Goal: Task Accomplishment & Management: Manage account settings

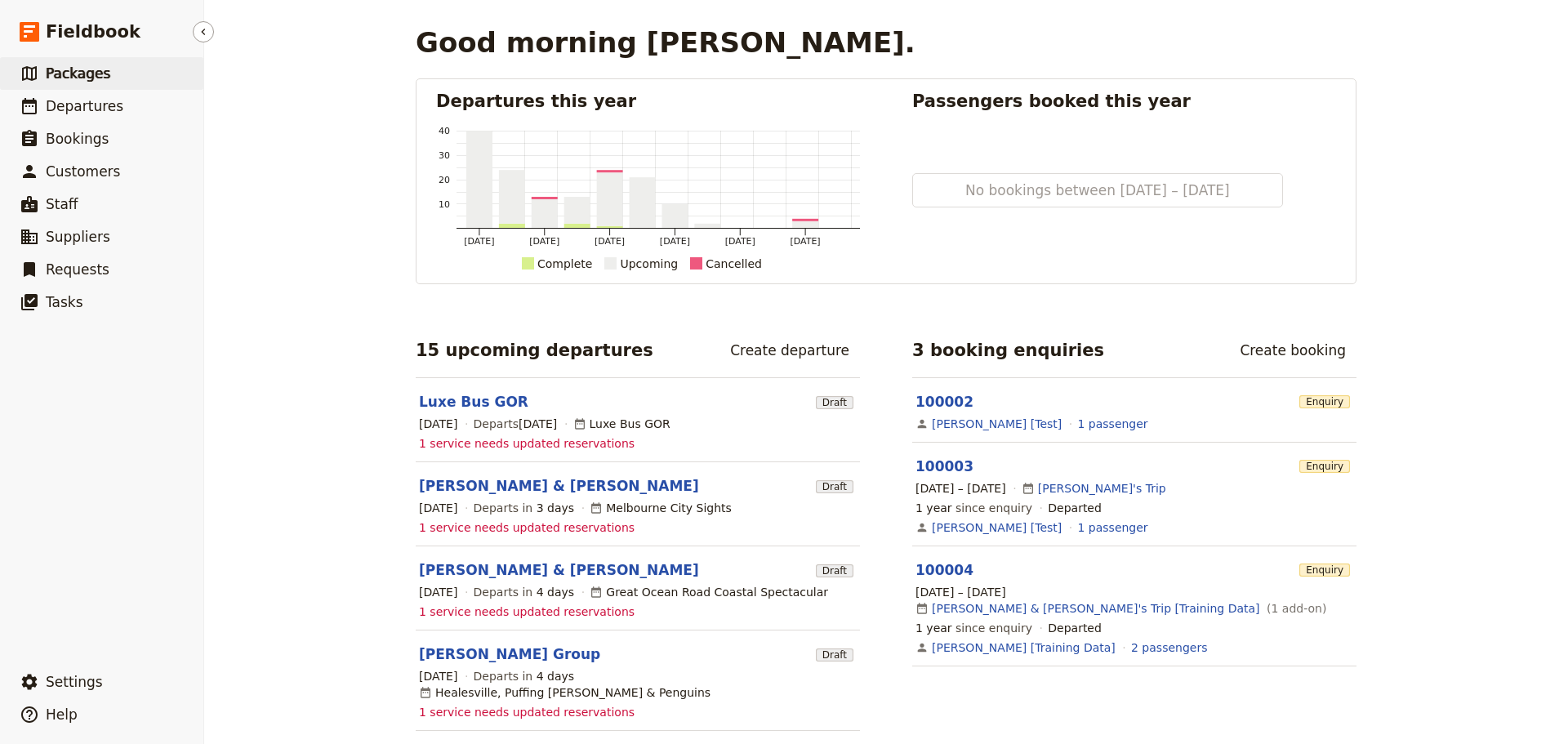
click at [72, 70] on span "Packages" at bounding box center [77, 73] width 65 height 16
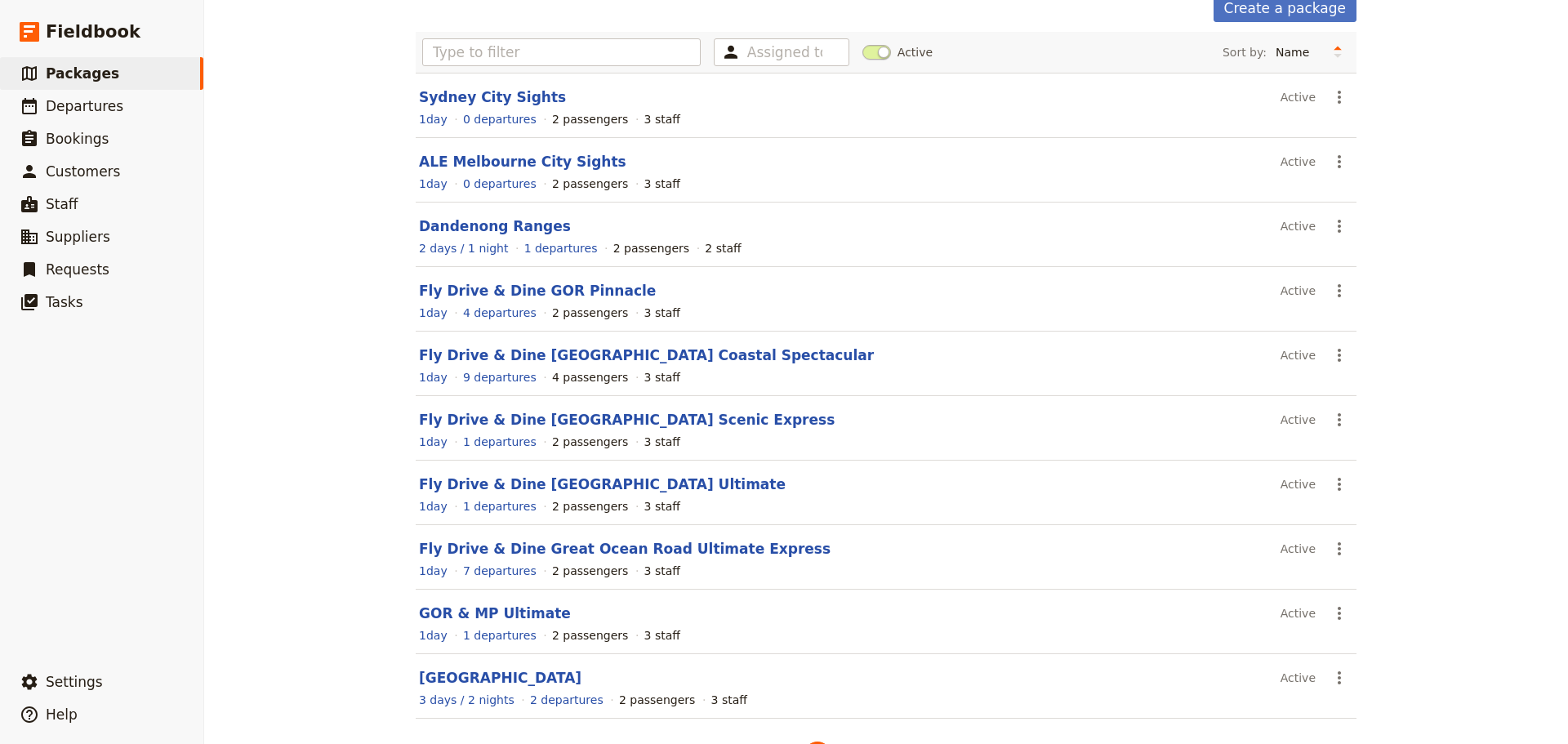
scroll to position [139, 0]
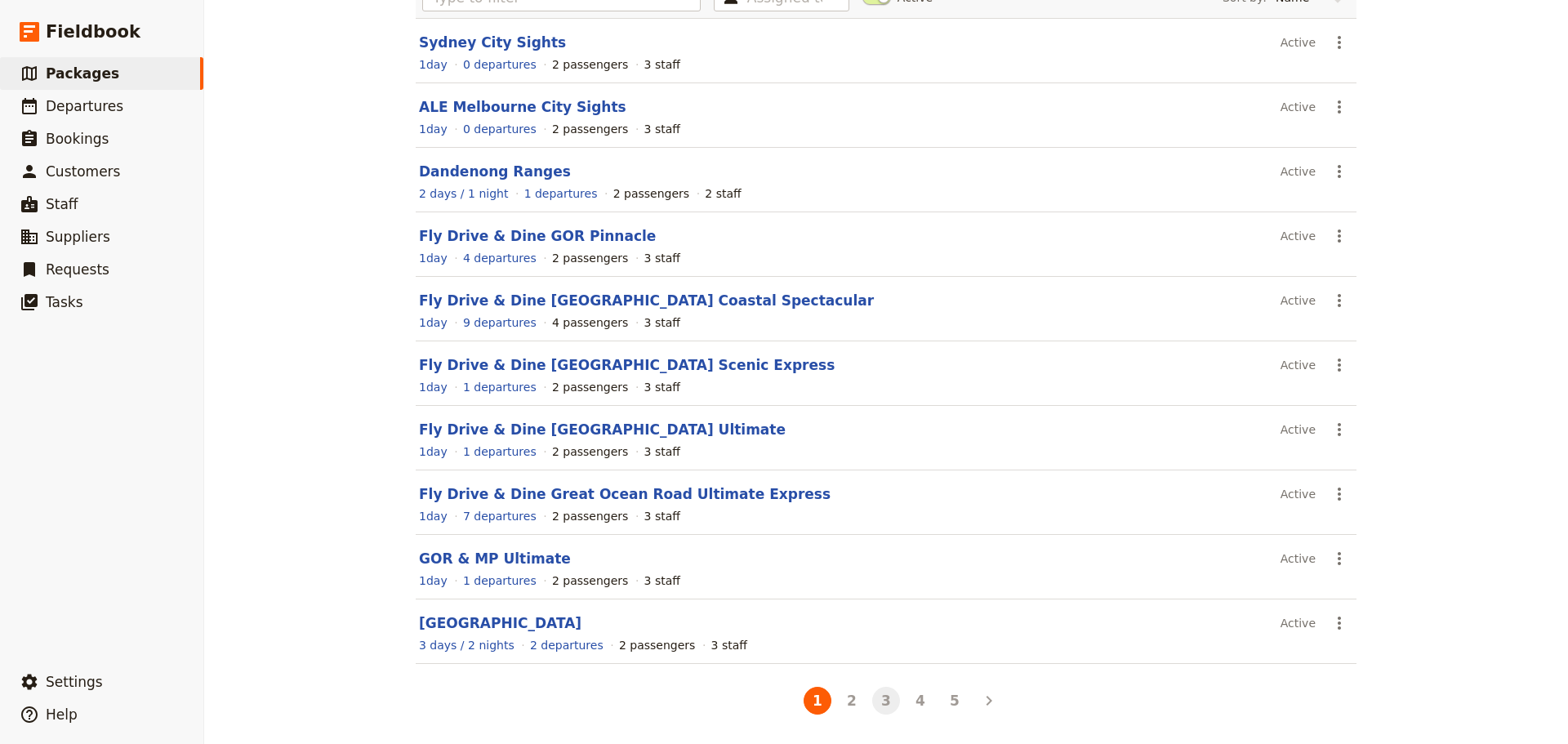
click at [887, 697] on button "3" at bounding box center [885, 700] width 28 height 28
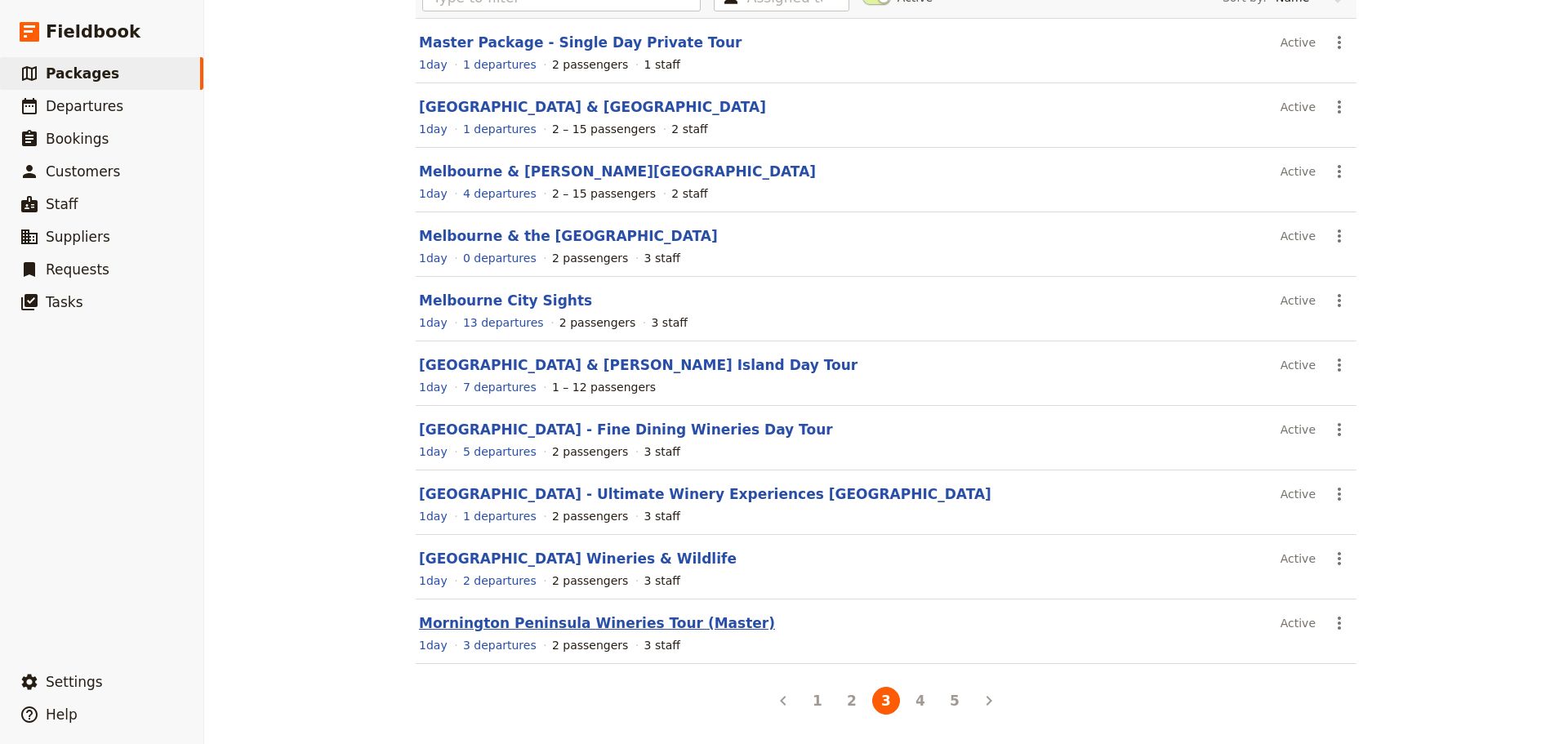
click at [492, 624] on link "Mornington Peninsula Wineries Tour (Master)" at bounding box center [596, 622] width 356 height 16
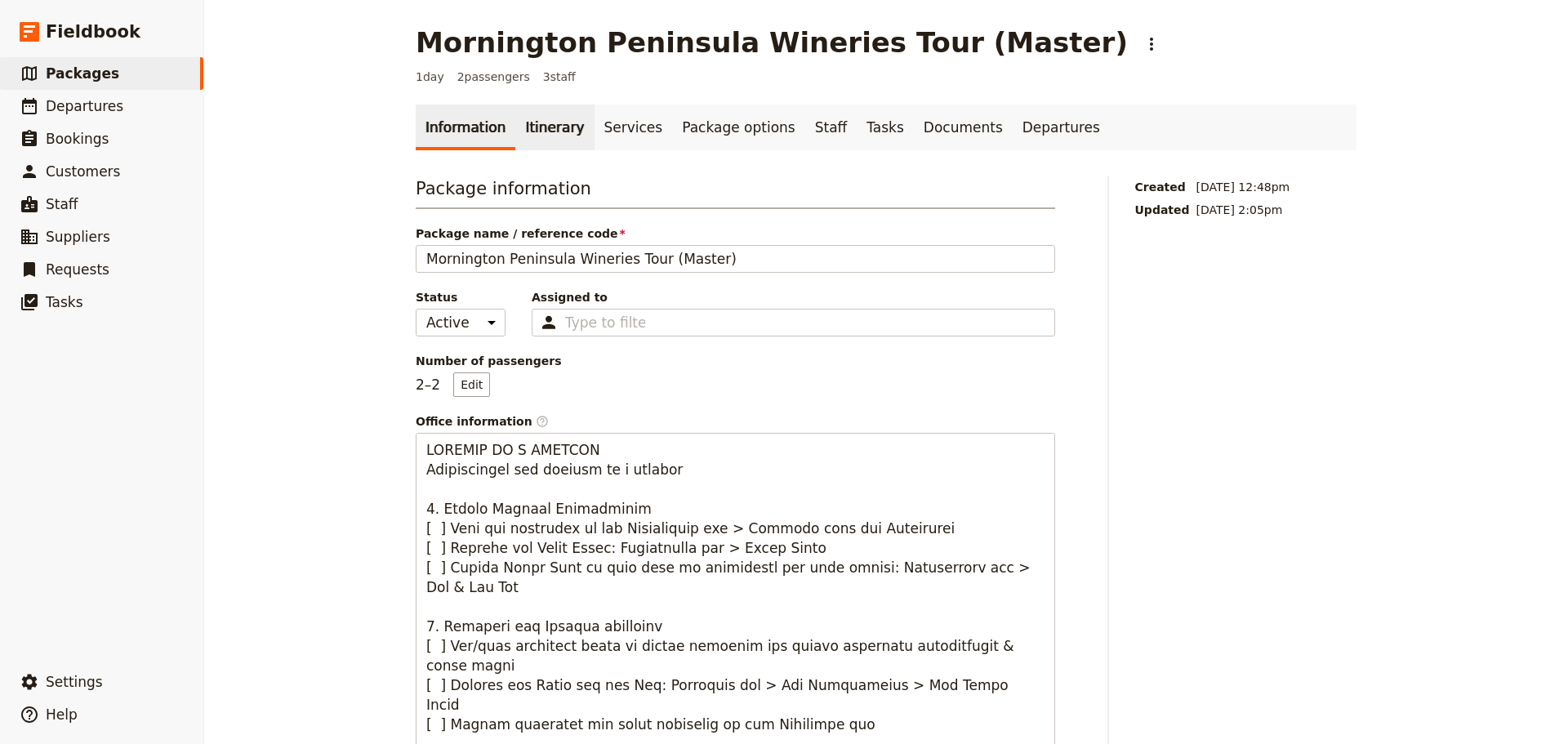
click at [515, 129] on link "Itinerary" at bounding box center [554, 127] width 78 height 45
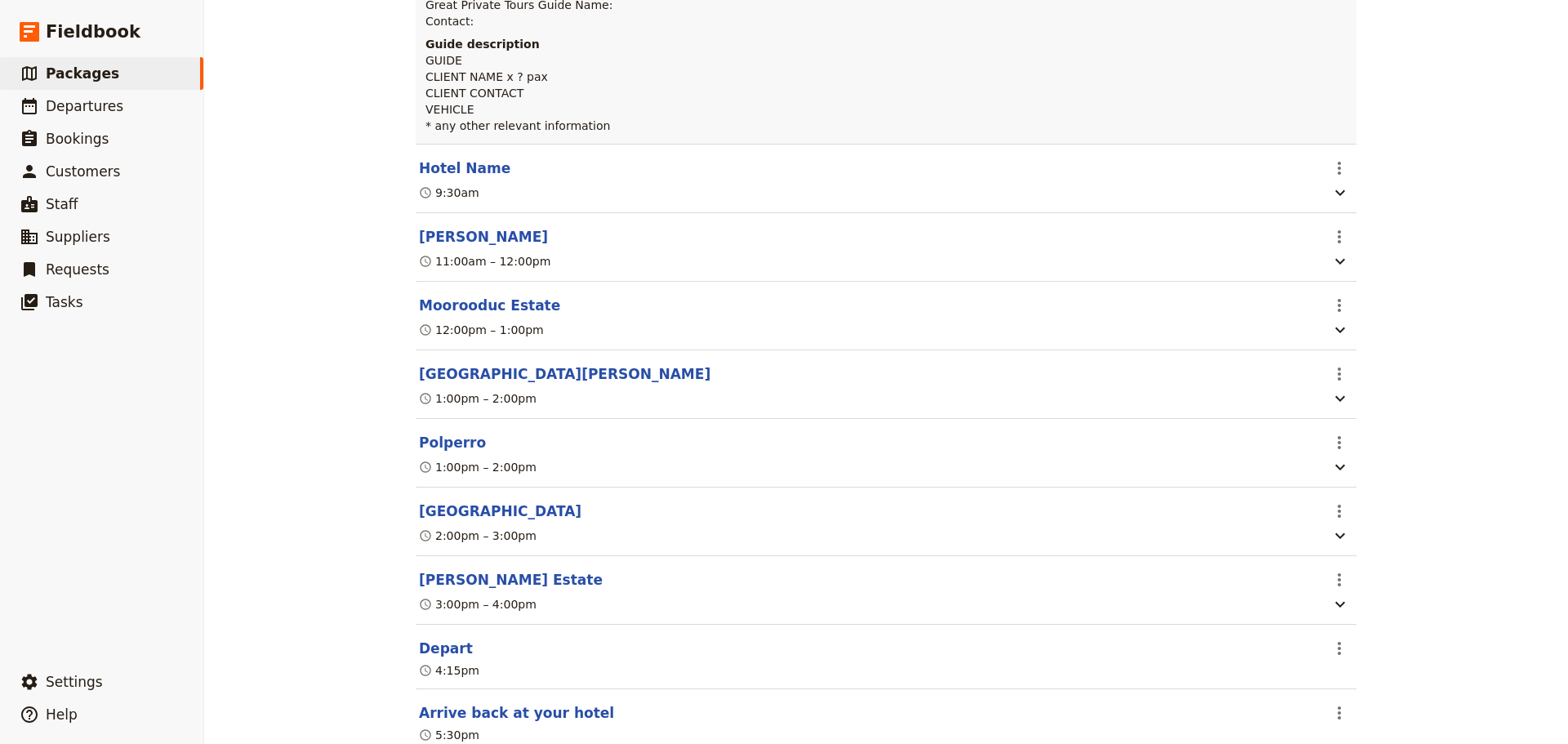
scroll to position [572, 0]
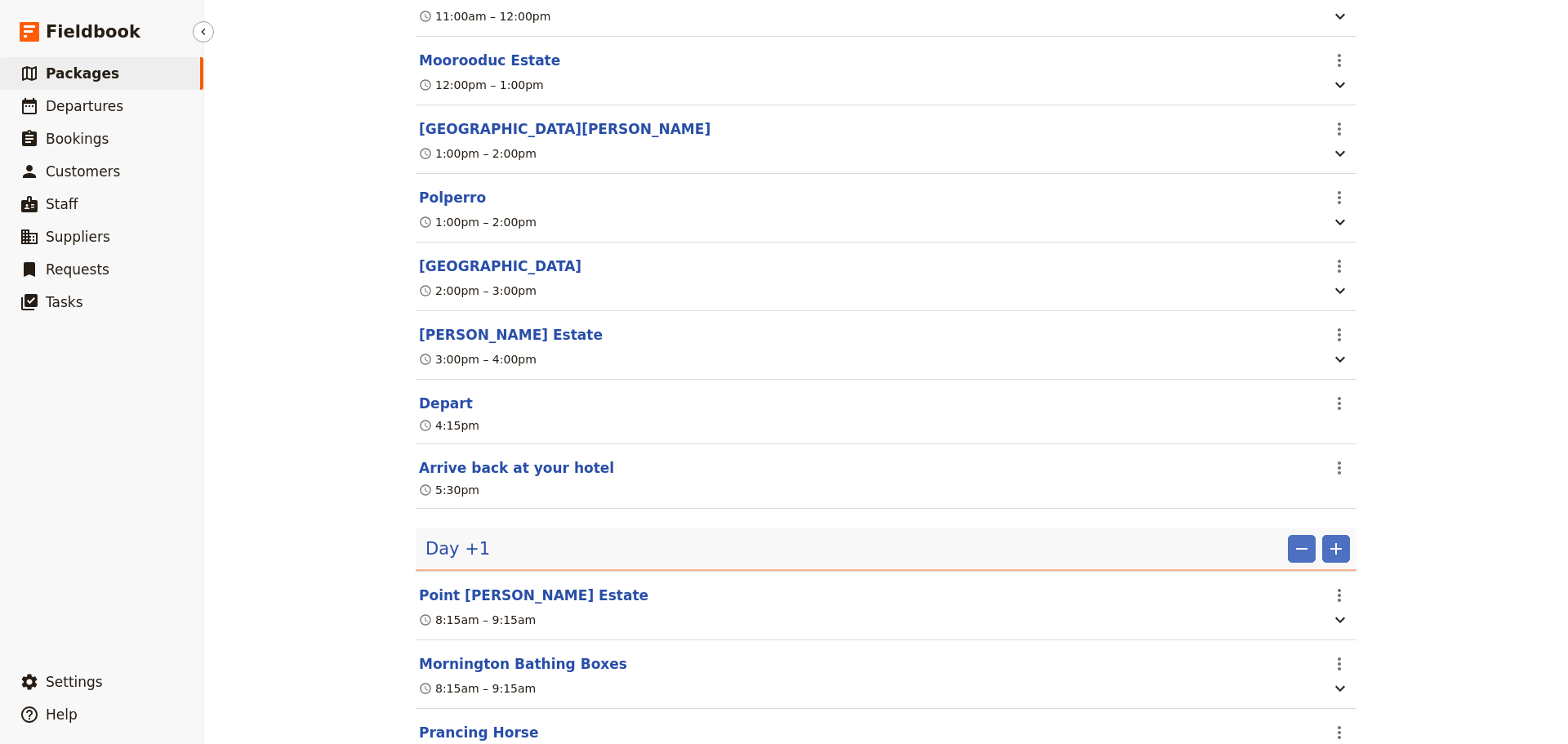
click at [80, 74] on span "Packages" at bounding box center [82, 73] width 73 height 16
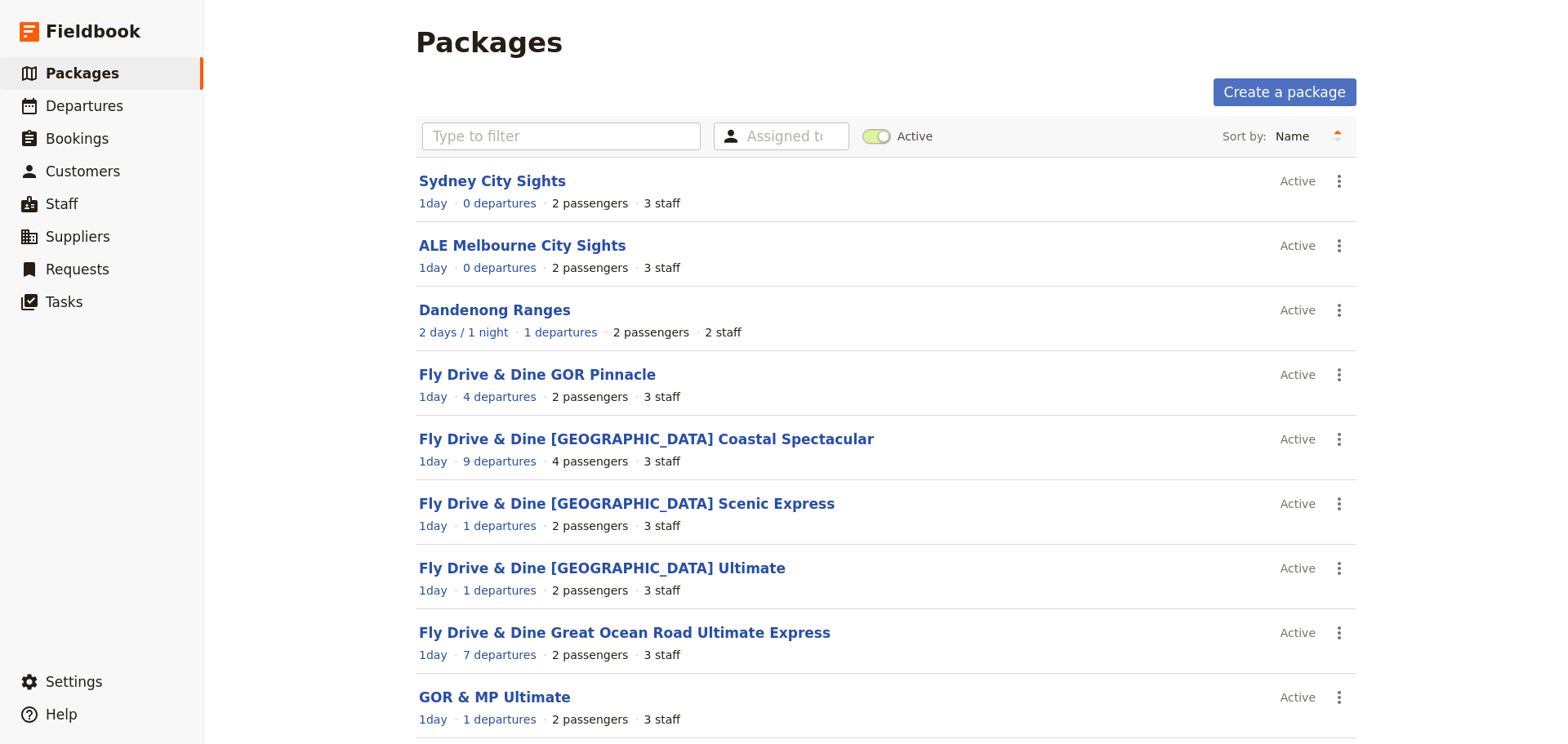
scroll to position [139, 0]
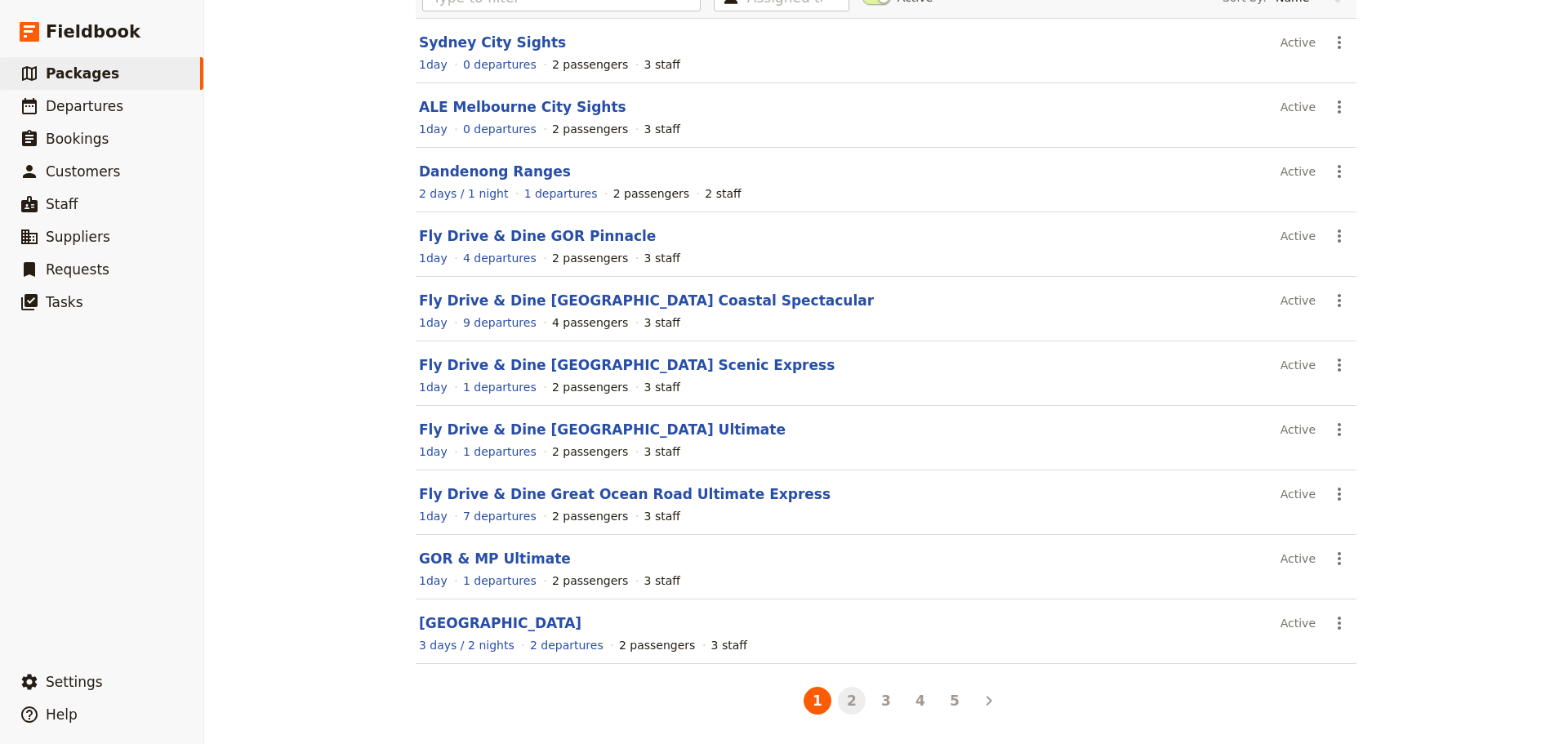
click at [847, 704] on button "2" at bounding box center [851, 700] width 28 height 28
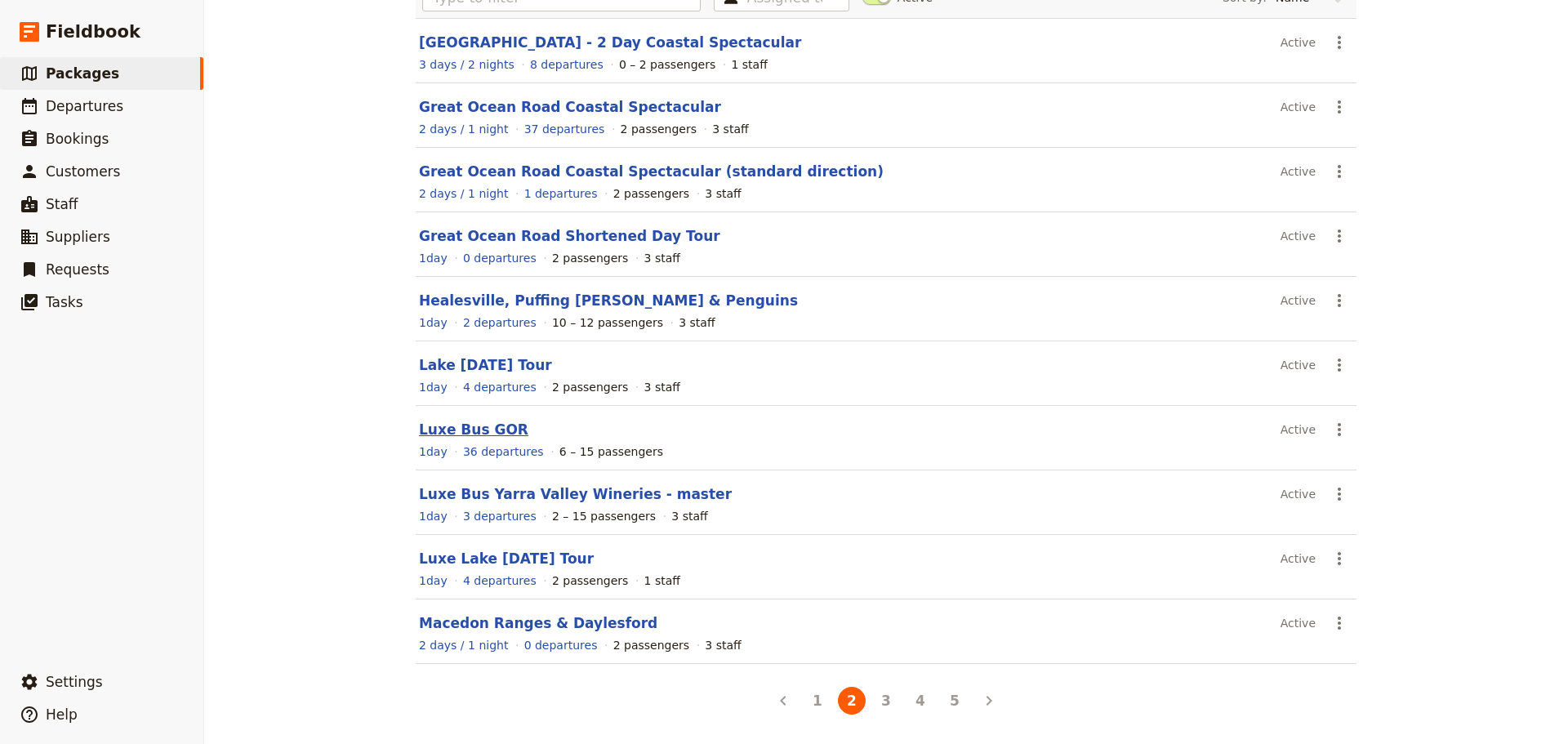
click at [451, 427] on link "Luxe Bus GOR" at bounding box center [473, 429] width 109 height 16
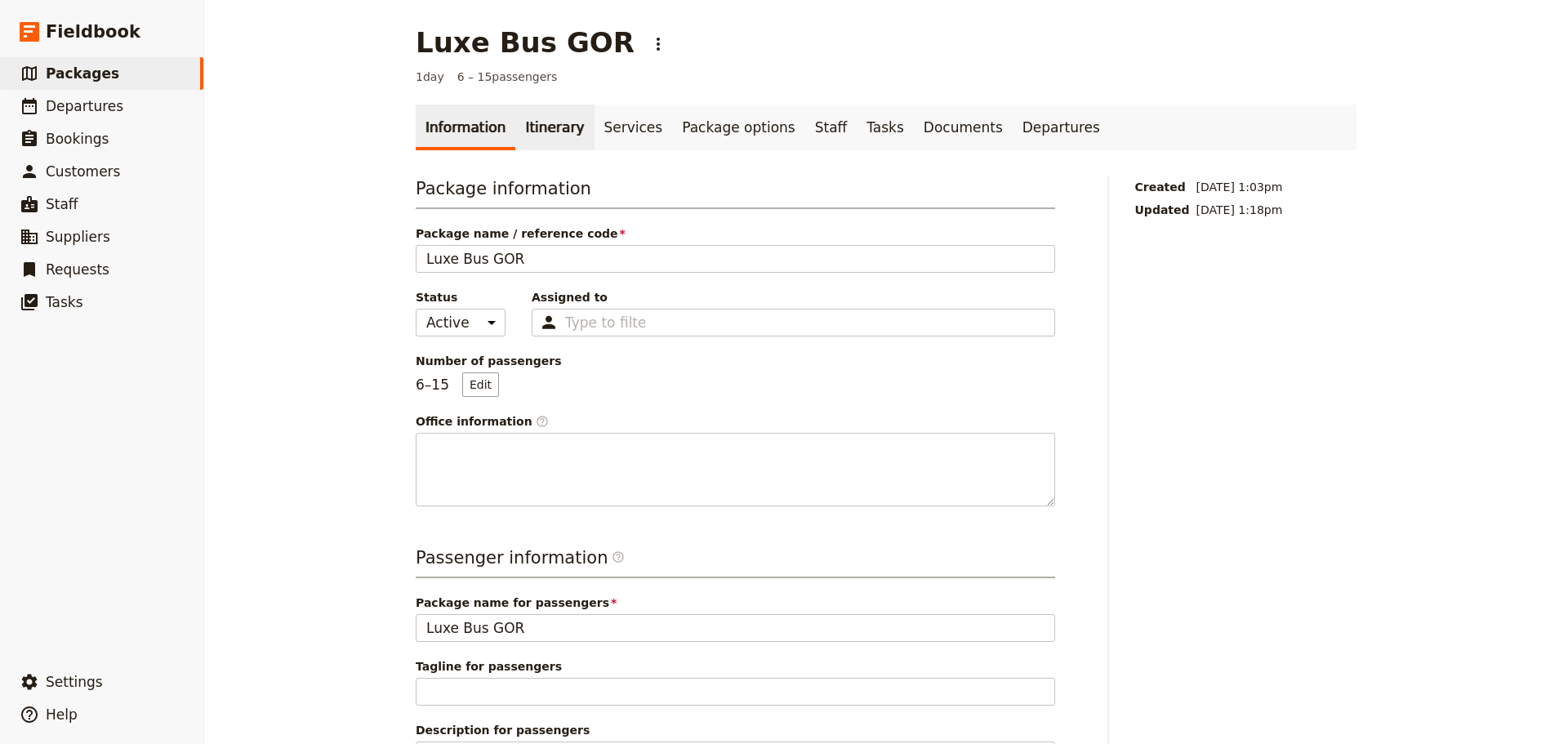
click at [524, 120] on link "Itinerary" at bounding box center [554, 127] width 78 height 45
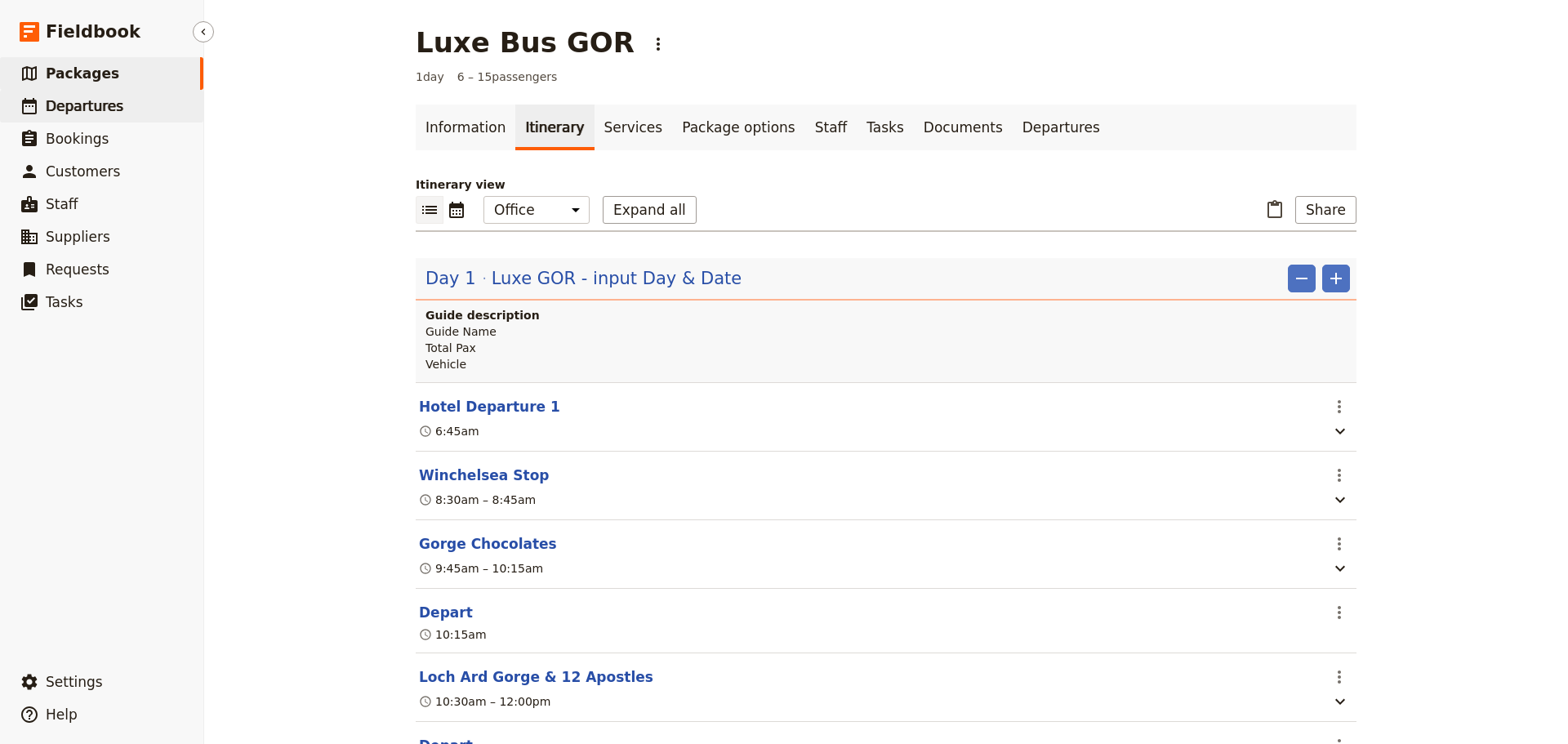
click at [83, 106] on span "Departures" at bounding box center [84, 106] width 77 height 16
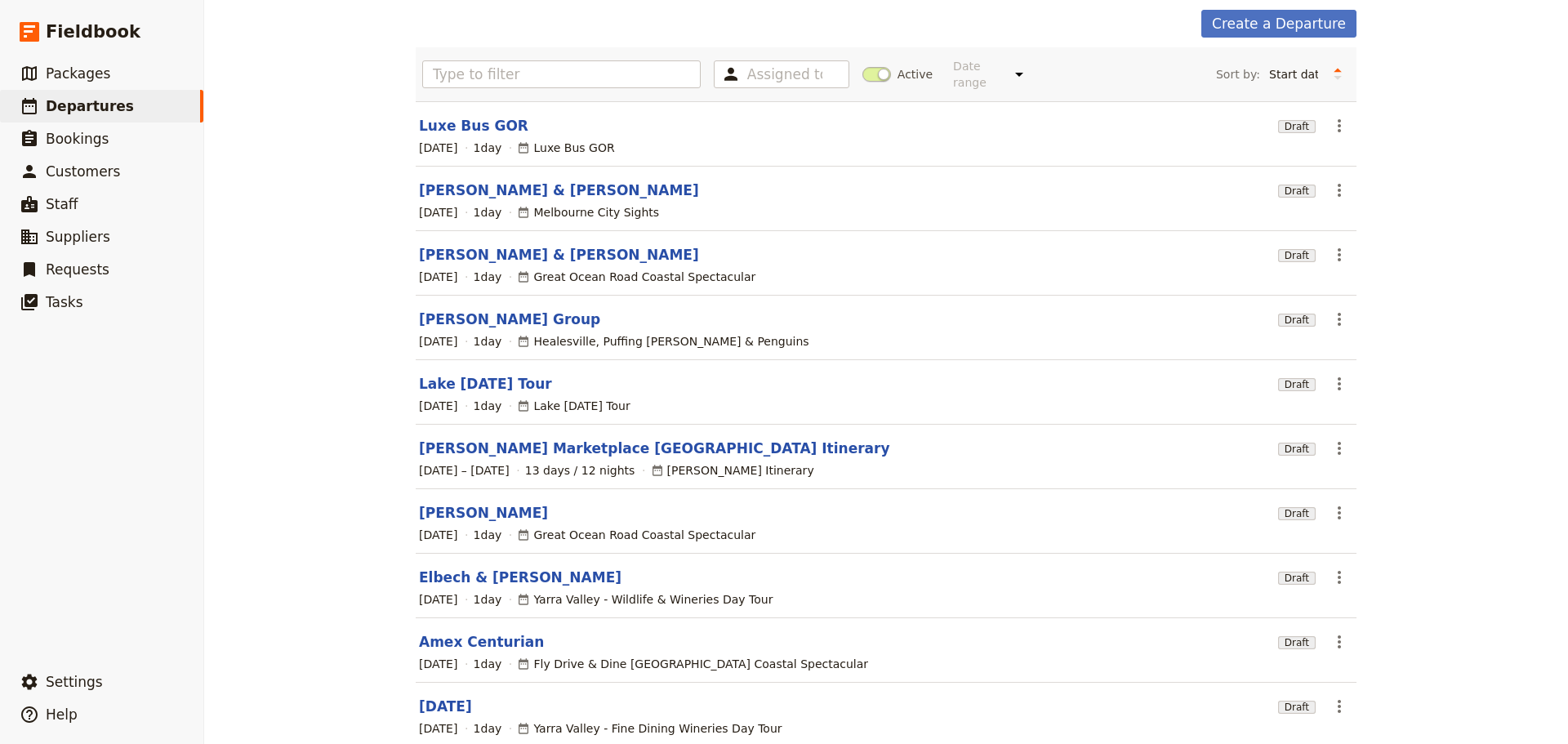
scroll to position [139, 0]
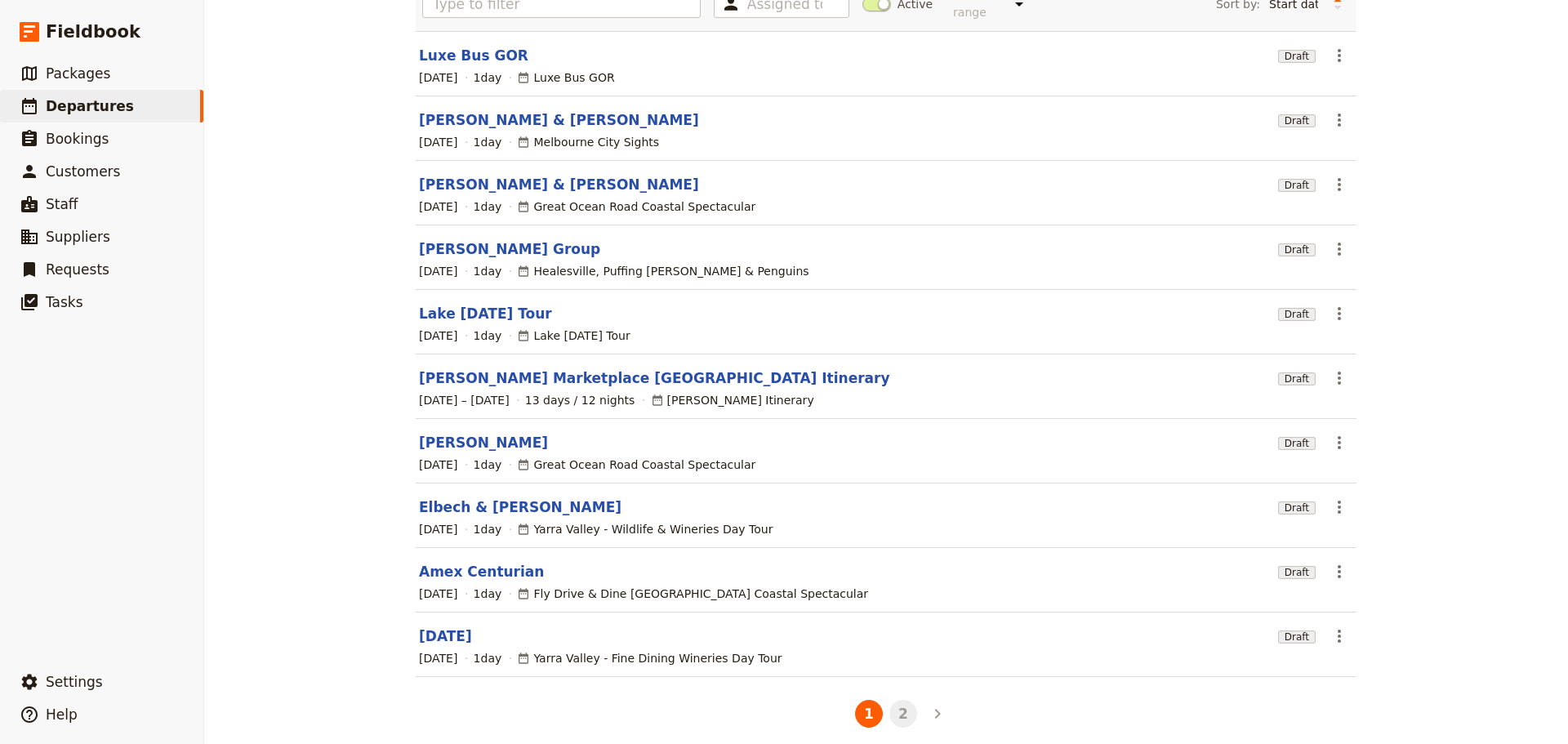
click at [900, 699] on button "2" at bounding box center [903, 713] width 28 height 28
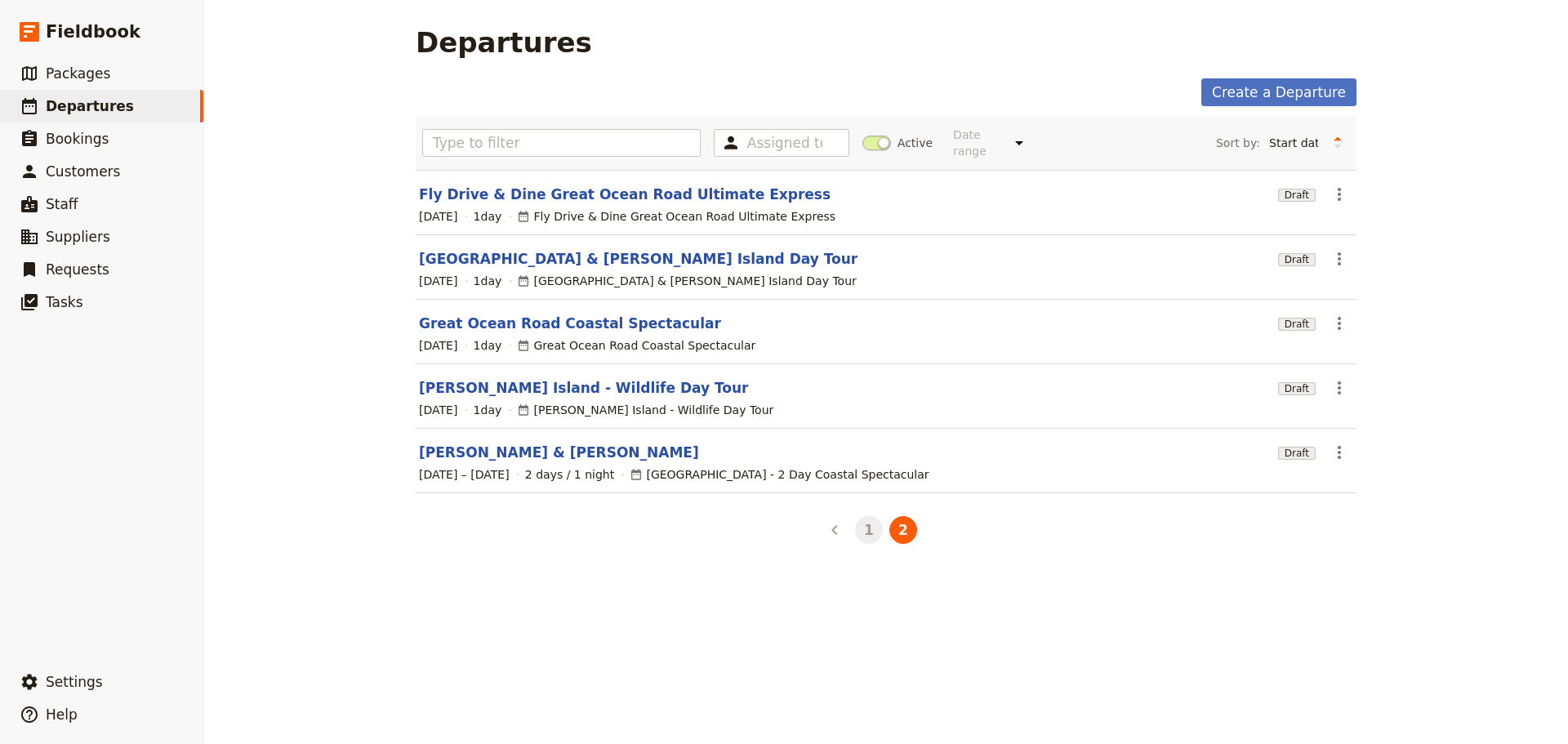
click at [869, 517] on button "1" at bounding box center [868, 530] width 28 height 28
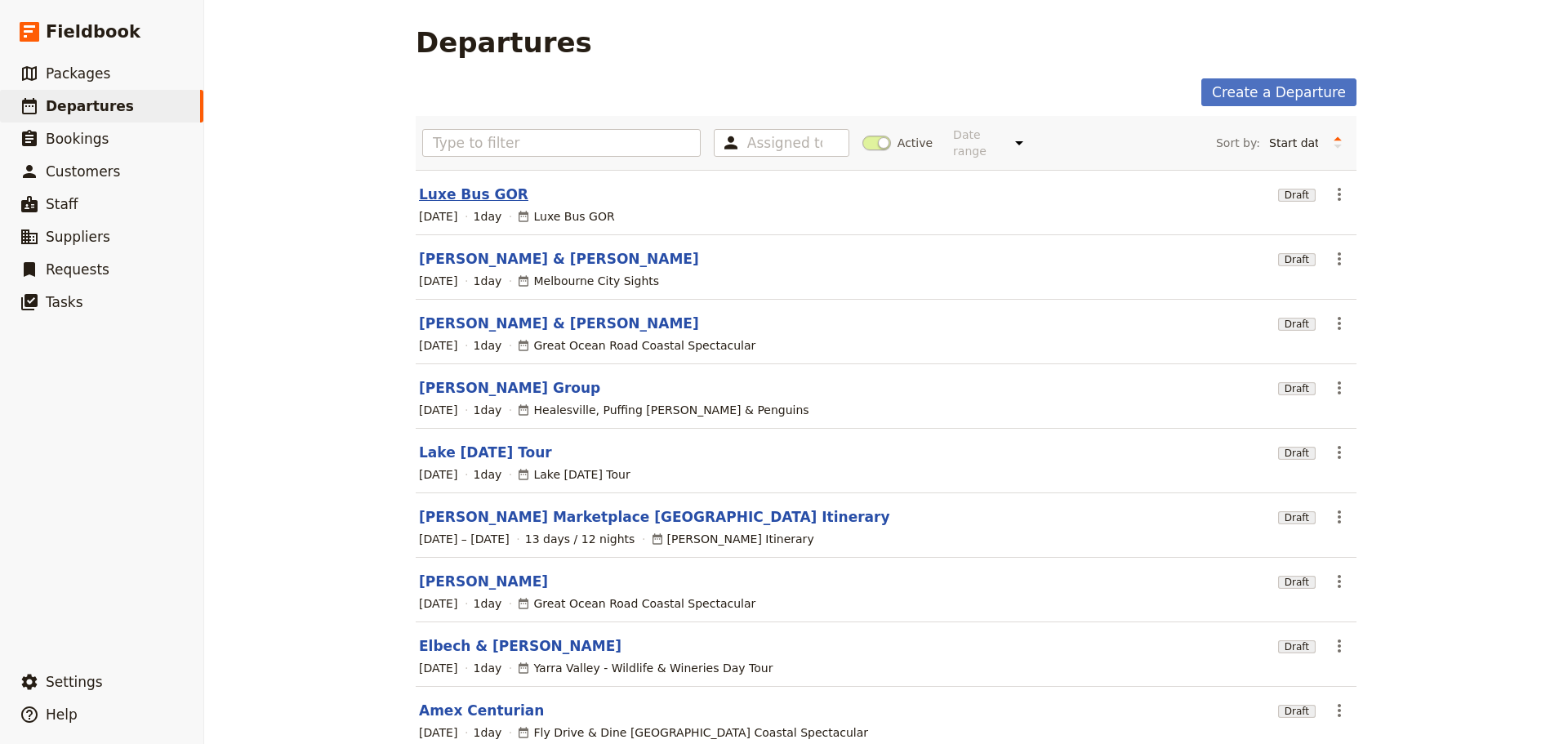
click at [446, 184] on link "Luxe Bus GOR" at bounding box center [473, 193] width 109 height 19
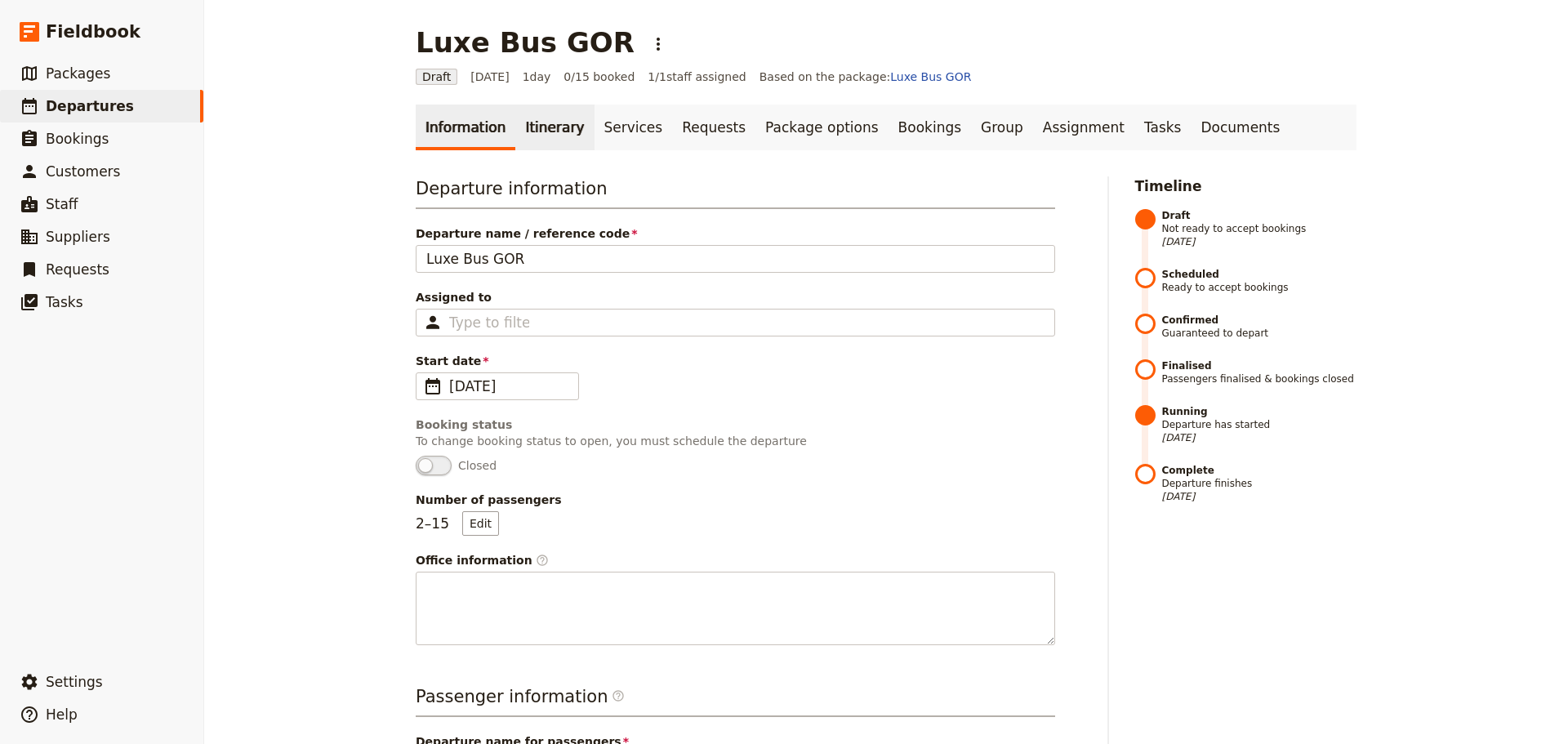
click at [538, 125] on link "Itinerary" at bounding box center [554, 127] width 78 height 45
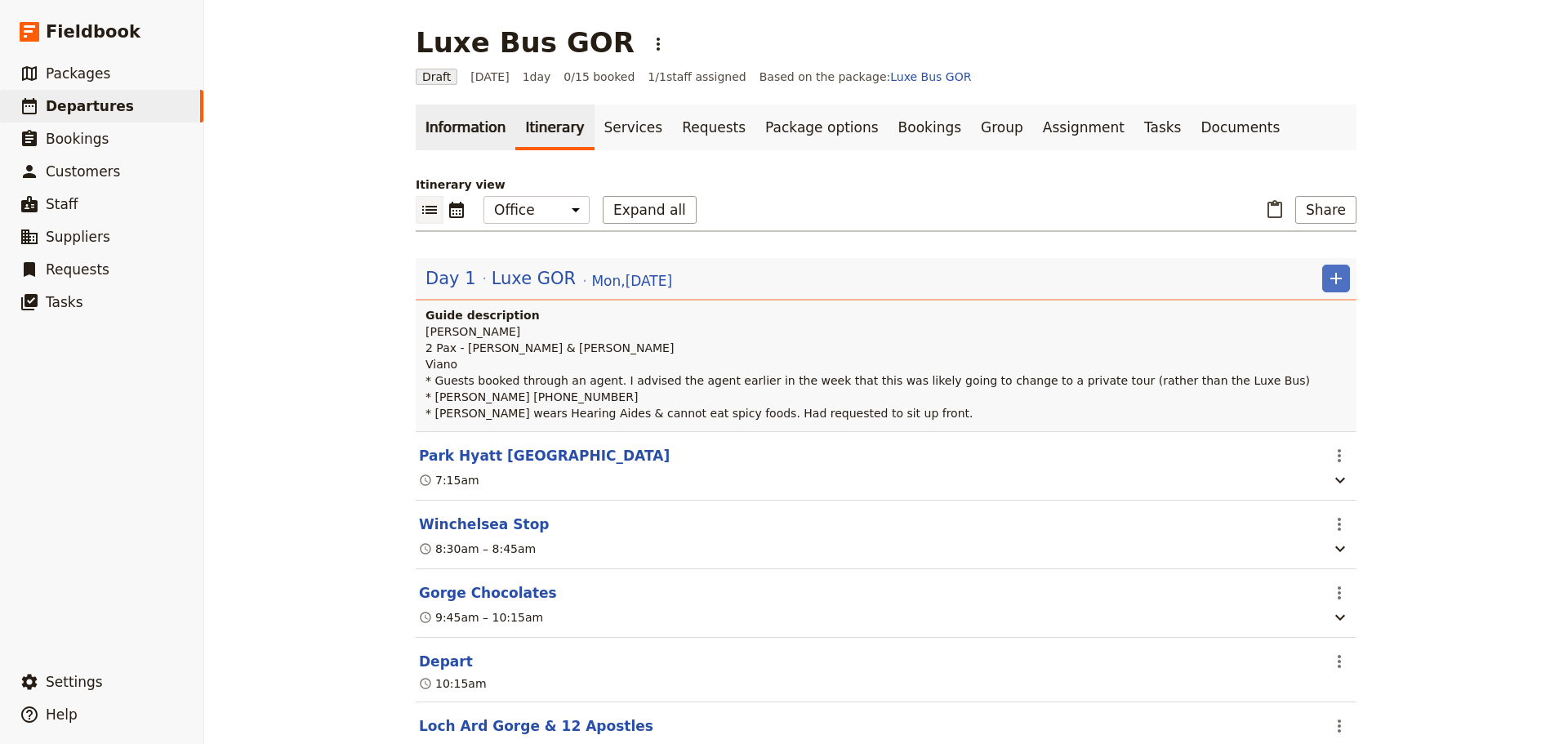
click at [451, 130] on link "Information" at bounding box center [465, 127] width 99 height 45
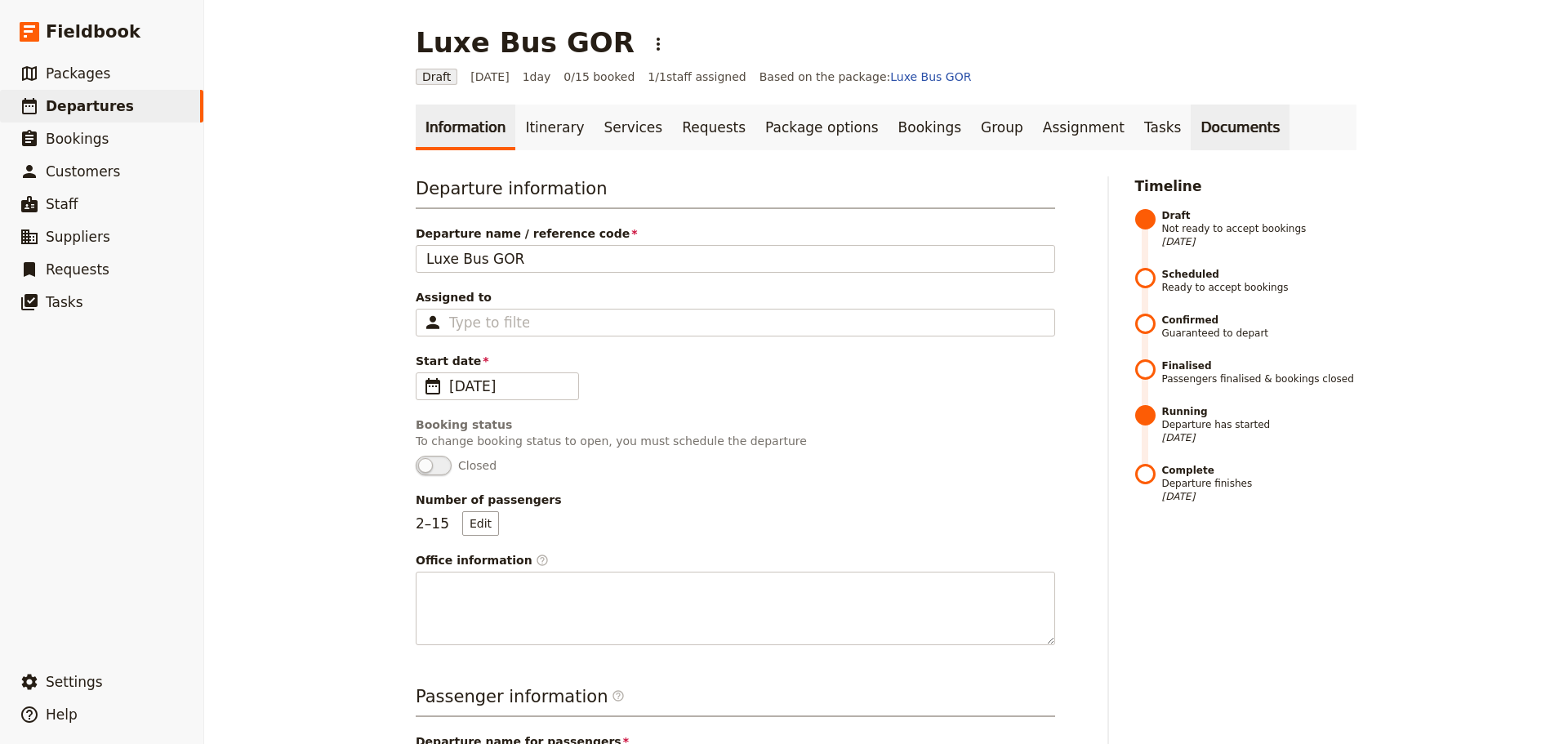
click at [1191, 126] on link "Documents" at bounding box center [1240, 127] width 99 height 45
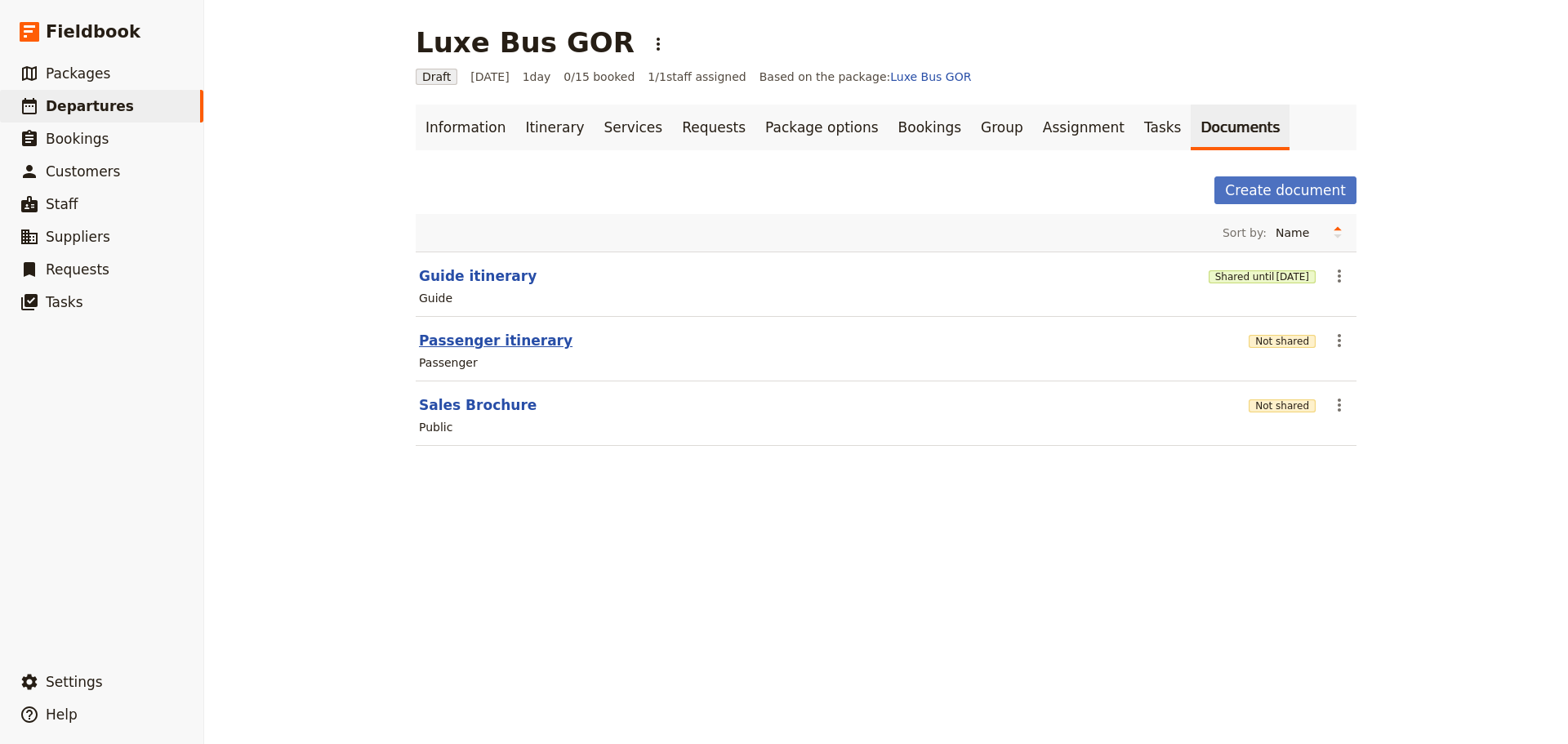
click at [482, 335] on button "Passenger itinerary" at bounding box center [495, 340] width 154 height 19
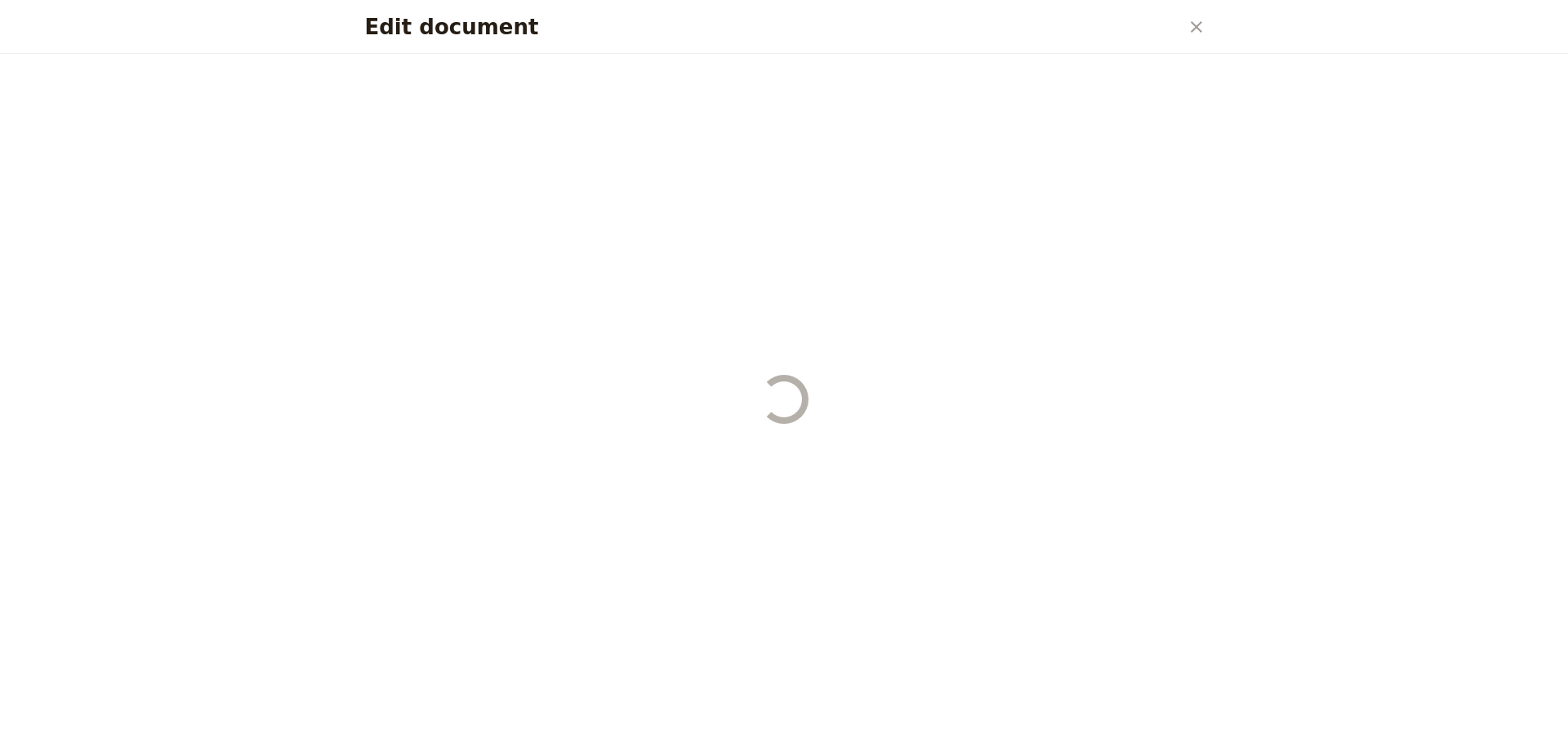
select select "PASSENGER"
select select "RUN_SHEET"
select select "DEFAULT"
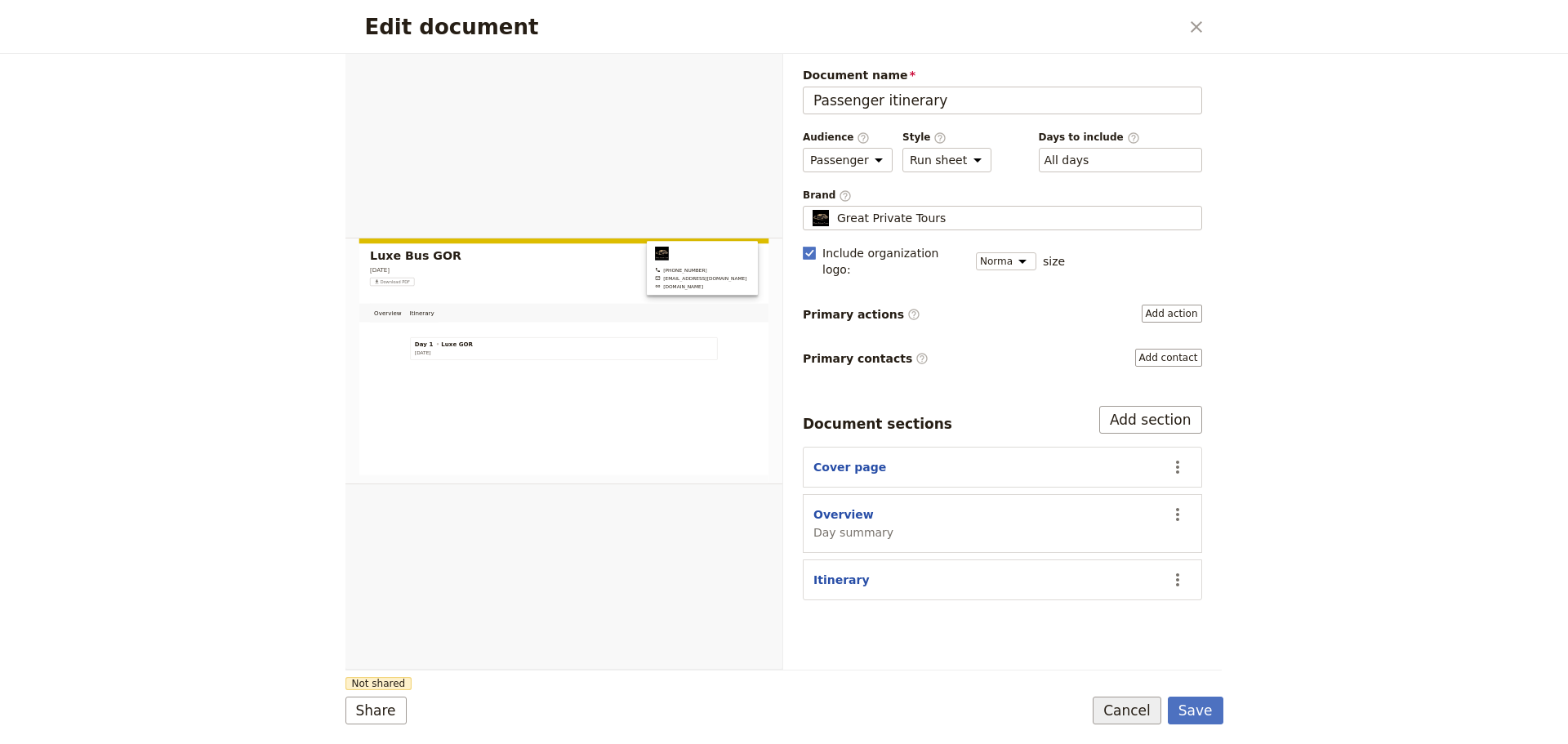
click at [1132, 711] on button "Cancel" at bounding box center [1127, 710] width 69 height 28
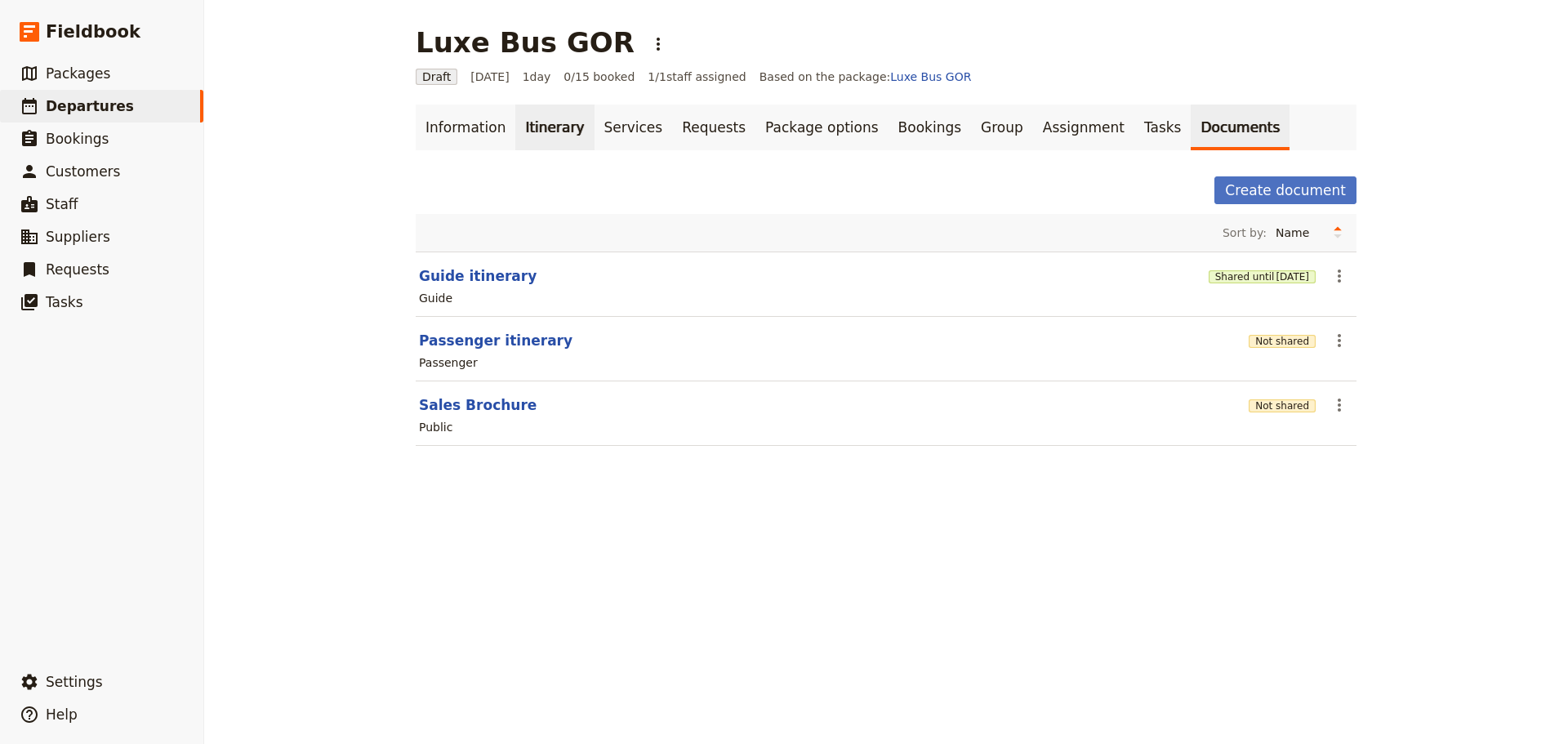
click at [525, 138] on link "Itinerary" at bounding box center [554, 127] width 78 height 45
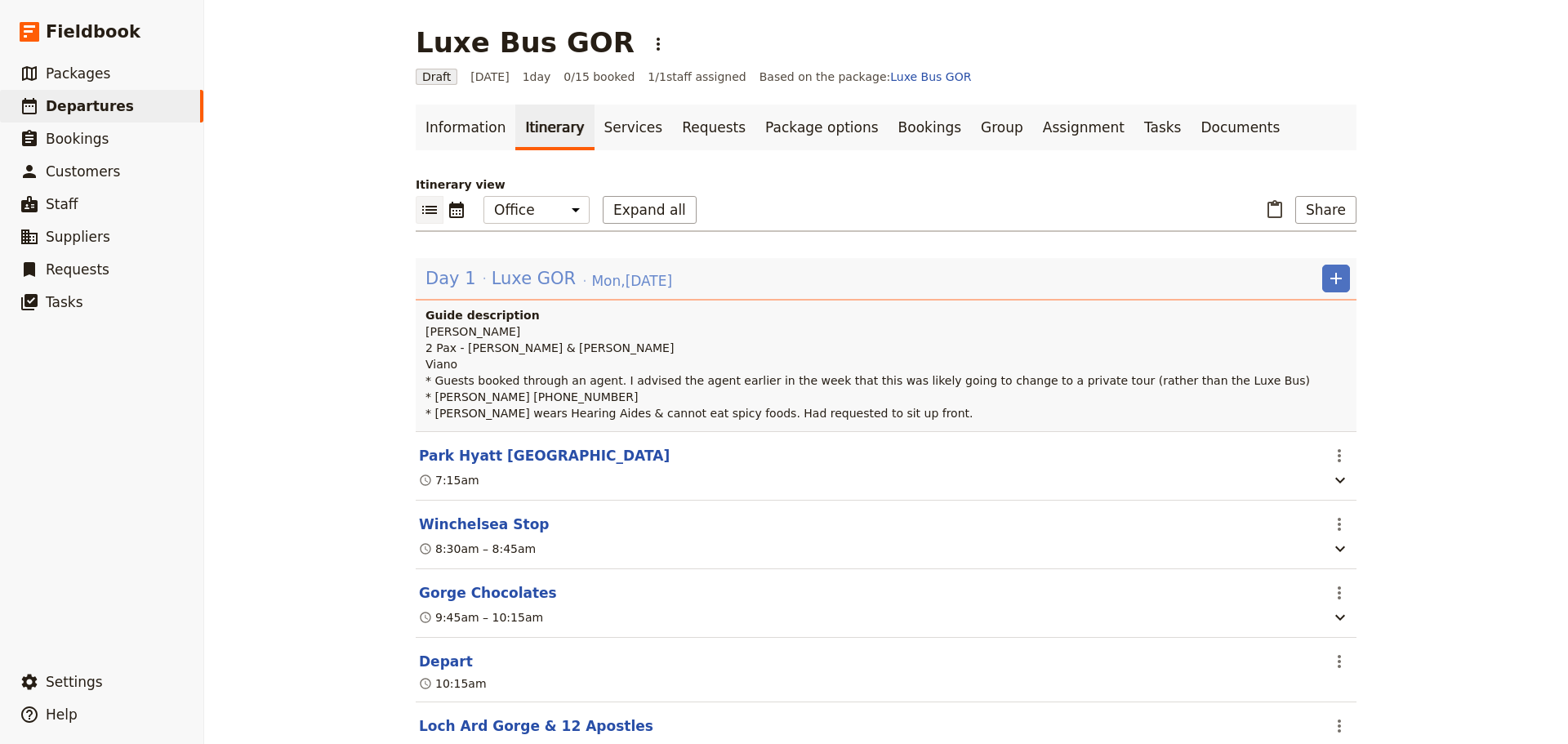
click at [492, 272] on span "Luxe GOR" at bounding box center [534, 278] width 84 height 24
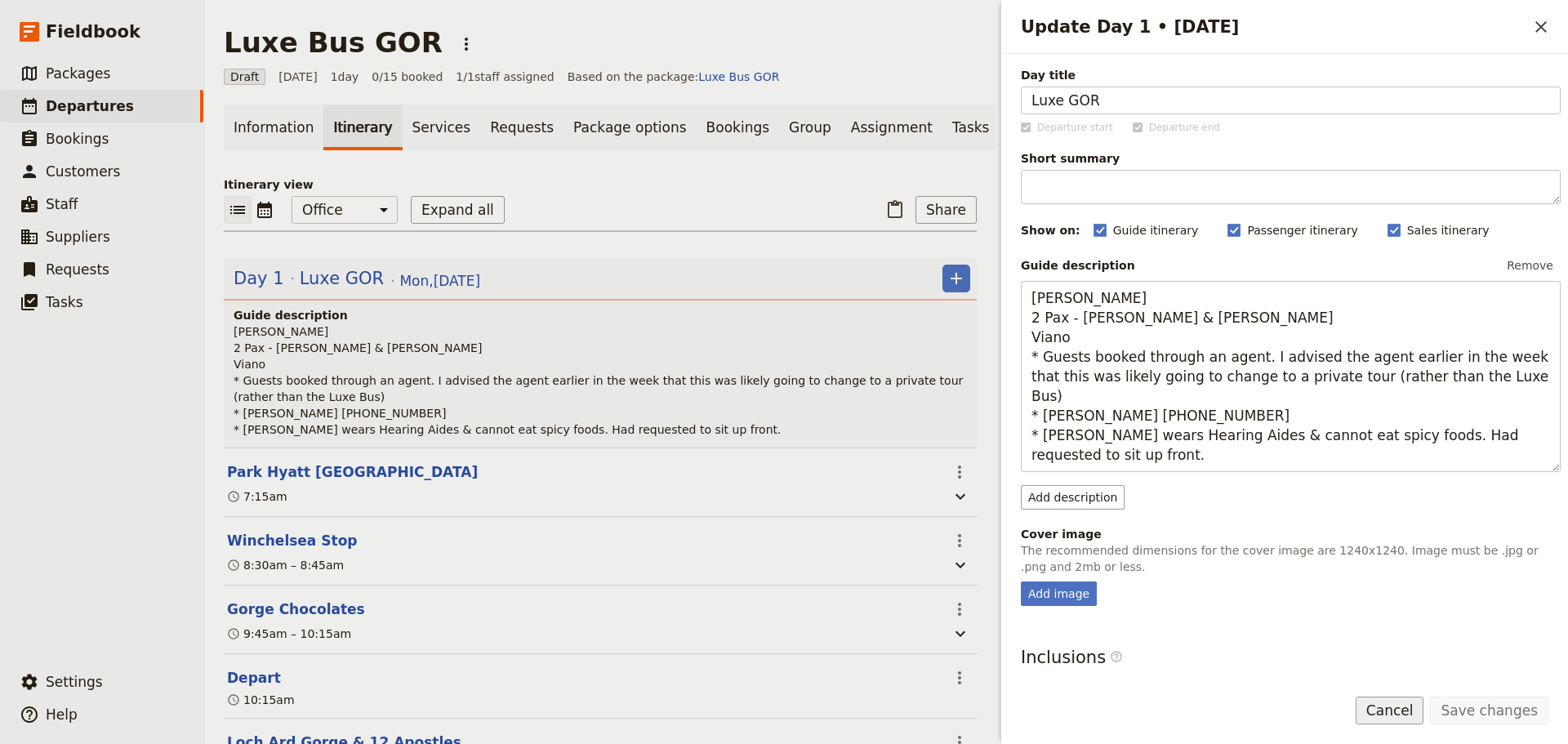
click at [1402, 709] on button "Cancel" at bounding box center [1390, 710] width 69 height 28
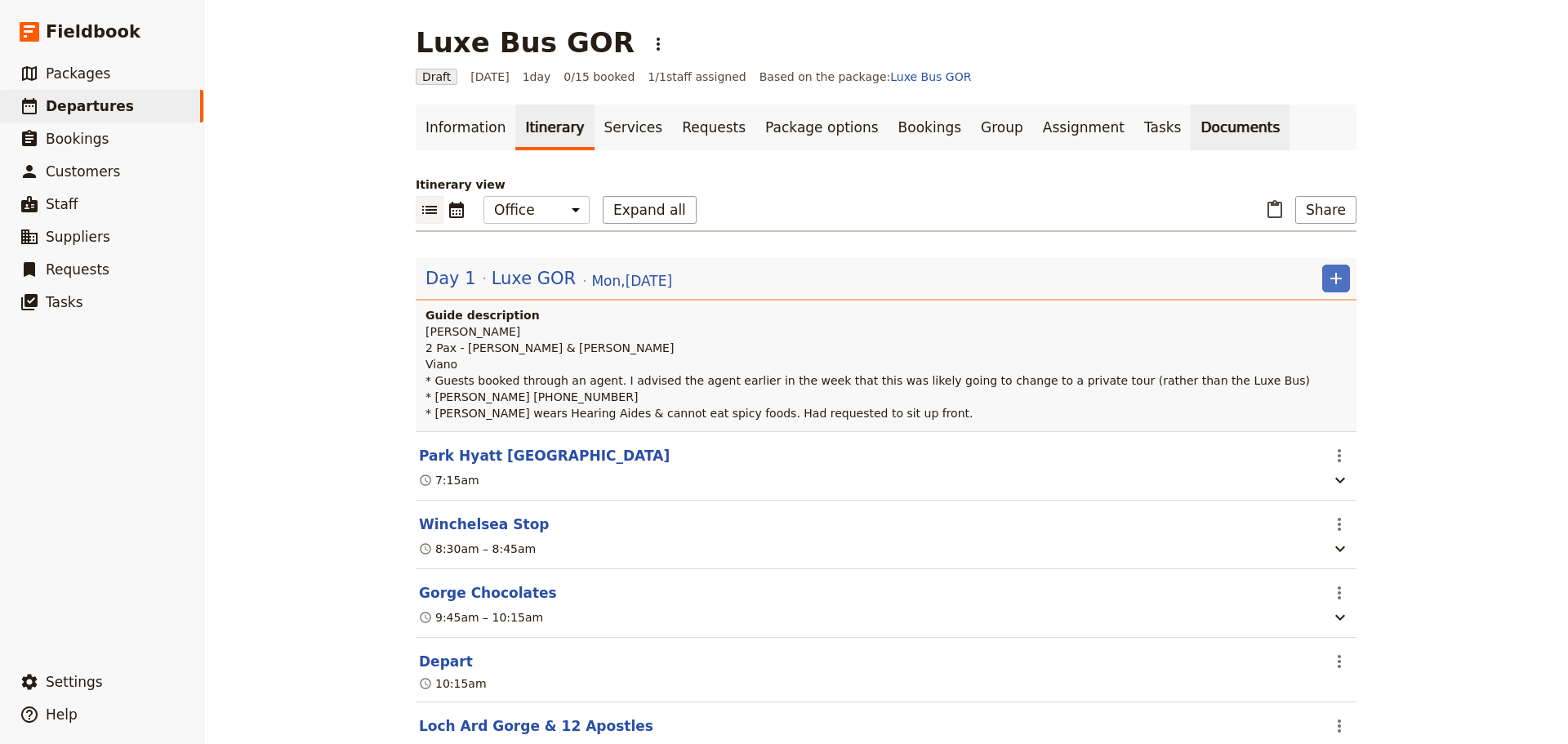
click at [1191, 136] on link "Documents" at bounding box center [1240, 127] width 99 height 45
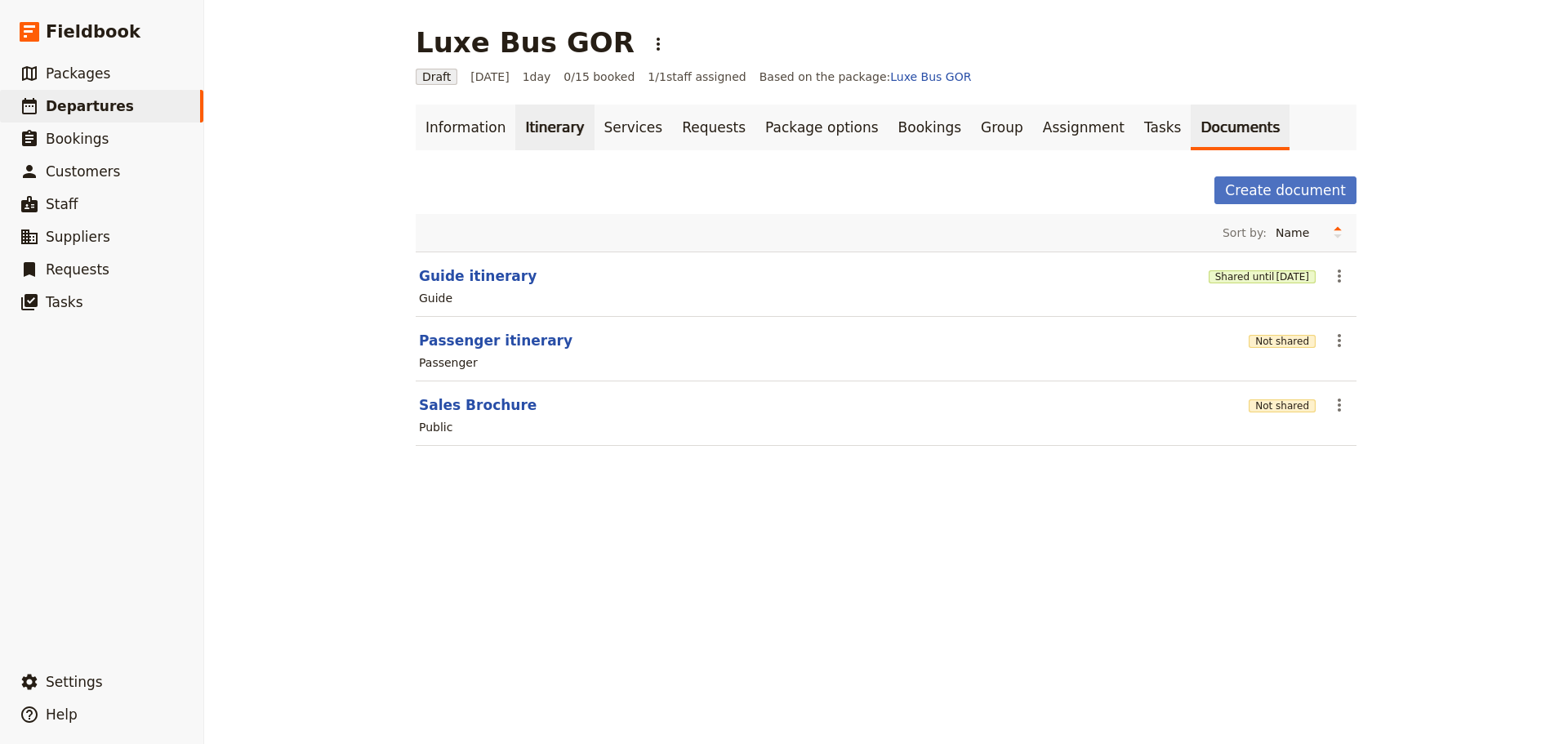
click at [547, 129] on link "Itinerary" at bounding box center [554, 127] width 78 height 45
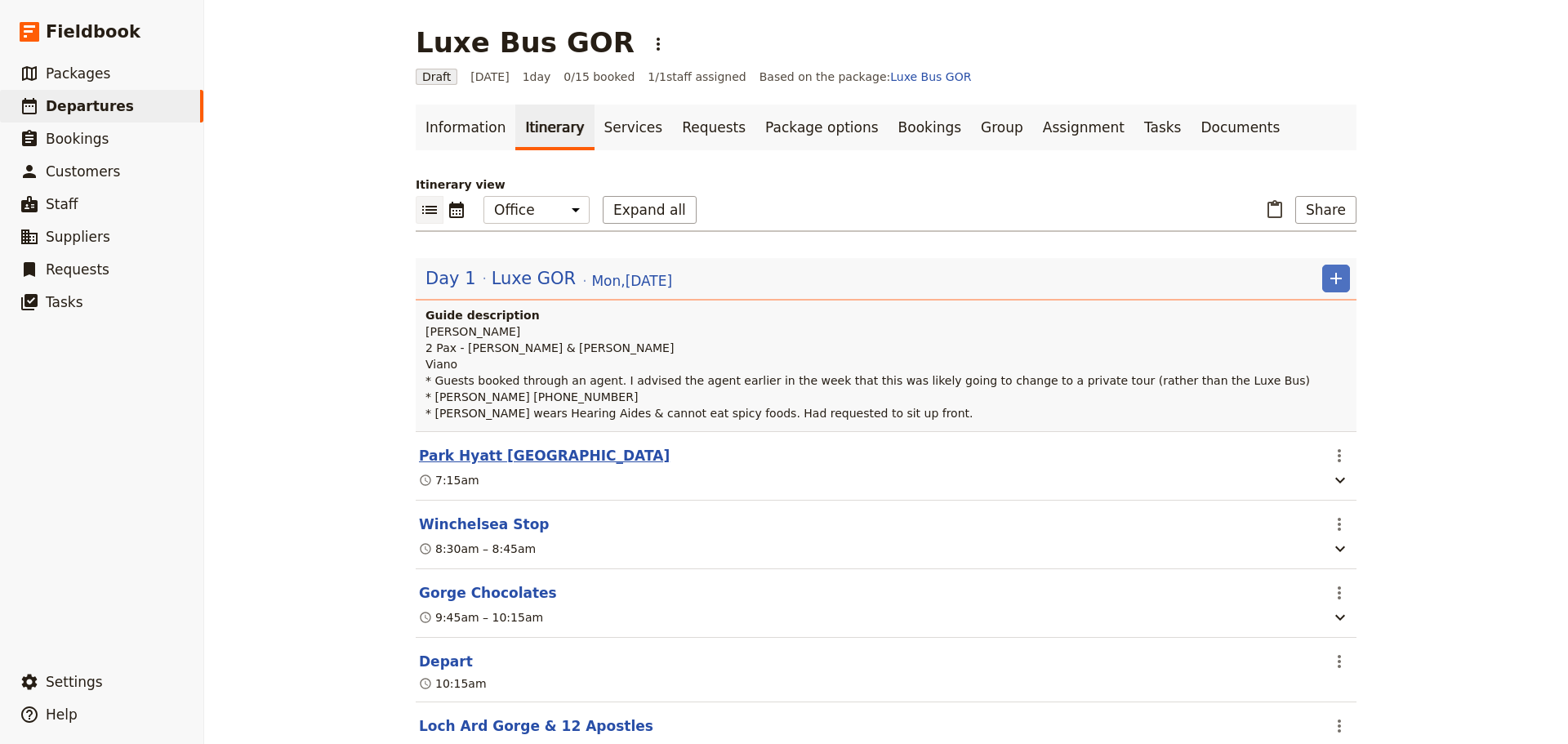
click at [494, 450] on button "Park Hyatt [GEOGRAPHIC_DATA]" at bounding box center [544, 455] width 251 height 19
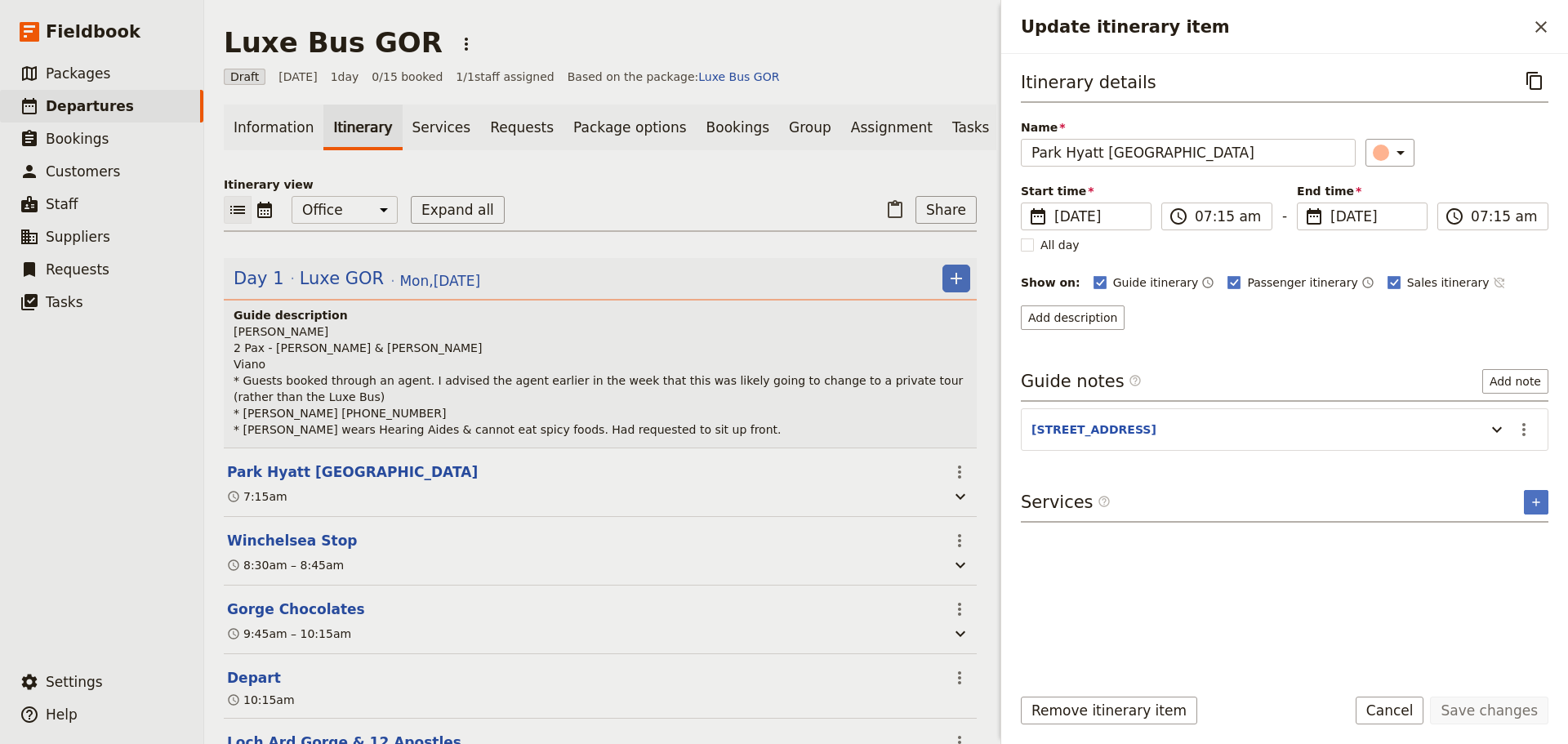
click at [1492, 281] on icon "Time not shown on sales itinerary" at bounding box center [1499, 282] width 13 height 13
click at [1478, 709] on button "Save changes" at bounding box center [1488, 710] width 119 height 28
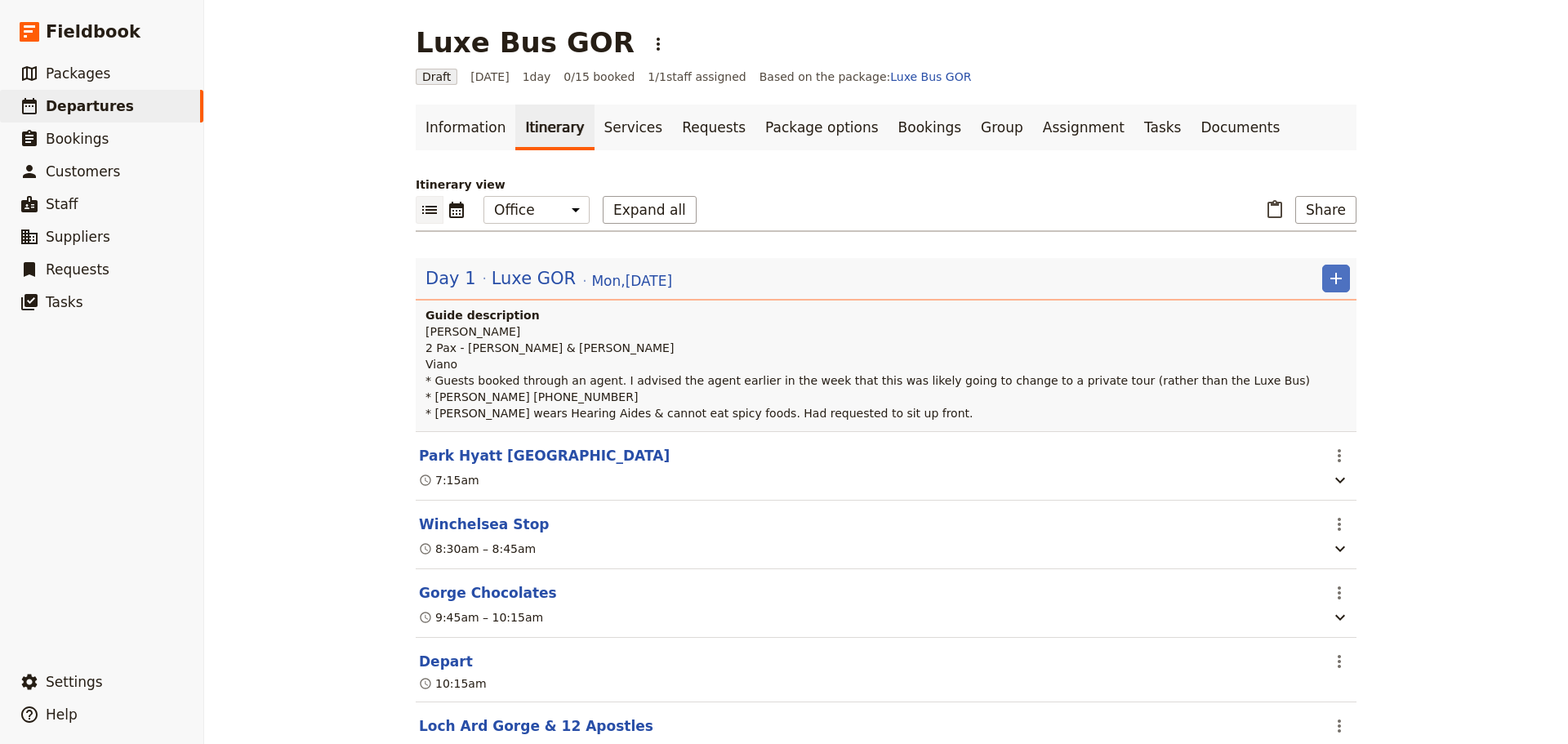
click at [467, 520] on button "Winchelsea Stop" at bounding box center [483, 524] width 129 height 19
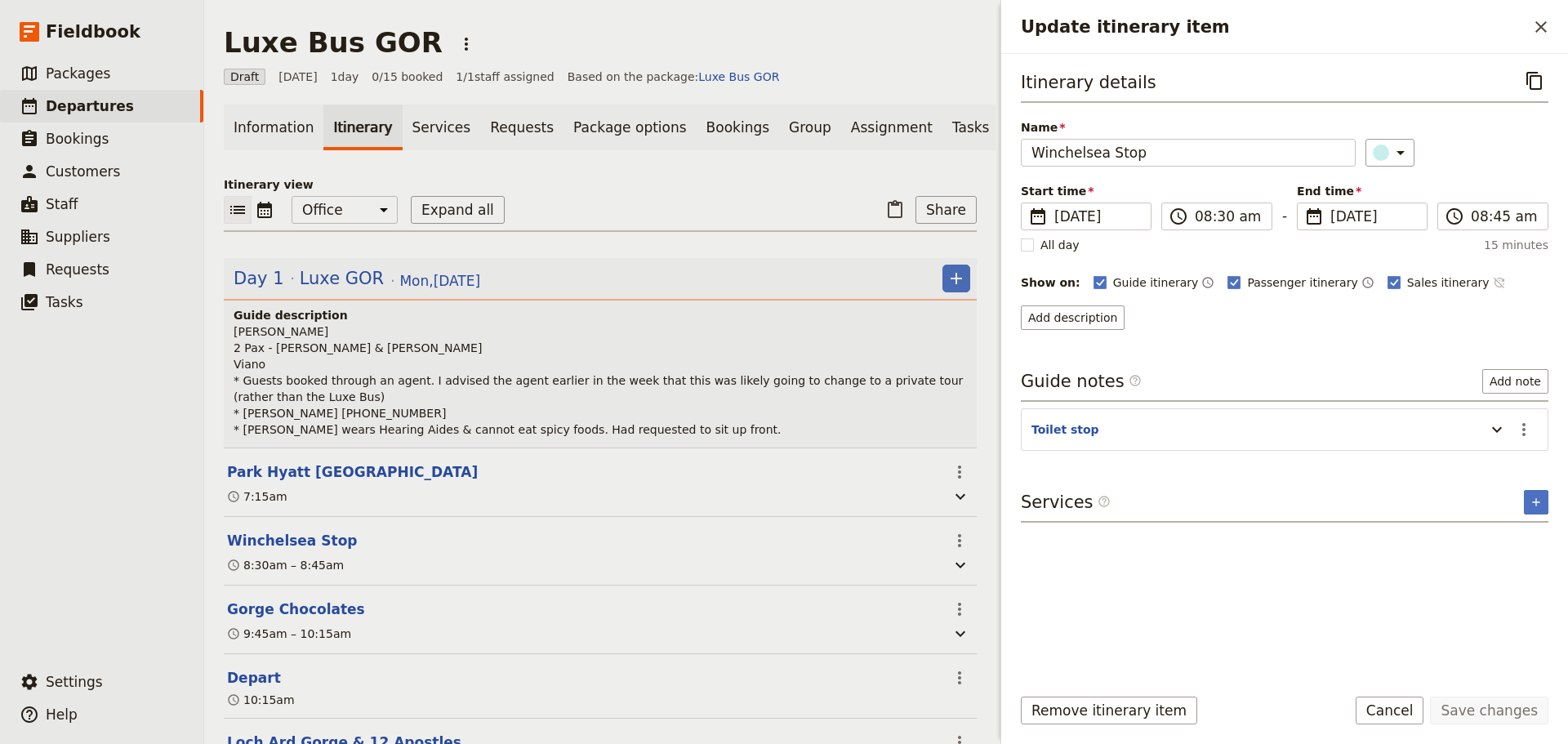
click at [1492, 278] on icon "Time not shown on sales itinerary" at bounding box center [1499, 282] width 13 height 13
click at [1078, 319] on button "Add description" at bounding box center [1072, 317] width 103 height 24
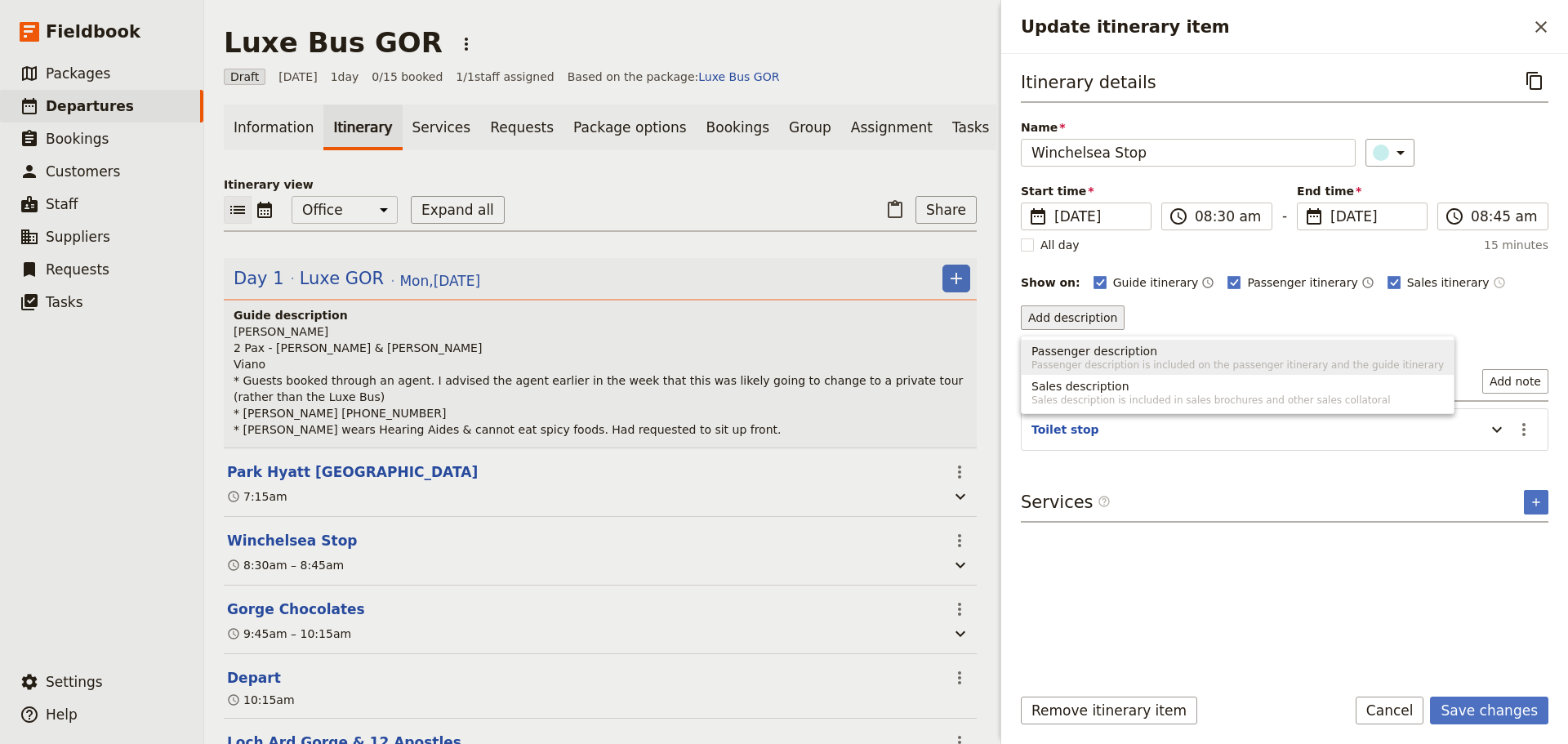
click at [1069, 355] on span "Passenger description" at bounding box center [1095, 351] width 126 height 16
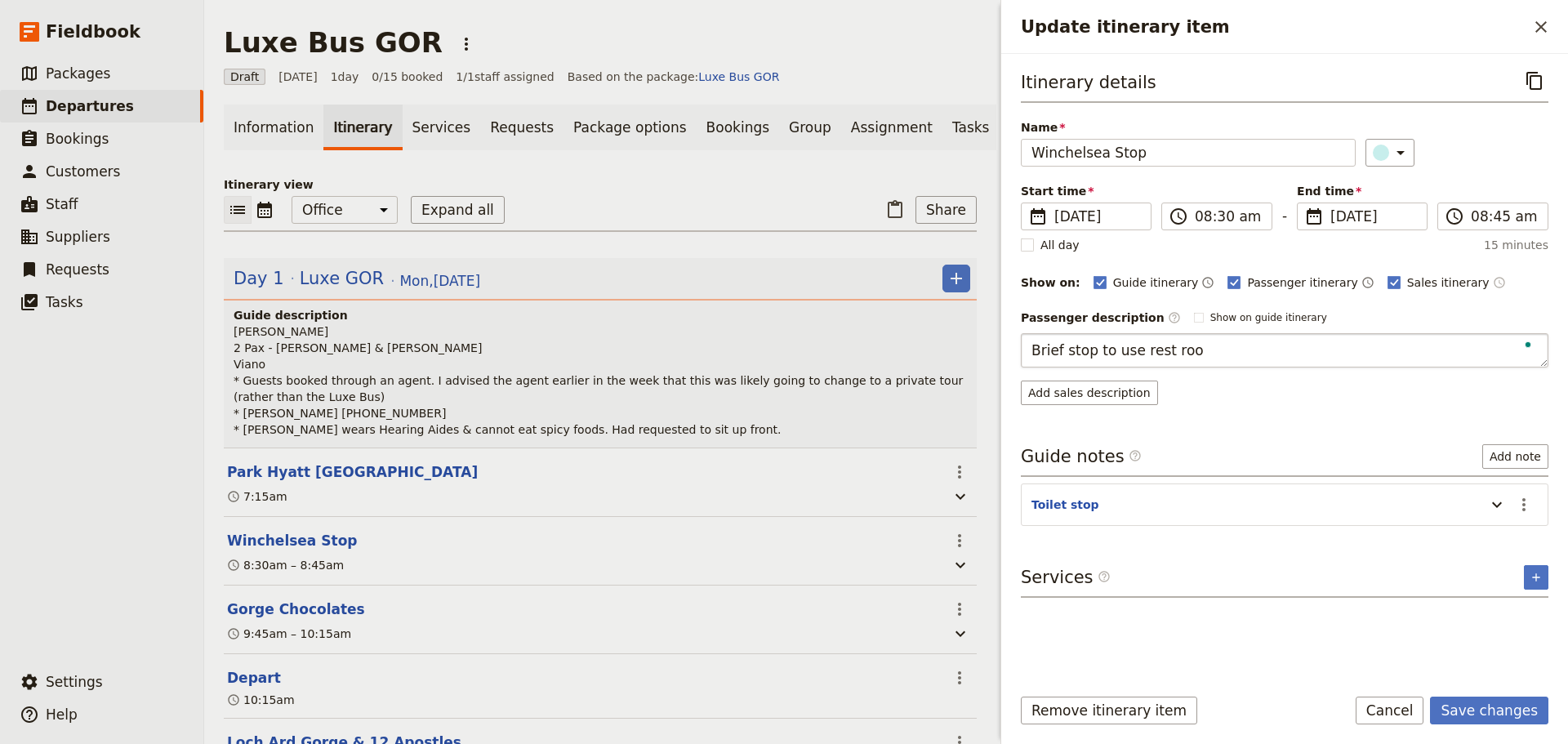
type textarea "Brief stop to use rest room"
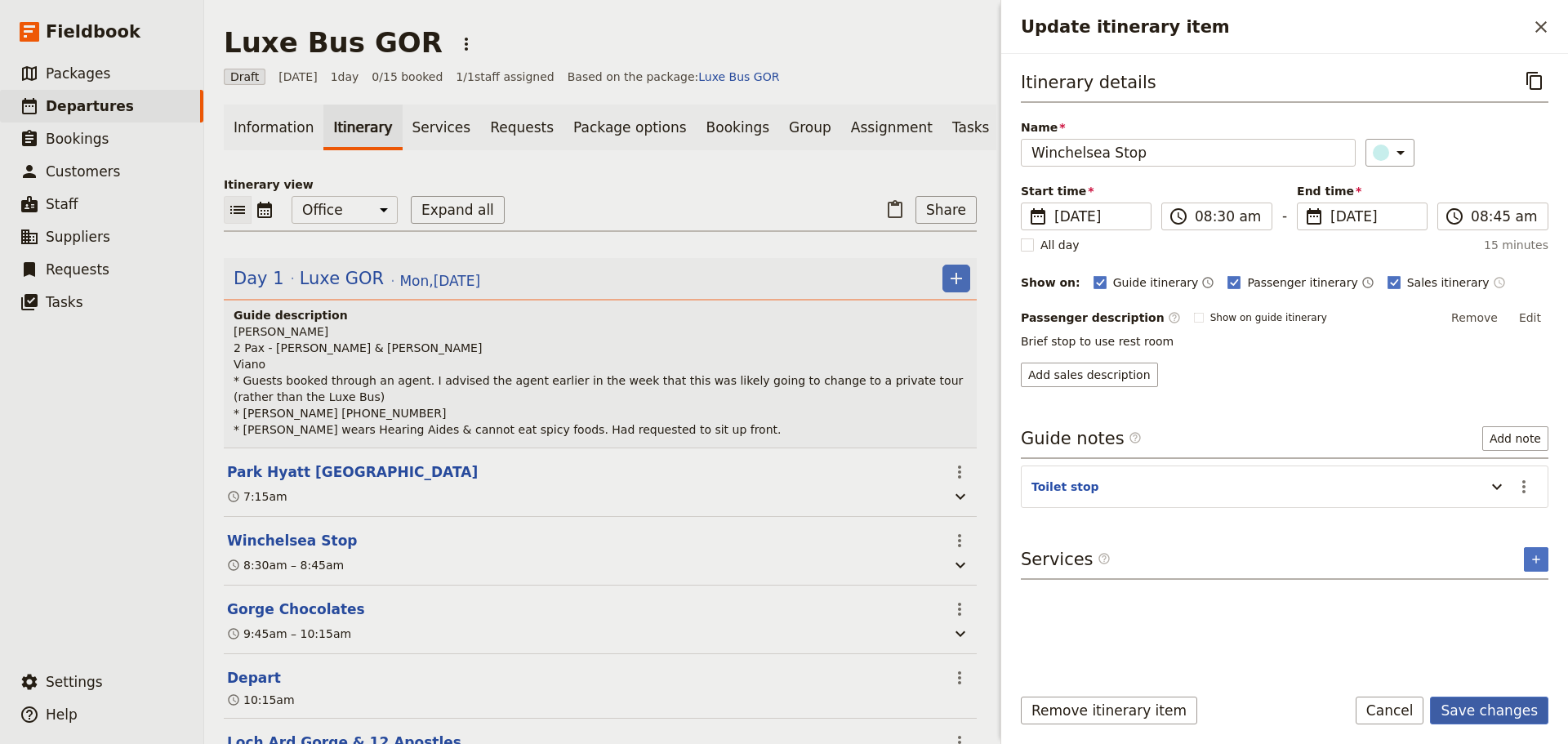
click at [1487, 699] on button "Save changes" at bounding box center [1488, 710] width 119 height 28
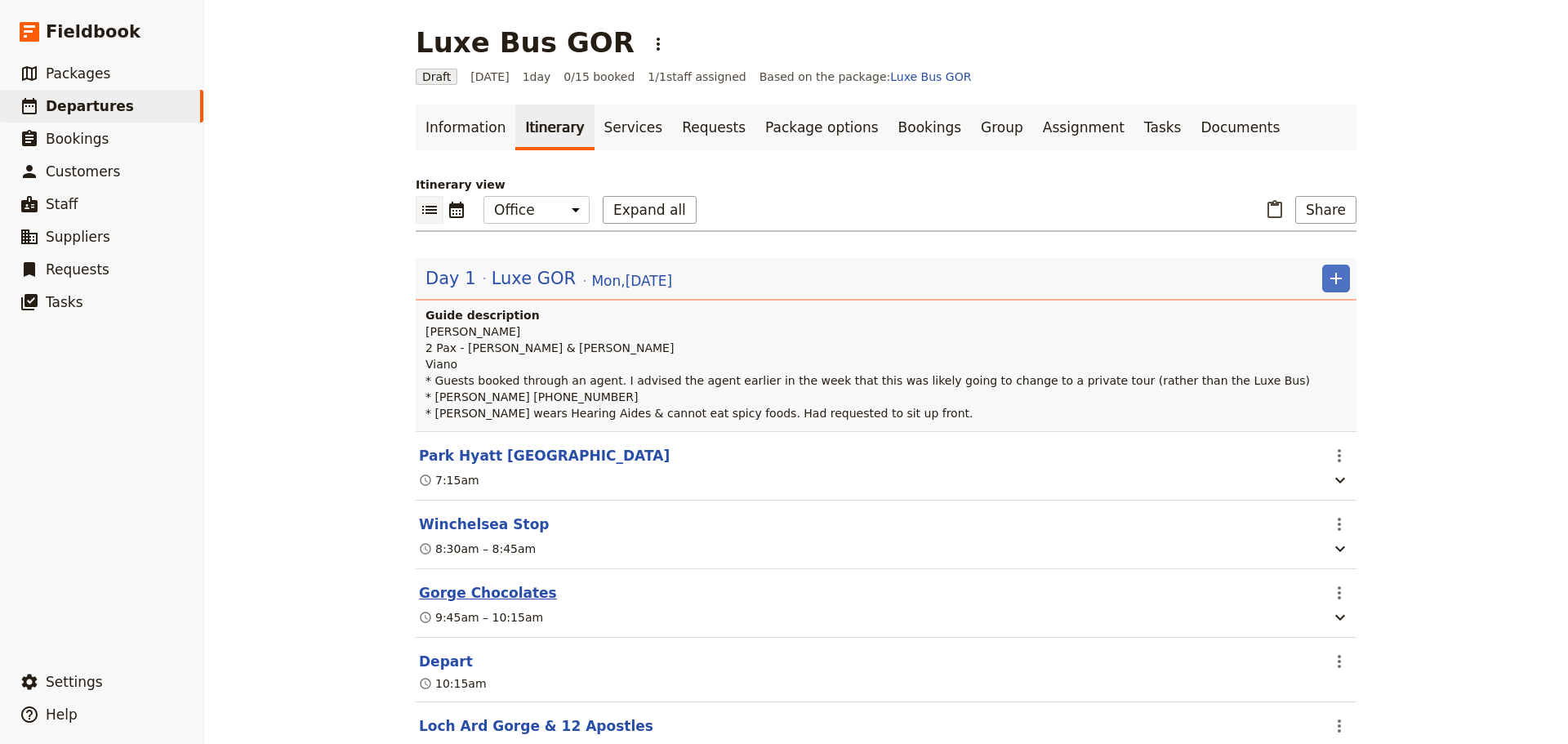
click at [459, 596] on button "Gorge Chocolates" at bounding box center [488, 592] width 138 height 19
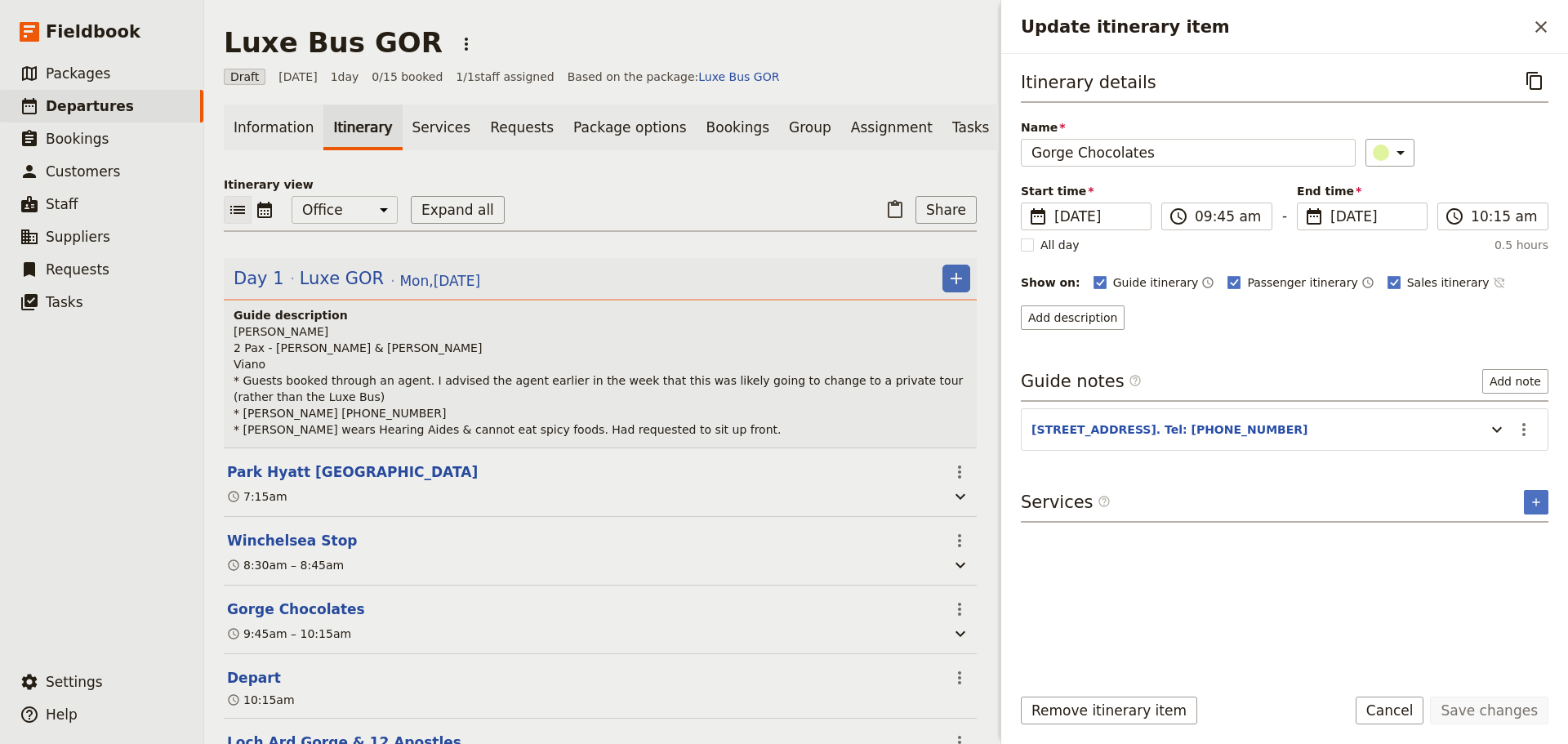
click at [1492, 282] on icon "Time not shown on sales itinerary" at bounding box center [1499, 282] width 13 height 13
click at [1092, 318] on button "Add description" at bounding box center [1072, 317] width 103 height 24
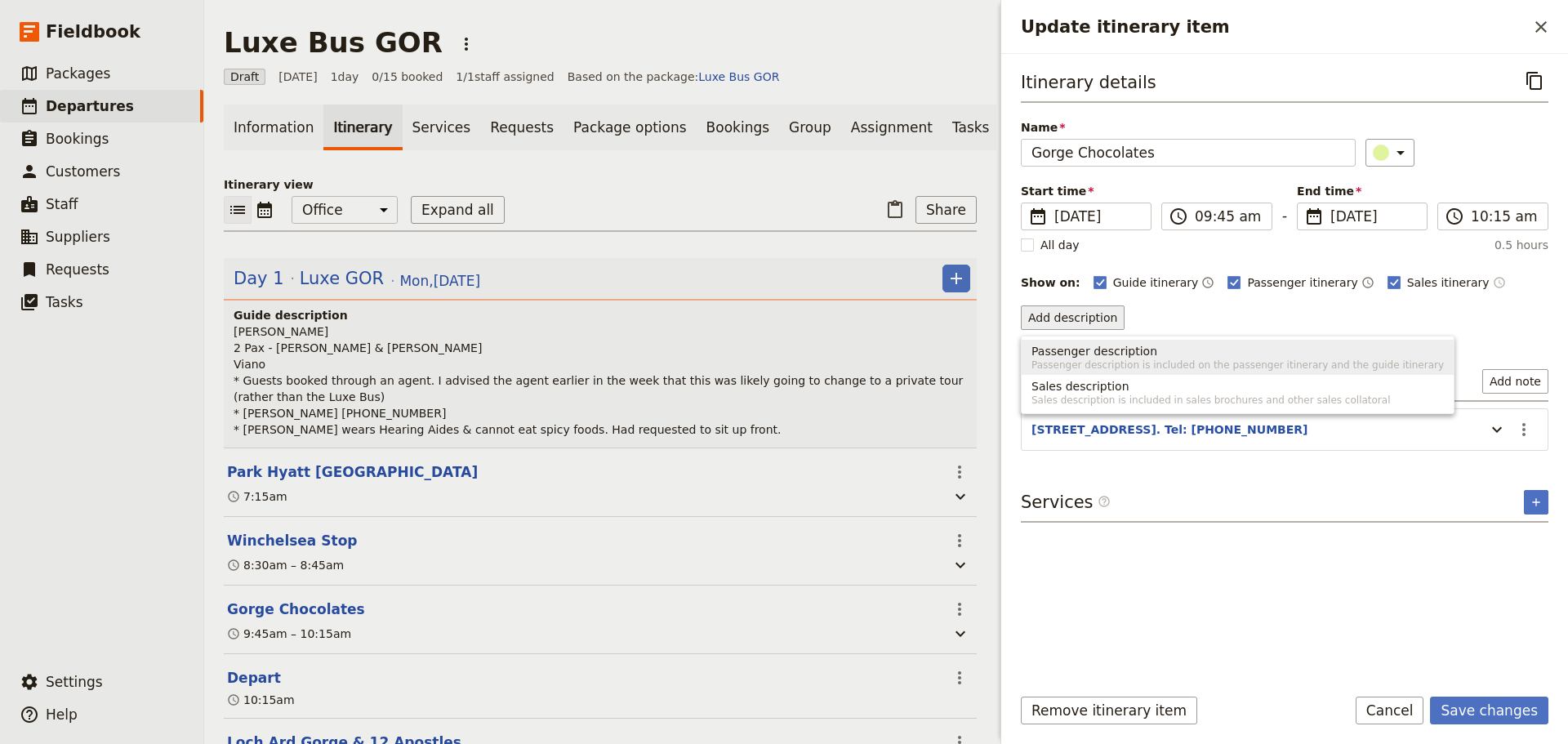
click at [1085, 345] on span "Passenger description" at bounding box center [1095, 351] width 126 height 16
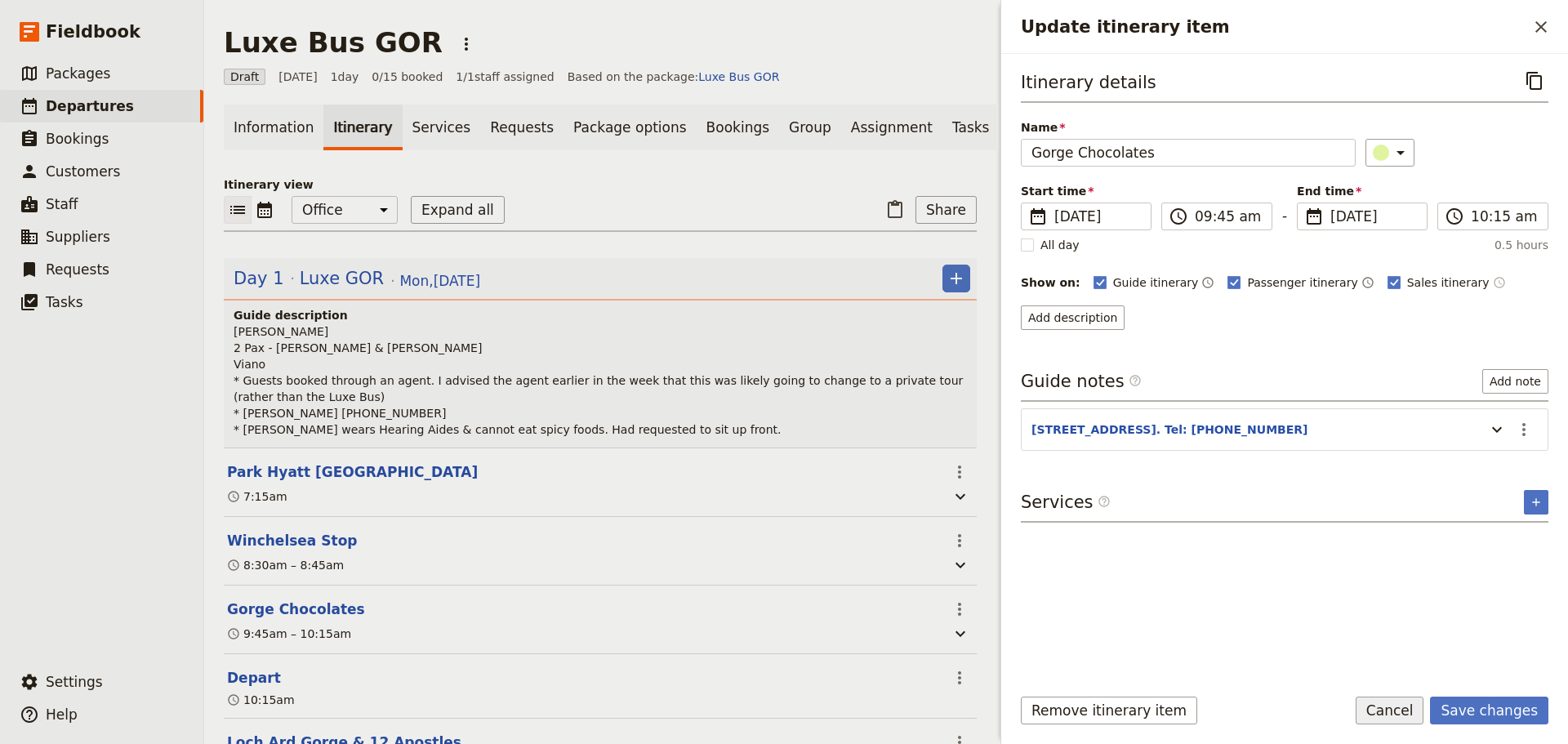
click at [1403, 699] on button "Cancel" at bounding box center [1390, 710] width 69 height 28
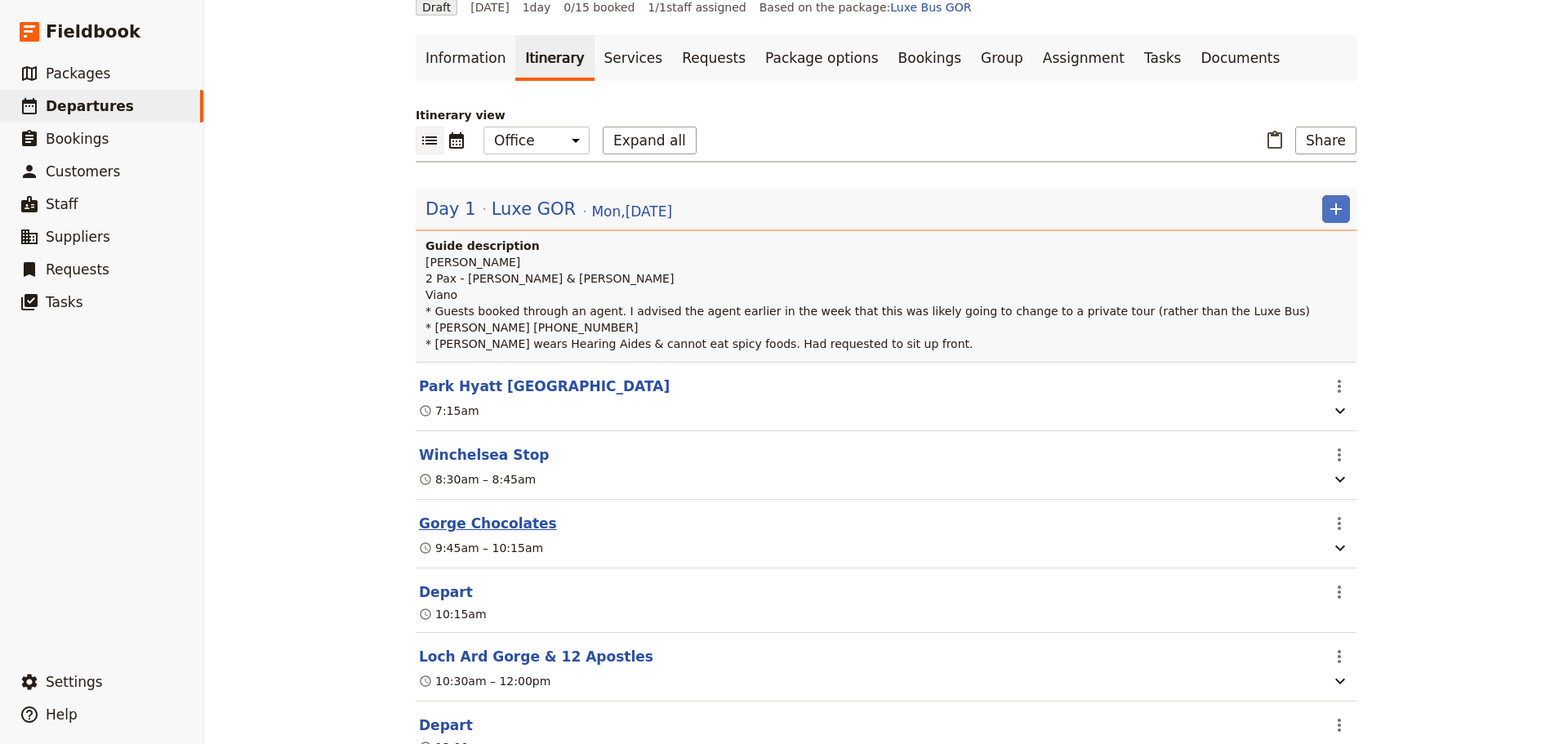
scroll to position [163, 0]
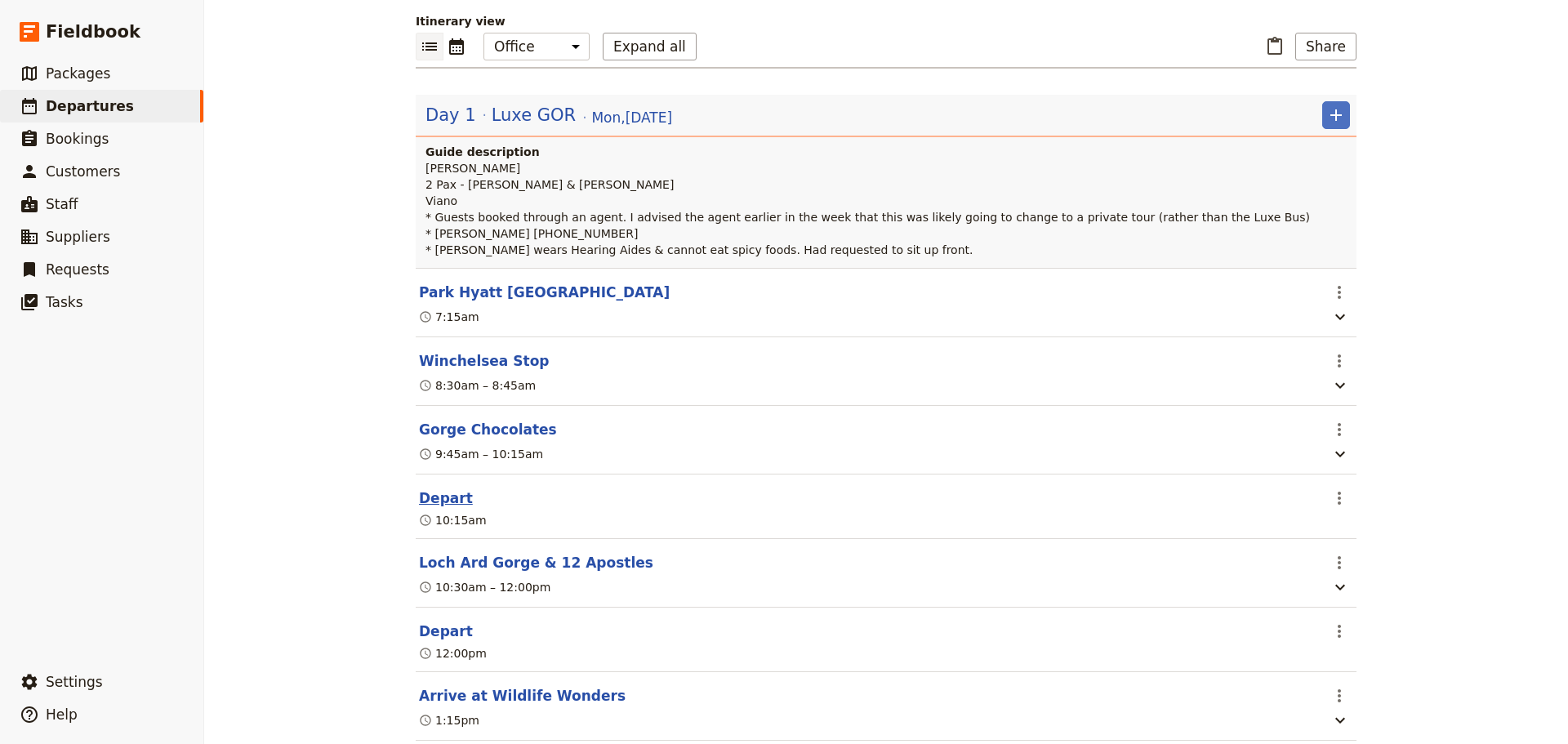
click at [436, 502] on button "Depart" at bounding box center [446, 498] width 54 height 19
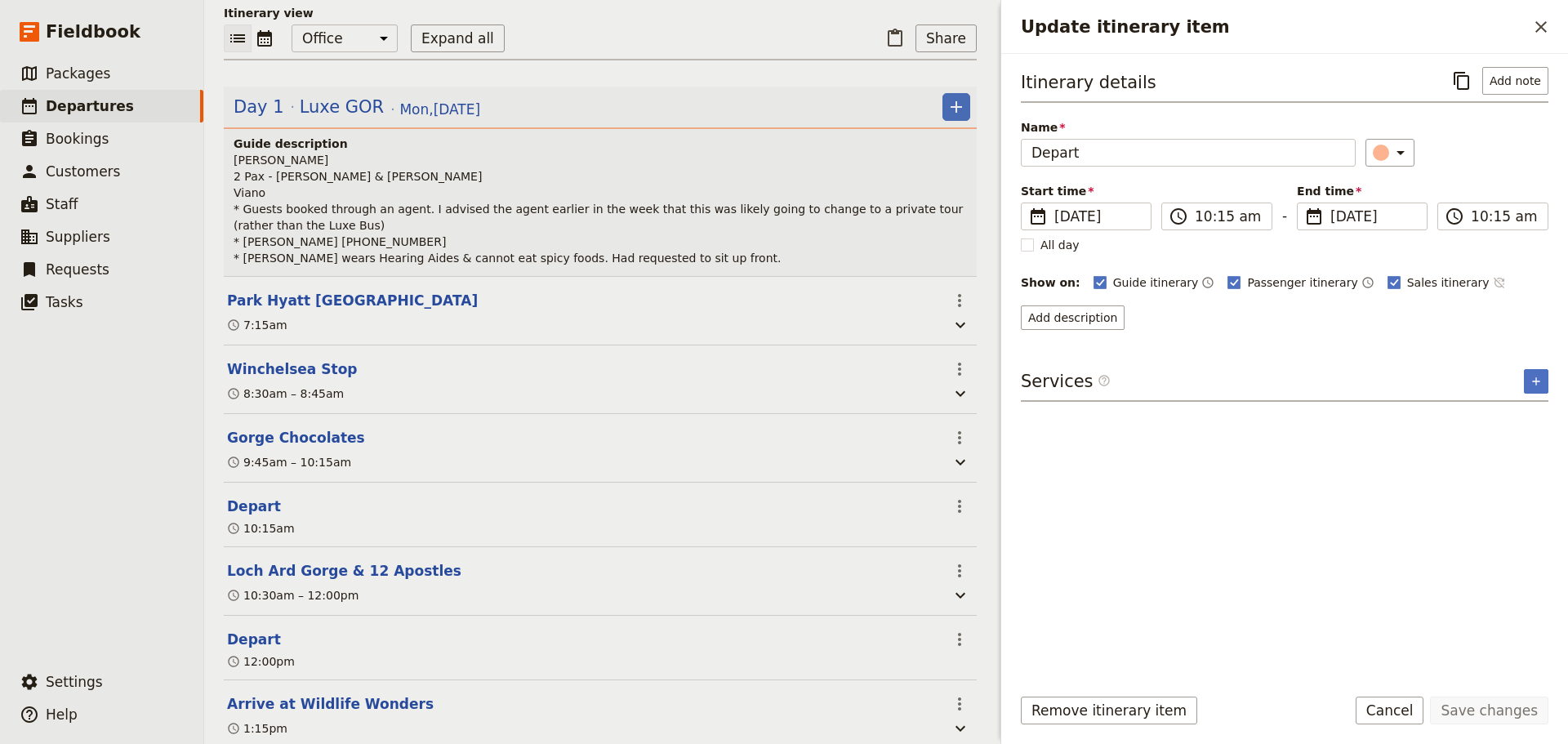
click at [1492, 279] on icon "Time not shown on sales itinerary" at bounding box center [1499, 282] width 13 height 13
click at [1488, 721] on button "Save changes" at bounding box center [1488, 710] width 119 height 28
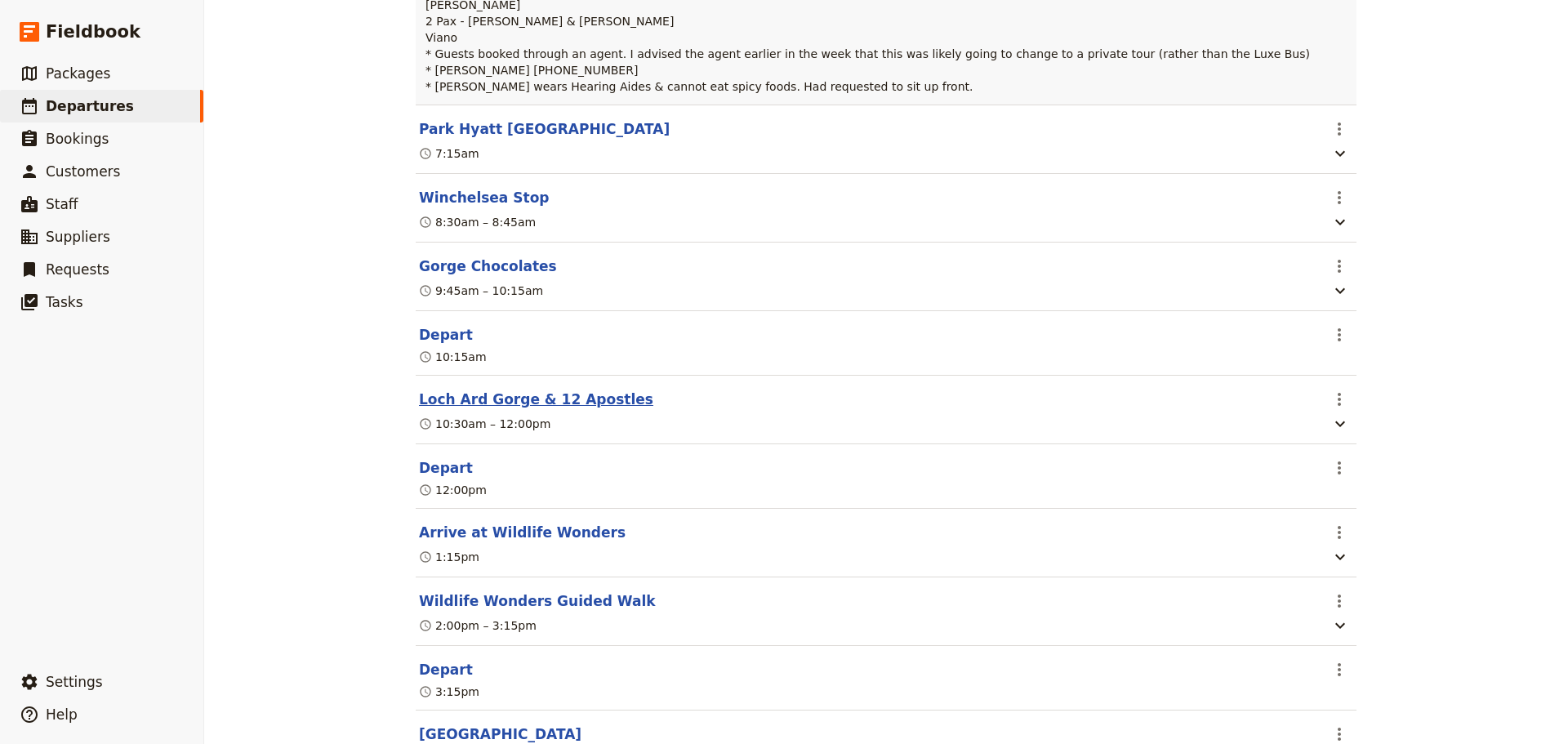
click at [479, 398] on button "Loch Ard Gorge & 12 Apostles" at bounding box center [536, 398] width 235 height 19
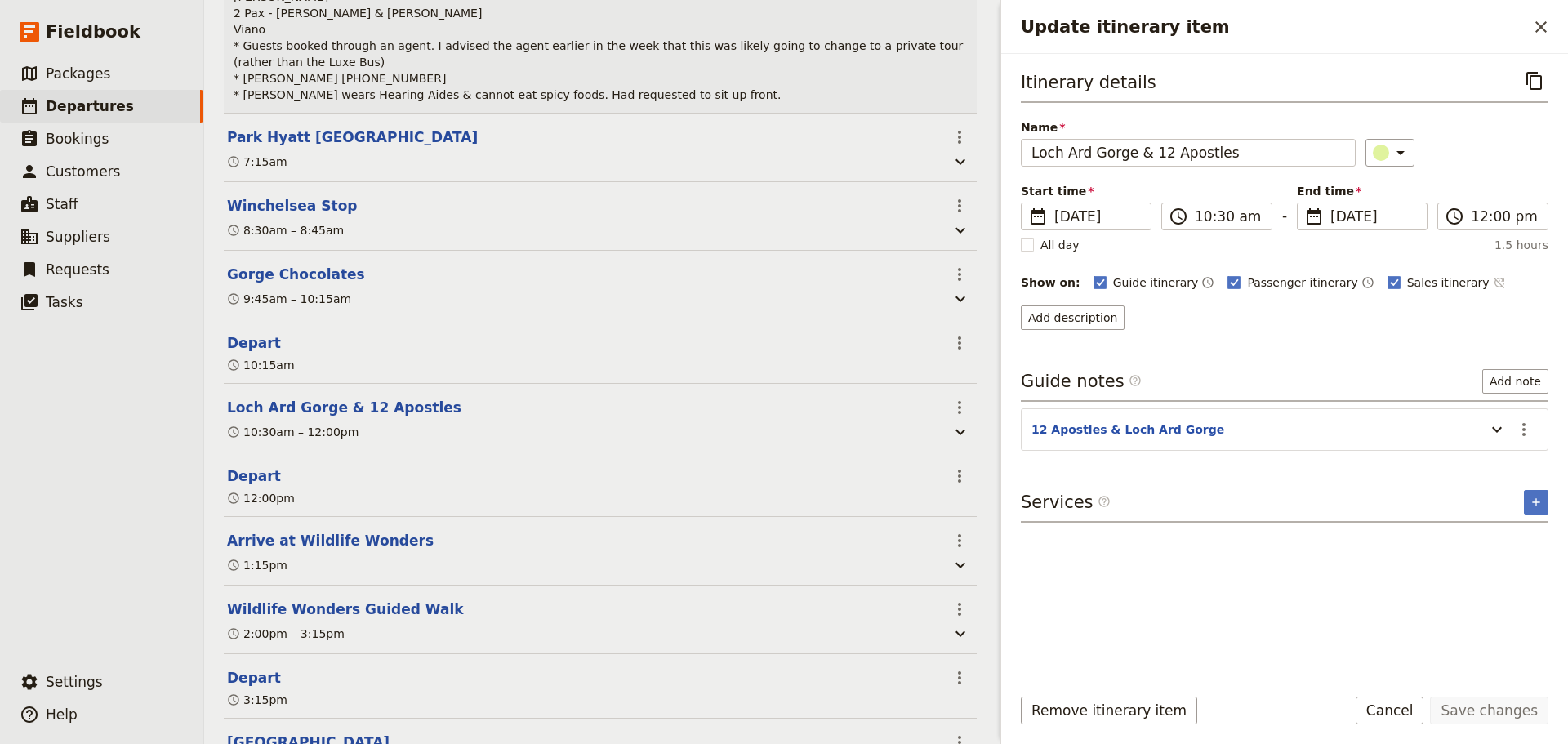
click at [1492, 277] on icon "Time not shown on sales itinerary" at bounding box center [1499, 282] width 13 height 13
click at [1486, 701] on button "Save changes" at bounding box center [1488, 710] width 119 height 28
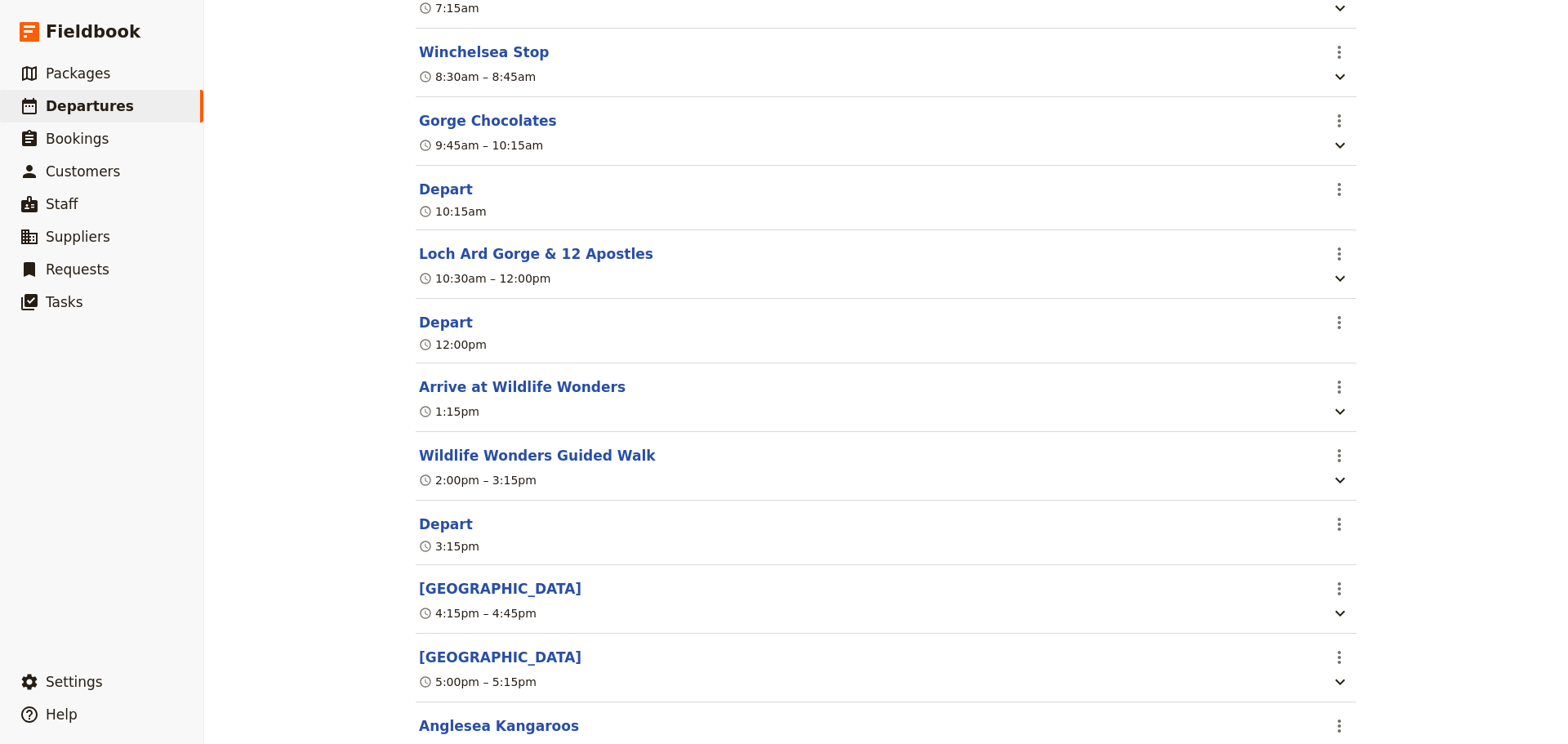
scroll to position [490, 0]
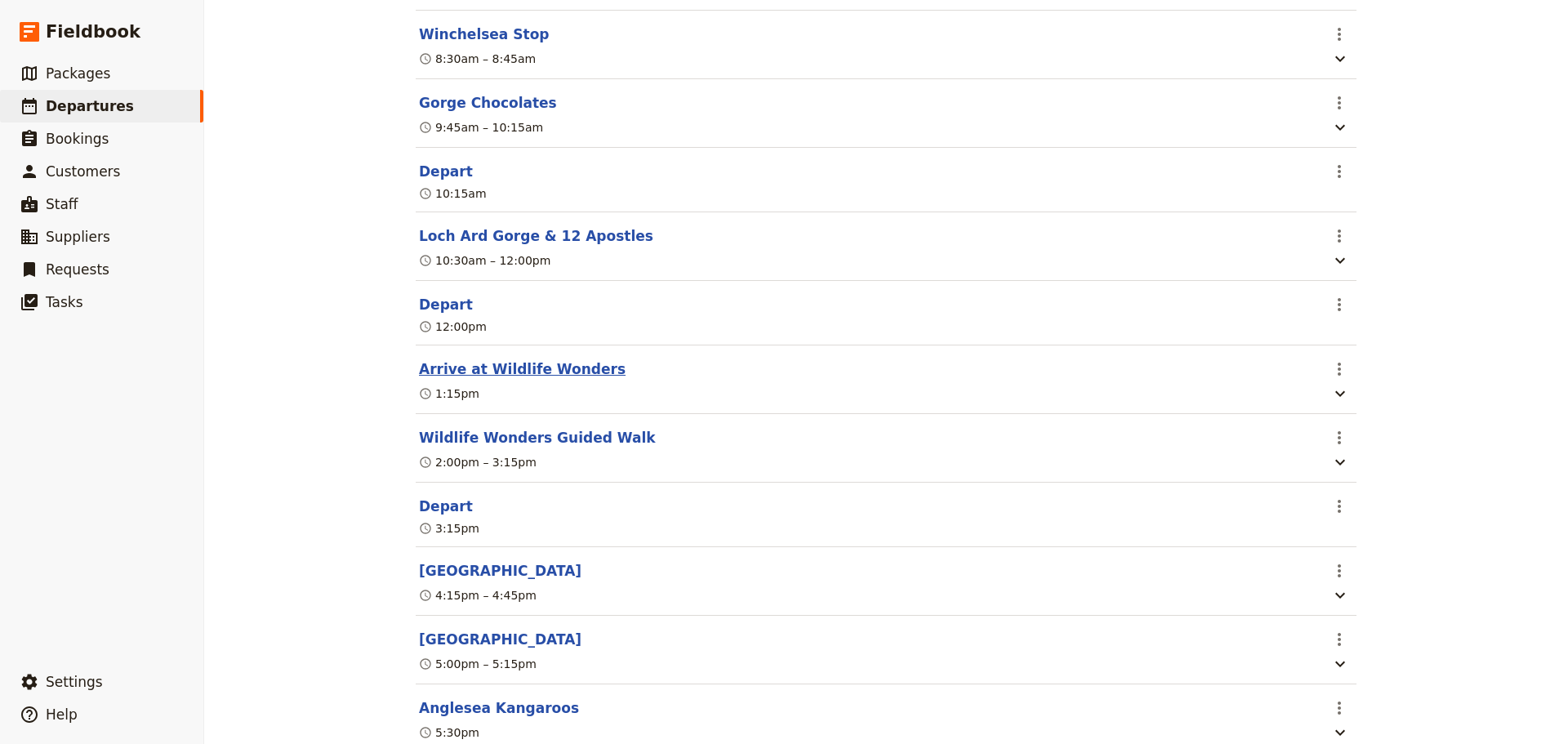
click at [452, 376] on button "Arrive at Wildlife Wonders" at bounding box center [522, 368] width 207 height 19
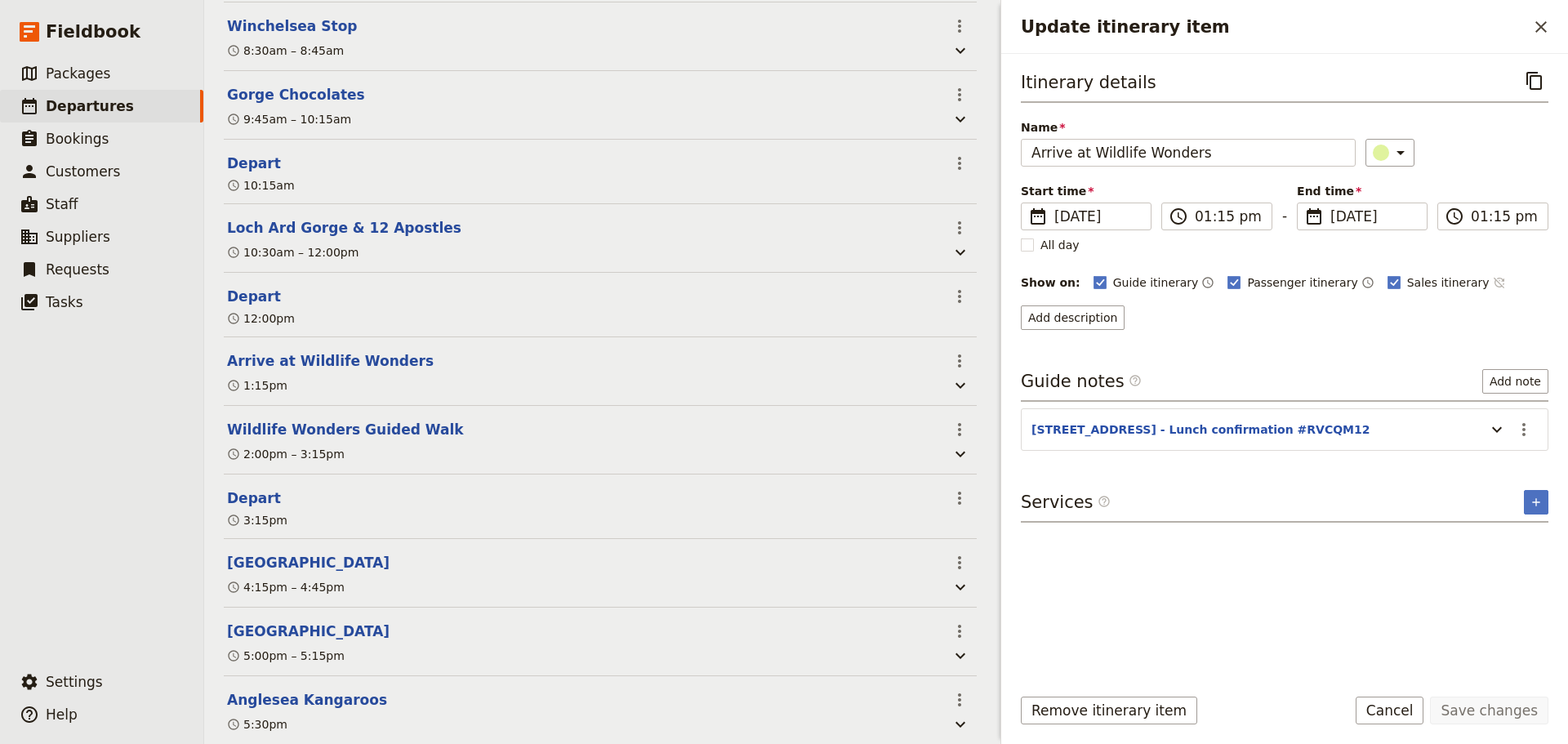
click at [1492, 284] on icon "Time not shown on sales itinerary" at bounding box center [1499, 282] width 13 height 13
click at [1459, 700] on button "Save changes" at bounding box center [1488, 710] width 119 height 28
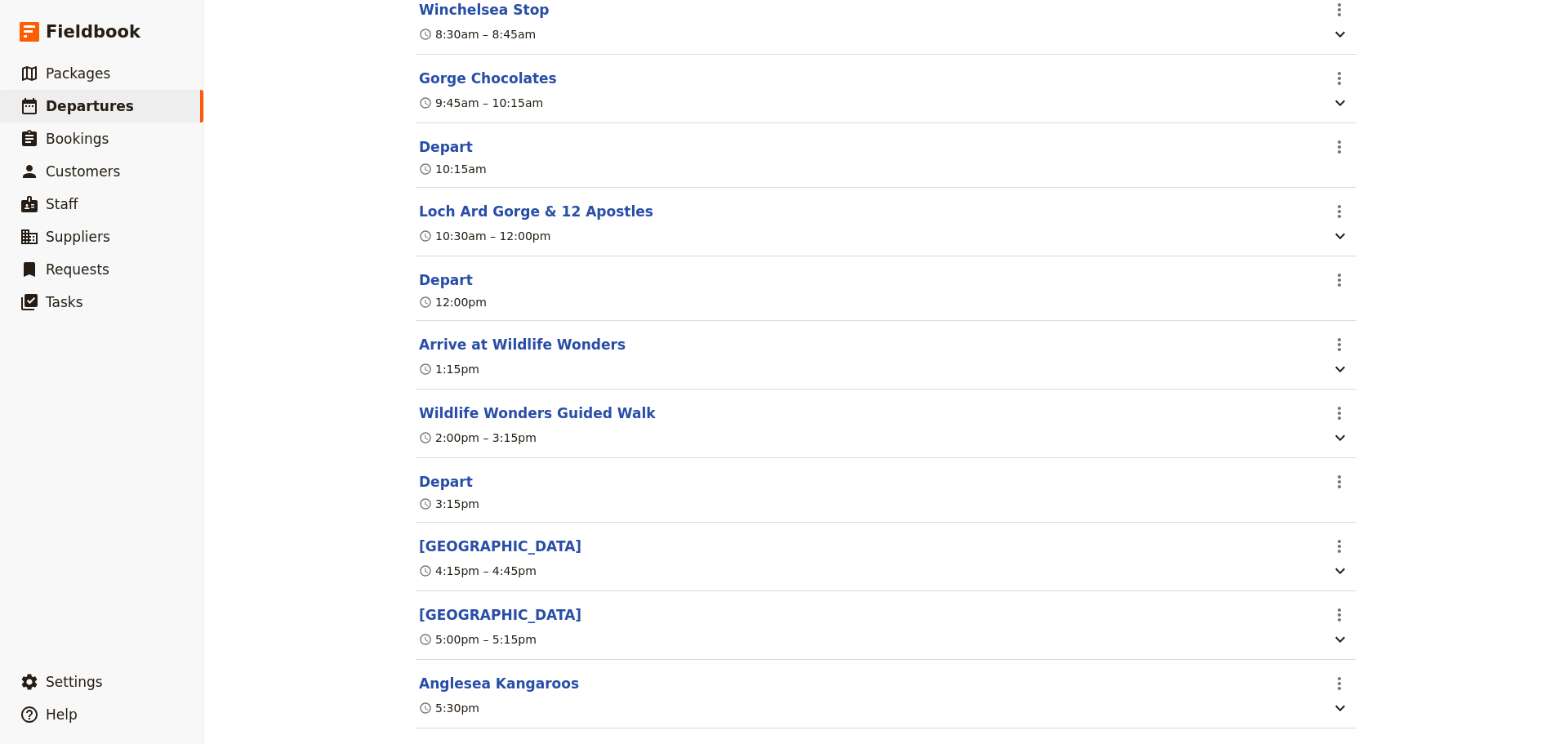
scroll to position [490, 0]
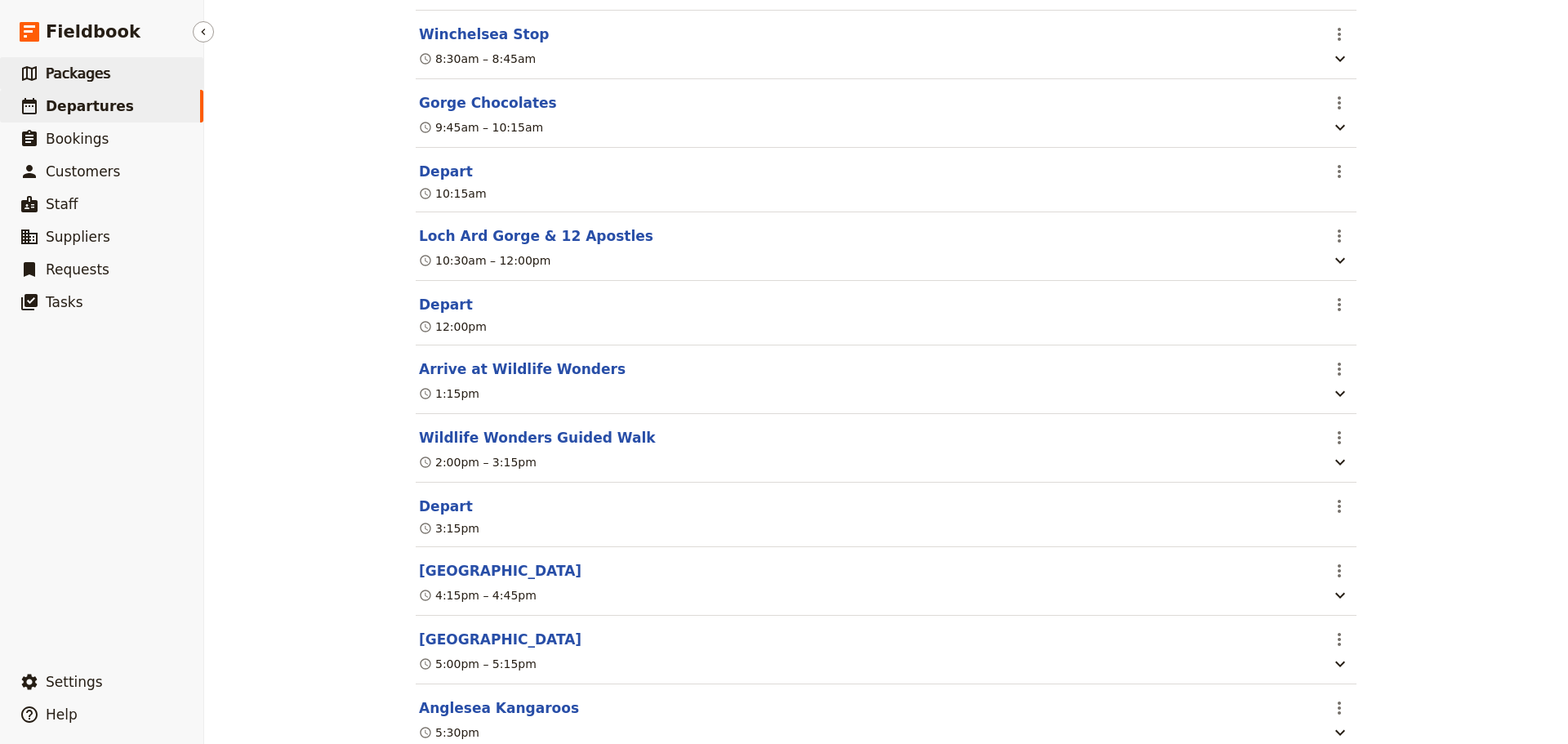
click at [58, 72] on span "Packages" at bounding box center [77, 73] width 65 height 16
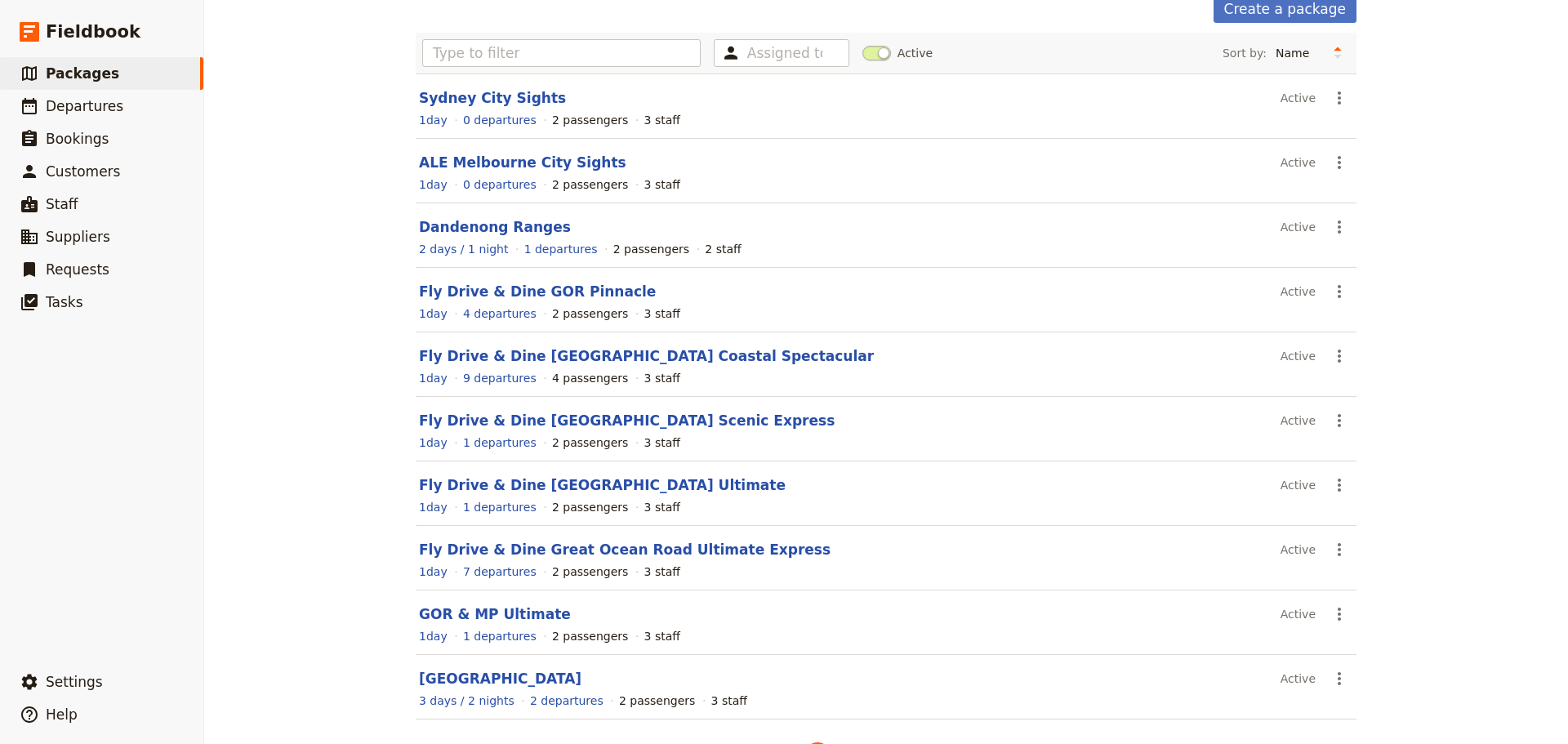
scroll to position [139, 0]
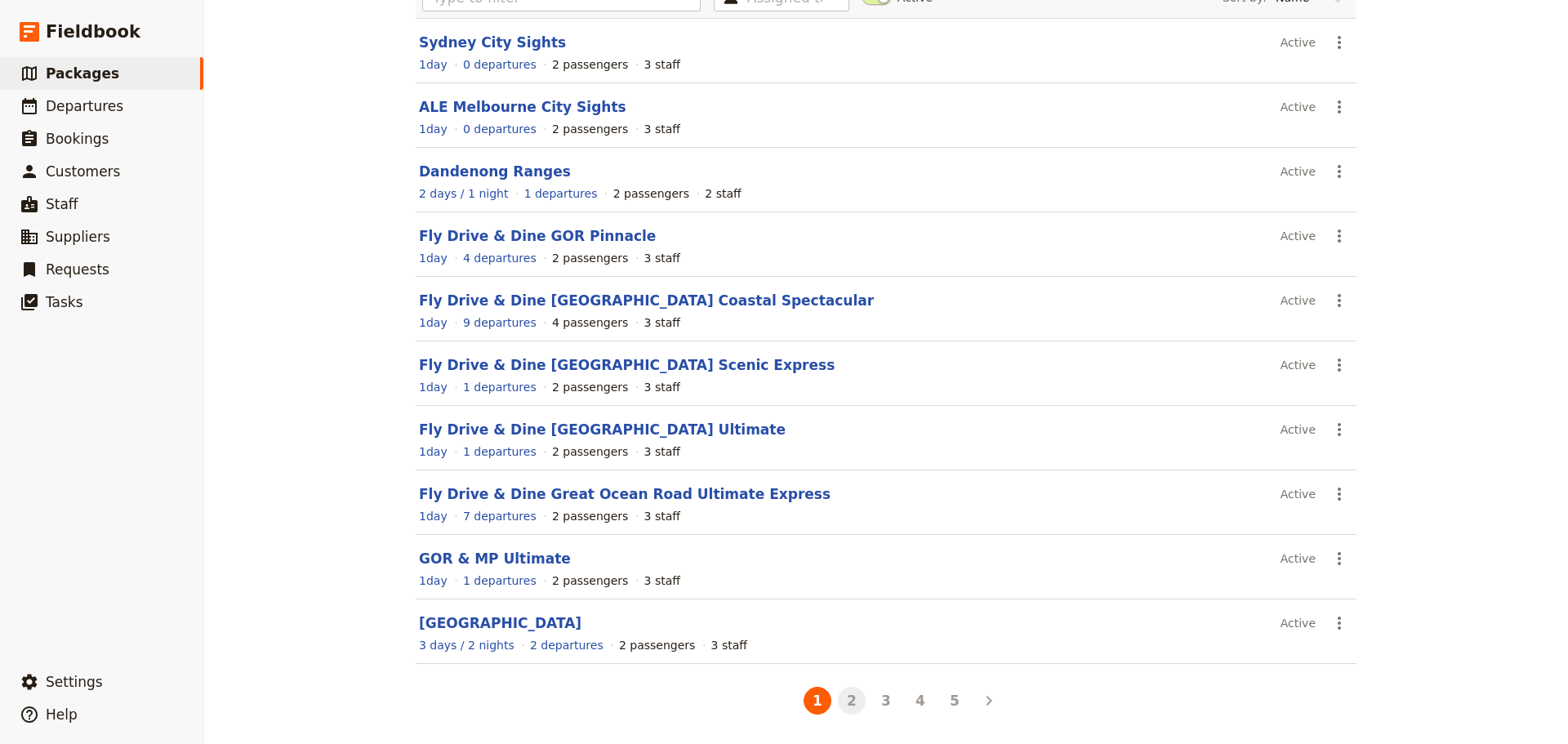
click at [857, 700] on button "2" at bounding box center [851, 700] width 28 height 28
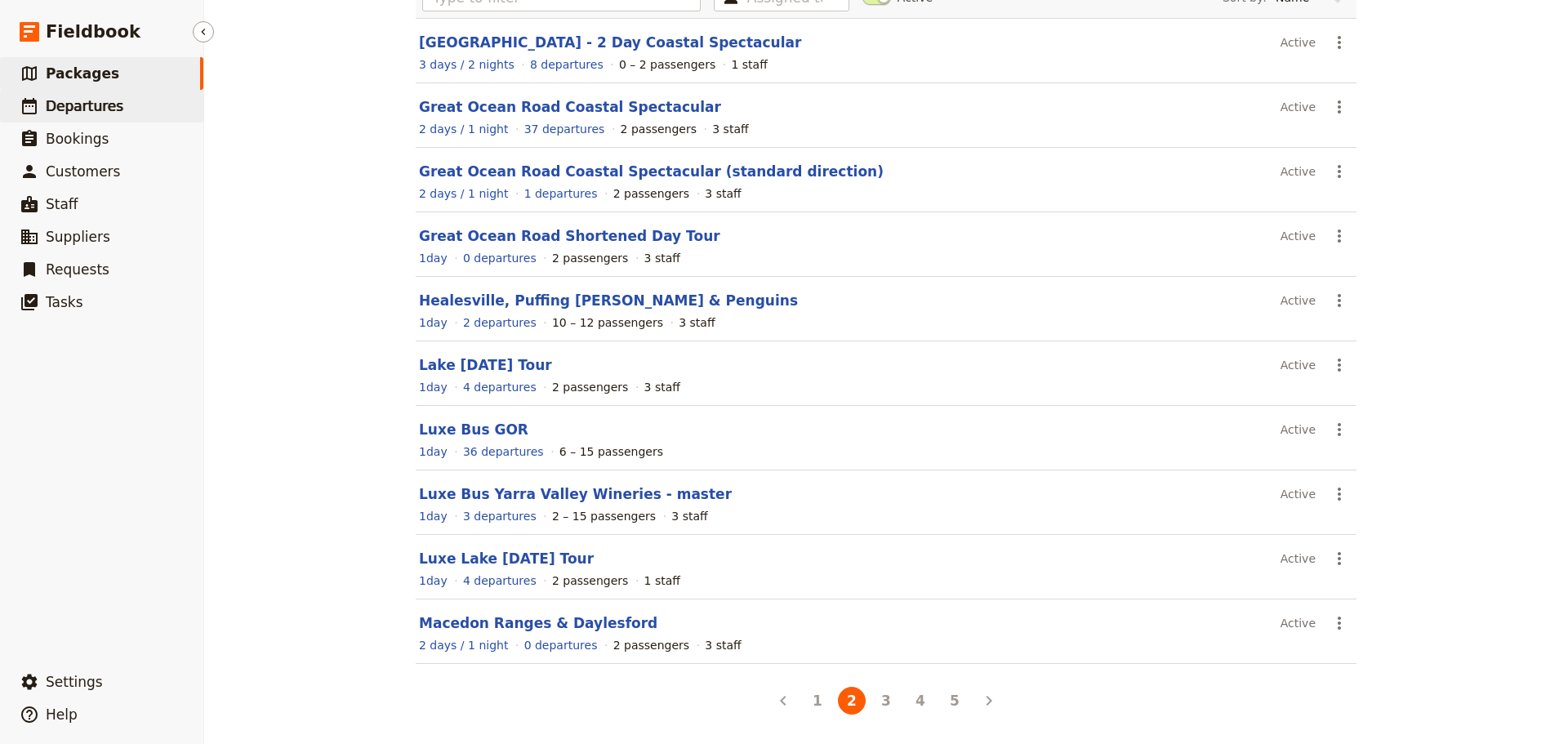
click at [86, 102] on span "Departures" at bounding box center [84, 106] width 77 height 16
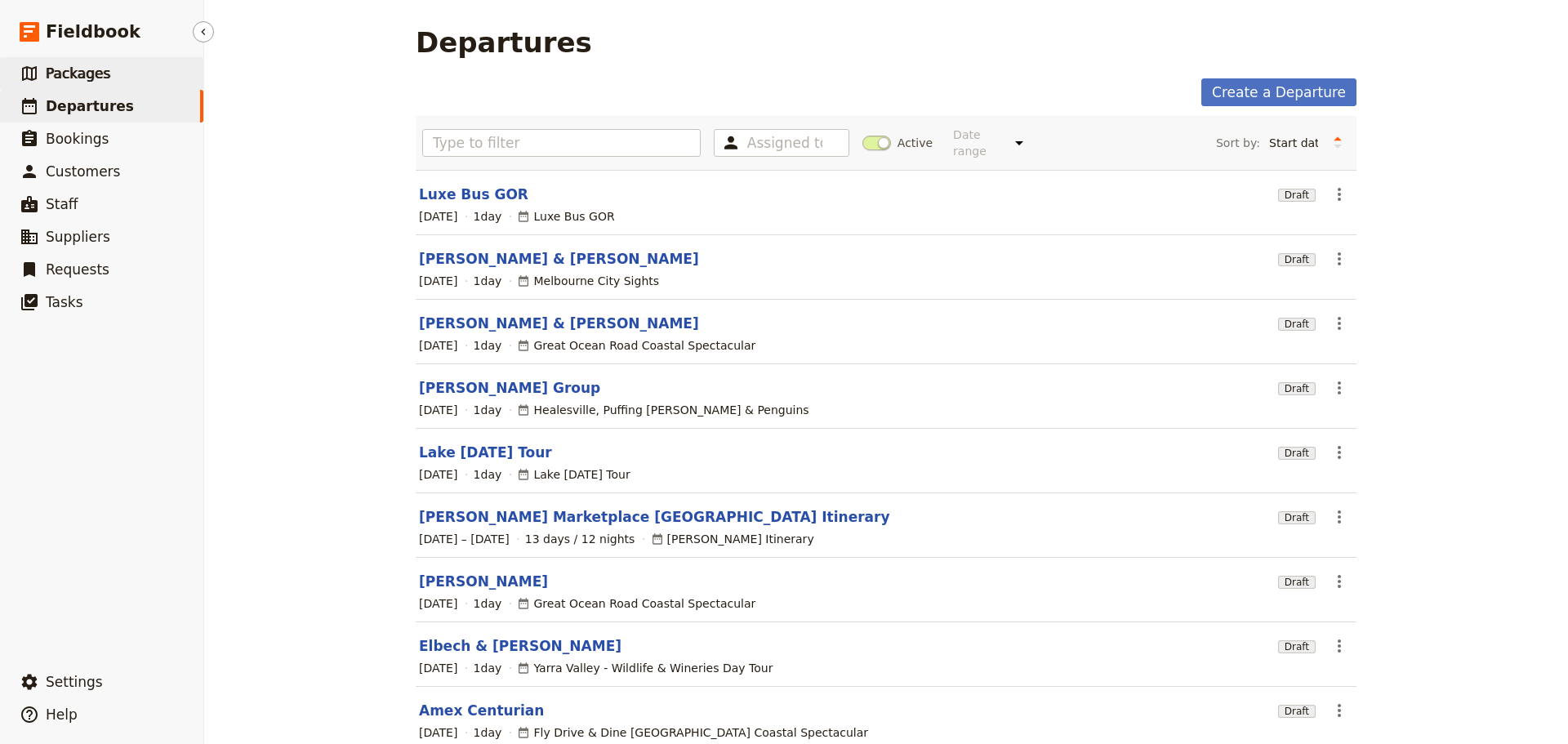
click at [108, 77] on link "​ Packages" at bounding box center [102, 73] width 203 height 33
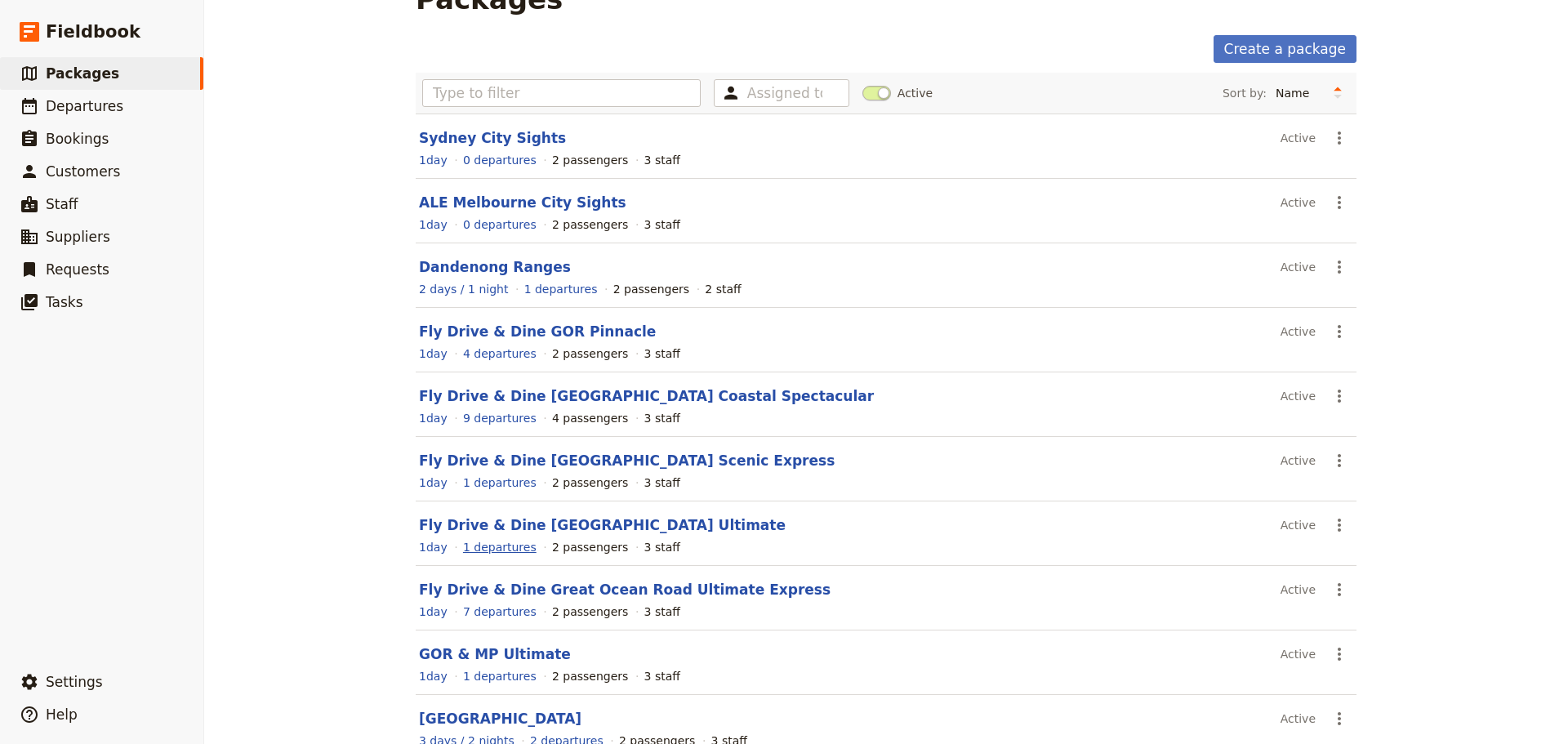
scroll to position [139, 0]
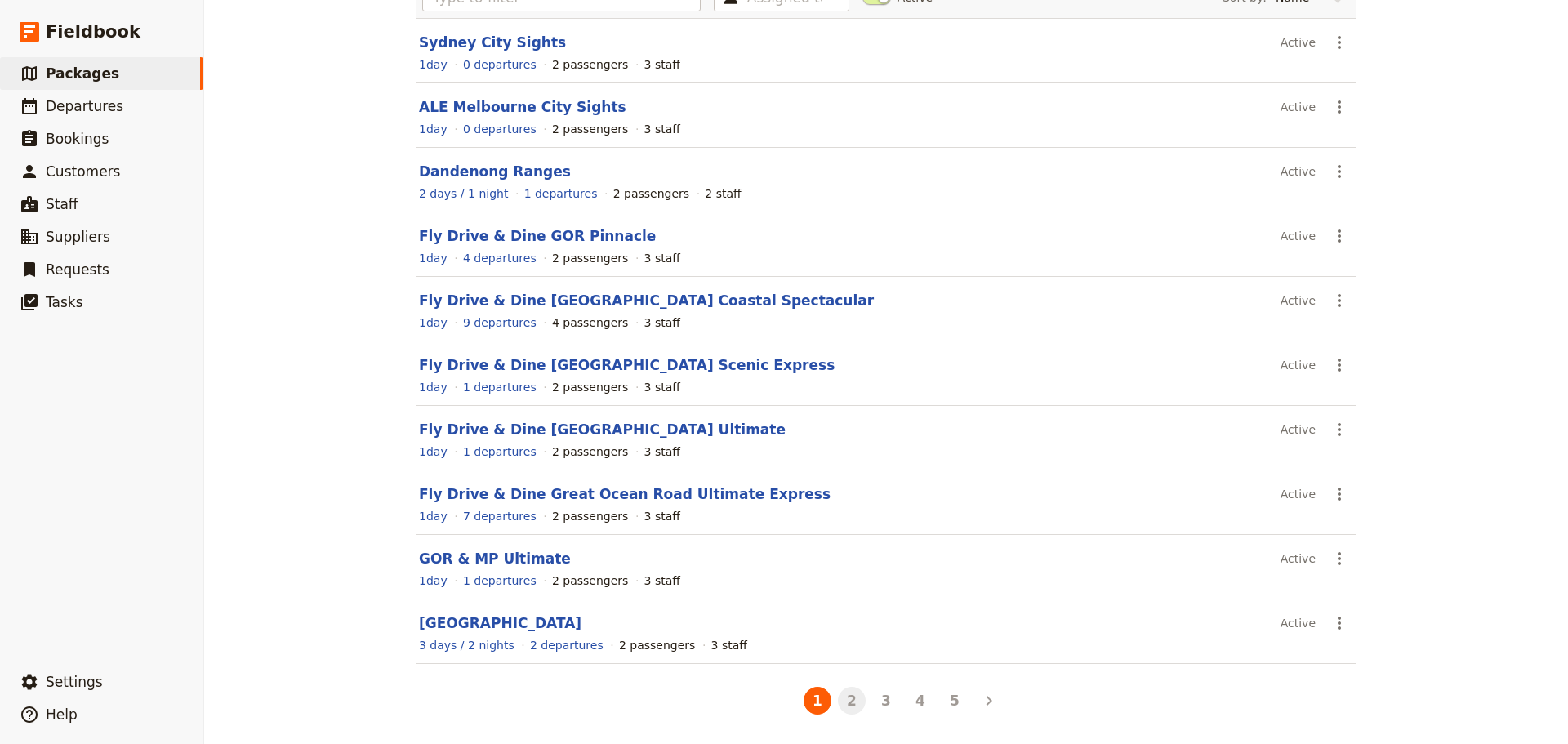
click at [848, 704] on button "2" at bounding box center [851, 700] width 28 height 28
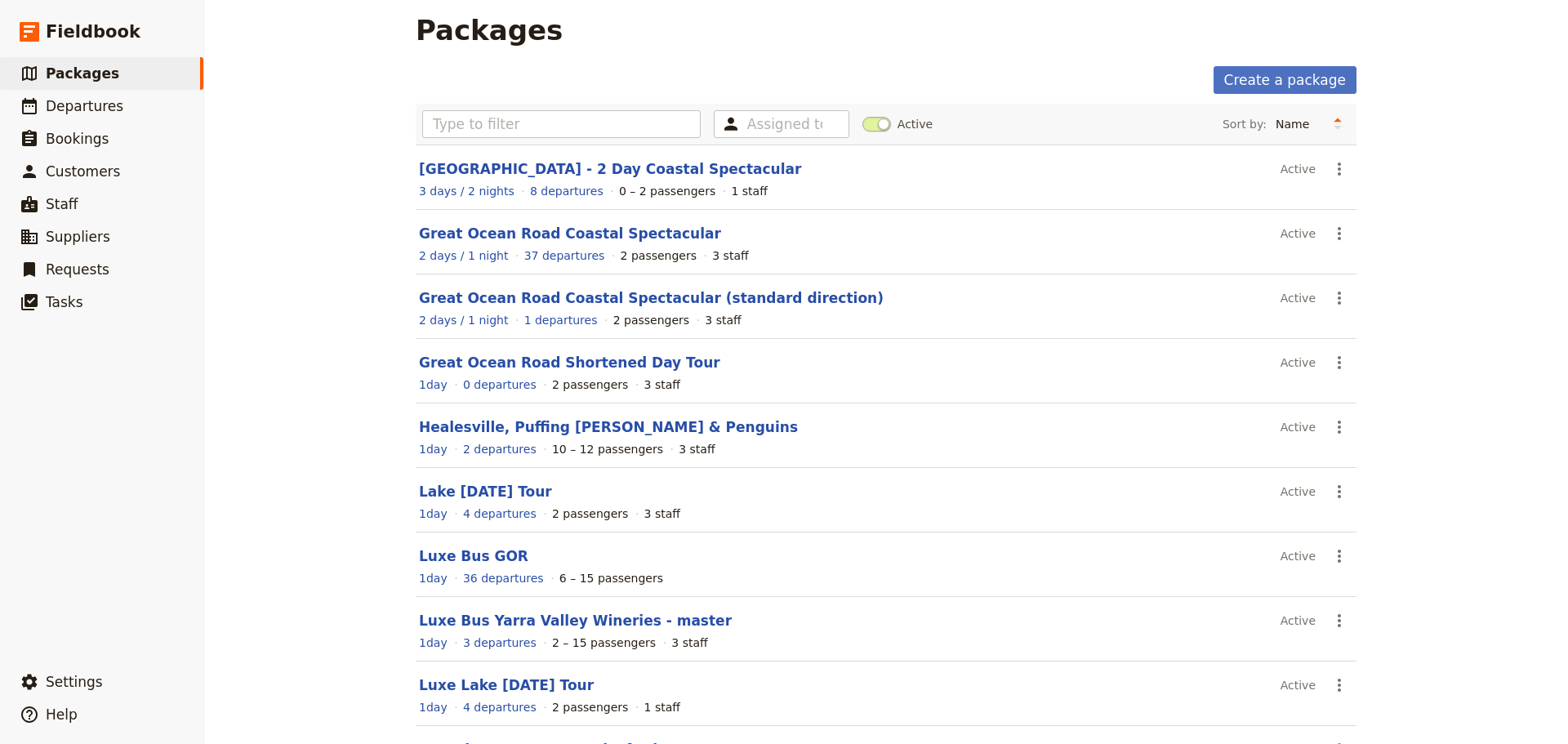
scroll to position [0, 0]
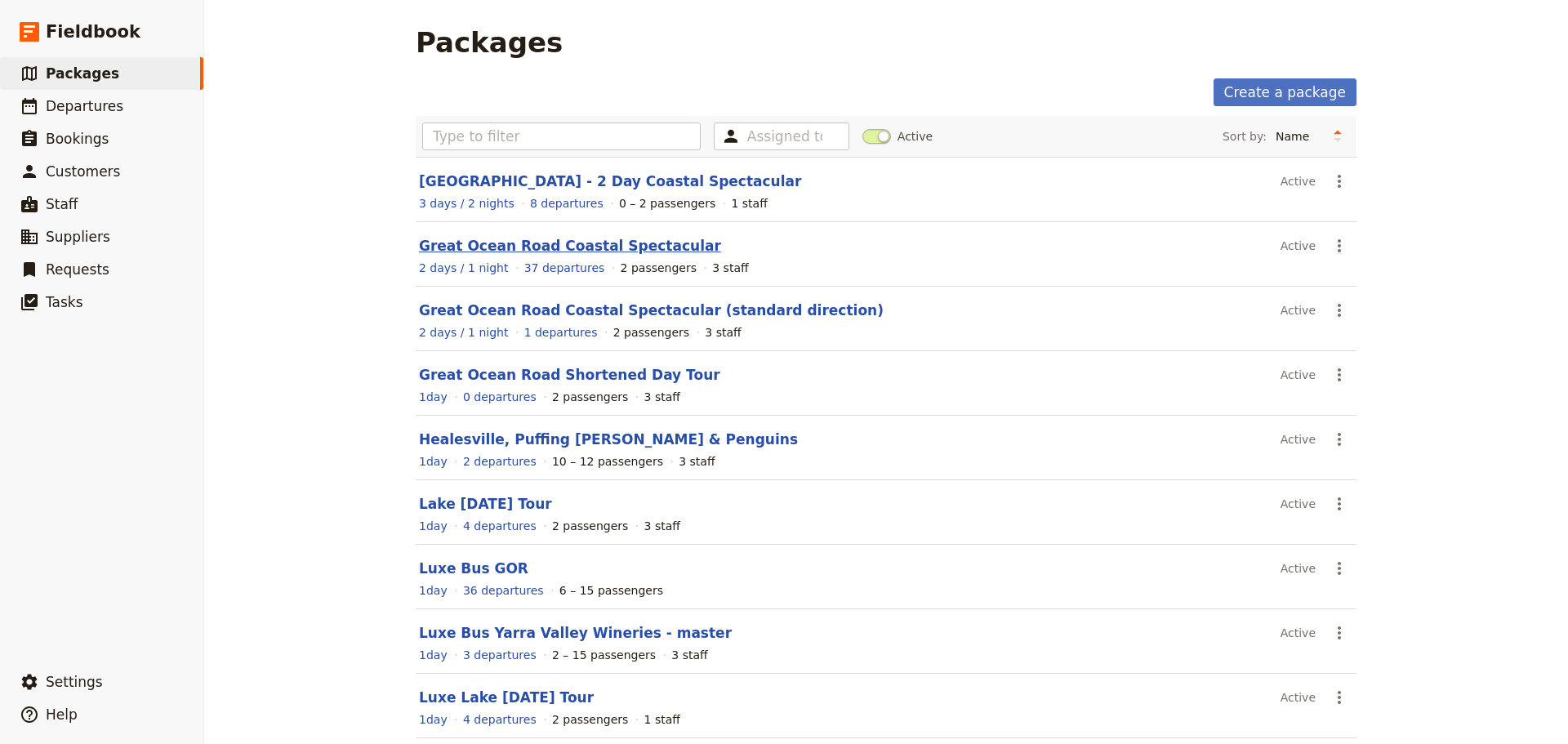
click at [537, 238] on link "Great Ocean Road Coastal Spectacular" at bounding box center [569, 245] width 302 height 16
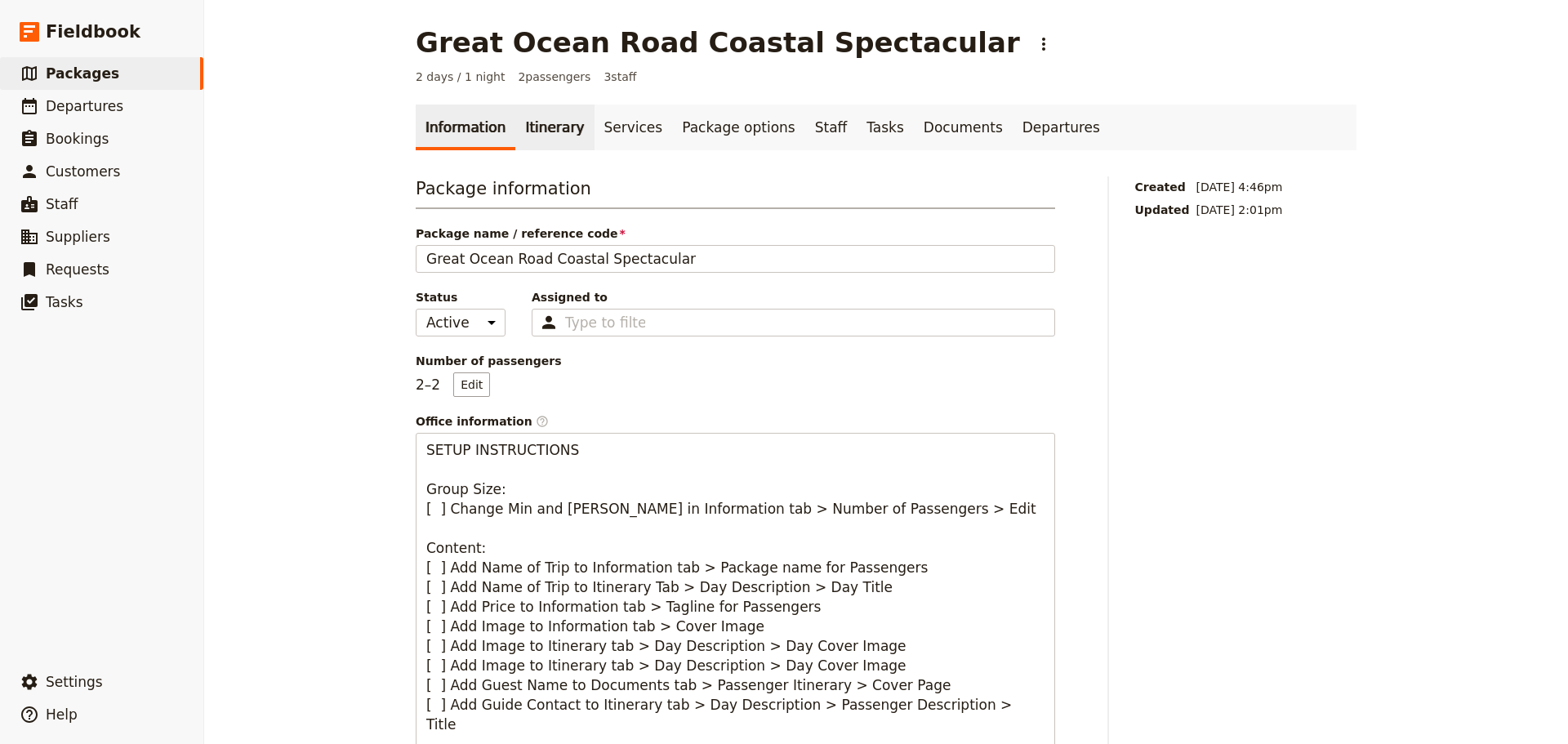
click at [515, 124] on link "Itinerary" at bounding box center [554, 127] width 78 height 45
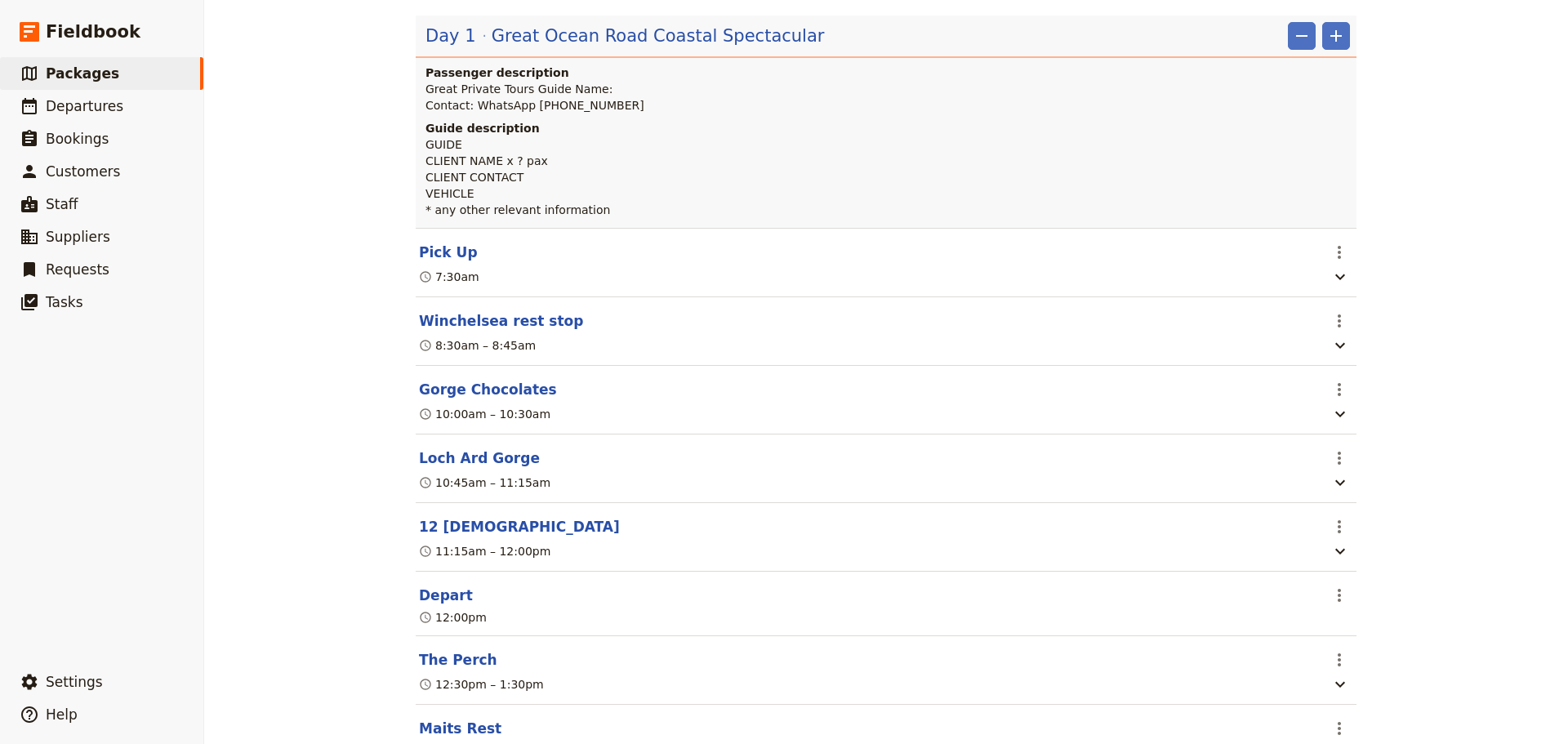
scroll to position [245, 0]
click at [467, 389] on button "Gorge Chocolates" at bounding box center [488, 387] width 138 height 19
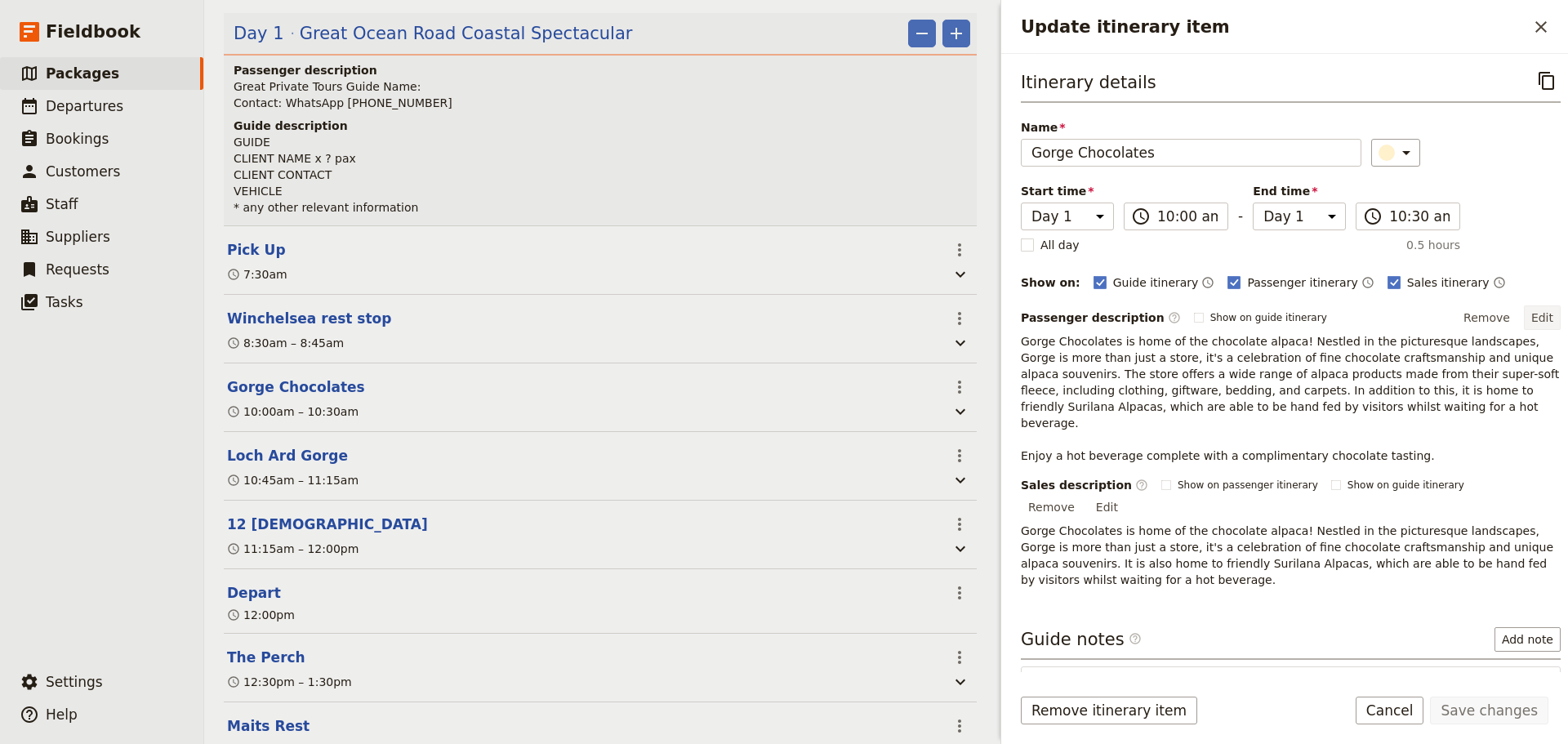
click at [1532, 314] on button "Edit" at bounding box center [1542, 317] width 37 height 24
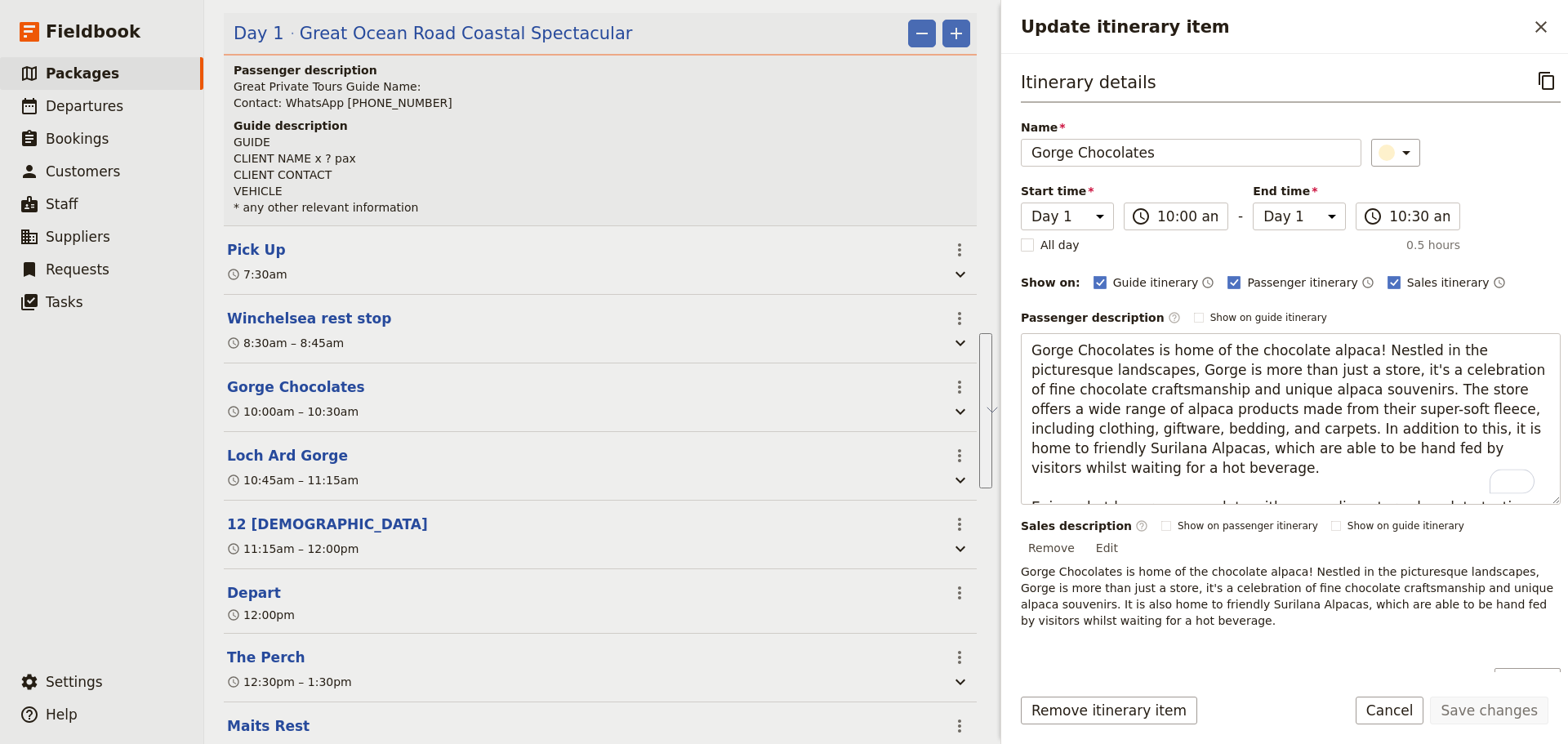
drag, startPoint x: 1481, startPoint y: 493, endPoint x: 993, endPoint y: 348, distance: 509.1
click at [996, 348] on div "Update itinerary item ​ Itinerary details ​ Name Gorge Chocolates ​ Start time …" at bounding box center [1282, 372] width 572 height 744
drag, startPoint x: 1413, startPoint y: 696, endPoint x: 1403, endPoint y: 690, distance: 11.7
click at [1412, 696] on button "Cancel" at bounding box center [1390, 710] width 69 height 28
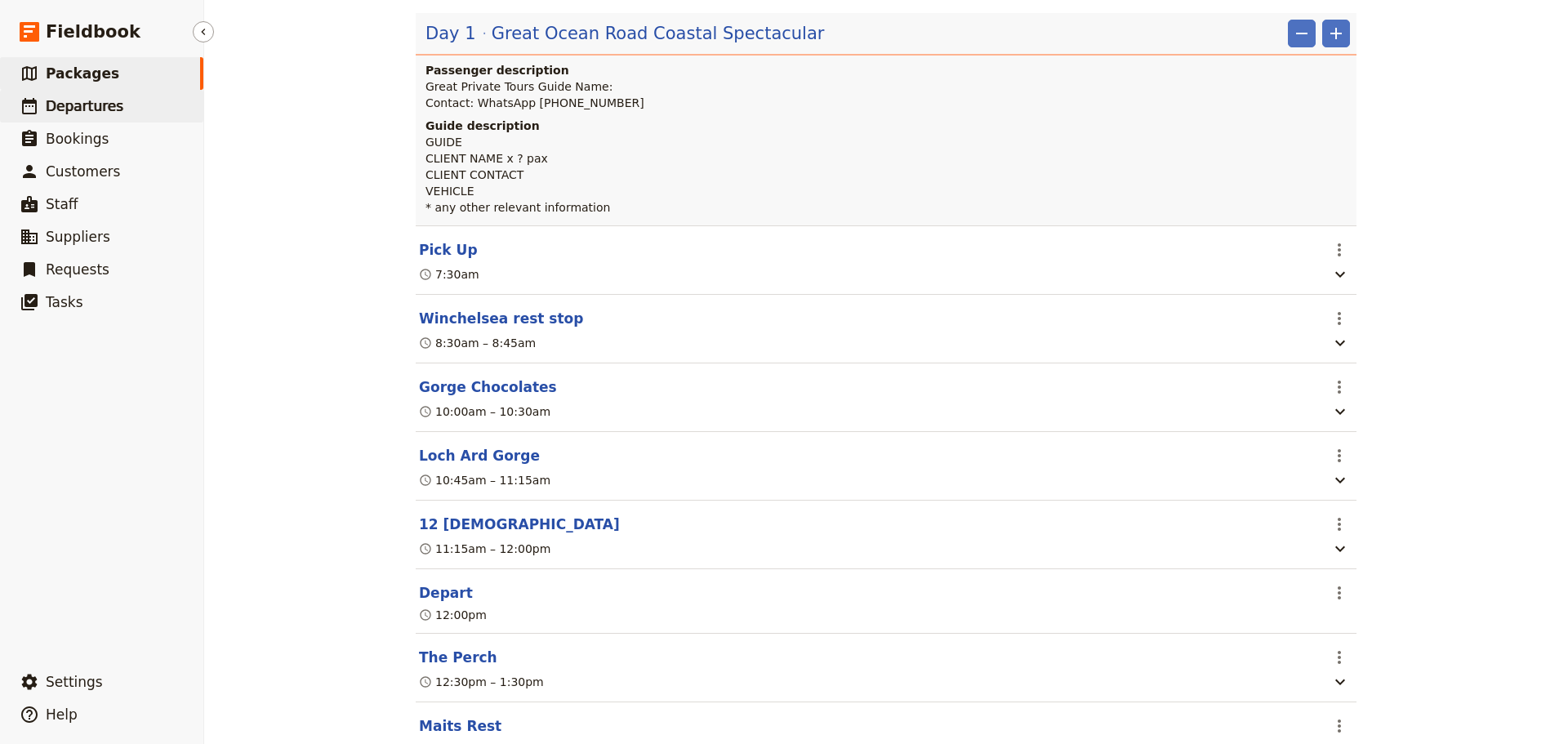
click at [129, 108] on link "​ Departures" at bounding box center [102, 106] width 203 height 33
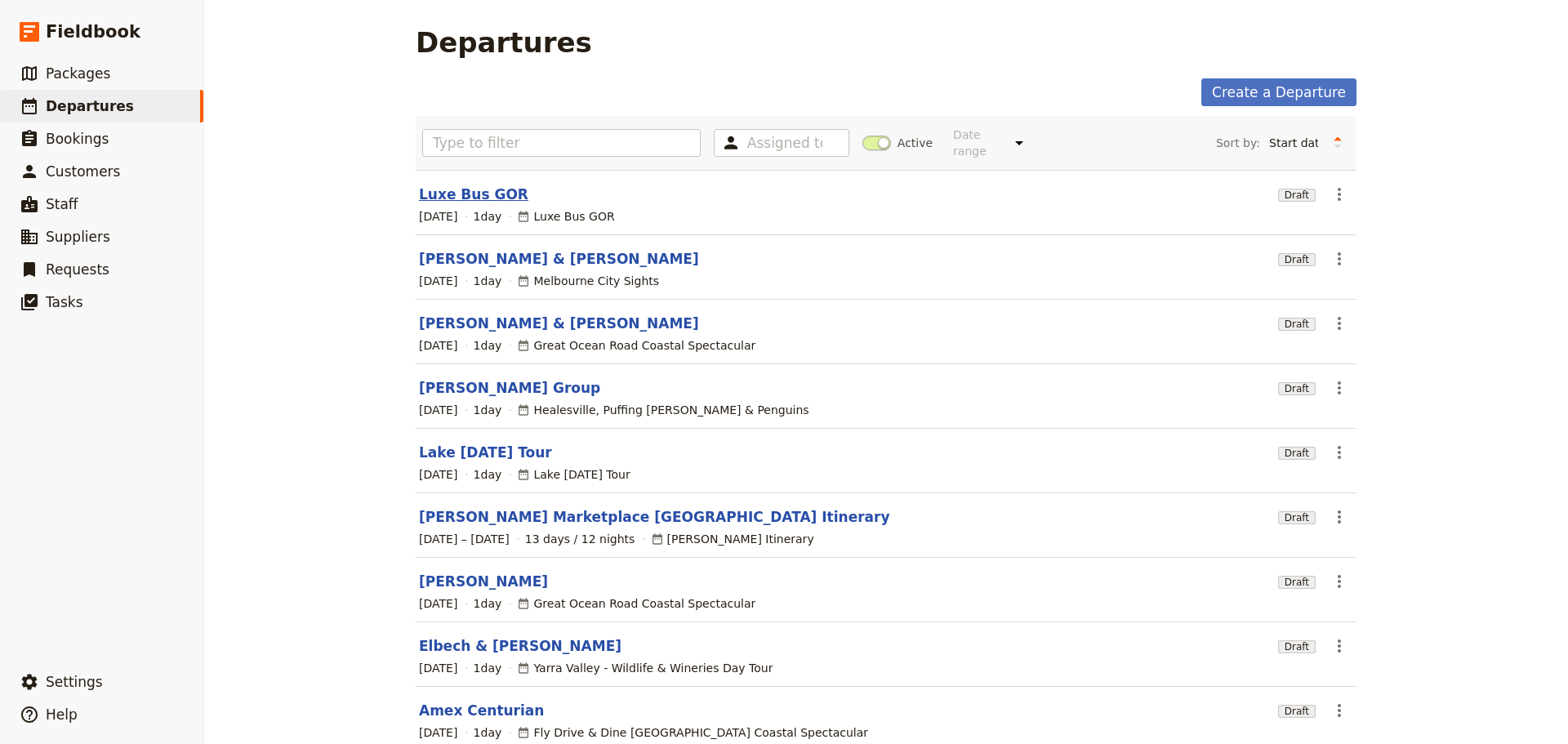
click at [460, 186] on link "Luxe Bus GOR" at bounding box center [473, 193] width 109 height 19
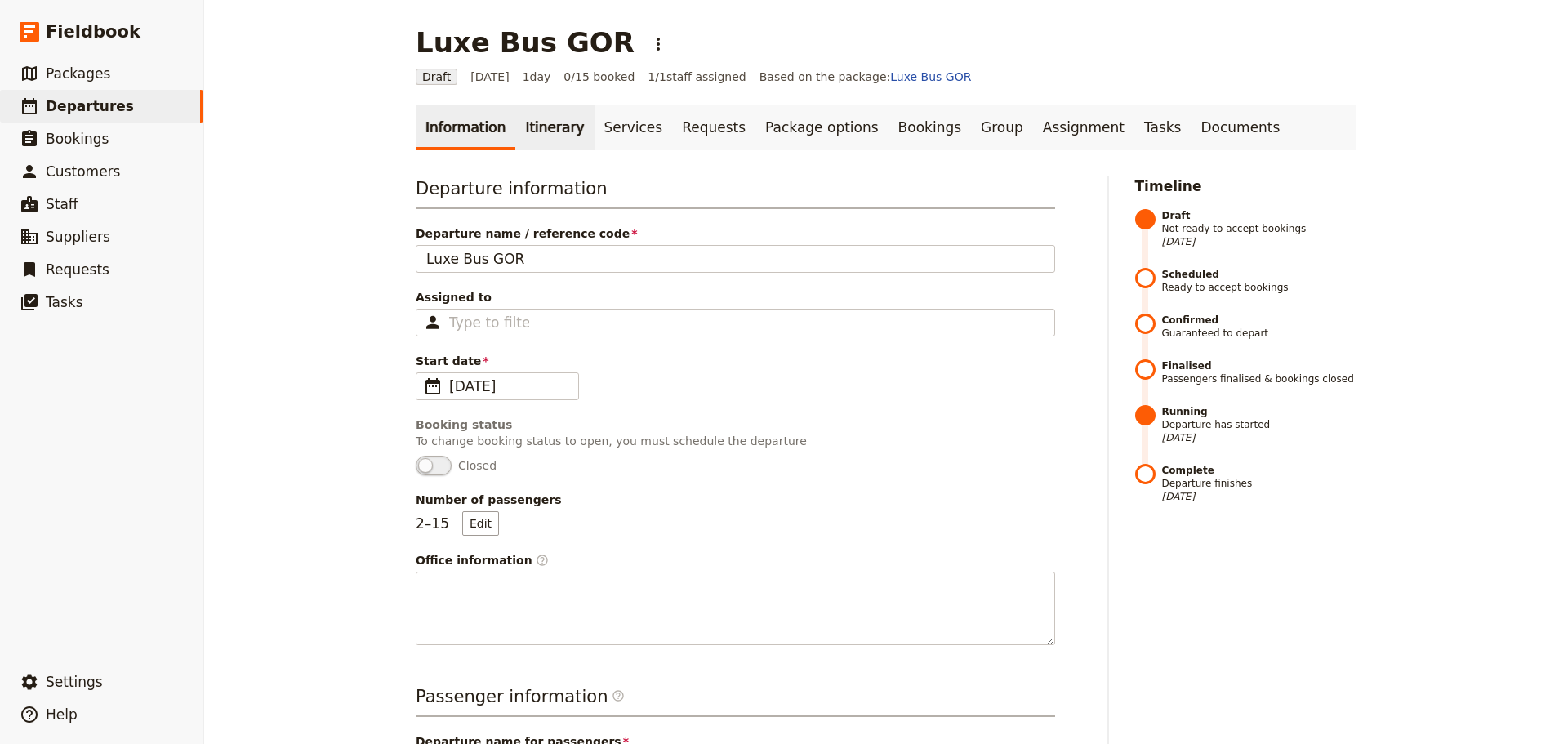
click at [515, 135] on link "Itinerary" at bounding box center [554, 127] width 78 height 45
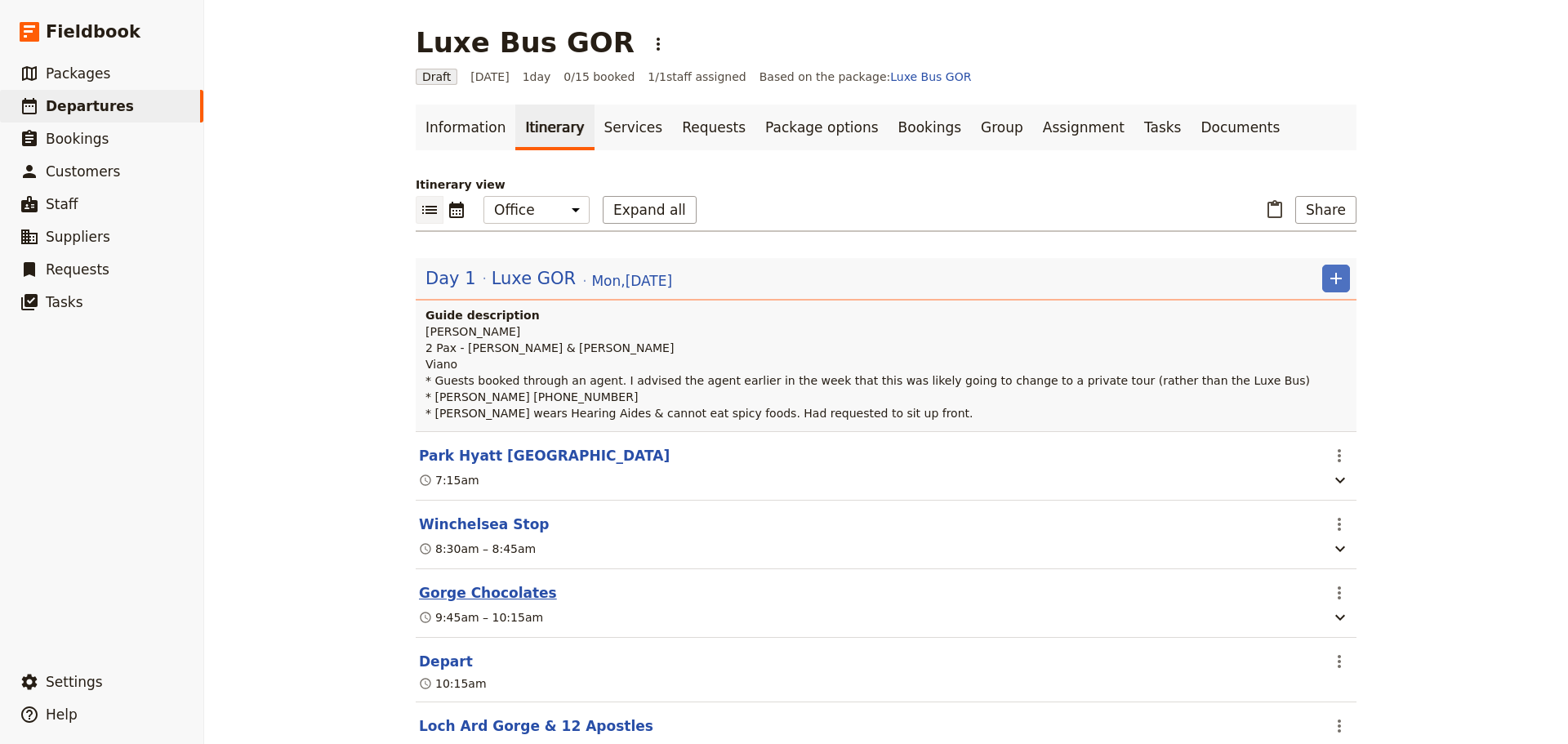
click at [451, 589] on button "Gorge Chocolates" at bounding box center [488, 592] width 138 height 19
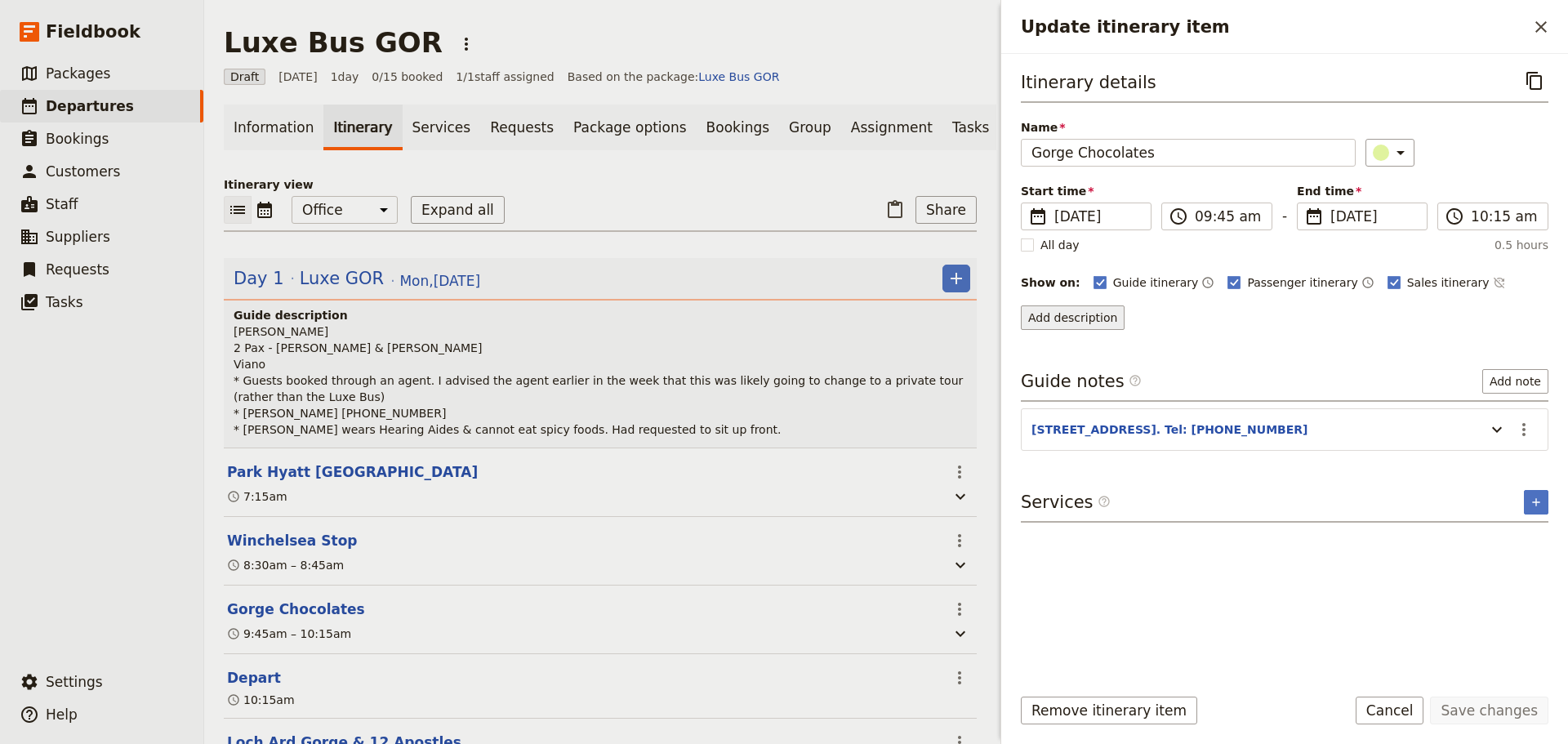
click at [1058, 318] on button "Add description" at bounding box center [1072, 317] width 103 height 24
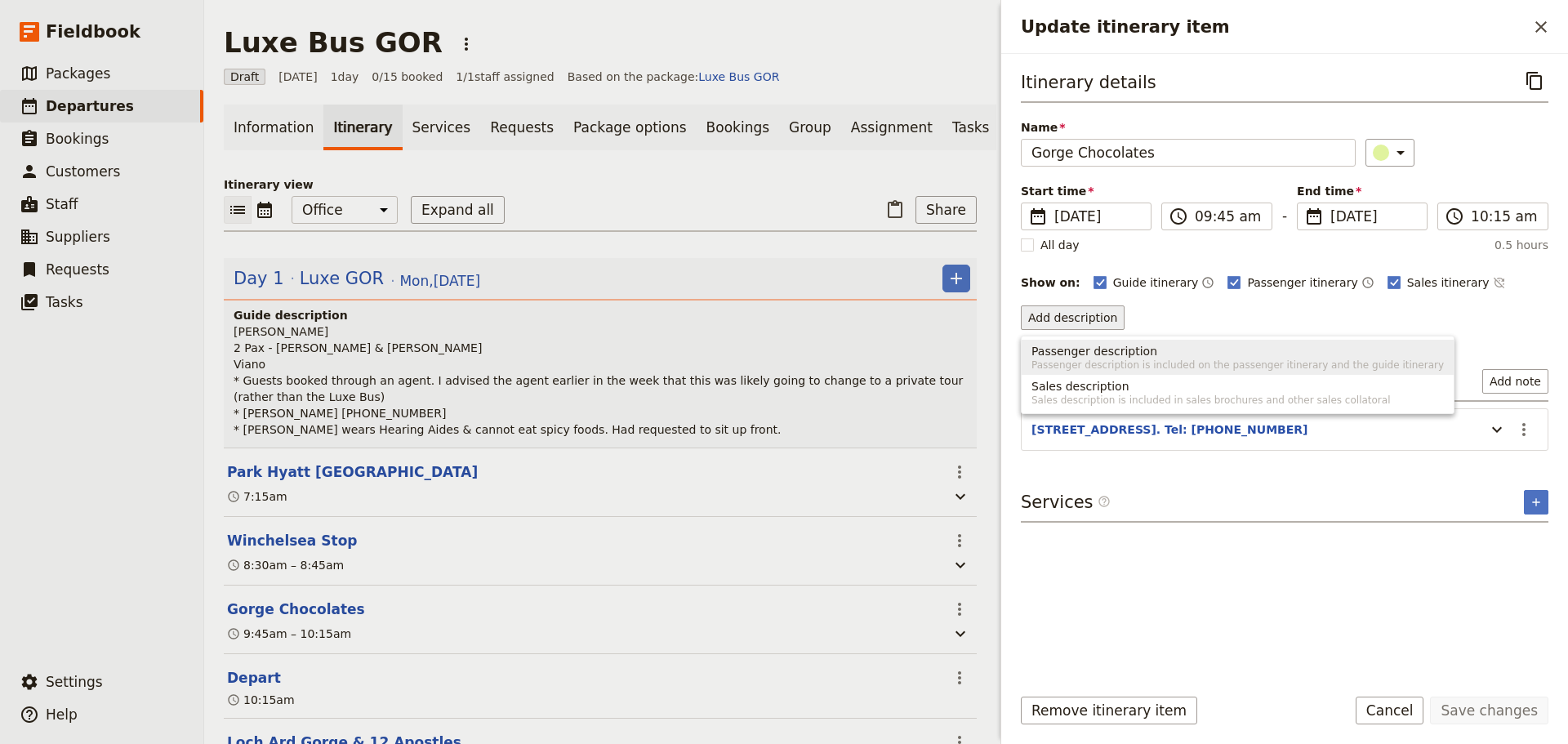
drag, startPoint x: 1060, startPoint y: 356, endPoint x: 1054, endPoint y: 351, distance: 7.8
click at [1054, 351] on span "Passenger description" at bounding box center [1095, 351] width 126 height 16
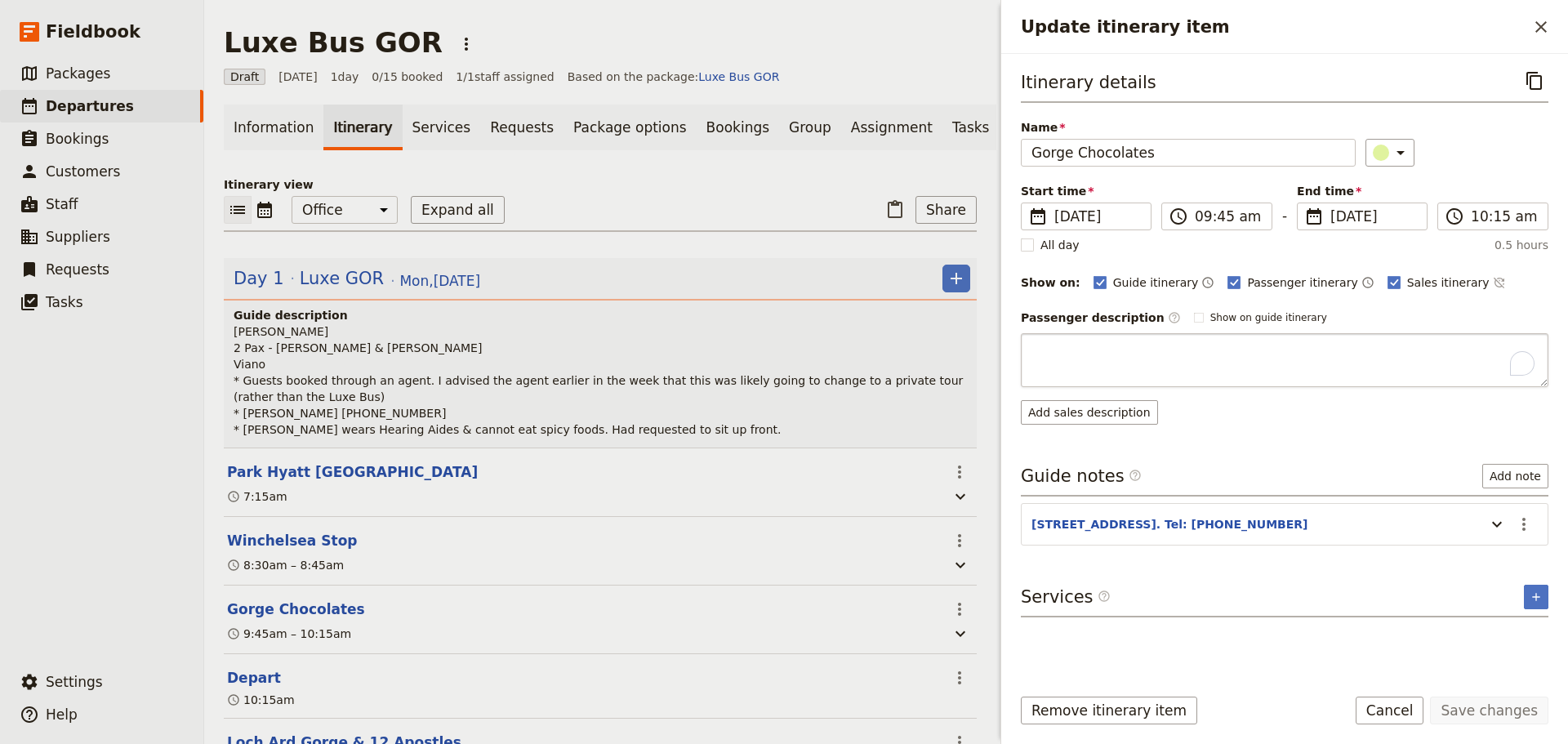
click at [1054, 354] on textarea "To enrich screen reader interactions, please activate Accessibility in Grammarl…" at bounding box center [1284, 360] width 527 height 54
type textarea "Gorge Chocolates is home of the chocolate alpaca! Nestled in the picturesque la…"
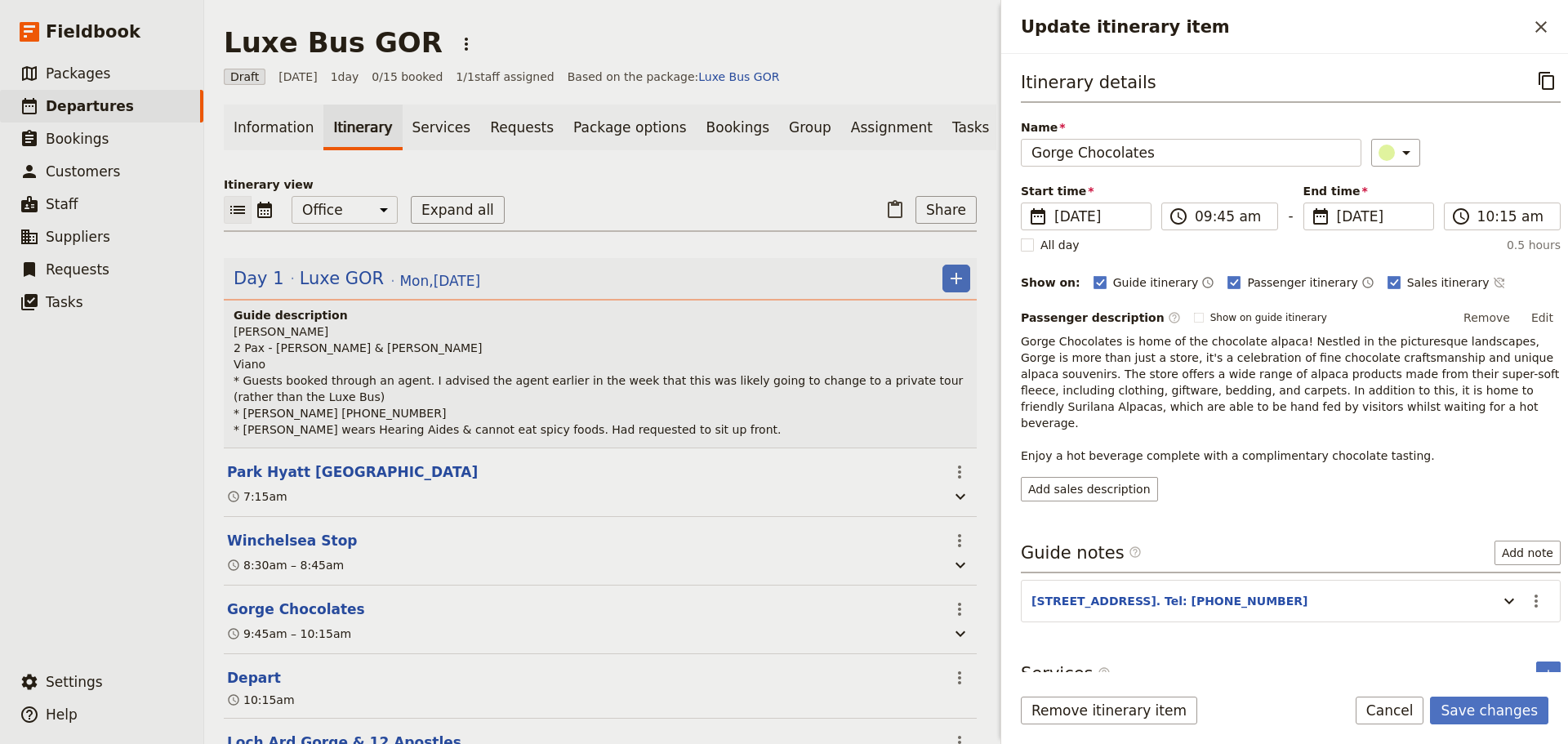
click at [1492, 279] on icon "Time not shown on sales itinerary" at bounding box center [1497, 282] width 11 height 11
click at [1497, 710] on button "Save changes" at bounding box center [1488, 710] width 119 height 28
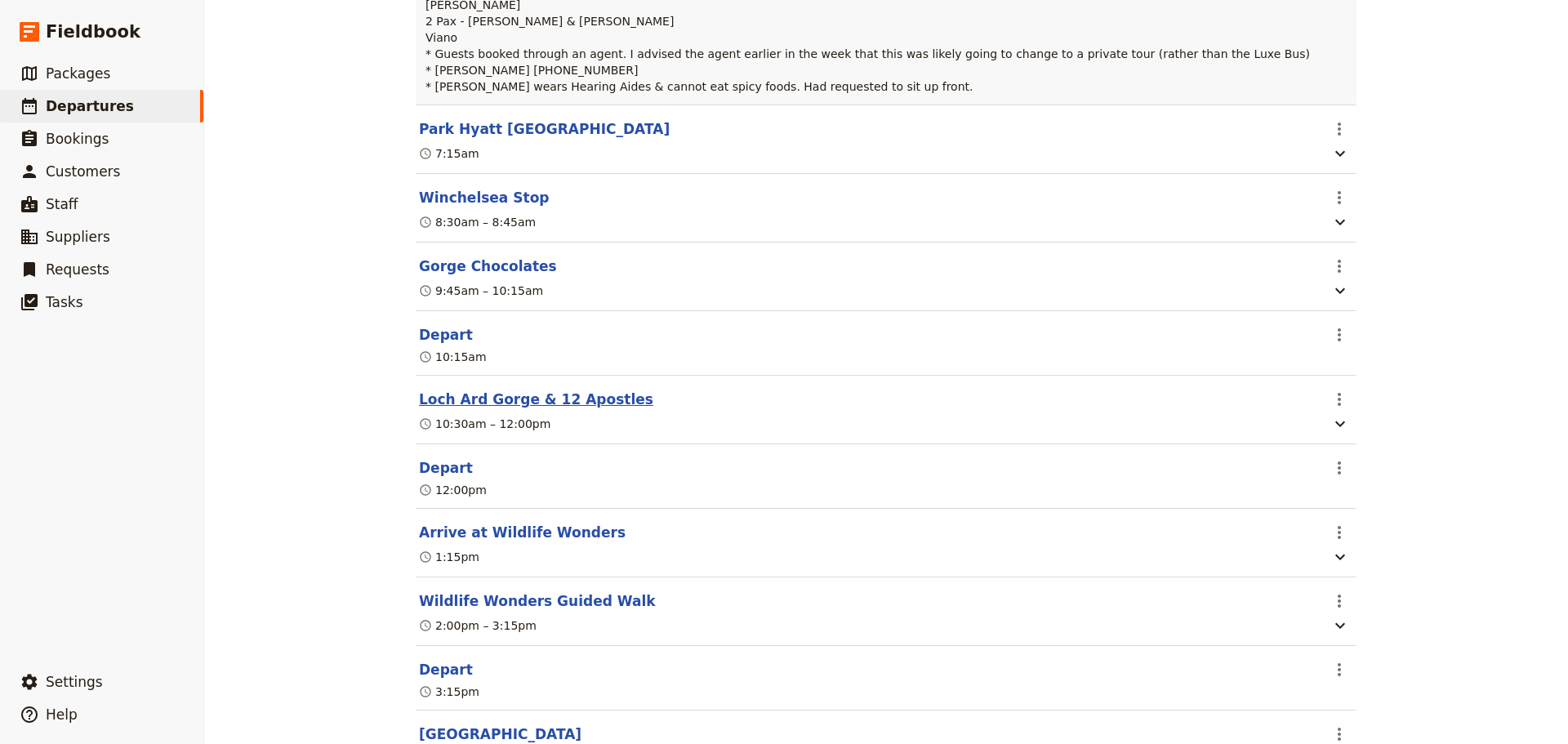
click at [503, 398] on button "Loch Ard Gorge & 12 Apostles" at bounding box center [536, 398] width 235 height 19
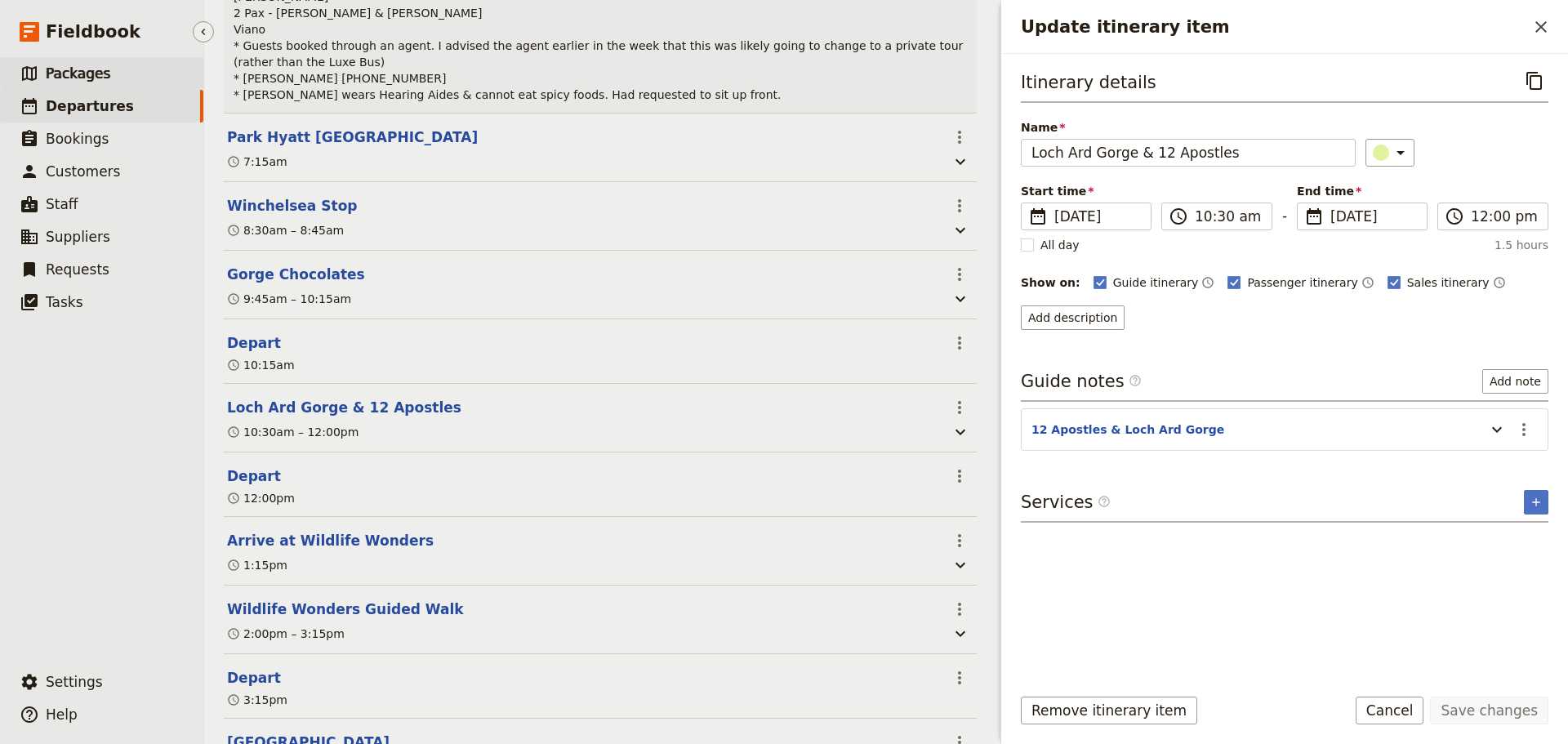
click at [64, 85] on link "​ Packages" at bounding box center [102, 73] width 203 height 33
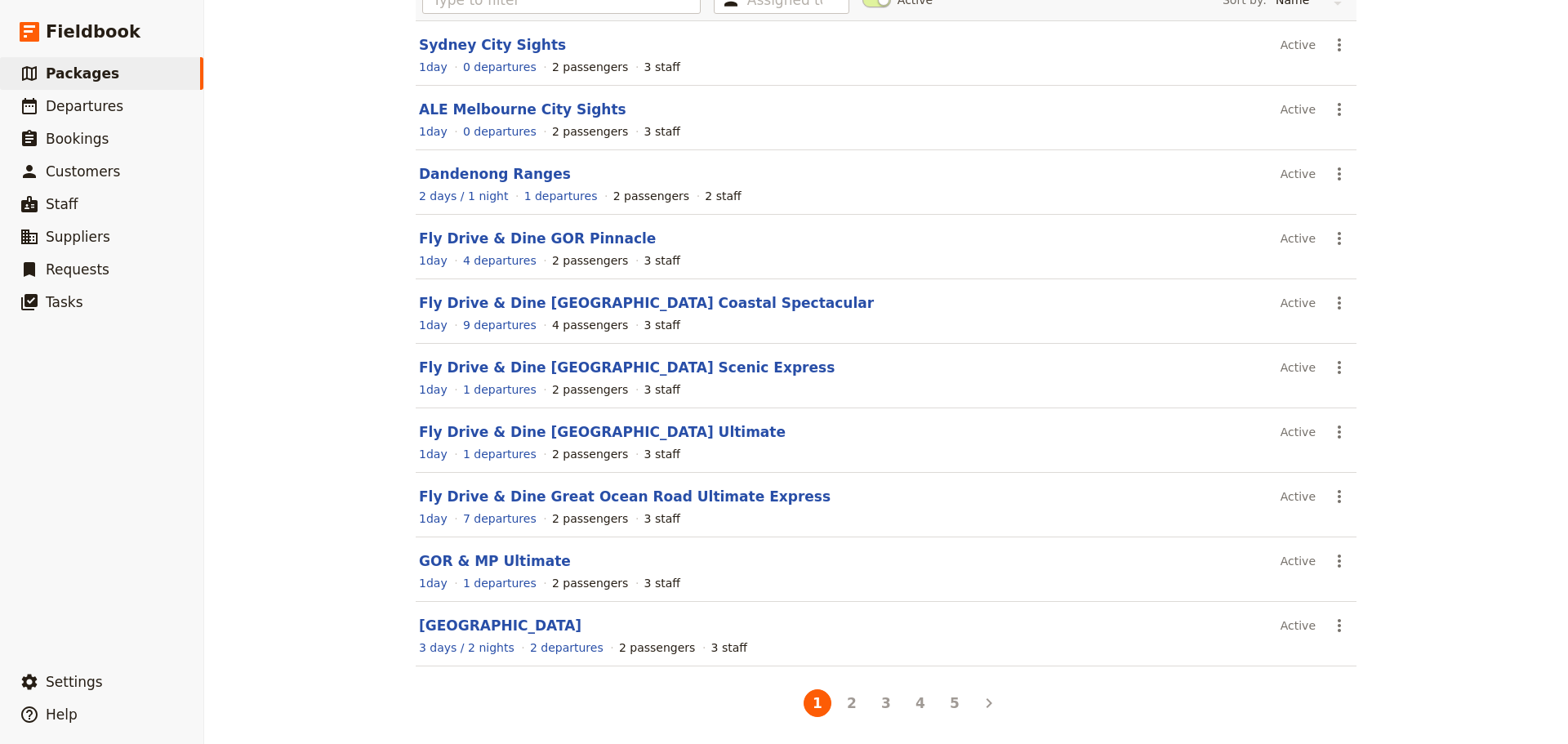
scroll to position [139, 0]
click at [853, 701] on button "2" at bounding box center [851, 700] width 28 height 28
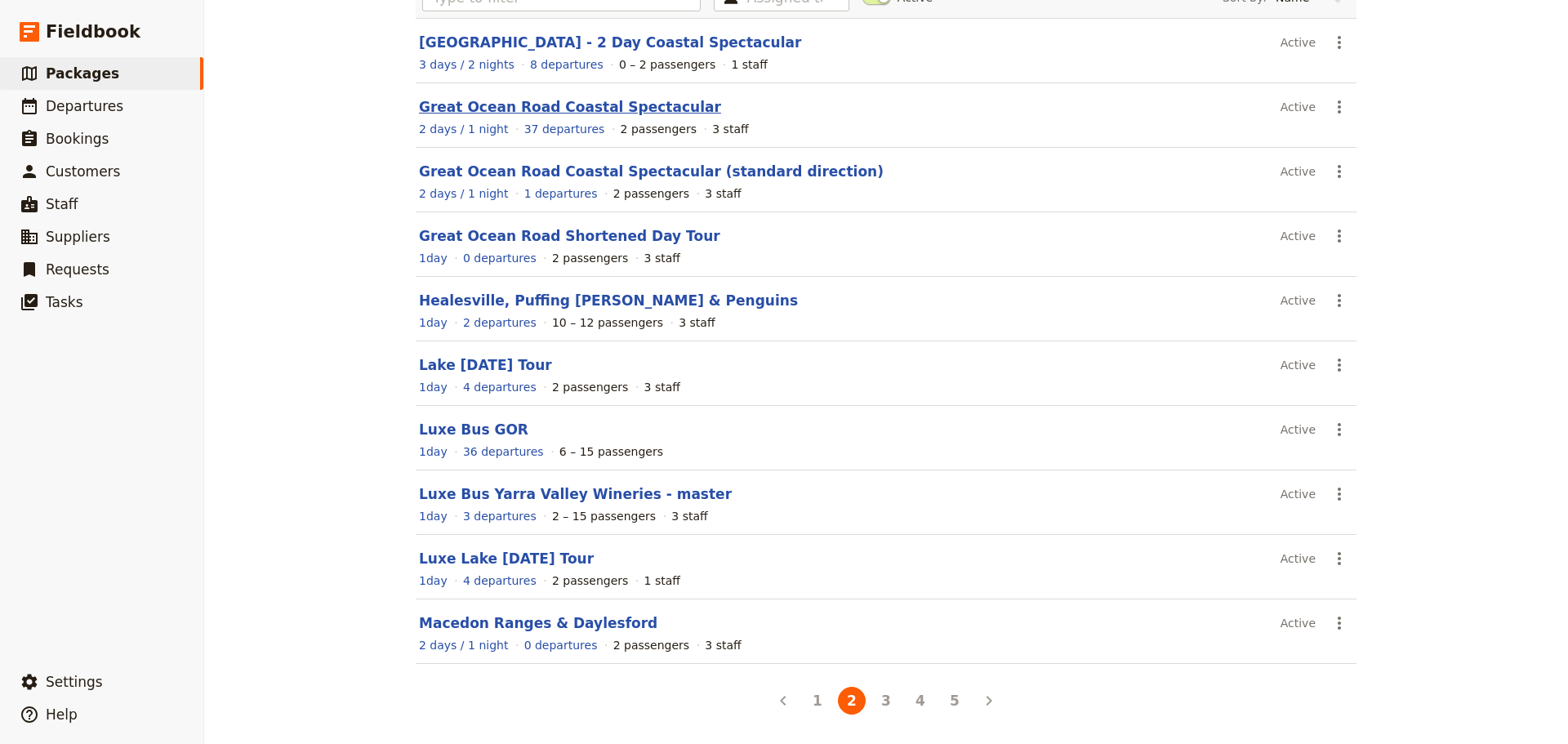
click at [580, 106] on link "Great Ocean Road Coastal Spectacular" at bounding box center [569, 107] width 302 height 16
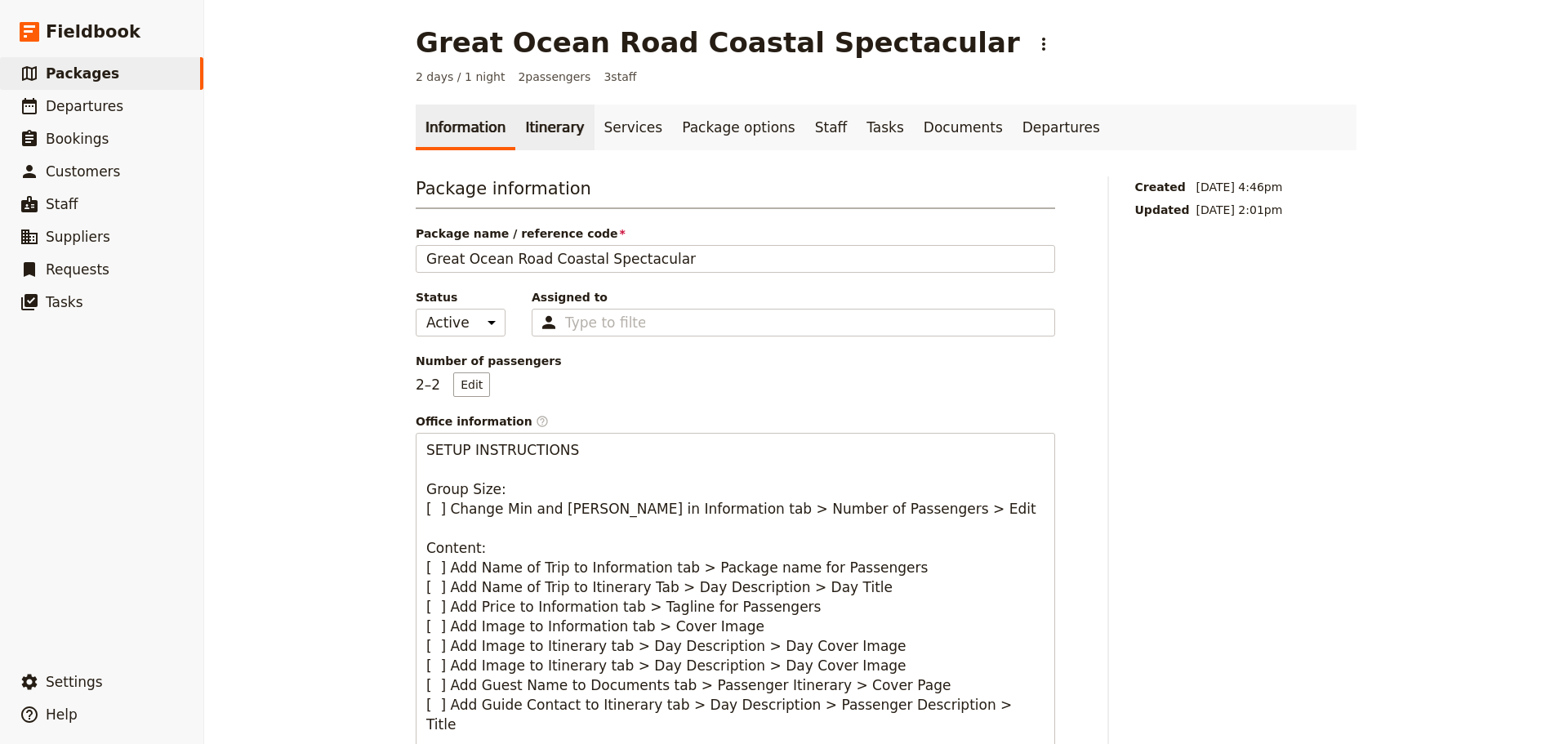
click at [529, 124] on link "Itinerary" at bounding box center [554, 127] width 78 height 45
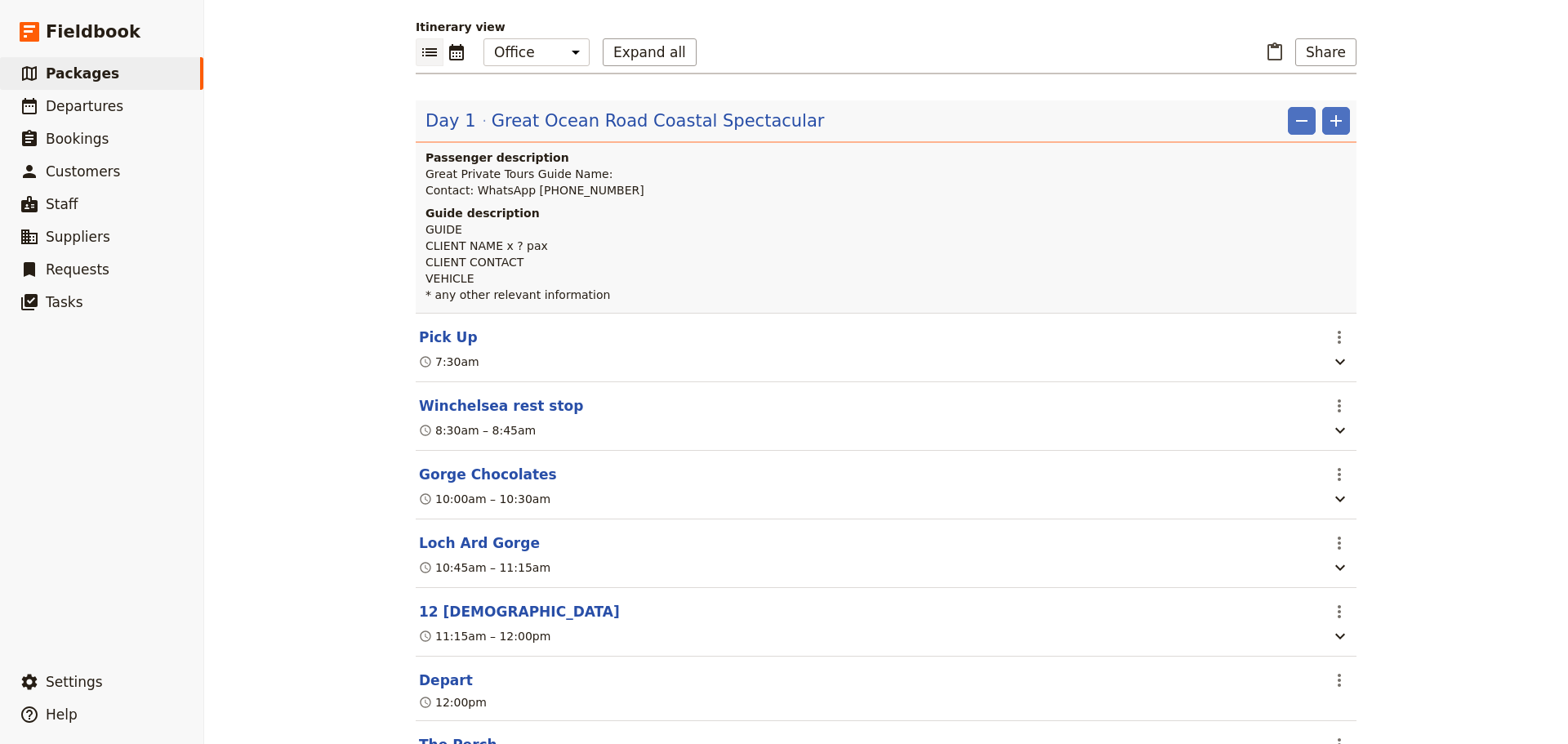
scroll to position [326, 0]
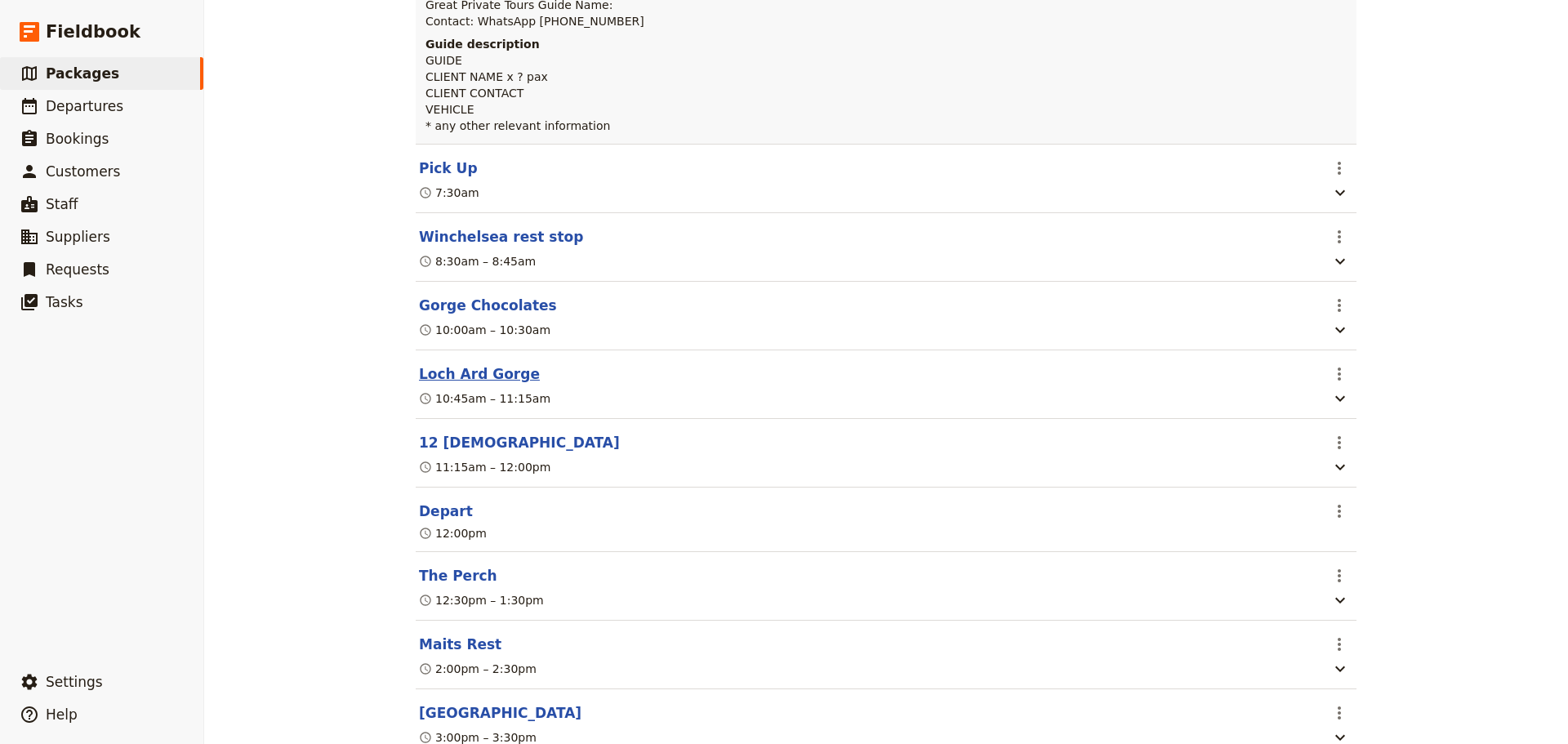
click at [491, 383] on button "Loch Ard Gorge" at bounding box center [479, 373] width 121 height 19
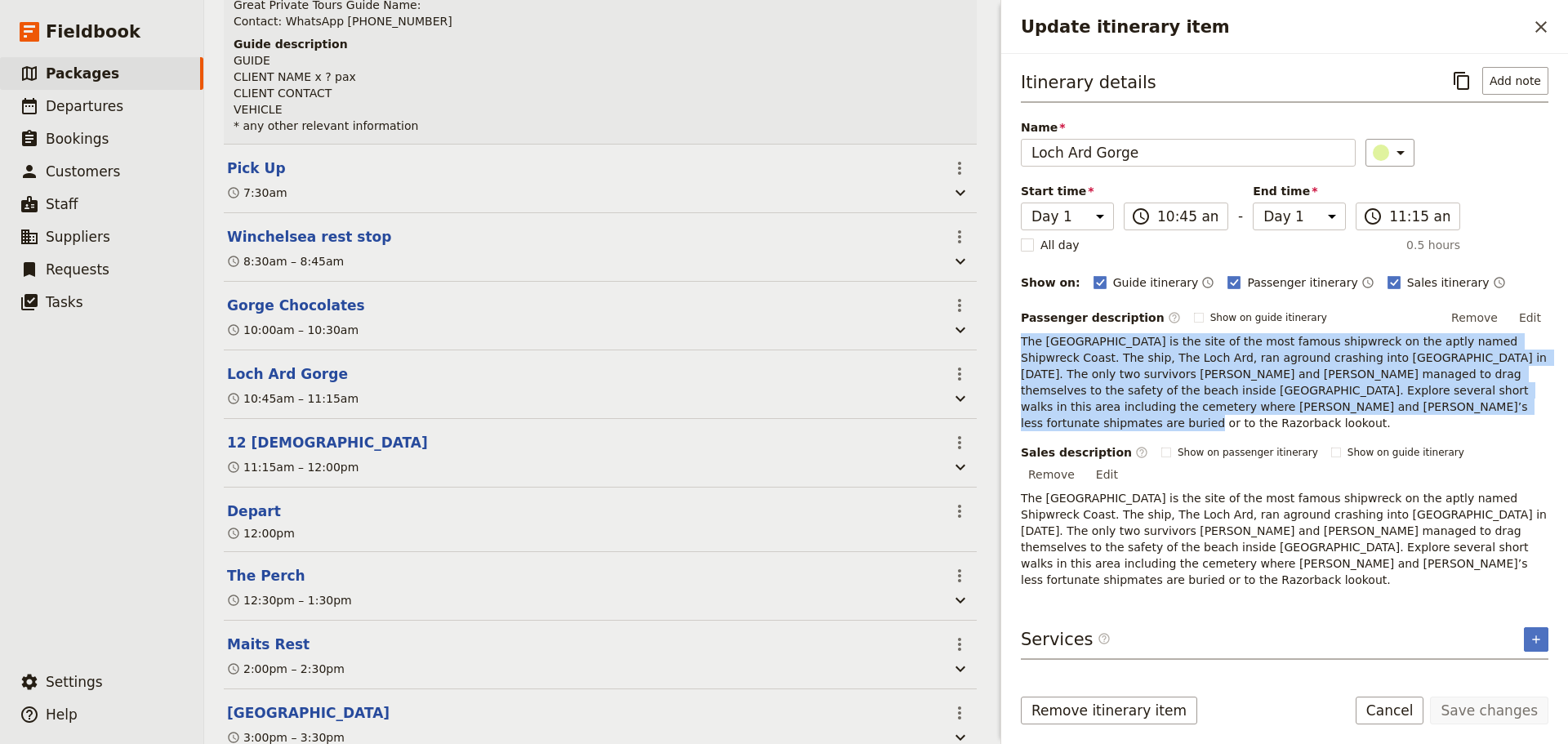
drag, startPoint x: 1336, startPoint y: 409, endPoint x: 1026, endPoint y: 333, distance: 319.2
click at [1007, 335] on div "Itinerary details ​ Add note Name [GEOGRAPHIC_DATA] Gorge ​ Start time Day 1 Da…" at bounding box center [1285, 362] width 567 height 618
copy p "The [GEOGRAPHIC_DATA] is the site of the most famous shipwreck on the aptly nam…"
click at [69, 112] on span "Departures" at bounding box center [84, 106] width 77 height 16
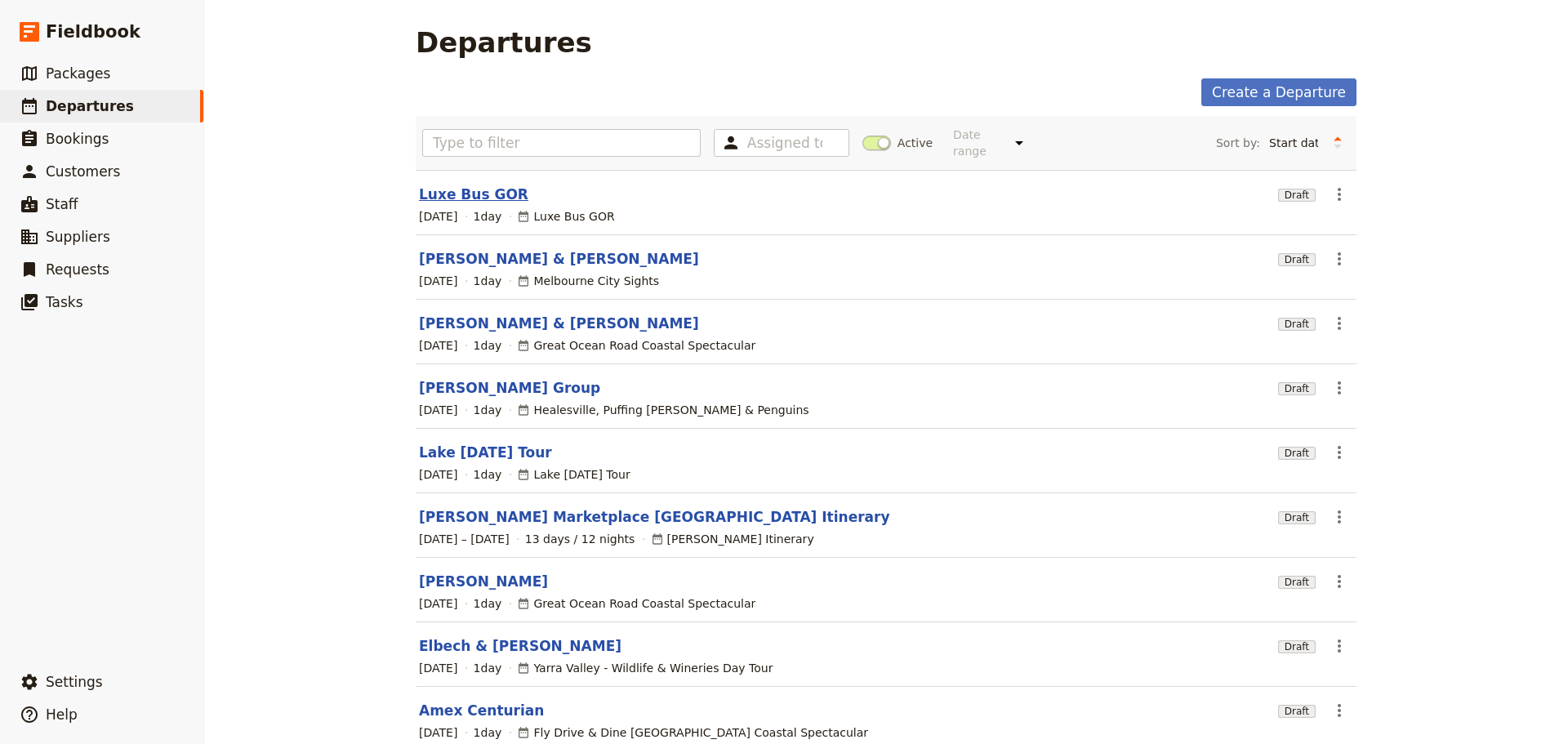
click at [472, 186] on link "Luxe Bus GOR" at bounding box center [473, 193] width 109 height 19
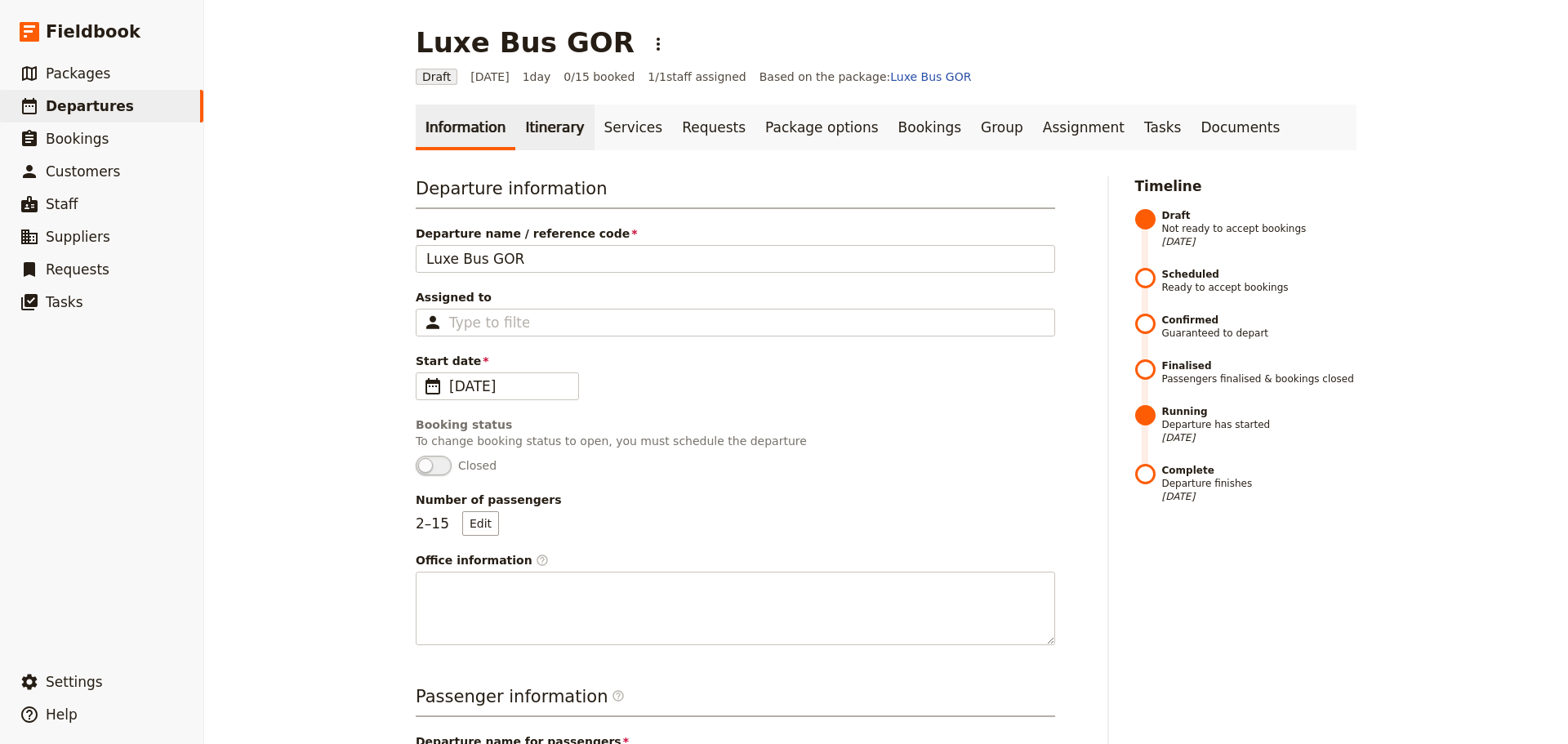
click at [524, 124] on link "Itinerary" at bounding box center [554, 127] width 78 height 45
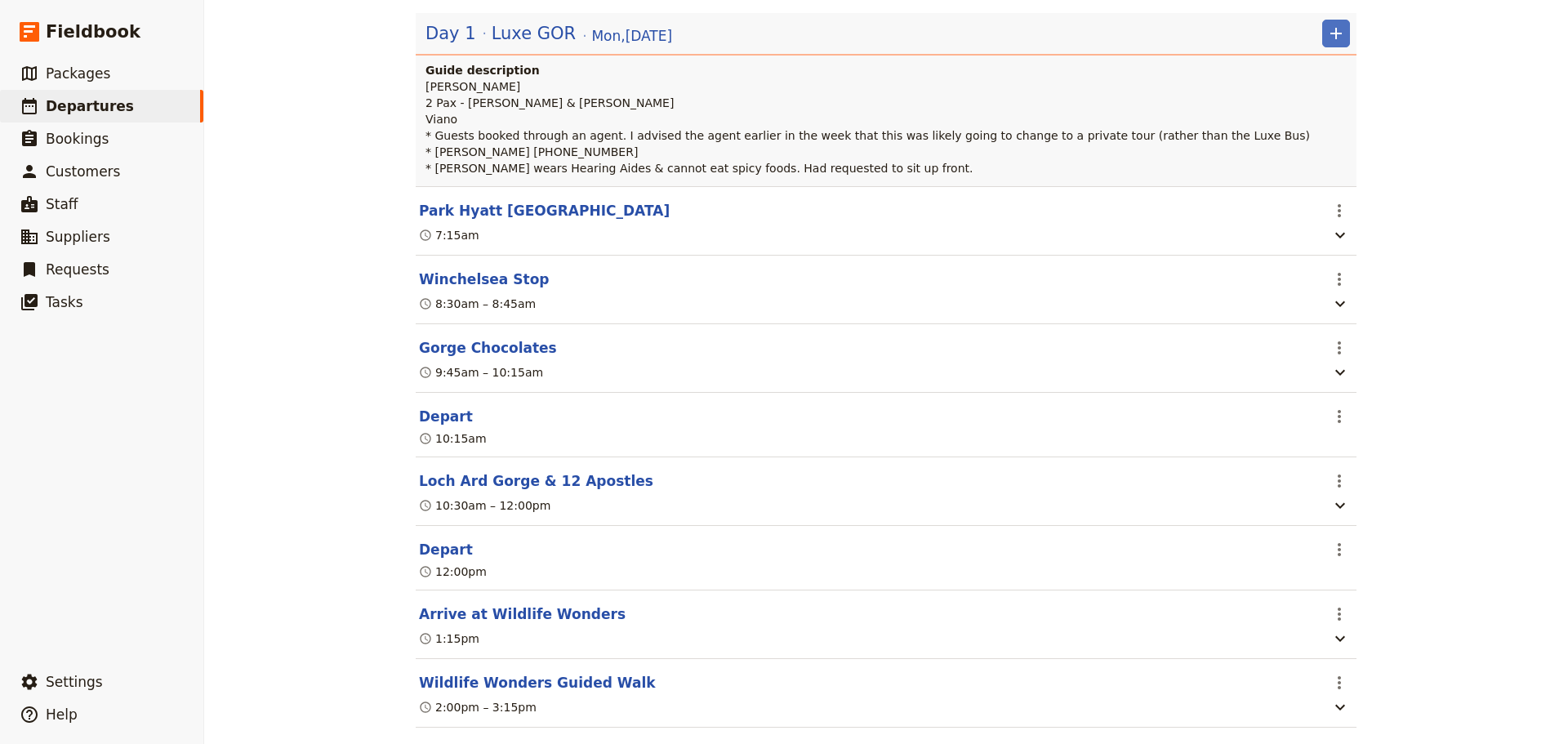
click at [491, 486] on button "Loch Ard Gorge & 12 Apostles" at bounding box center [536, 480] width 235 height 19
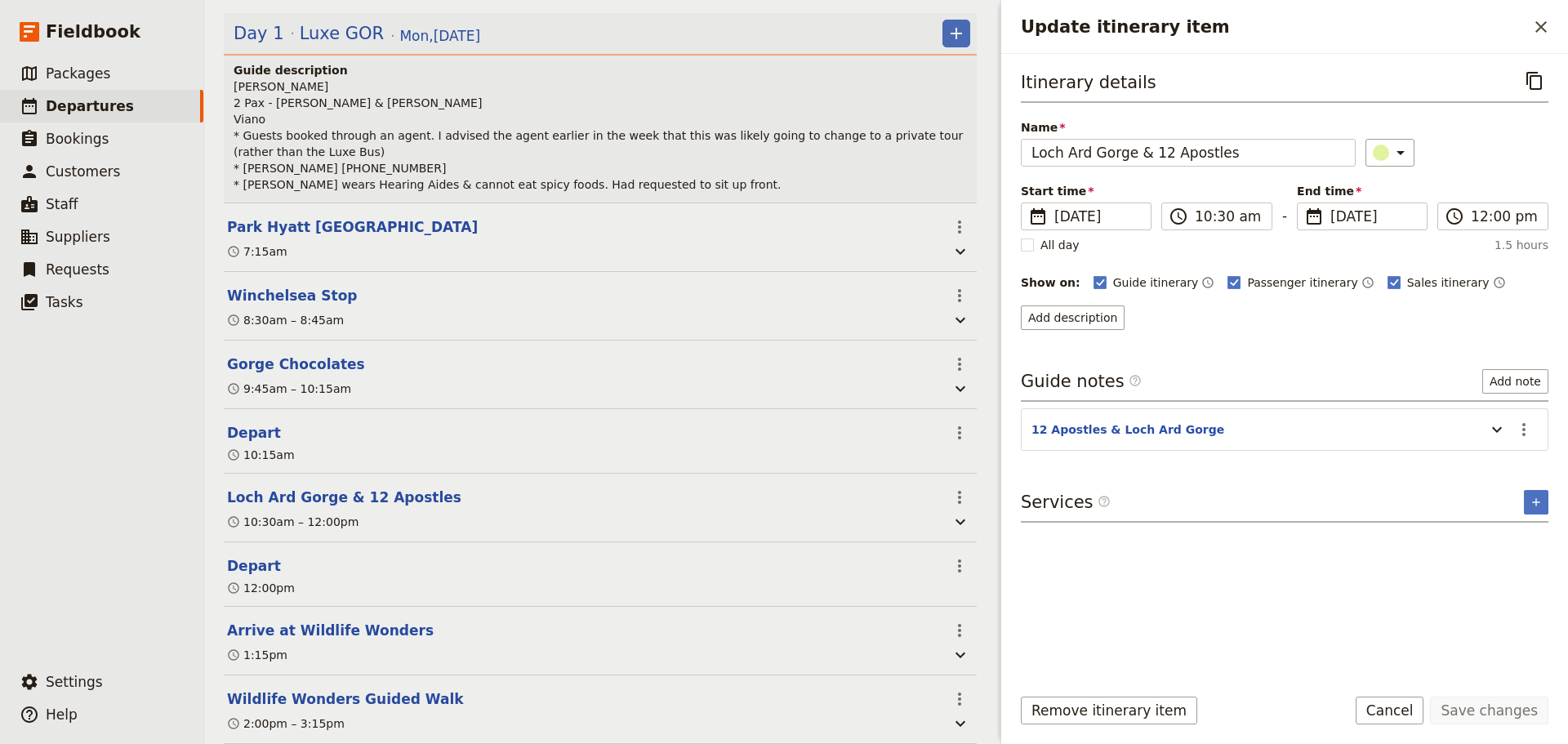
scroll to position [253, 0]
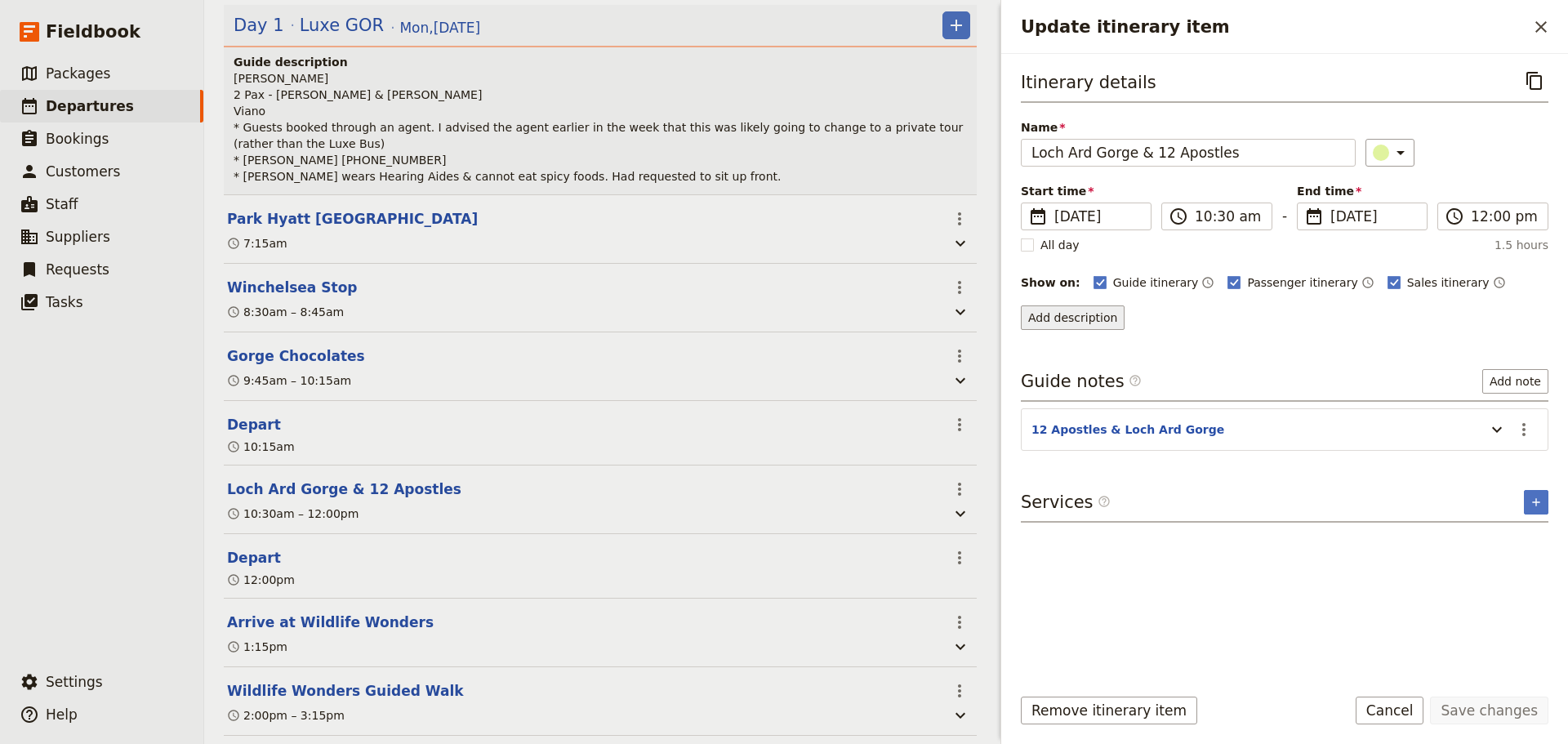
click at [1078, 321] on button "Add description" at bounding box center [1072, 317] width 103 height 24
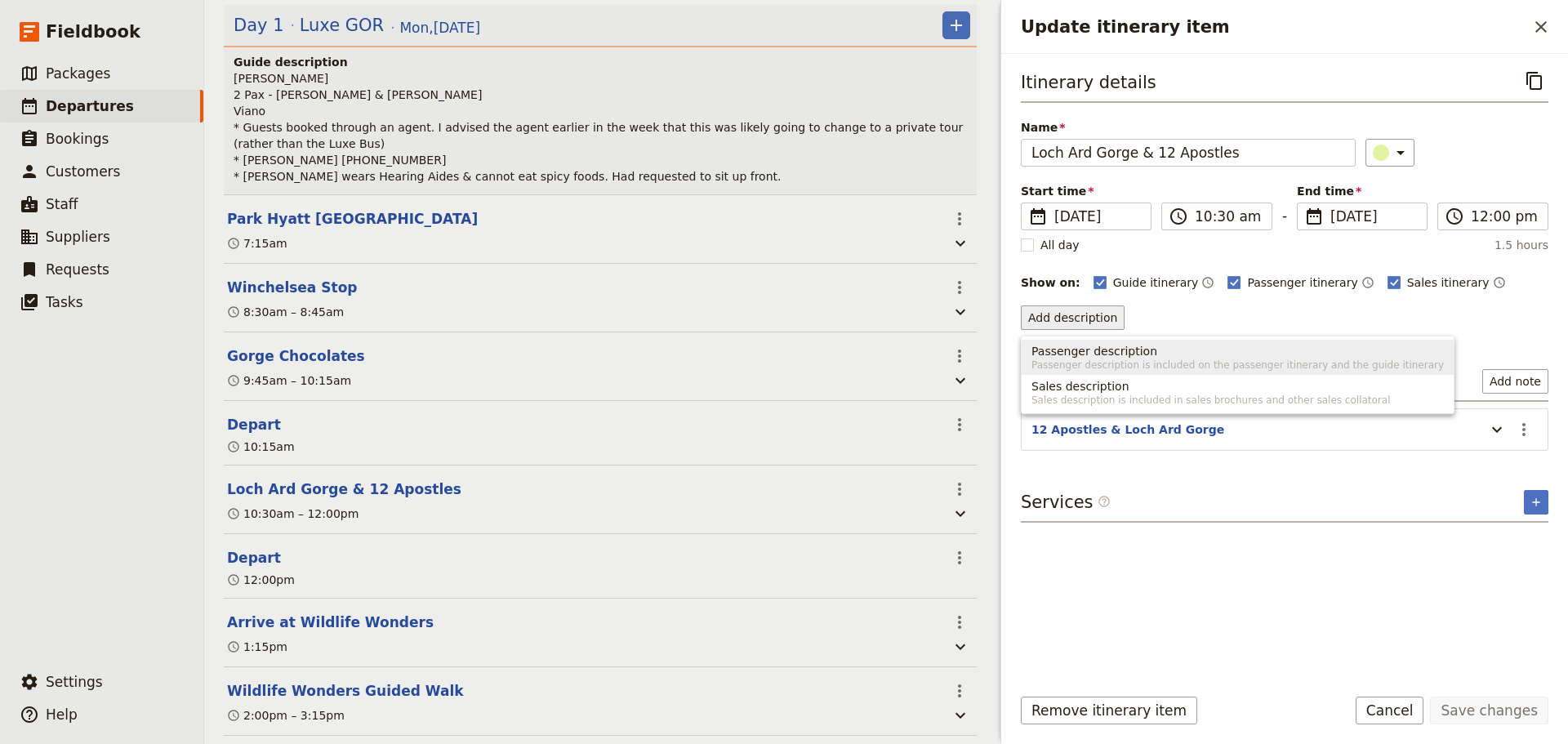
click at [1070, 349] on span "Passenger description" at bounding box center [1095, 351] width 126 height 16
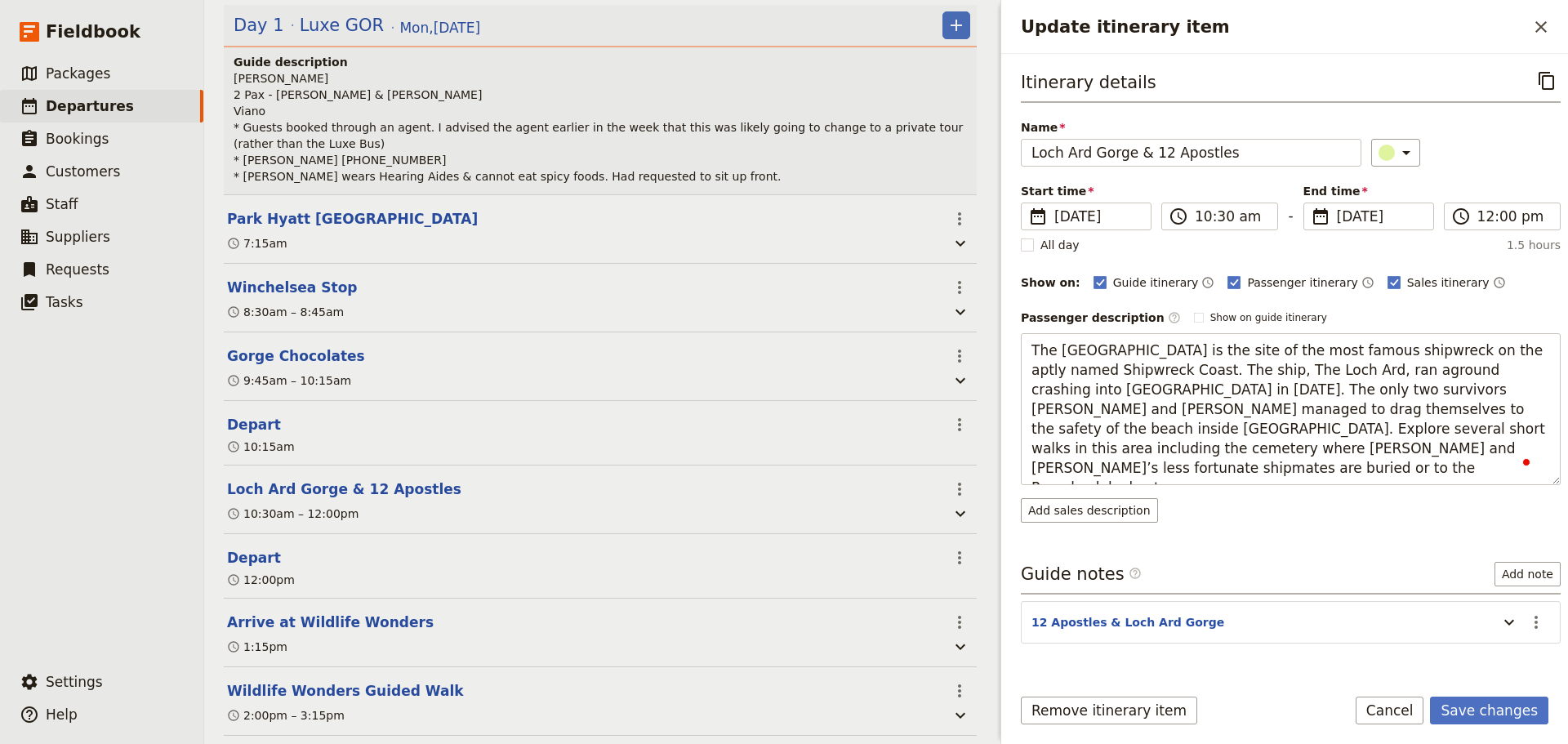
type textarea "The [GEOGRAPHIC_DATA] is the site of the most famous shipwreck on the aptly nam…"
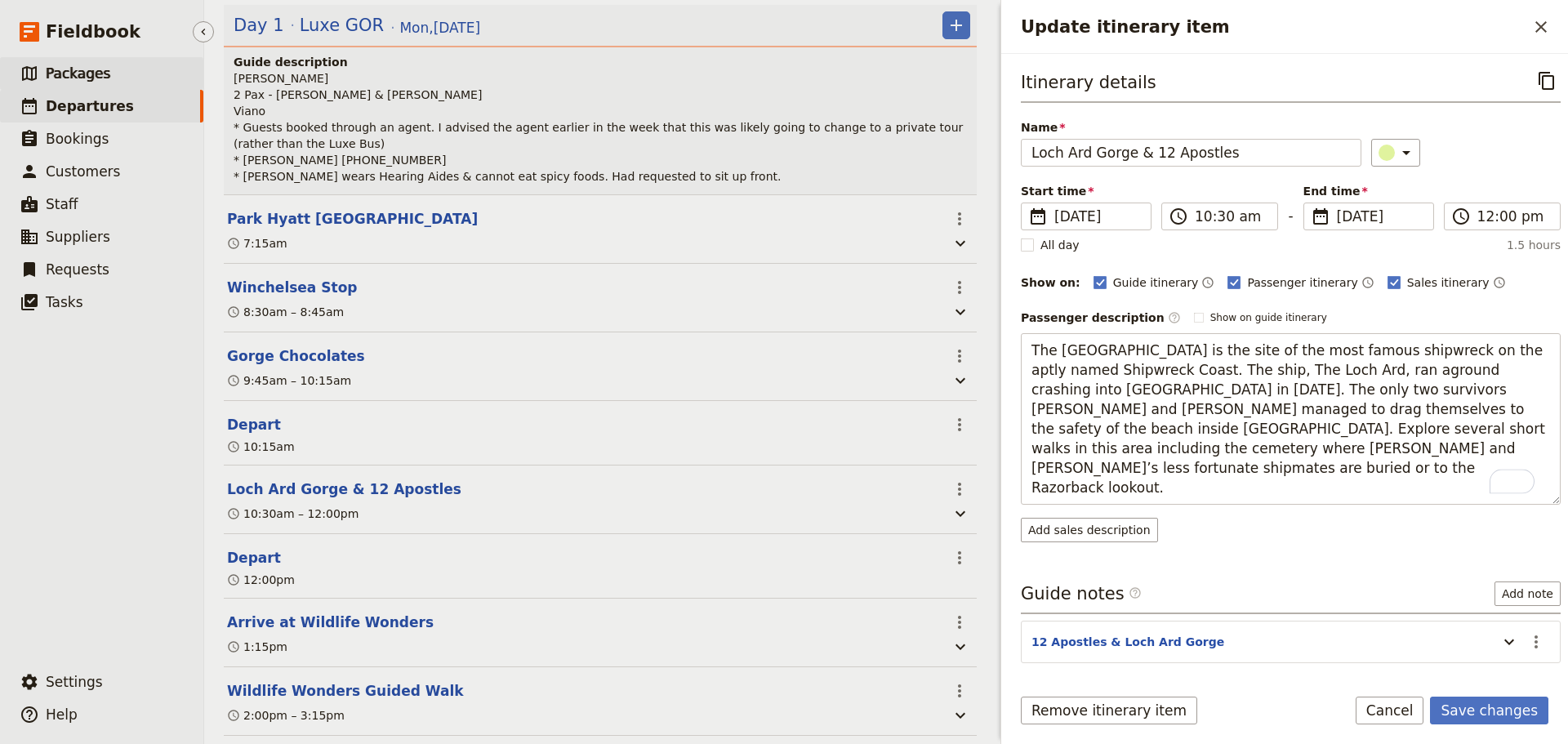
click at [89, 77] on span "Packages" at bounding box center [77, 73] width 65 height 16
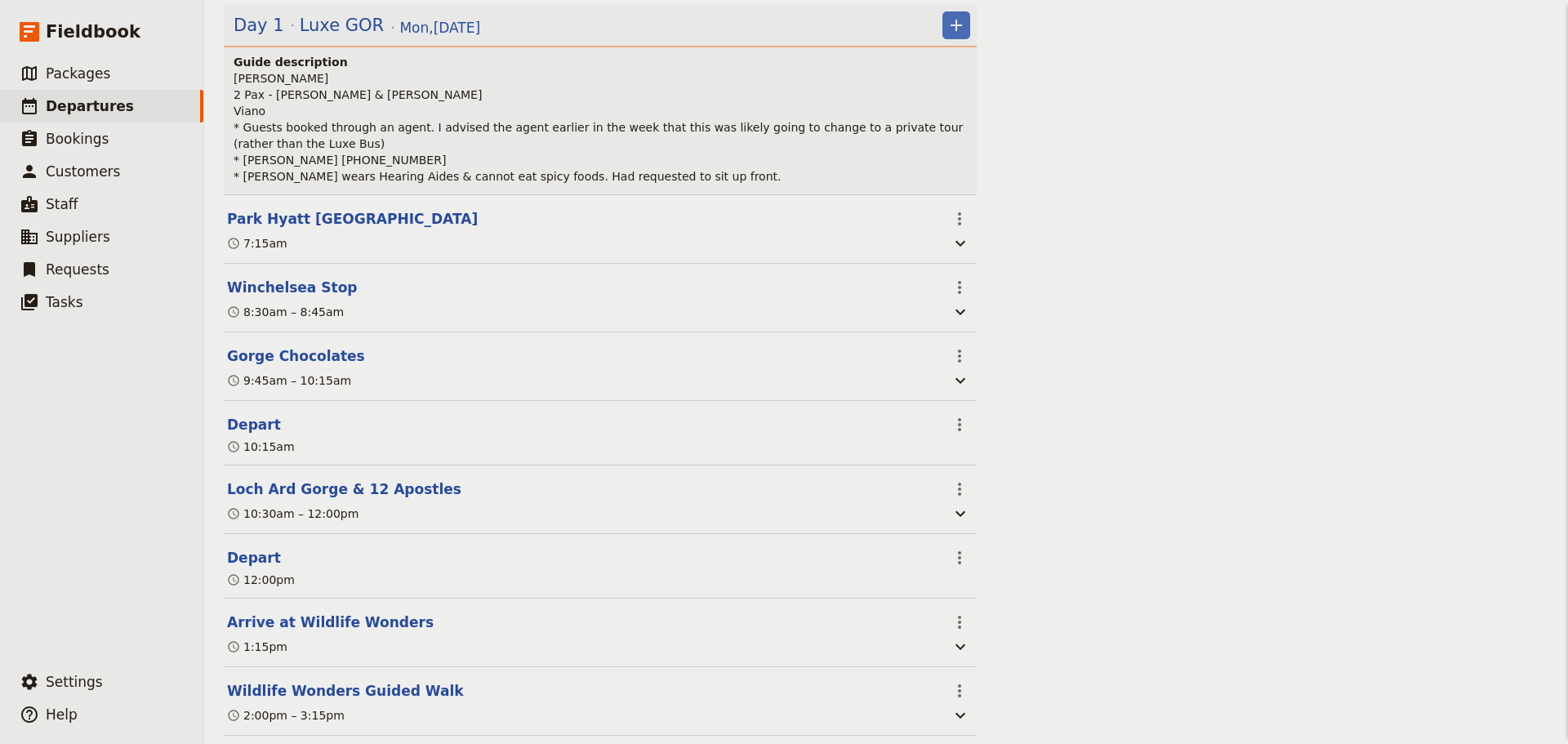
scroll to position [245, 0]
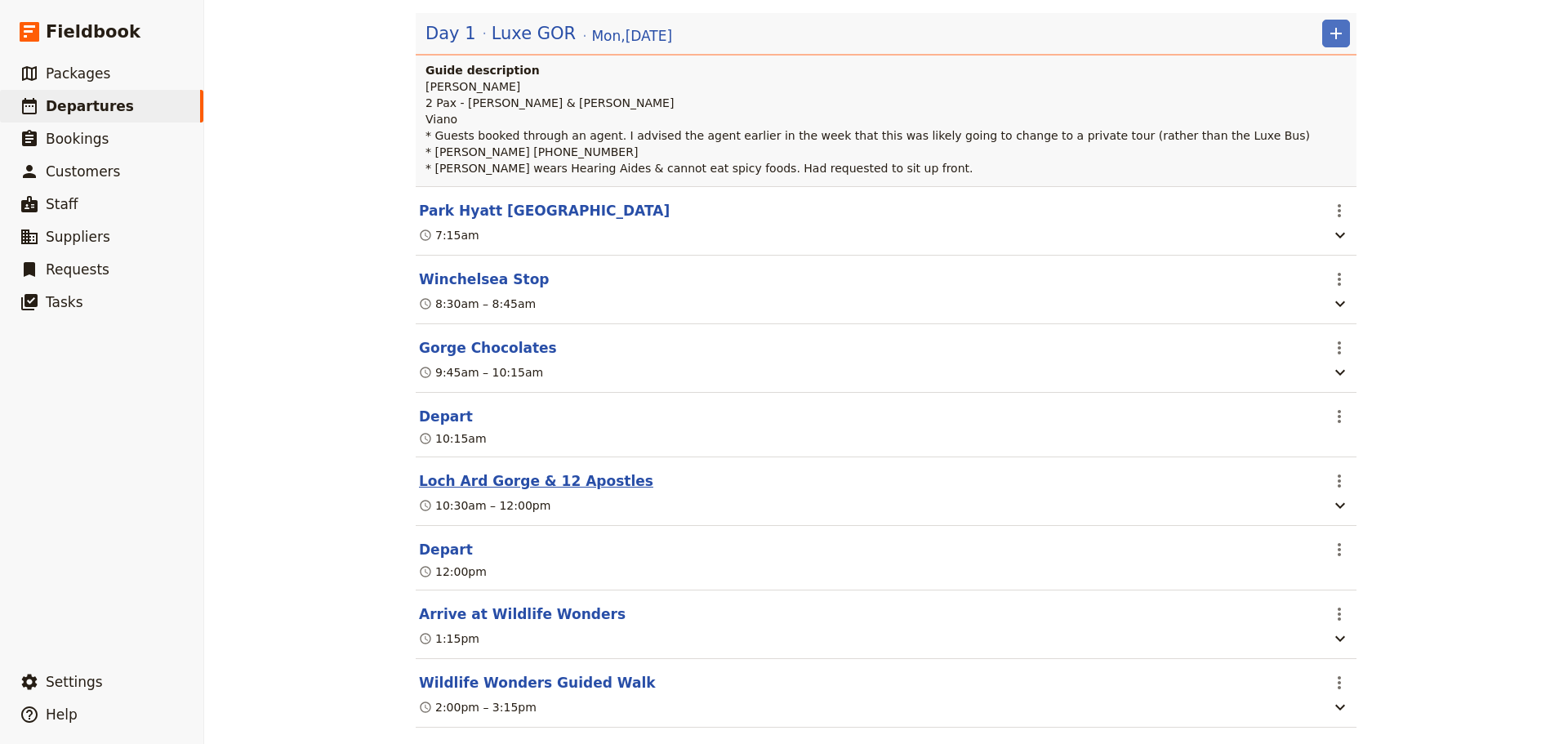
click at [487, 485] on button "Loch Ard Gorge & 12 Apostles" at bounding box center [536, 480] width 235 height 19
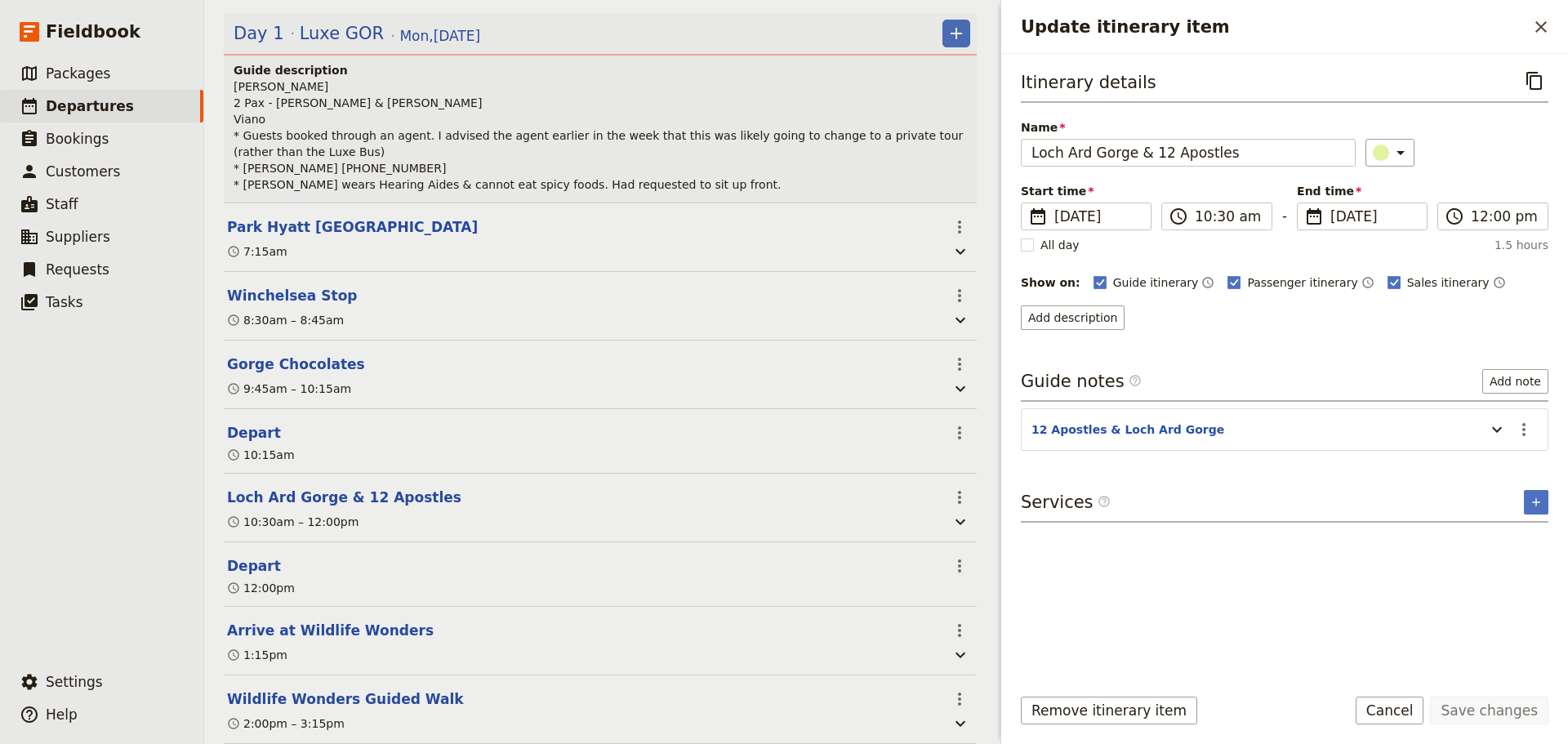
scroll to position [253, 0]
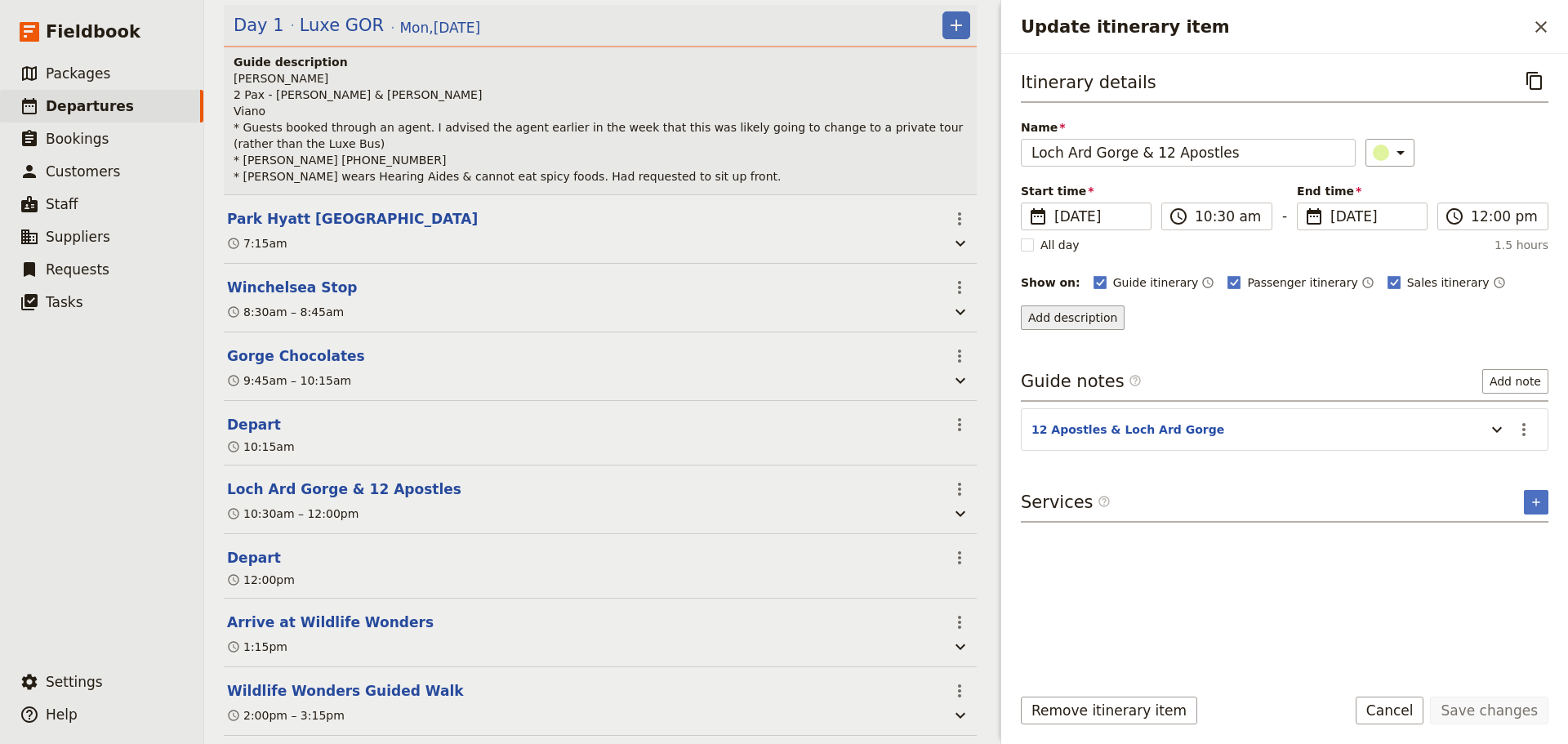
click at [1076, 313] on button "Add description" at bounding box center [1072, 317] width 103 height 24
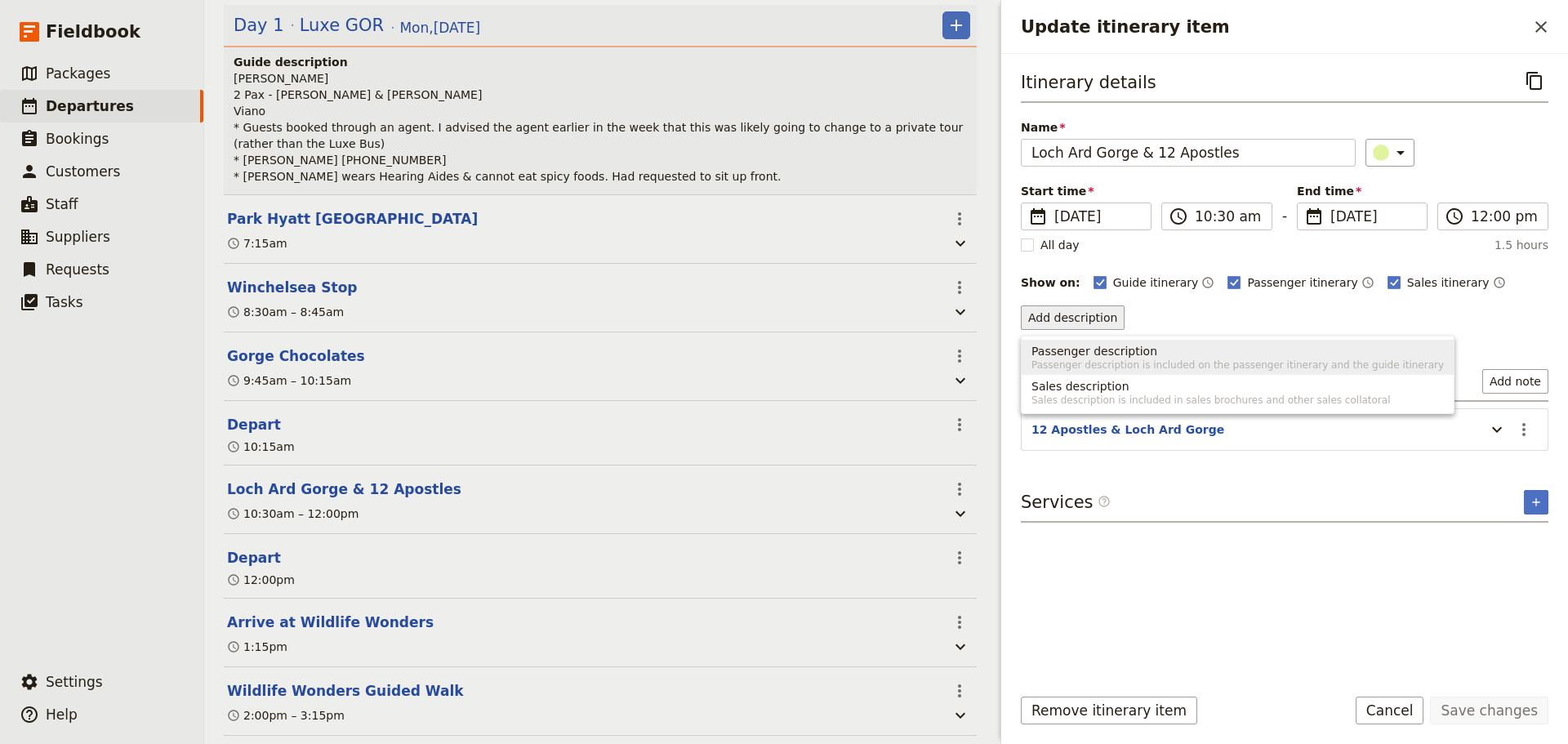
click at [1064, 351] on span "Passenger description" at bounding box center [1095, 351] width 126 height 16
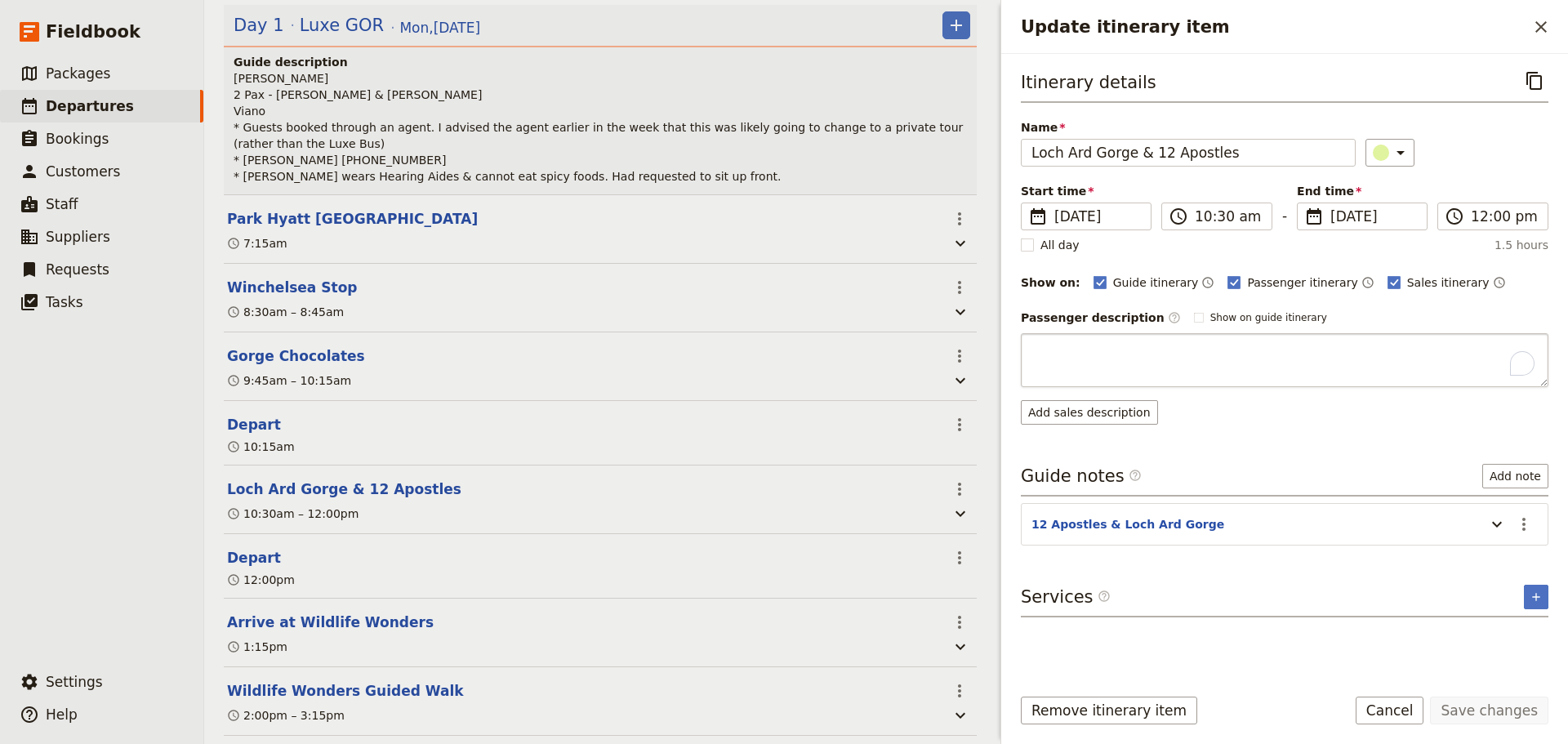
type textarea "The [GEOGRAPHIC_DATA] is the site of the most famous shipwreck on the aptly nam…"
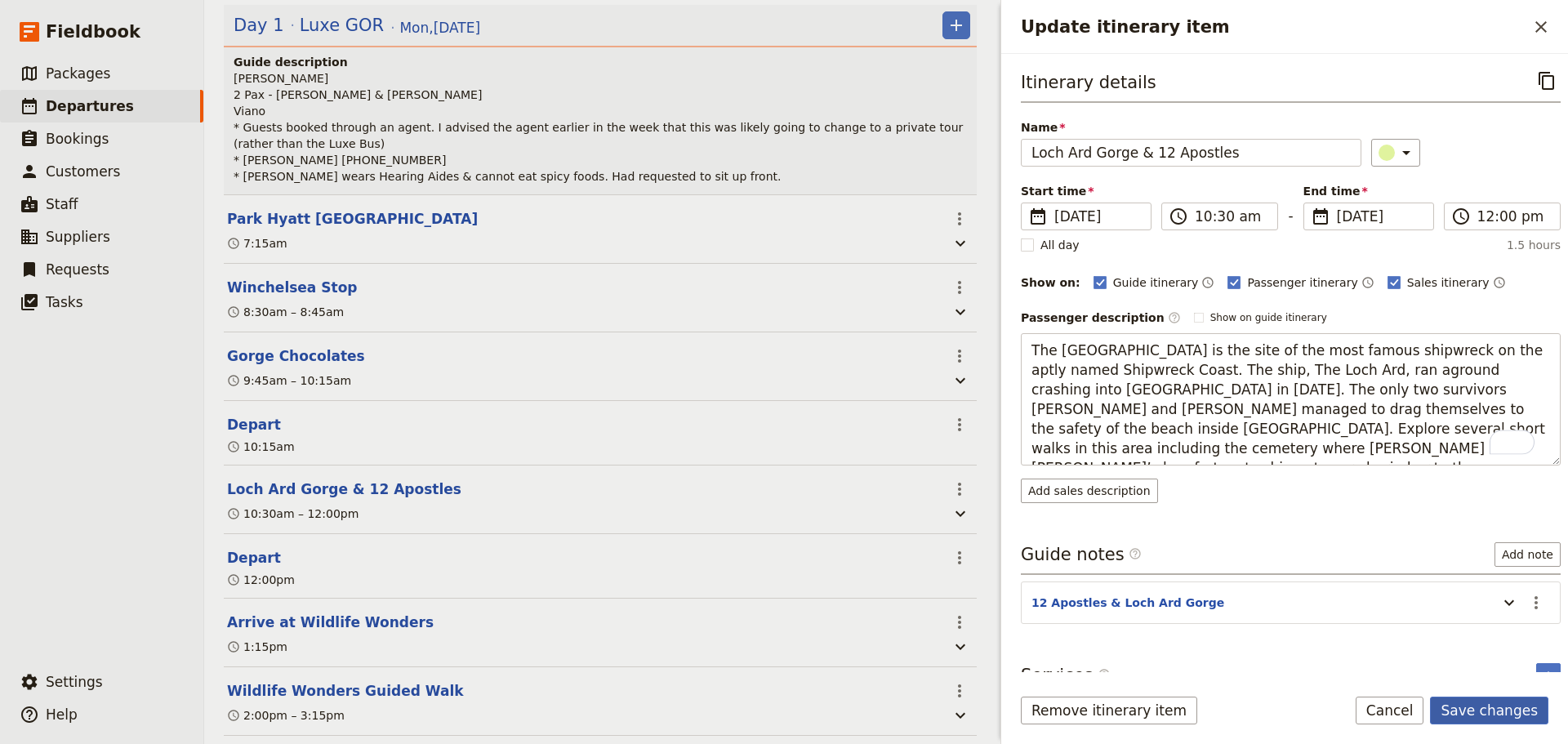
click at [1480, 712] on button "Save changes" at bounding box center [1488, 710] width 119 height 28
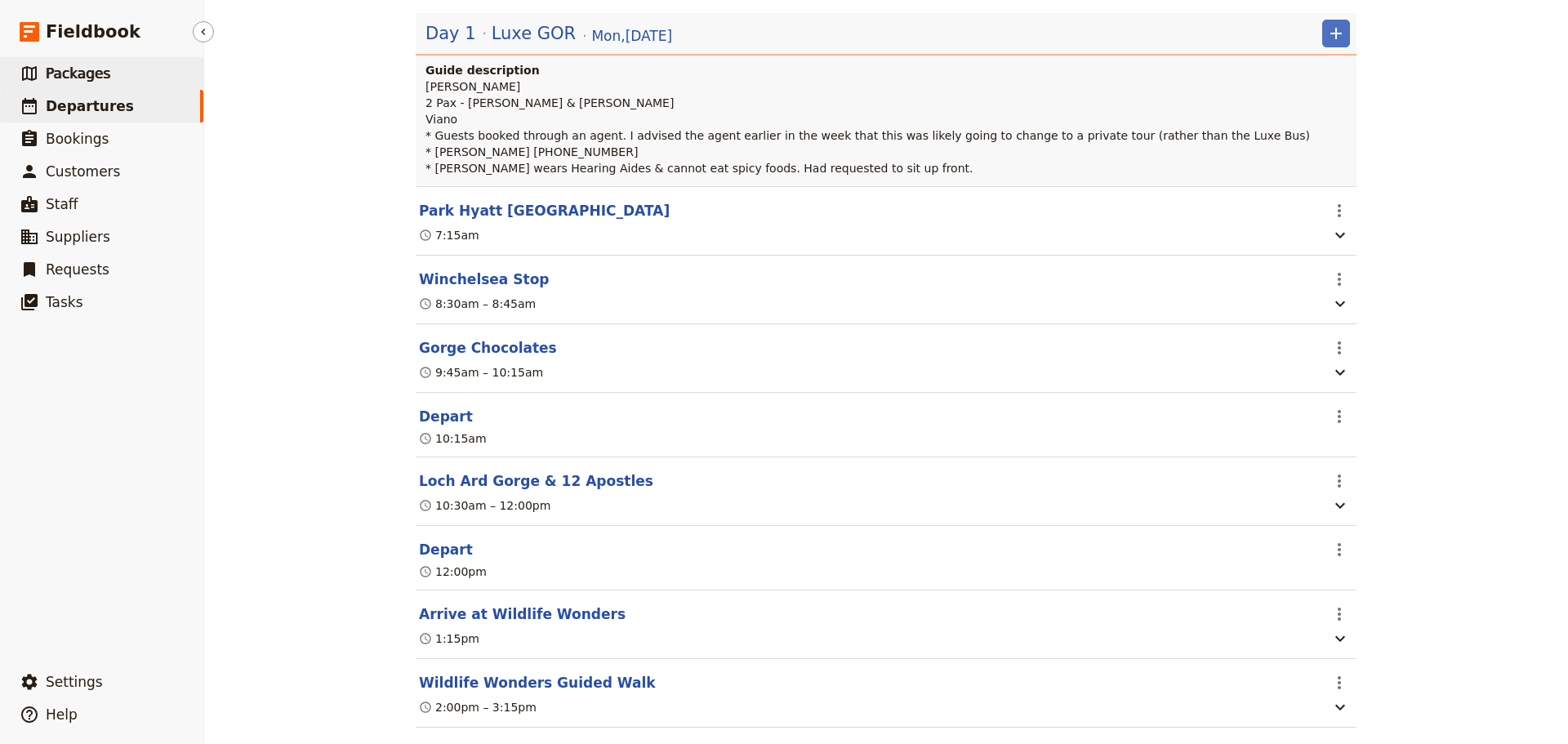
click at [56, 73] on span "Packages" at bounding box center [77, 73] width 65 height 16
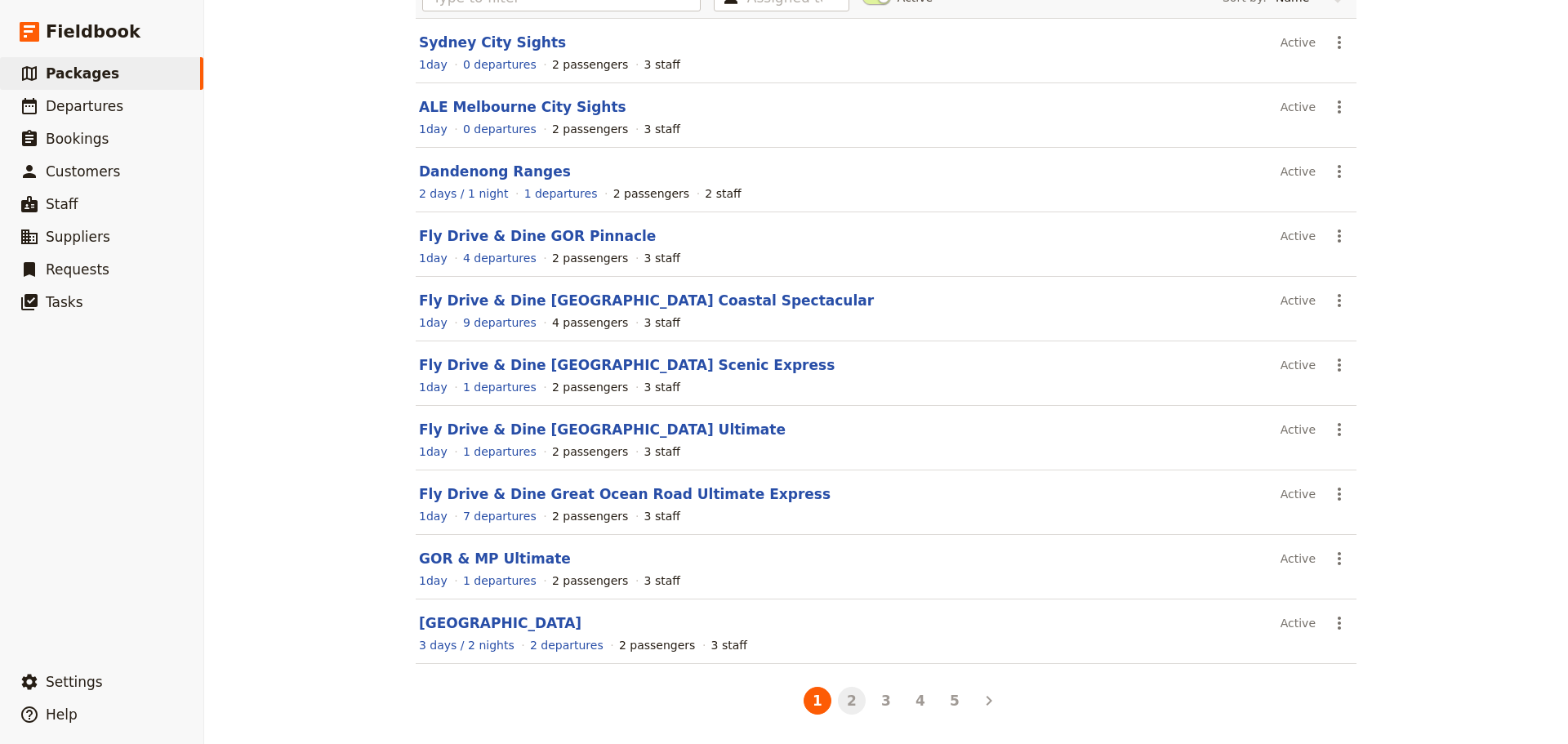
click at [843, 694] on button "2" at bounding box center [851, 700] width 28 height 28
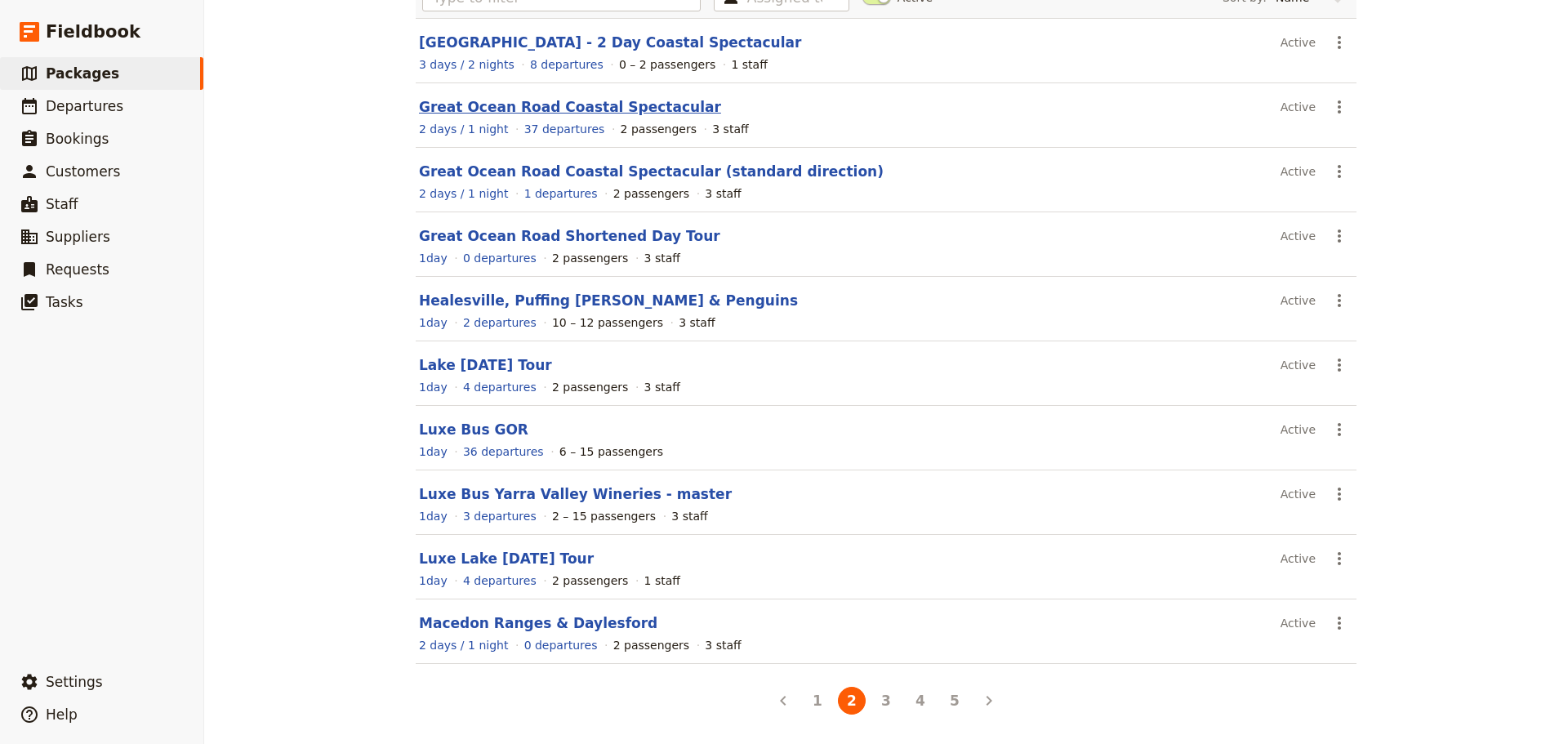
click at [500, 108] on link "Great Ocean Road Coastal Spectacular" at bounding box center [569, 107] width 302 height 16
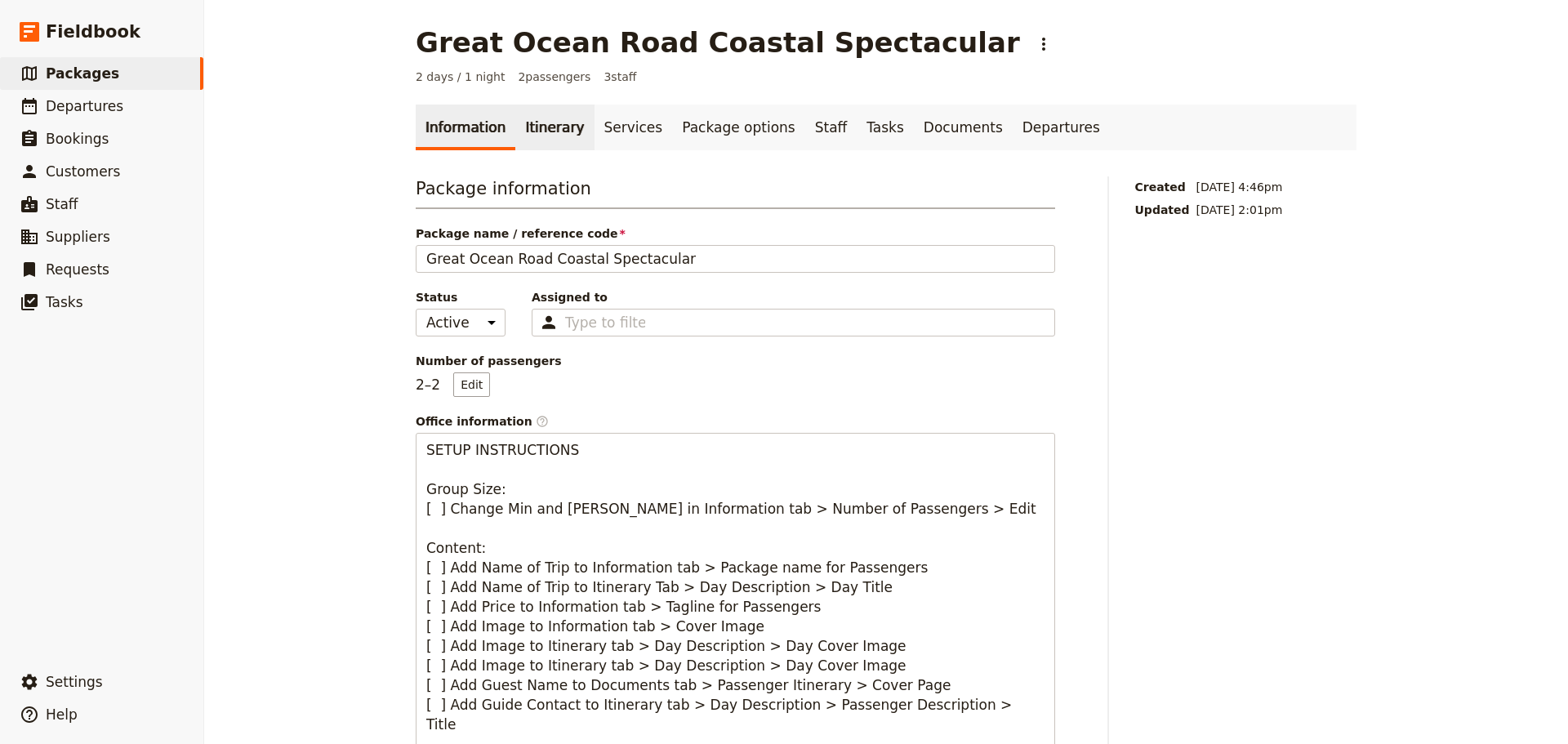
click at [519, 130] on link "Itinerary" at bounding box center [554, 127] width 78 height 45
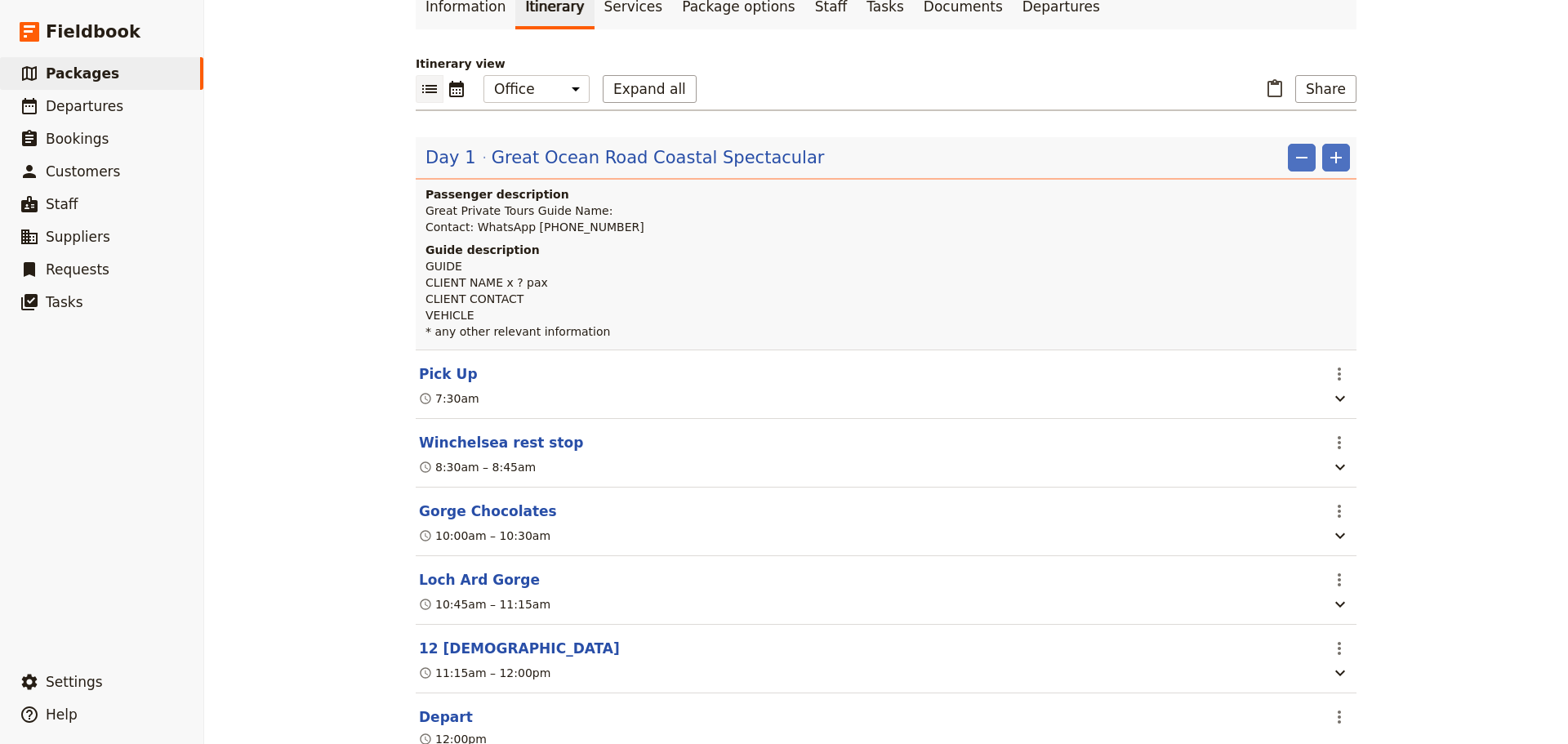
scroll to position [326, 0]
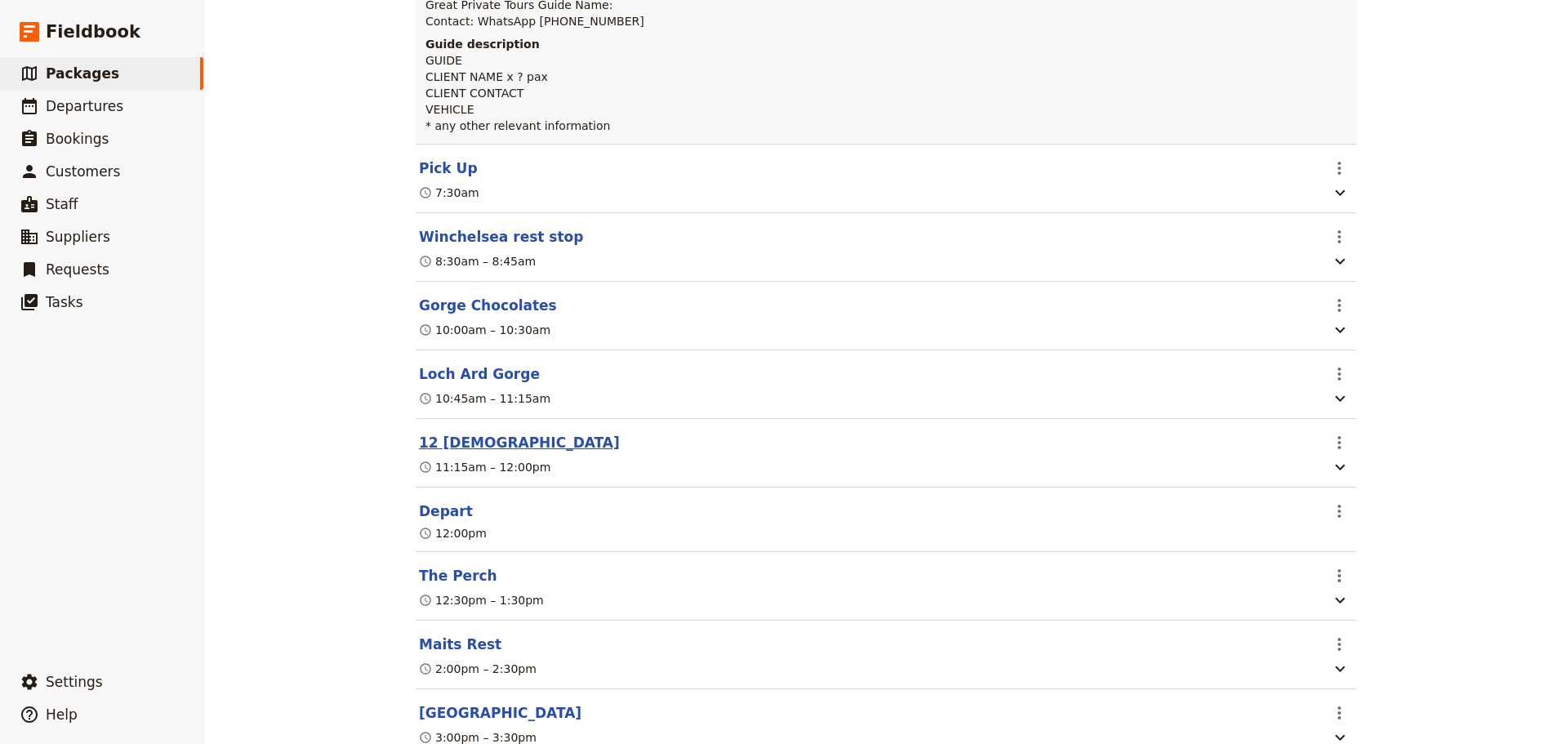
click at [451, 446] on button "12 [DEMOGRAPHIC_DATA]" at bounding box center [519, 442] width 201 height 19
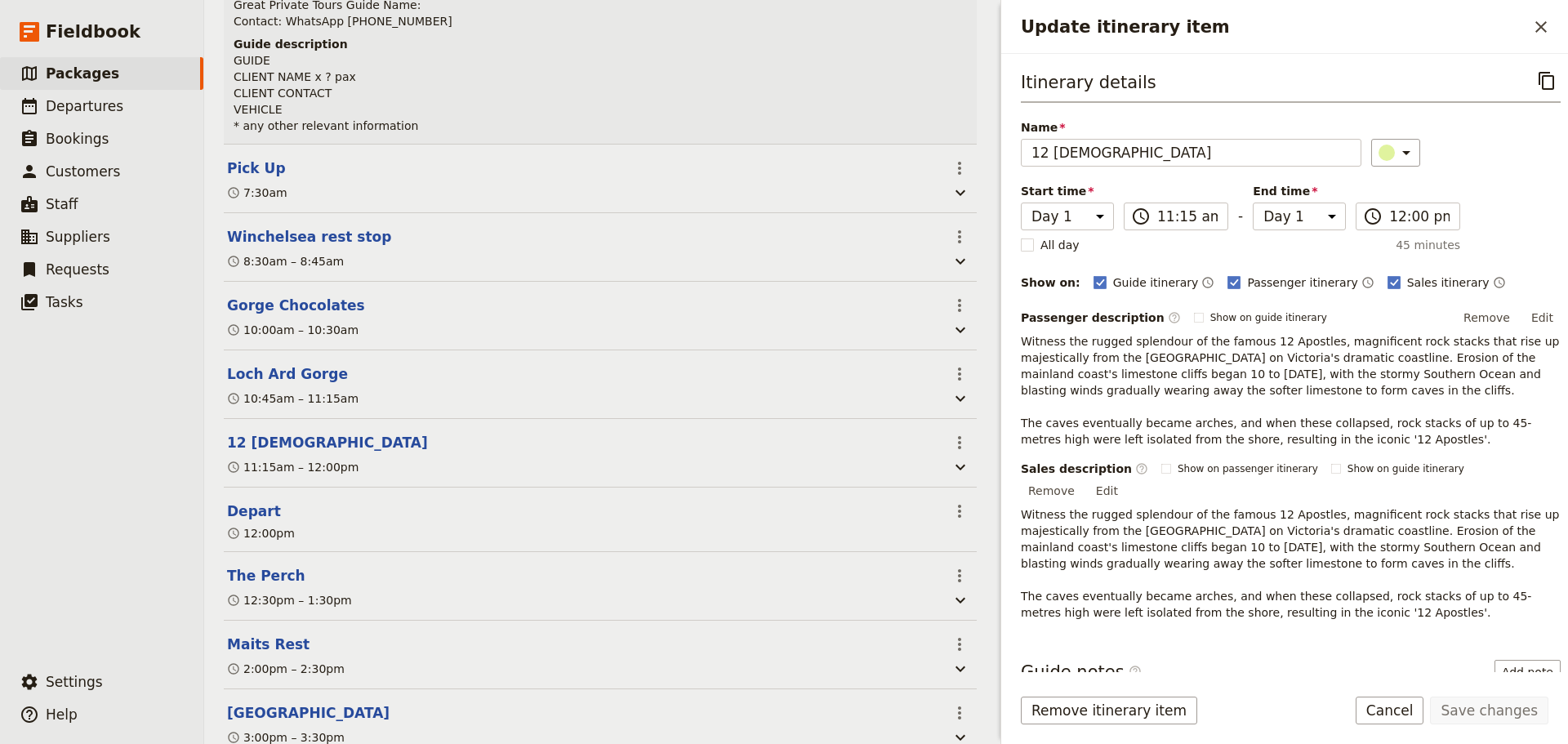
drag, startPoint x: 1022, startPoint y: 340, endPoint x: 1367, endPoint y: 398, distance: 349.8
click at [1381, 442] on p "Witness the rugged splendour of the famous 12 Apostles, magnificent rock stacks…" at bounding box center [1291, 390] width 540 height 114
copy p "Witness the rugged splendour of the famous 12 Apostles, magnificent rock stacks…"
click at [1402, 709] on button "Cancel" at bounding box center [1390, 710] width 69 height 28
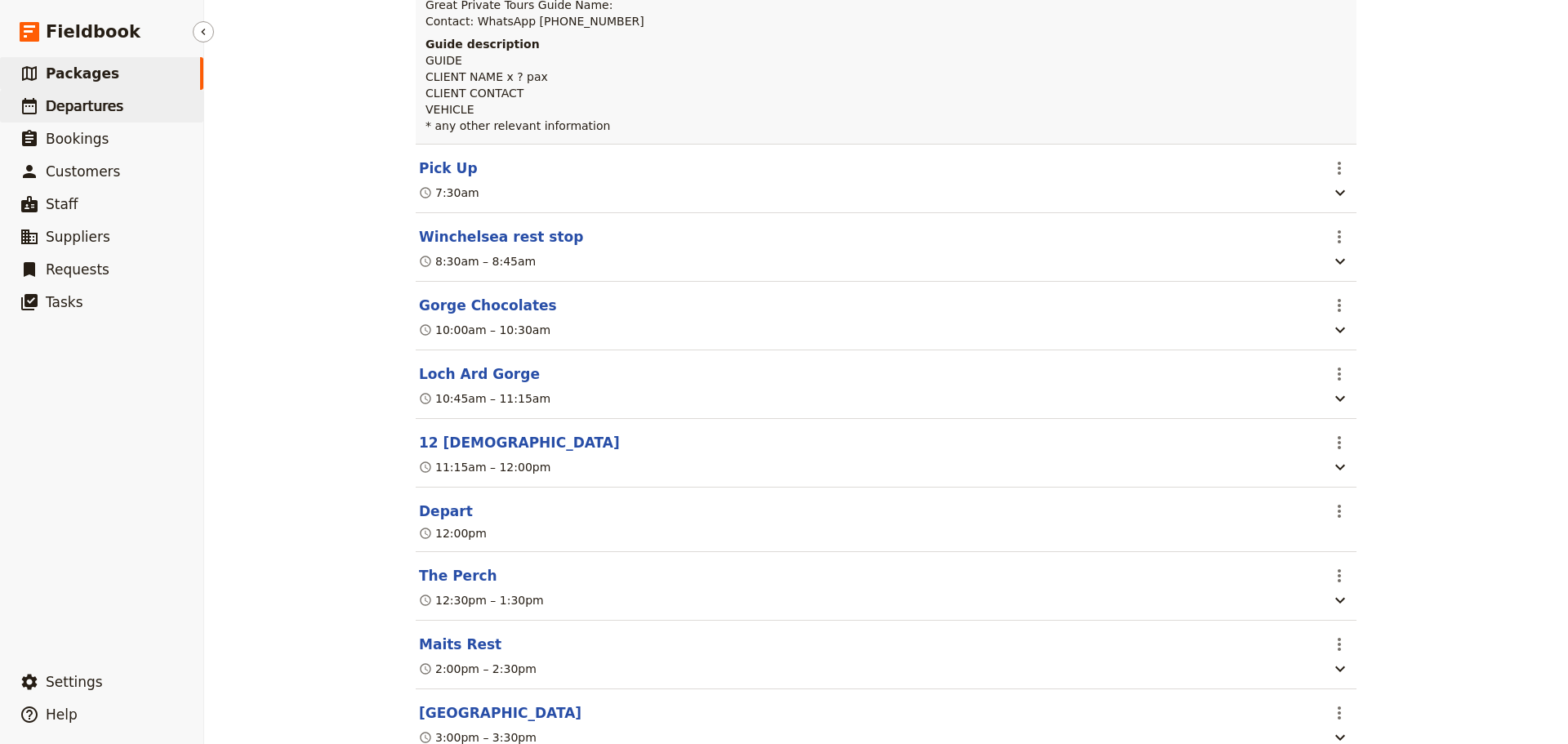
click at [125, 113] on link "​ Departures" at bounding box center [102, 106] width 203 height 33
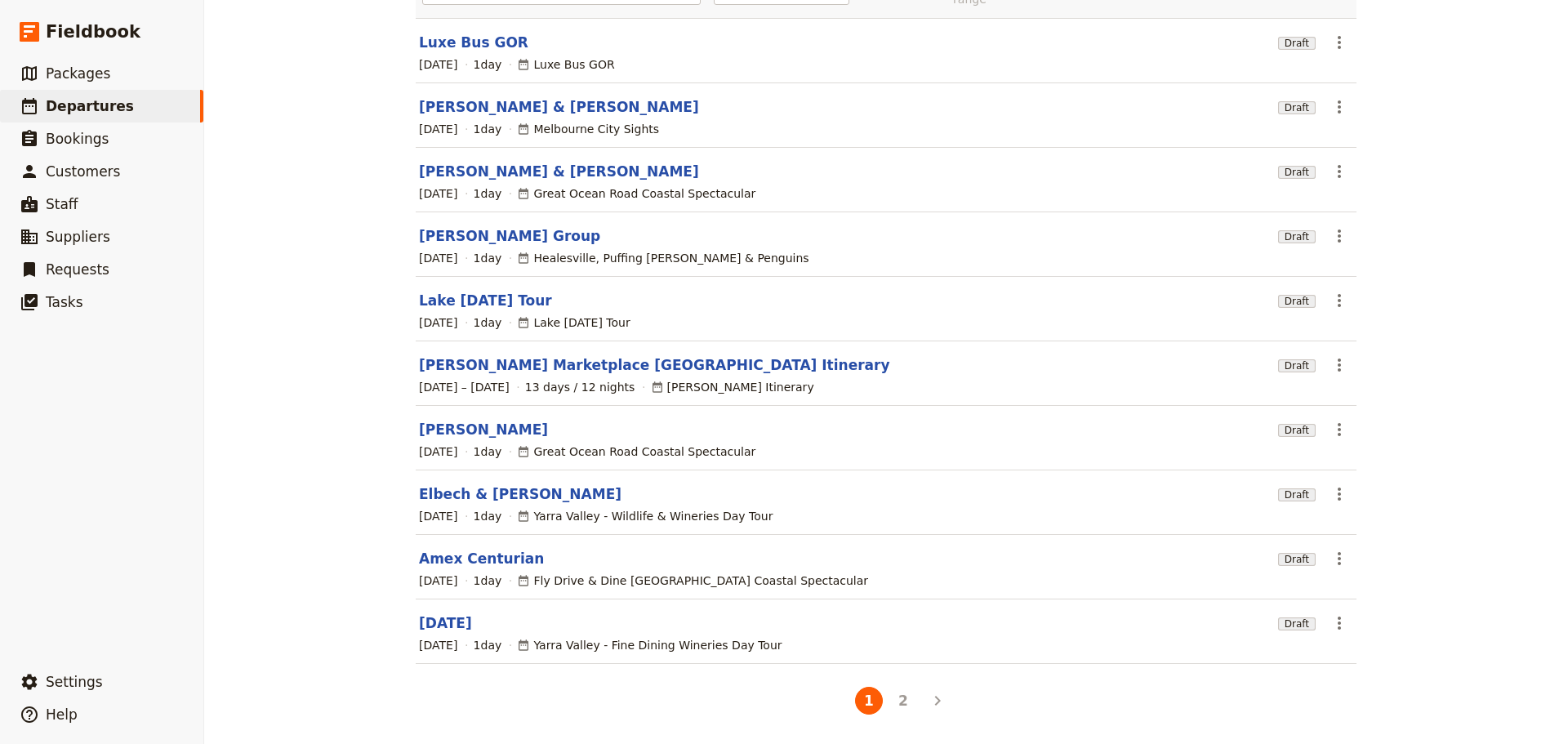
scroll to position [139, 0]
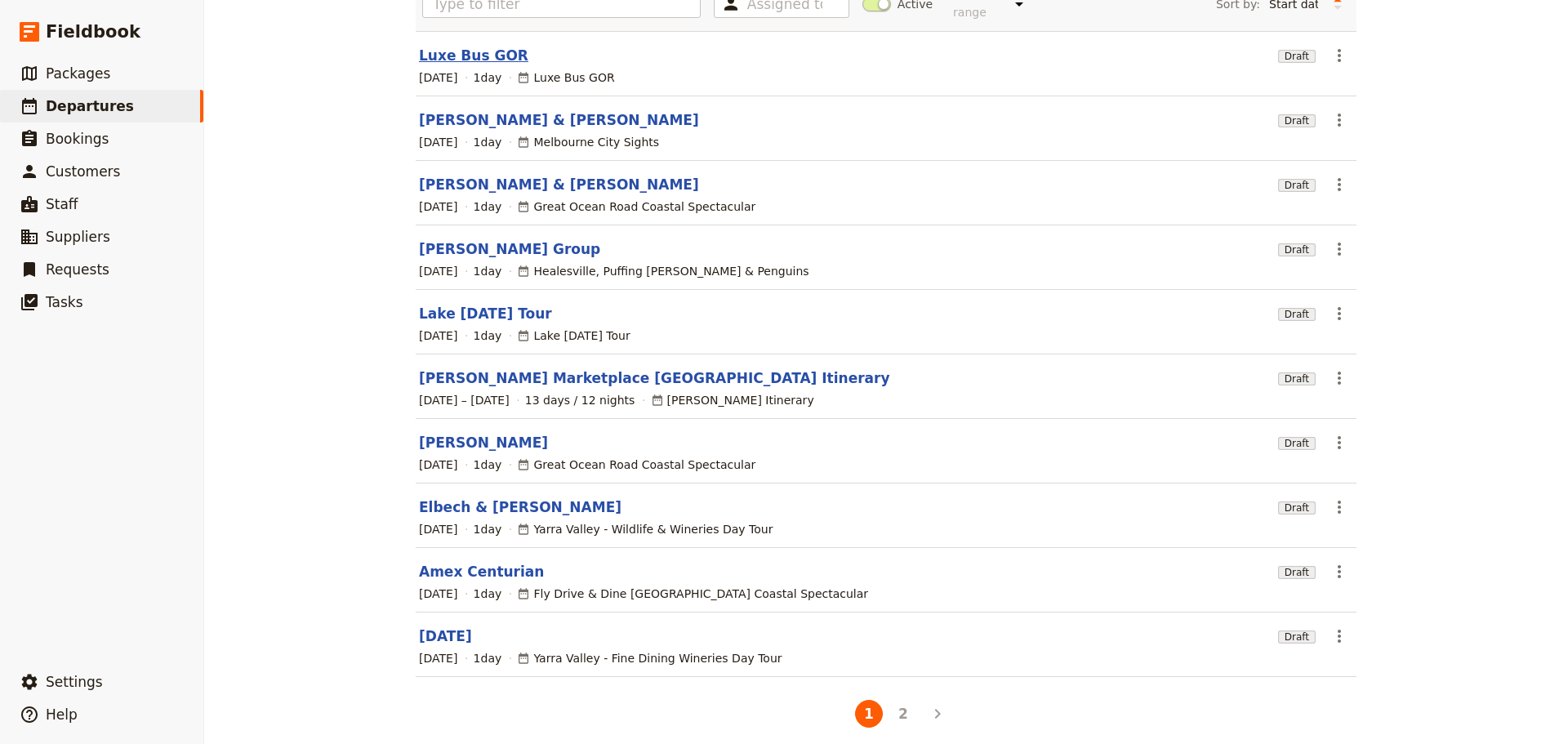
click at [459, 36] on section "Luxe Bus GOR Draft ​ [DATE] 1 day Luxe Bus GOR" at bounding box center [885, 64] width 941 height 66
click at [450, 45] on link "Luxe Bus GOR" at bounding box center [473, 55] width 109 height 19
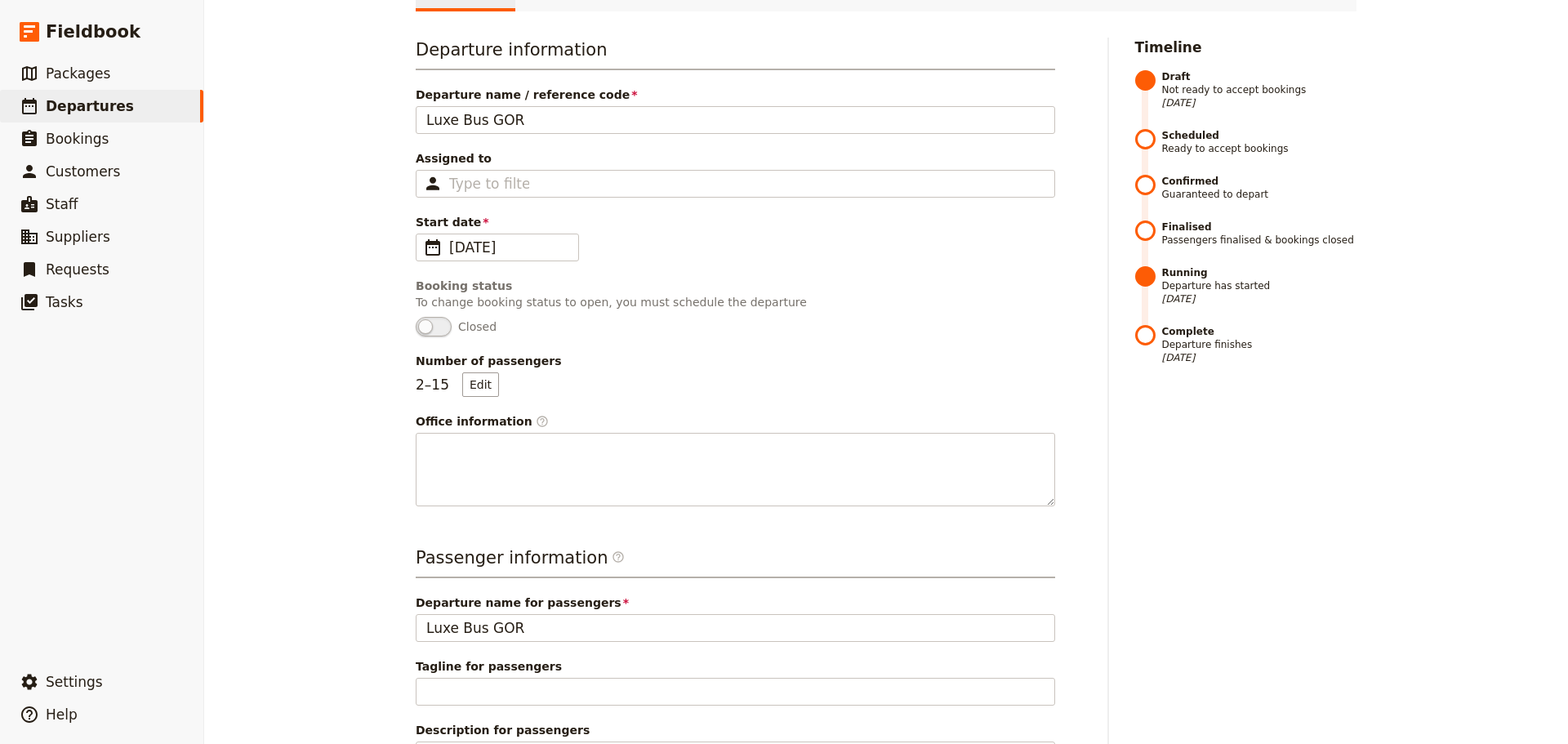
scroll to position [57, 0]
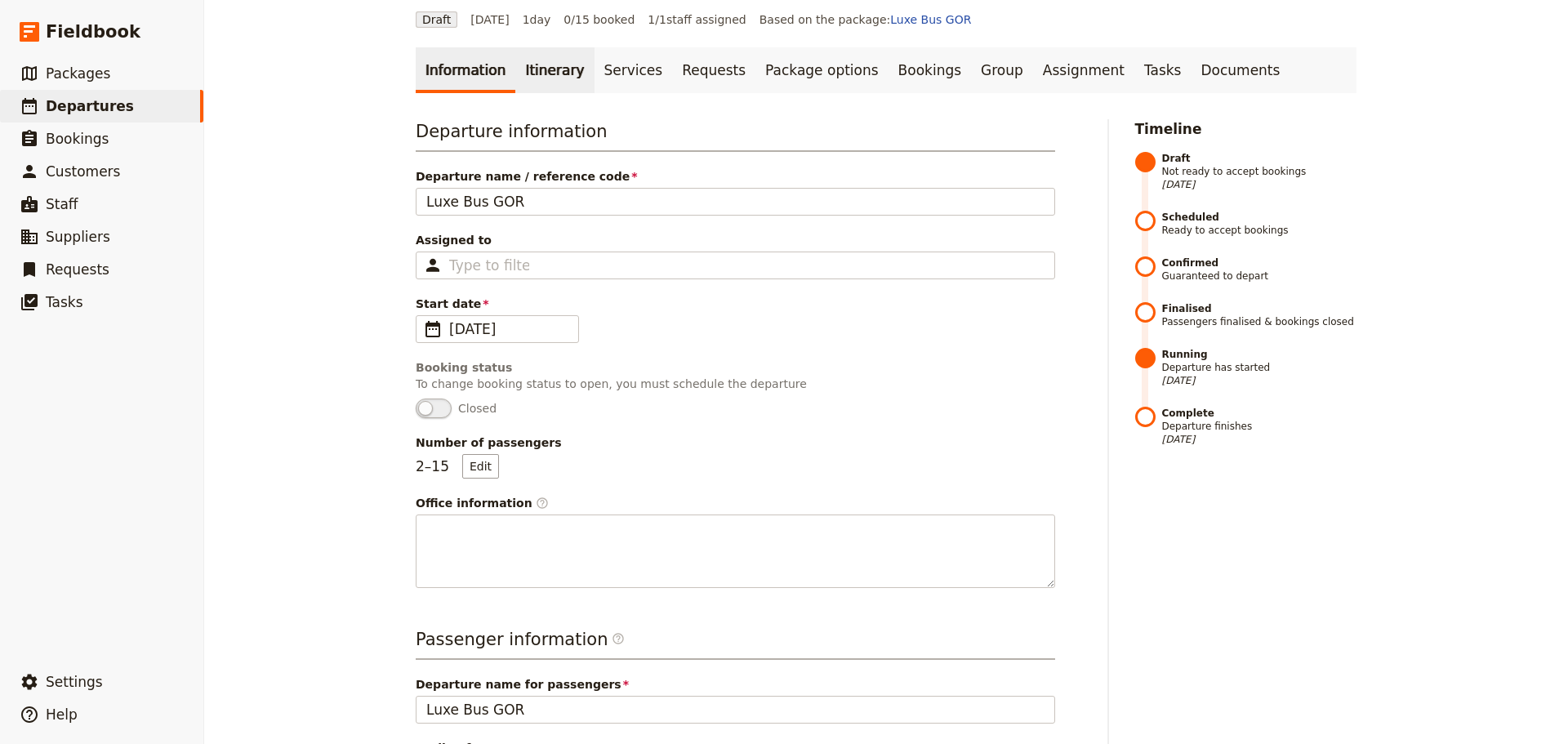
click at [525, 66] on link "Itinerary" at bounding box center [554, 70] width 78 height 45
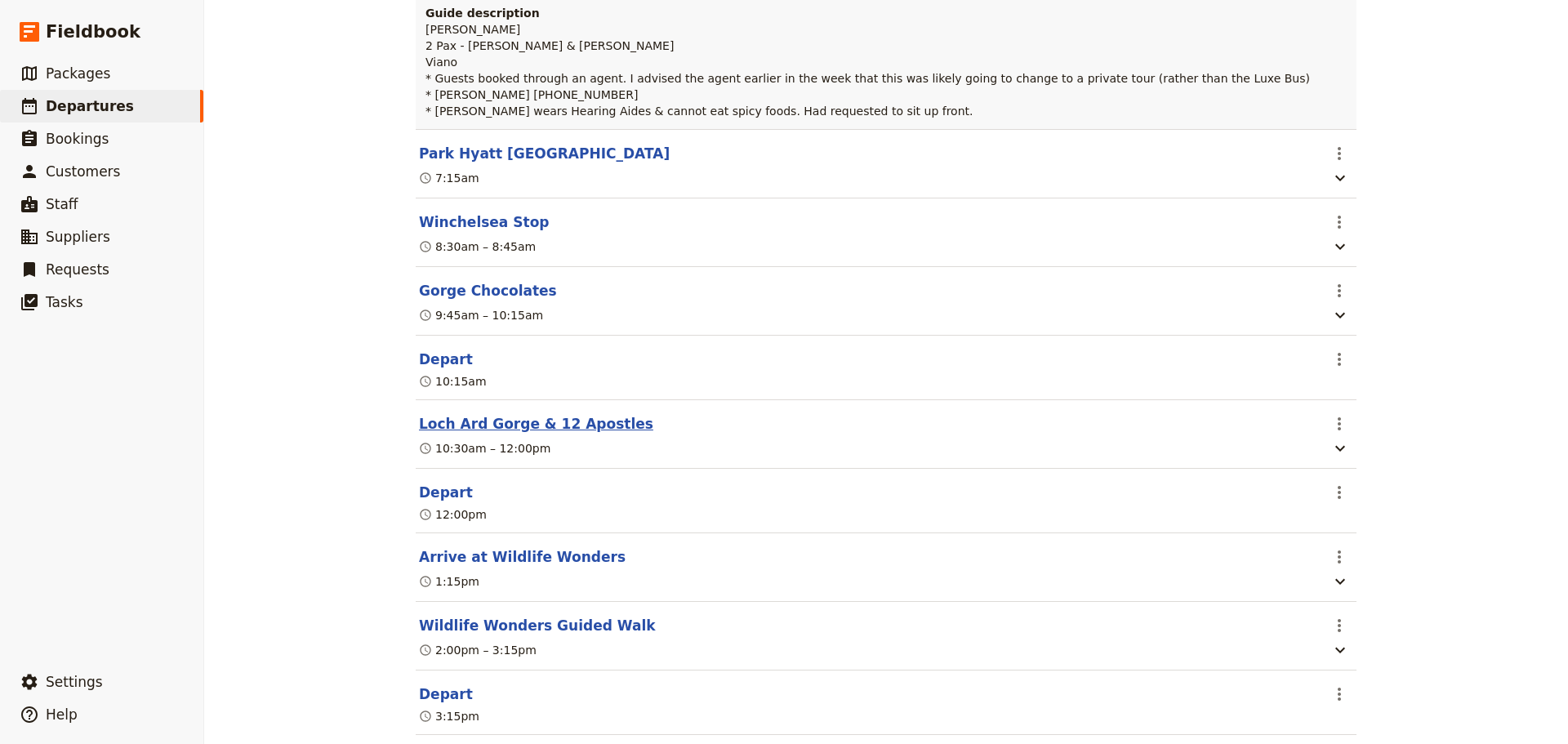
click at [539, 427] on button "Loch Ard Gorge & 12 Apostles" at bounding box center [536, 423] width 235 height 19
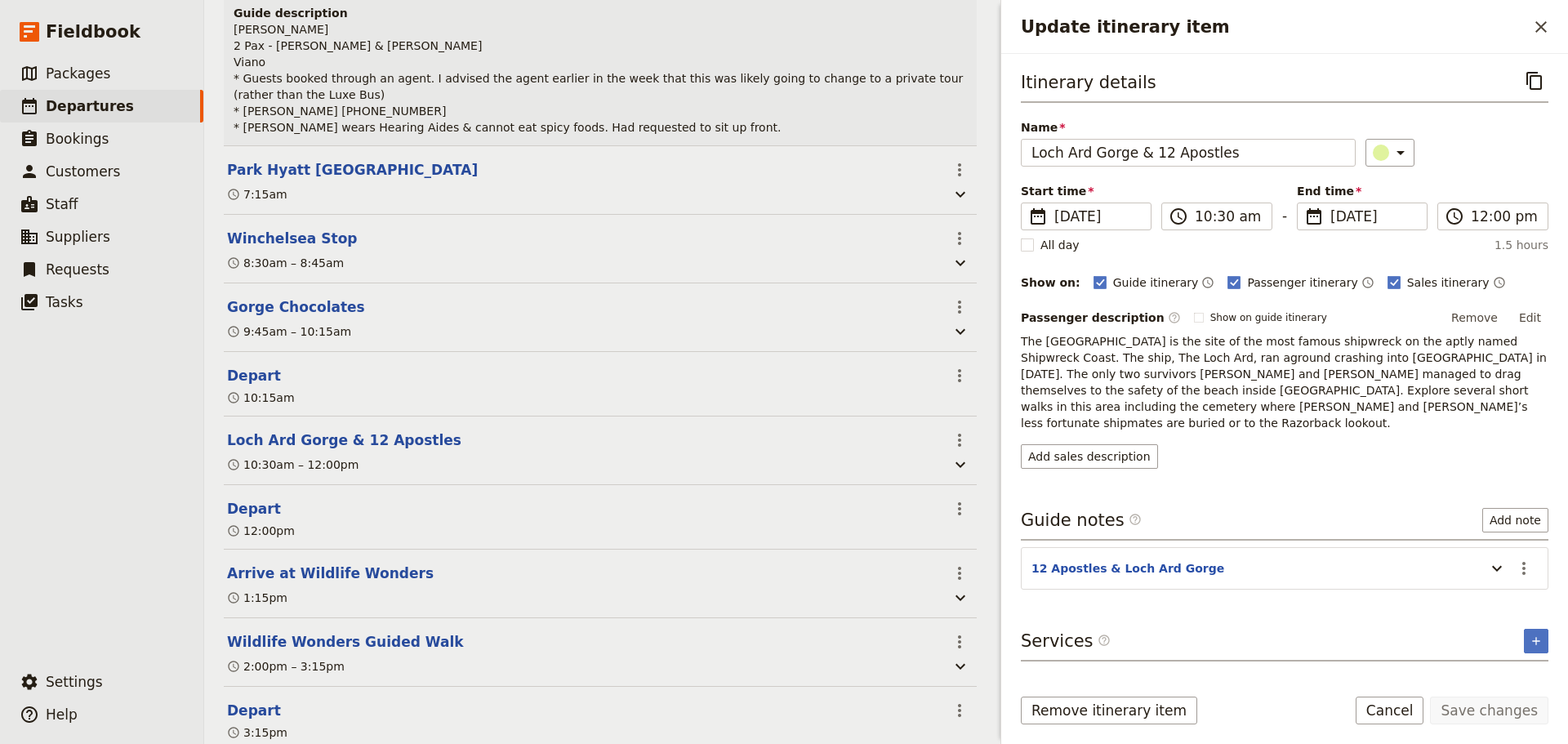
scroll to position [310, 0]
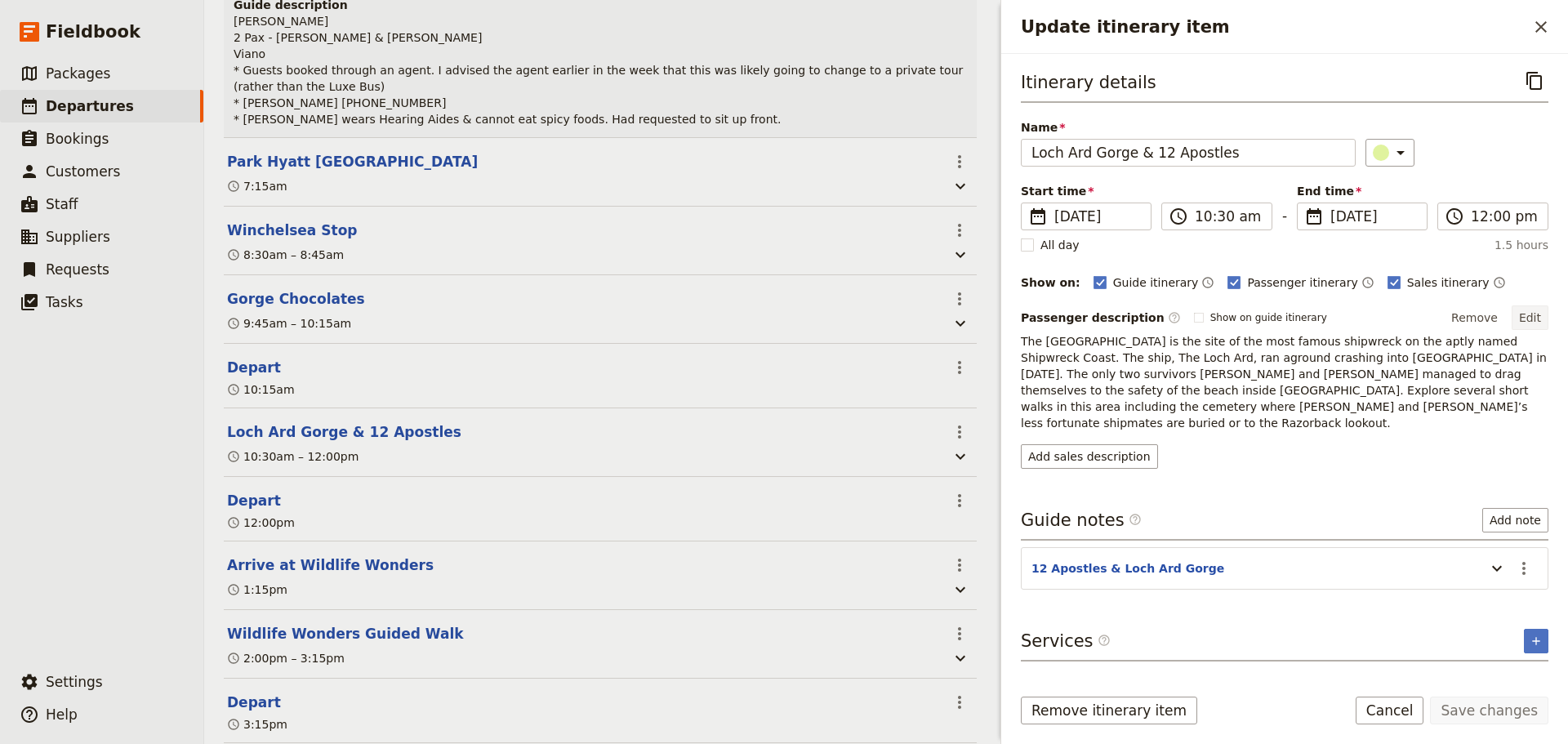
click at [1538, 319] on button "Edit" at bounding box center [1530, 317] width 37 height 24
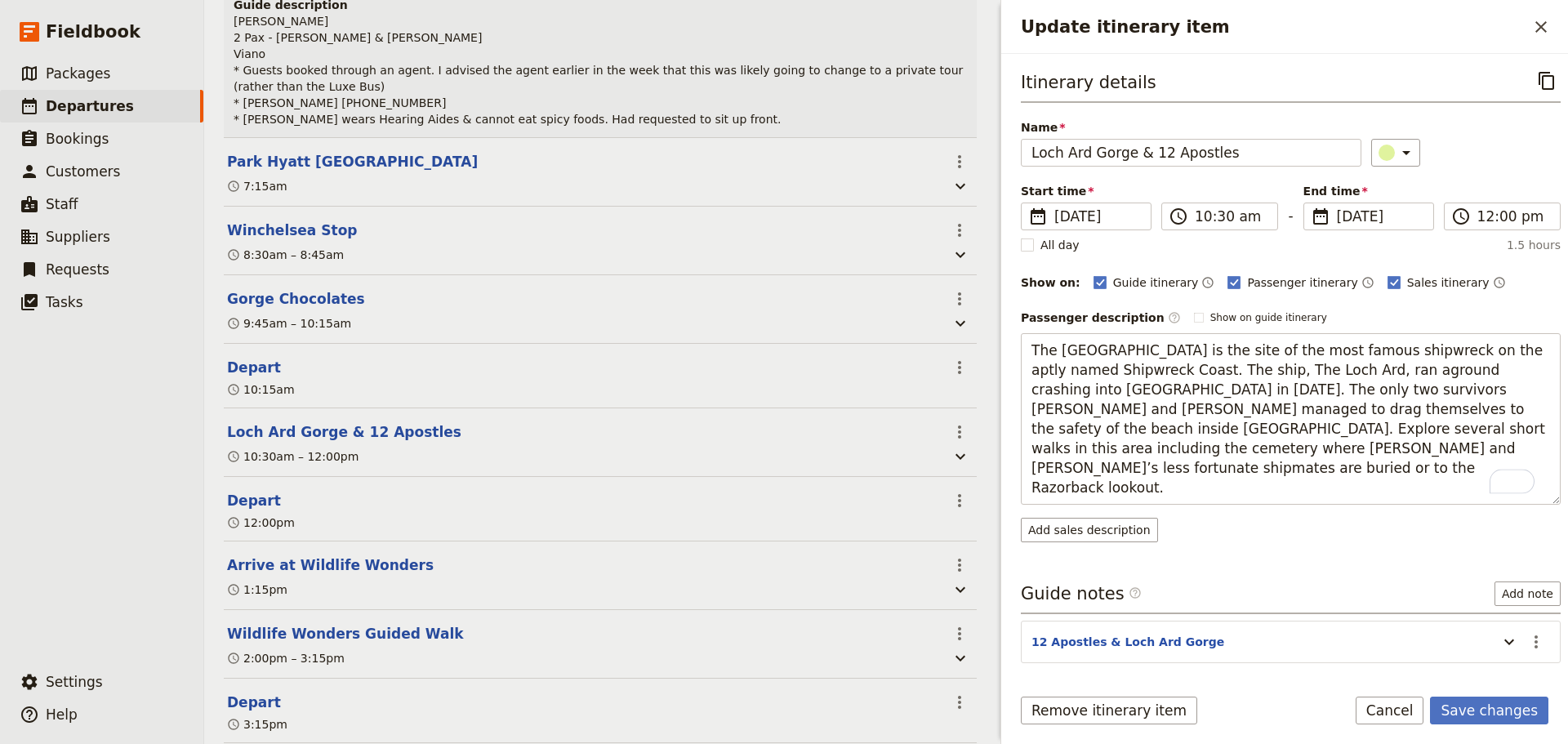
type textarea "The [GEOGRAPHIC_DATA] is the site of the most famous shipwreck on the aptly nam…"
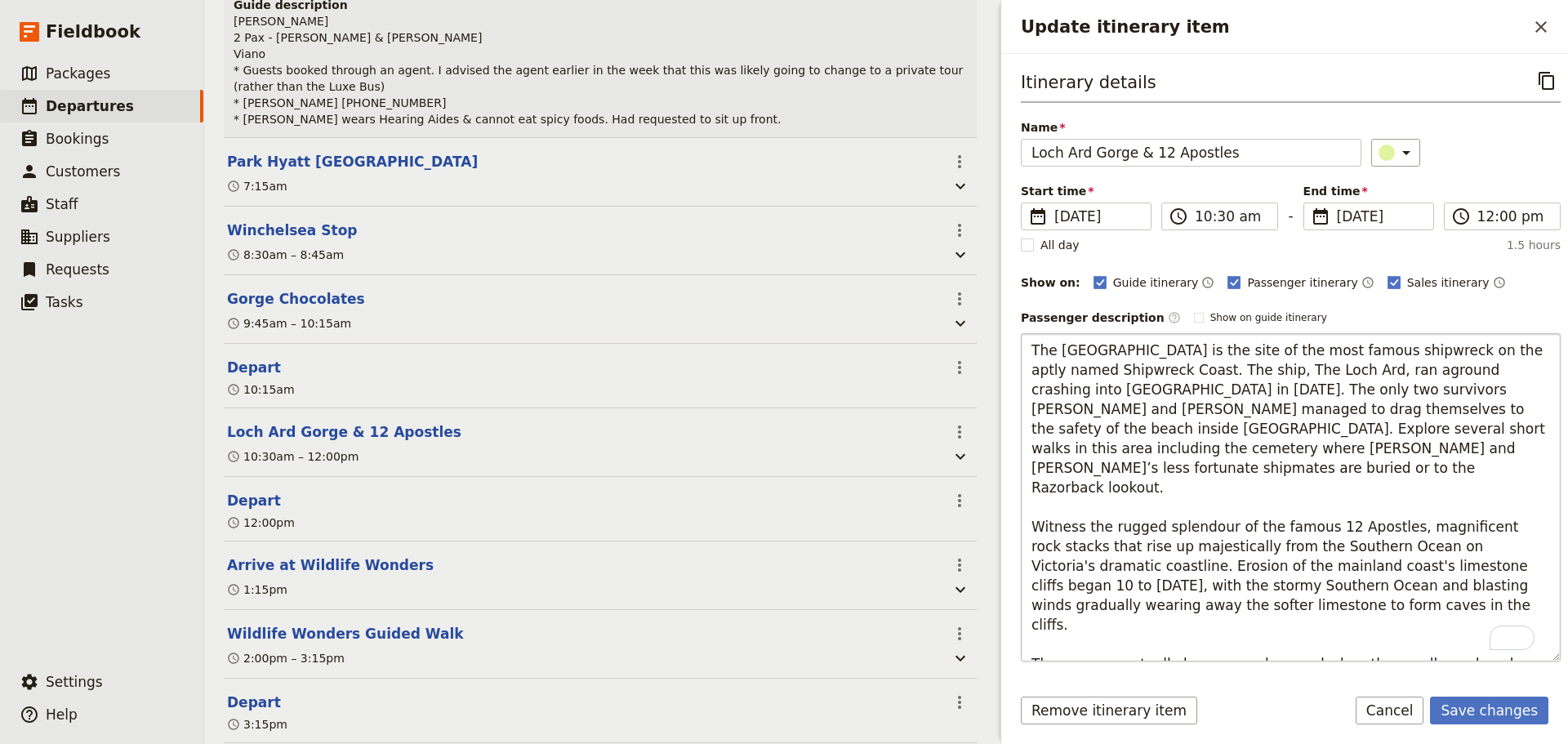
scroll to position [163, 0]
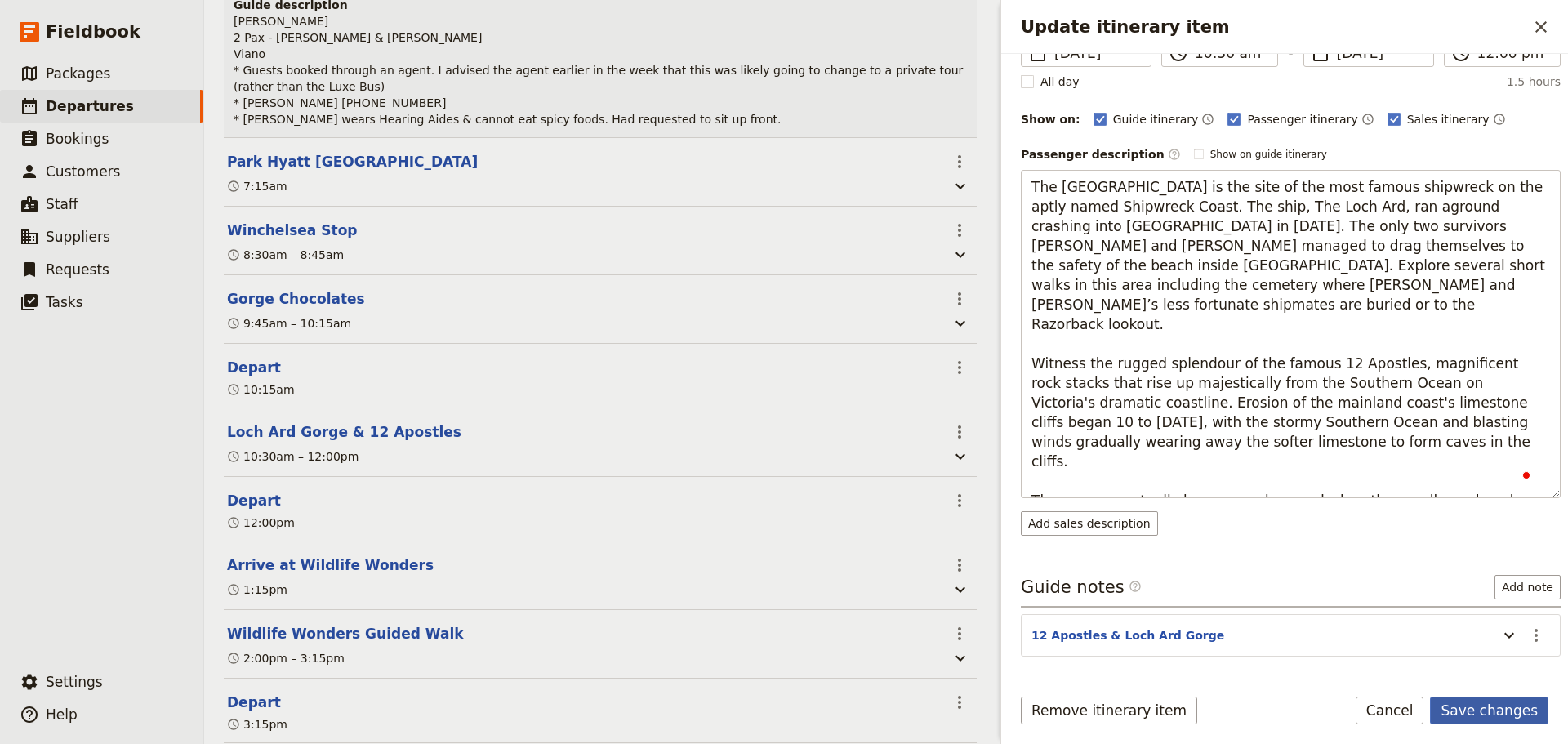
click at [1477, 699] on button "Save changes" at bounding box center [1488, 710] width 119 height 28
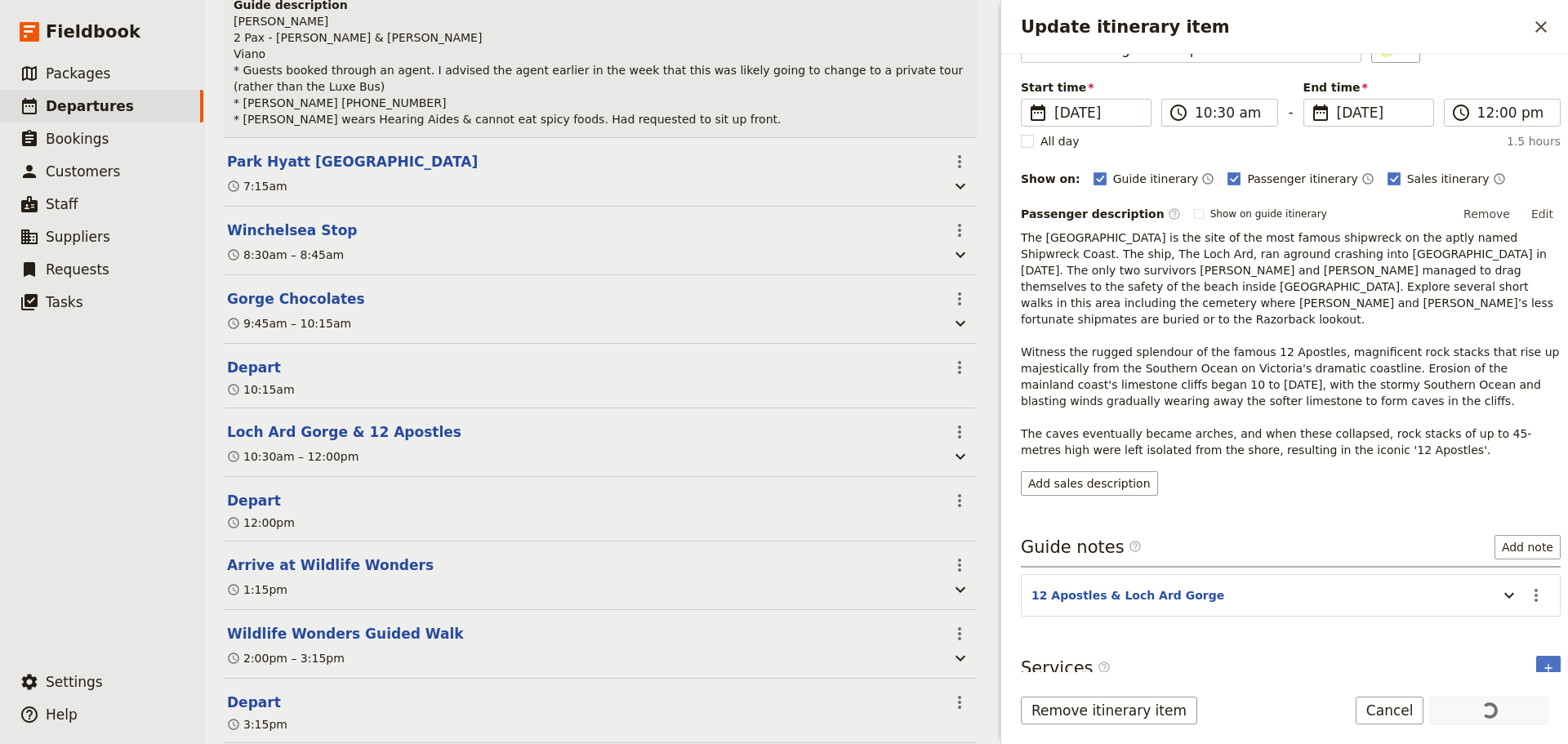
scroll to position [302, 0]
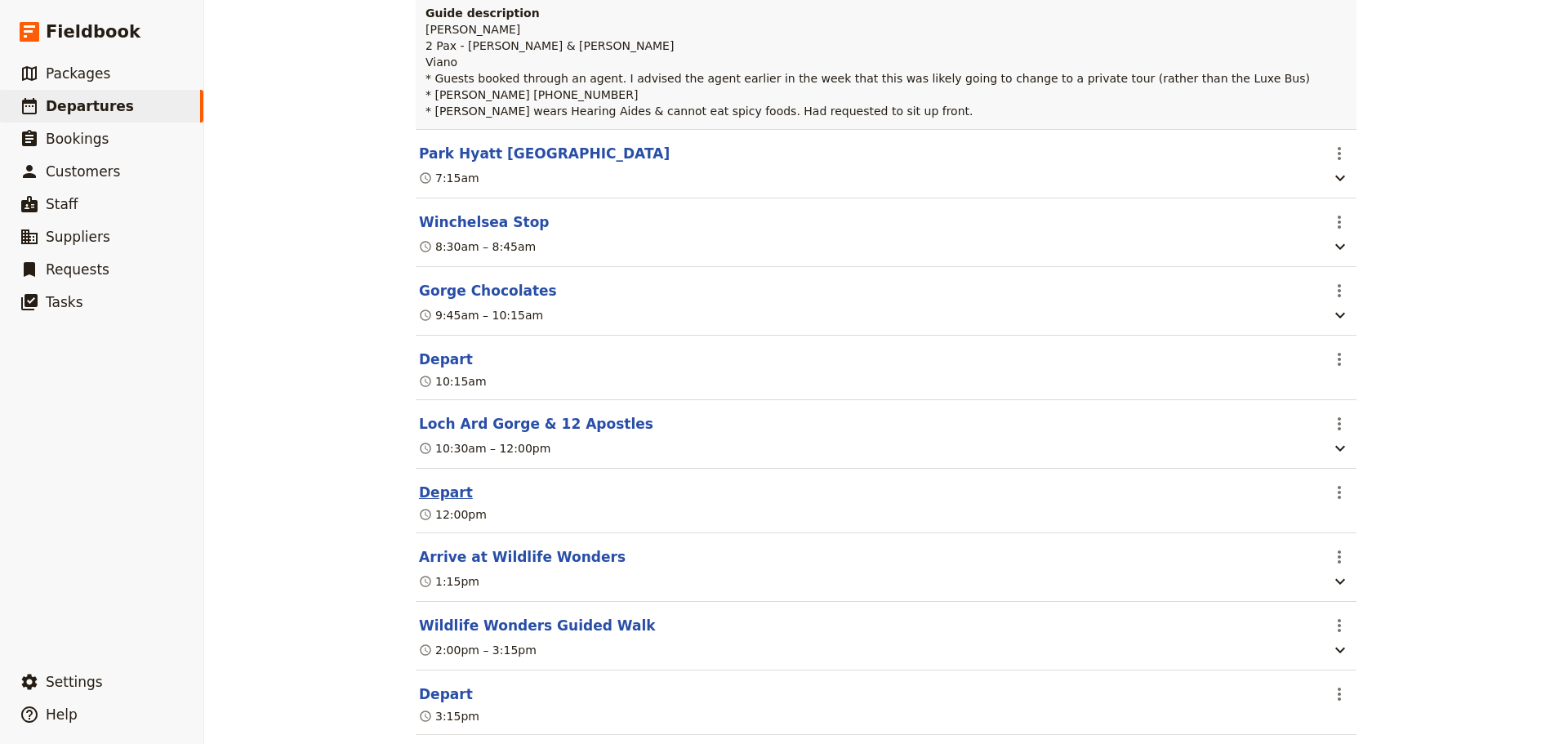
click at [422, 493] on button "Depart" at bounding box center [446, 492] width 54 height 19
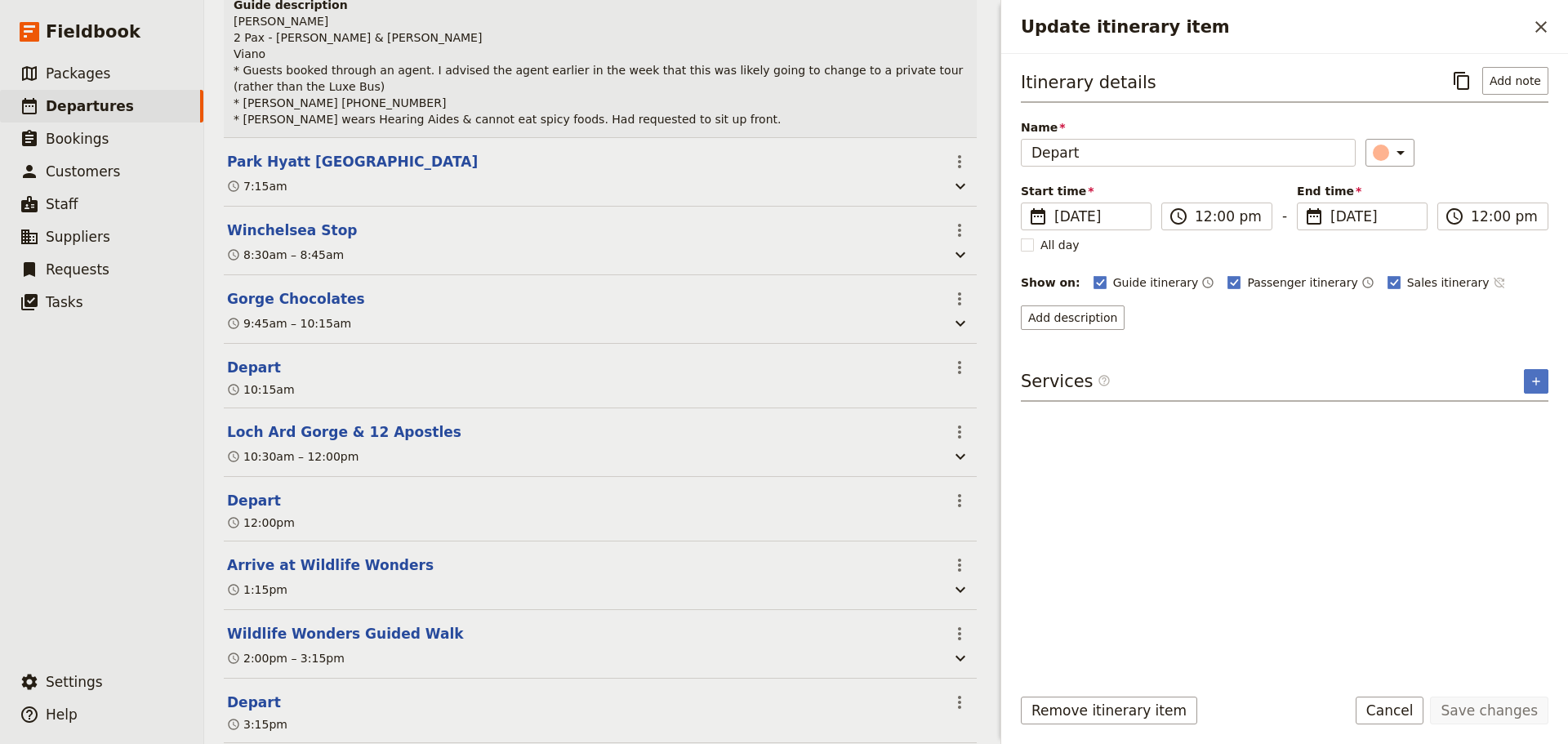
click at [1492, 278] on icon "Time not shown on sales itinerary" at bounding box center [1499, 282] width 13 height 13
click at [1486, 717] on button "Save changes" at bounding box center [1488, 710] width 119 height 28
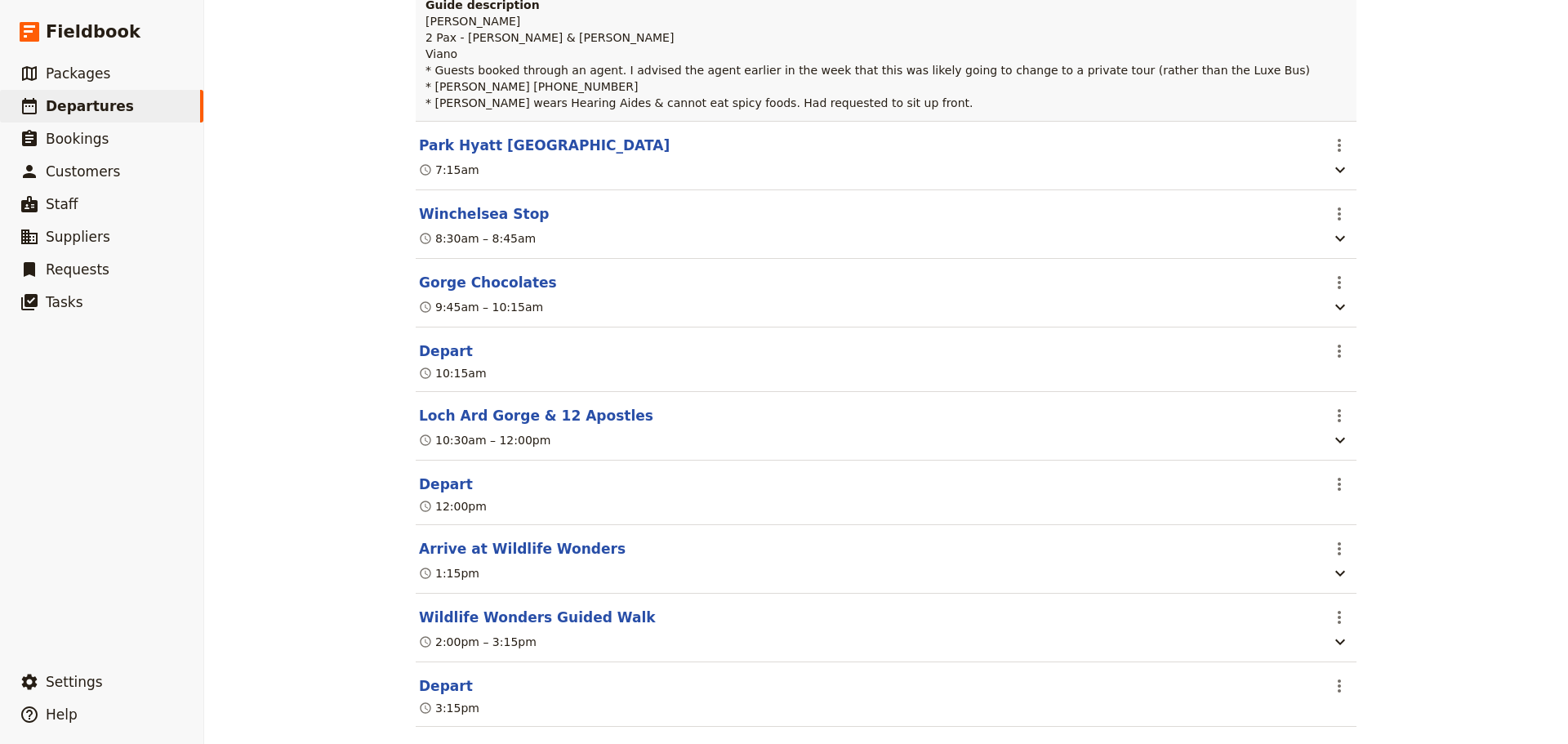
scroll to position [302, 0]
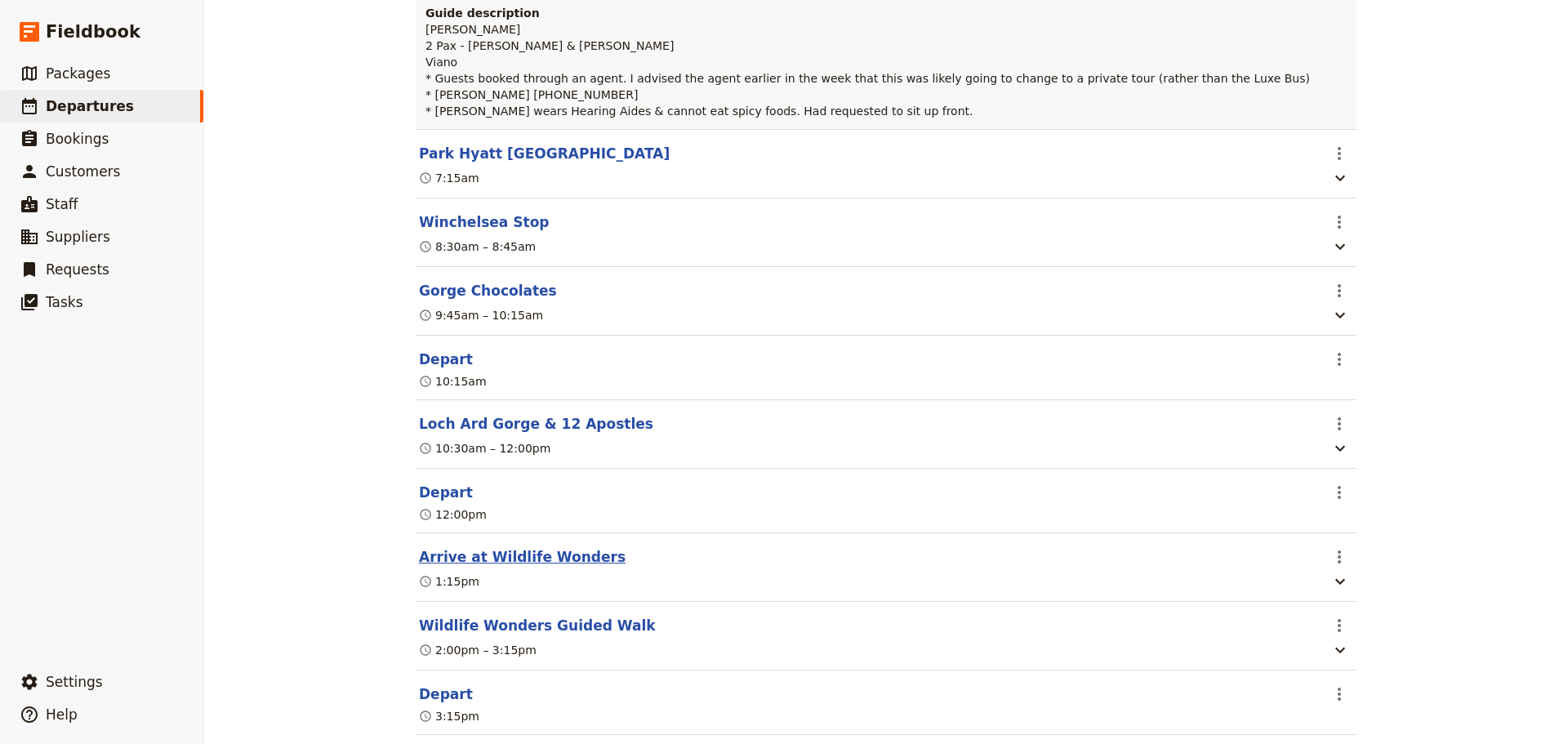
click at [462, 562] on button "Arrive at Wildlife Wonders" at bounding box center [522, 557] width 207 height 19
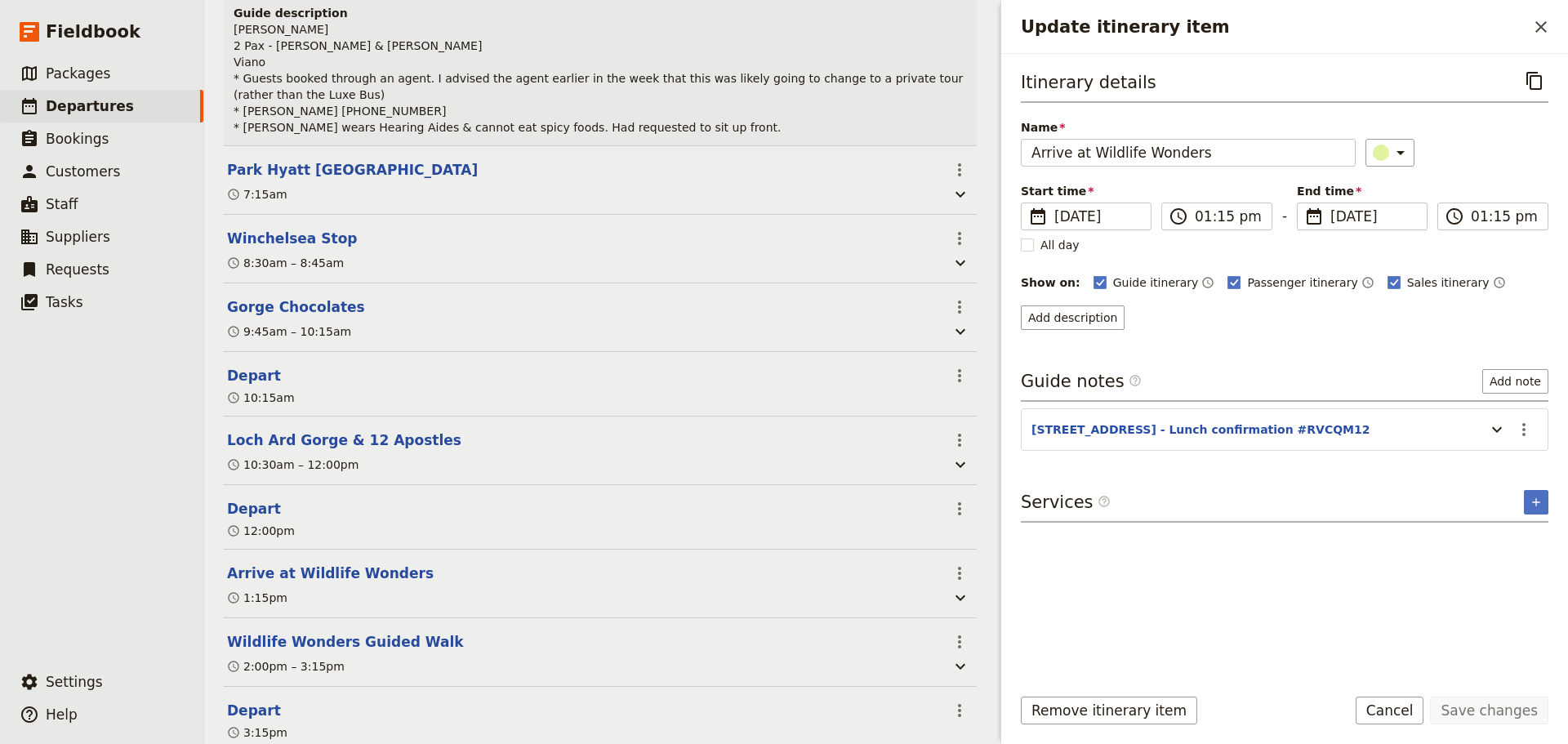
scroll to position [310, 0]
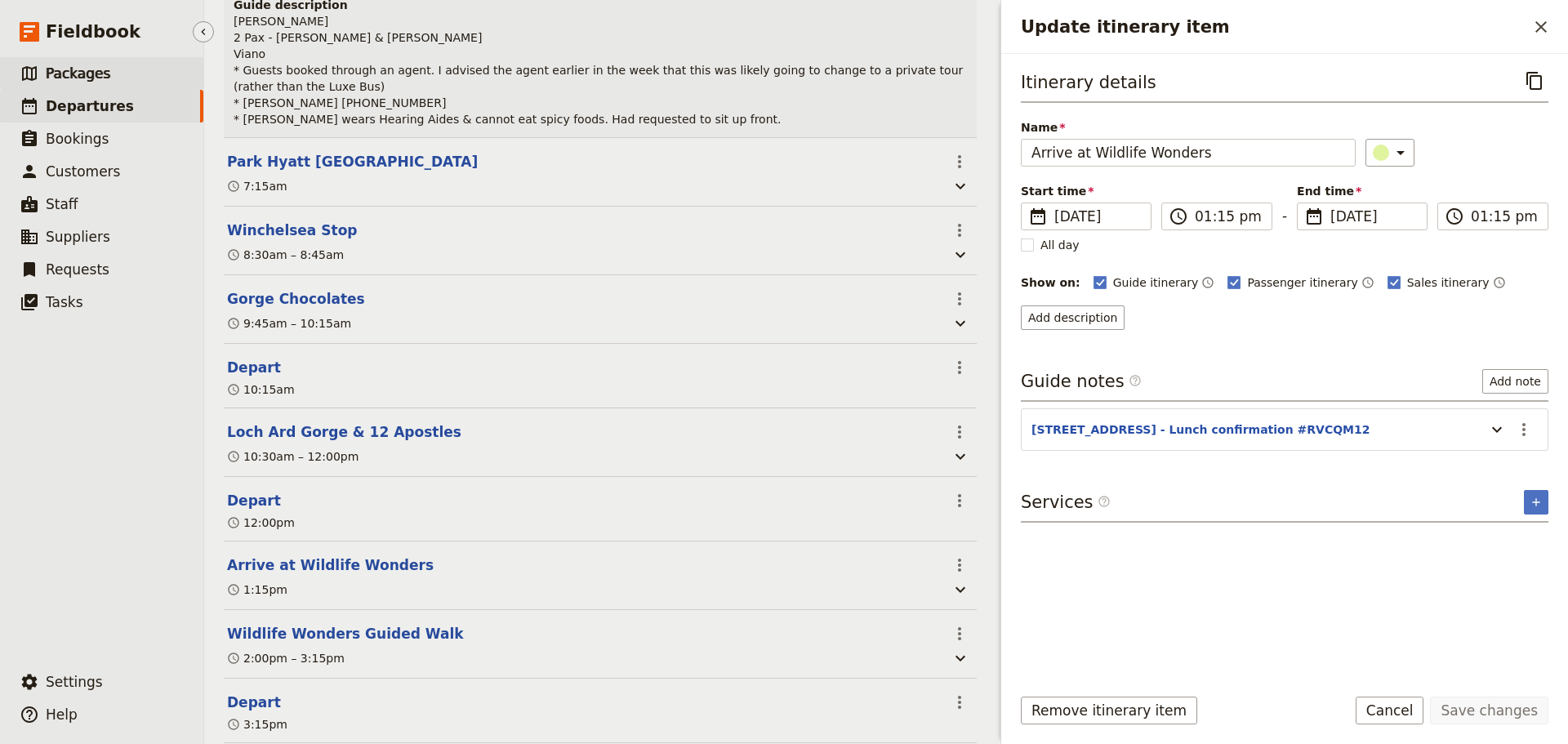
click at [57, 70] on span "Packages" at bounding box center [77, 73] width 65 height 16
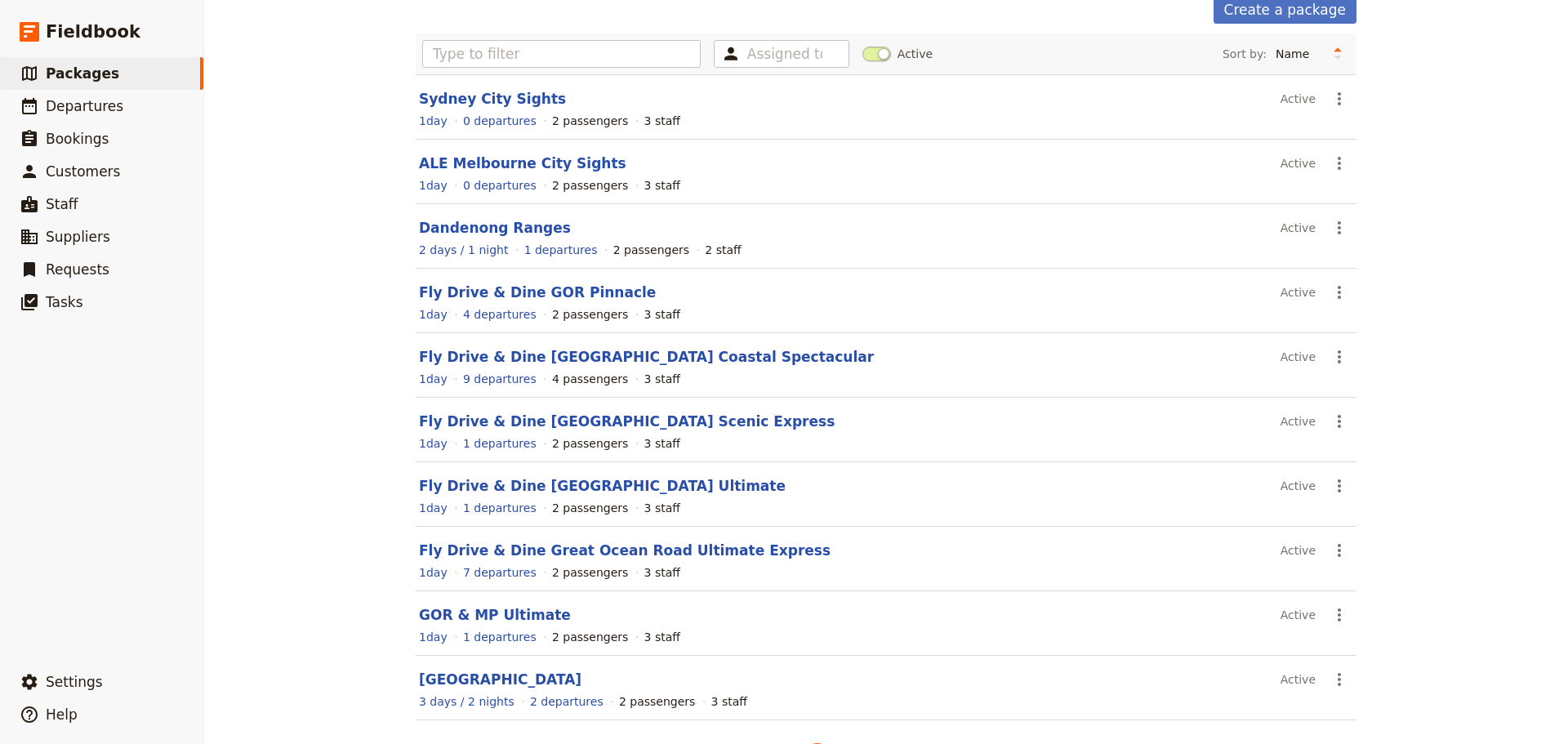
scroll to position [139, 0]
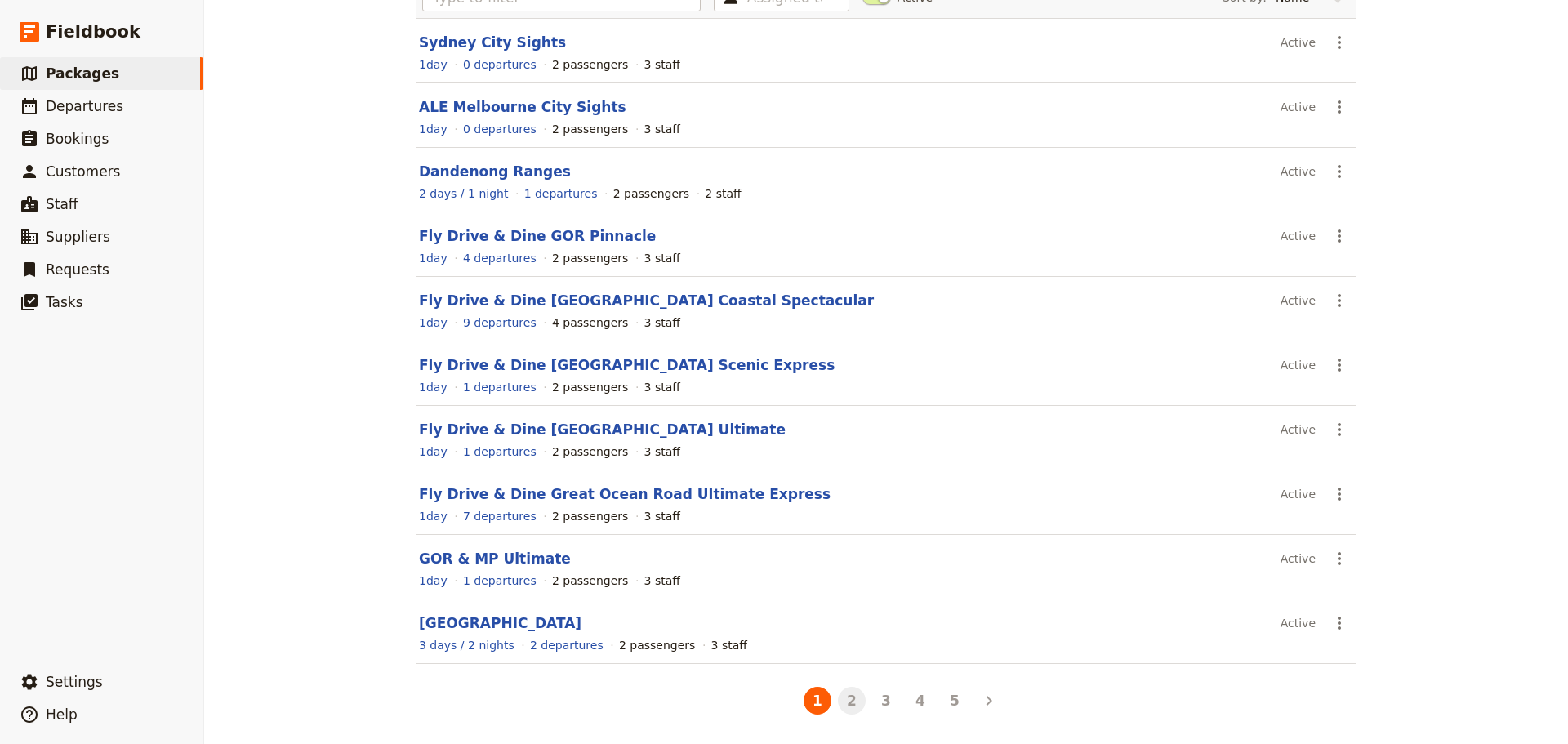
click at [852, 698] on button "2" at bounding box center [851, 700] width 28 height 28
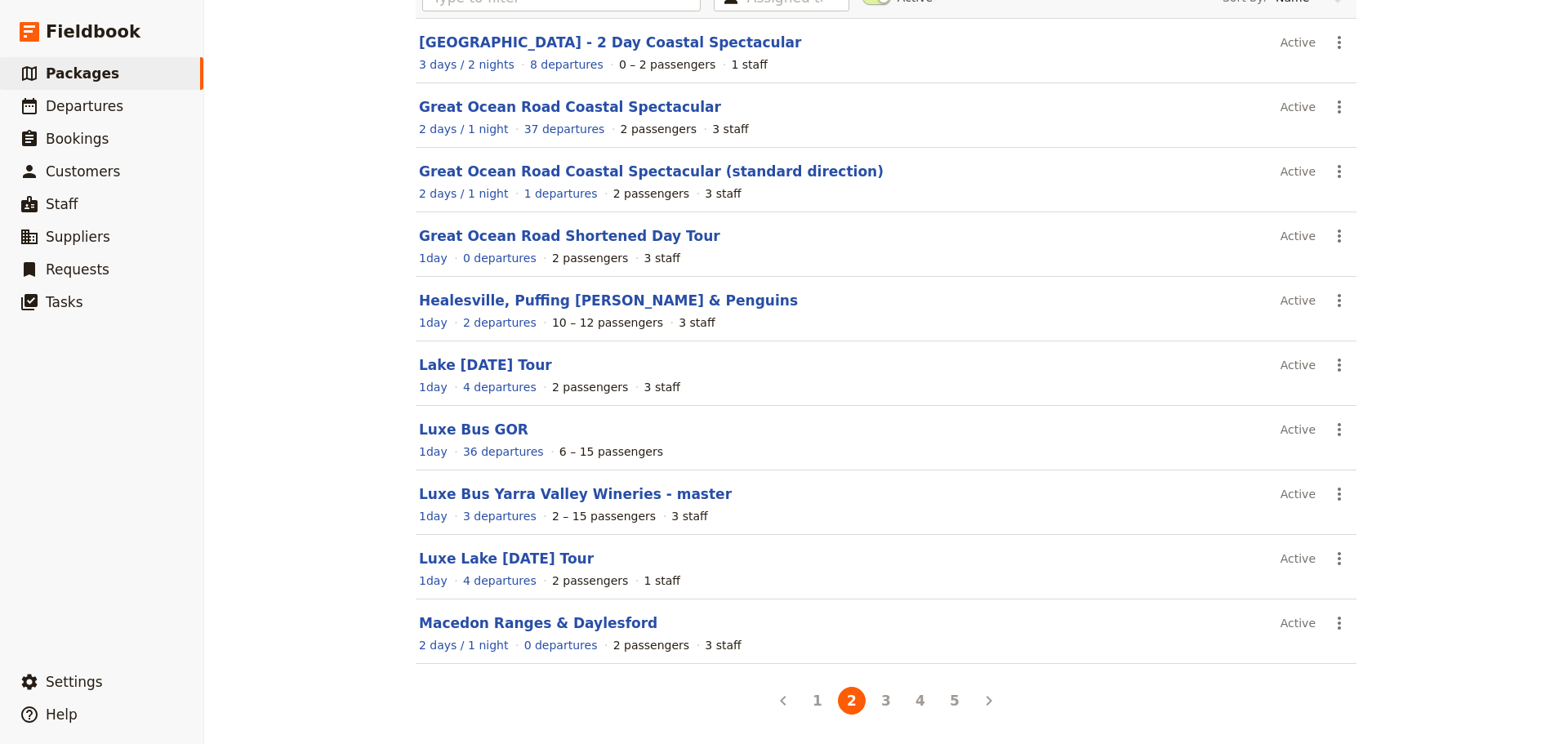
click at [609, 119] on div "2 days / 1 night 37 departures 2 passengers 3 staff" at bounding box center [885, 129] width 937 height 19
click at [604, 102] on link "Great Ocean Road Coastal Spectacular" at bounding box center [569, 107] width 302 height 16
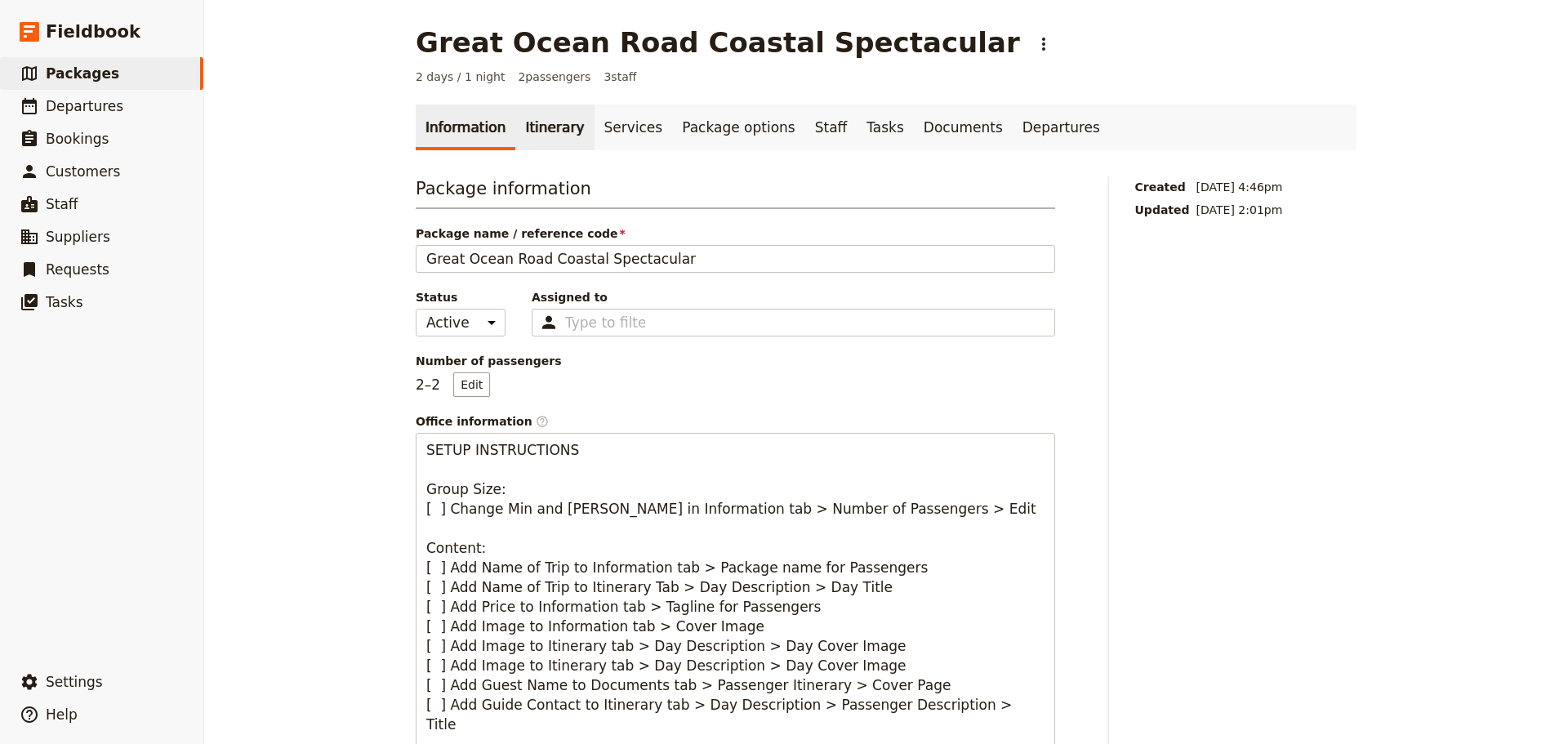
click at [529, 124] on link "Itinerary" at bounding box center [554, 127] width 78 height 45
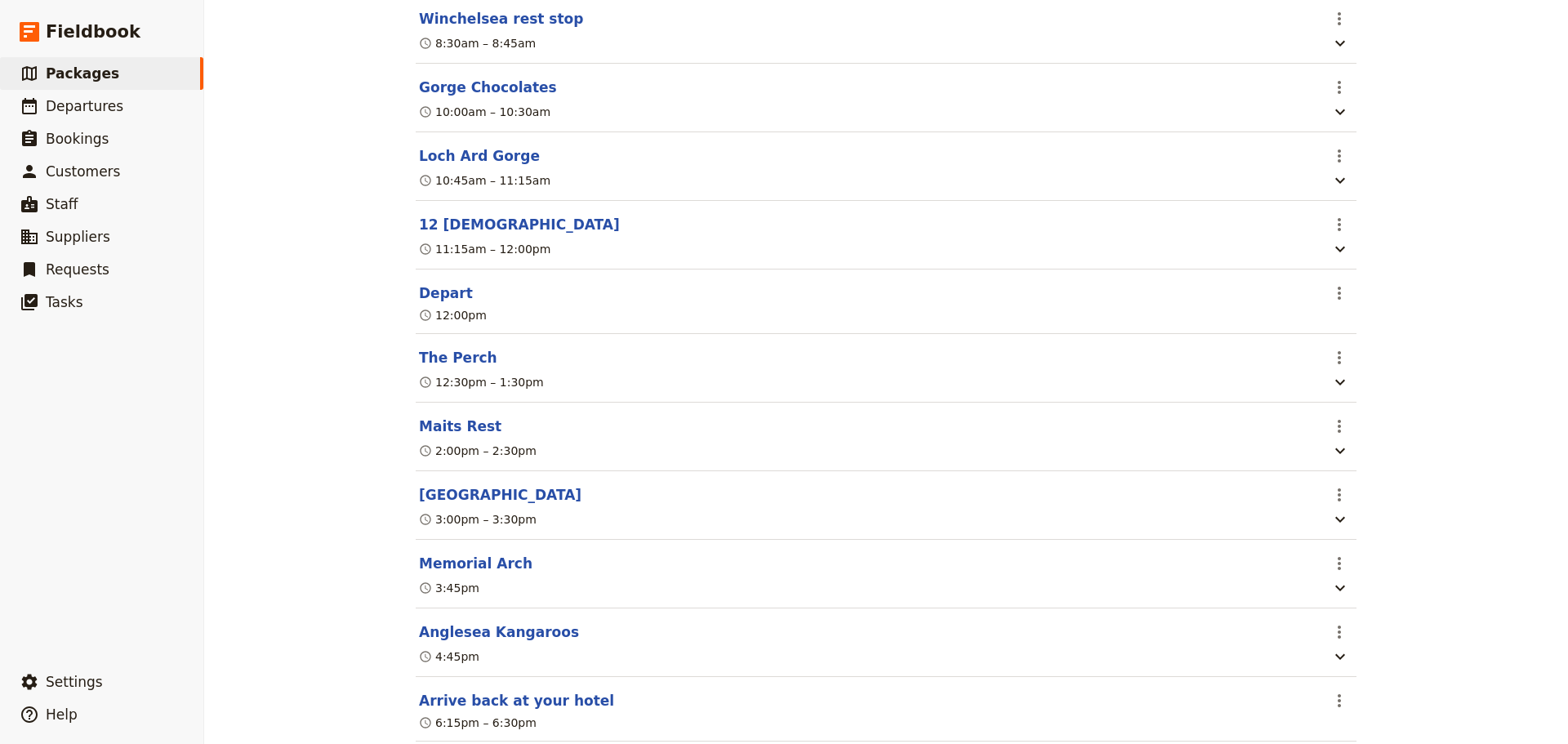
scroll to position [805, 0]
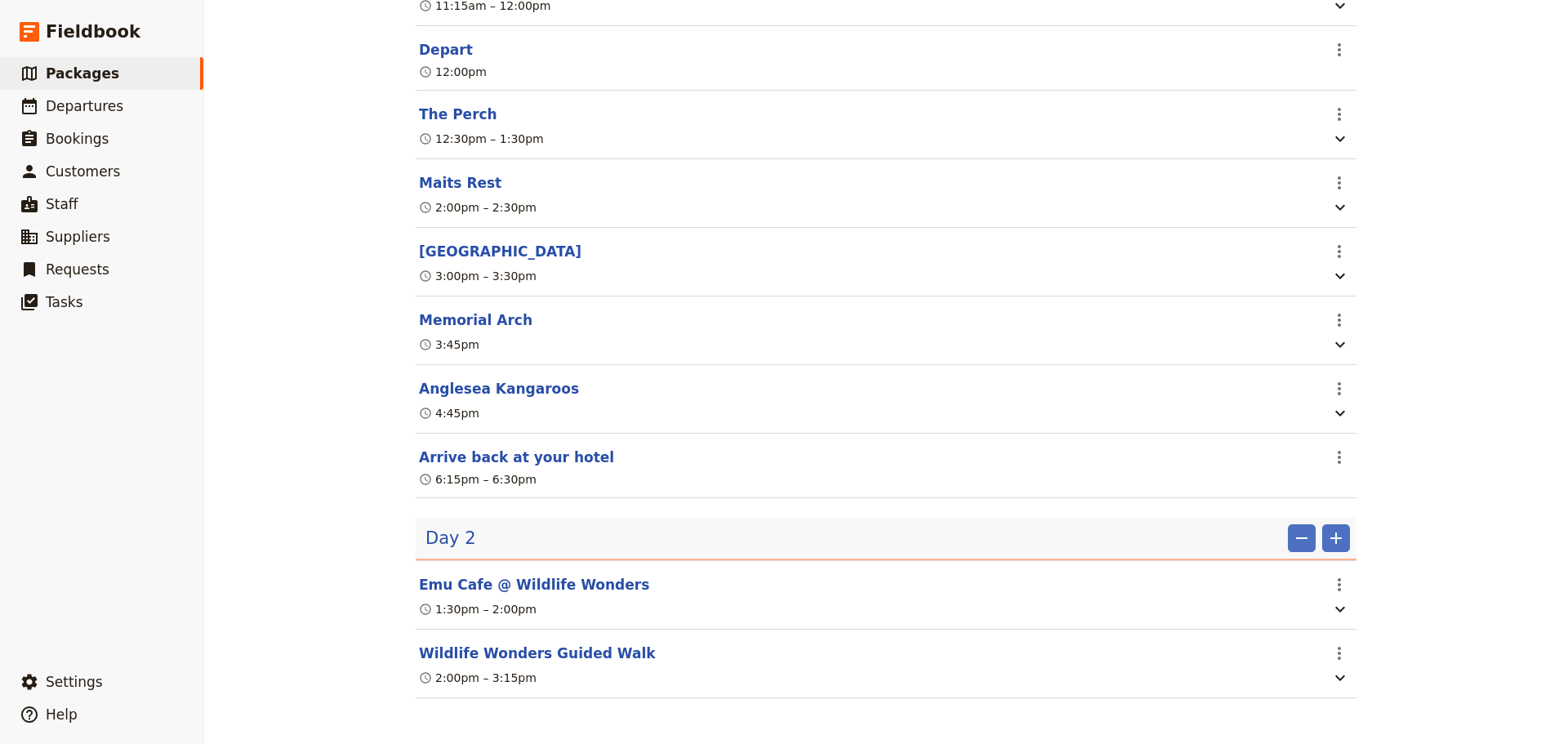
click at [539, 580] on button "Emu Cafe @ Wildlife Wonders" at bounding box center [534, 584] width 230 height 19
select select "2"
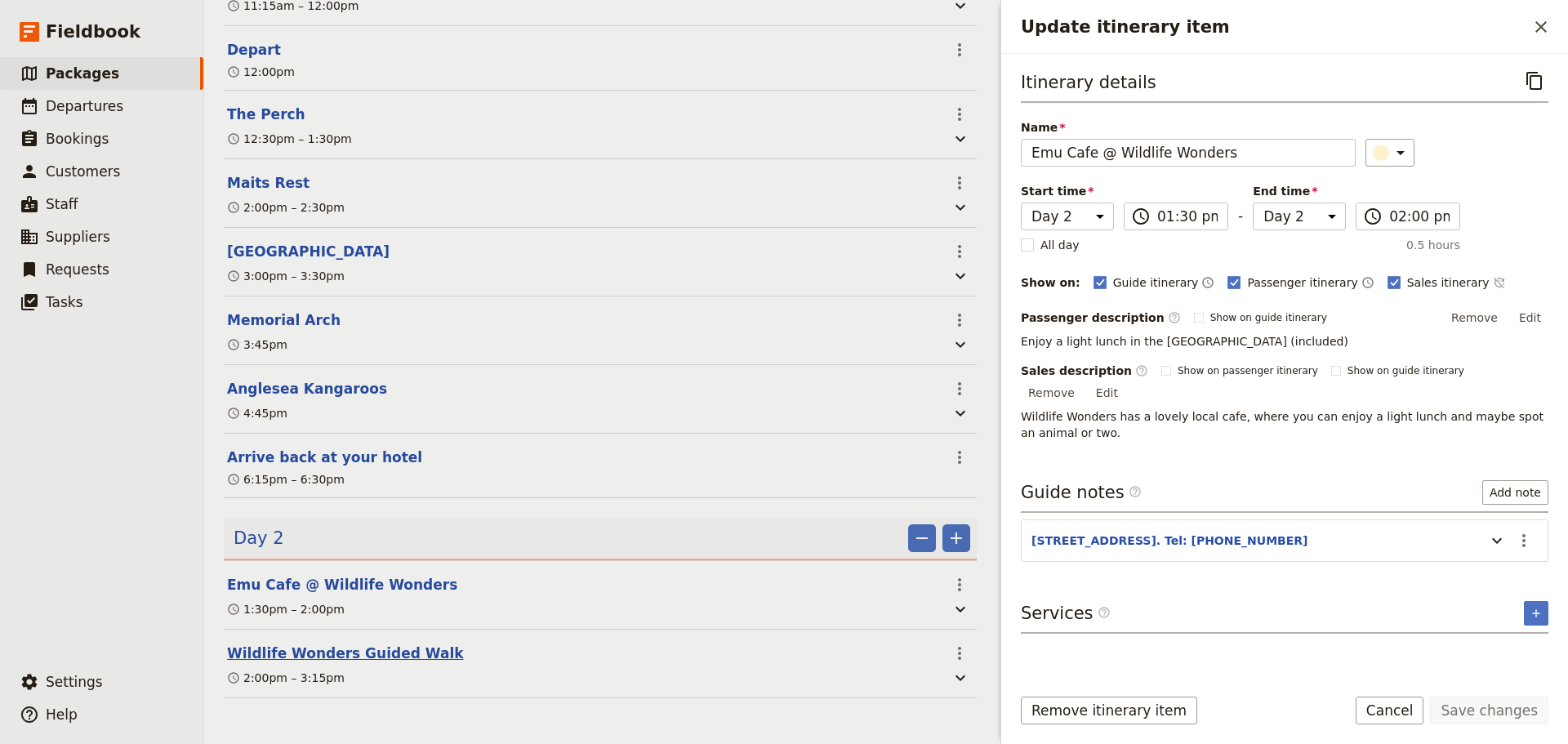
click at [378, 652] on button "Wildlife Wonders Guided Walk" at bounding box center [346, 652] width 237 height 19
select select "2"
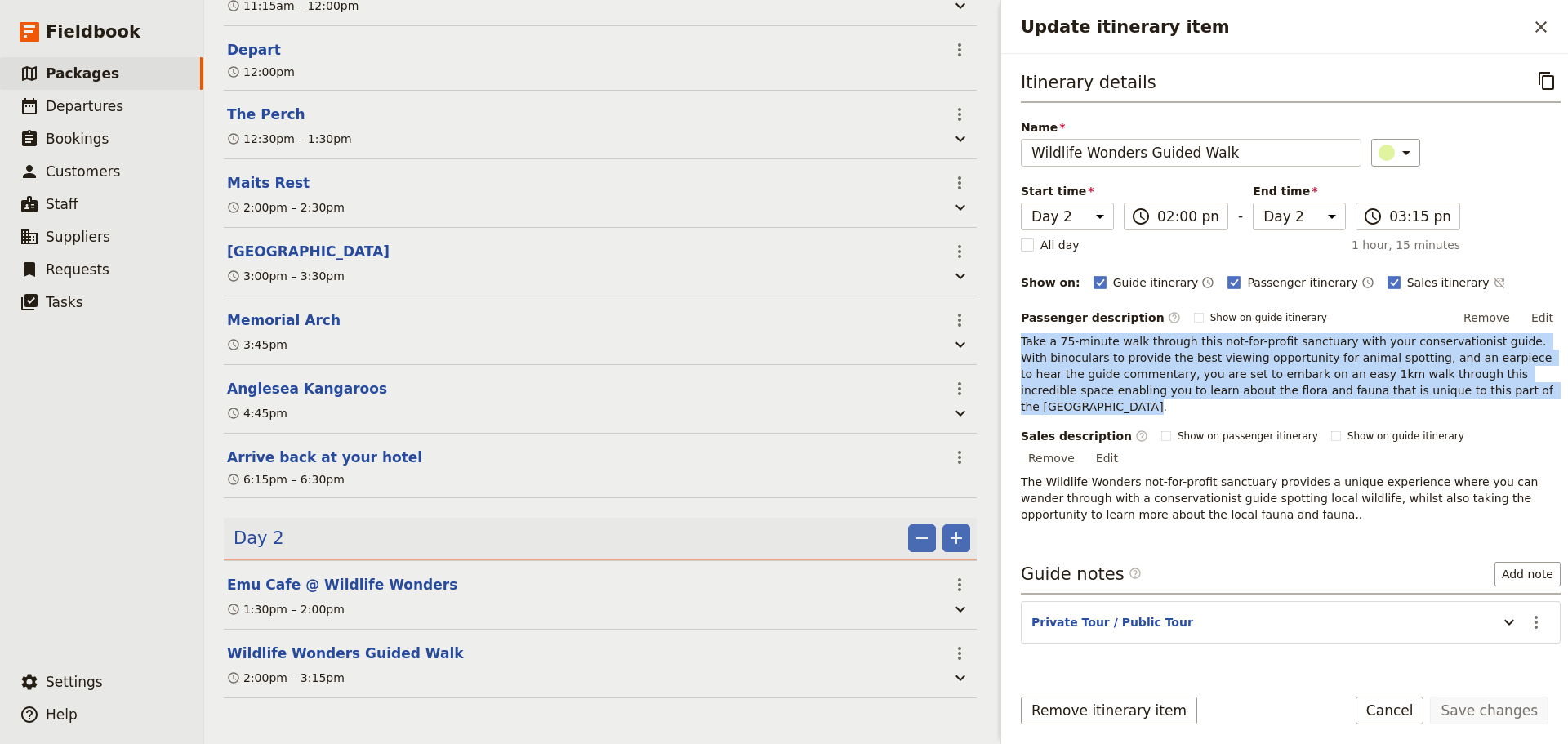
drag, startPoint x: 1019, startPoint y: 340, endPoint x: 1491, endPoint y: 387, distance: 474.3
click at [1491, 387] on div "Itinerary details ​ Name Wildlife Wonders Guided Walk ​ Start time Day 1 Day 2 …" at bounding box center [1285, 362] width 567 height 618
copy p "Take a 75-minute walk through this not-for-profit sanctuary with your conservat…"
click at [1492, 279] on icon "Time not shown on sales itinerary" at bounding box center [1499, 282] width 13 height 13
drag, startPoint x: 1503, startPoint y: 703, endPoint x: 1343, endPoint y: 596, distance: 192.5
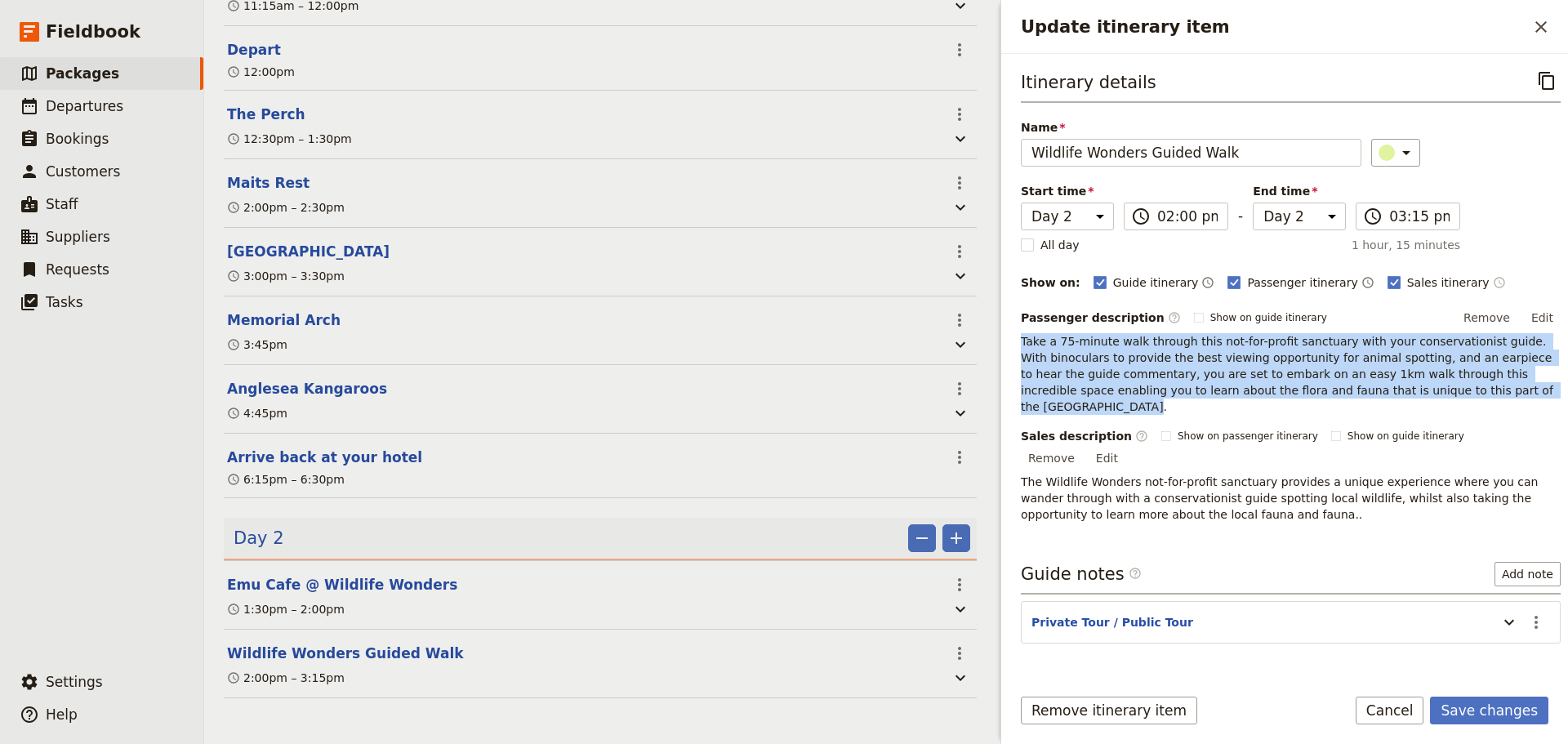
click at [1502, 703] on button "Save changes" at bounding box center [1488, 710] width 119 height 28
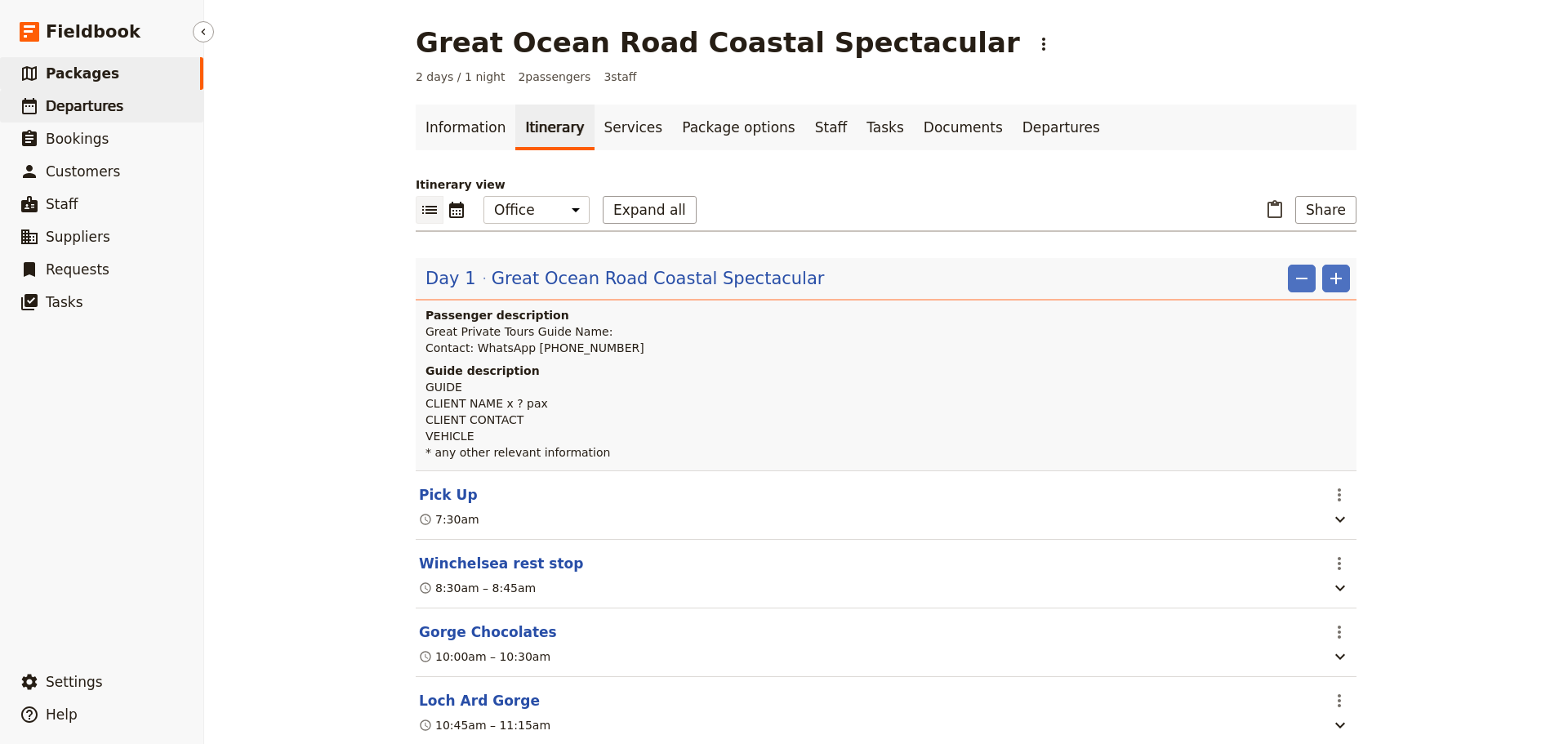
click at [53, 99] on span "Departures" at bounding box center [84, 106] width 77 height 16
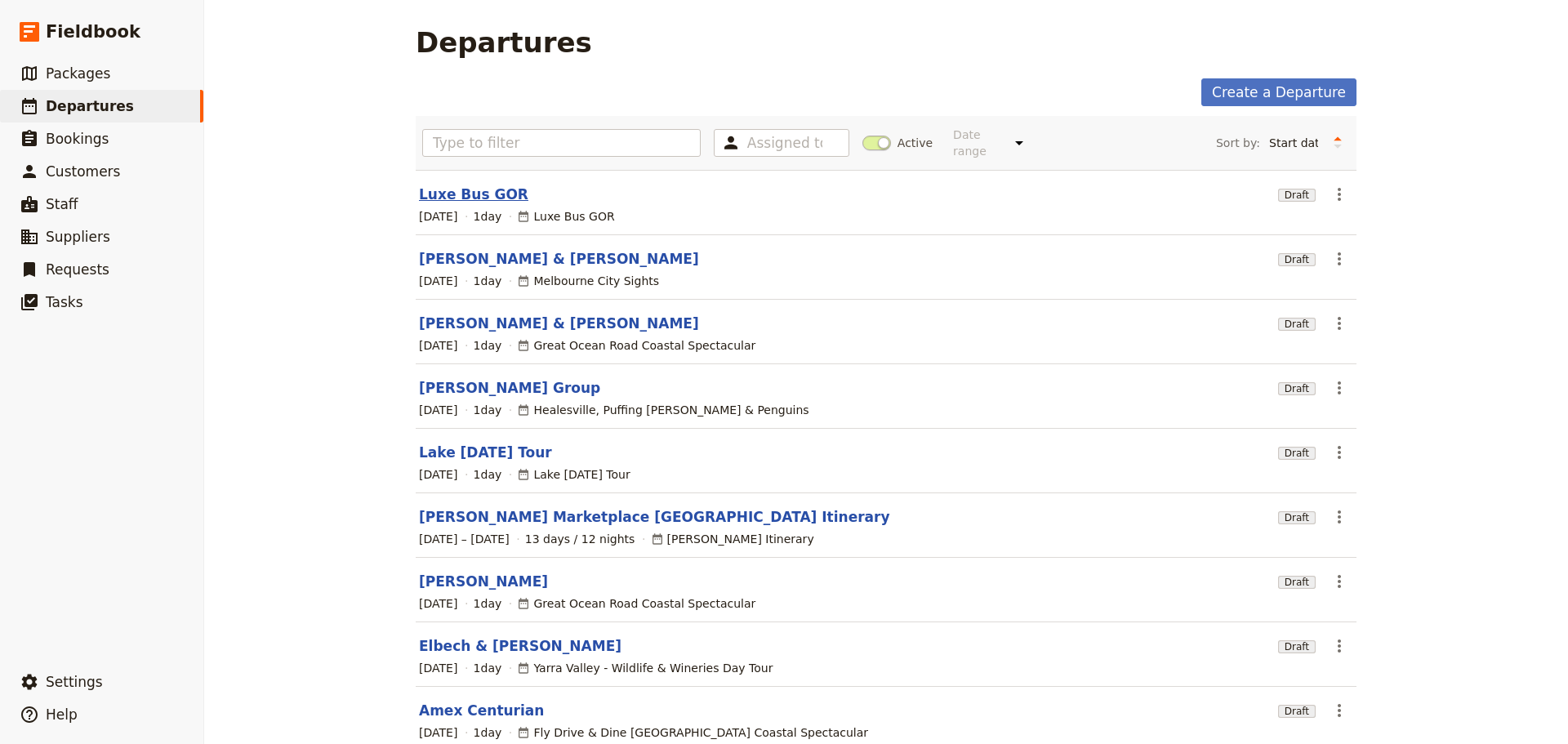
click at [430, 184] on link "Luxe Bus GOR" at bounding box center [473, 193] width 109 height 19
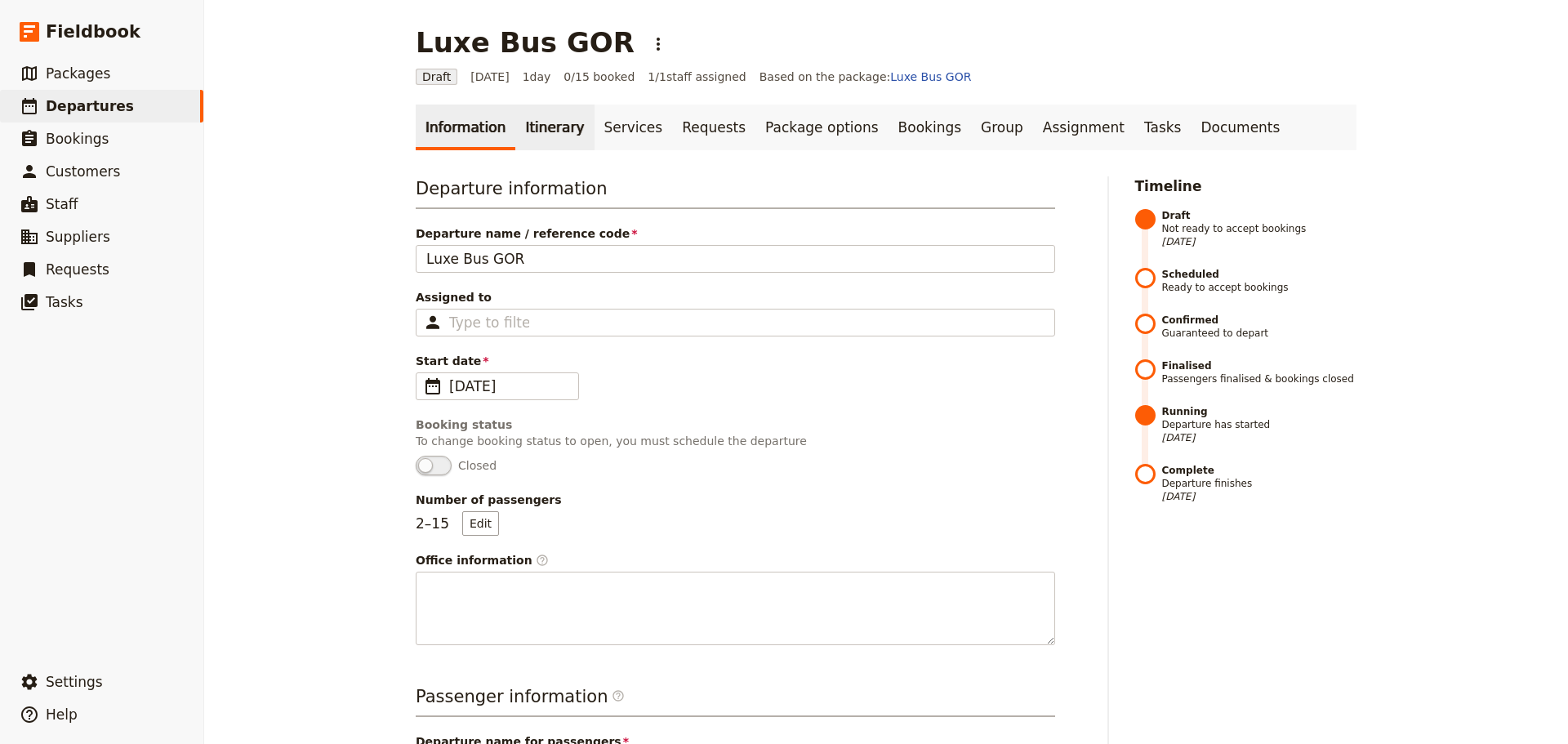
click at [523, 124] on link "Itinerary" at bounding box center [554, 127] width 78 height 45
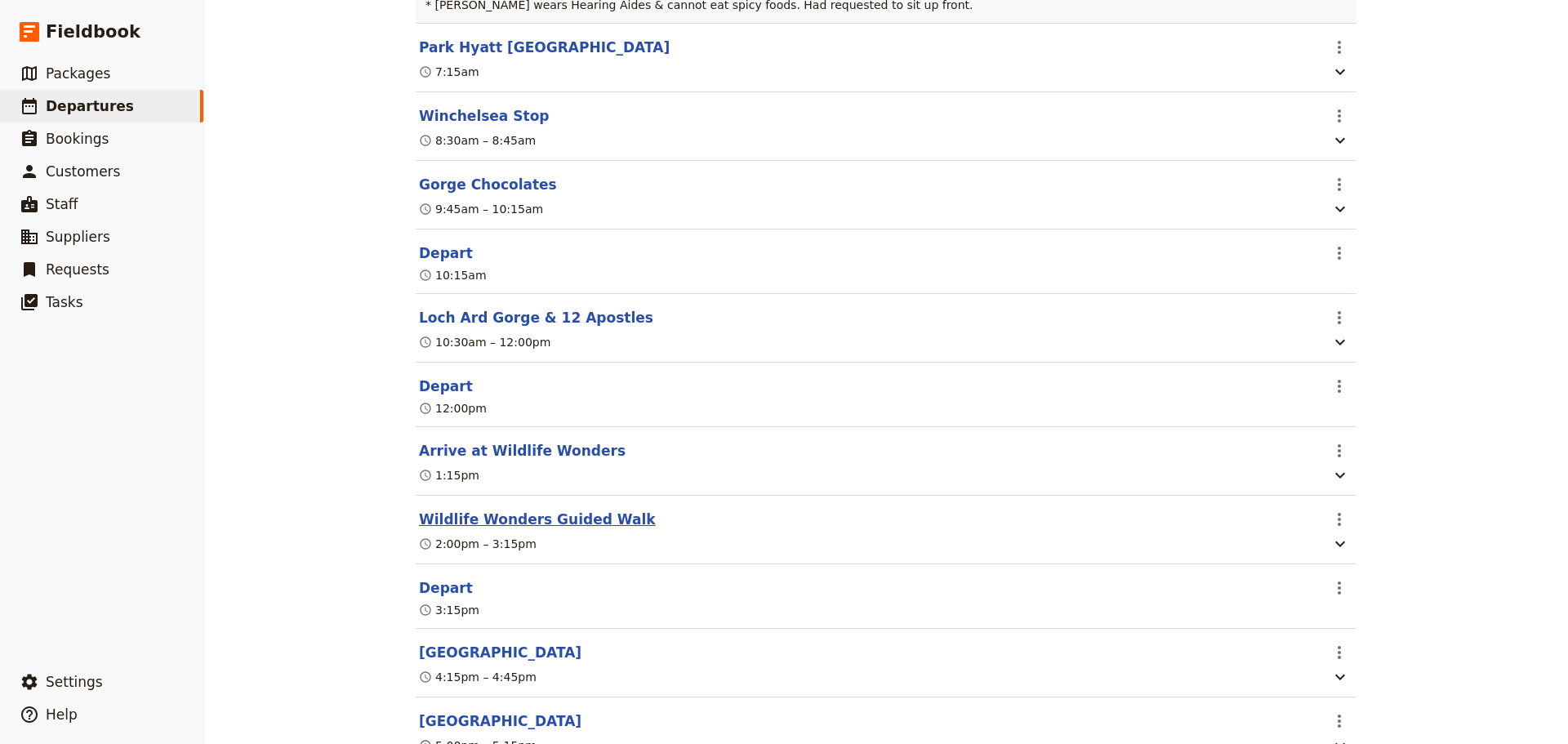
click at [545, 529] on button "Wildlife Wonders Guided Walk" at bounding box center [537, 519] width 237 height 19
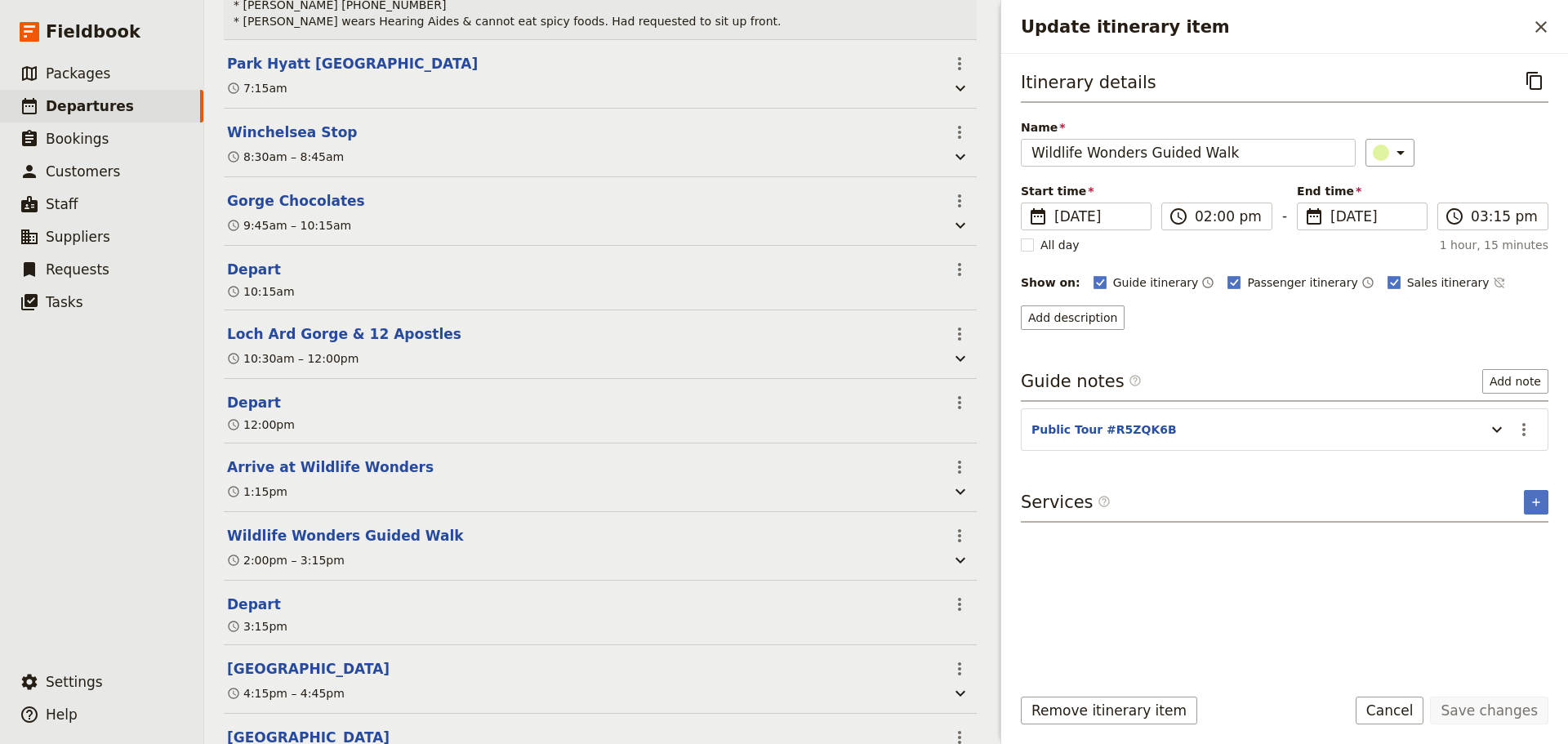
scroll to position [416, 0]
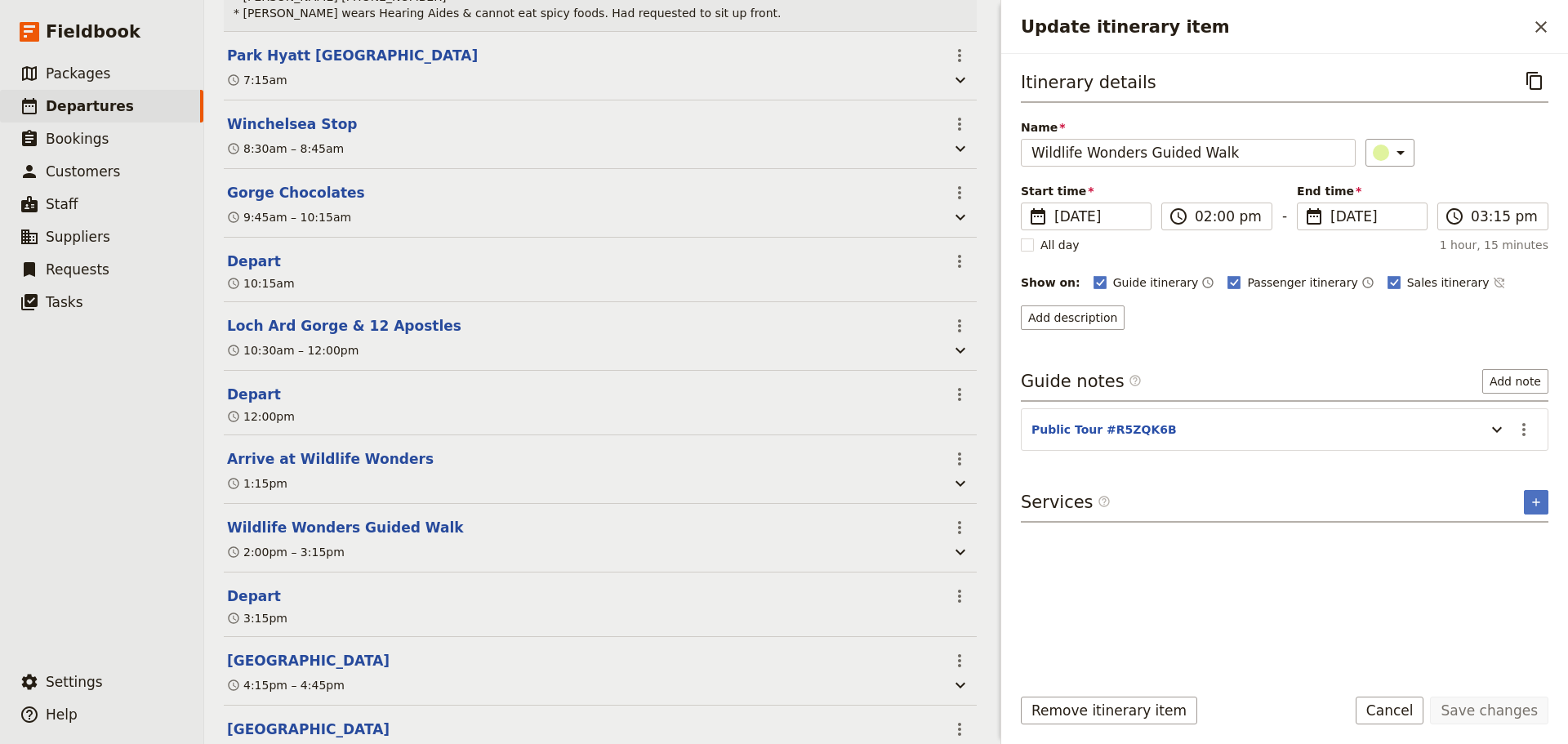
click at [1456, 282] on div "Guide itinerary ​ Passenger itinerary ​ Sales itinerary ​" at bounding box center [1320, 282] width 455 height 19
click at [1492, 283] on icon "Time not shown on sales itinerary" at bounding box center [1499, 282] width 13 height 13
click at [1069, 312] on button "Add description" at bounding box center [1072, 317] width 103 height 24
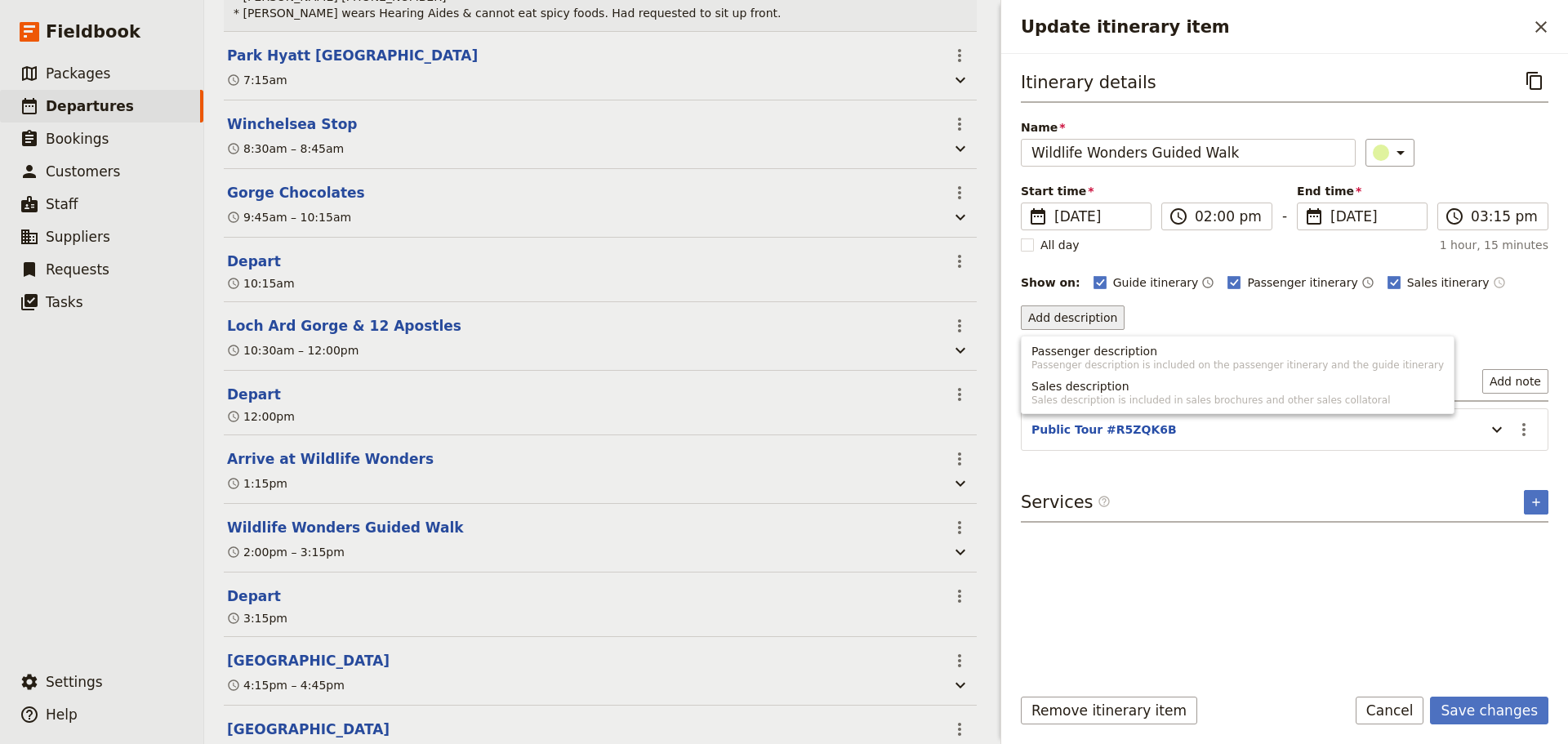
click at [1060, 341] on button "Passenger description Passenger description is included on the passenger itiner…" at bounding box center [1238, 357] width 432 height 35
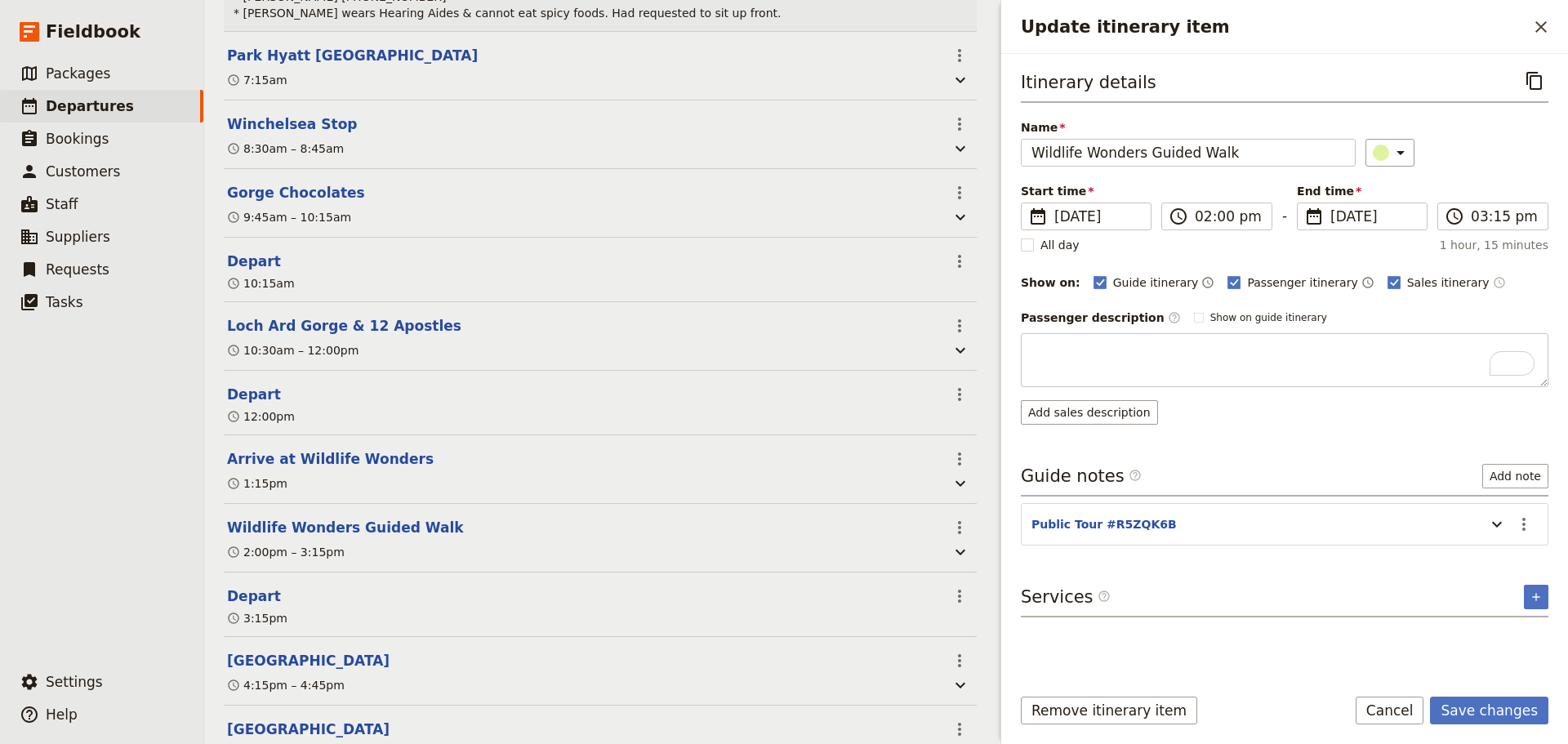
type textarea "Take a 75-minute walk through this not-for-profit sanctuary with your conservat…"
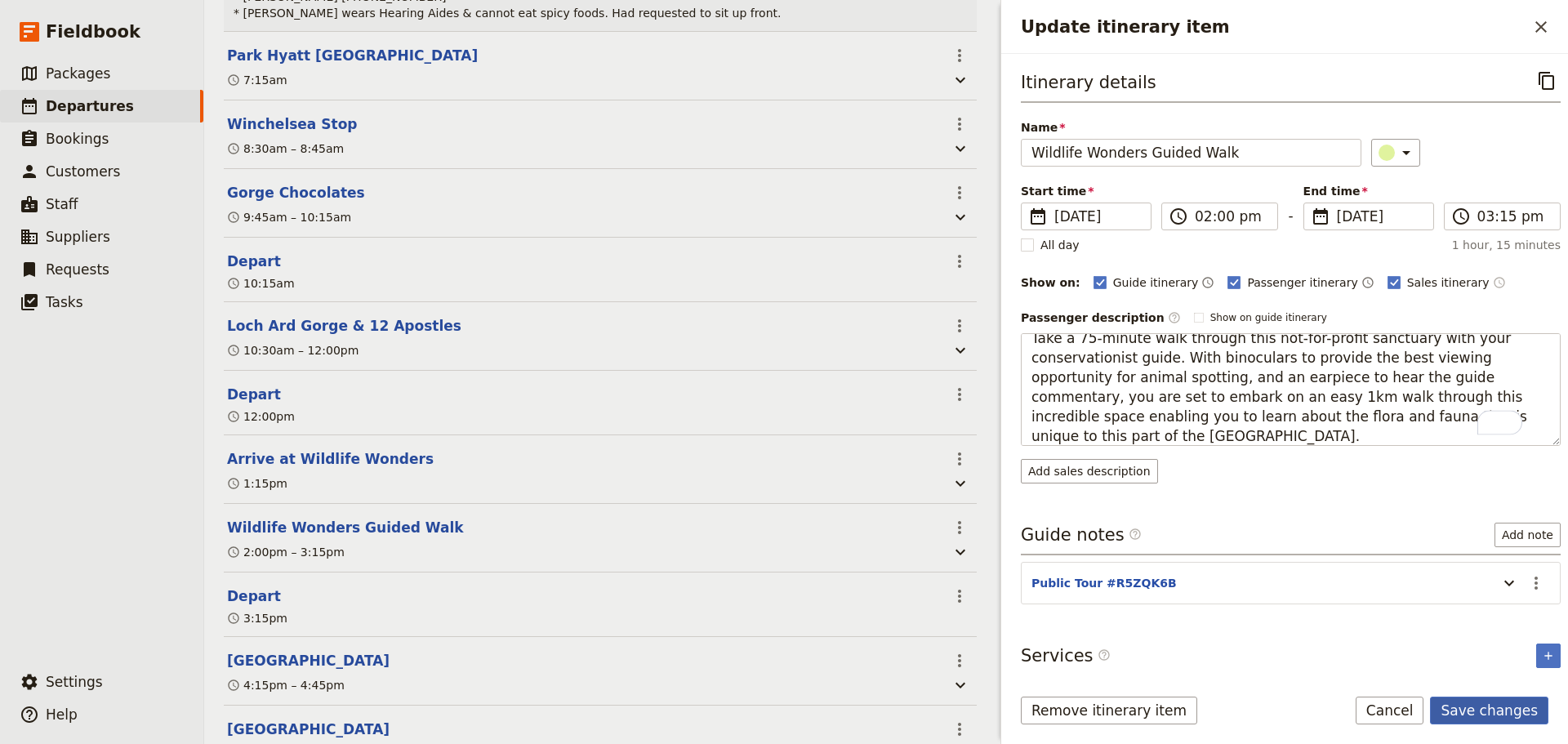
scroll to position [13, 0]
click at [1476, 703] on button "Save changes" at bounding box center [1488, 710] width 119 height 28
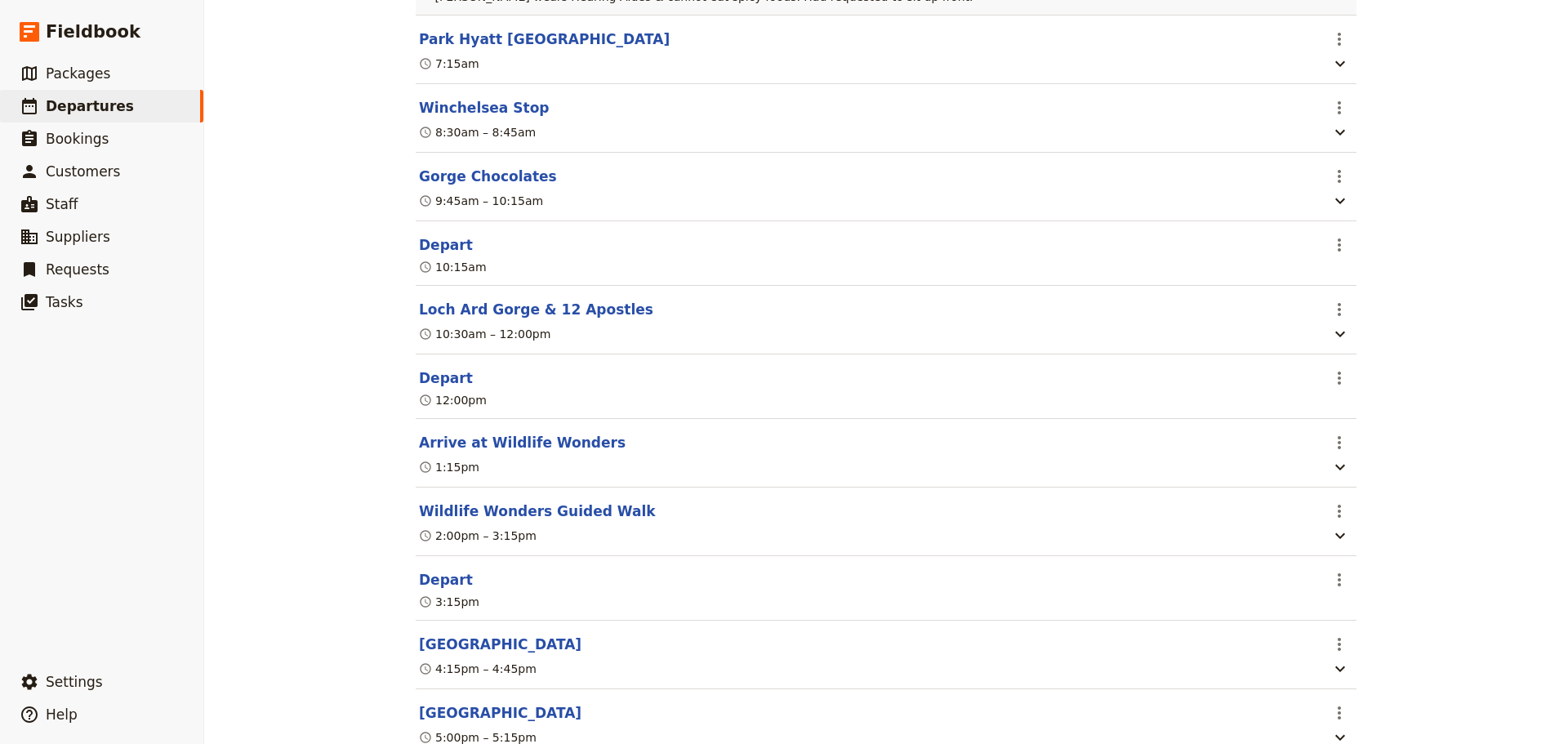
scroll to position [409, 0]
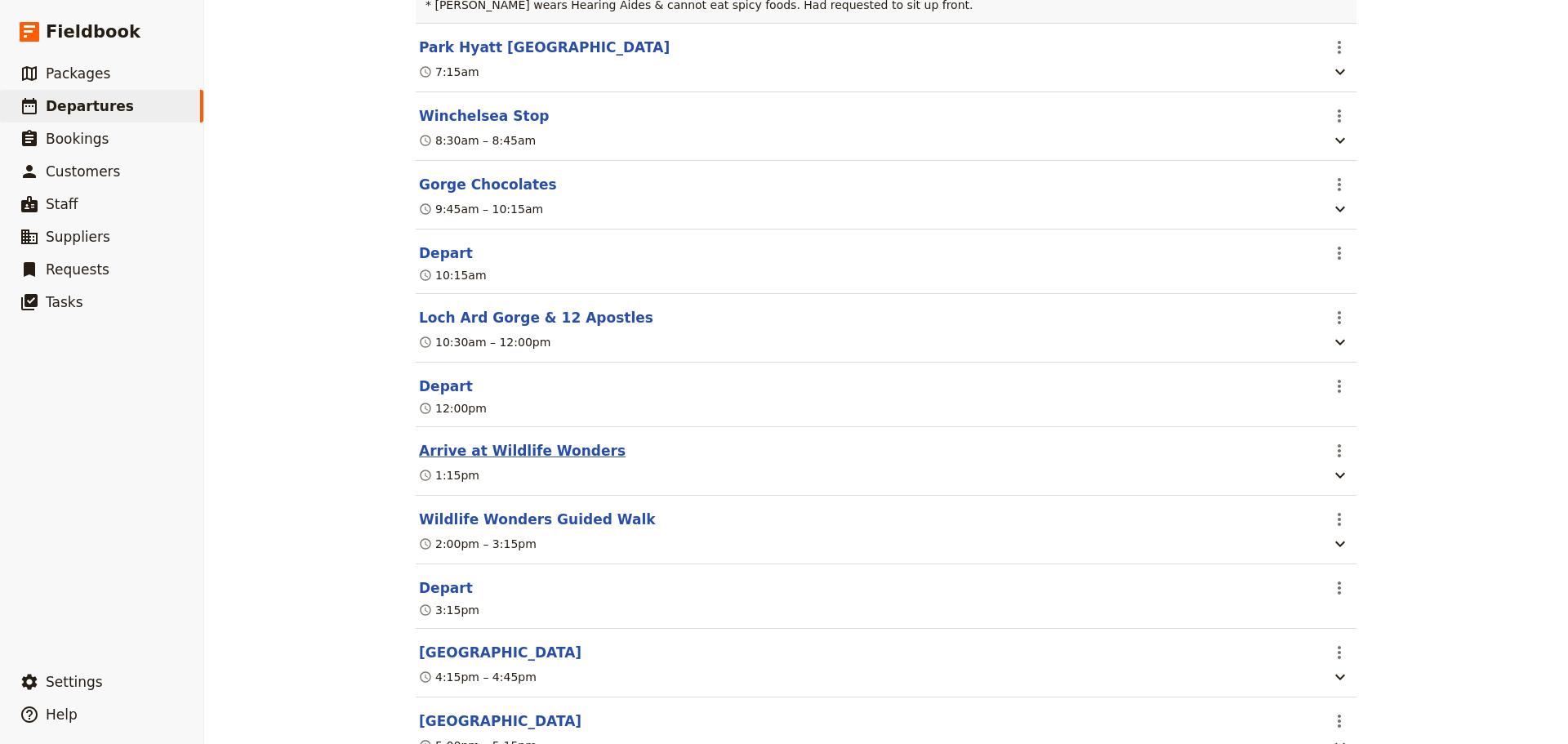
click at [550, 457] on button "Arrive at Wildlife Wonders" at bounding box center [522, 450] width 207 height 19
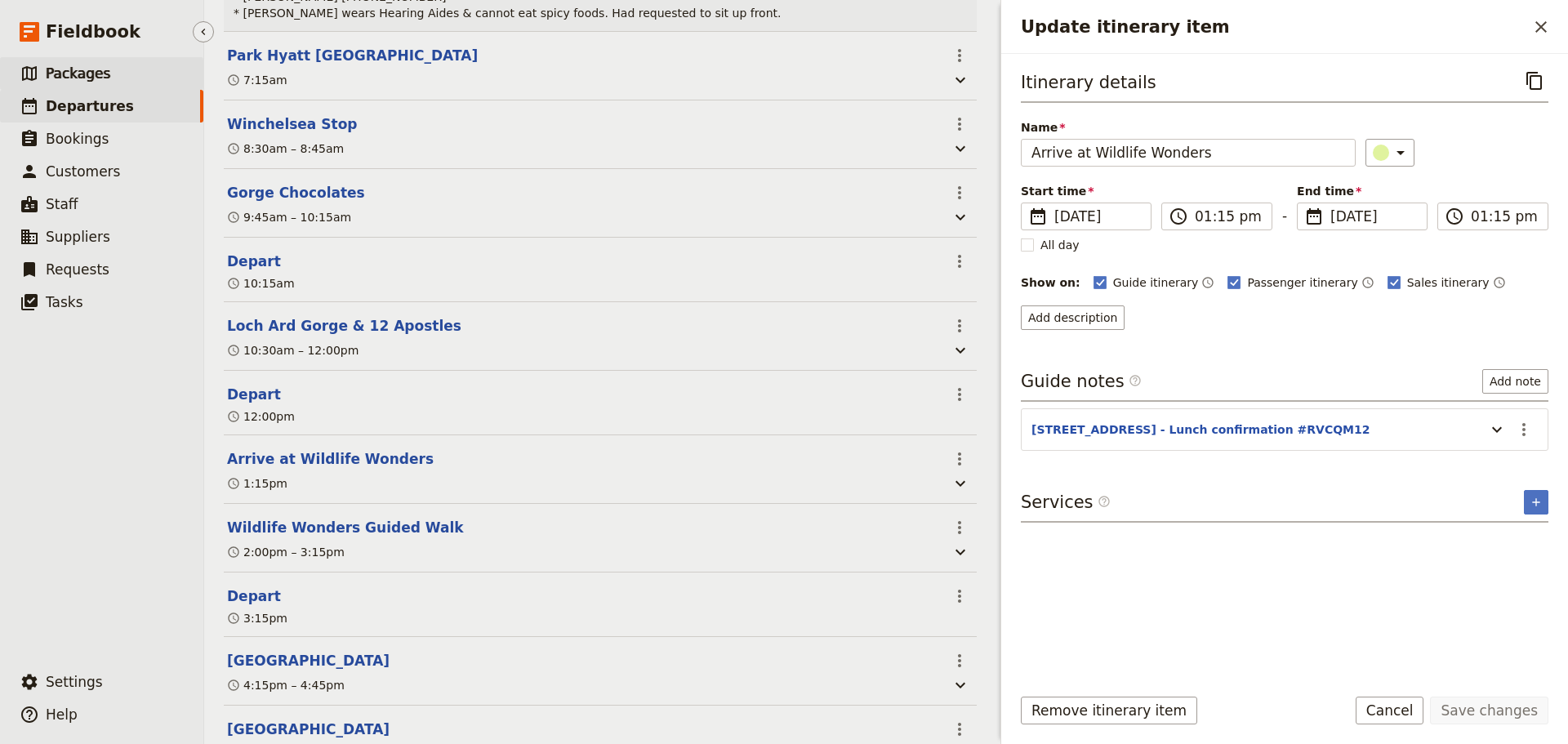
drag, startPoint x: 89, startPoint y: 71, endPoint x: 125, endPoint y: 83, distance: 37.9
click at [89, 71] on span "Packages" at bounding box center [77, 73] width 65 height 16
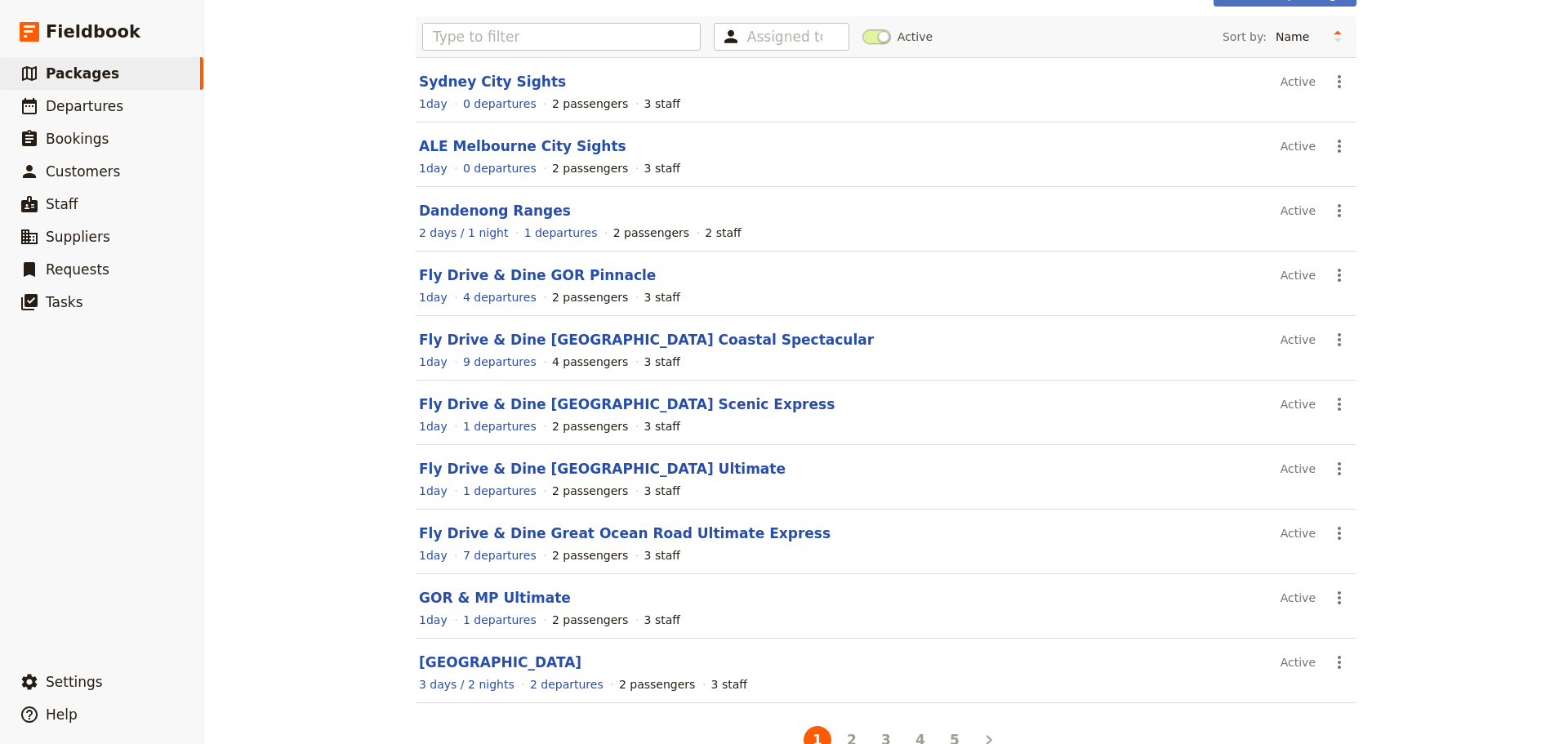
scroll to position [139, 0]
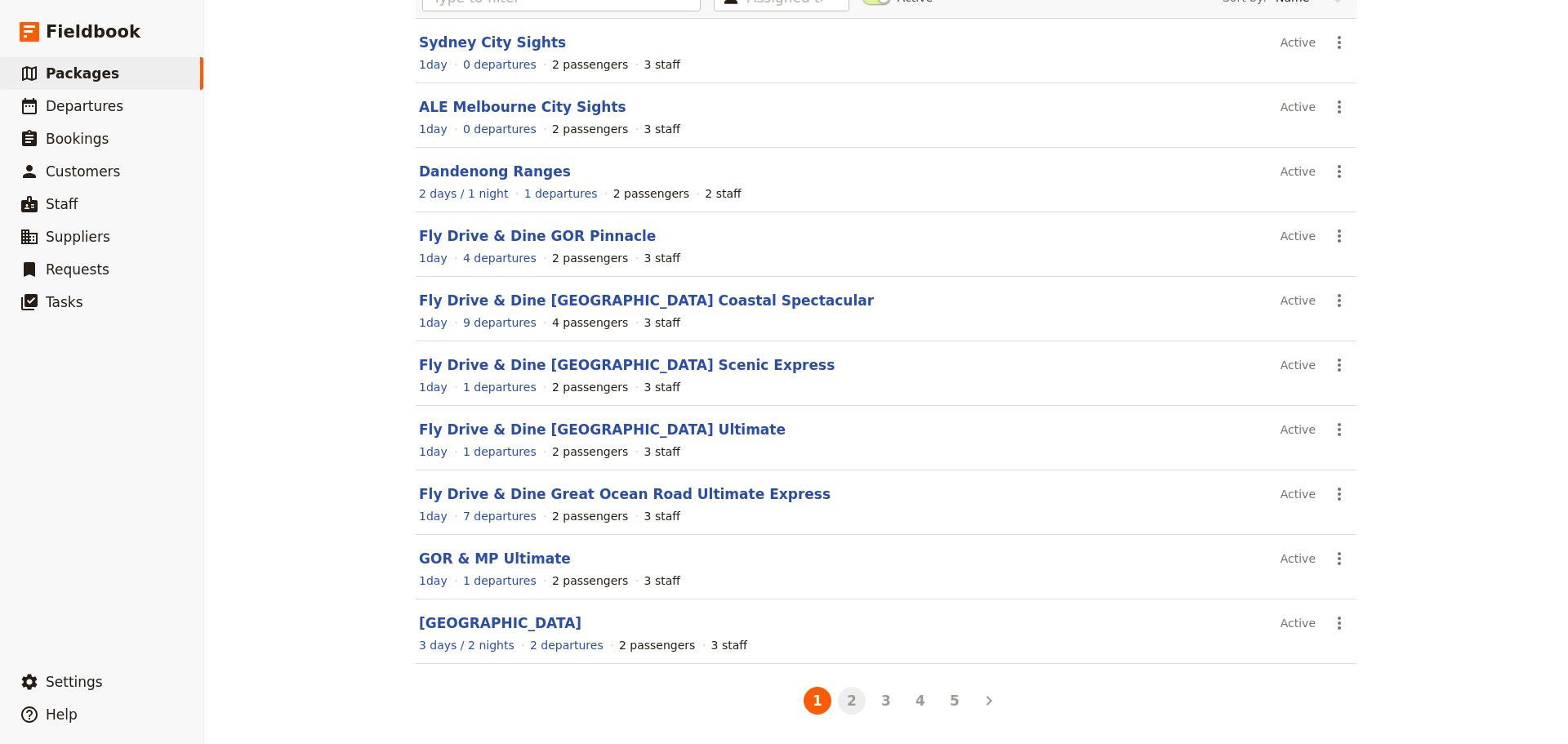
click at [842, 698] on button "2" at bounding box center [851, 700] width 28 height 28
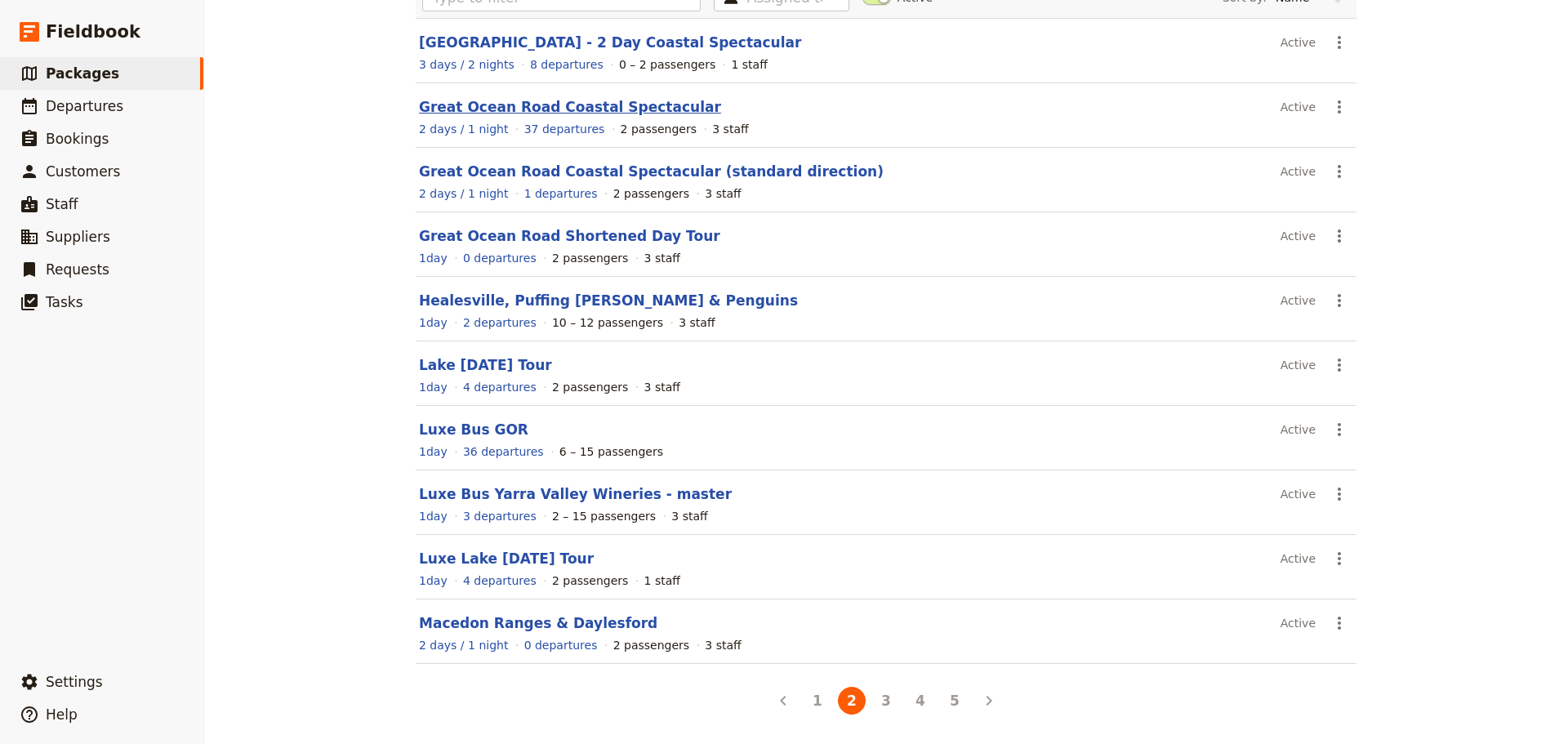
click at [546, 107] on link "Great Ocean Road Coastal Spectacular" at bounding box center [569, 107] width 302 height 16
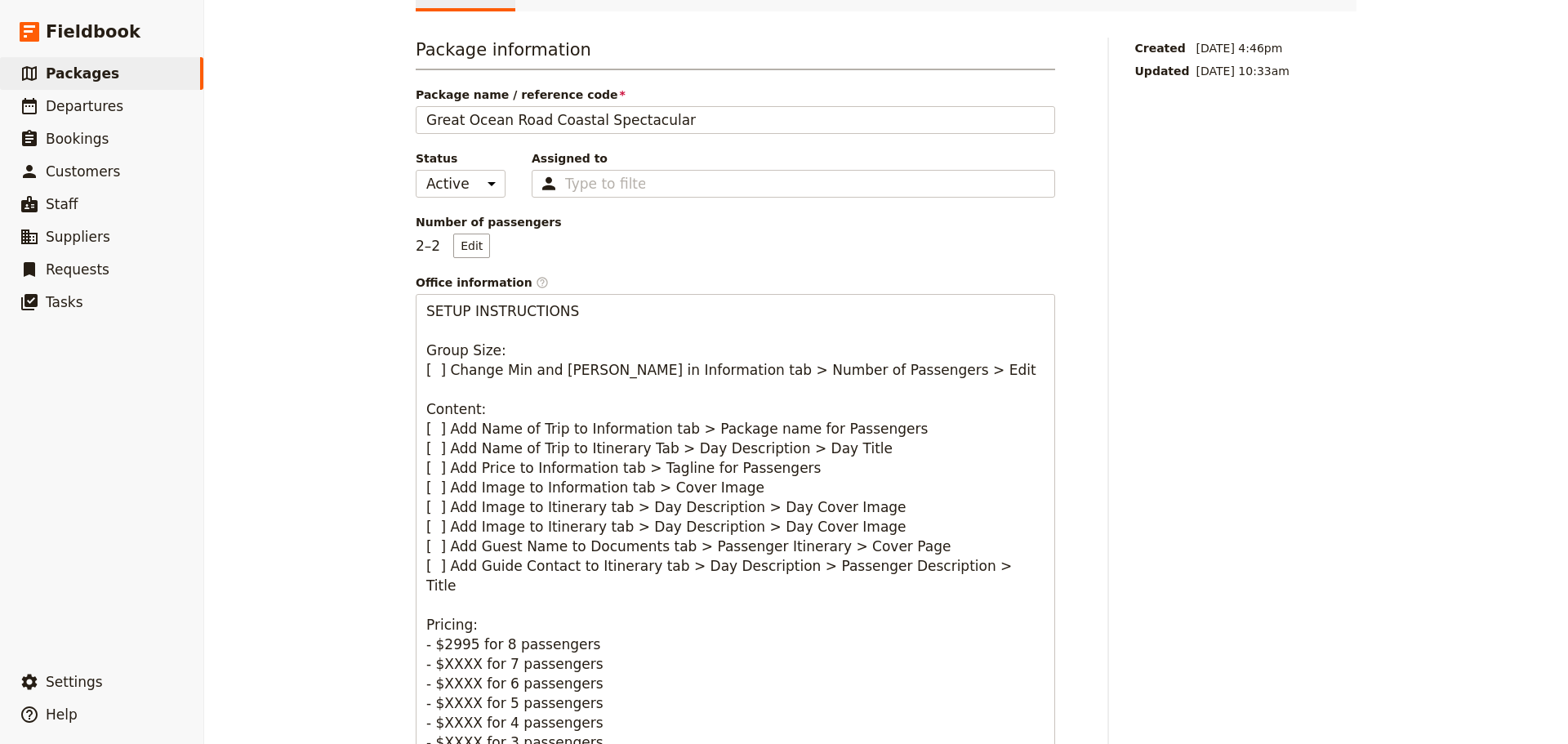
scroll to position [57, 0]
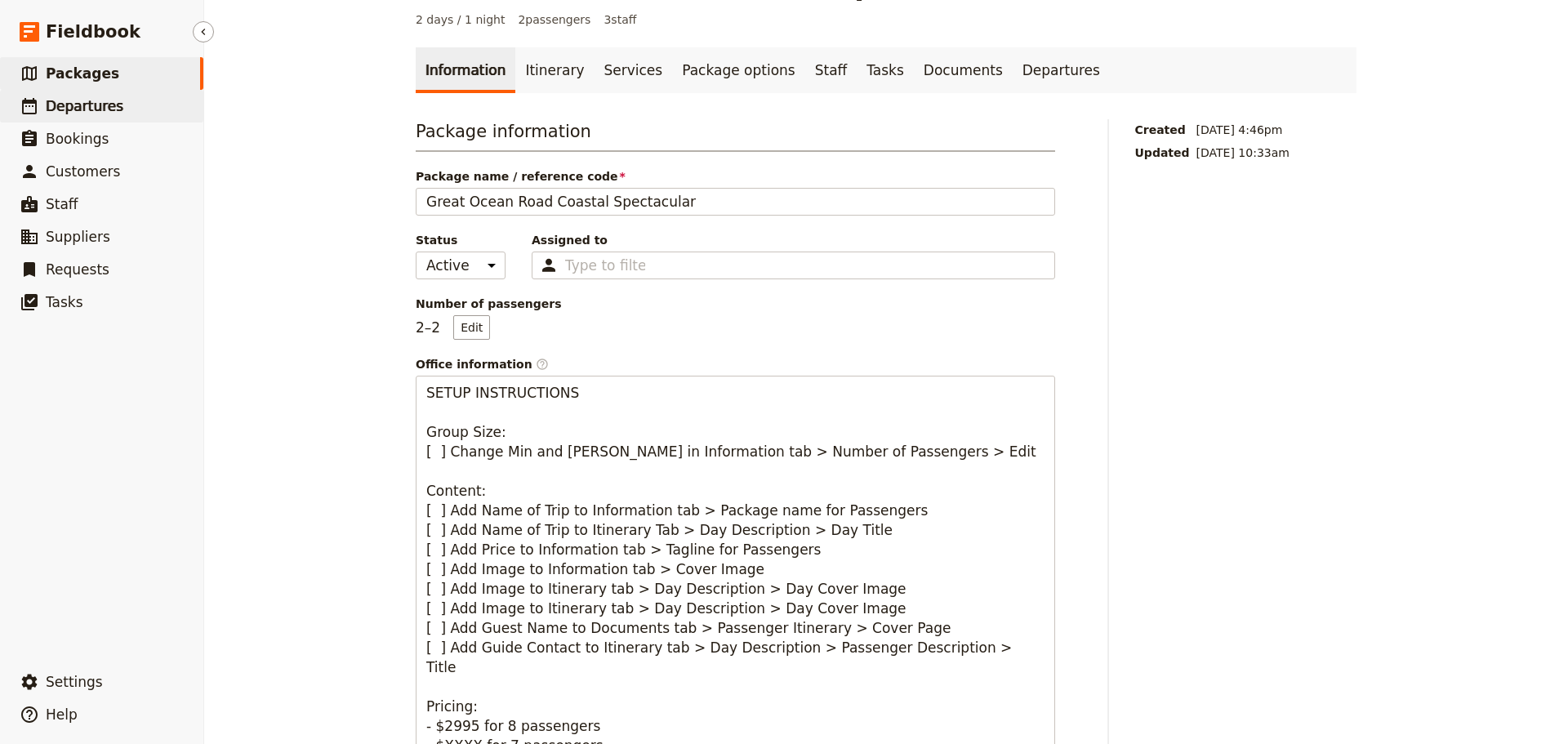
click at [67, 100] on span "Departures" at bounding box center [84, 106] width 77 height 16
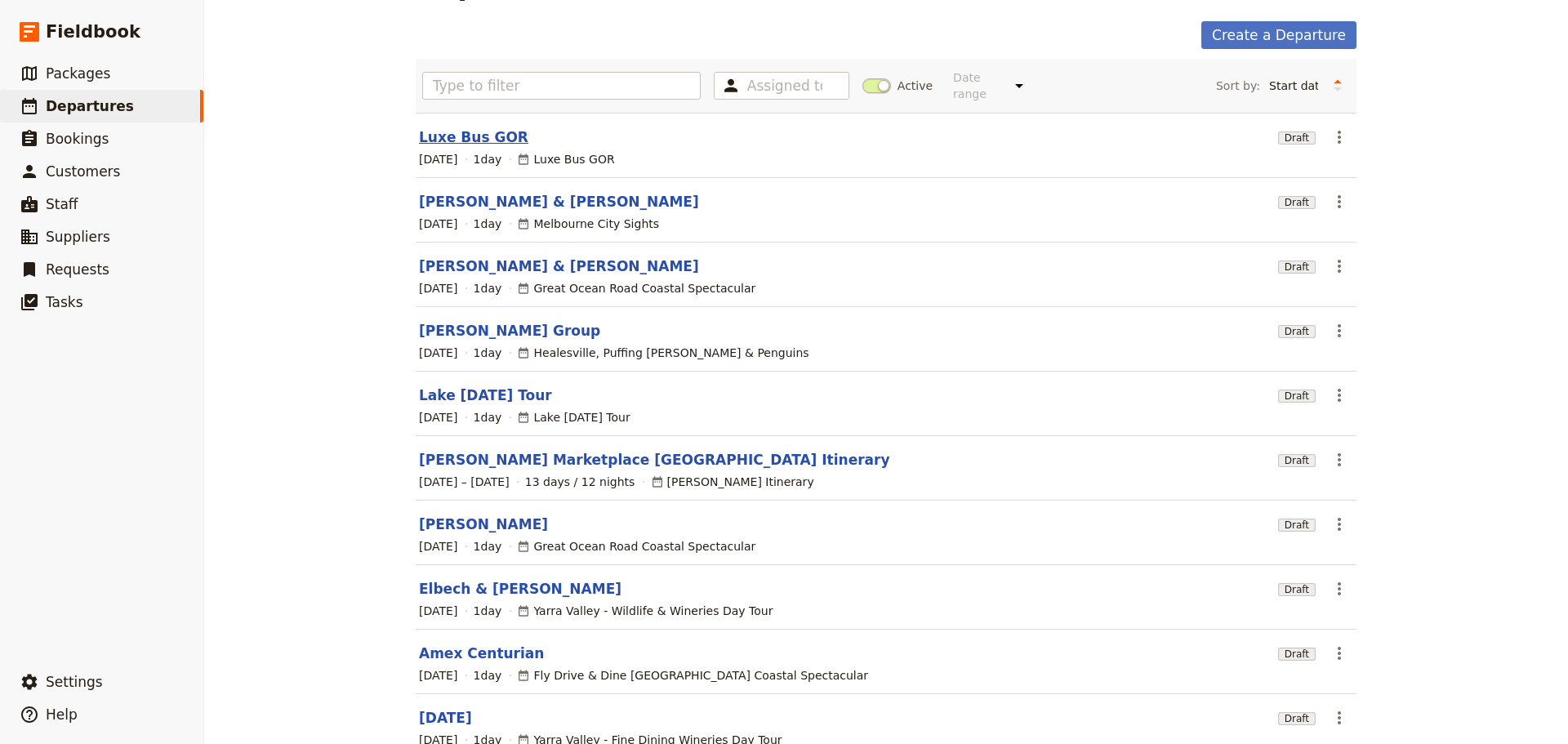
click at [480, 127] on link "Luxe Bus GOR" at bounding box center [473, 136] width 109 height 19
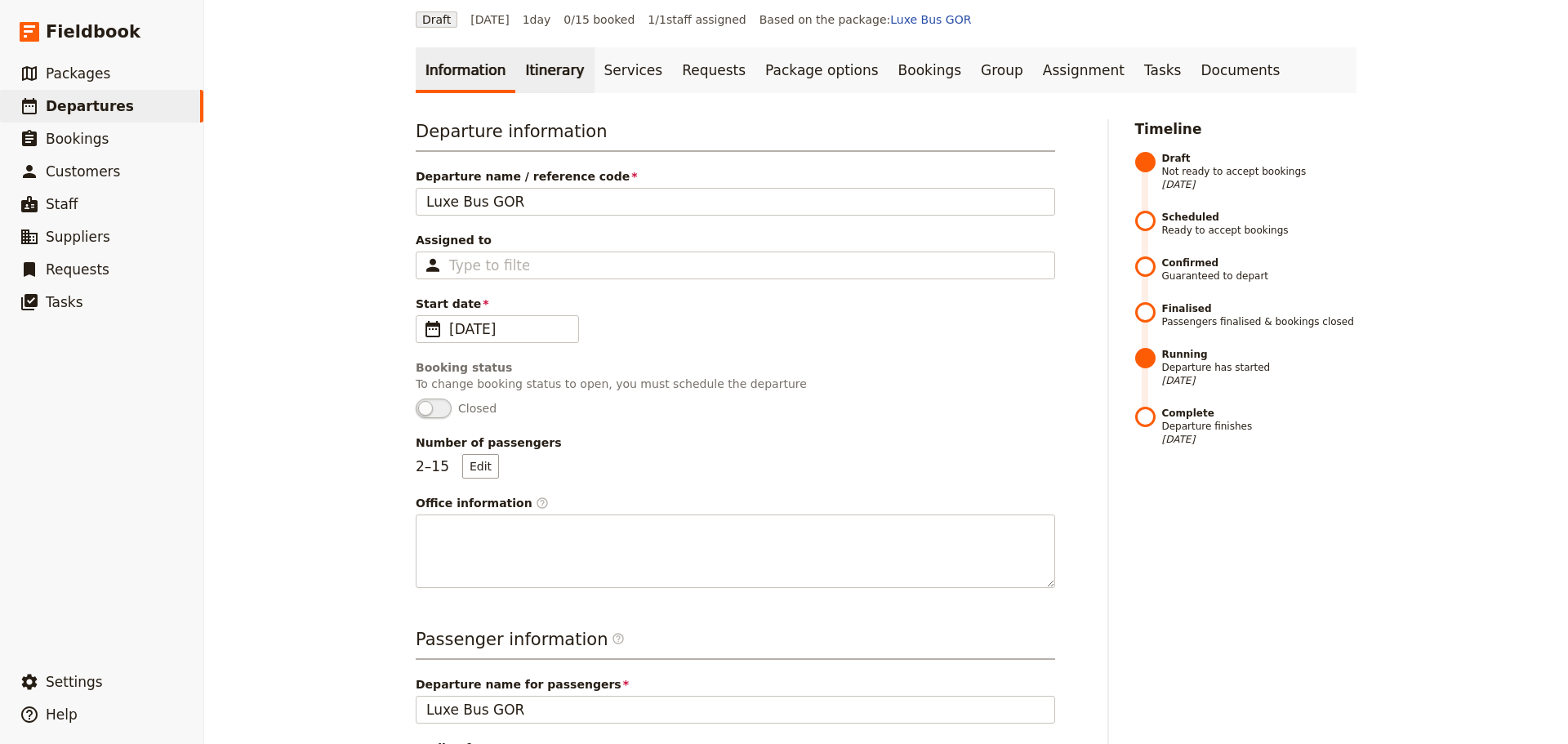
click at [515, 66] on link "Itinerary" at bounding box center [554, 70] width 78 height 45
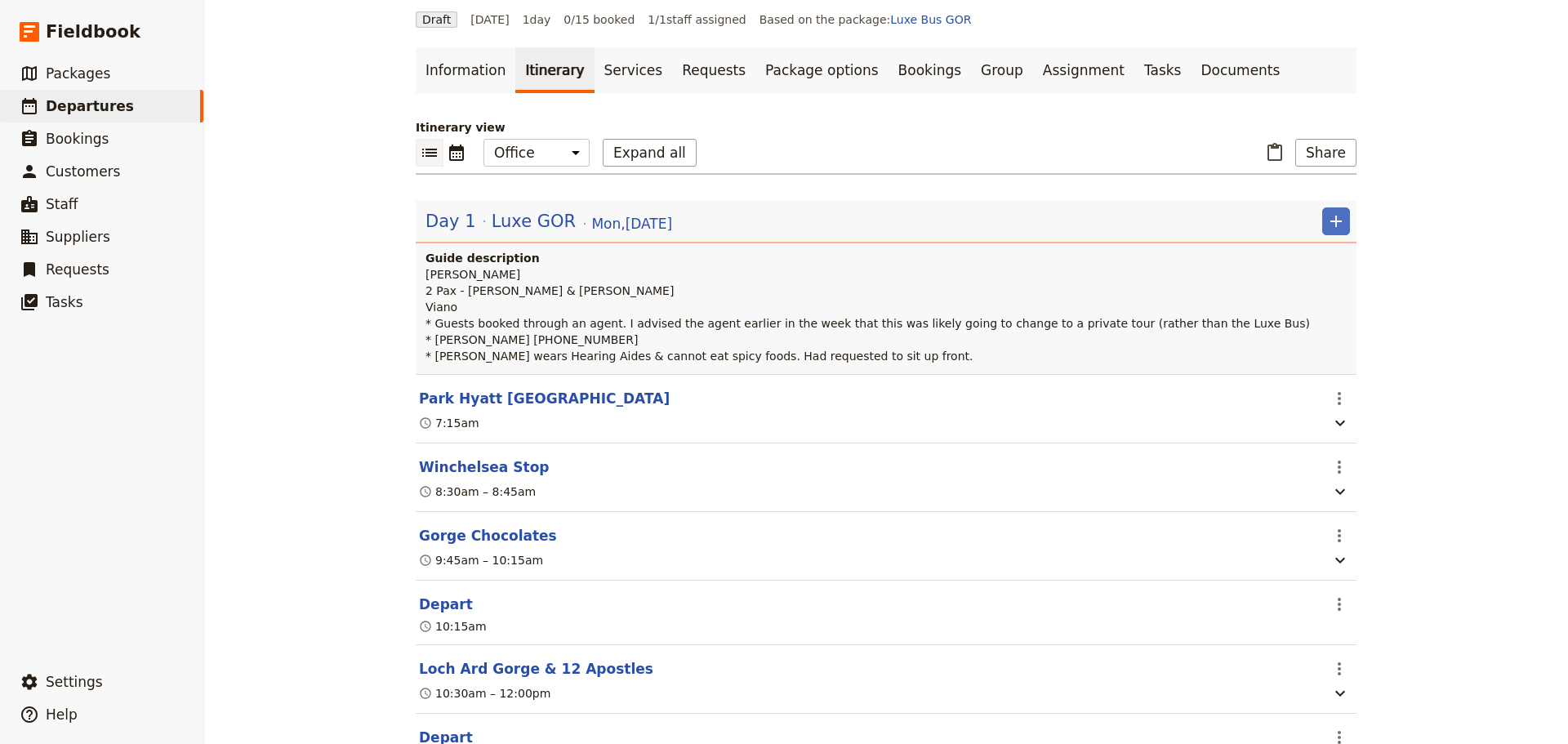
scroll to position [383, 0]
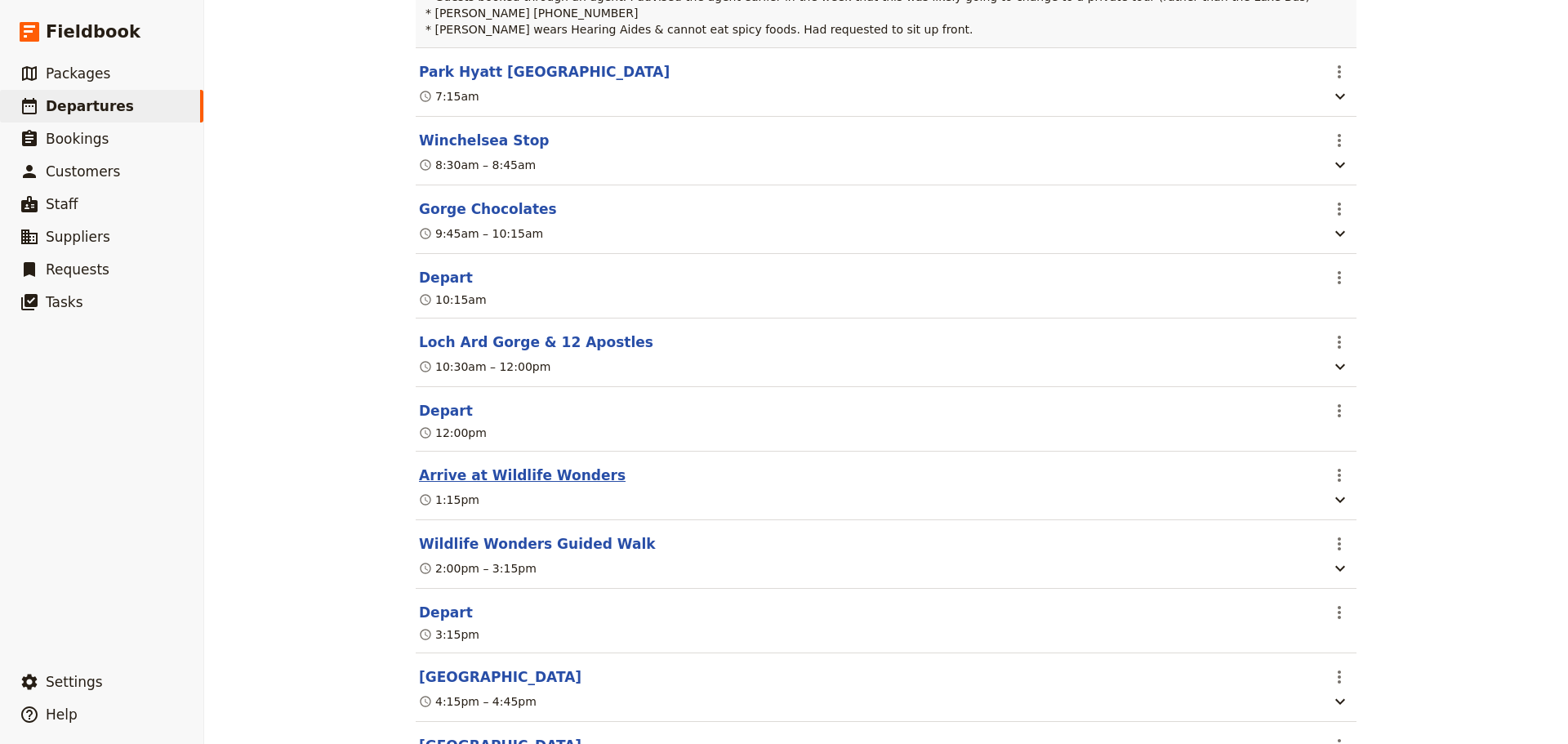
click at [506, 474] on button "Arrive at Wildlife Wonders" at bounding box center [522, 475] width 207 height 19
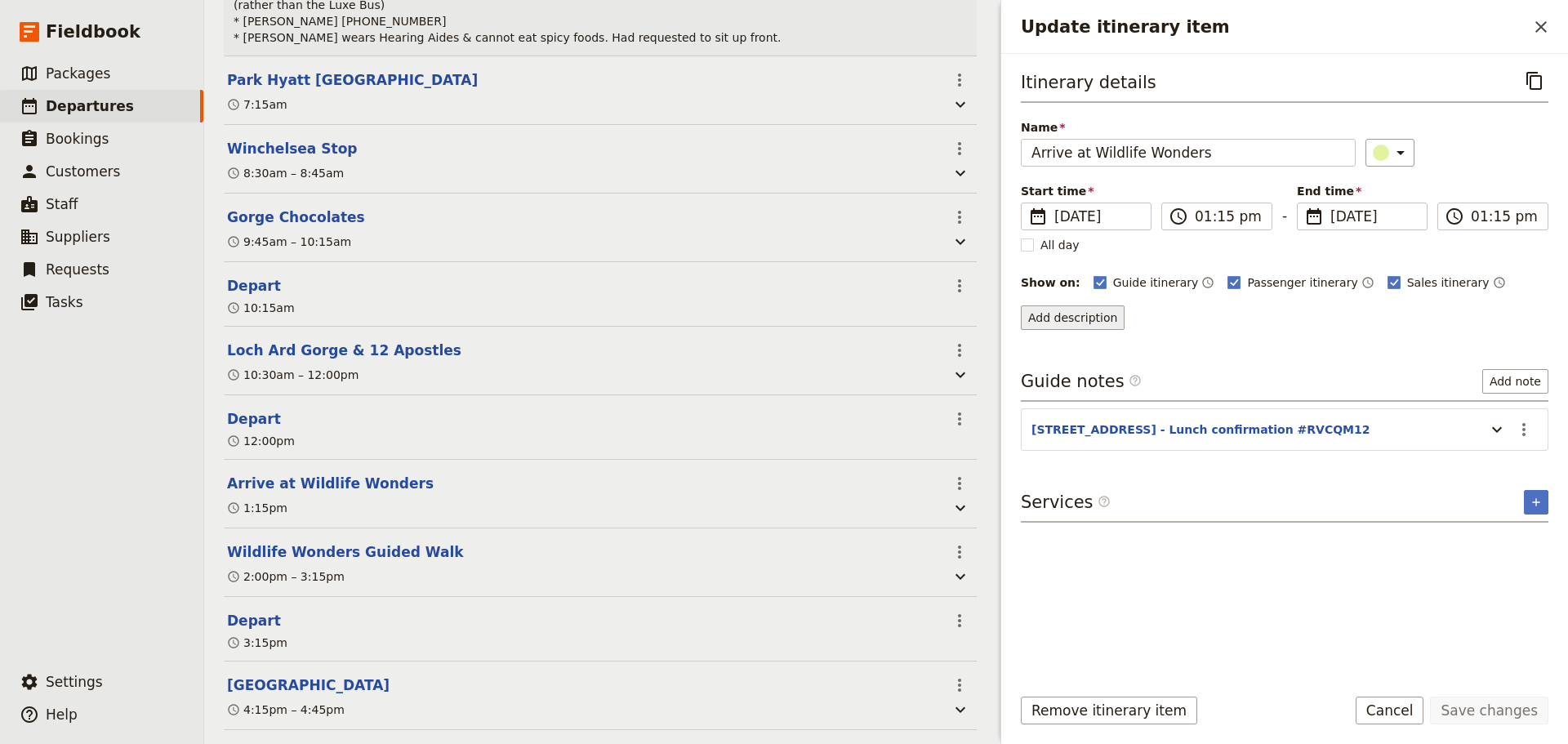
click at [1091, 309] on button "Add description" at bounding box center [1072, 317] width 103 height 24
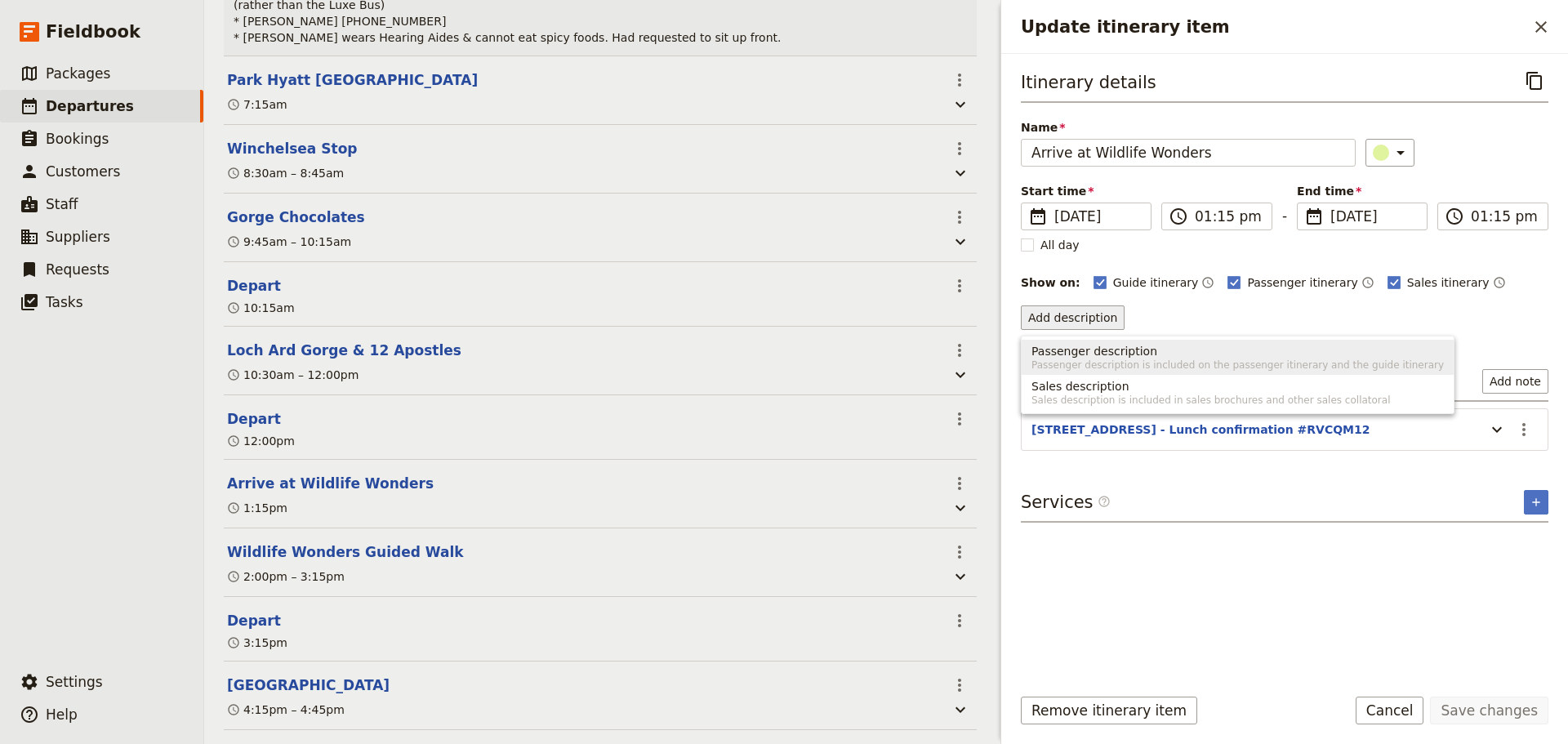
click at [1076, 362] on span "Passenger description is included on the passenger itinerary and the guide itin…" at bounding box center [1238, 365] width 412 height 13
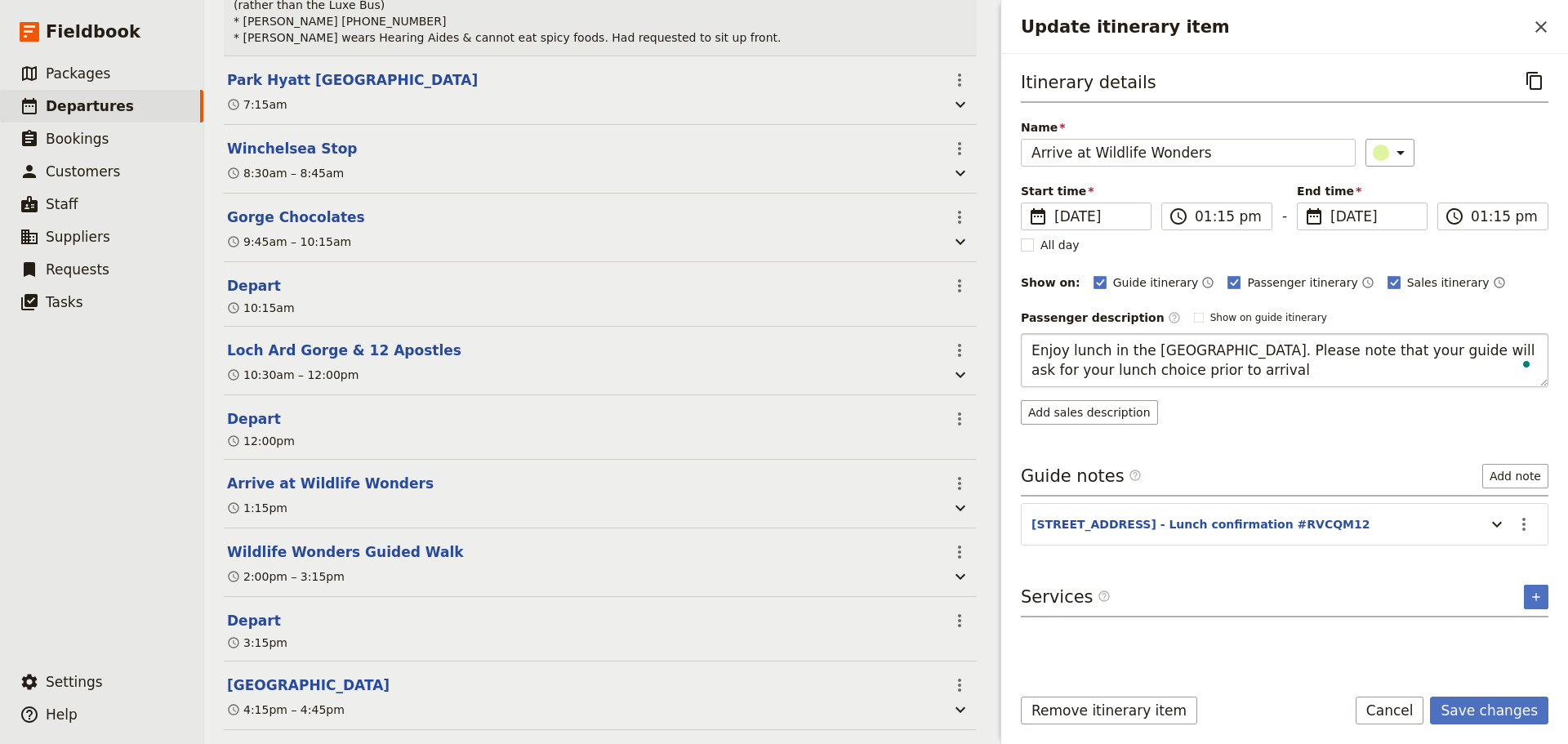
type textarea "Enjoy lunch in the [GEOGRAPHIC_DATA]. Please note that your guide will ask for …"
click at [1489, 695] on form "Itinerary details ​ Name Arrive at Wildlife Wonders ​ Start time ​ [DATE] [DATE…" at bounding box center [1285, 398] width 567 height 690
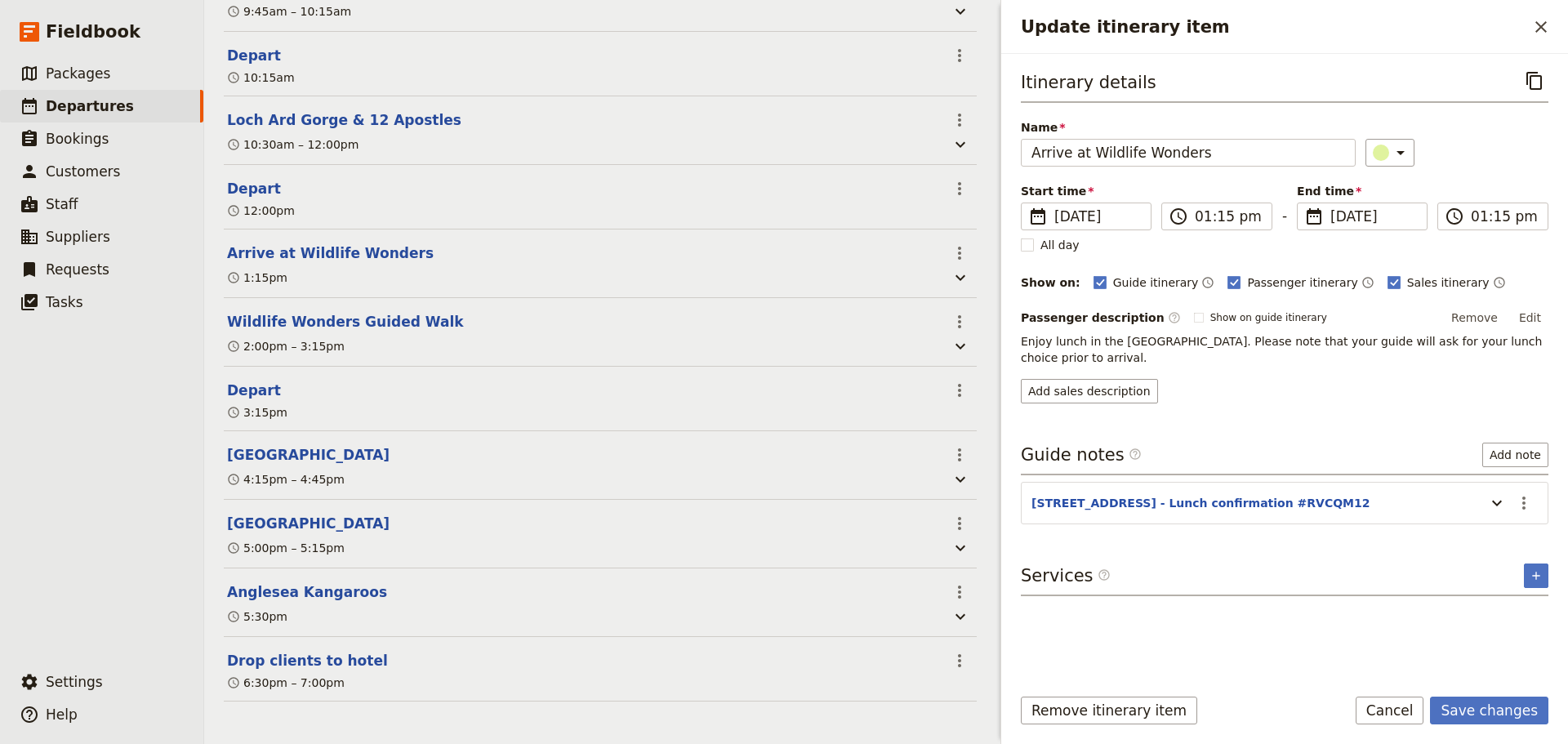
scroll to position [646, 0]
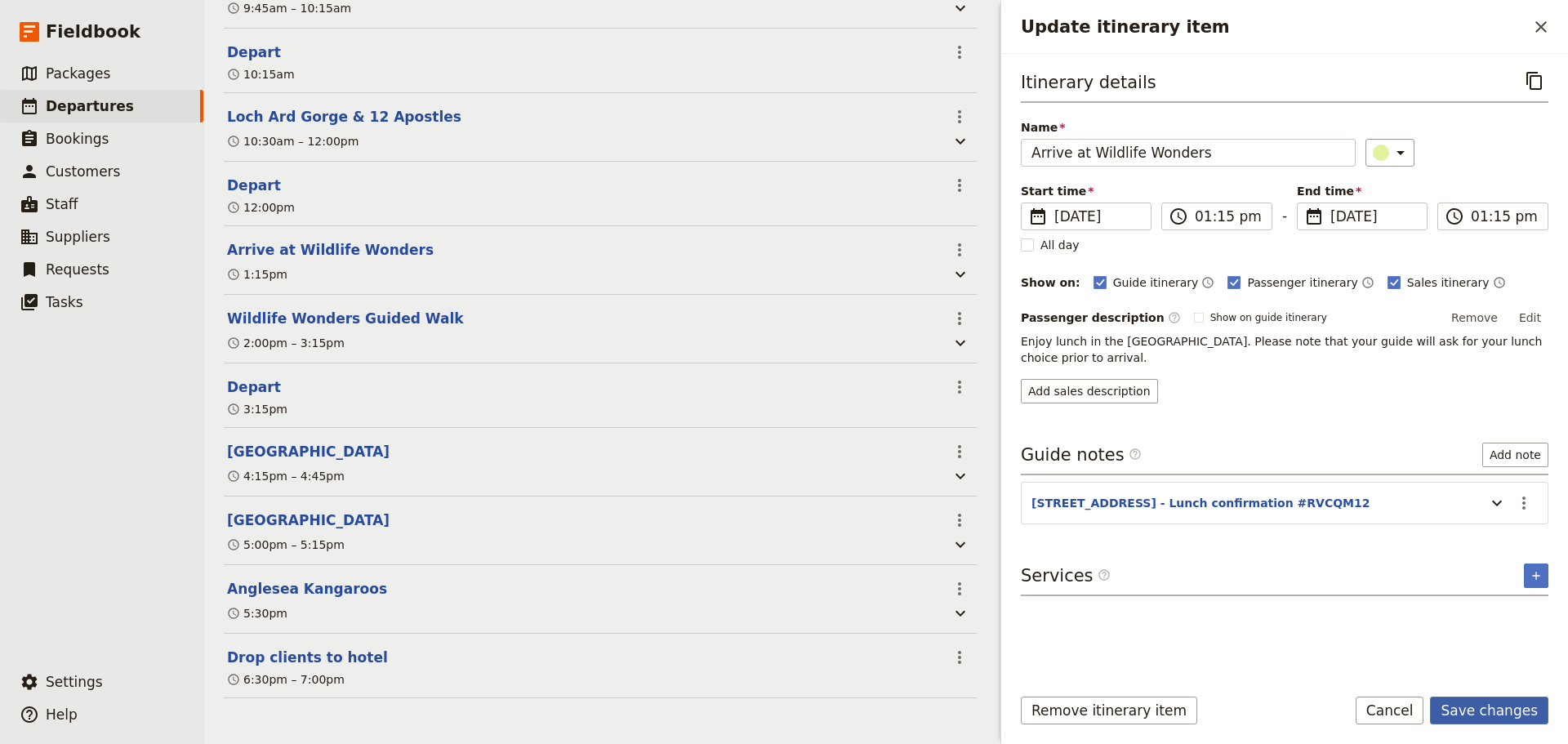
click at [1486, 717] on button "Save changes" at bounding box center [1488, 710] width 119 height 28
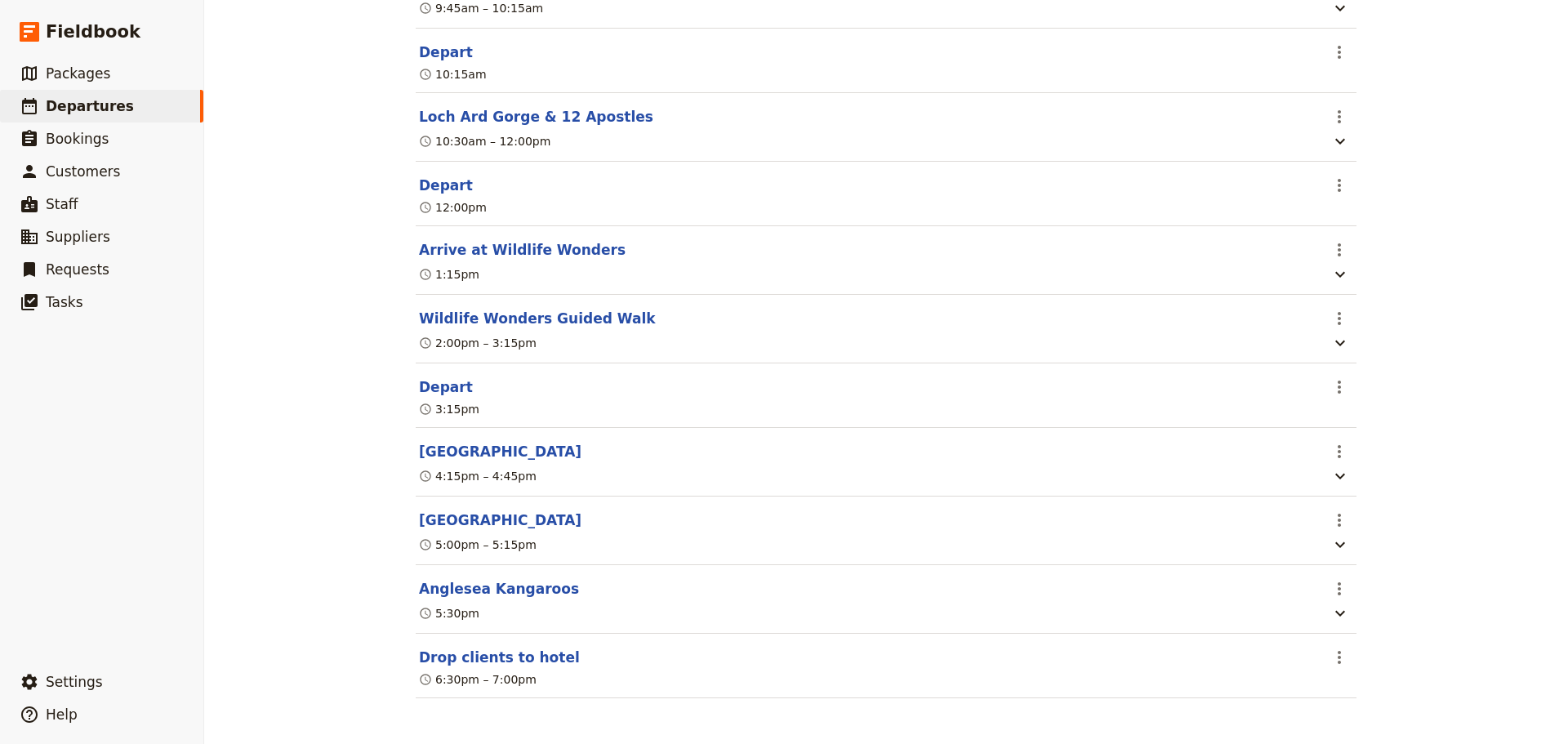
scroll to position [622, 0]
click at [425, 388] on button "Depart" at bounding box center [446, 387] width 54 height 19
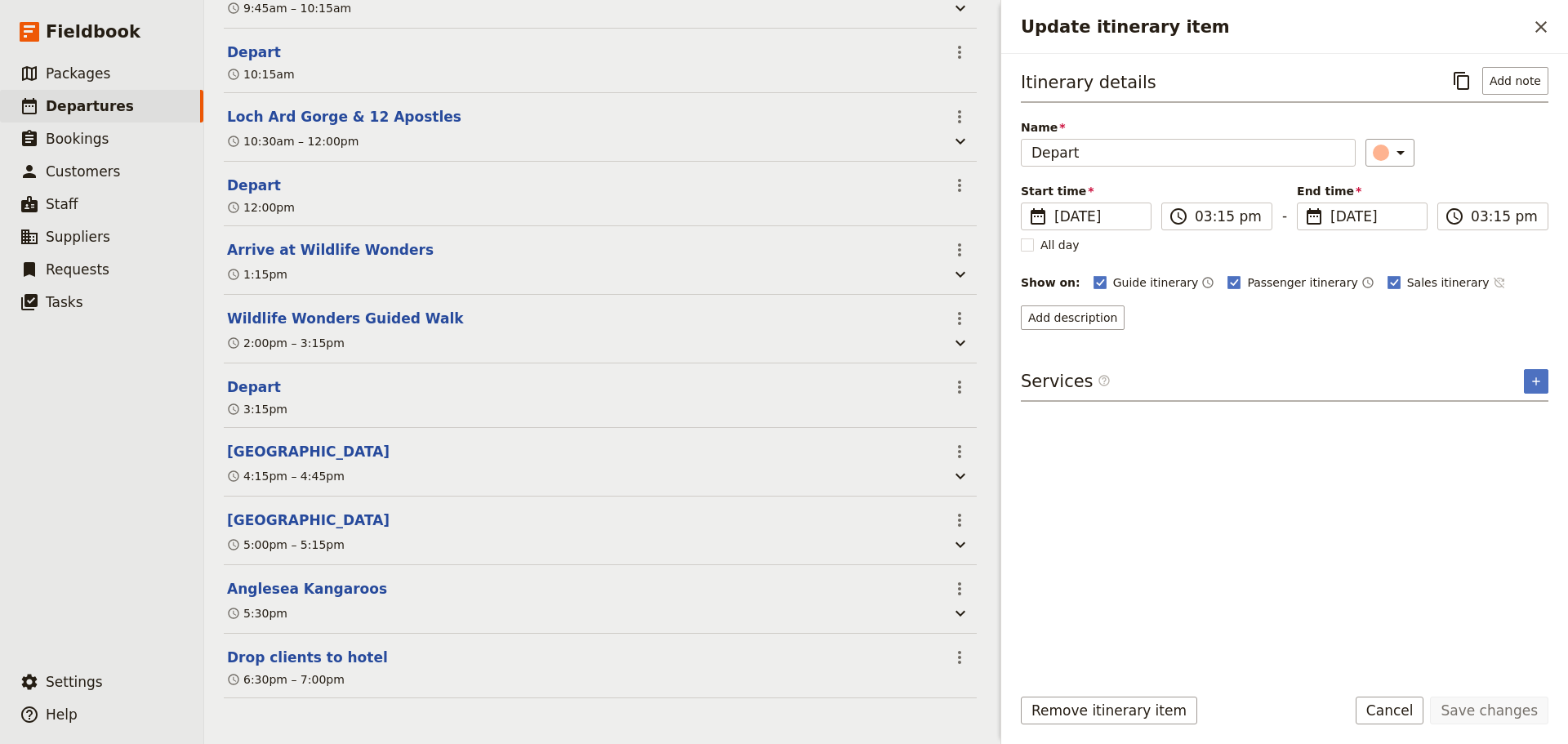
click at [1492, 279] on icon "Time not shown on sales itinerary" at bounding box center [1497, 282] width 11 height 11
click at [1509, 703] on button "Save changes" at bounding box center [1488, 710] width 119 height 28
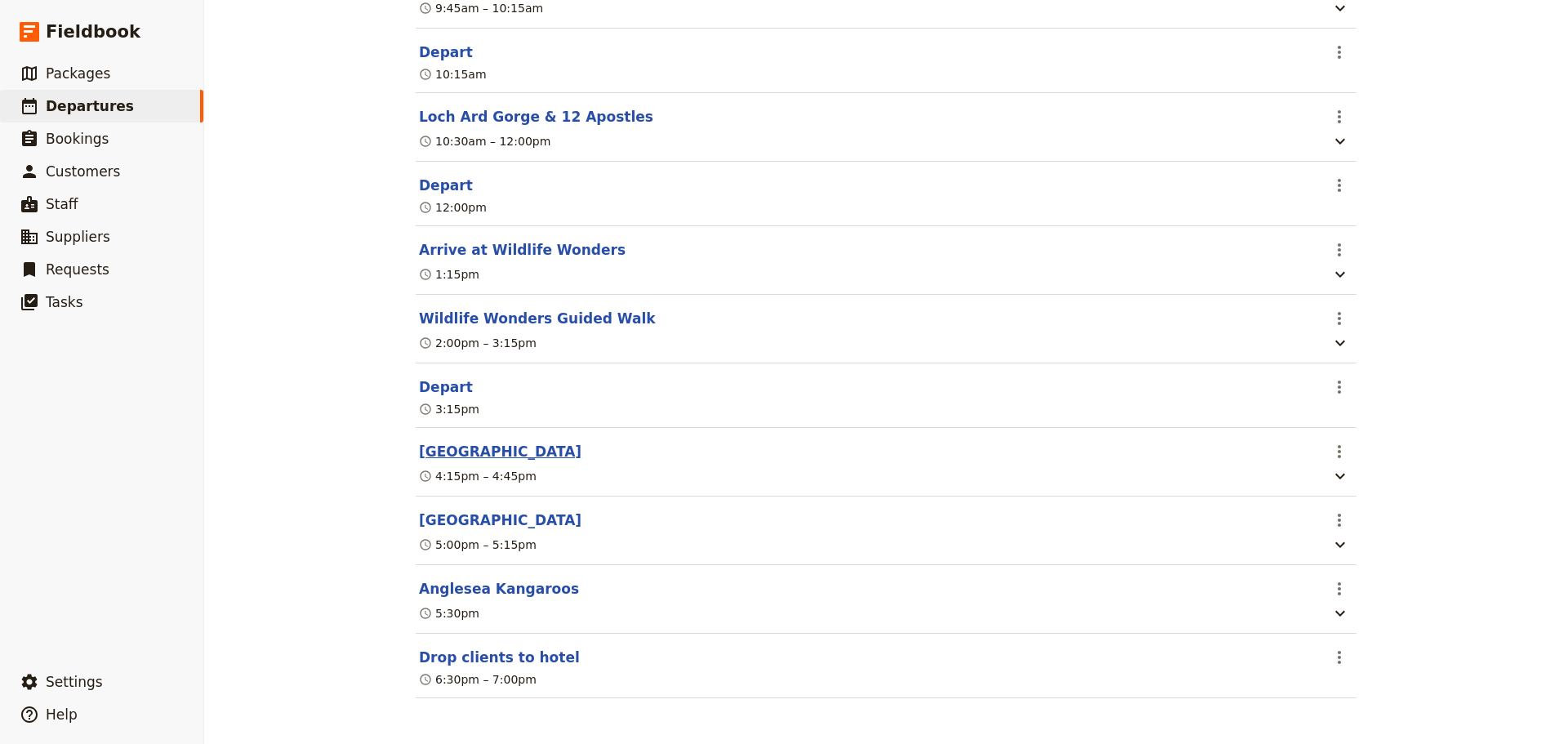
click at [494, 445] on button "[GEOGRAPHIC_DATA]" at bounding box center [499, 451] width 162 height 19
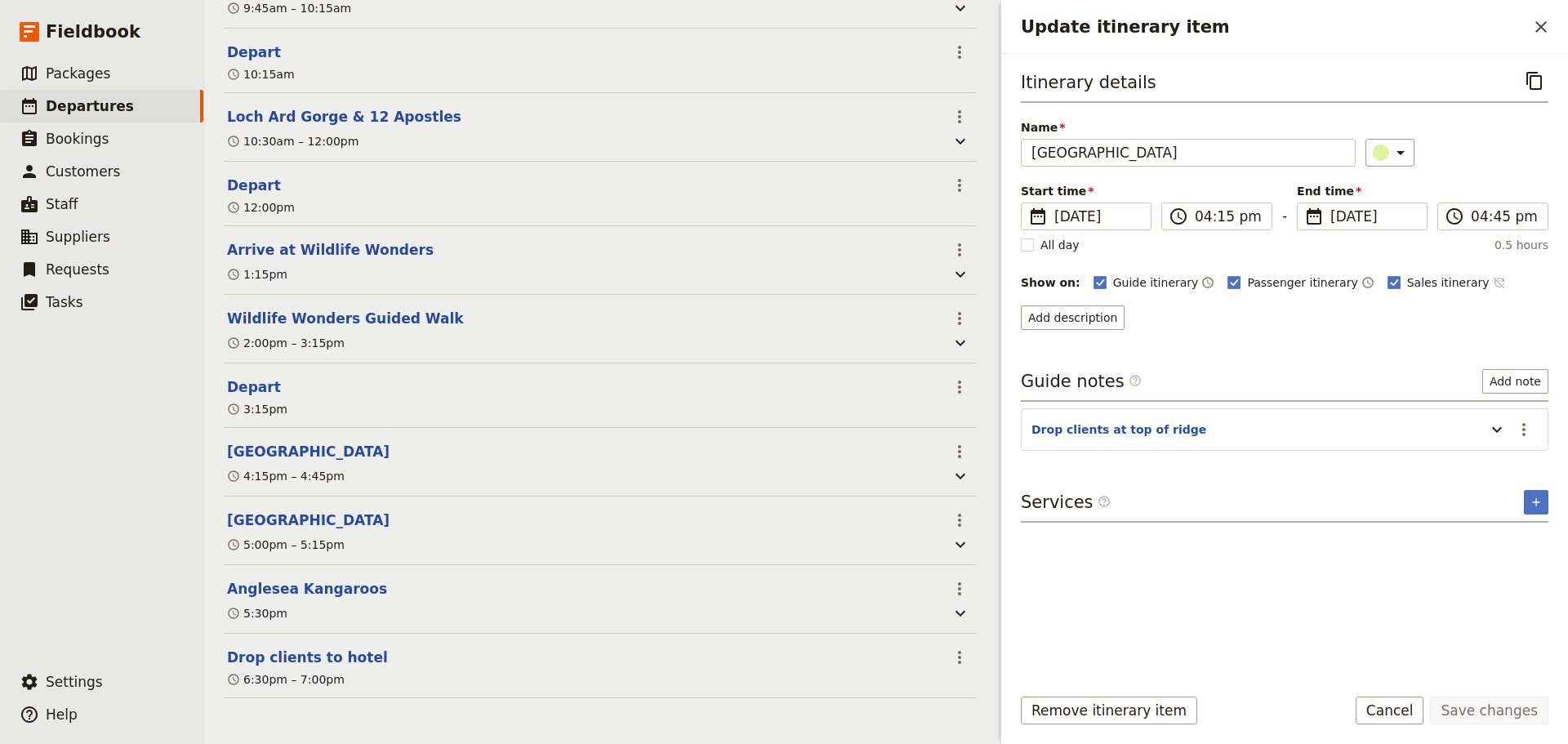
click at [1492, 281] on icon "Time not shown on sales itinerary" at bounding box center [1499, 282] width 13 height 13
click at [1089, 313] on button "Add description" at bounding box center [1072, 317] width 103 height 24
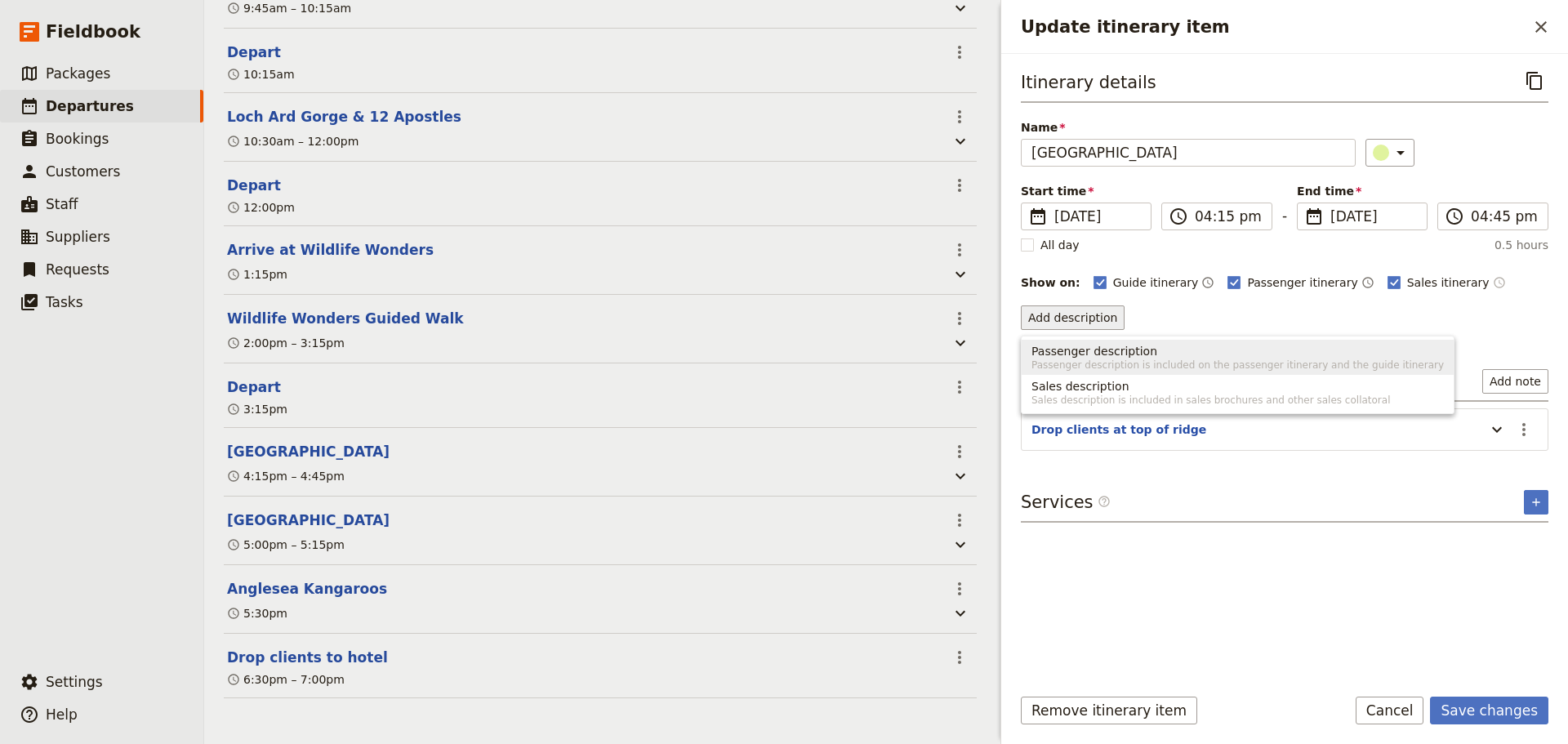
click at [1149, 356] on span "Passenger description" at bounding box center [1238, 351] width 412 height 16
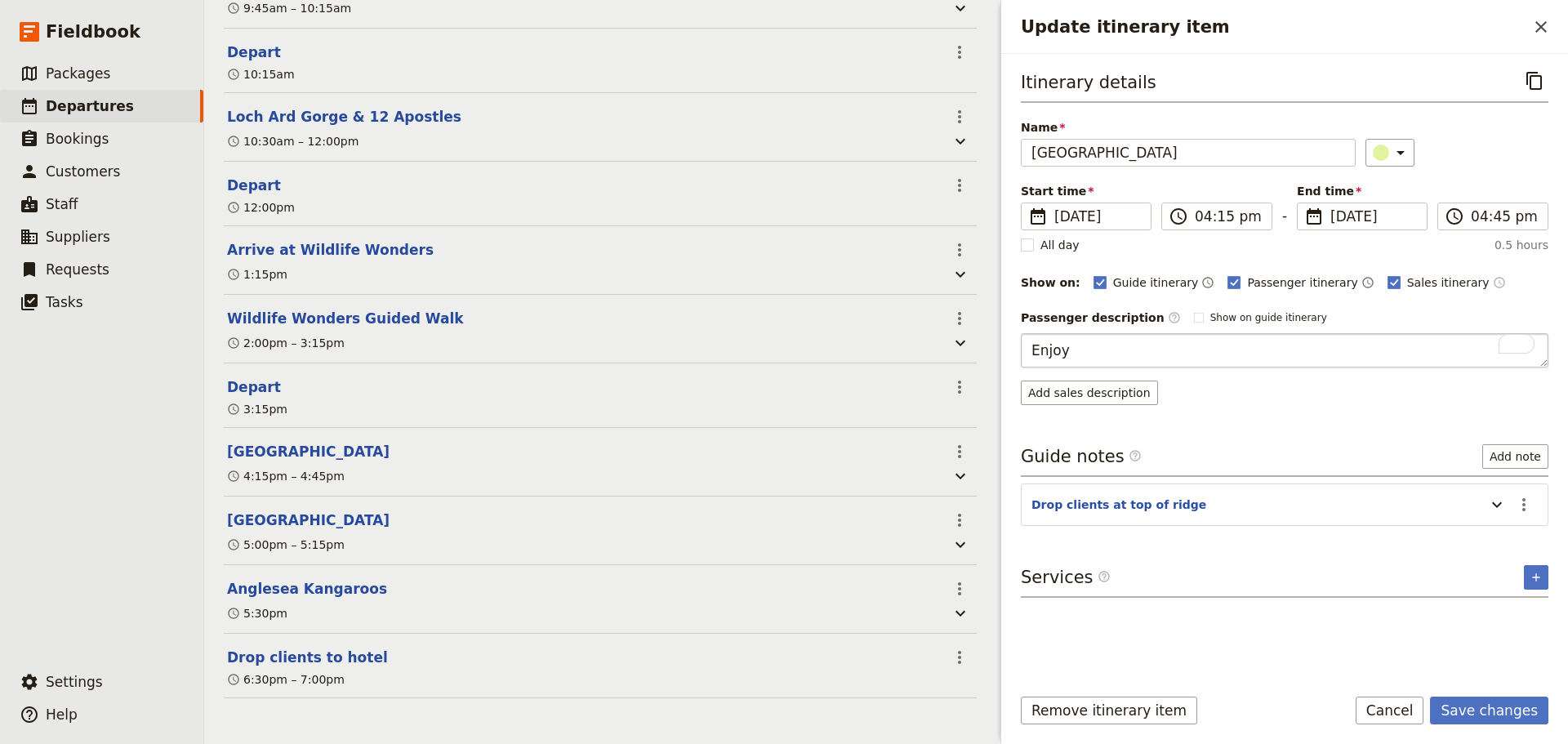
type textarea "Enjoy a"
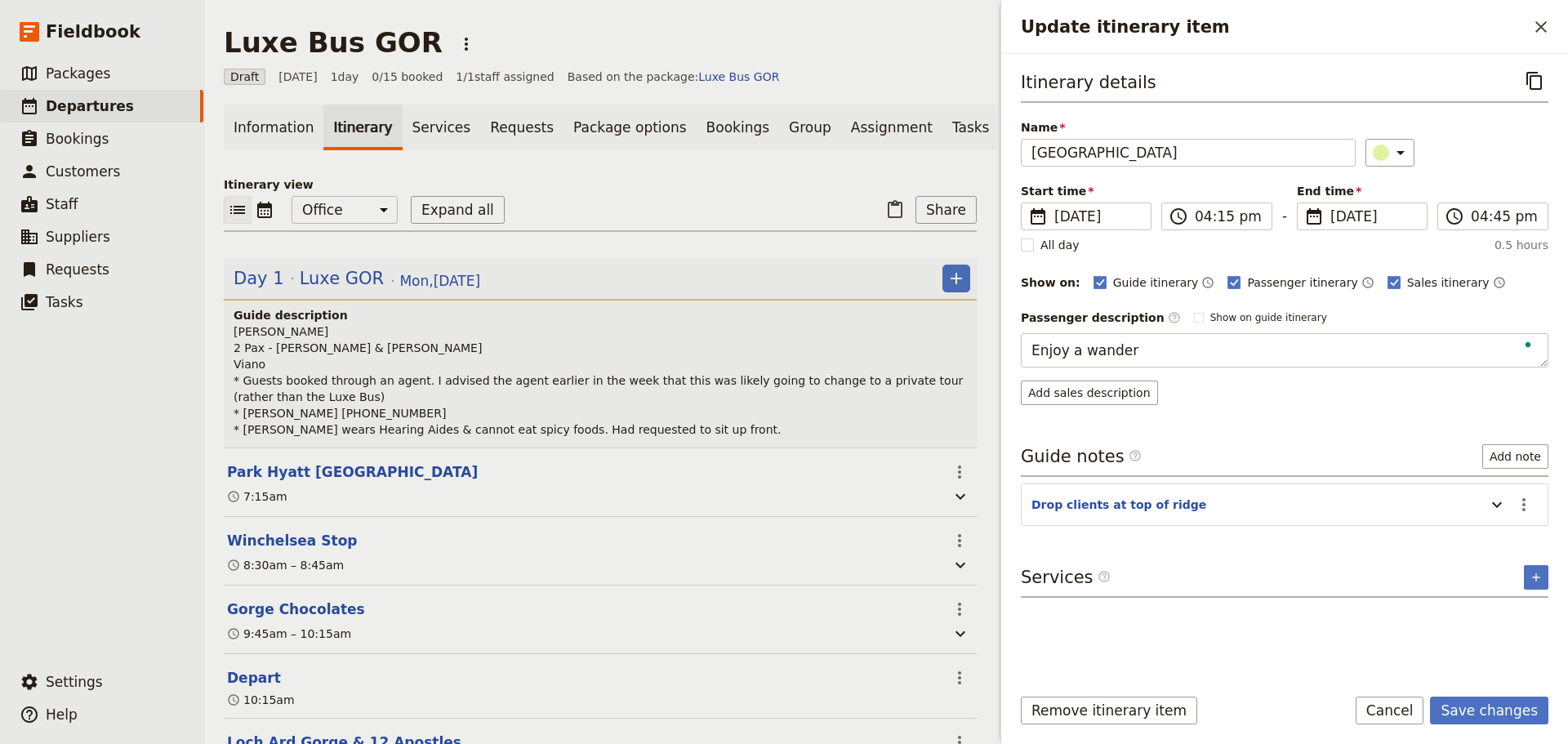
scroll to position [646, 0]
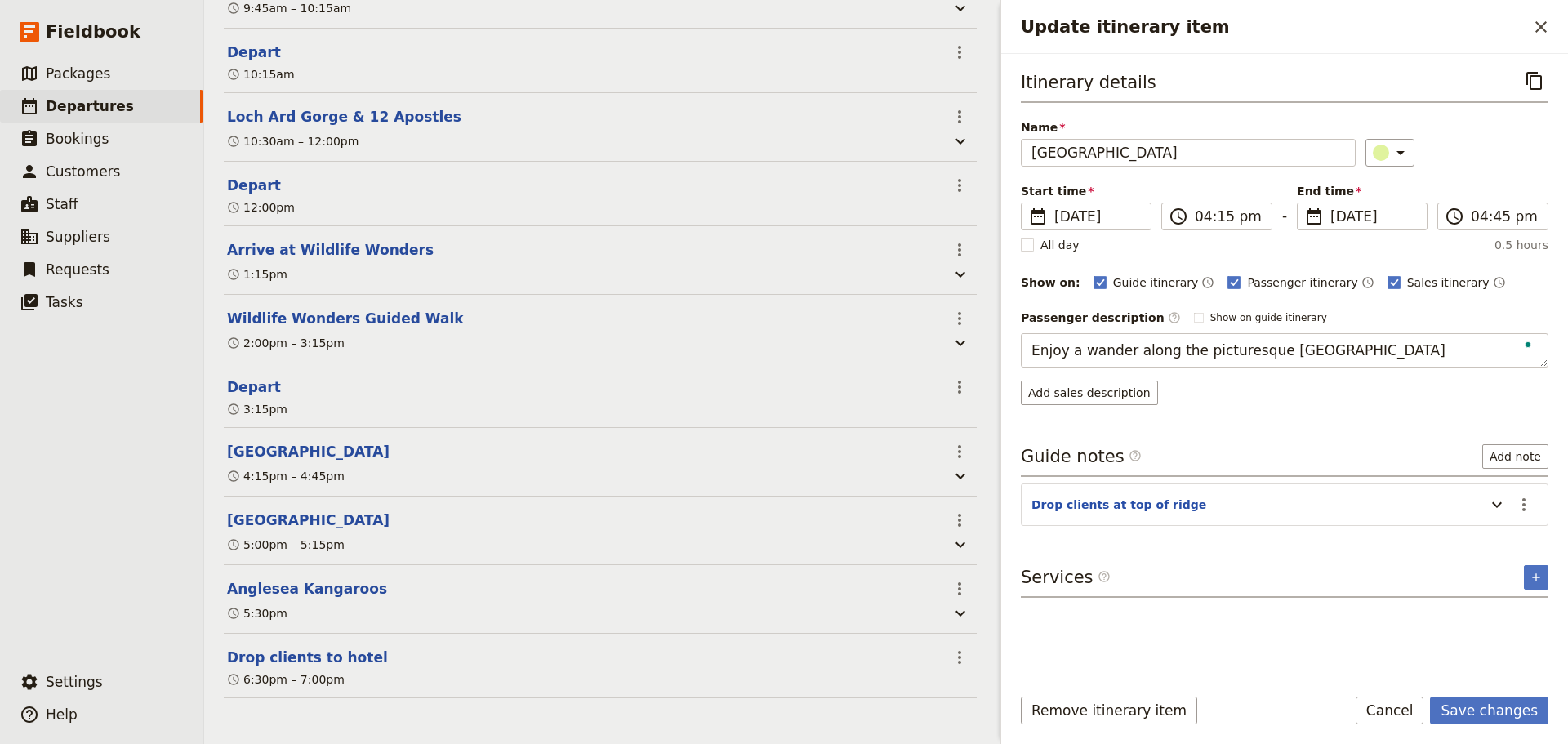
type textarea "Enjoy a wander along the picturesque [GEOGRAPHIC_DATA]."
click at [1486, 698] on button "Save changes" at bounding box center [1488, 710] width 119 height 28
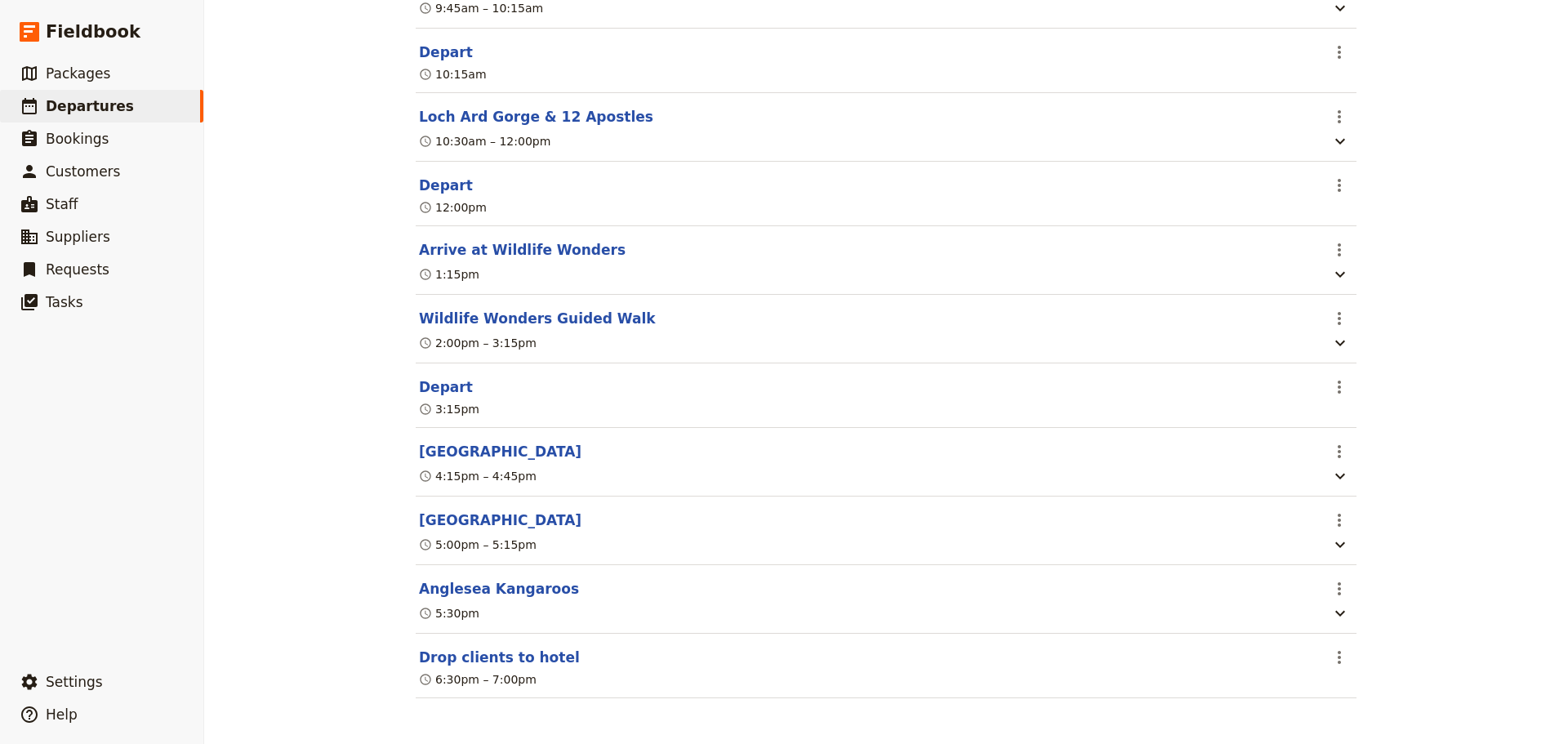
scroll to position [622, 0]
click at [438, 517] on button "[GEOGRAPHIC_DATA]" at bounding box center [499, 520] width 162 height 19
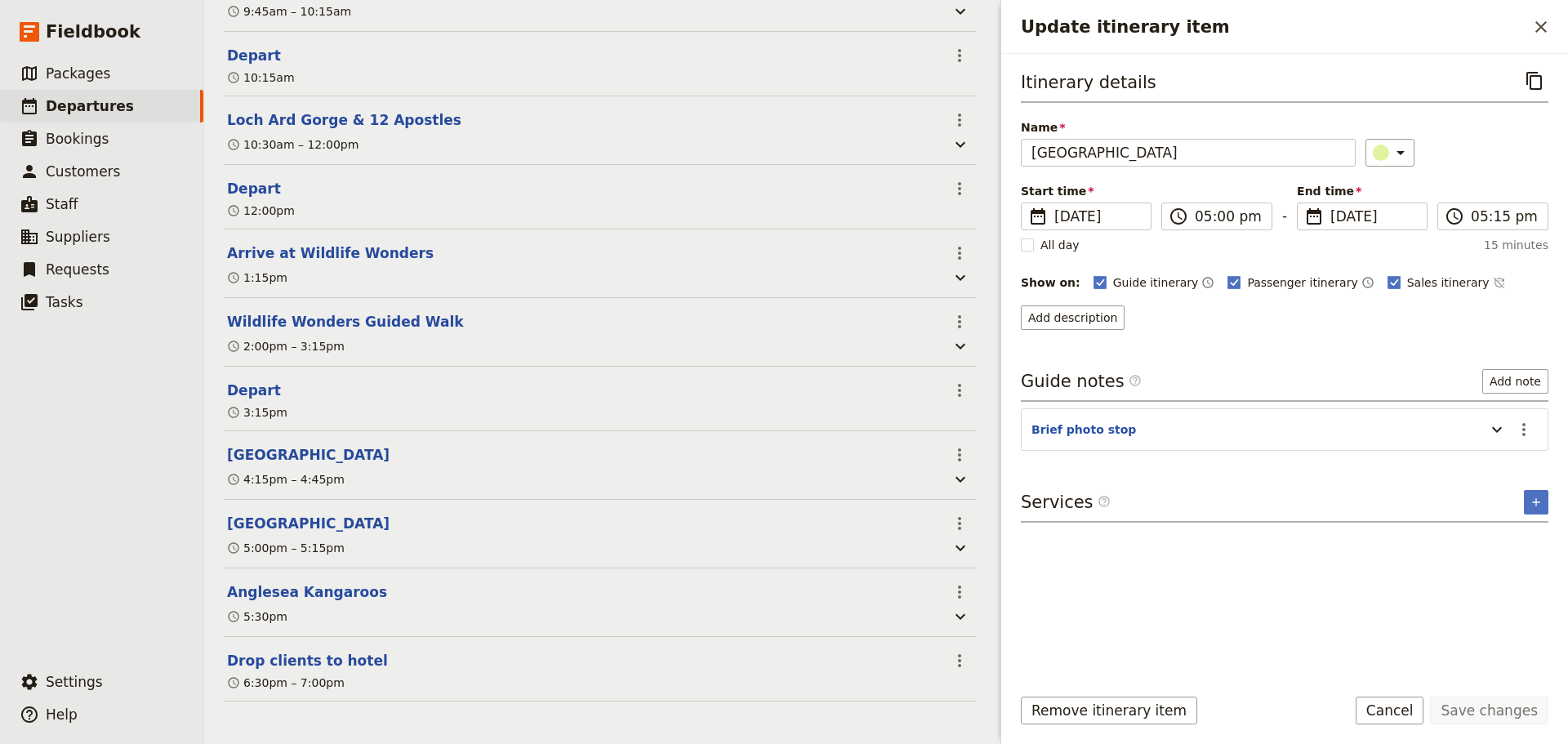
scroll to position [646, 0]
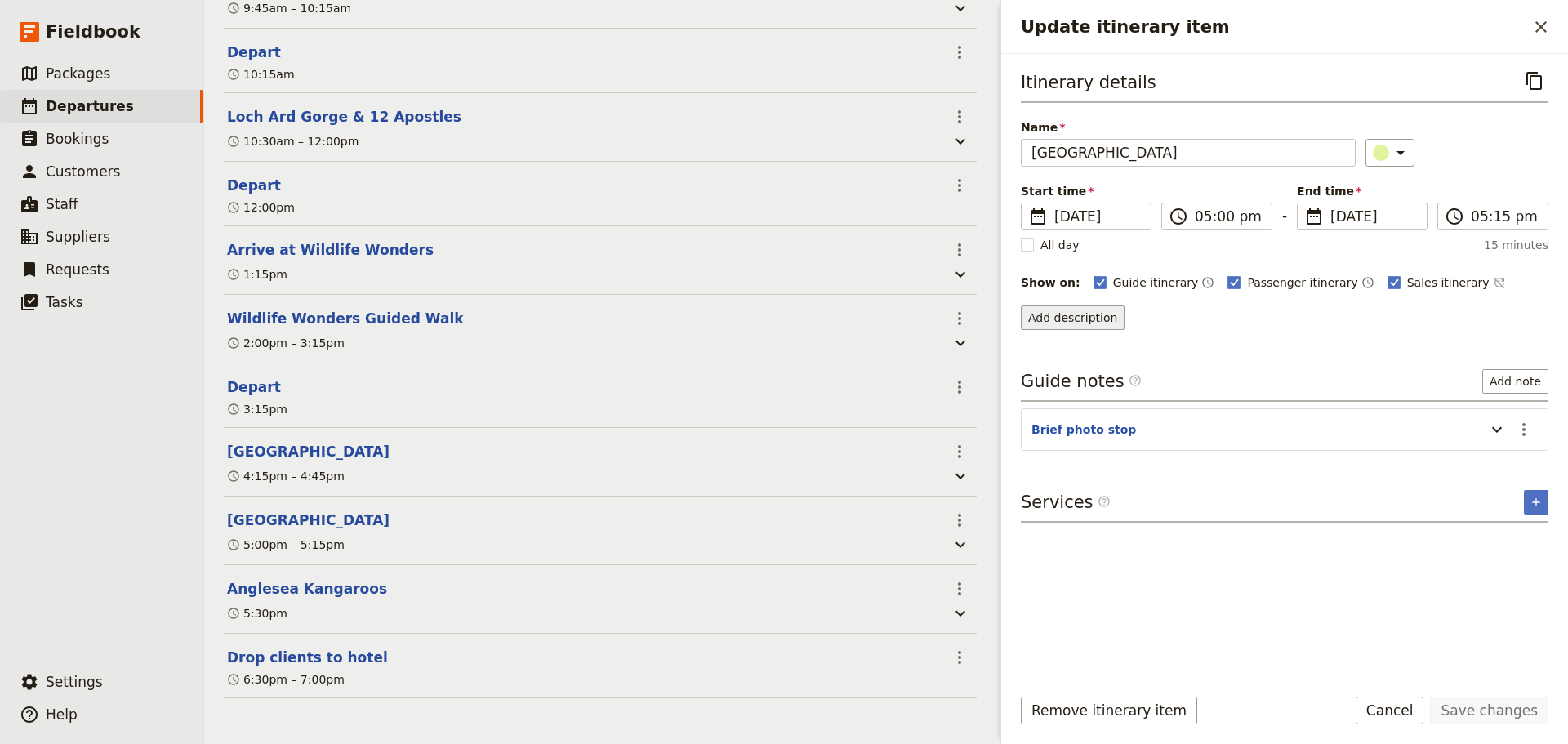
click at [1058, 323] on button "Add description" at bounding box center [1072, 317] width 103 height 24
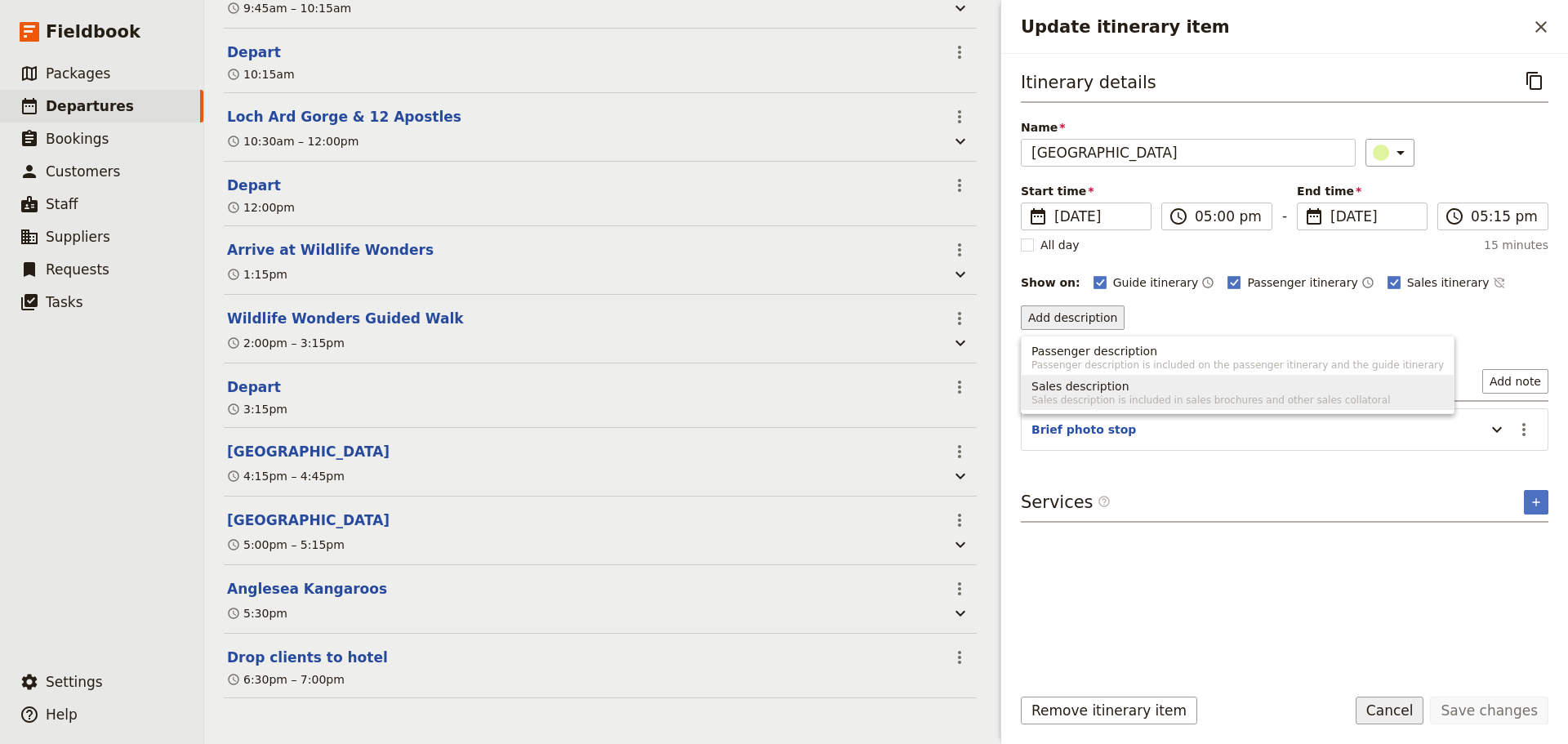
click at [1386, 705] on button "Cancel" at bounding box center [1390, 710] width 69 height 28
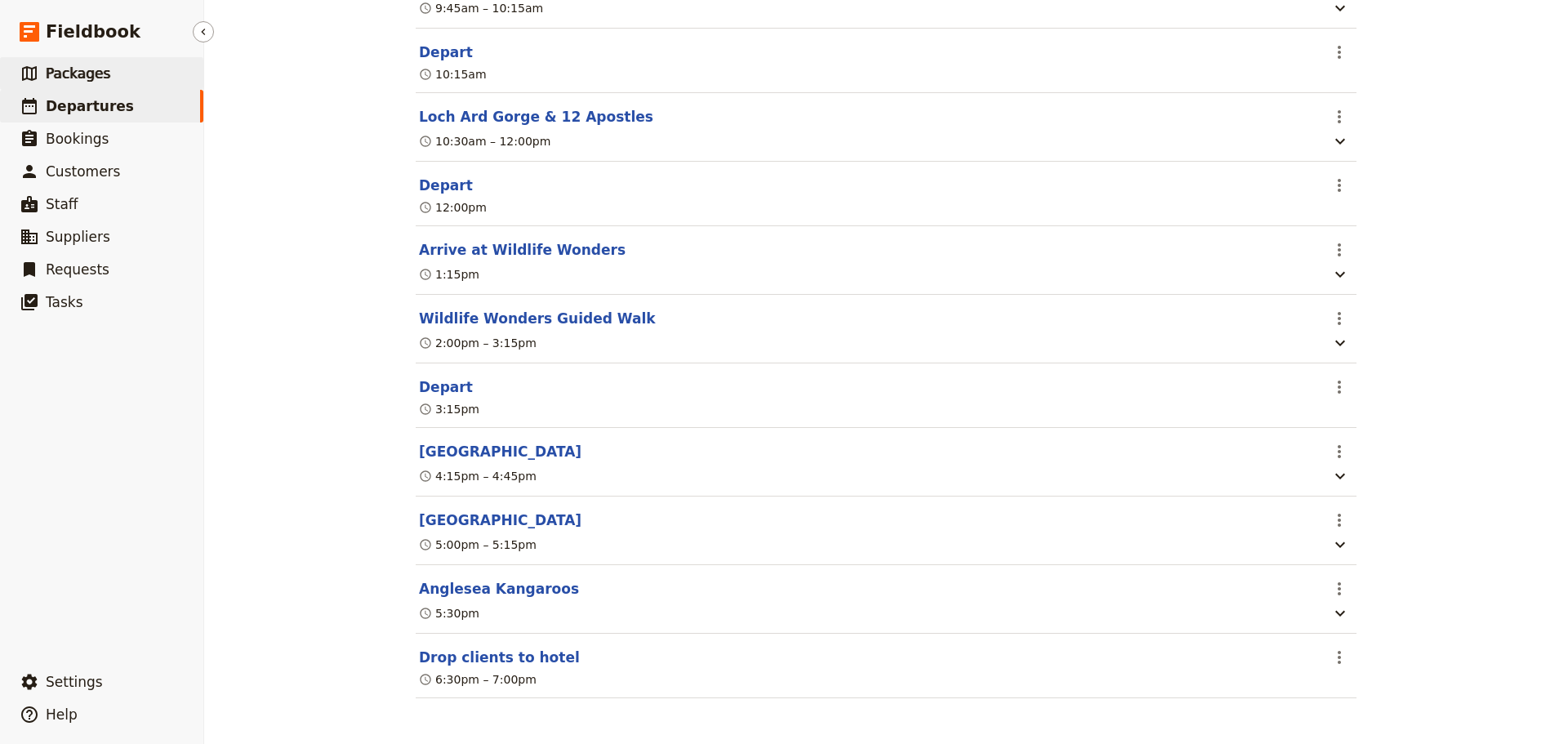
click at [77, 71] on span "Packages" at bounding box center [77, 73] width 65 height 16
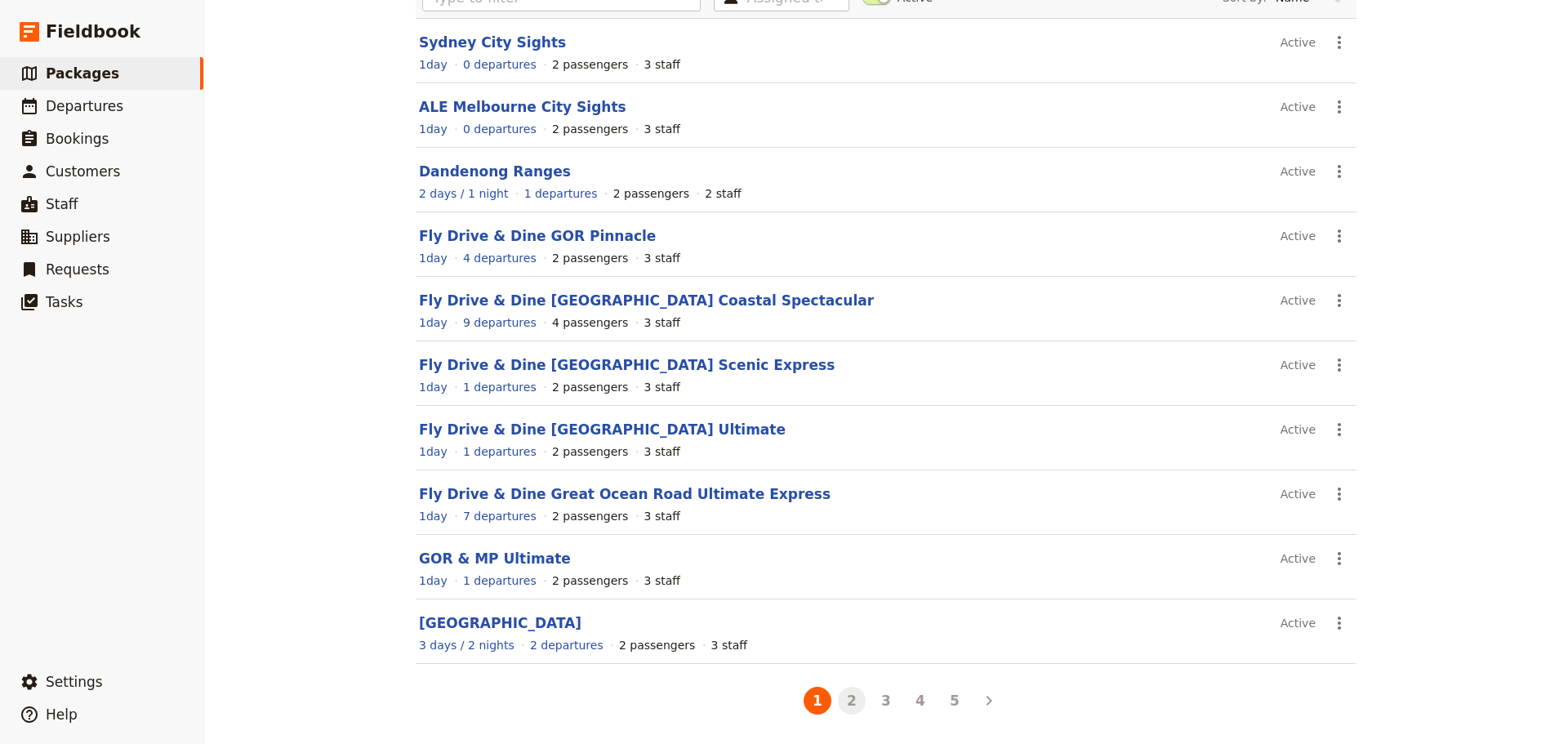
click at [842, 705] on button "2" at bounding box center [851, 700] width 28 height 28
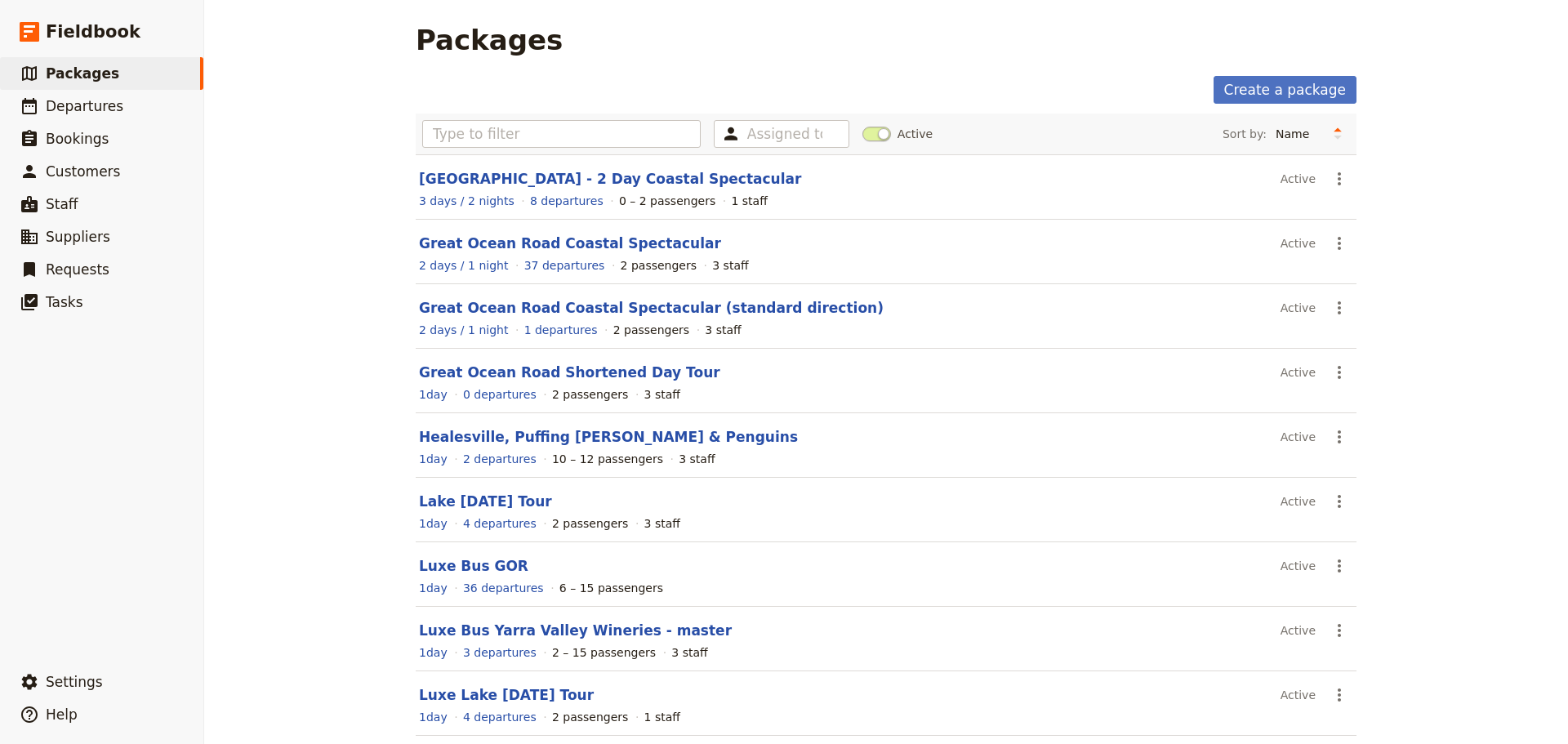
scroll to position [0, 0]
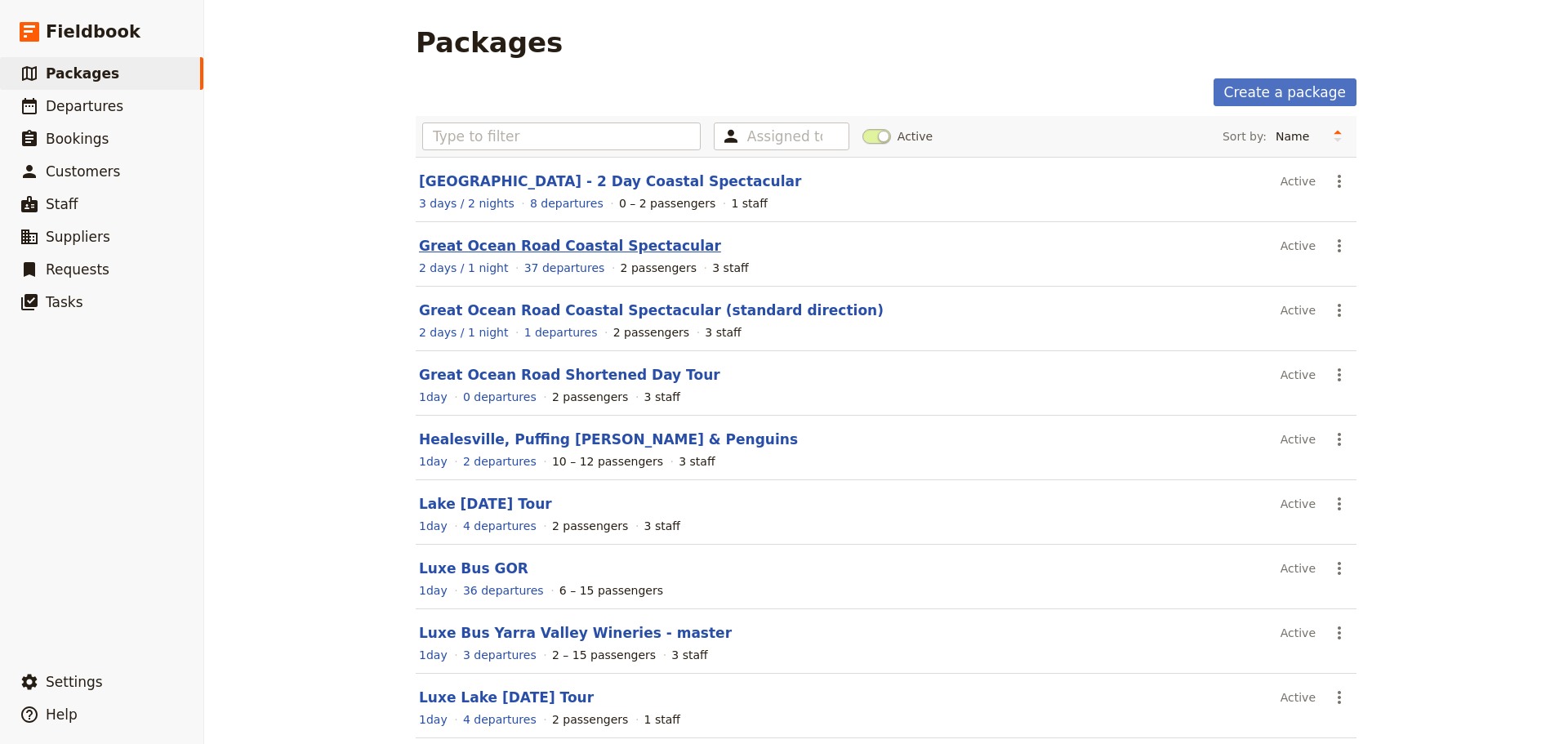
click at [547, 250] on link "Great Ocean Road Coastal Spectacular" at bounding box center [569, 245] width 302 height 16
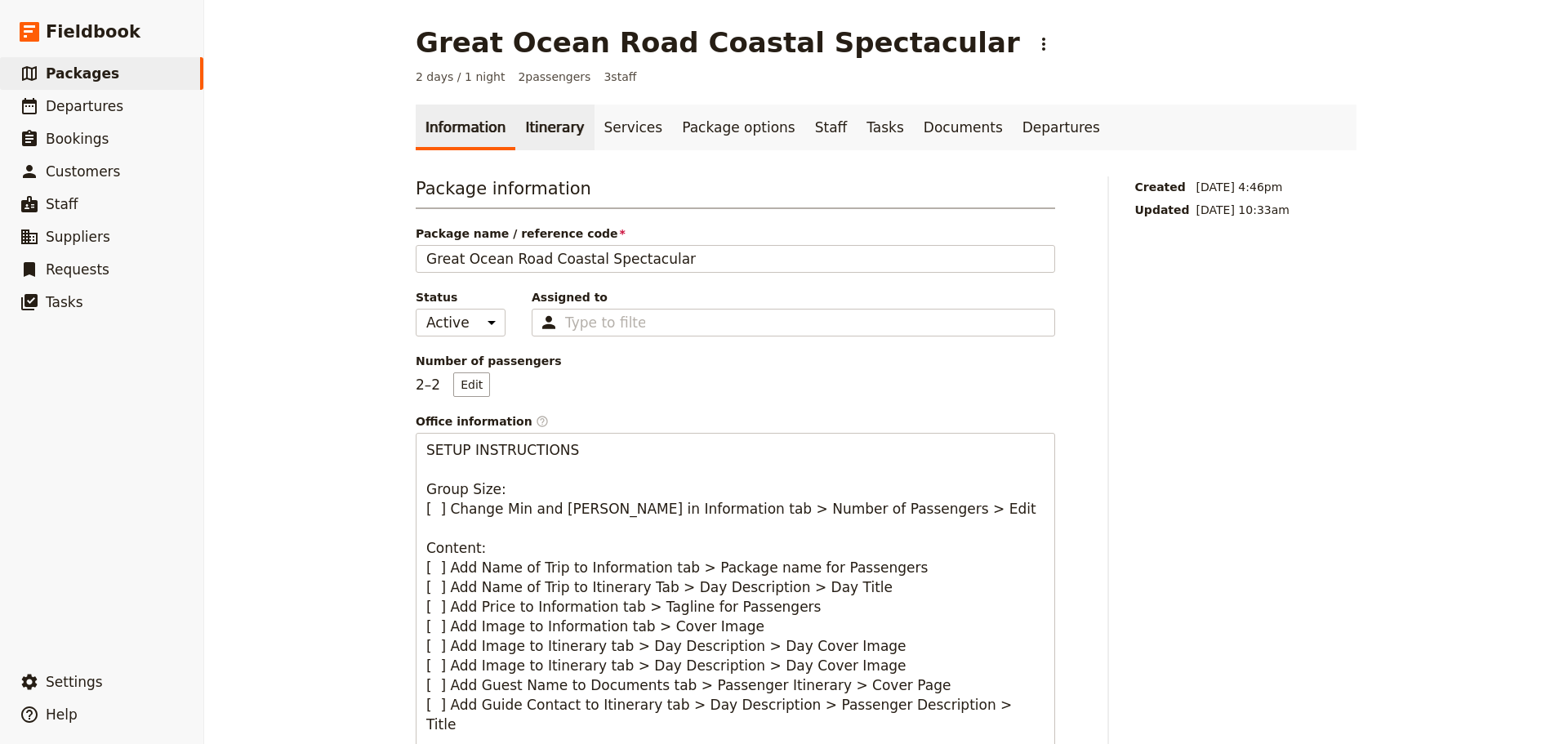
click at [525, 123] on link "Itinerary" at bounding box center [554, 127] width 78 height 45
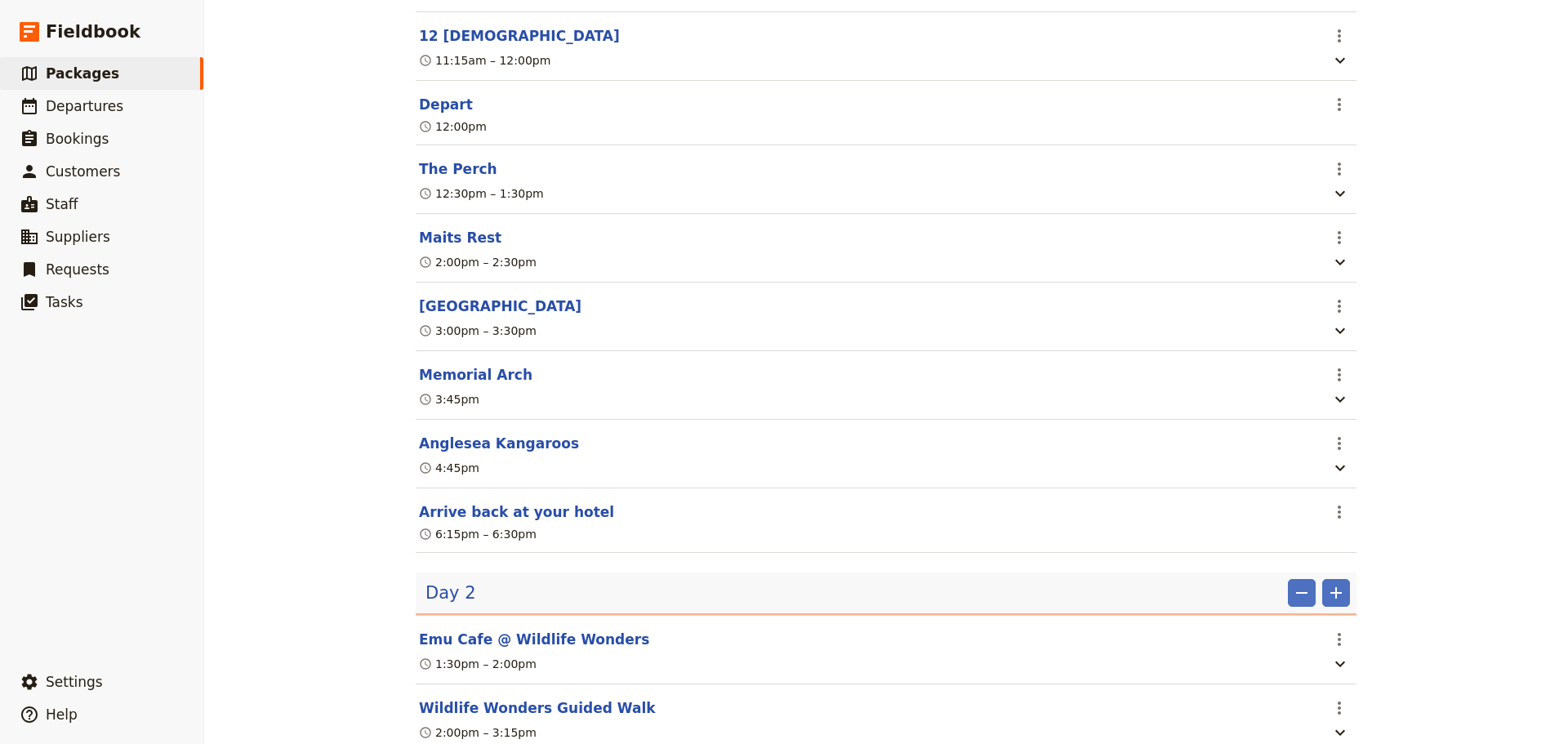
scroll to position [735, 0]
click at [469, 383] on button "Memorial Arch" at bounding box center [475, 372] width 114 height 19
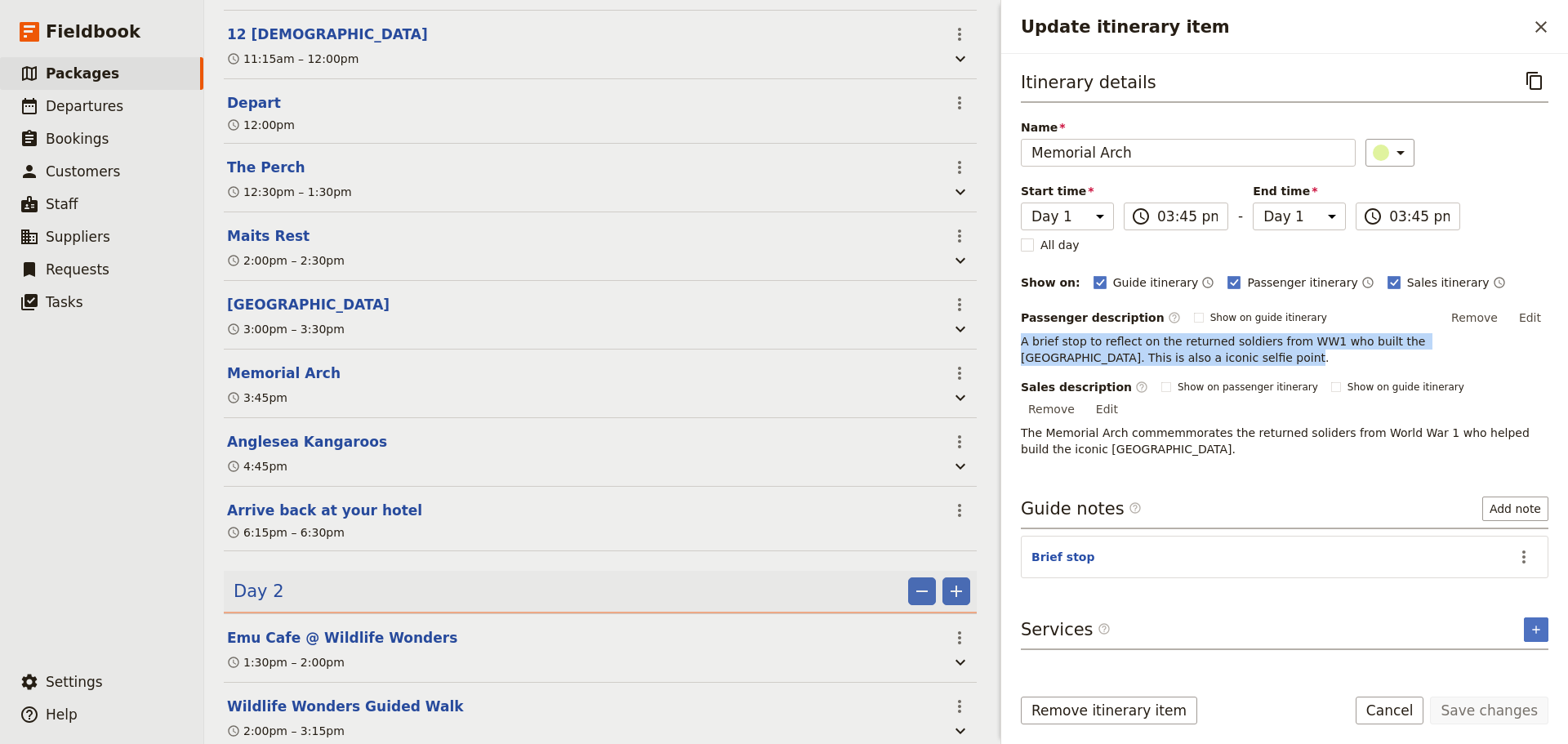
drag, startPoint x: 1093, startPoint y: 363, endPoint x: 1017, endPoint y: 342, distance: 78.8
click at [1017, 342] on div "Itinerary details ​ Name Memorial Arch ​ Start time Day 1 Day 2 15:45 ​ 03:45 p…" at bounding box center [1285, 362] width 567 height 618
copy p "A brief stop to reflect on the returned soldiers from WW1 who built the Great O…"
click at [1407, 711] on button "Cancel" at bounding box center [1390, 710] width 69 height 28
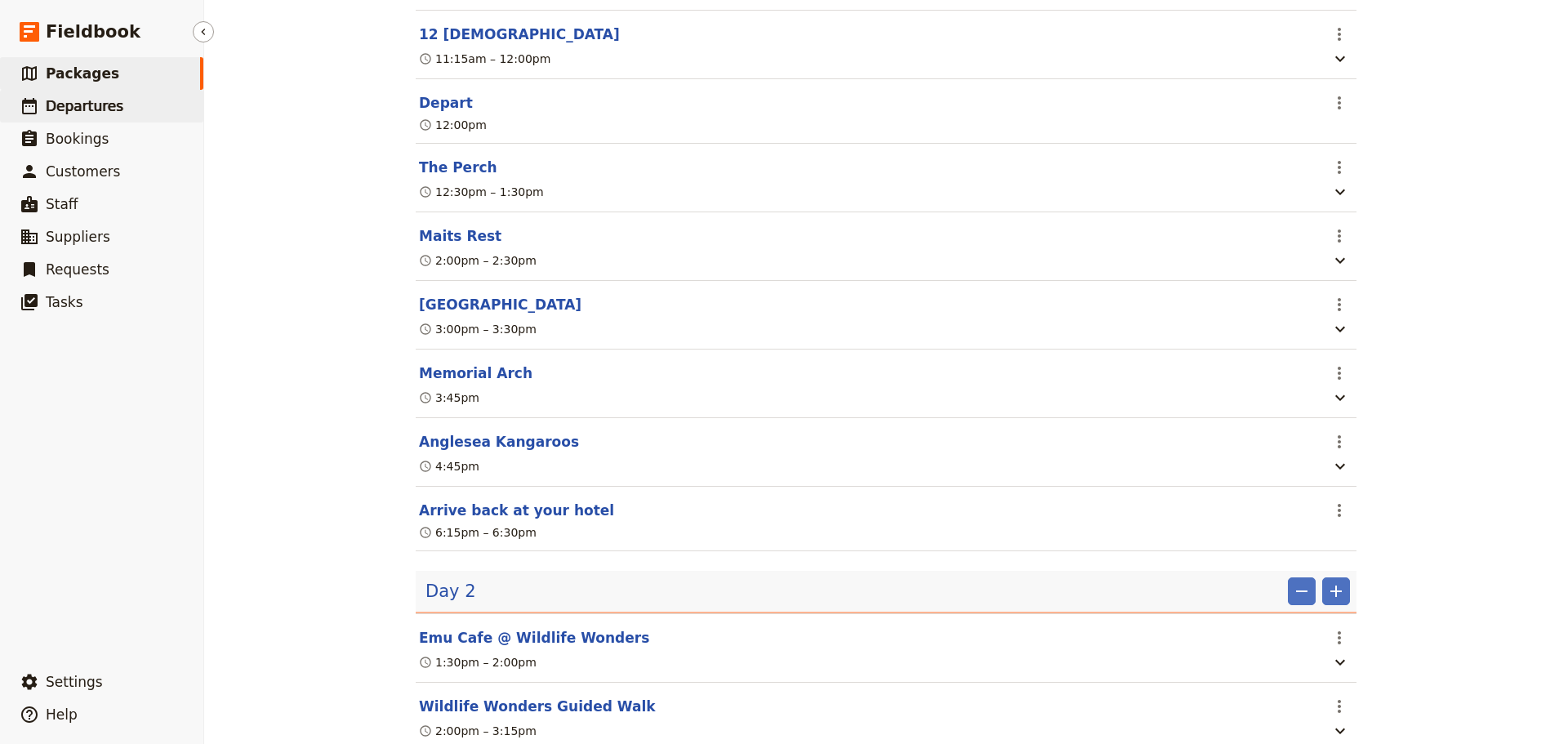
click at [155, 109] on link "​ Departures" at bounding box center [102, 106] width 203 height 33
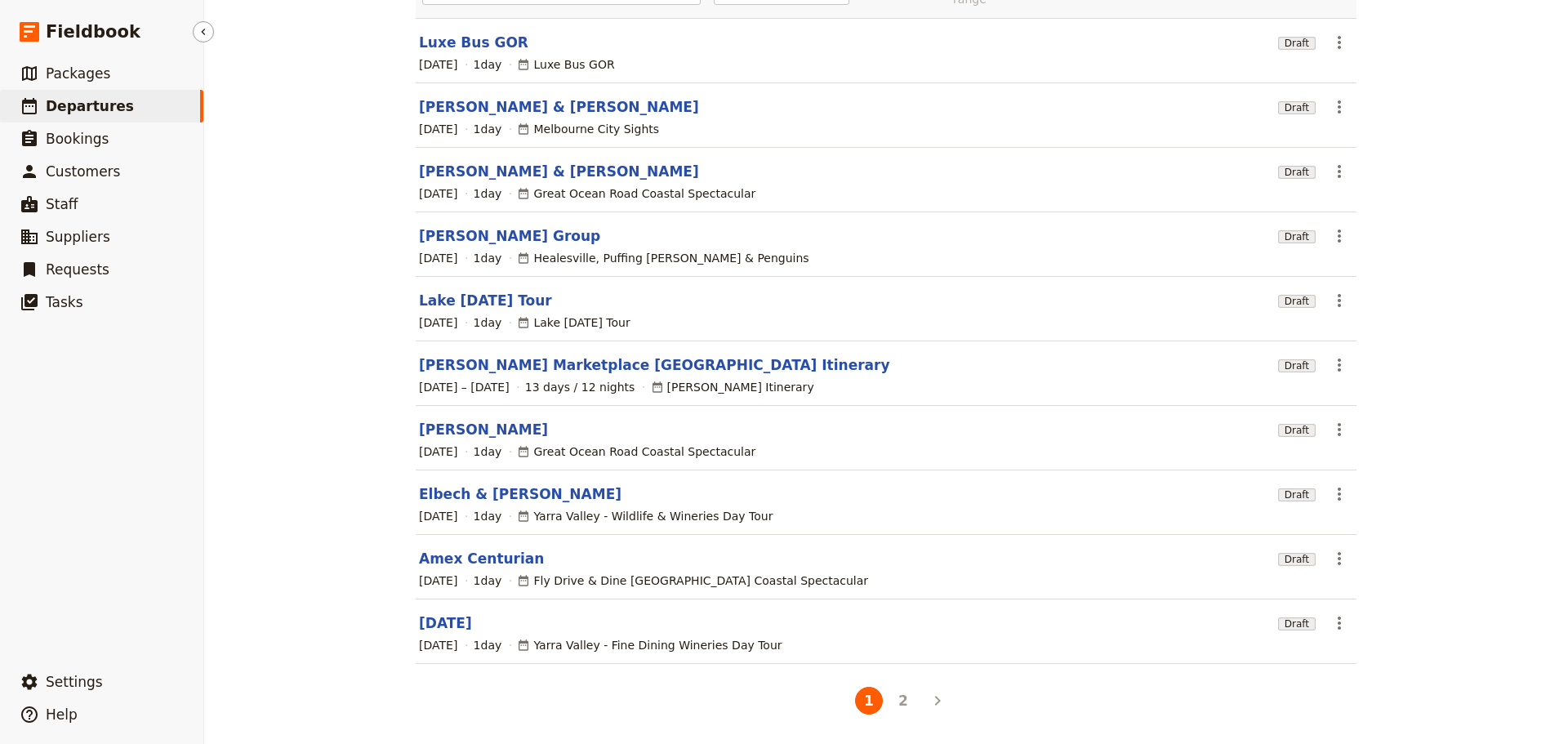
scroll to position [139, 0]
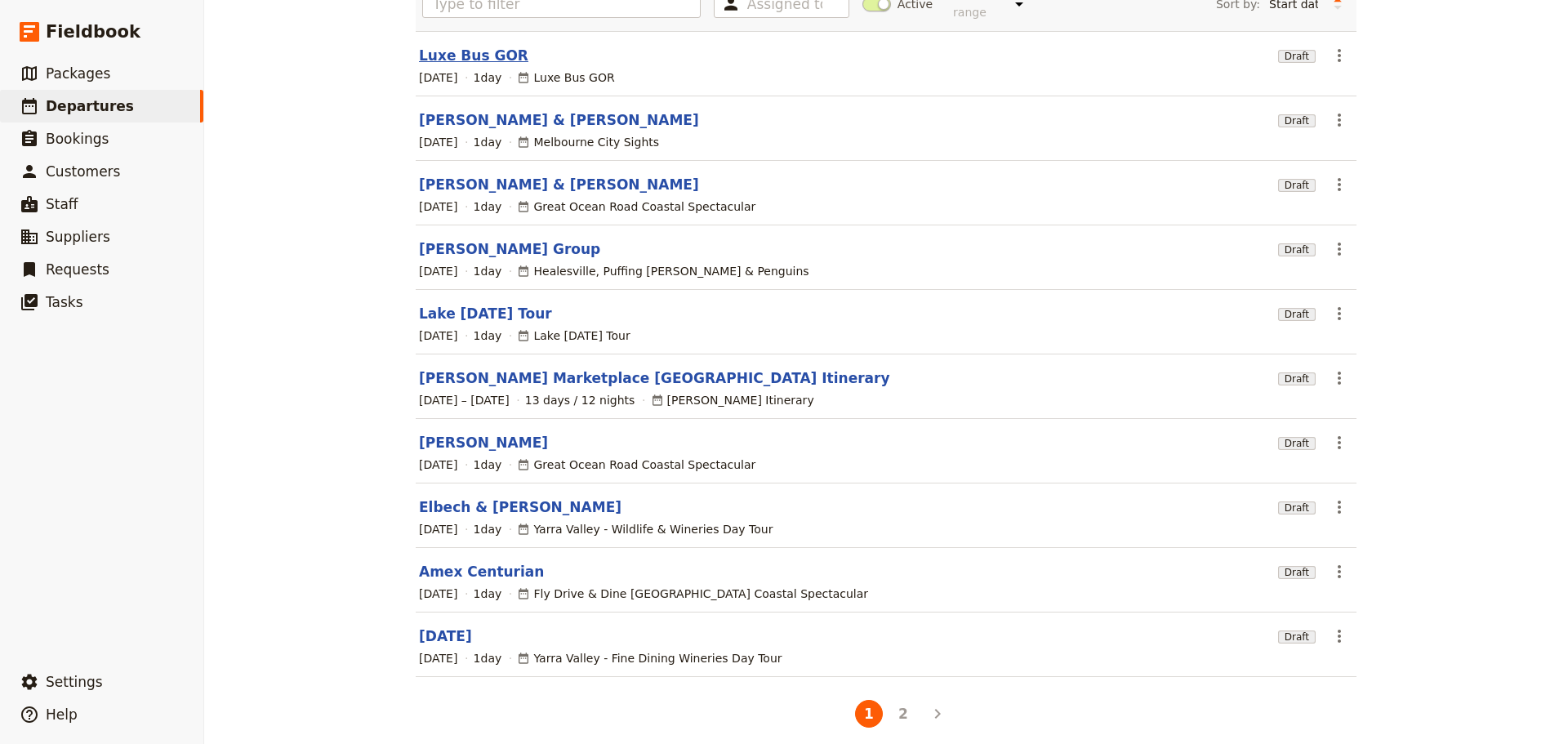
click at [442, 49] on link "Luxe Bus GOR" at bounding box center [473, 55] width 109 height 19
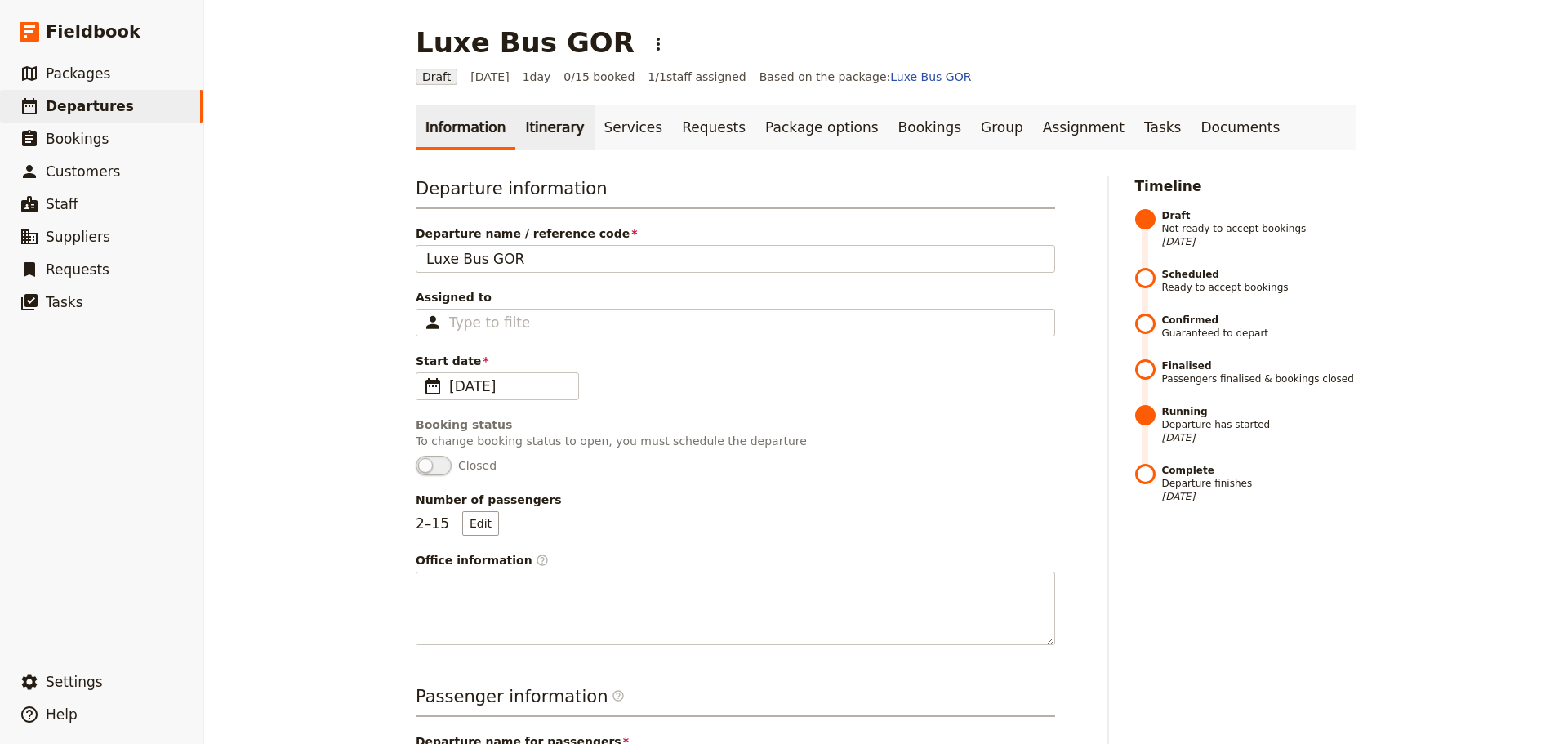
click at [531, 127] on link "Itinerary" at bounding box center [554, 127] width 78 height 45
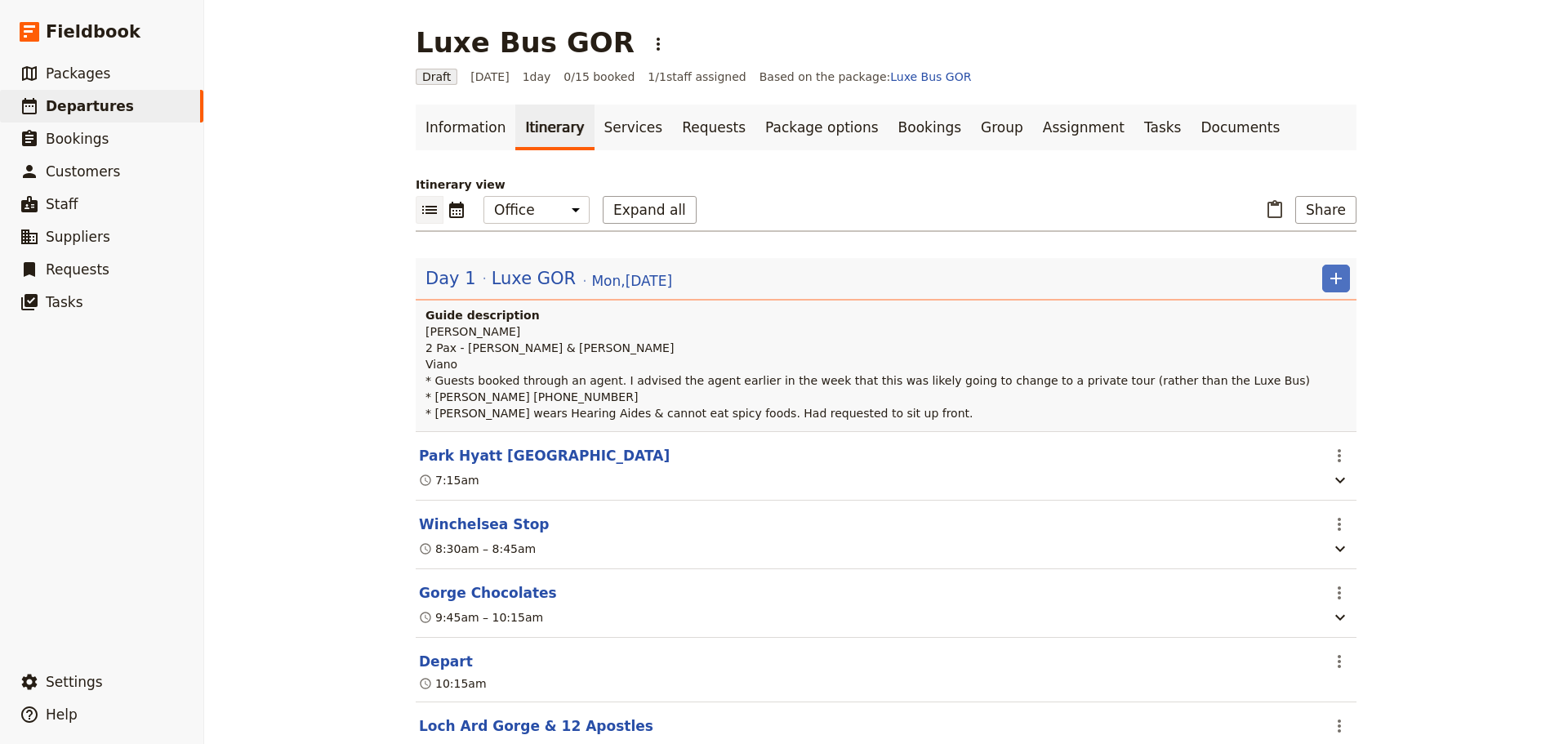
scroll to position [326, 0]
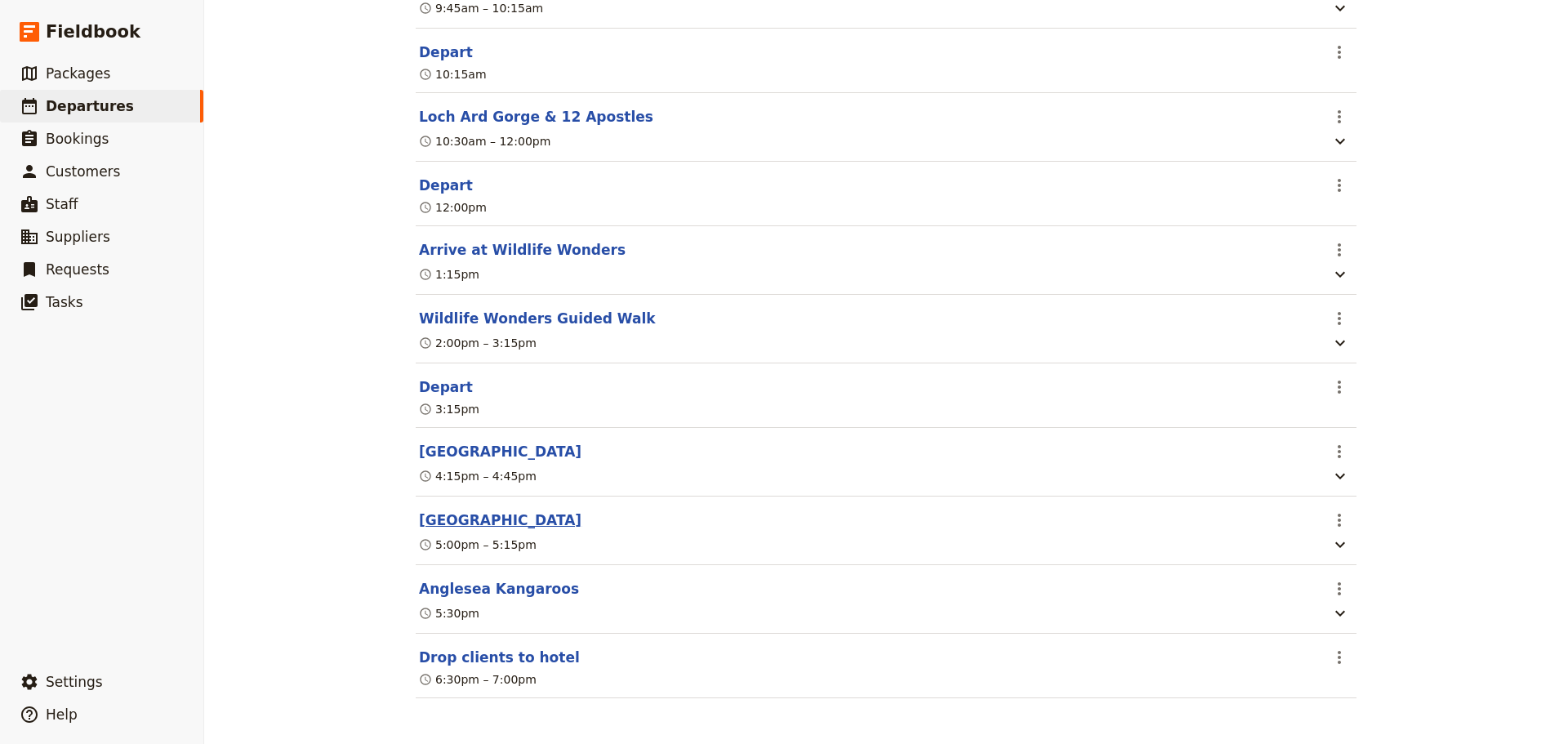
click at [467, 513] on button "[GEOGRAPHIC_DATA]" at bounding box center [499, 520] width 162 height 19
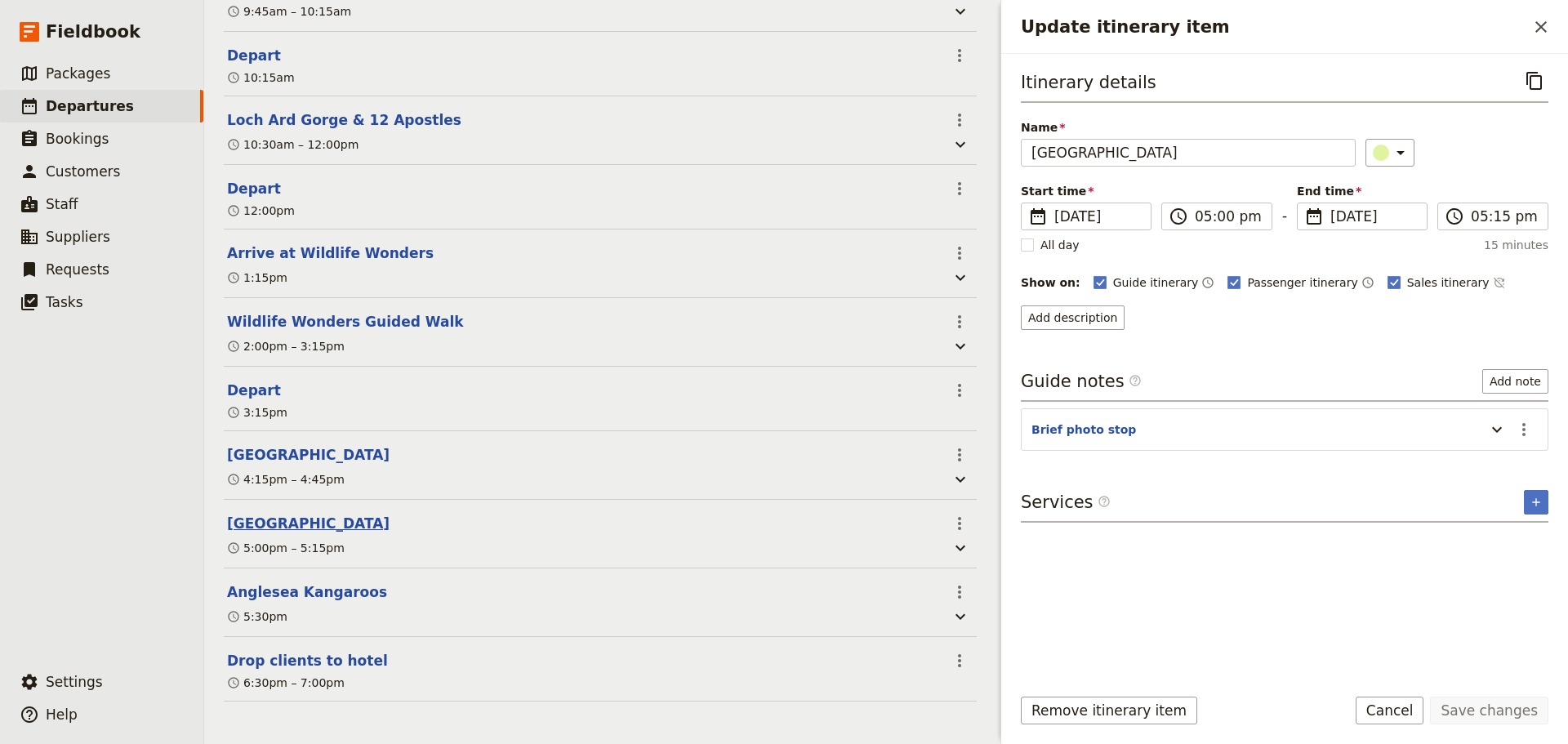
scroll to position [646, 0]
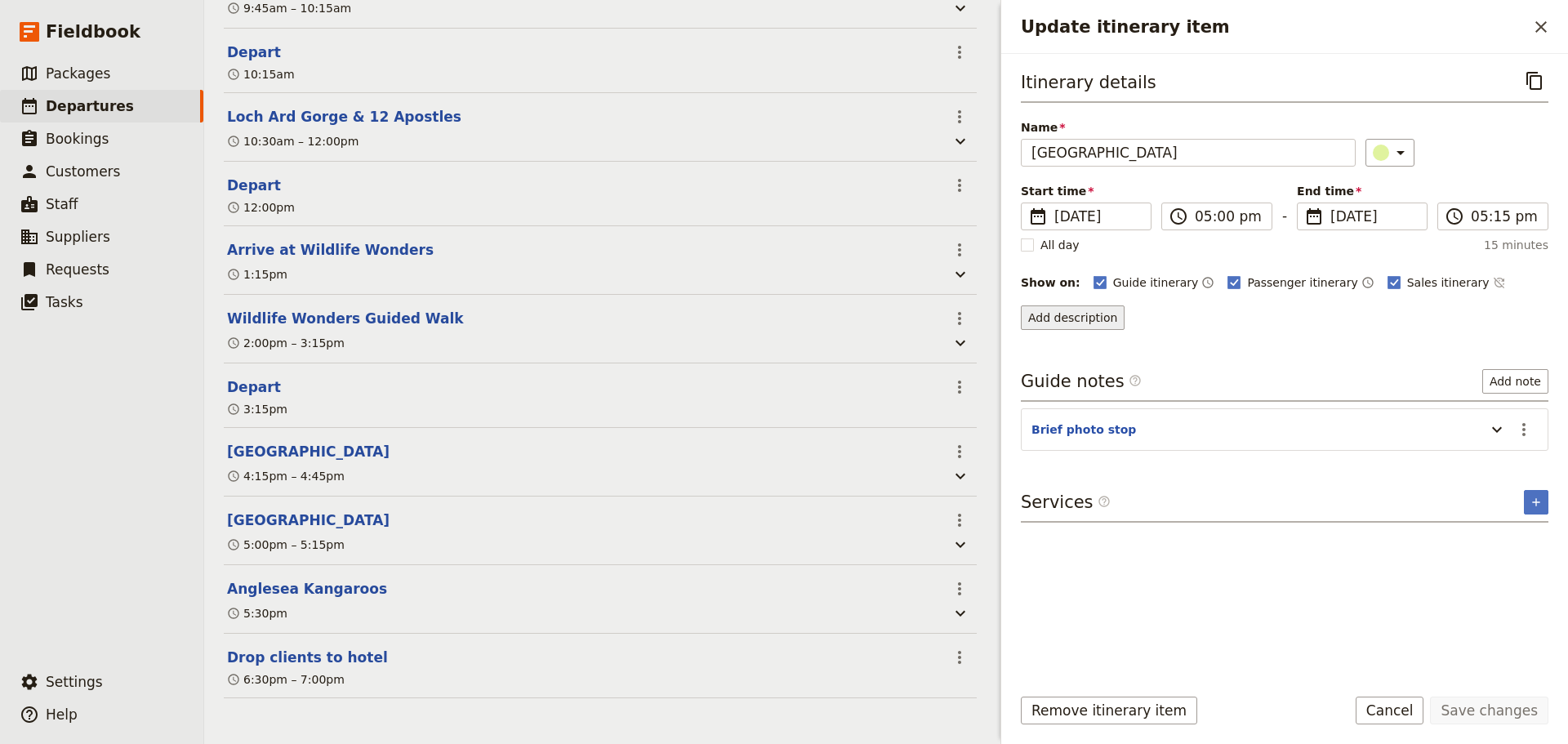
click at [1053, 309] on button "Add description" at bounding box center [1072, 317] width 103 height 24
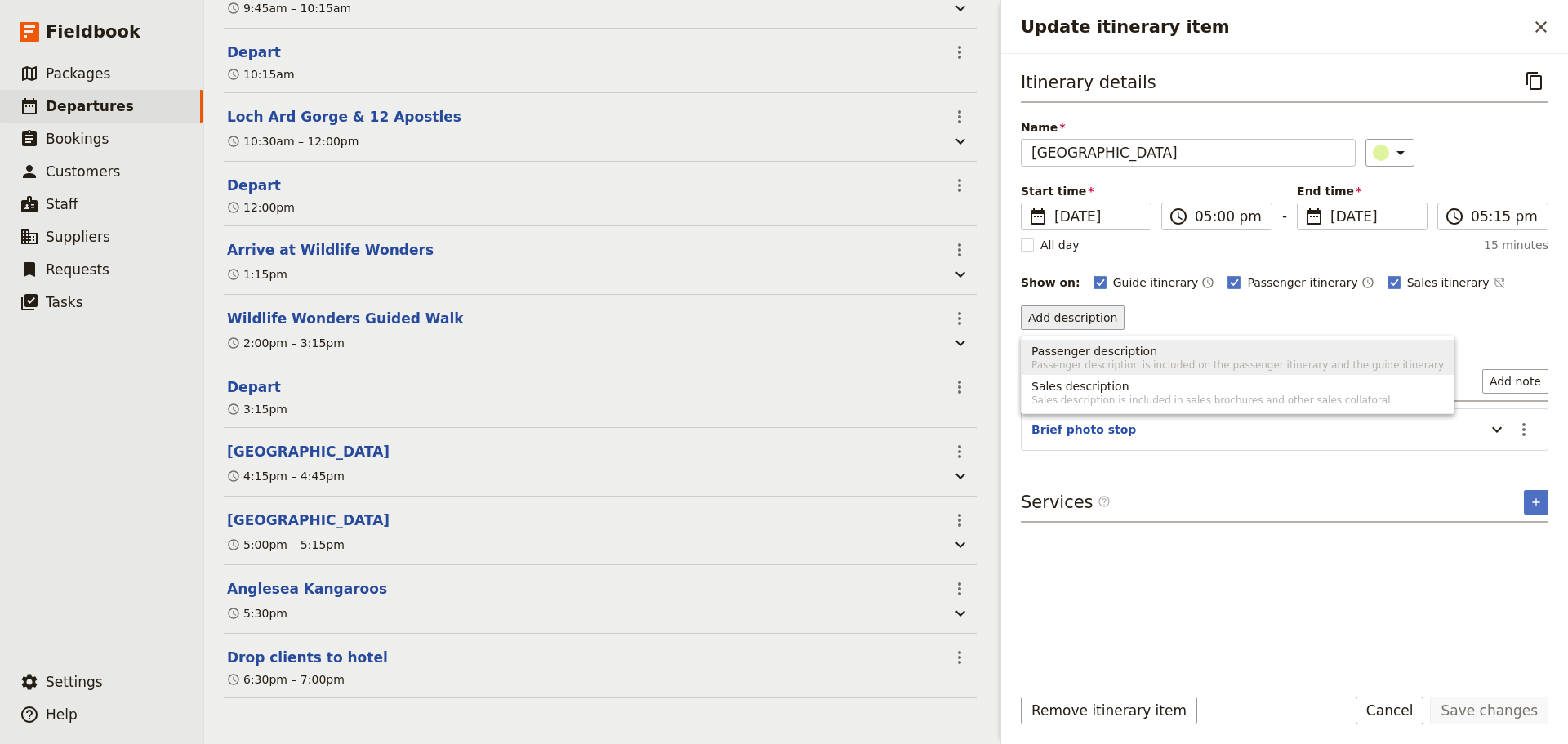
click at [1091, 349] on span "Passenger description" at bounding box center [1095, 351] width 126 height 16
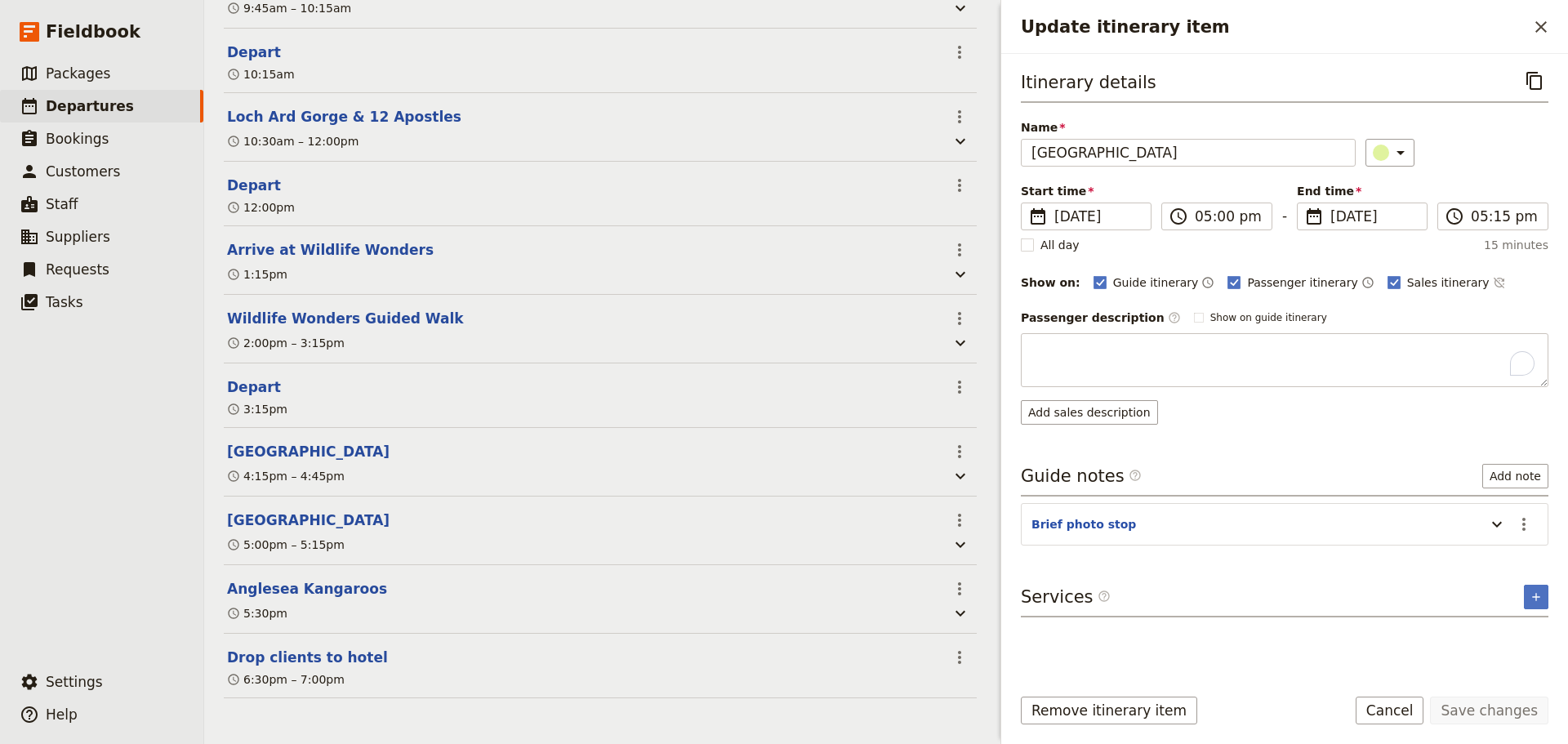
type textarea "A brief stop to reflect on the returned soldiers from WW1 who built the Great O…"
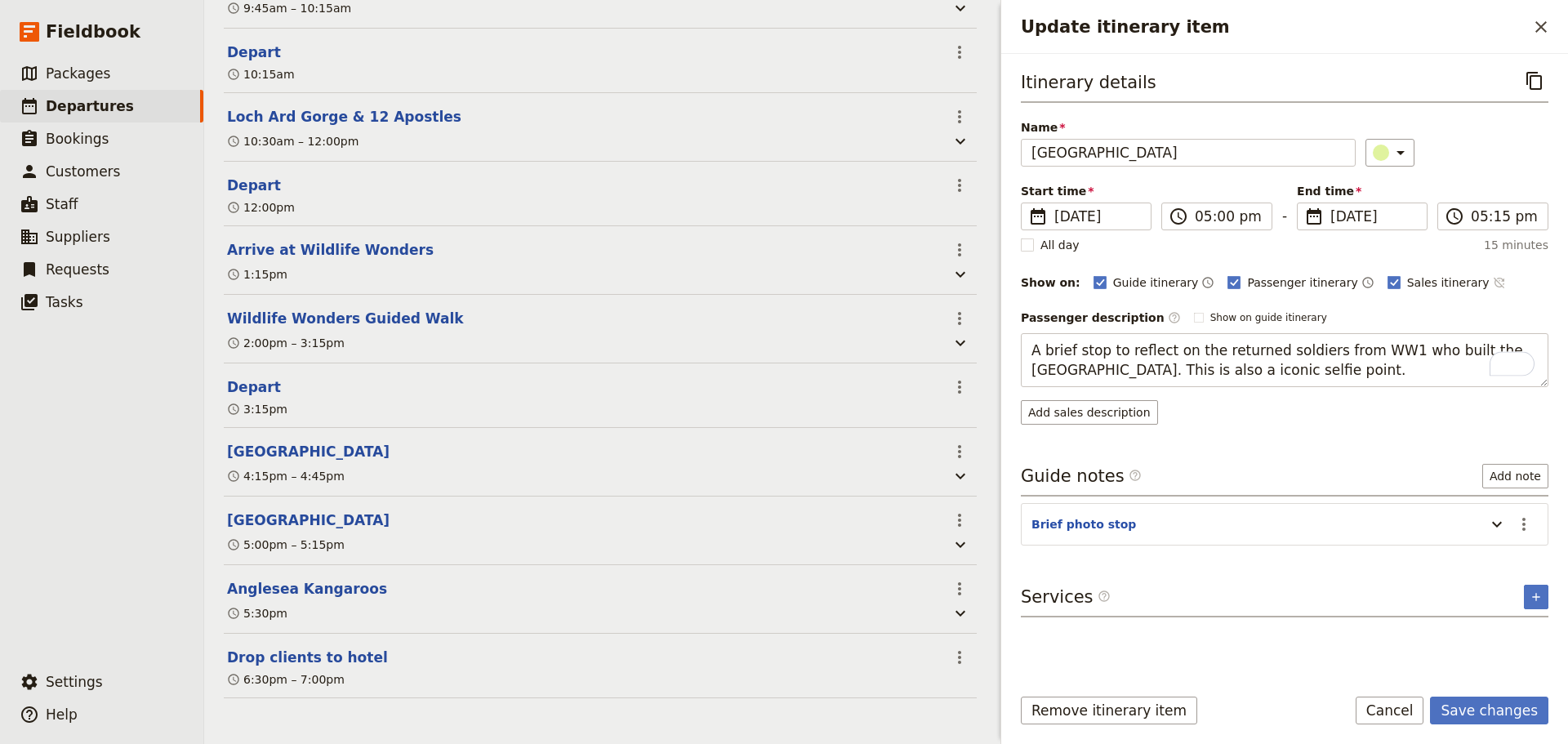
click at [1492, 281] on icon "Time not shown on sales itinerary" at bounding box center [1499, 282] width 13 height 13
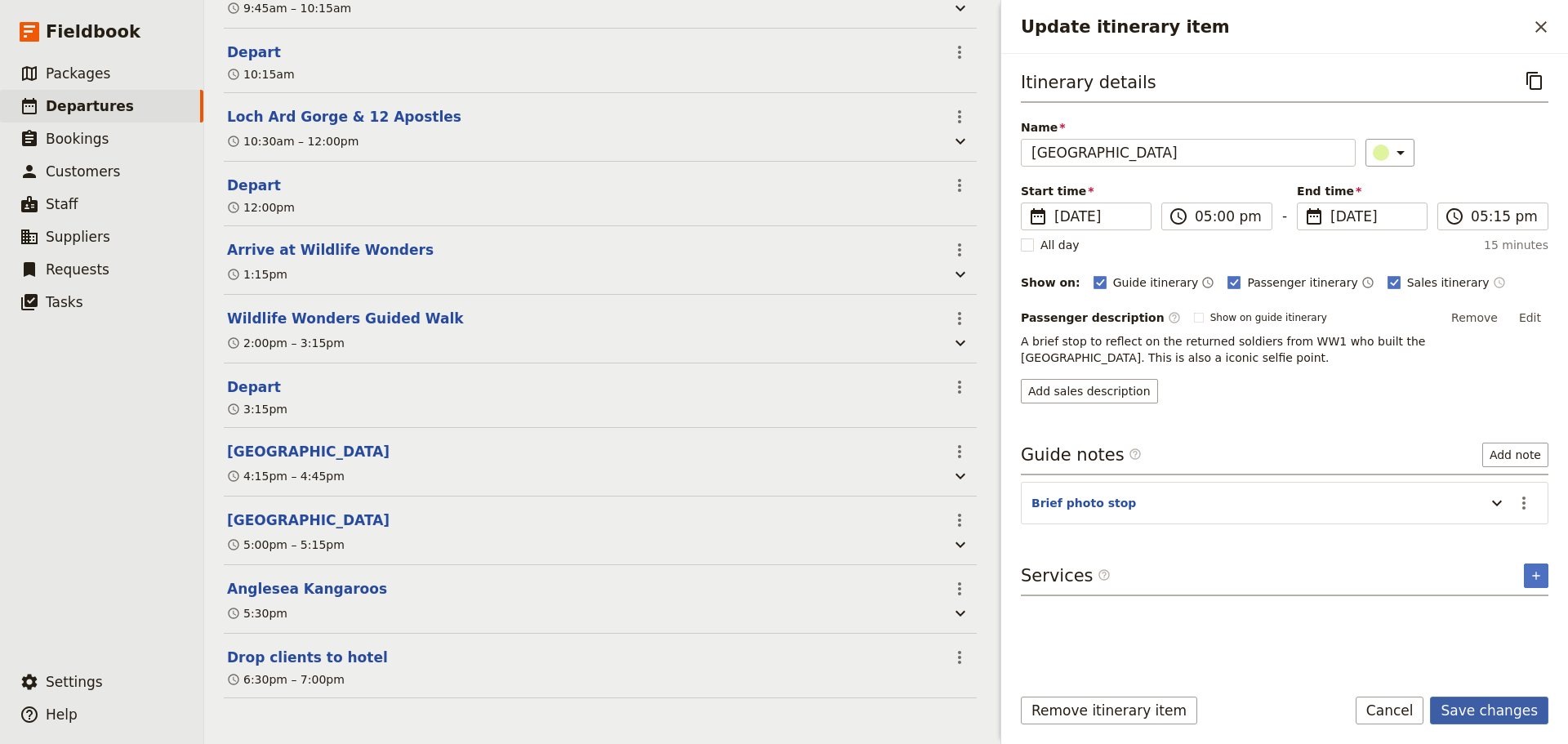
click at [1524, 710] on button "Save changes" at bounding box center [1488, 710] width 119 height 28
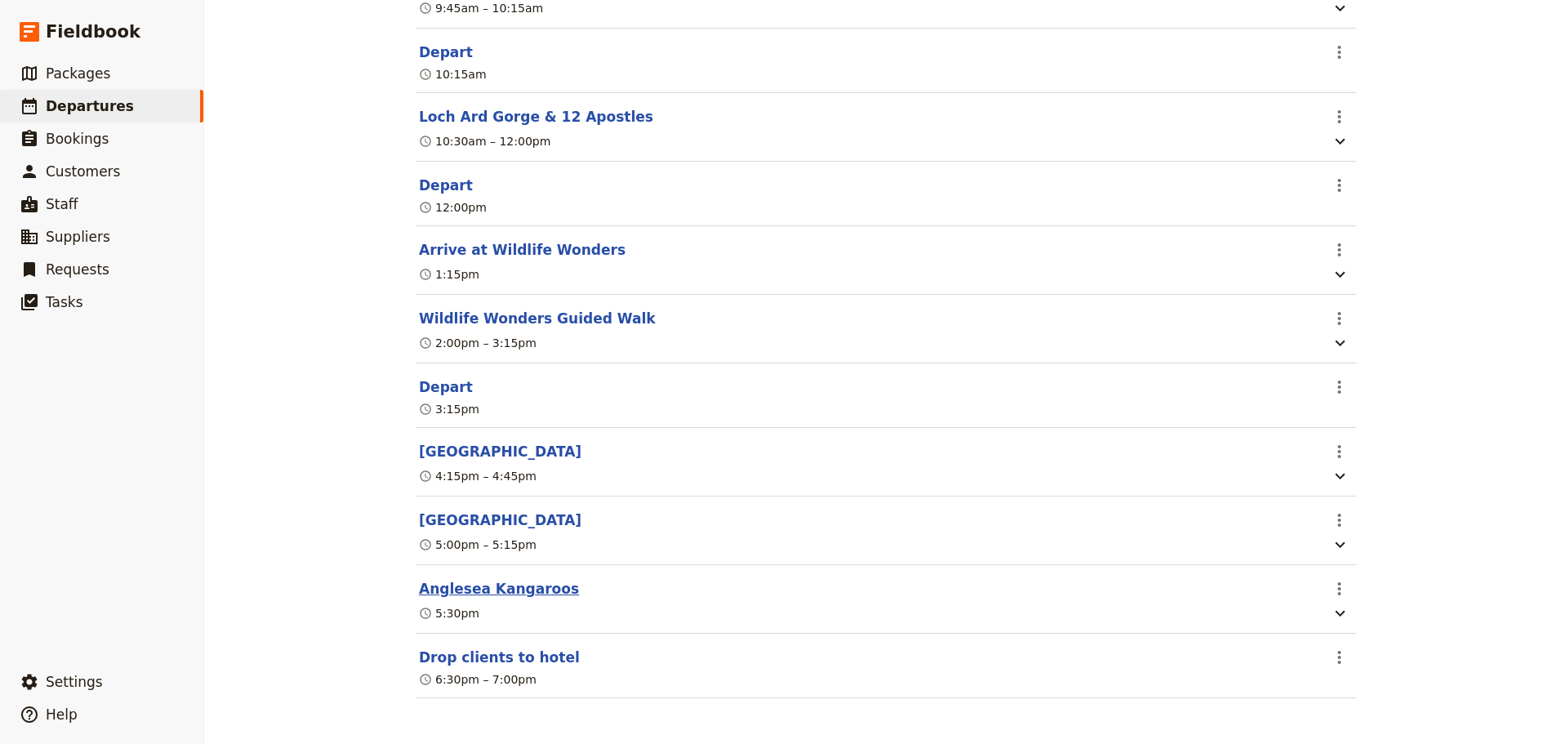
click at [504, 584] on button "Anglesea Kangaroos" at bounding box center [499, 588] width 160 height 19
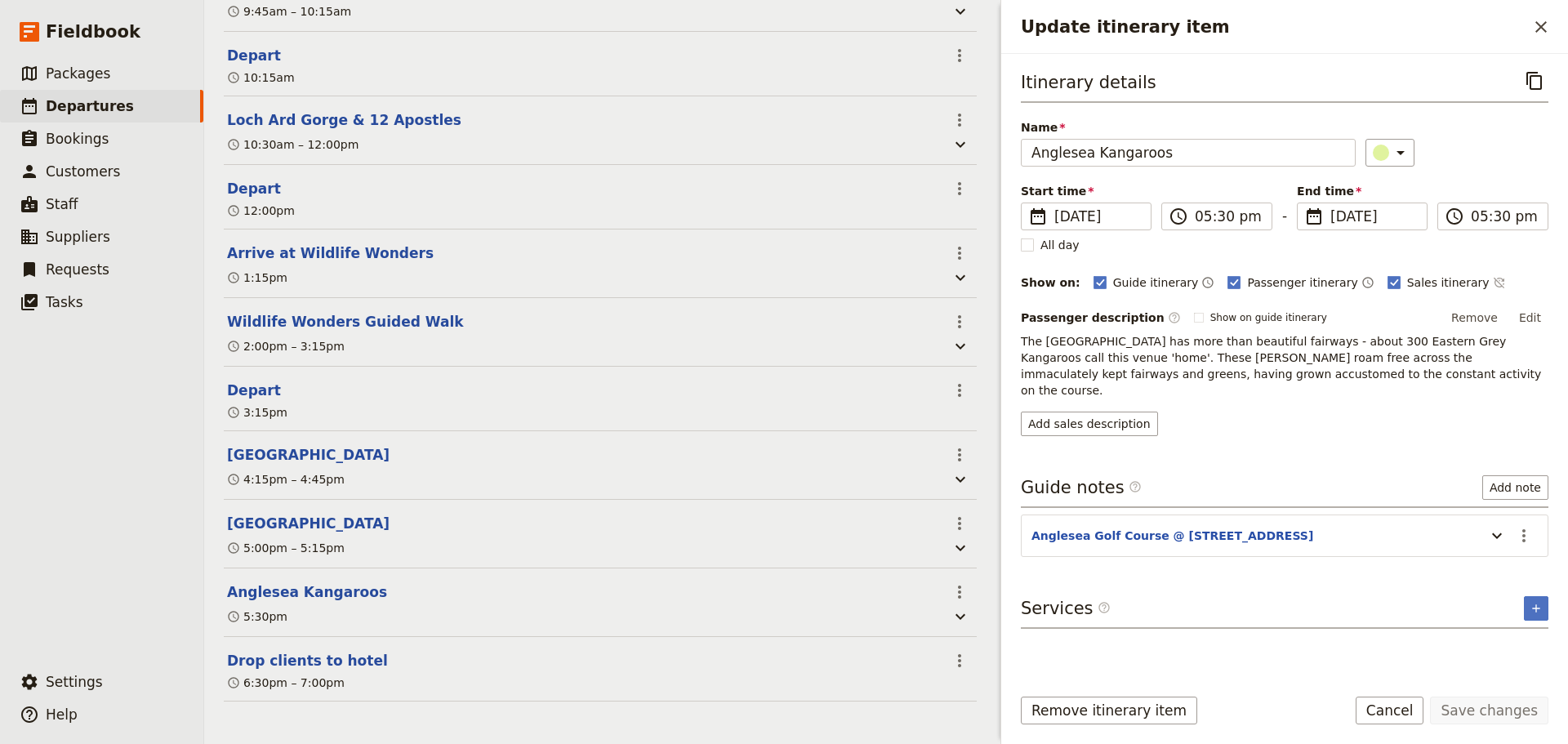
scroll to position [646, 0]
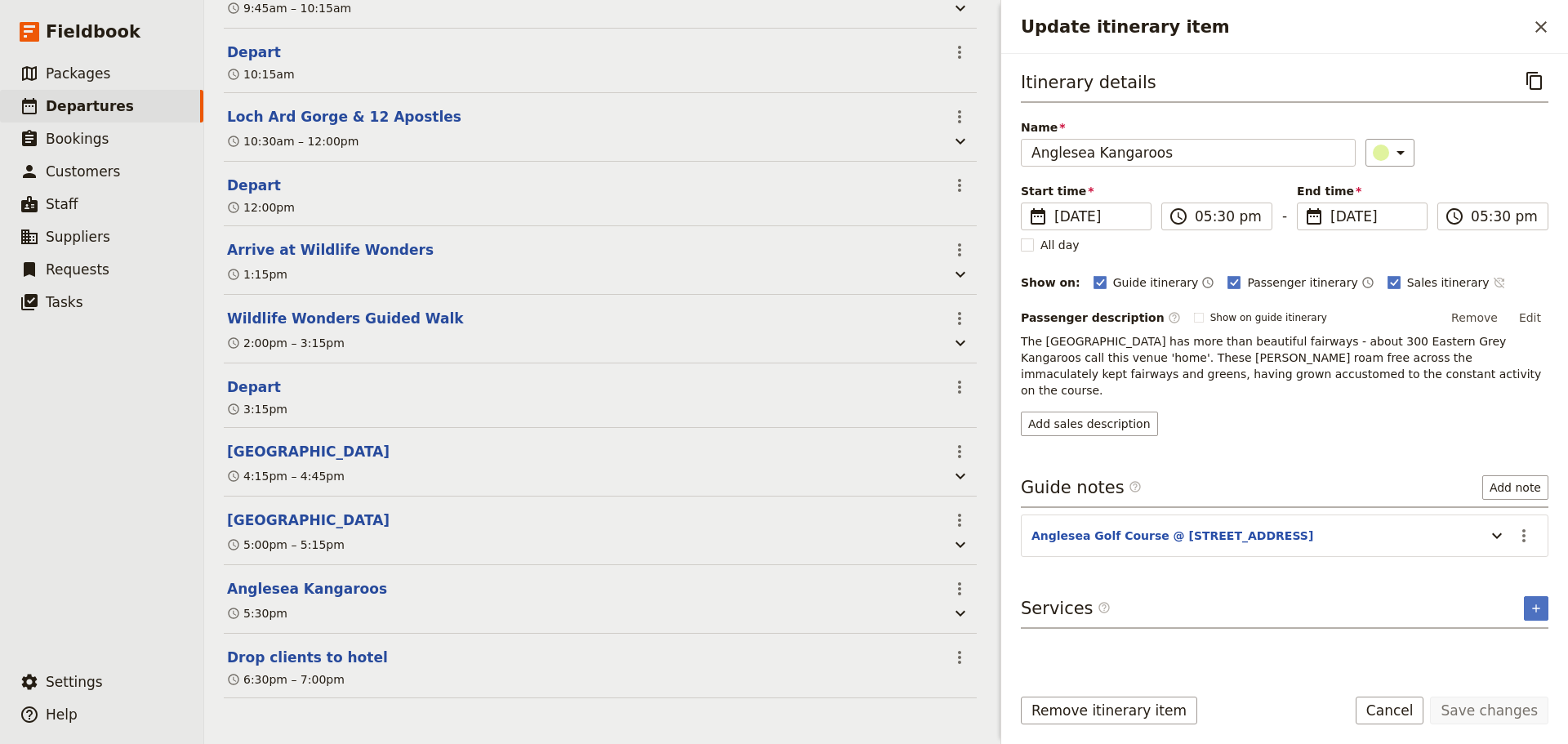
click at [1492, 284] on icon "Time not shown on sales itinerary" at bounding box center [1497, 282] width 11 height 11
click at [1455, 704] on button "Save changes" at bounding box center [1488, 710] width 119 height 28
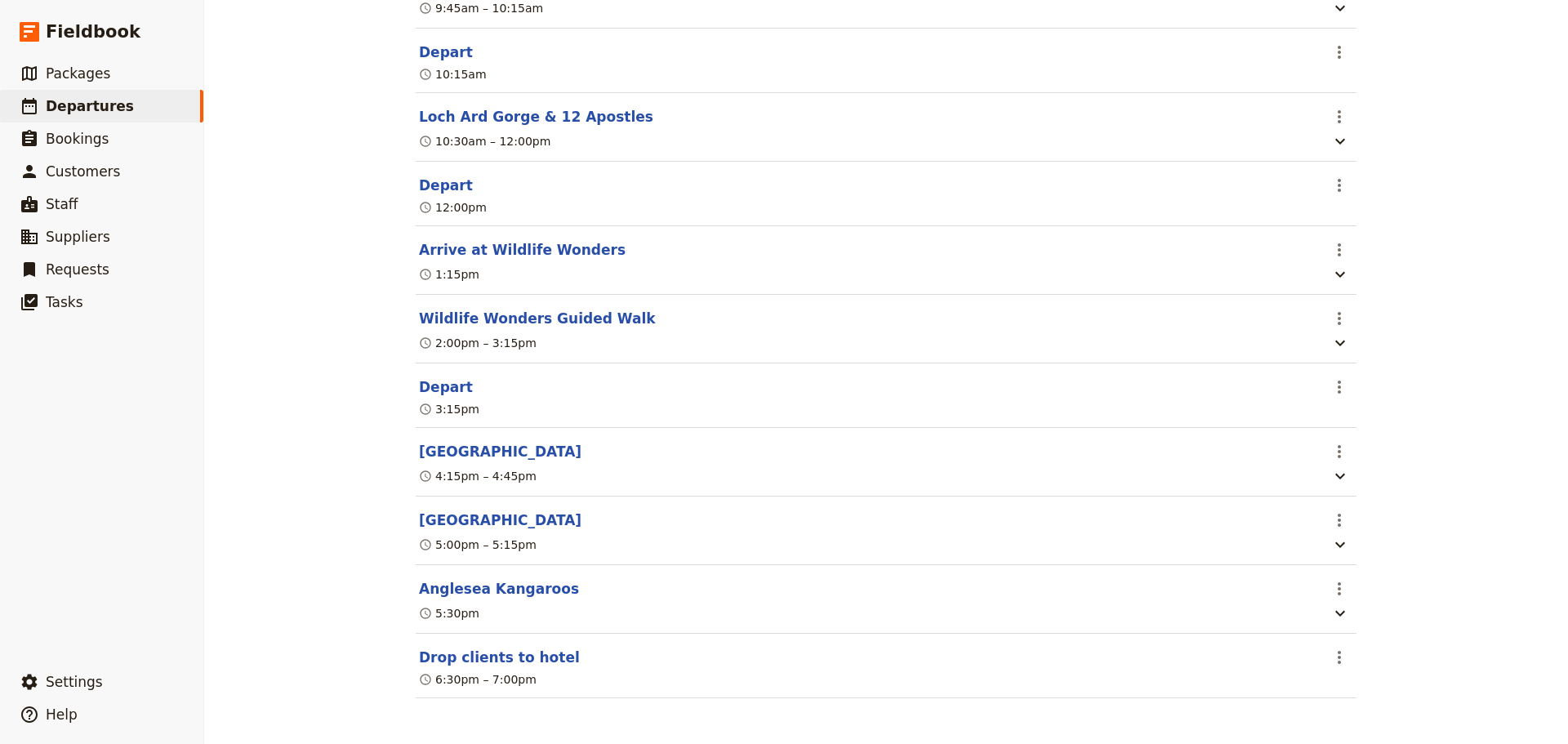
click at [487, 651] on button "Drop clients to hotel" at bounding box center [499, 657] width 161 height 19
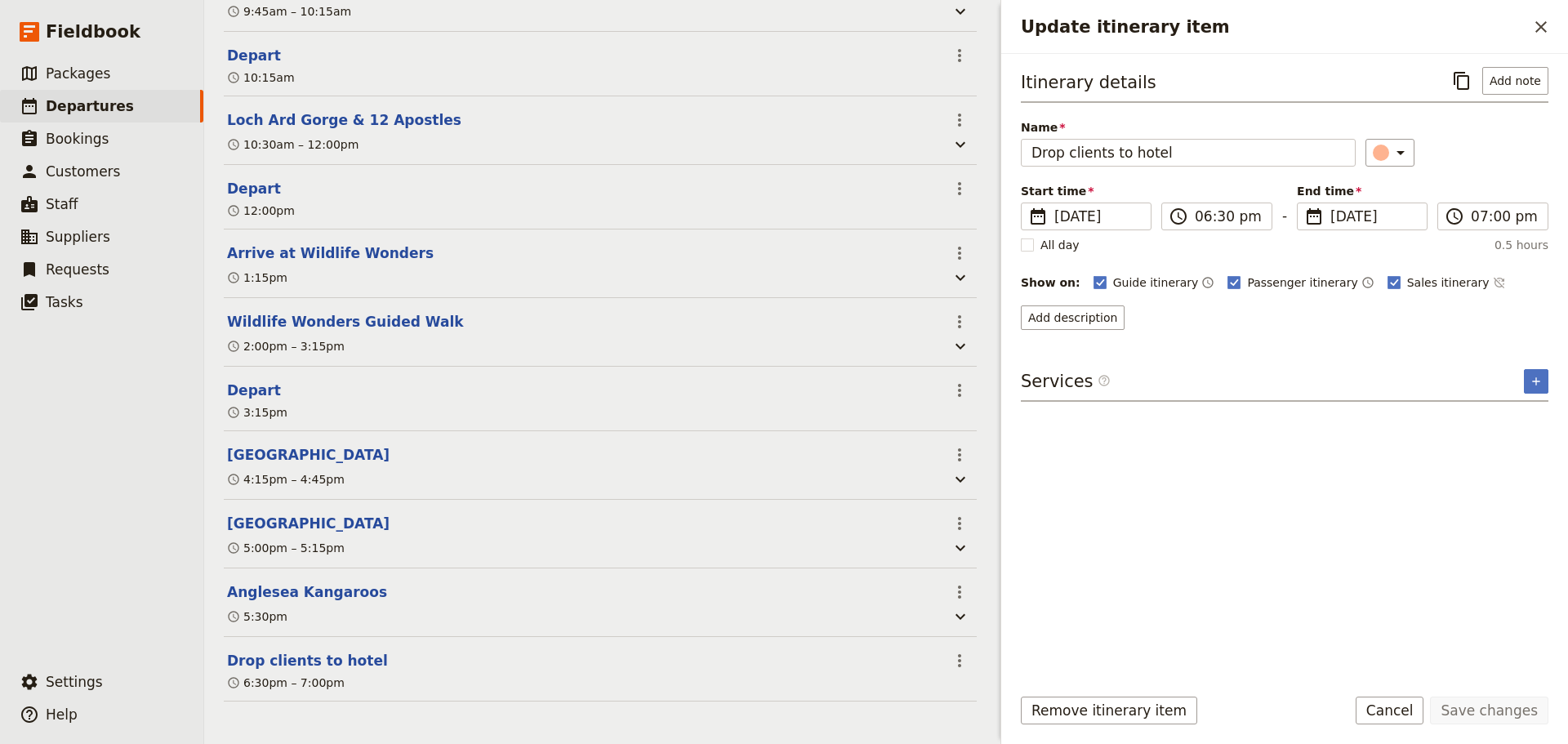
scroll to position [646, 0]
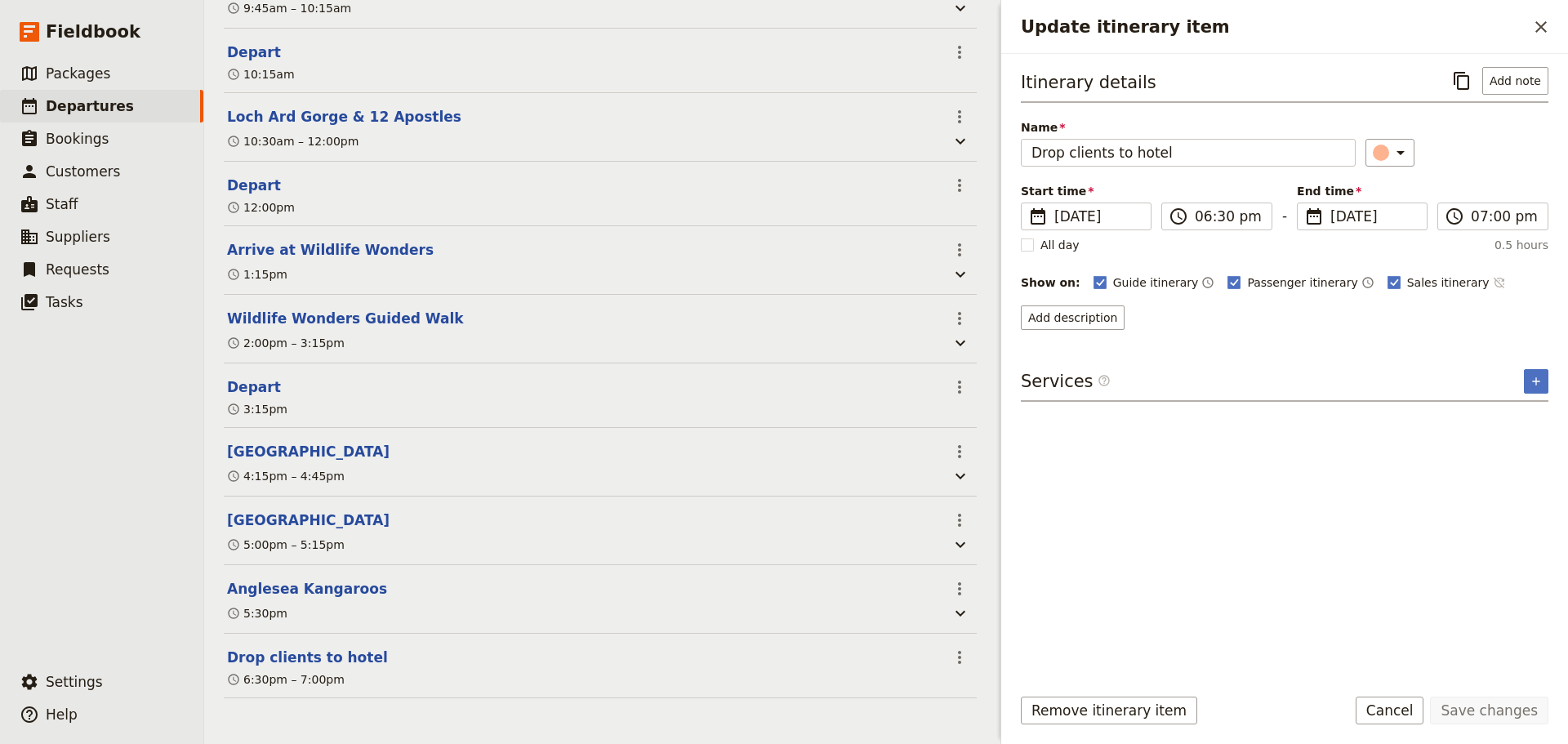
click at [1492, 282] on icon "Time not shown on sales itinerary" at bounding box center [1499, 282] width 13 height 13
click at [1493, 710] on button "Save changes" at bounding box center [1488, 710] width 119 height 28
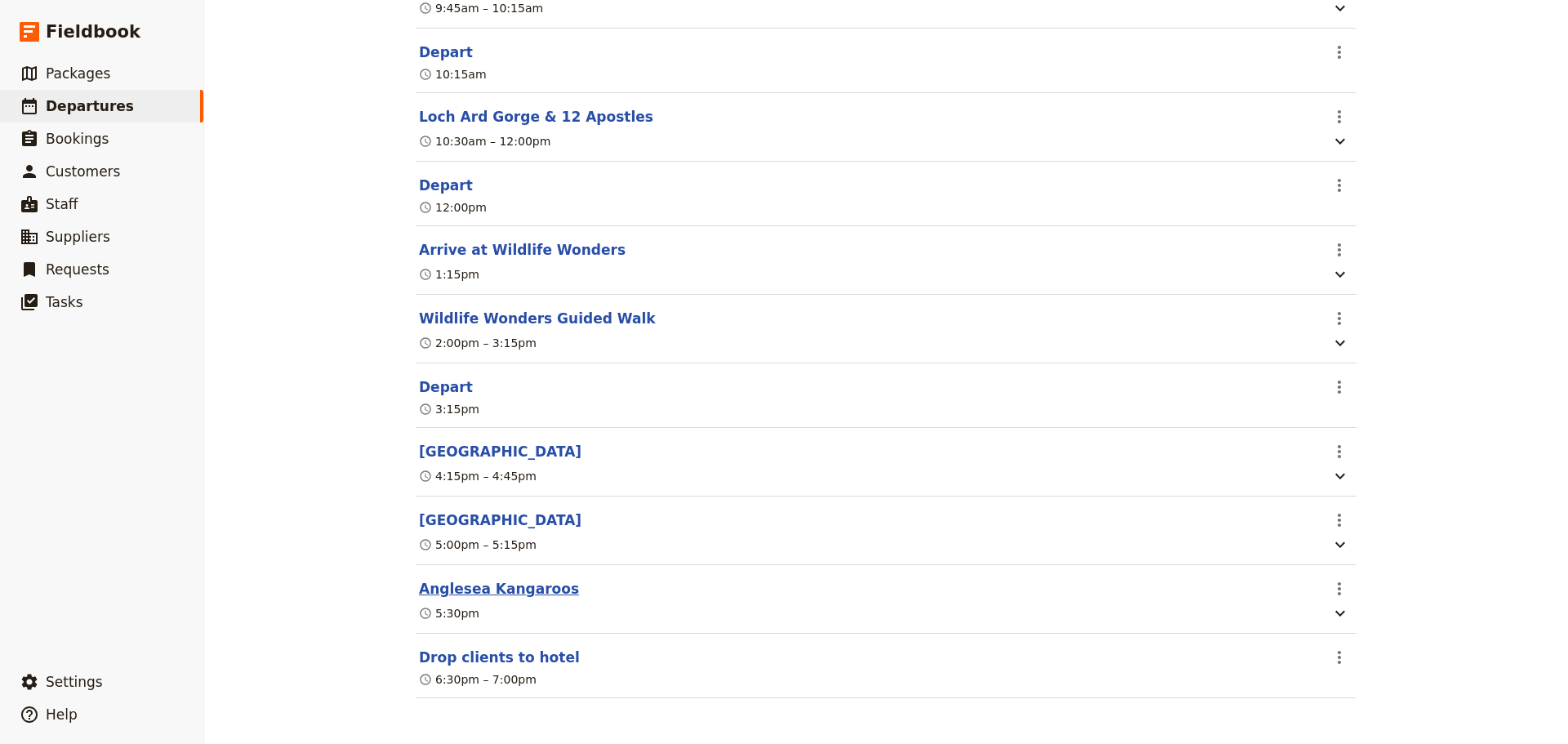
click at [515, 586] on button "Anglesea Kangaroos" at bounding box center [499, 588] width 160 height 19
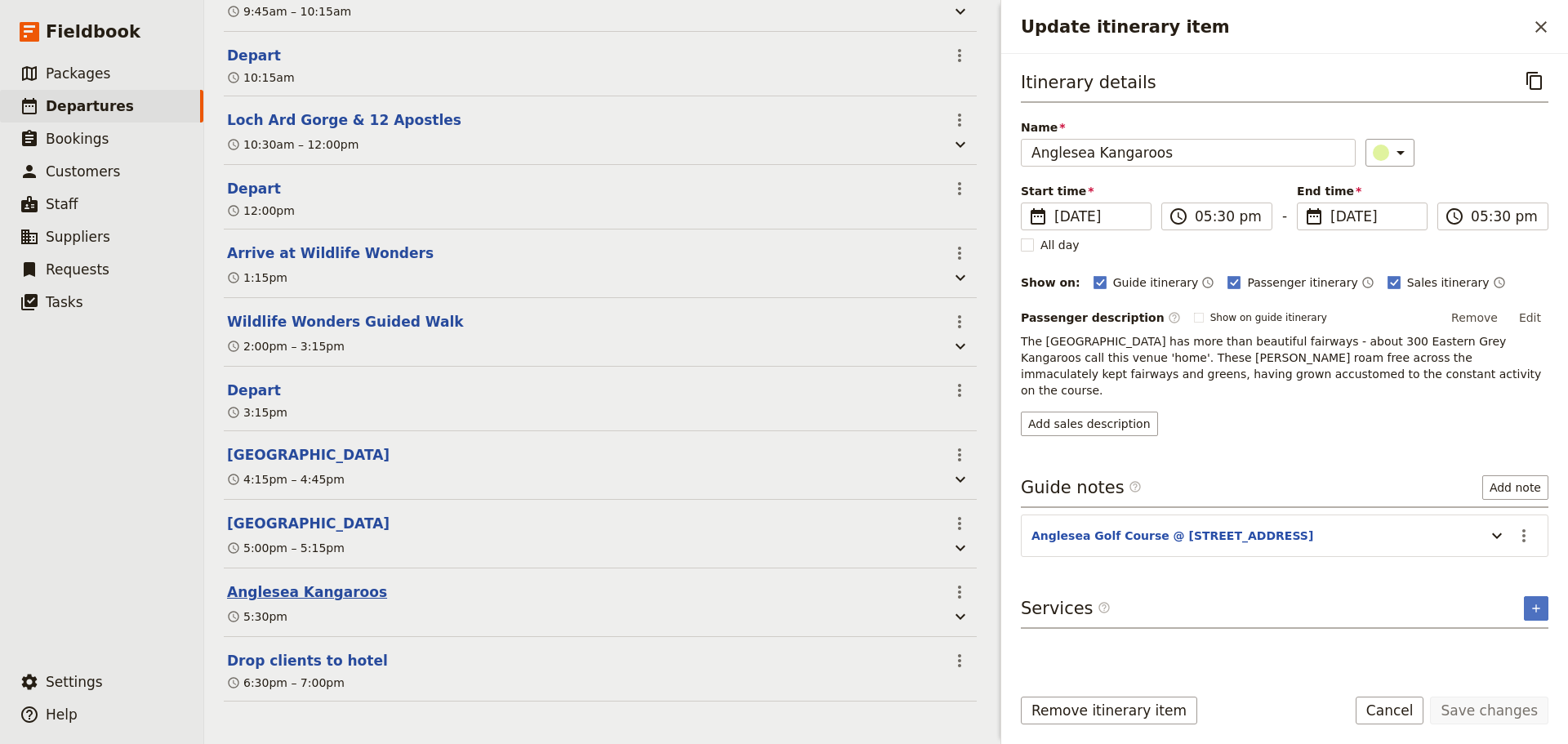
scroll to position [646, 0]
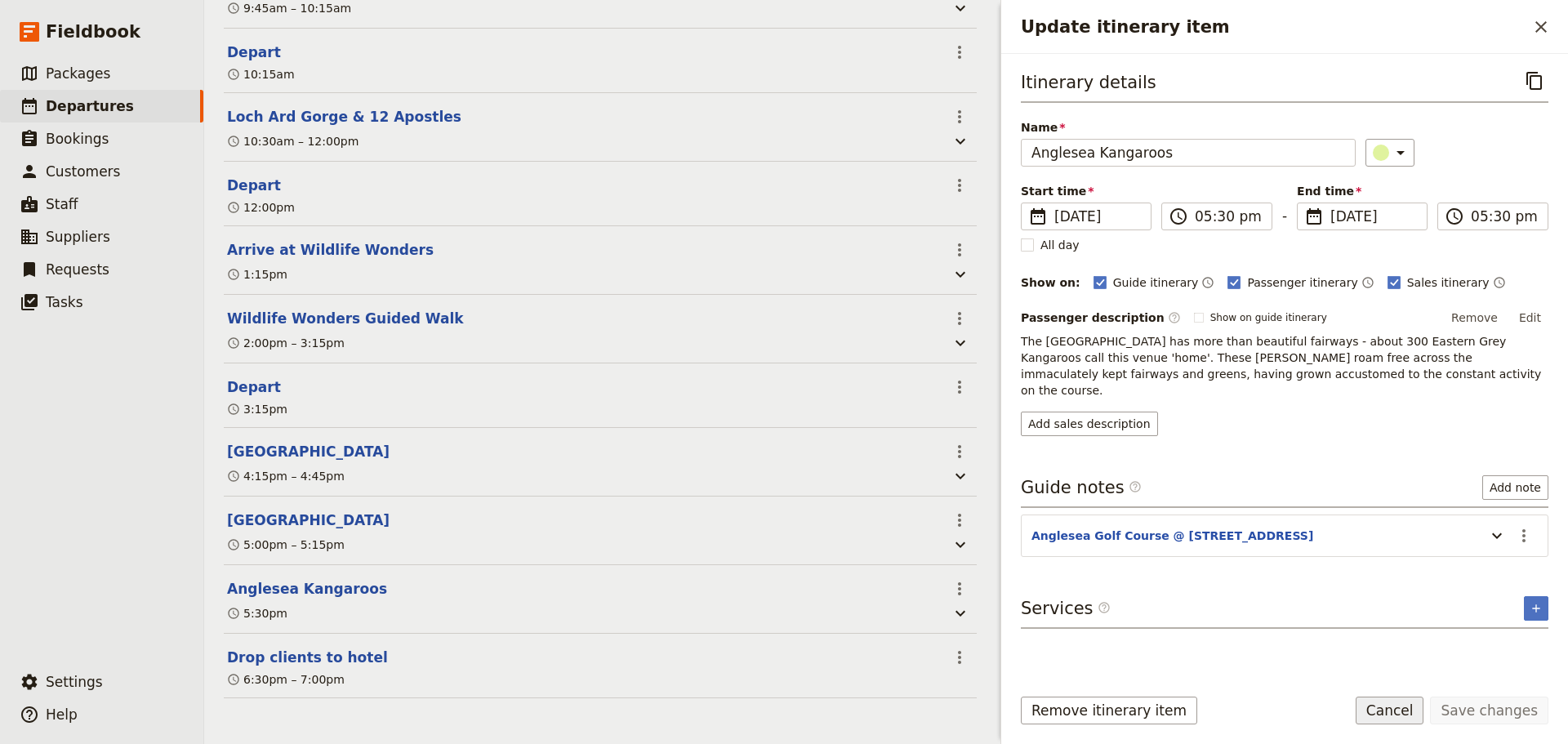
click at [1408, 707] on button "Cancel" at bounding box center [1390, 710] width 69 height 28
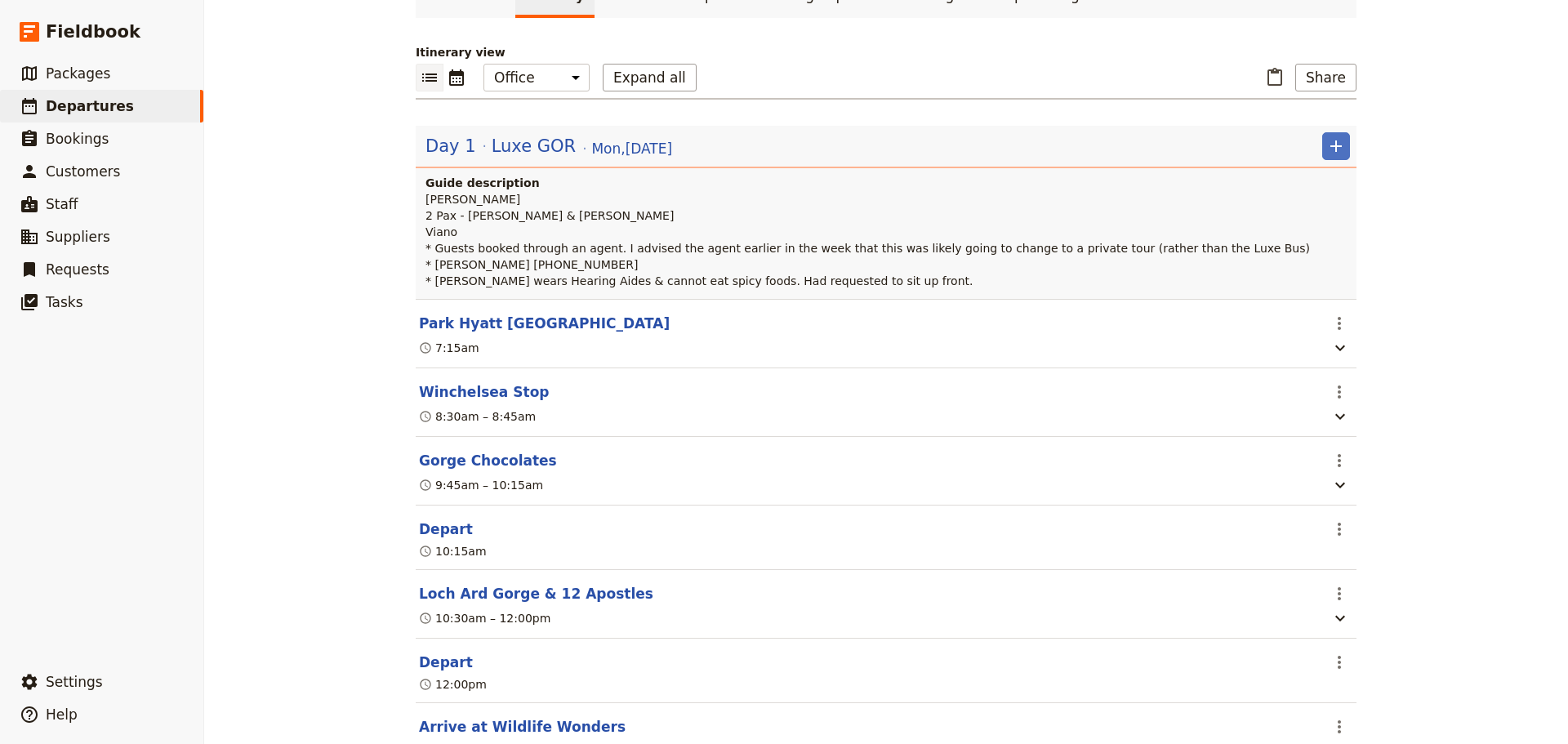
scroll to position [50, 0]
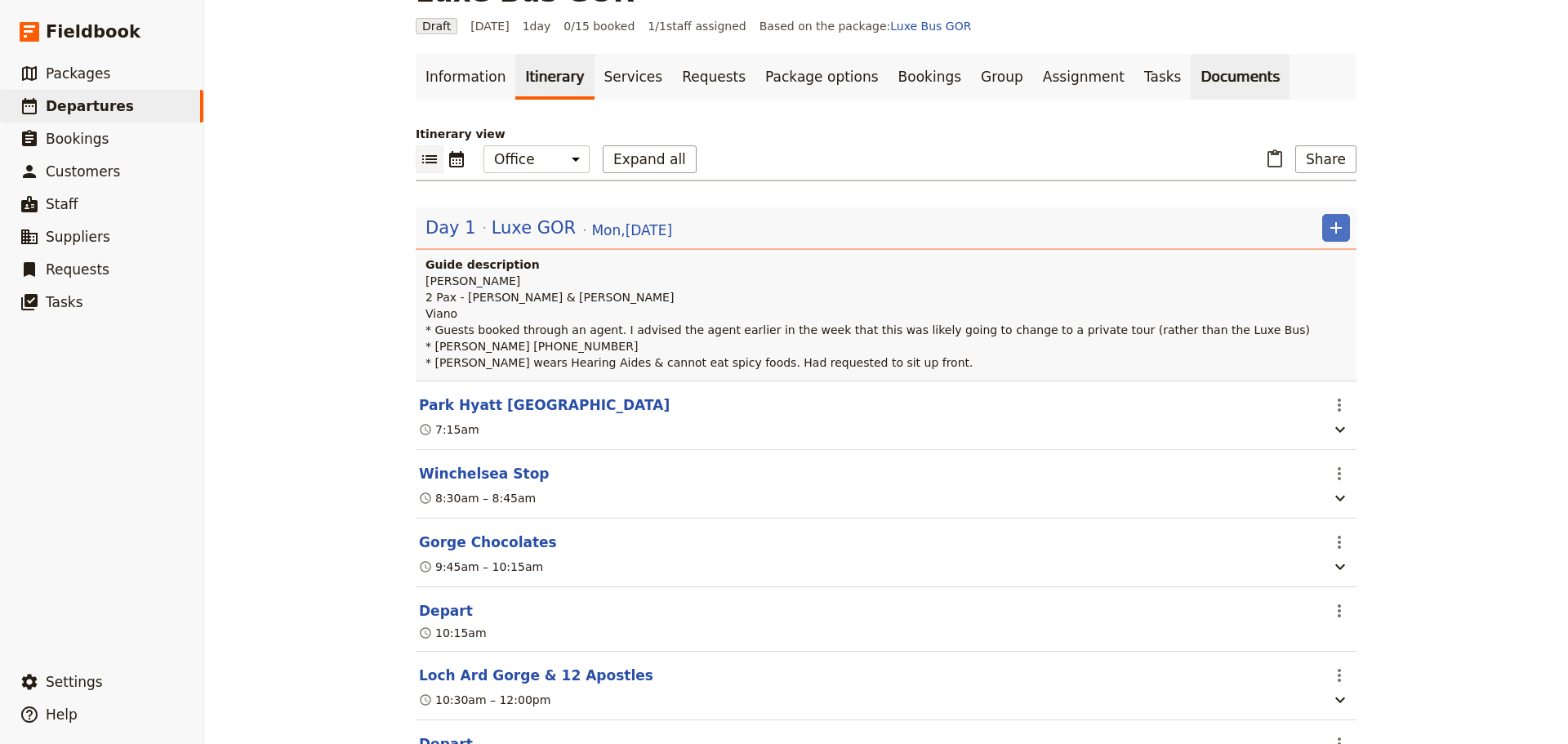
click at [1191, 77] on link "Documents" at bounding box center [1240, 77] width 99 height 45
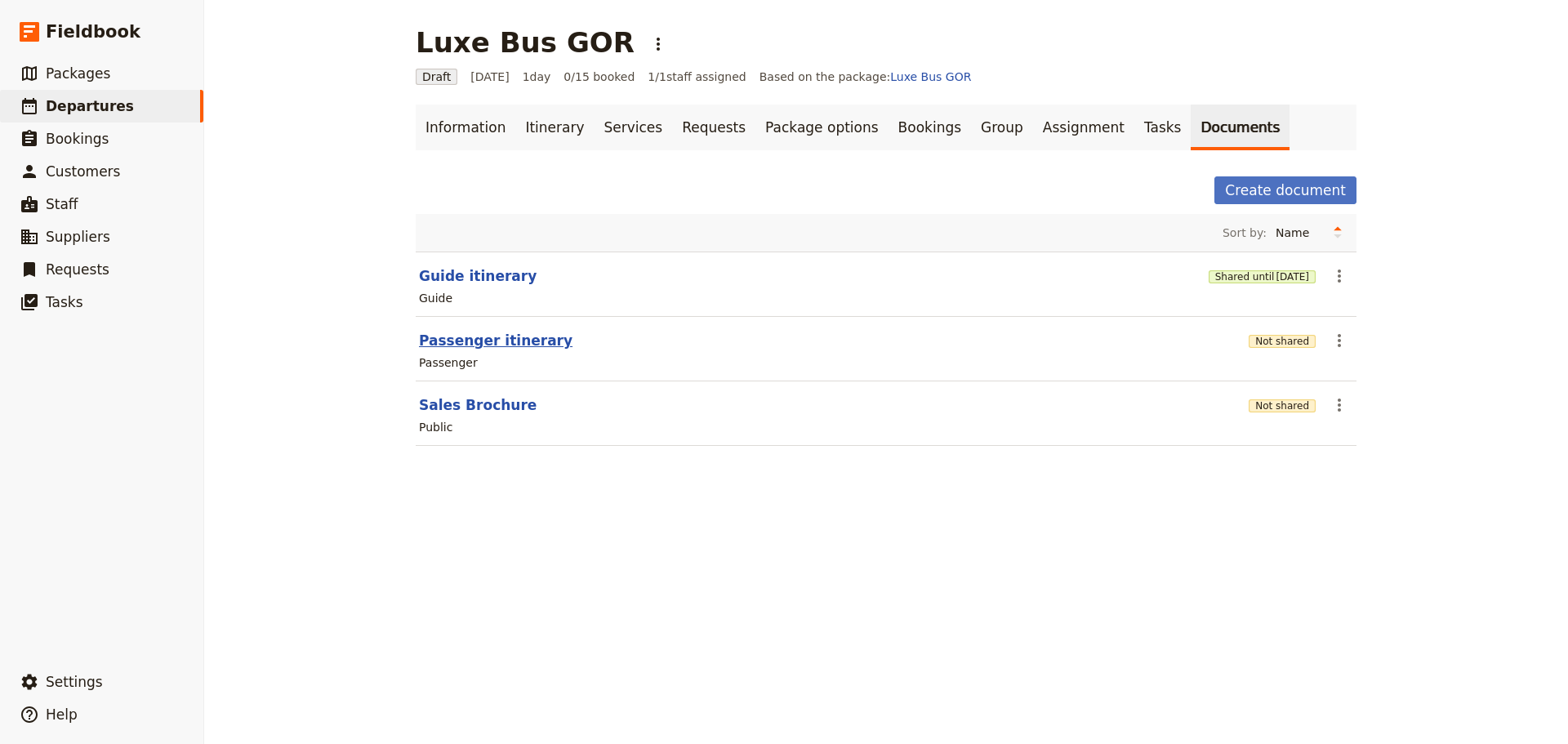
click at [451, 348] on button "Passenger itinerary" at bounding box center [495, 340] width 154 height 19
select select "PASSENGER"
select select "RUN_SHEET"
select select "DEFAULT"
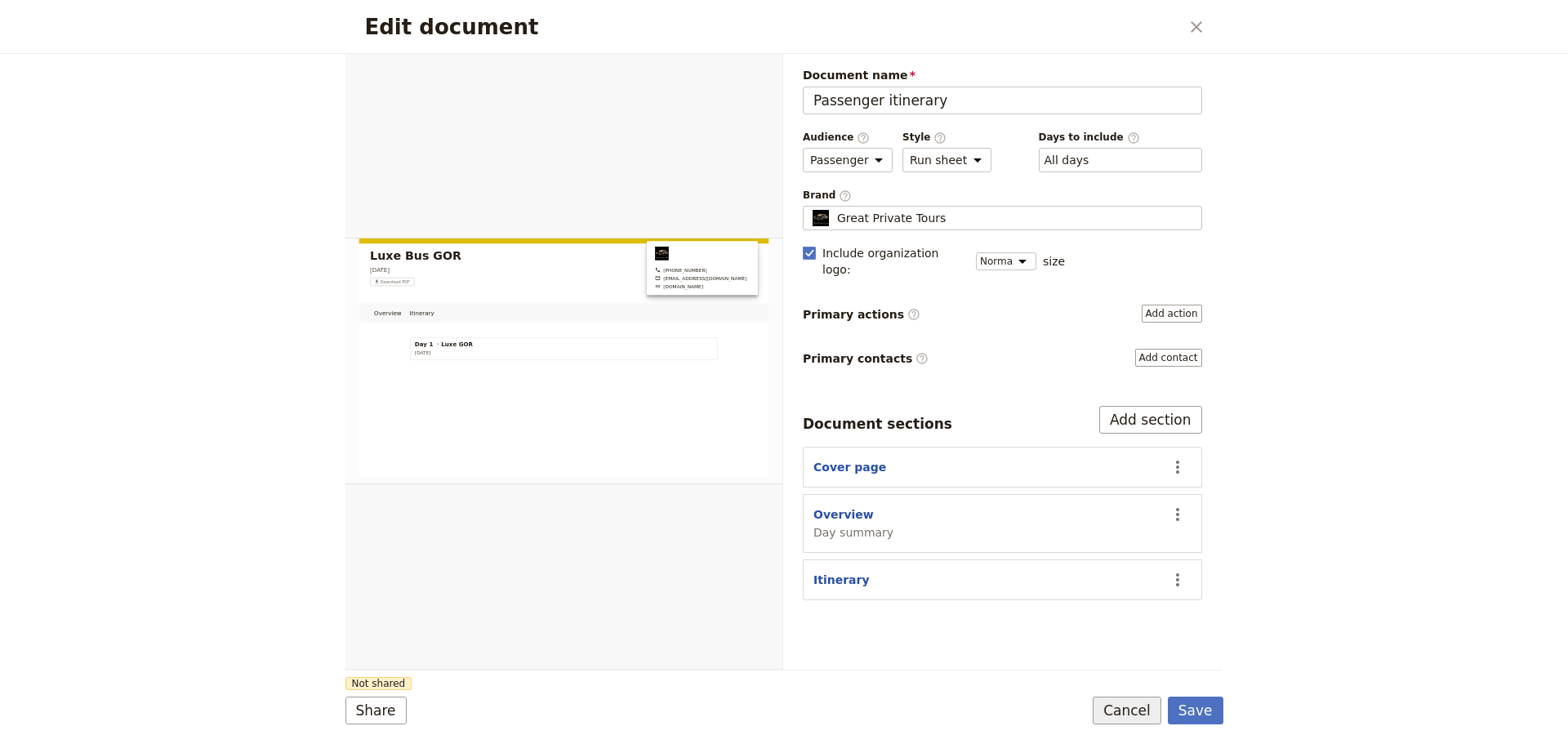
click at [1127, 714] on button "Cancel" at bounding box center [1127, 710] width 69 height 28
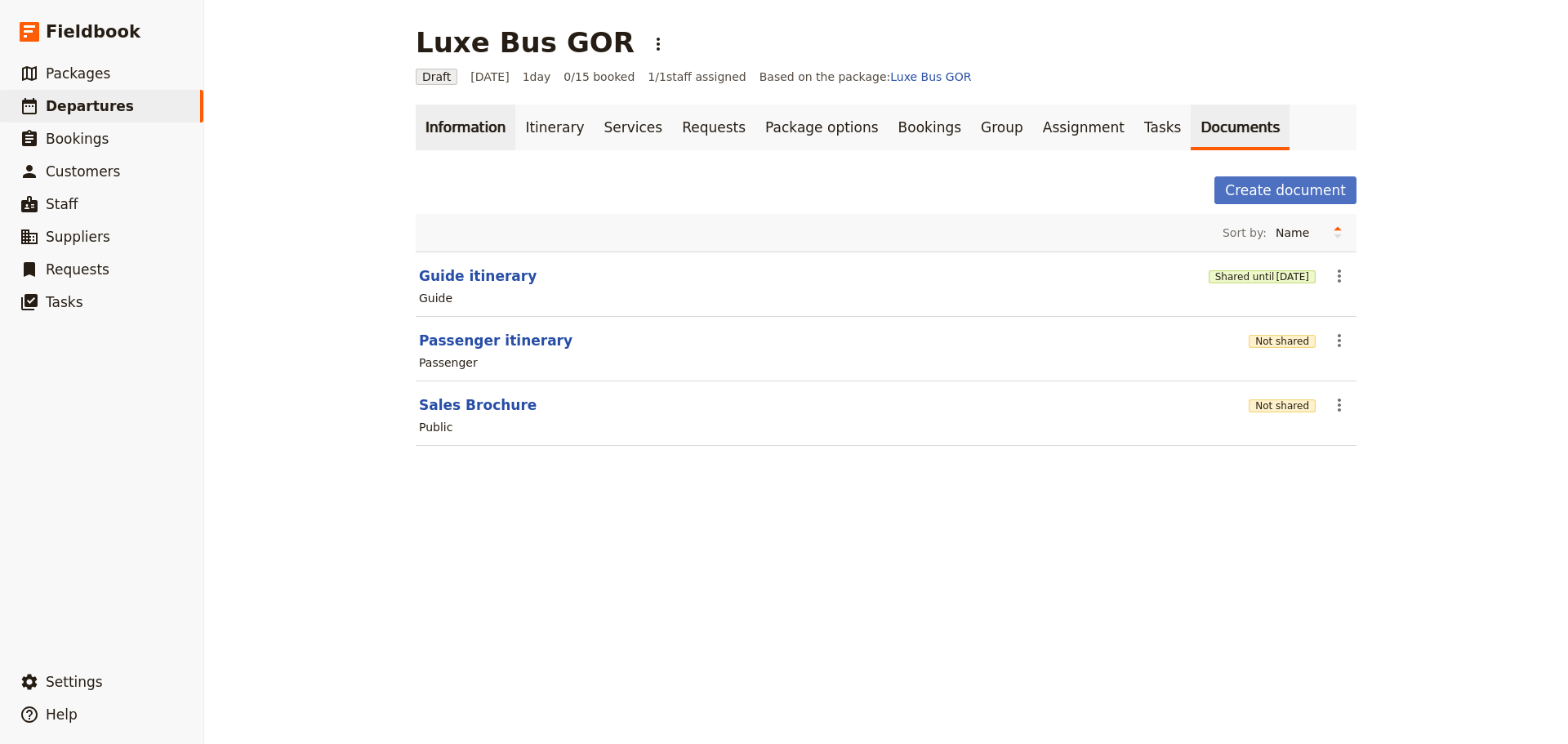
click at [462, 132] on link "Information" at bounding box center [465, 127] width 99 height 45
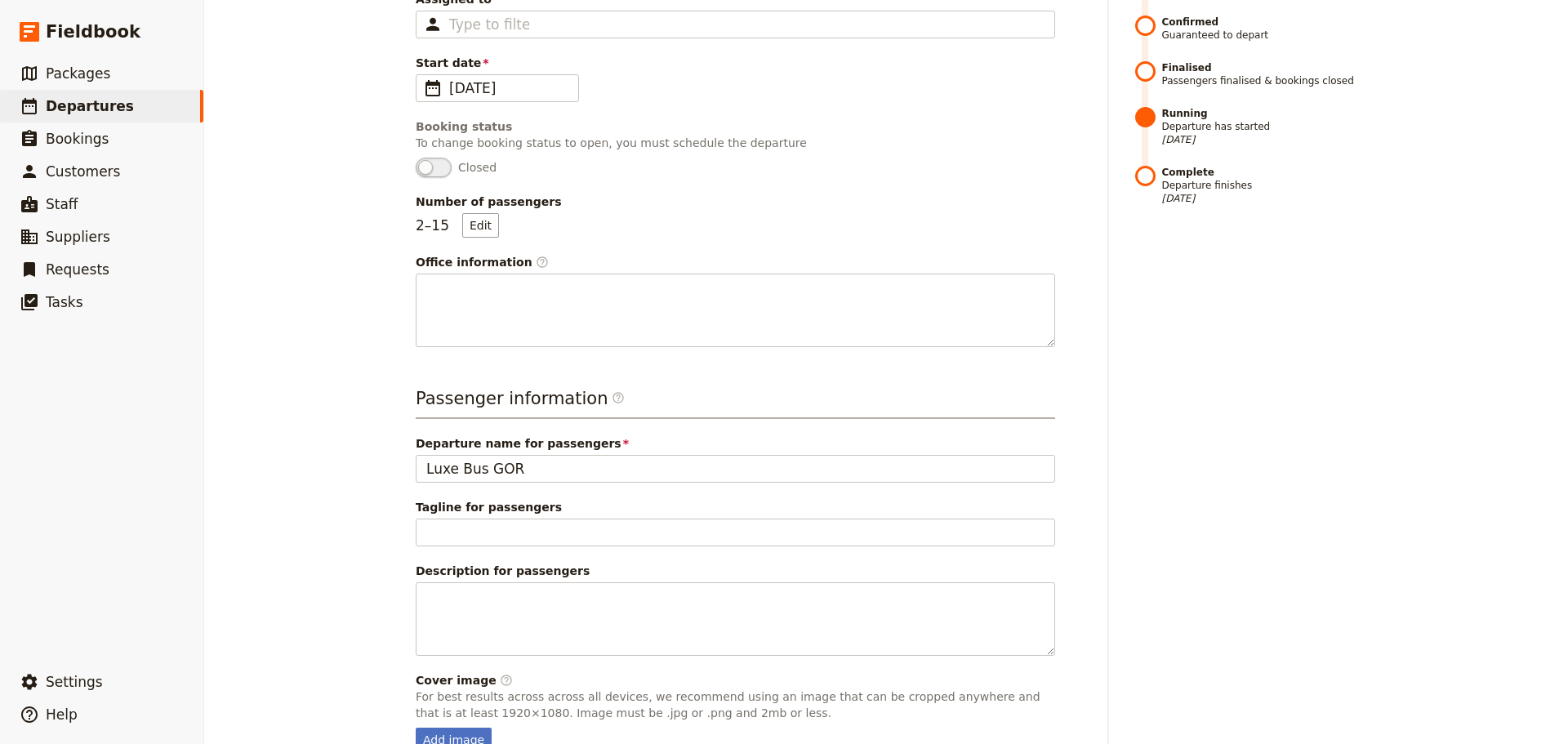
scroll to position [386, 0]
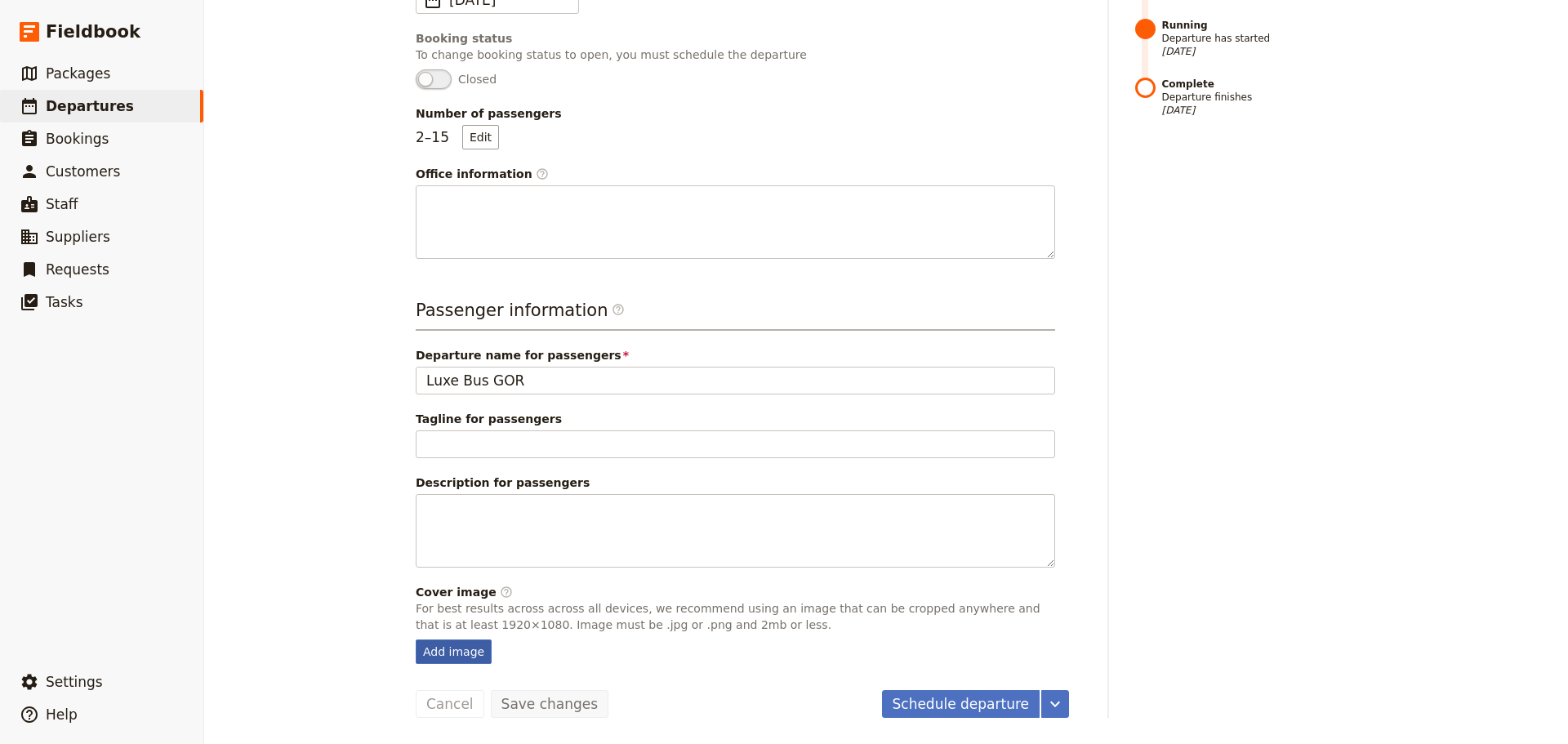
click at [458, 644] on div "Add image" at bounding box center [453, 651] width 76 height 24
click at [415, 639] on input "Add image" at bounding box center [414, 638] width 1 height 1
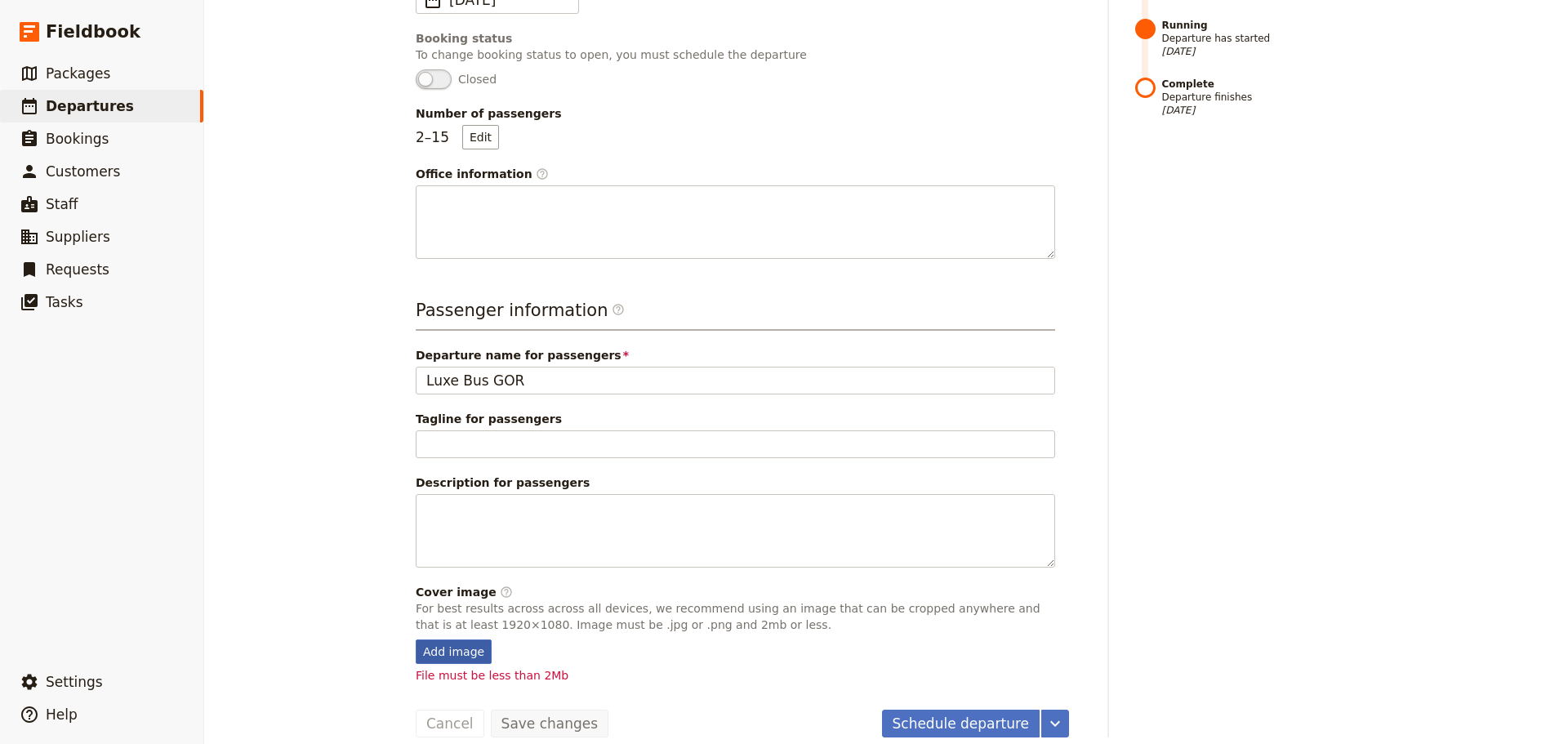
click at [466, 643] on div "Add image" at bounding box center [453, 651] width 76 height 24
click at [415, 639] on input "Add image" at bounding box center [414, 638] width 1 height 1
type input "C:\fakepath\127195-4.jpg"
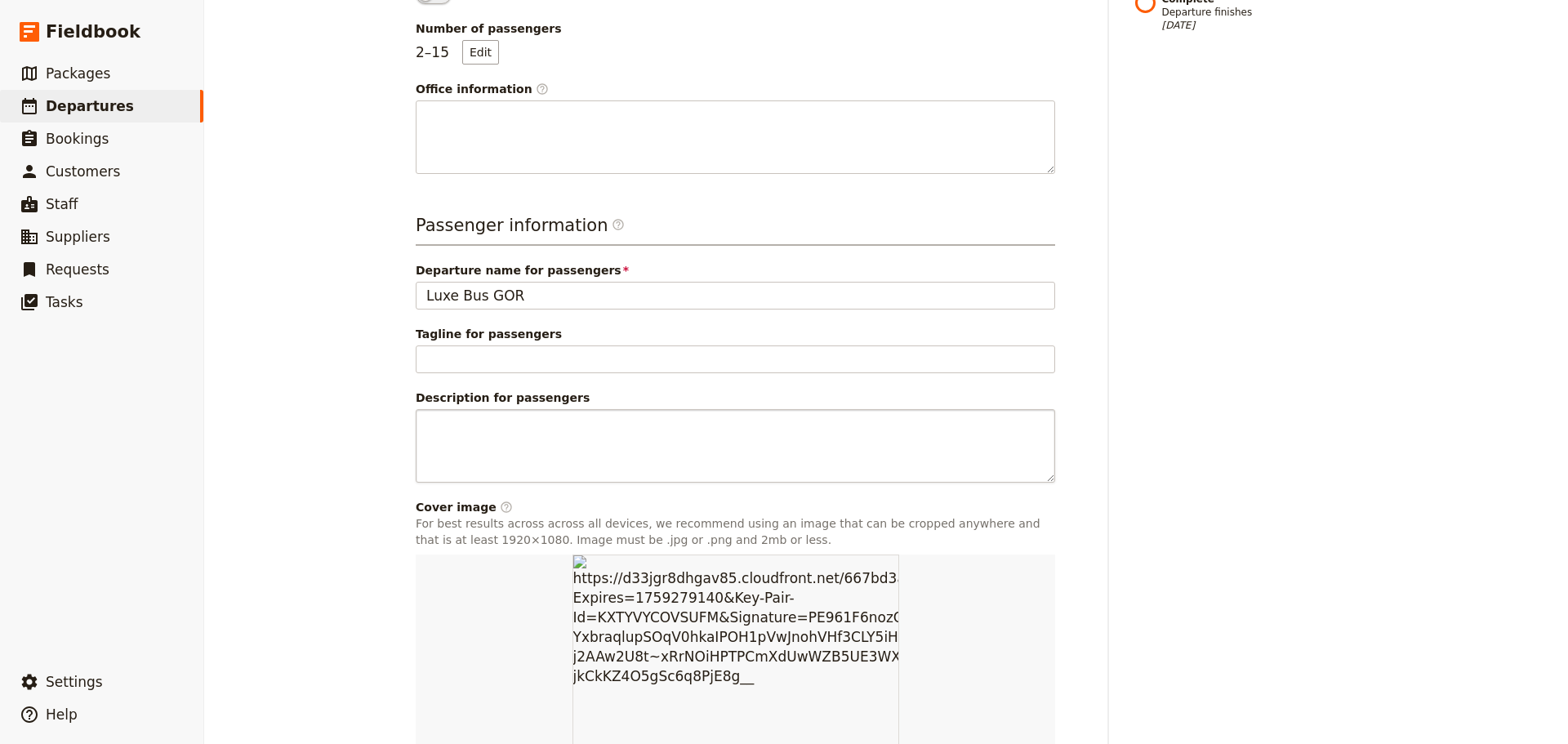
scroll to position [592, 0]
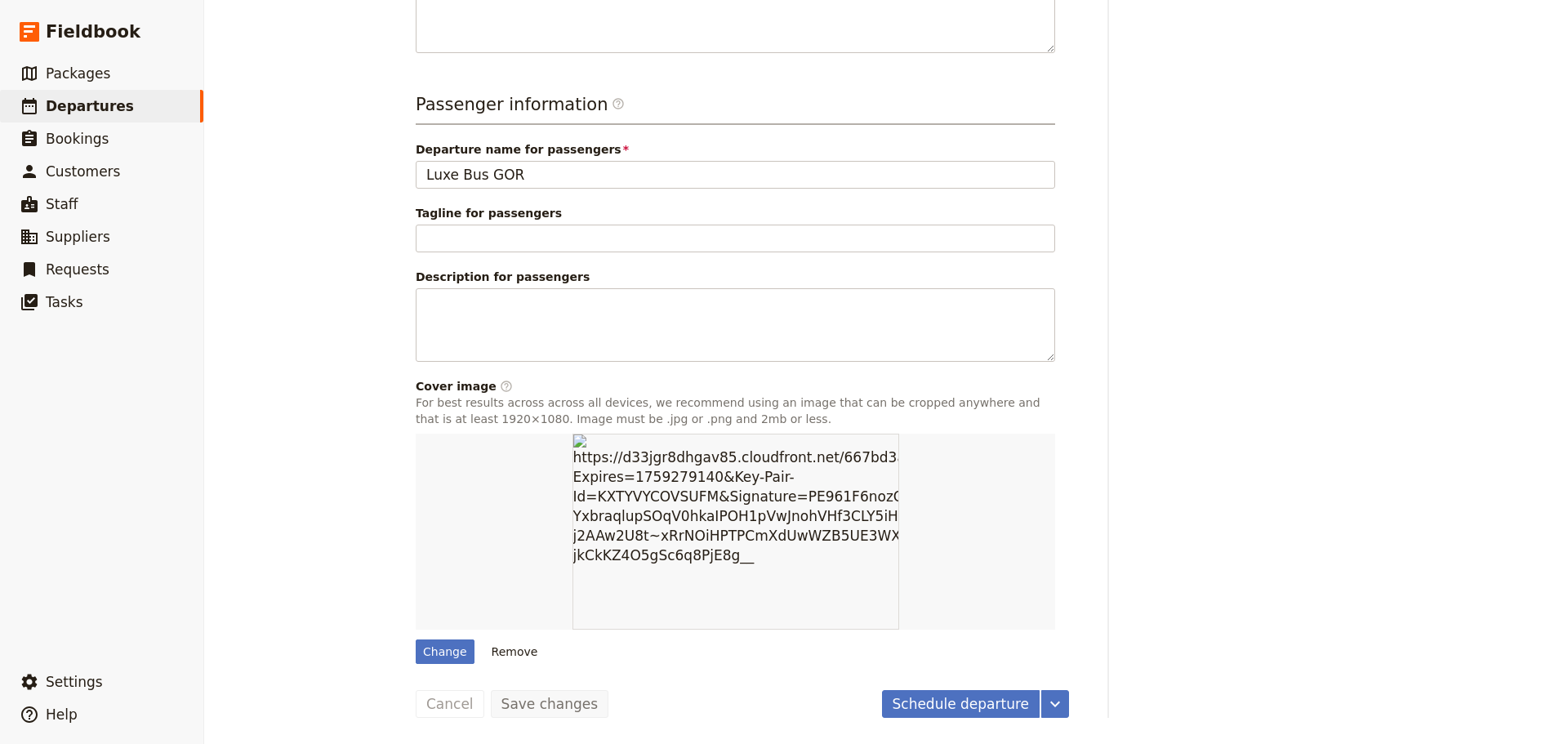
click at [491, 650] on button "Remove" at bounding box center [515, 651] width 61 height 24
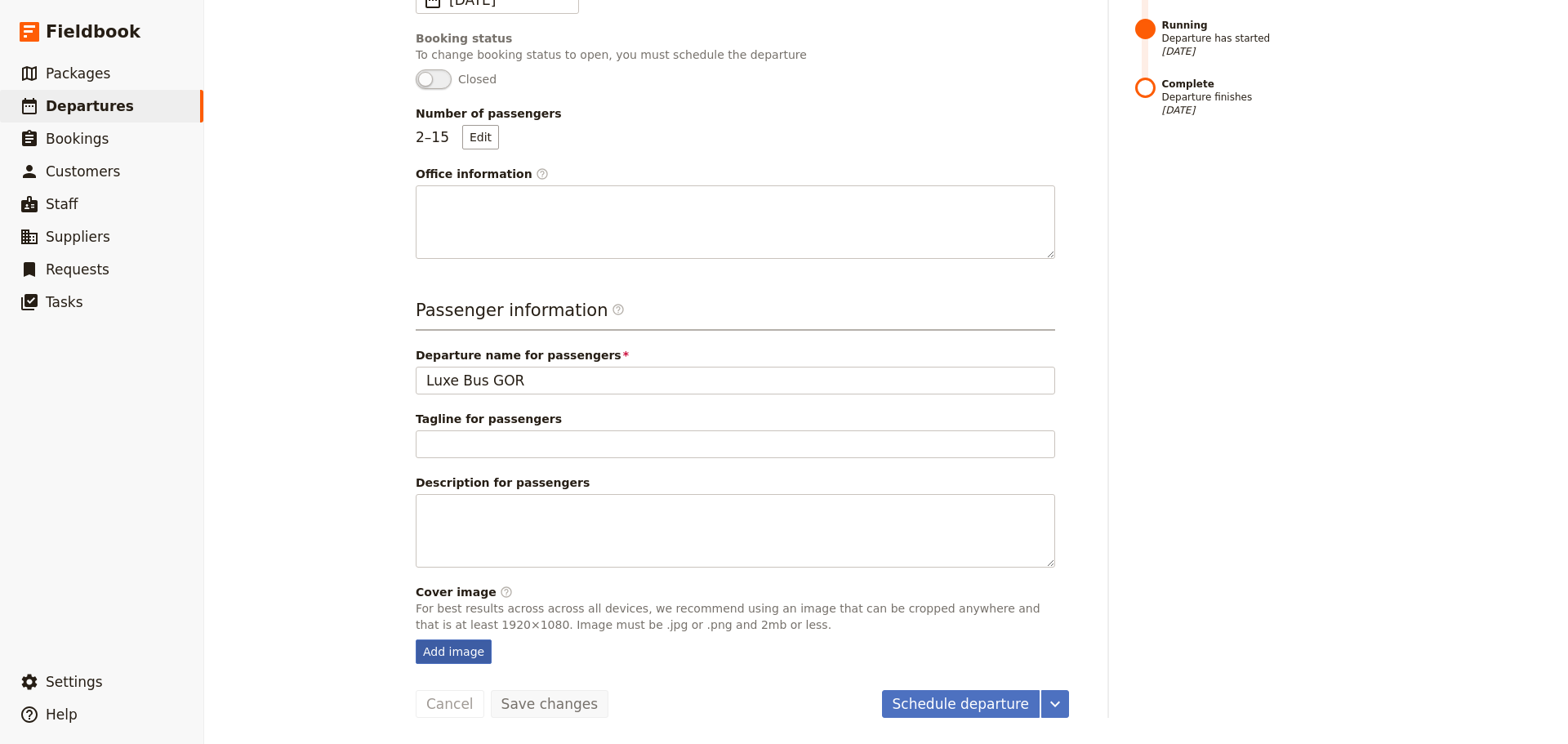
scroll to position [386, 0]
click at [435, 653] on div "Add image" at bounding box center [453, 651] width 76 height 24
click at [415, 639] on input "Add image" at bounding box center [414, 638] width 1 height 1
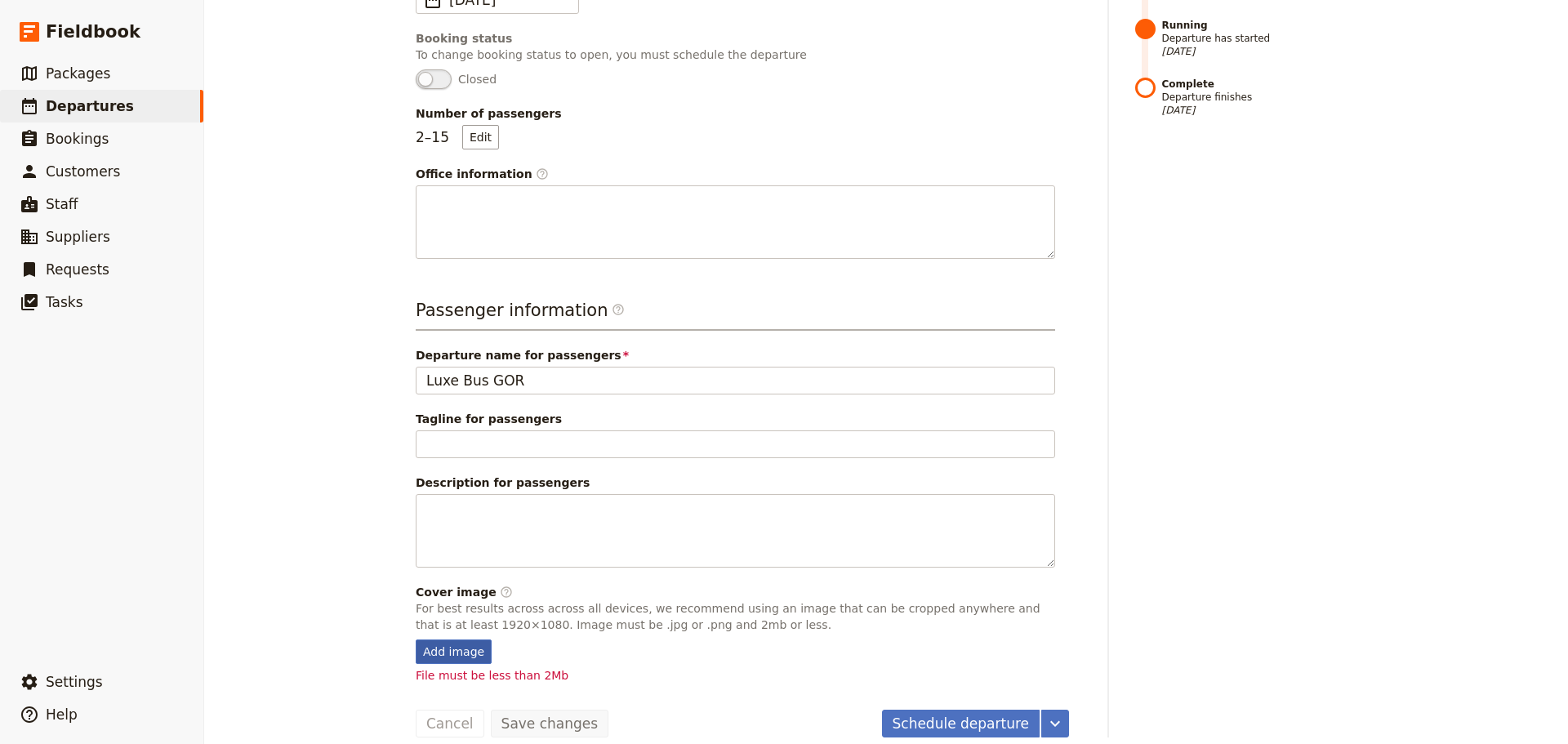
click at [447, 654] on div "Add image" at bounding box center [453, 651] width 76 height 24
click at [415, 639] on input "Add image" at bounding box center [414, 638] width 1 height 1
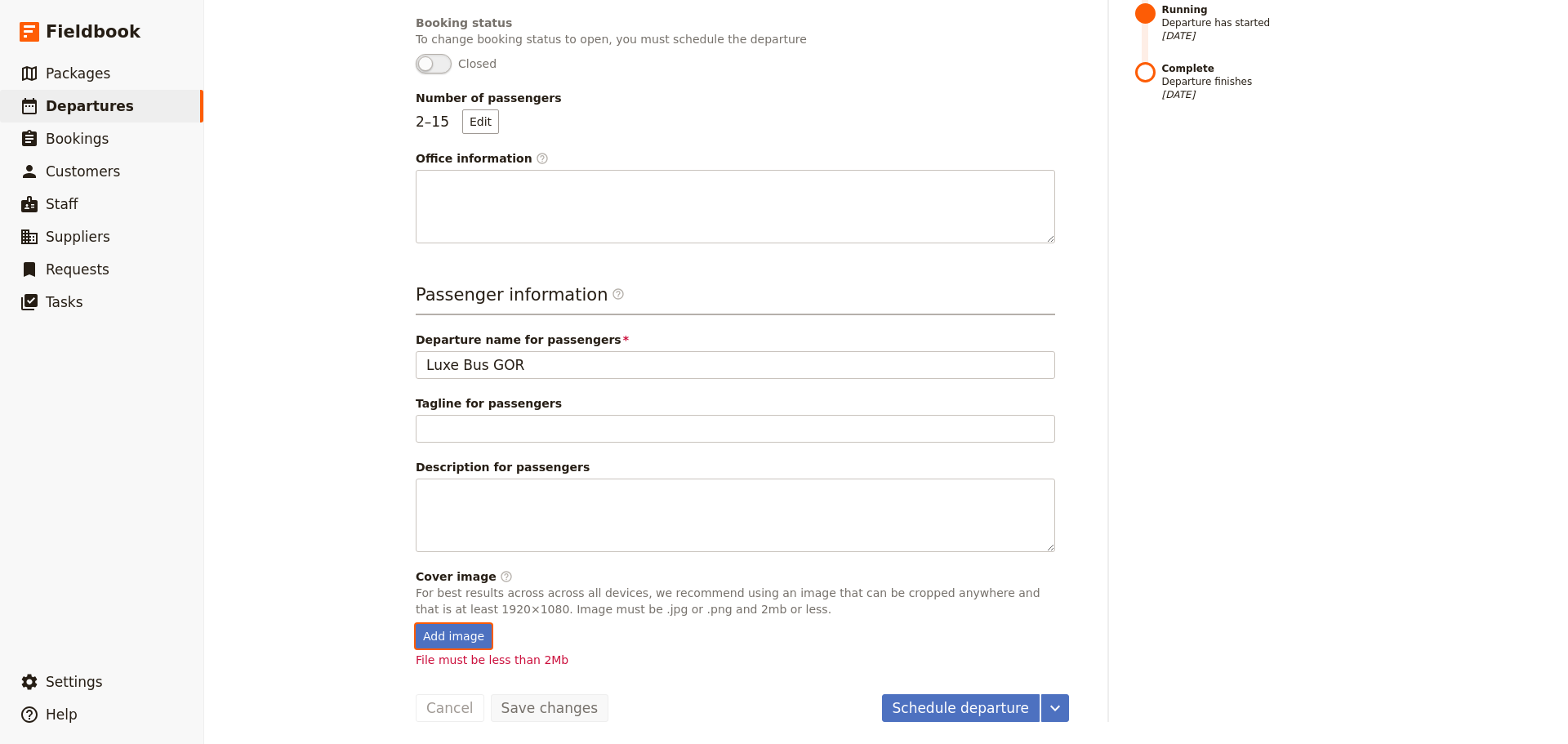
scroll to position [406, 0]
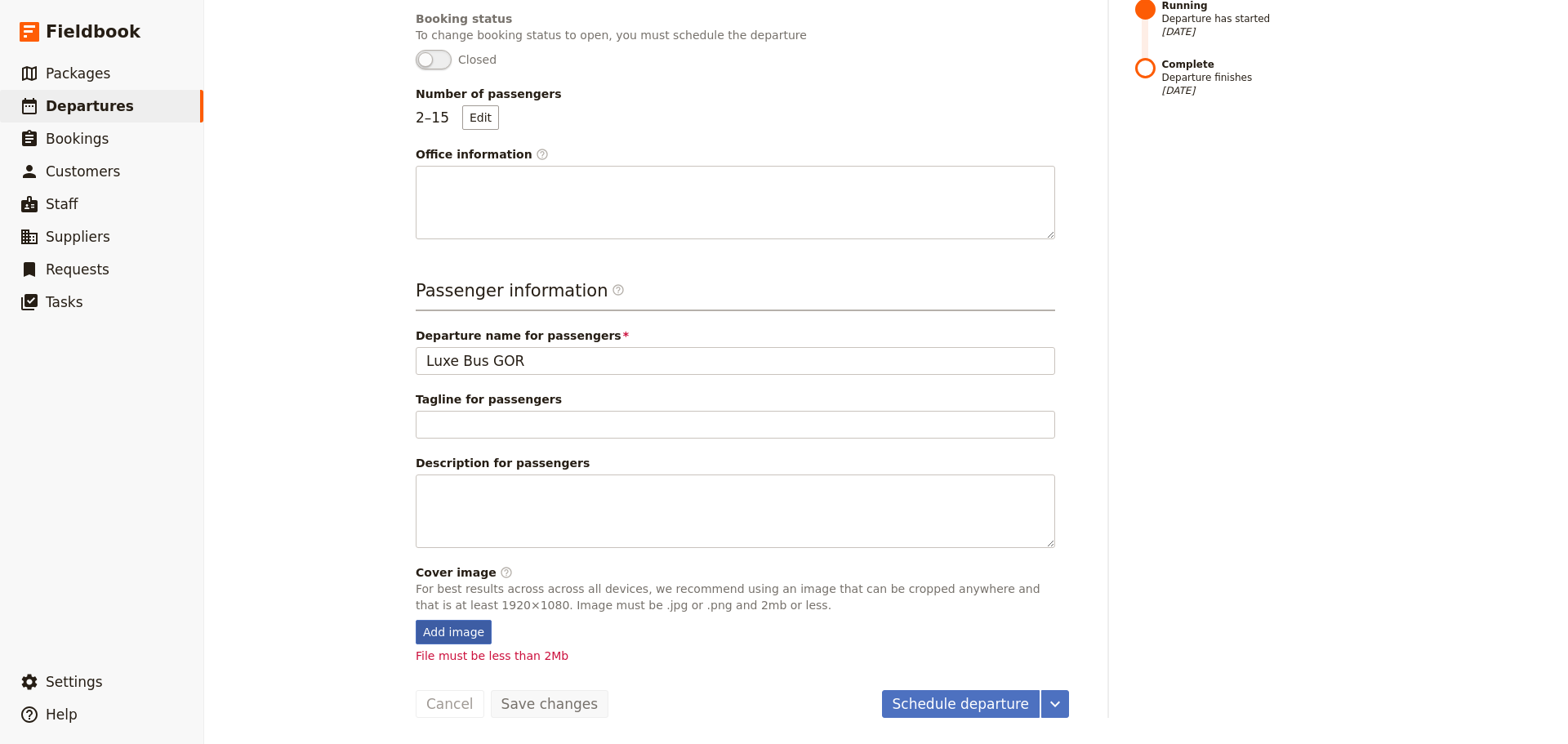
click at [426, 627] on div "Add image" at bounding box center [453, 631] width 76 height 24
click at [415, 620] on input "Add image" at bounding box center [414, 619] width 1 height 1
type input "C:\fakepath\20170616_112612.jpg"
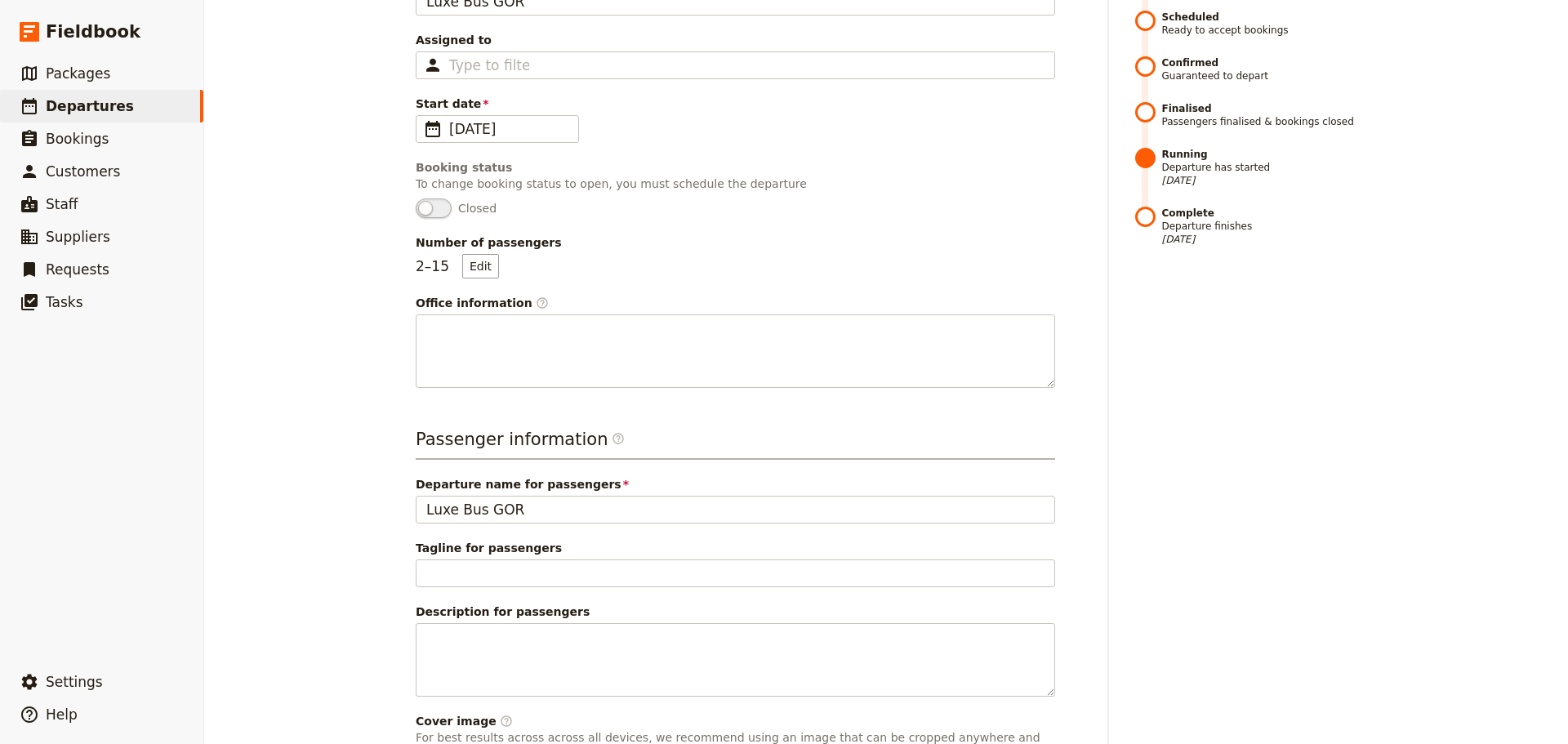
scroll to position [0, 0]
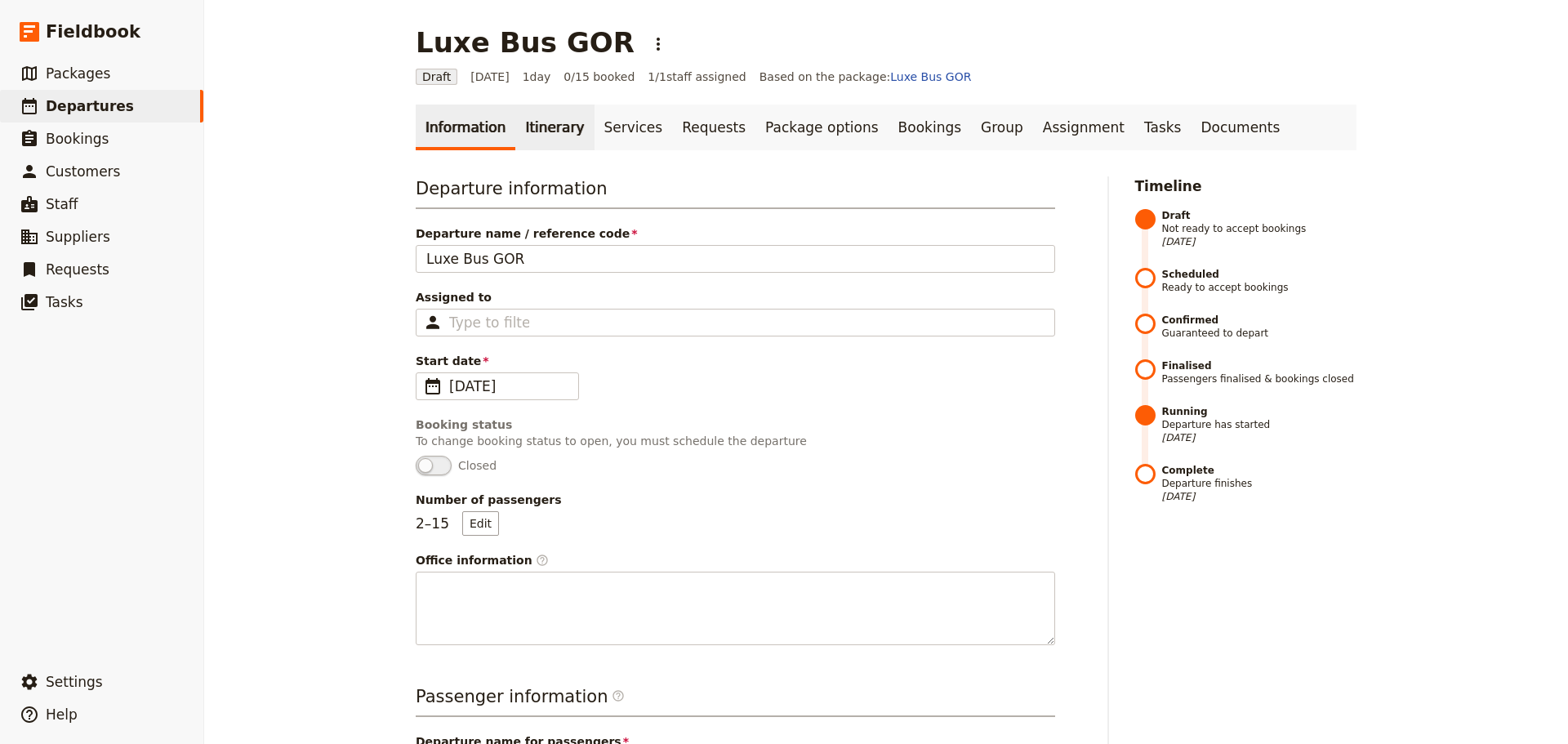
click at [525, 113] on link "Itinerary" at bounding box center [554, 127] width 78 height 45
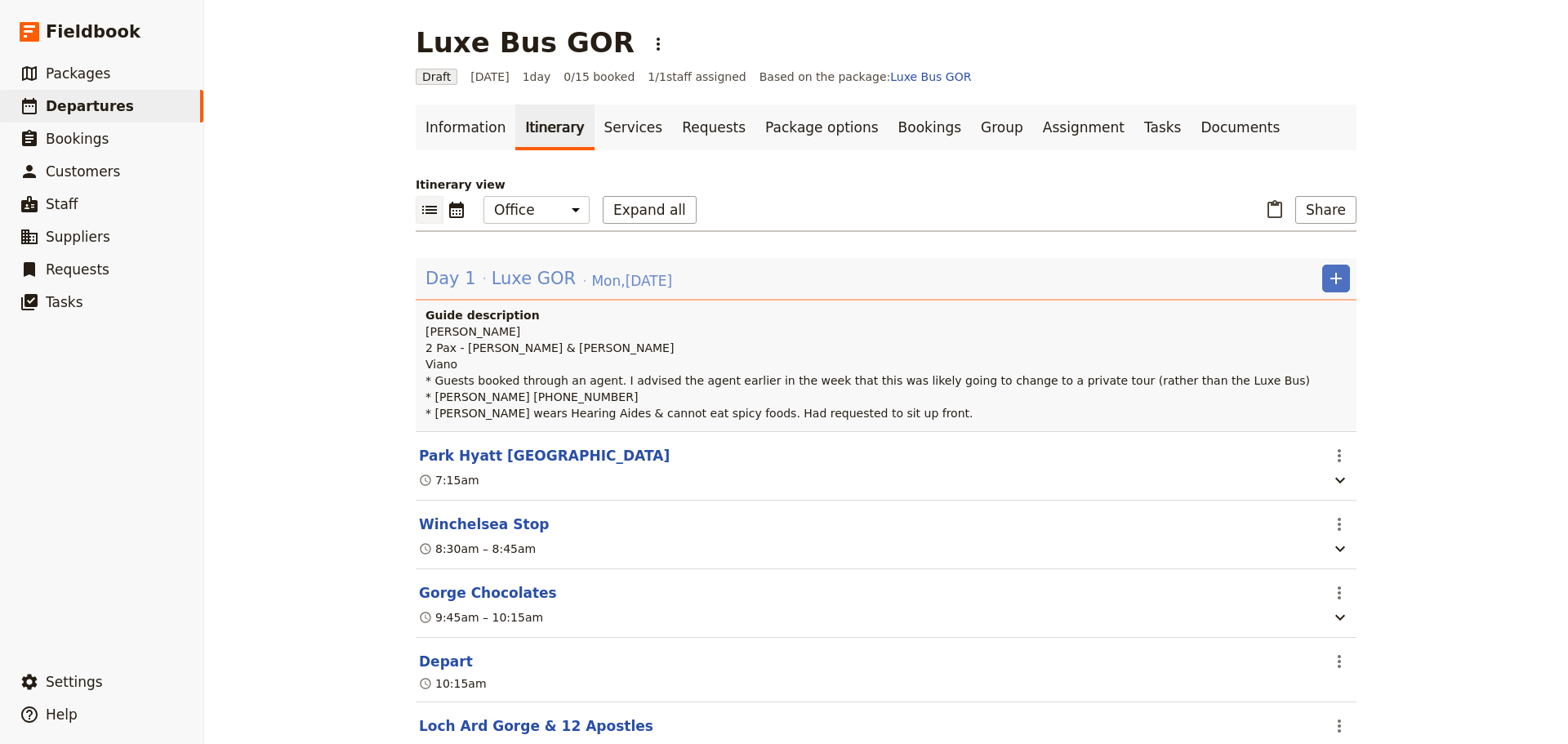
click at [475, 280] on div "Day 1 Luxe GOR [DATE]" at bounding box center [548, 278] width 250 height 28
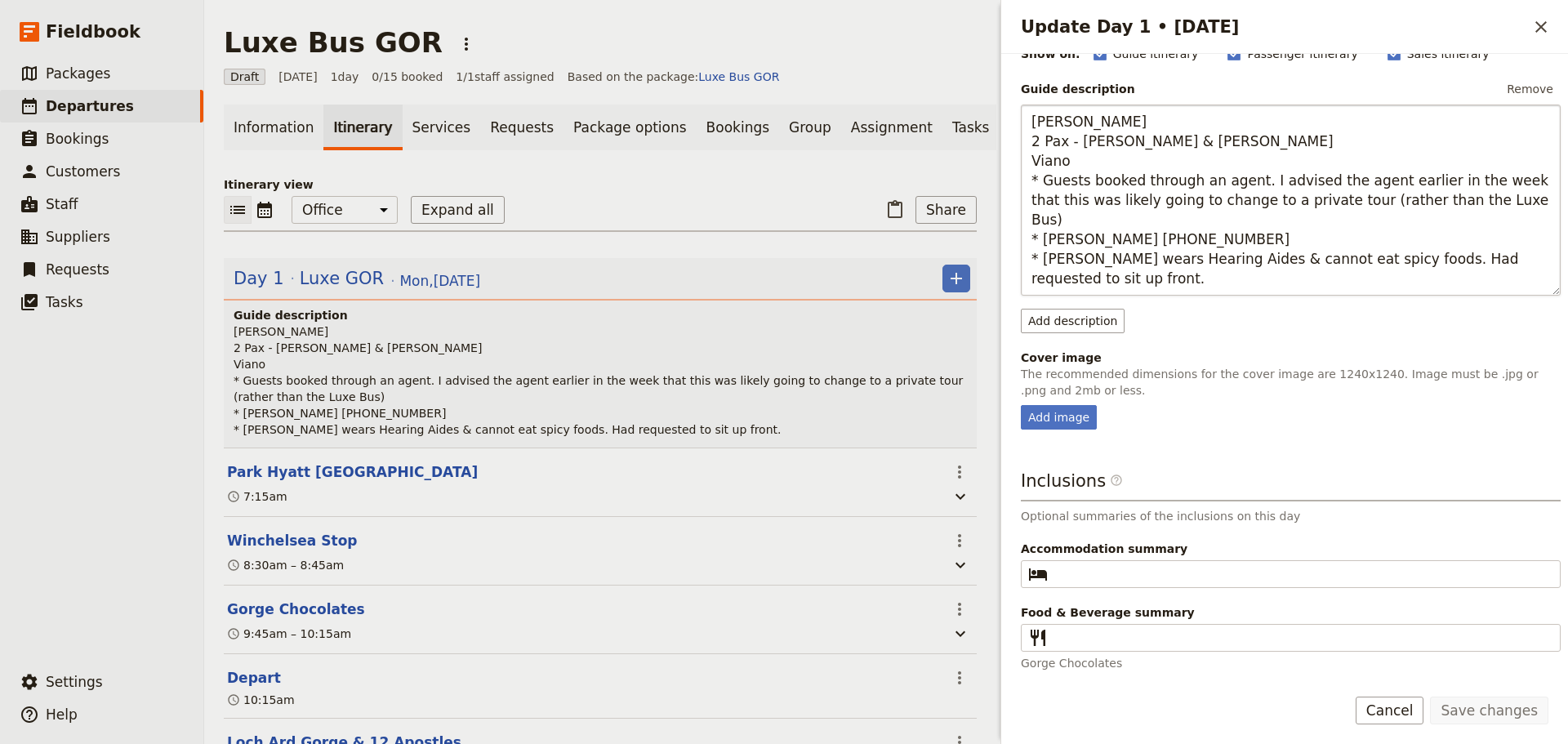
scroll to position [177, 0]
click at [1062, 414] on div "Add image" at bounding box center [1059, 416] width 76 height 24
click at [1021, 404] on input "Add image" at bounding box center [1020, 404] width 1 height 1
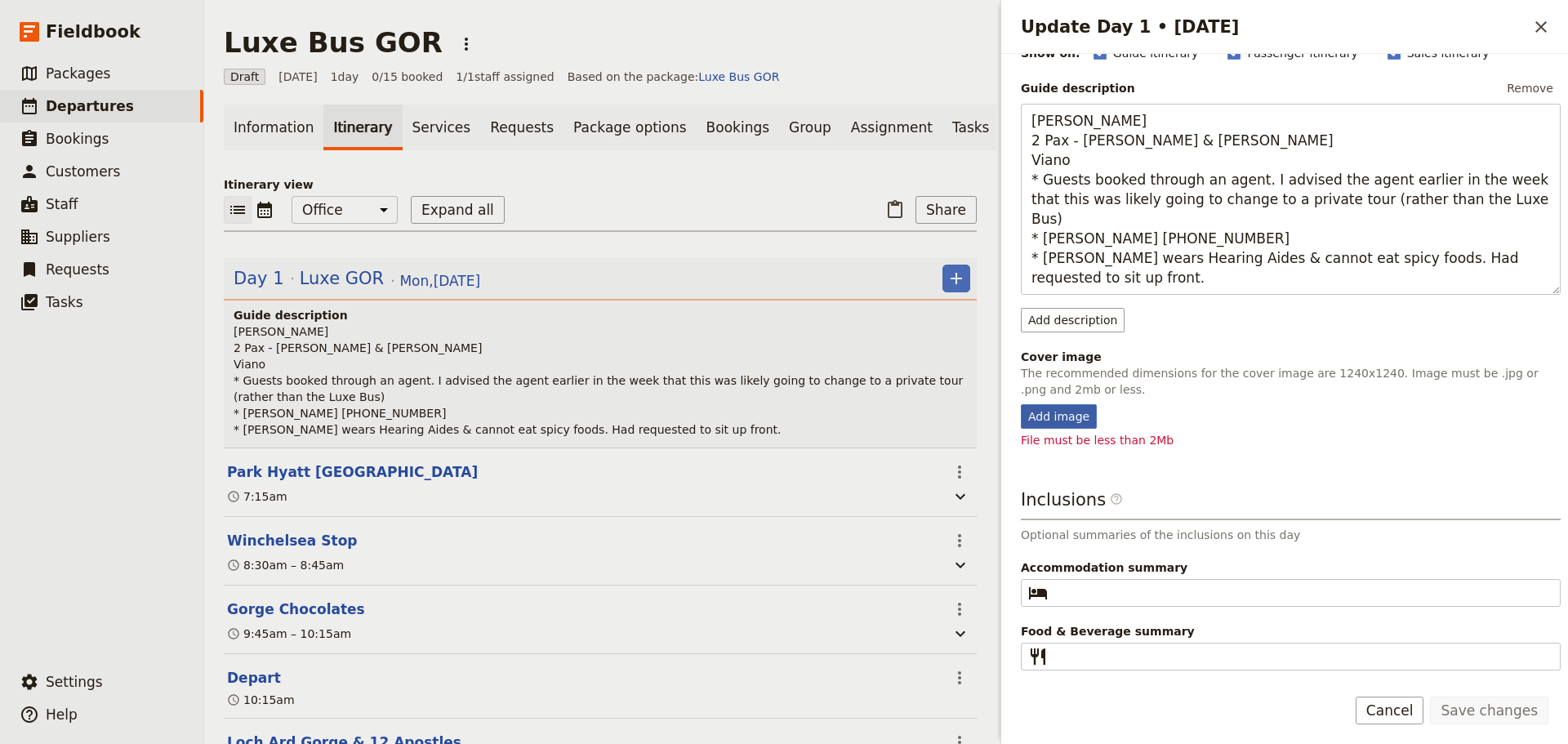
click at [1083, 418] on div "Add image" at bounding box center [1059, 416] width 76 height 24
click at [1021, 404] on input "Add image" at bounding box center [1020, 404] width 1 height 1
click at [1060, 414] on div "Add image" at bounding box center [1059, 416] width 76 height 24
click at [1021, 404] on input "Add image" at bounding box center [1020, 404] width 1 height 1
type input "C:\fakepath\Wildlife Wonders Wildlife Koala 16.JPG"
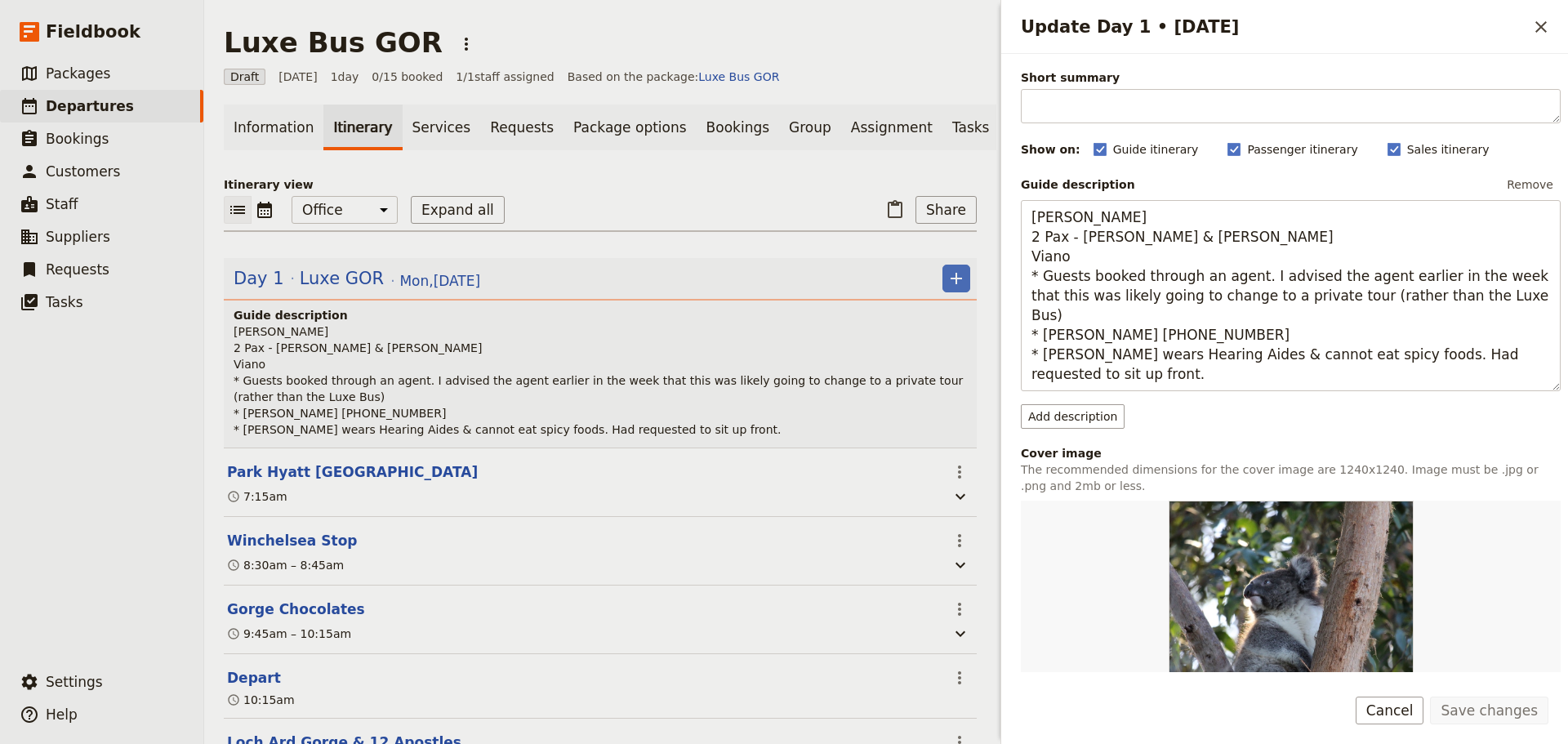
scroll to position [326, 0]
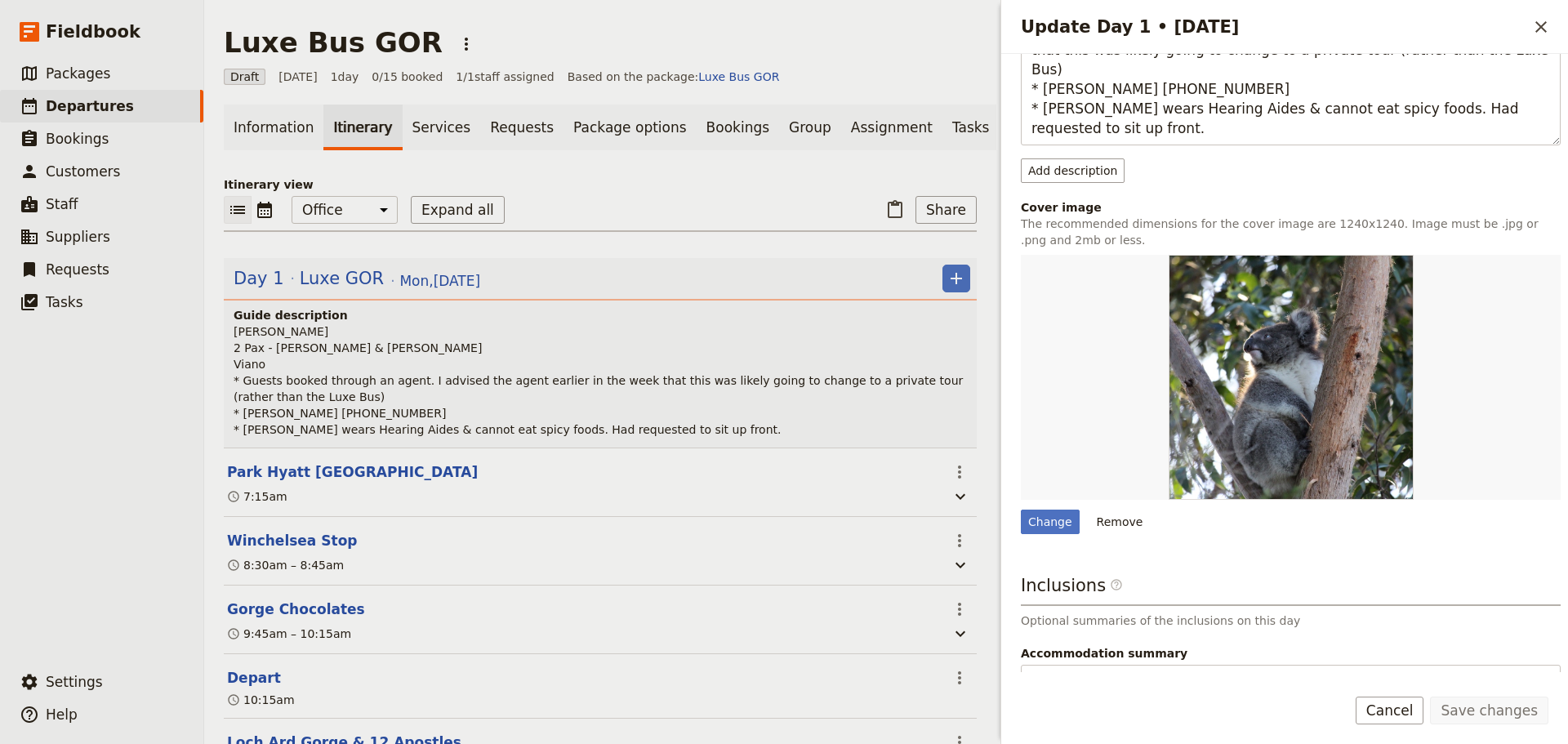
click at [1396, 708] on button "Cancel" at bounding box center [1390, 710] width 69 height 28
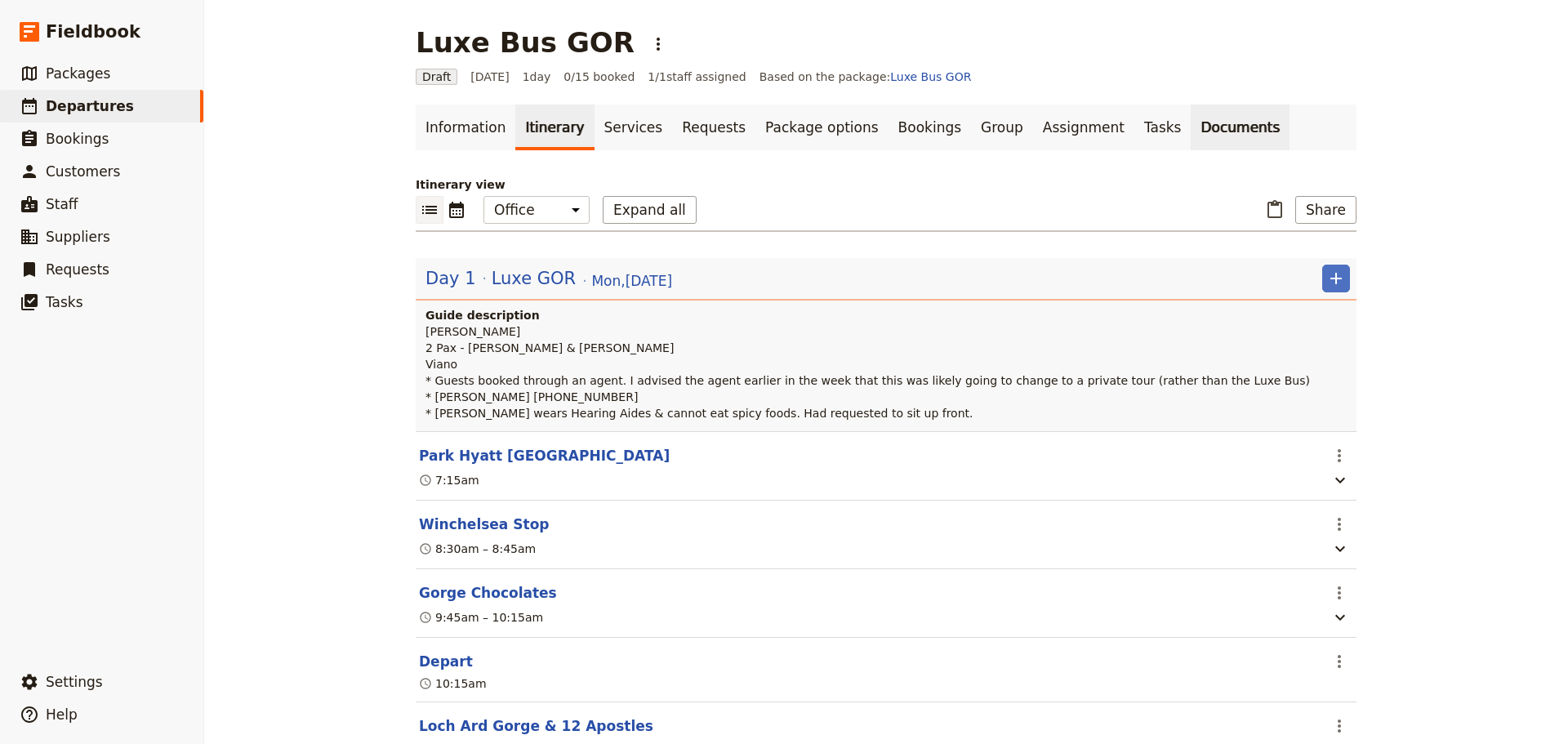
click at [1191, 126] on link "Documents" at bounding box center [1240, 127] width 99 height 45
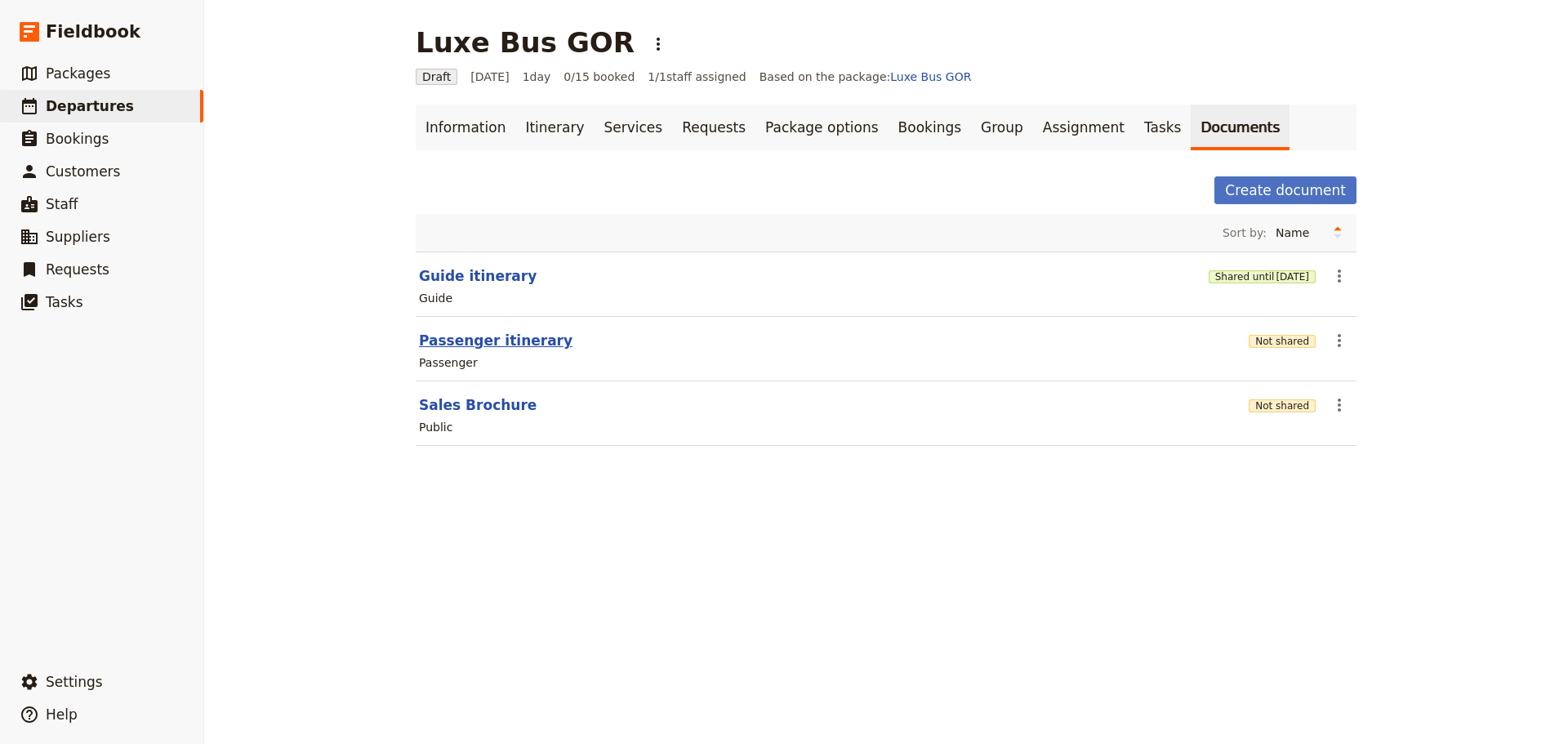
click at [487, 347] on button "Passenger itinerary" at bounding box center [495, 340] width 154 height 19
select select "PASSENGER"
select select "RUN_SHEET"
select select "DEFAULT"
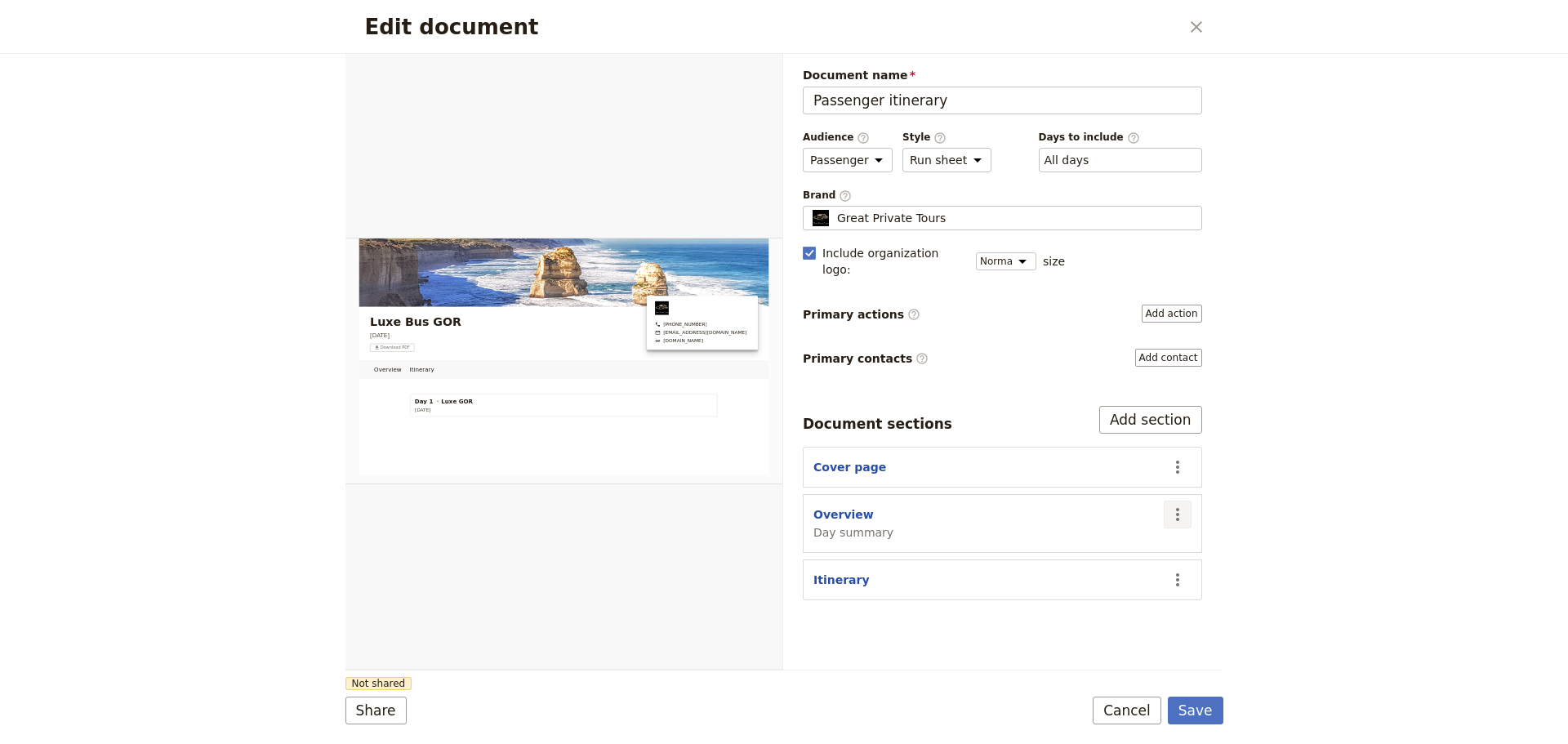
click at [1178, 508] on icon "Actions" at bounding box center [1177, 514] width 3 height 13
click at [1072, 635] on span "Hide section" at bounding box center [1083, 634] width 71 height 16
click at [1200, 717] on button "Save" at bounding box center [1196, 710] width 55 height 28
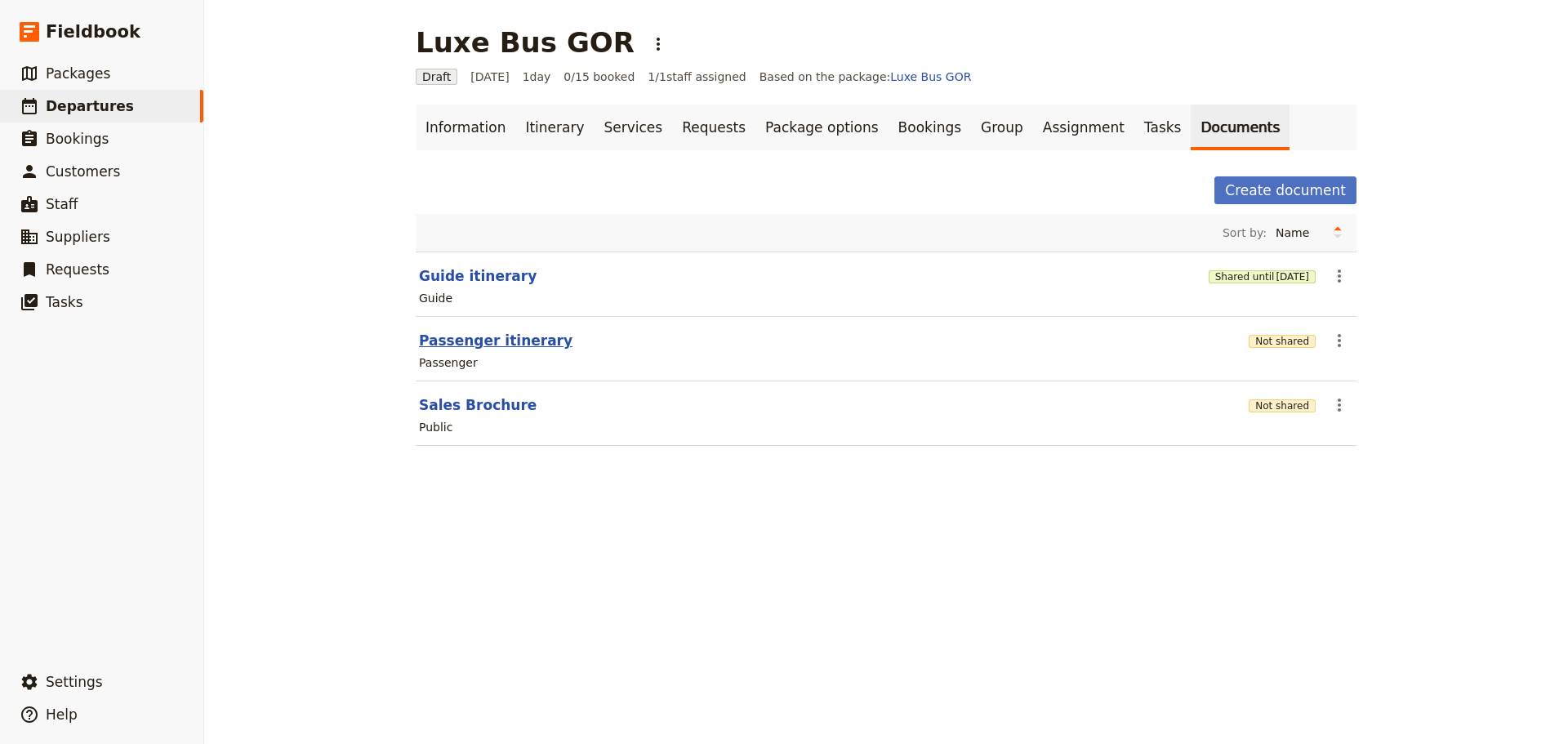
click at [501, 346] on button "Passenger itinerary" at bounding box center [495, 340] width 154 height 19
select select "PASSENGER"
select select "RUN_SHEET"
select select "DEFAULT"
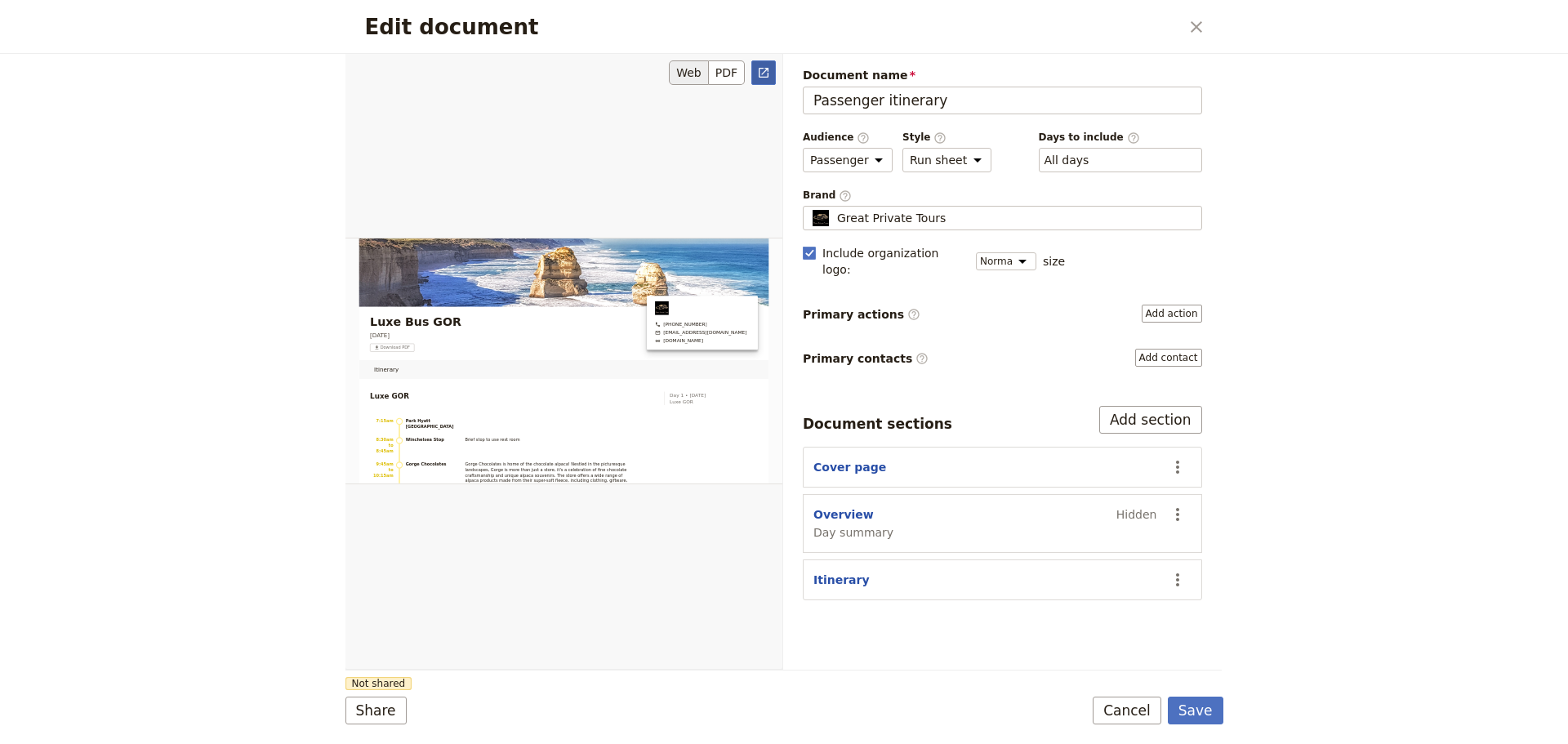
click at [759, 73] on icon "Open full preview" at bounding box center [763, 73] width 10 height 10
click at [1135, 716] on button "Cancel" at bounding box center [1127, 710] width 69 height 28
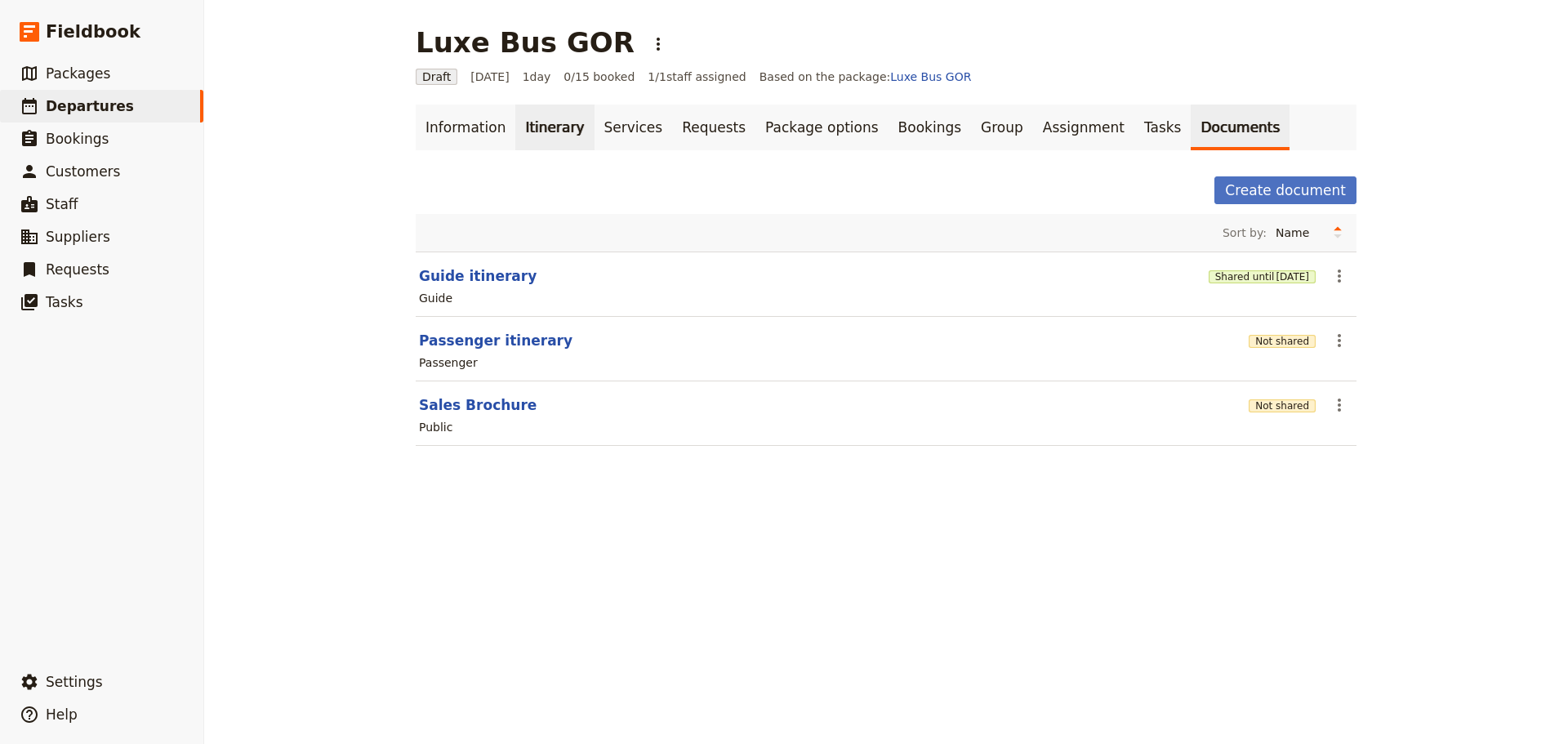
click at [524, 127] on link "Itinerary" at bounding box center [554, 127] width 78 height 45
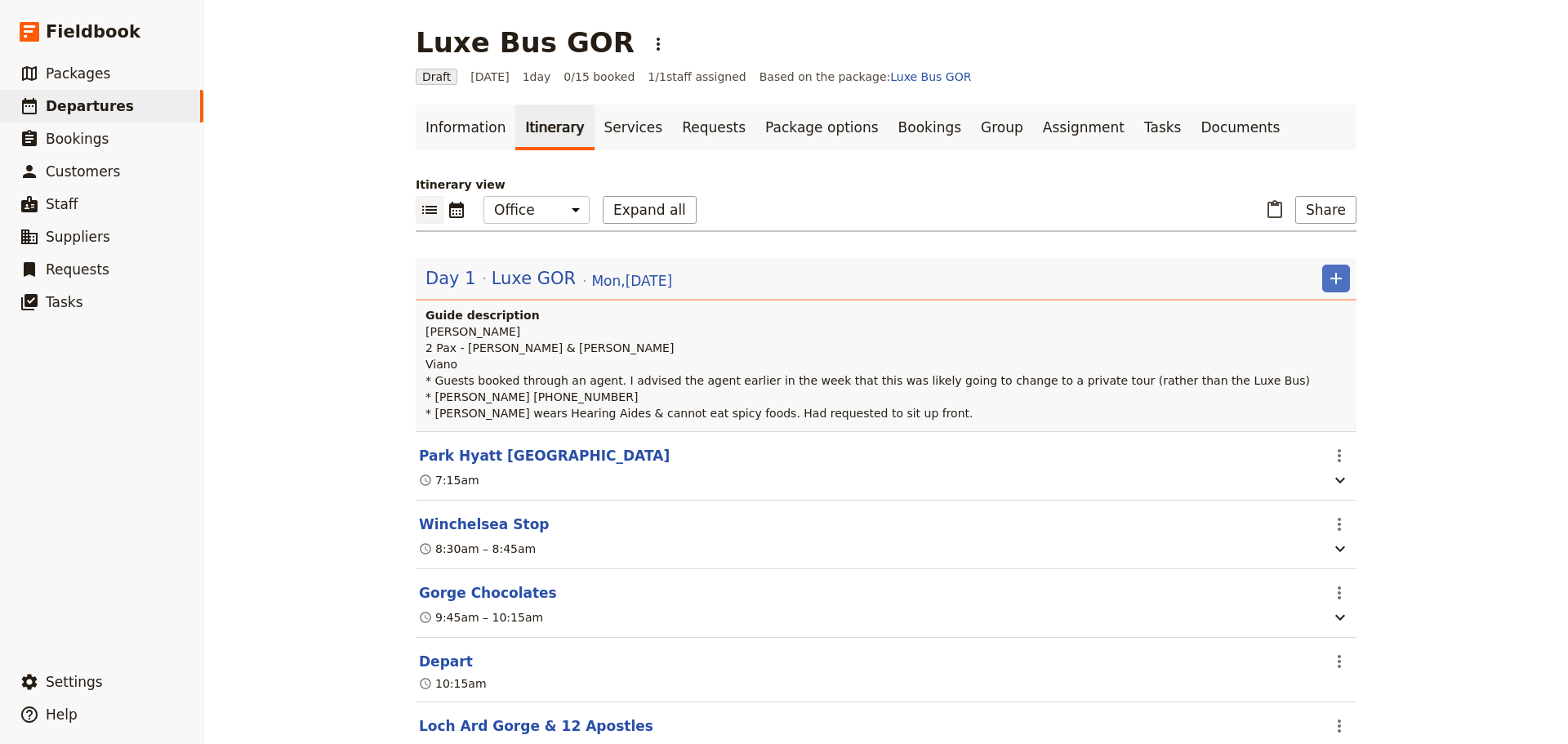
click at [539, 285] on span "Luxe GOR" at bounding box center [534, 278] width 84 height 24
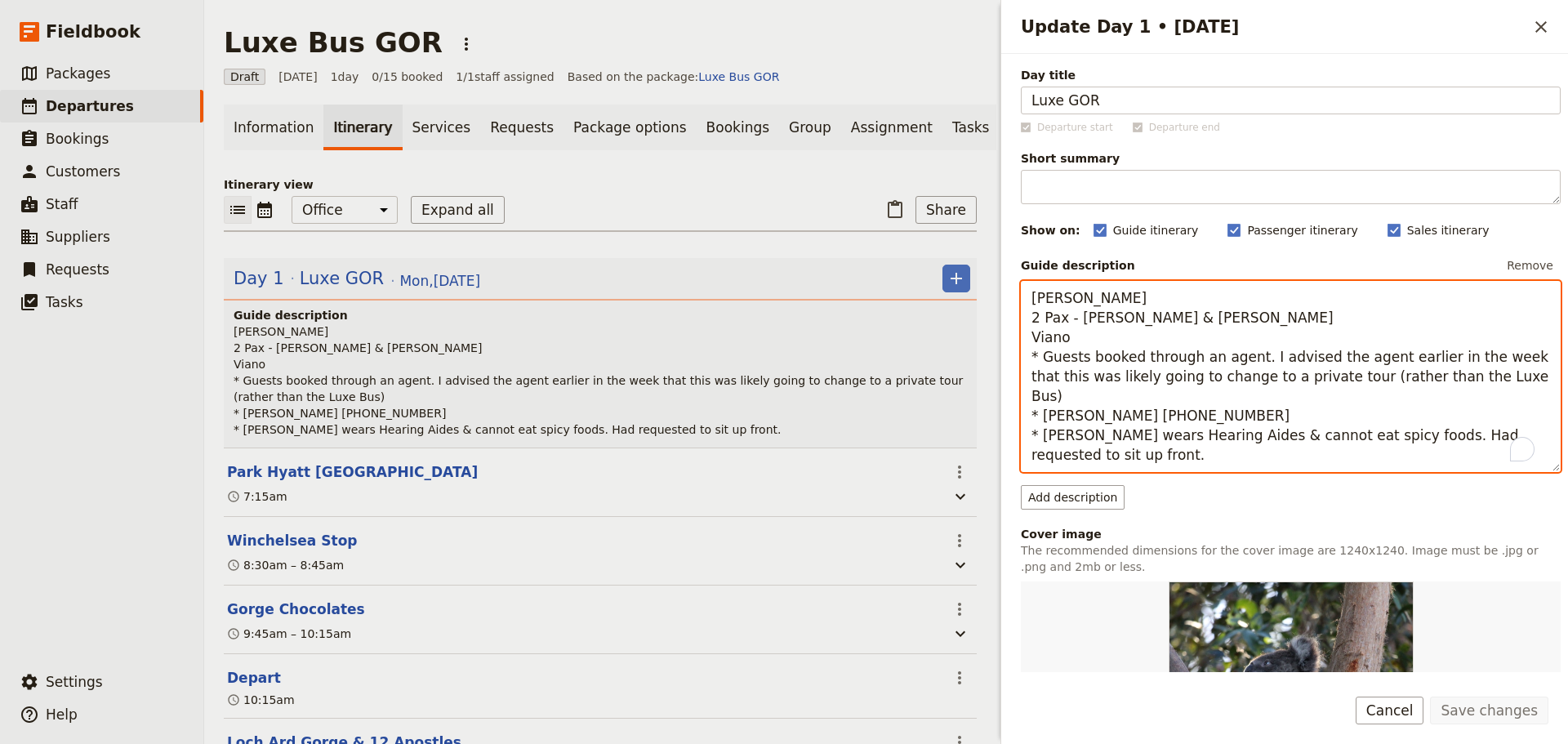
click at [1156, 425] on textarea "[PERSON_NAME] 2 Pax - [PERSON_NAME] & [PERSON_NAME] Viano * Guests booked throu…" at bounding box center [1291, 376] width 540 height 191
click at [1129, 439] on textarea "[PERSON_NAME] 2 Pax - [PERSON_NAME] & [PERSON_NAME] Viano * Guests booked throu…" at bounding box center [1291, 376] width 540 height 191
drag, startPoint x: 1322, startPoint y: 321, endPoint x: 1036, endPoint y: 314, distance: 286.1
click at [1036, 314] on textarea "[PERSON_NAME] 2 Pax - [PERSON_NAME] & [PERSON_NAME] Viano * Guests booked throu…" at bounding box center [1291, 376] width 540 height 191
drag, startPoint x: 1144, startPoint y: 453, endPoint x: 1079, endPoint y: 456, distance: 65.1
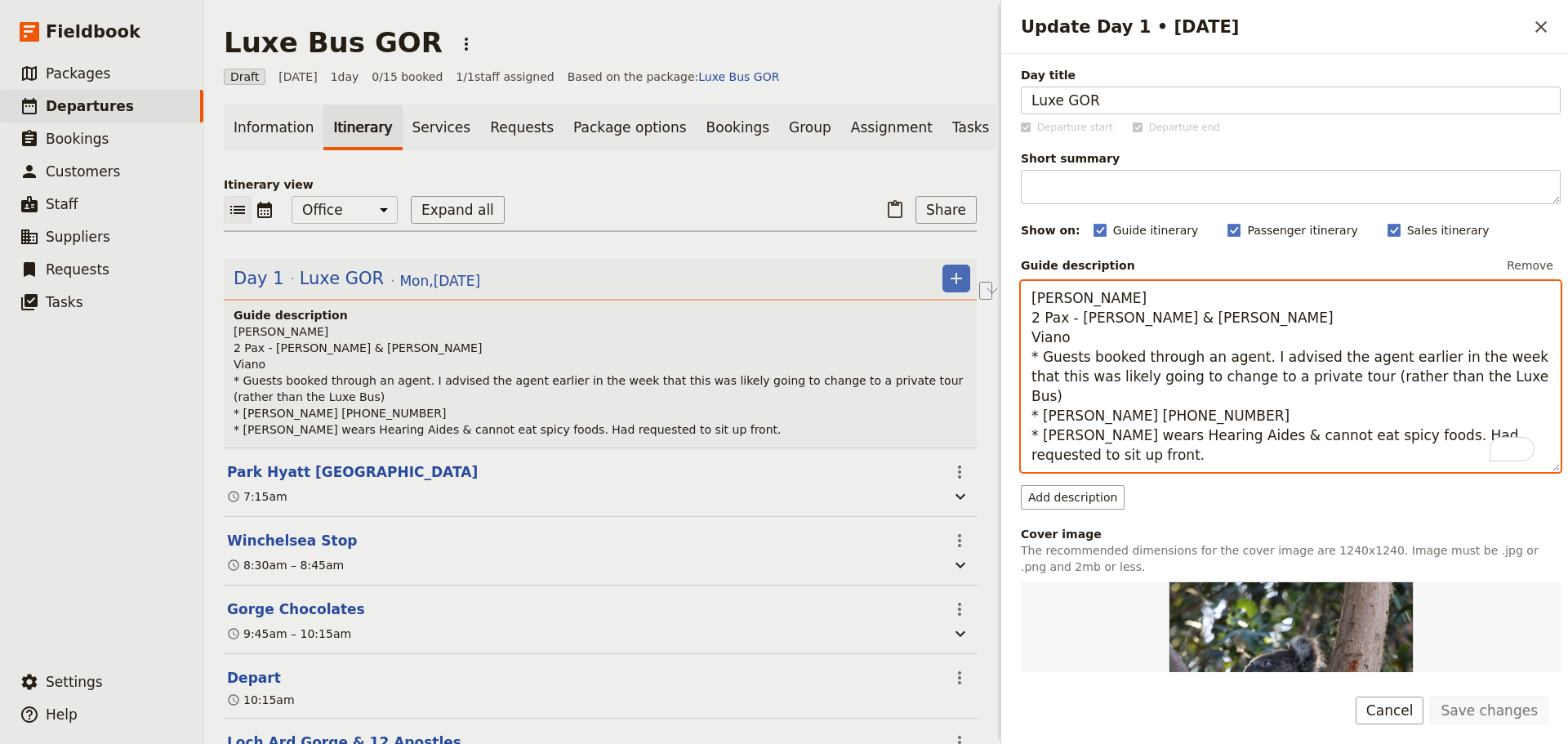
click at [1142, 453] on textarea "[PERSON_NAME] 2 Pax - [PERSON_NAME] & [PERSON_NAME] Viano * Guests booked throu…" at bounding box center [1291, 376] width 540 height 191
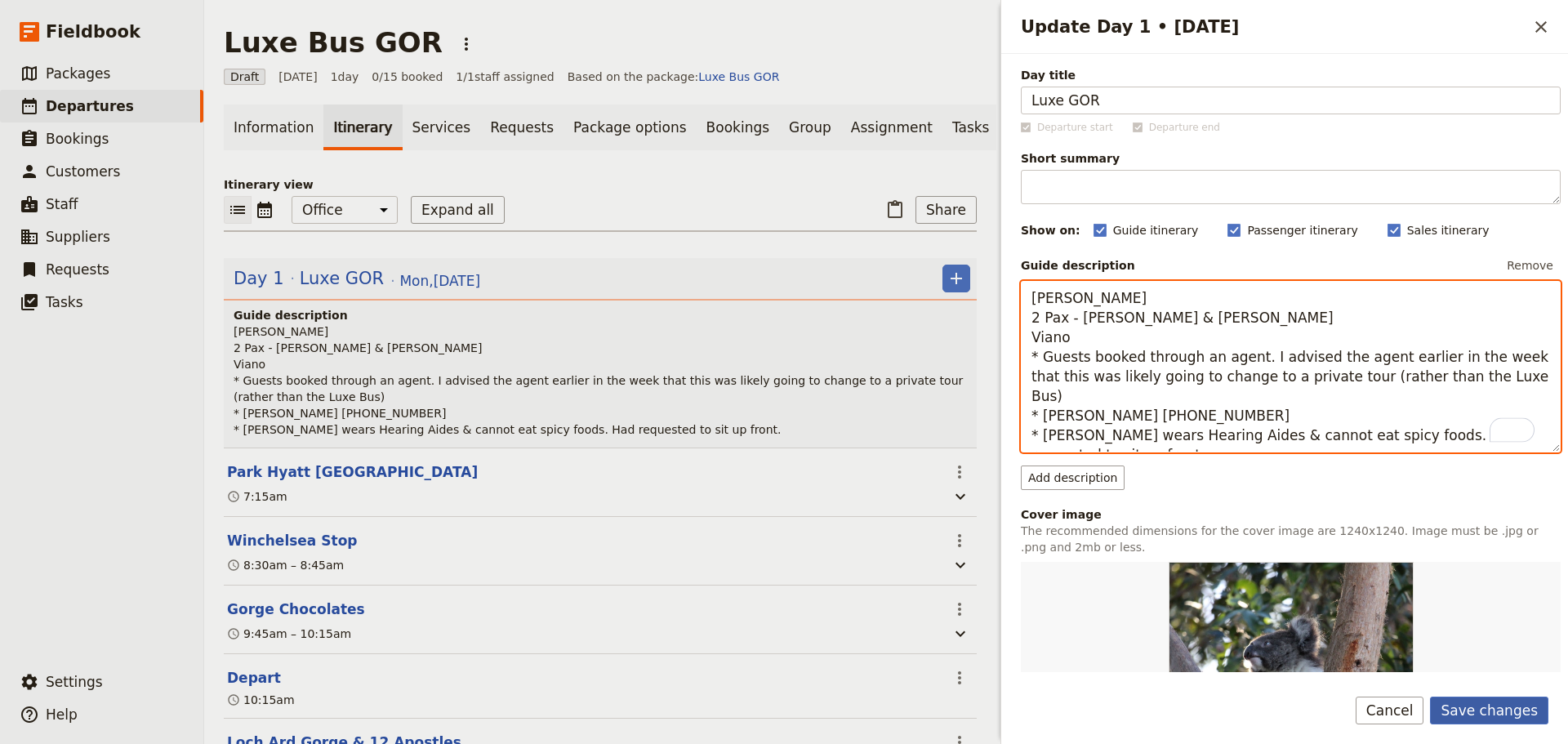
type textarea "[PERSON_NAME] 2 Pax - [PERSON_NAME] & [PERSON_NAME] Viano * Guests booked throu…"
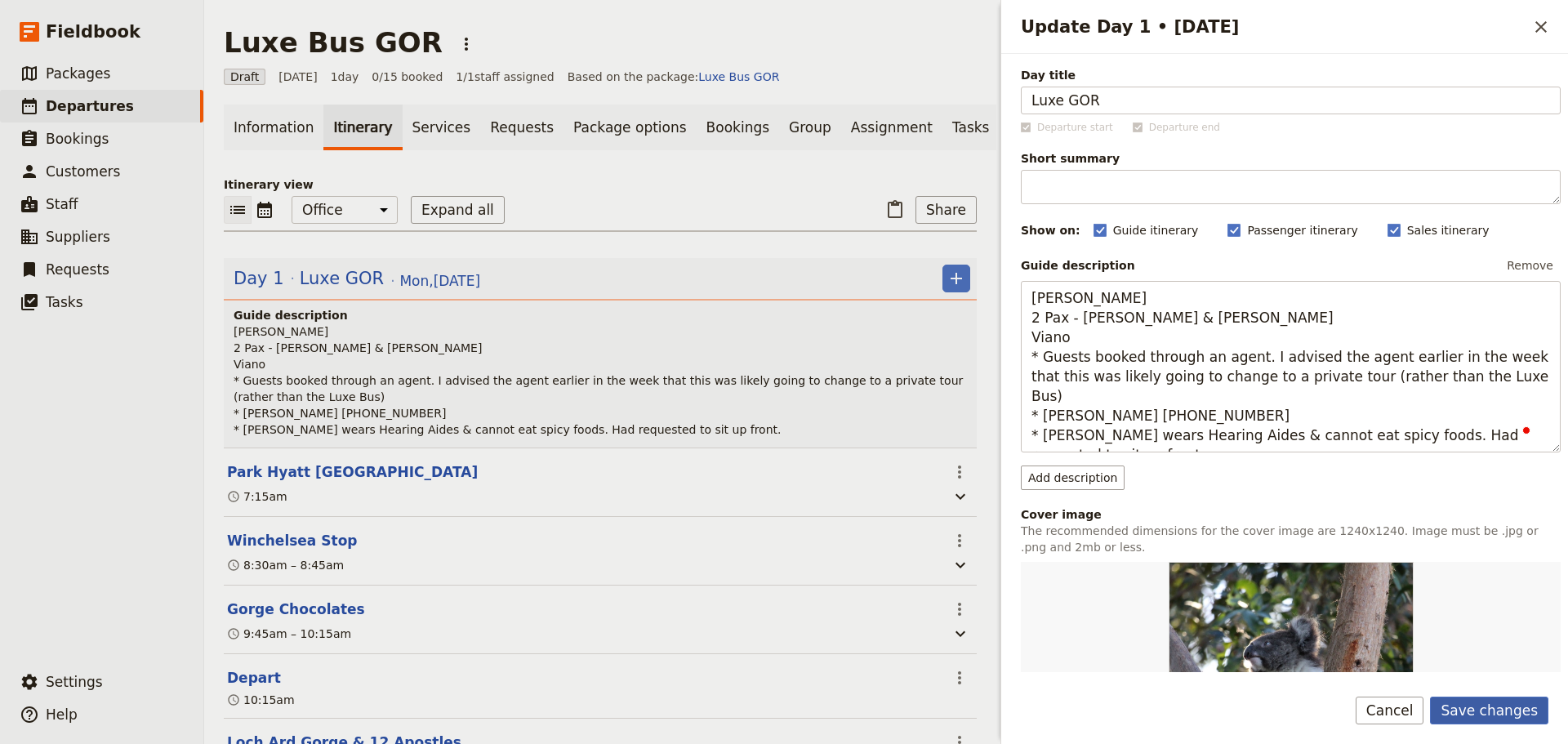
click at [1501, 696] on button "Save changes" at bounding box center [1488, 710] width 119 height 28
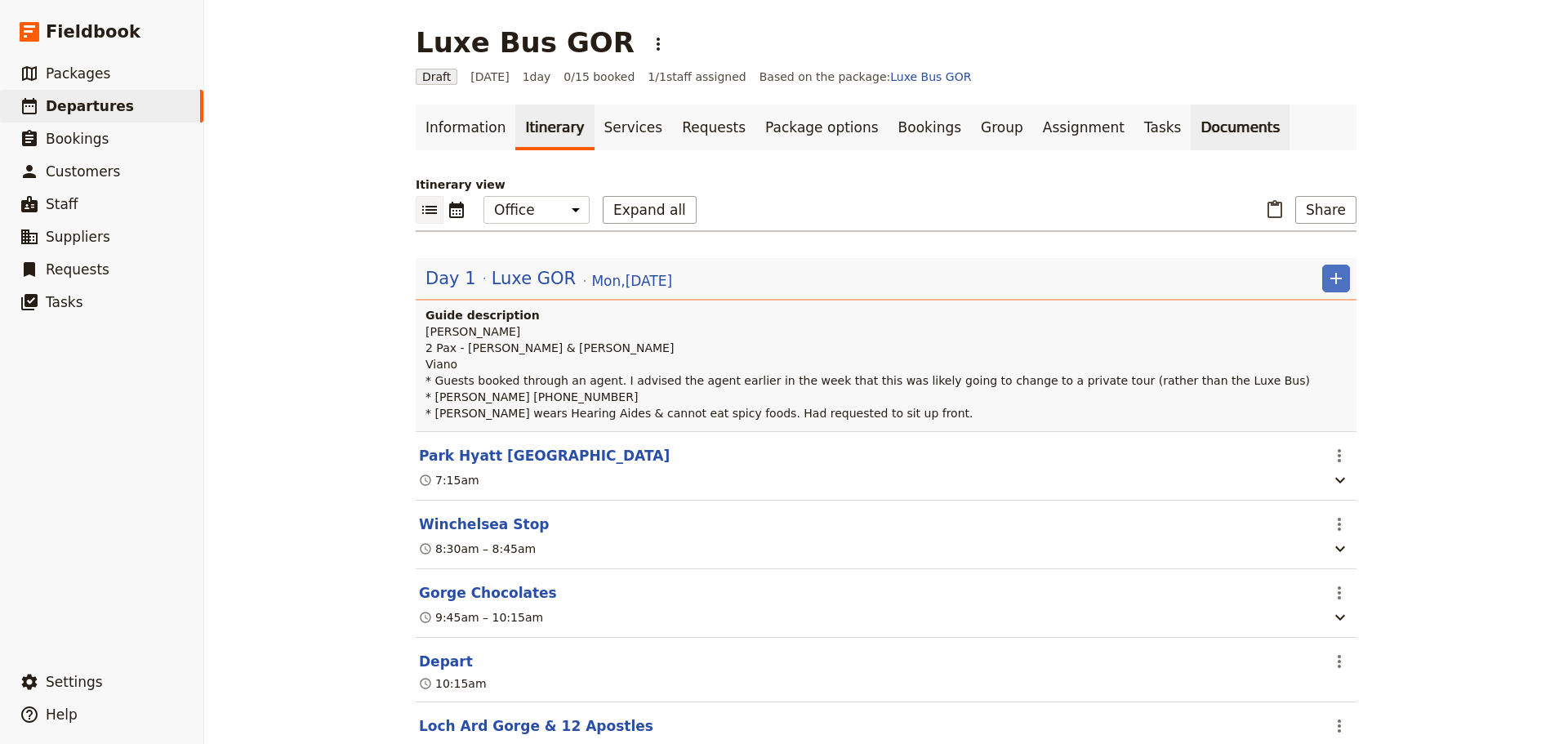
click at [1191, 129] on link "Documents" at bounding box center [1240, 127] width 99 height 45
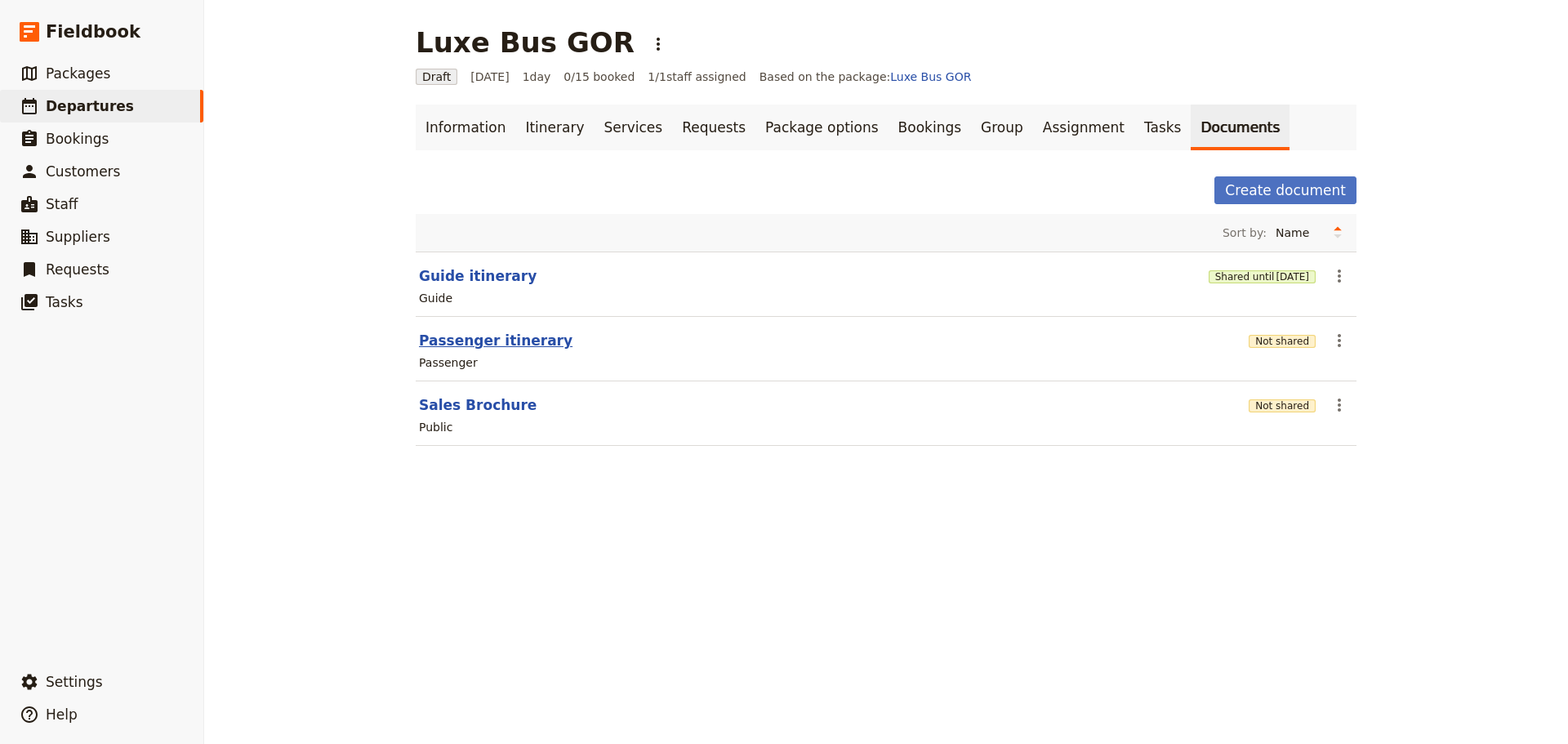
click at [473, 338] on button "Passenger itinerary" at bounding box center [495, 340] width 154 height 19
select select "PASSENGER"
select select "RUN_SHEET"
select select "DEFAULT"
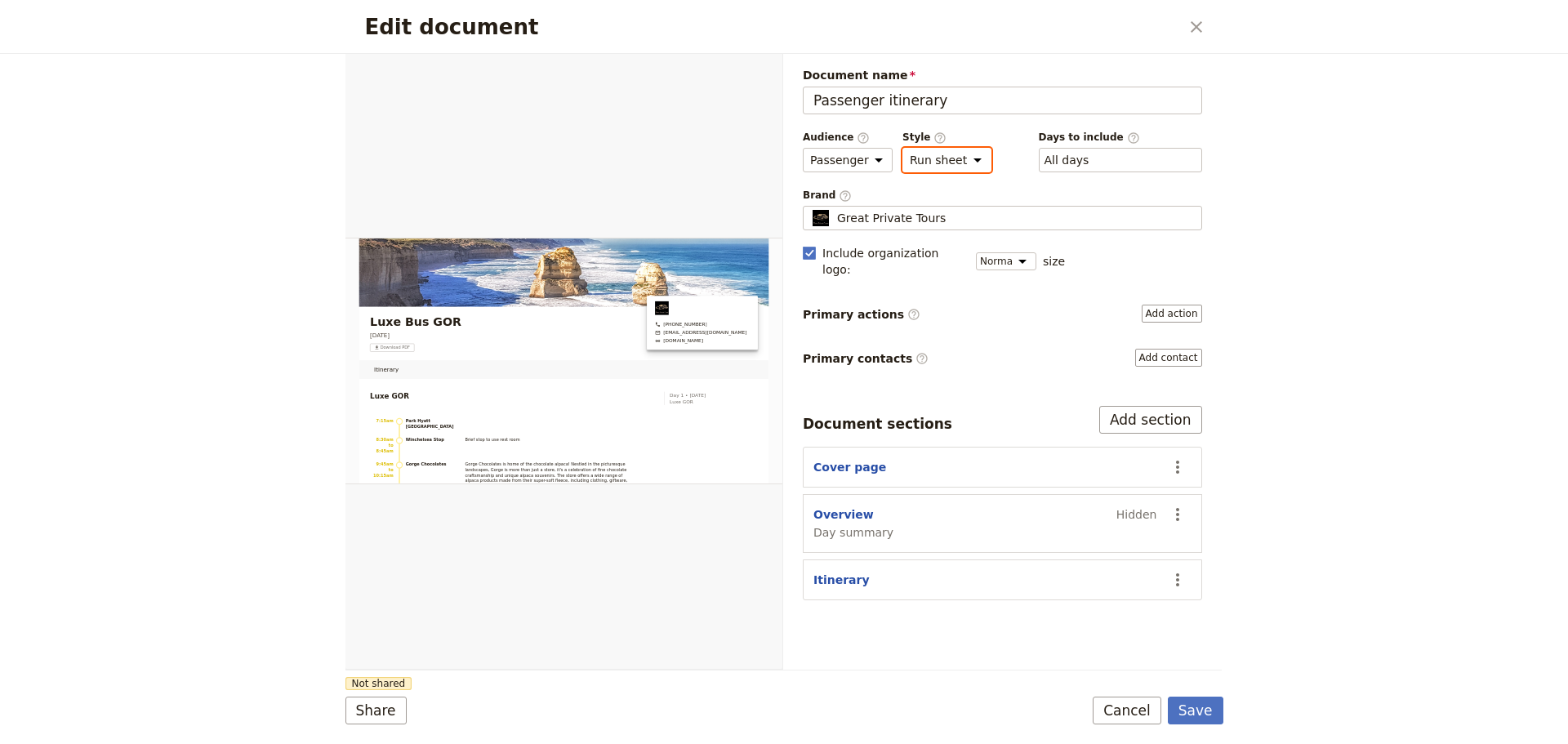
click at [960, 160] on select "Brochure Run sheet" at bounding box center [947, 160] width 89 height 24
select select "BROCHURE"
click at [902, 148] on select "Brochure Run sheet" at bounding box center [947, 160] width 89 height 24
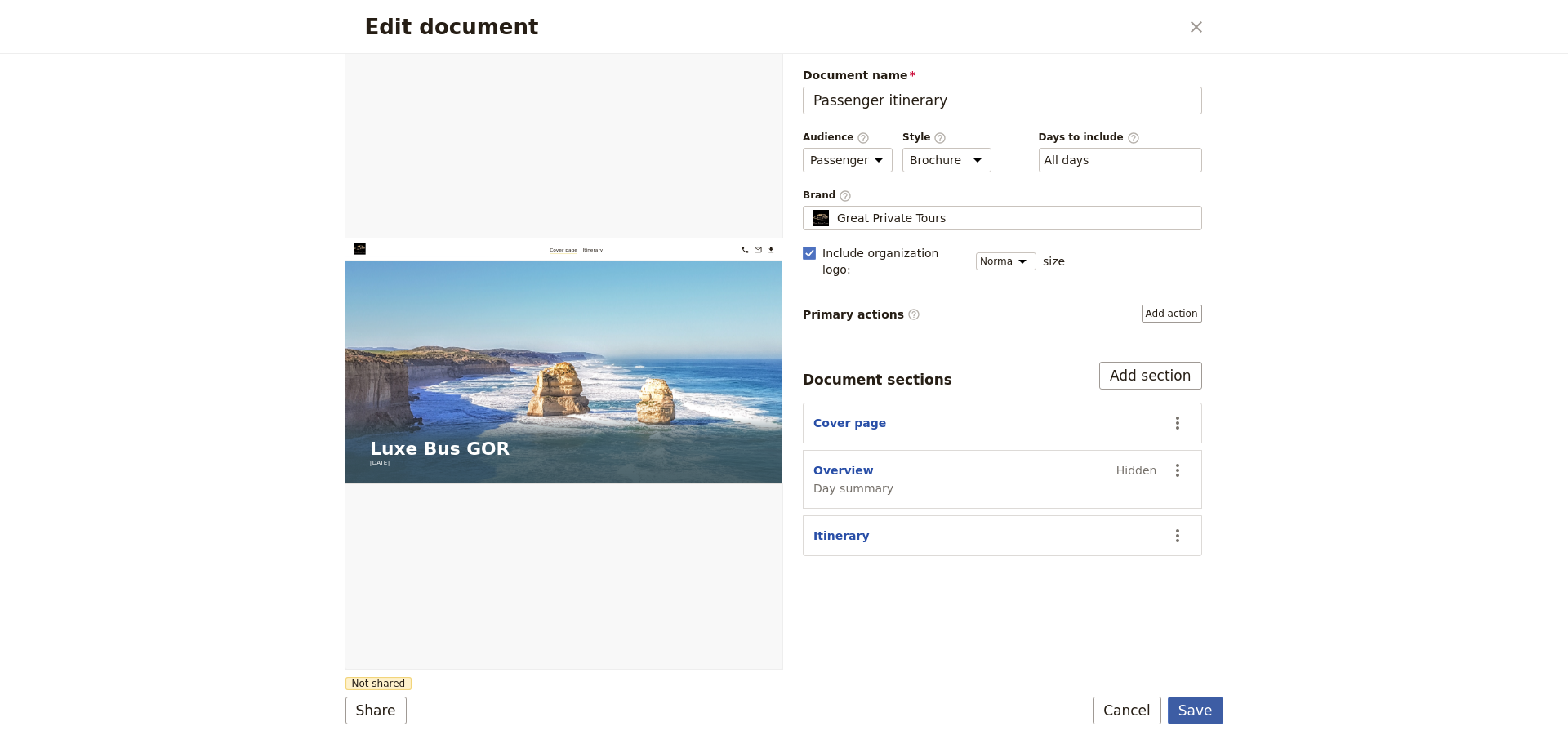
click at [1201, 708] on button "Save" at bounding box center [1196, 710] width 55 height 28
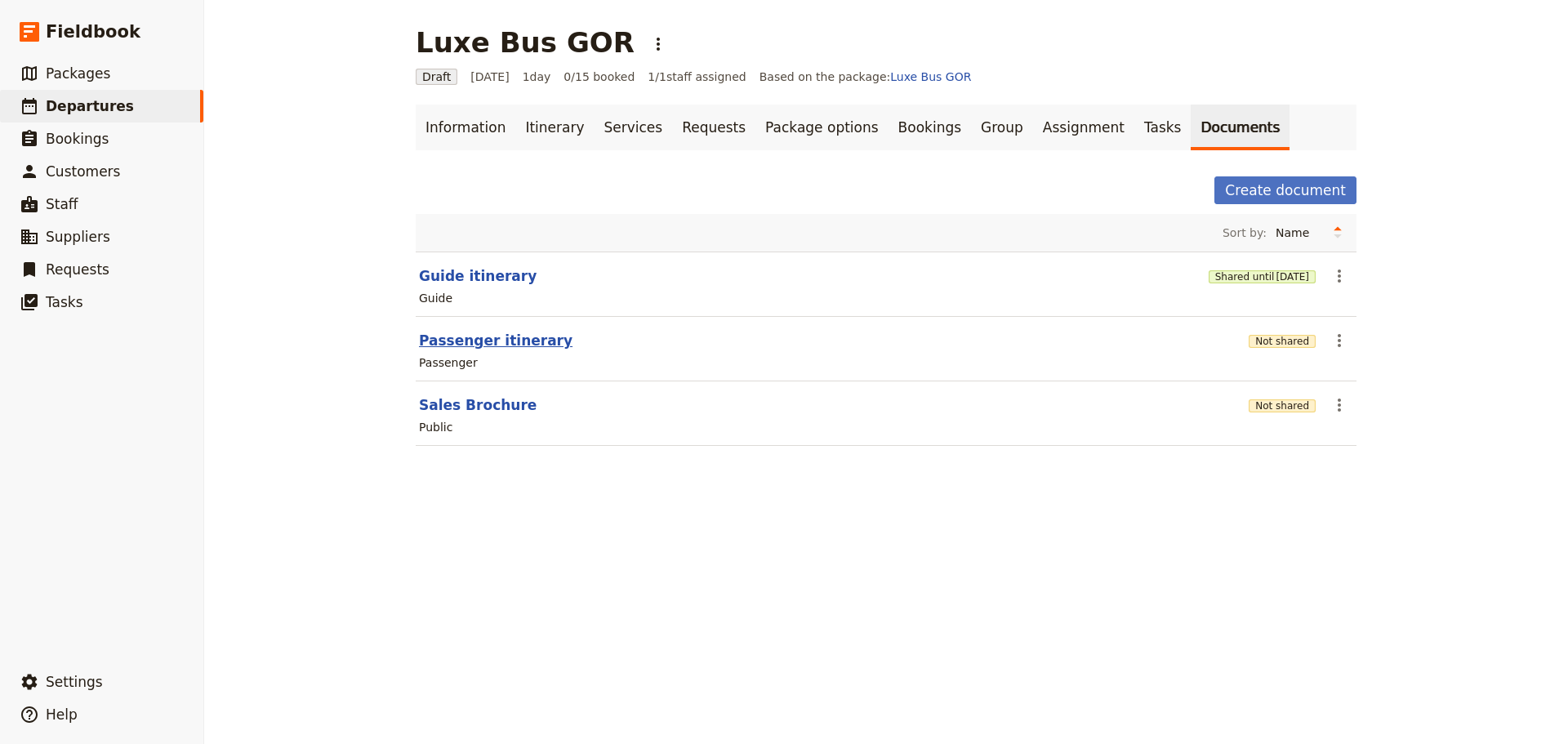
click at [463, 334] on button "Passenger itinerary" at bounding box center [495, 340] width 154 height 19
select select "PASSENGER"
select select "DEFAULT"
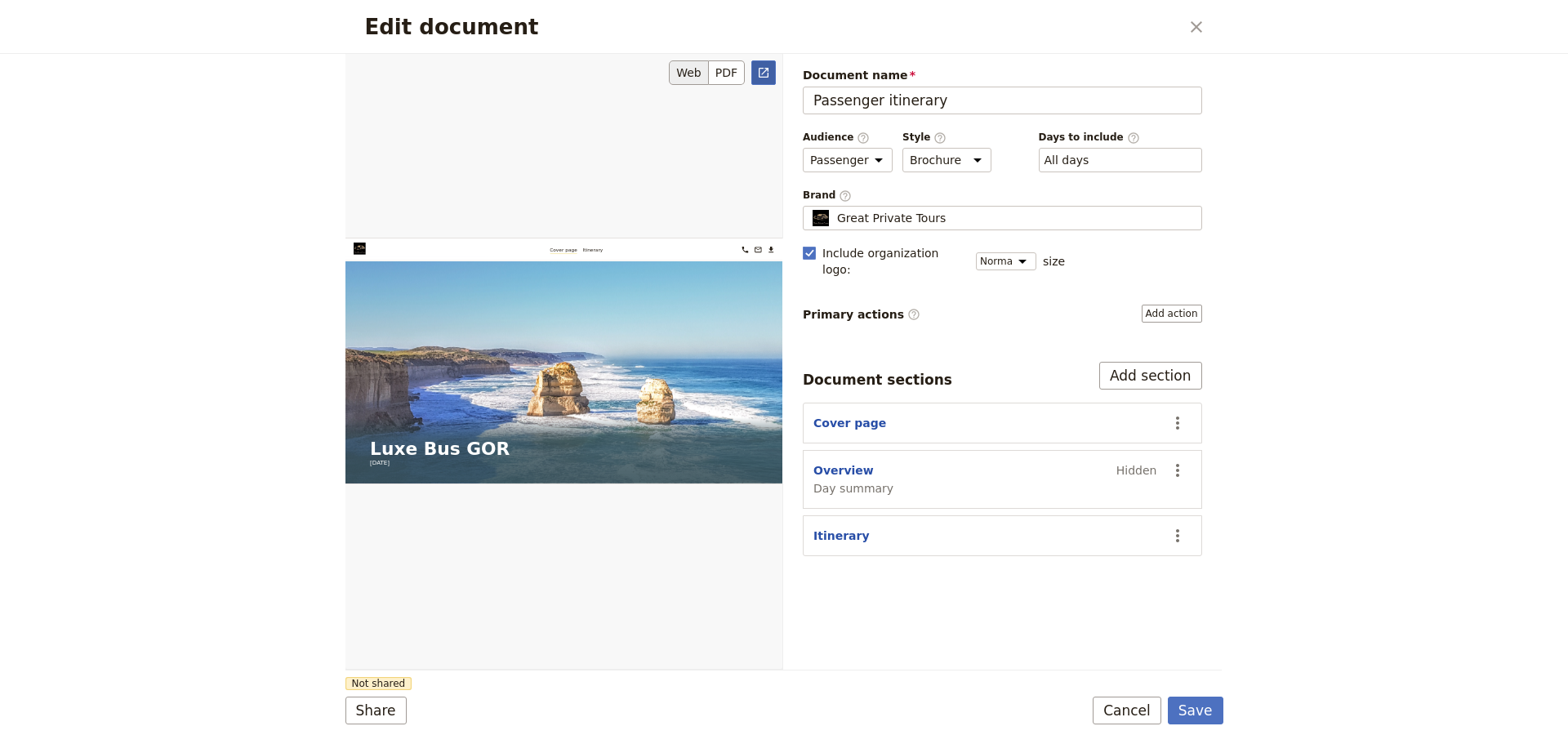
click at [752, 71] on link "​" at bounding box center [763, 72] width 24 height 24
click at [1148, 715] on button "Cancel" at bounding box center [1127, 710] width 69 height 28
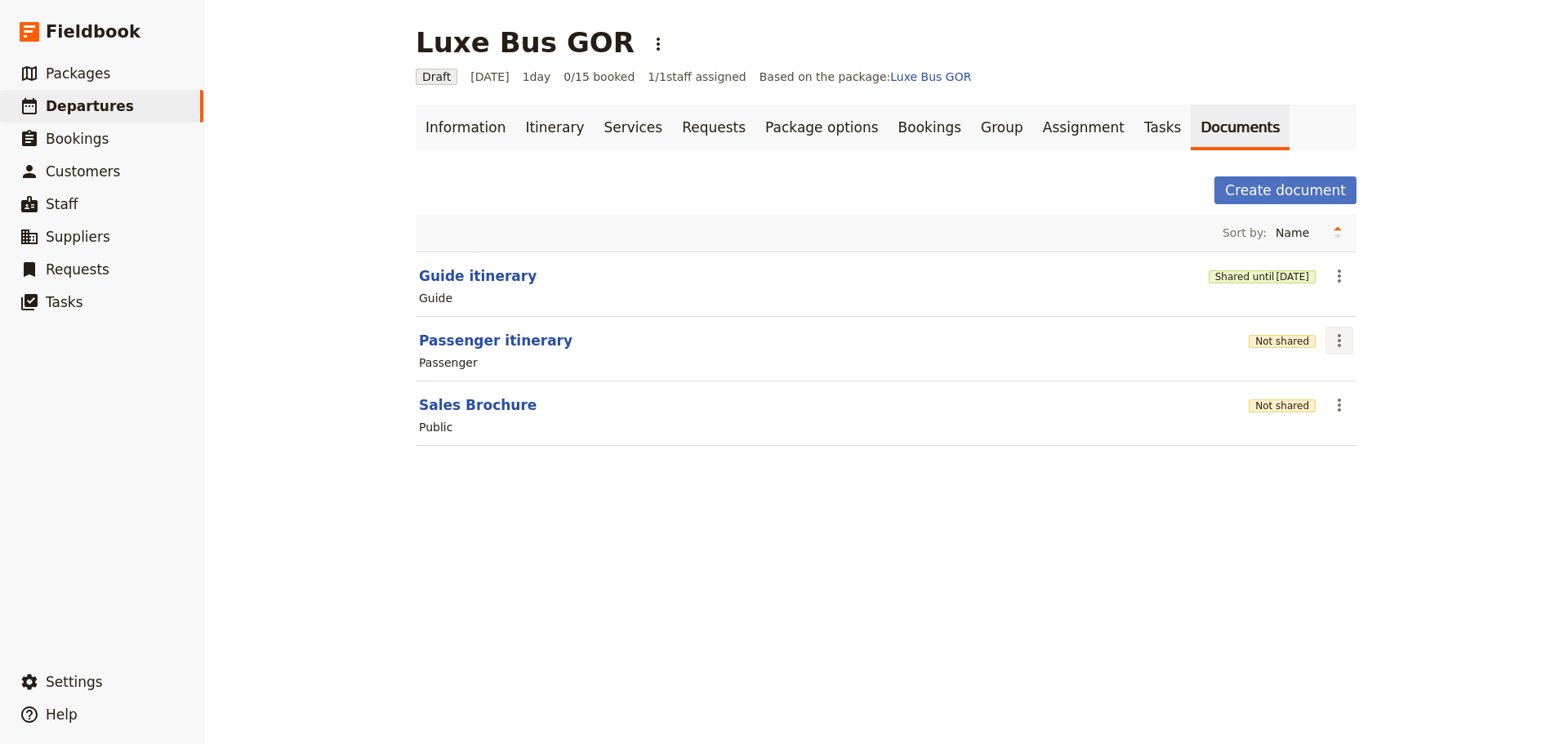
click at [1329, 338] on icon "Actions" at bounding box center [1338, 340] width 19 height 19
click at [1328, 380] on button "Share" at bounding box center [1379, 376] width 119 height 23
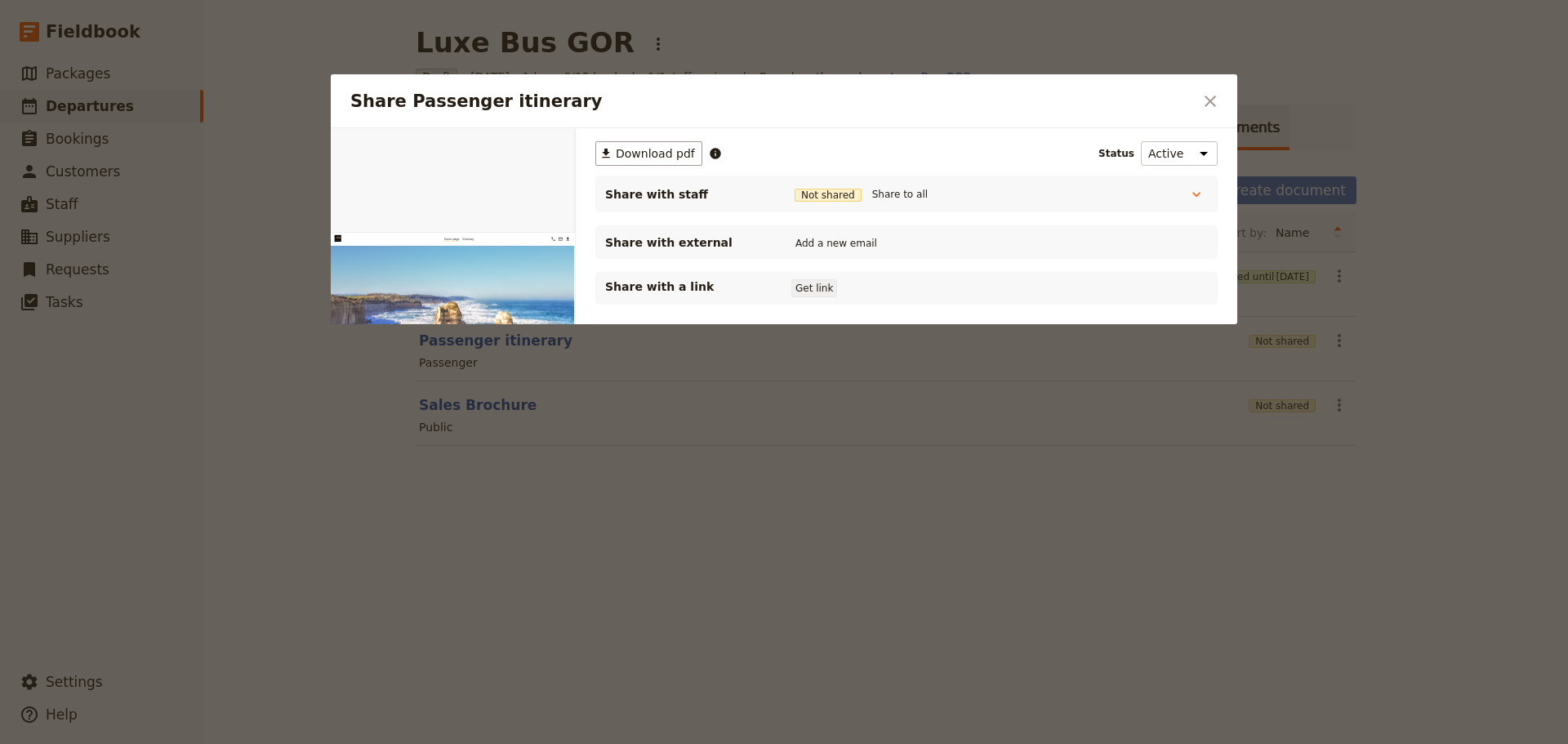
click at [813, 287] on button "Get link" at bounding box center [814, 288] width 45 height 18
click at [1215, 98] on icon "Close dialog" at bounding box center [1210, 102] width 12 height 12
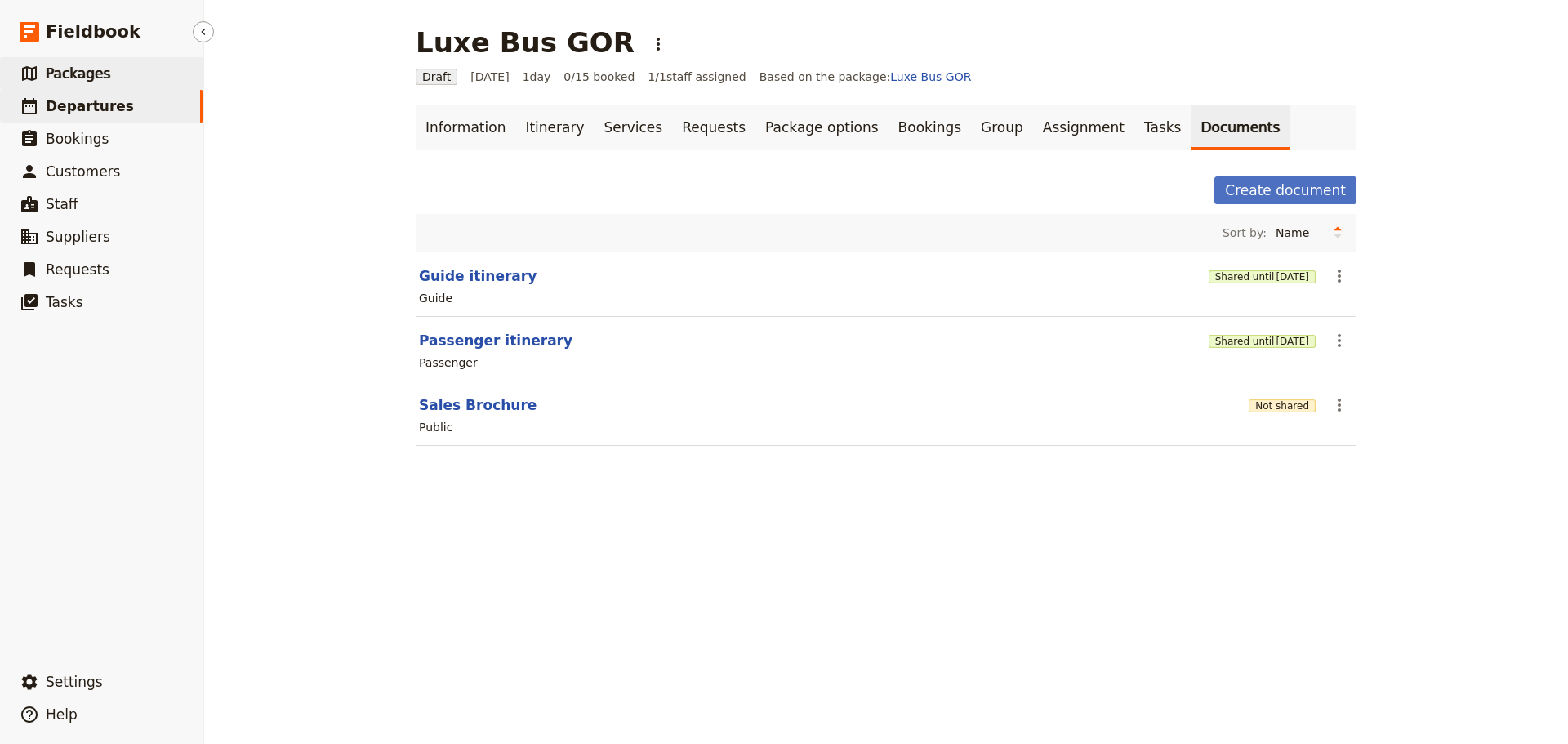
click at [58, 73] on span "Packages" at bounding box center [77, 73] width 65 height 16
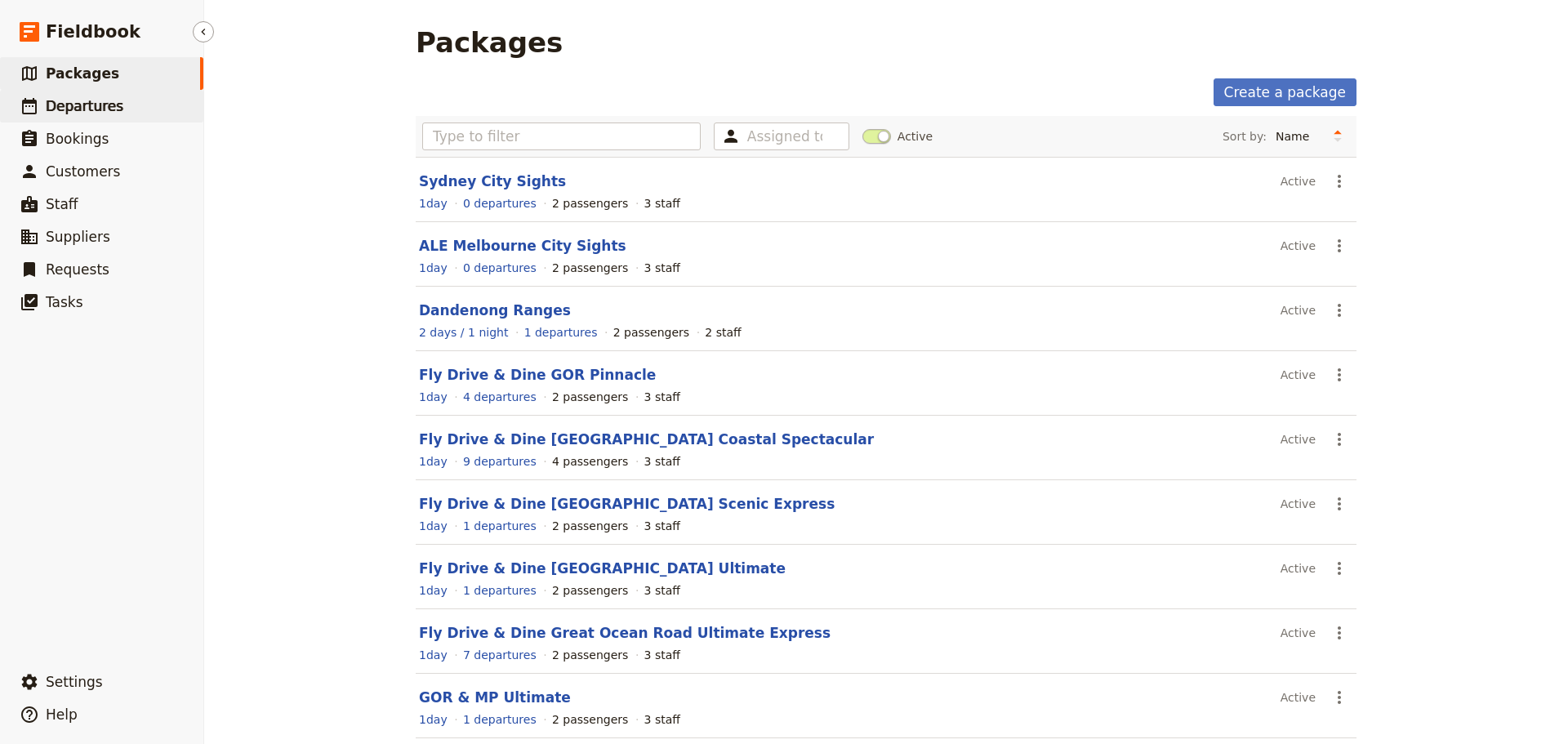
click at [144, 106] on link "​ Departures" at bounding box center [102, 106] width 203 height 33
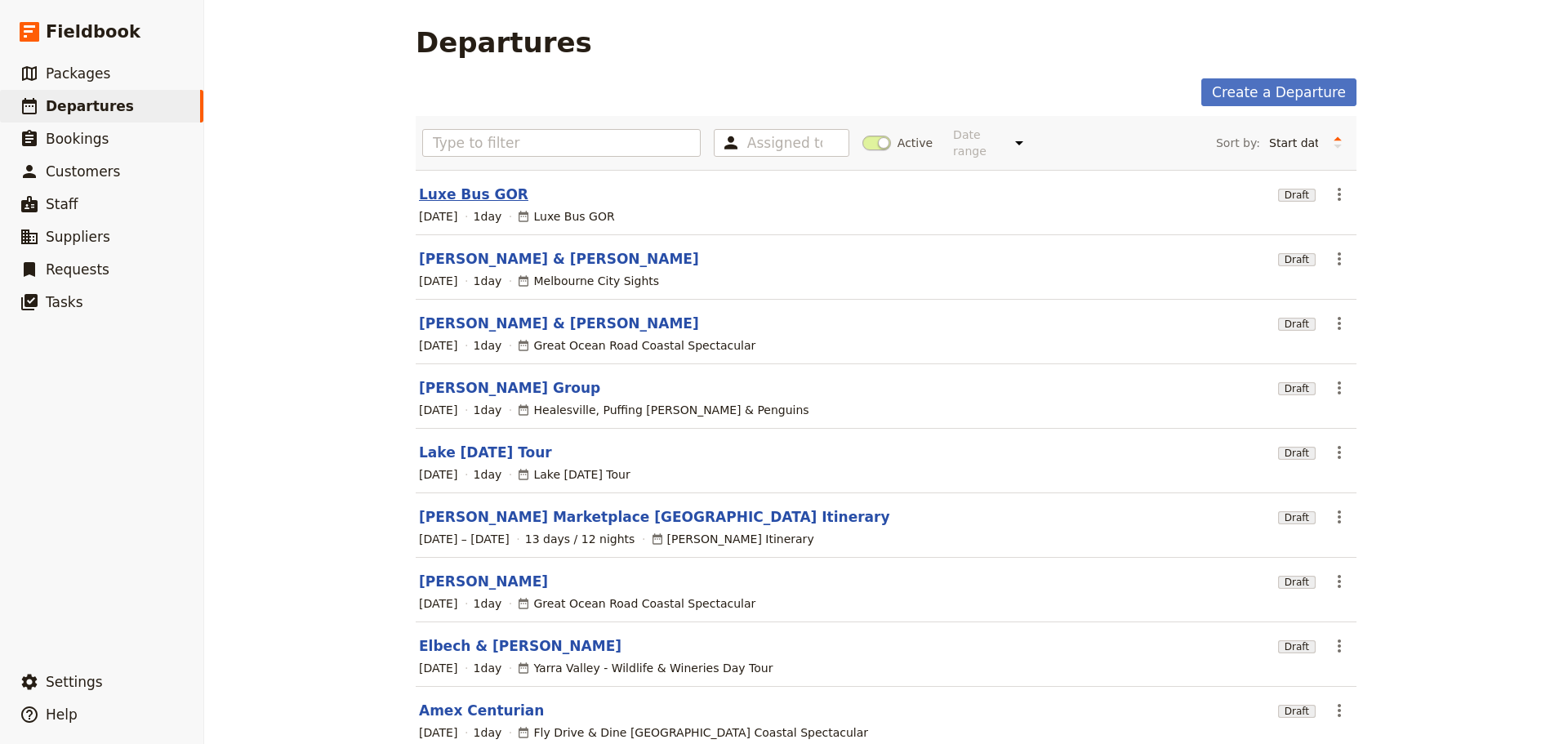
click at [508, 184] on div "Luxe Bus GOR" at bounding box center [845, 193] width 853 height 19
click at [451, 184] on link "Luxe Bus GOR" at bounding box center [473, 193] width 109 height 19
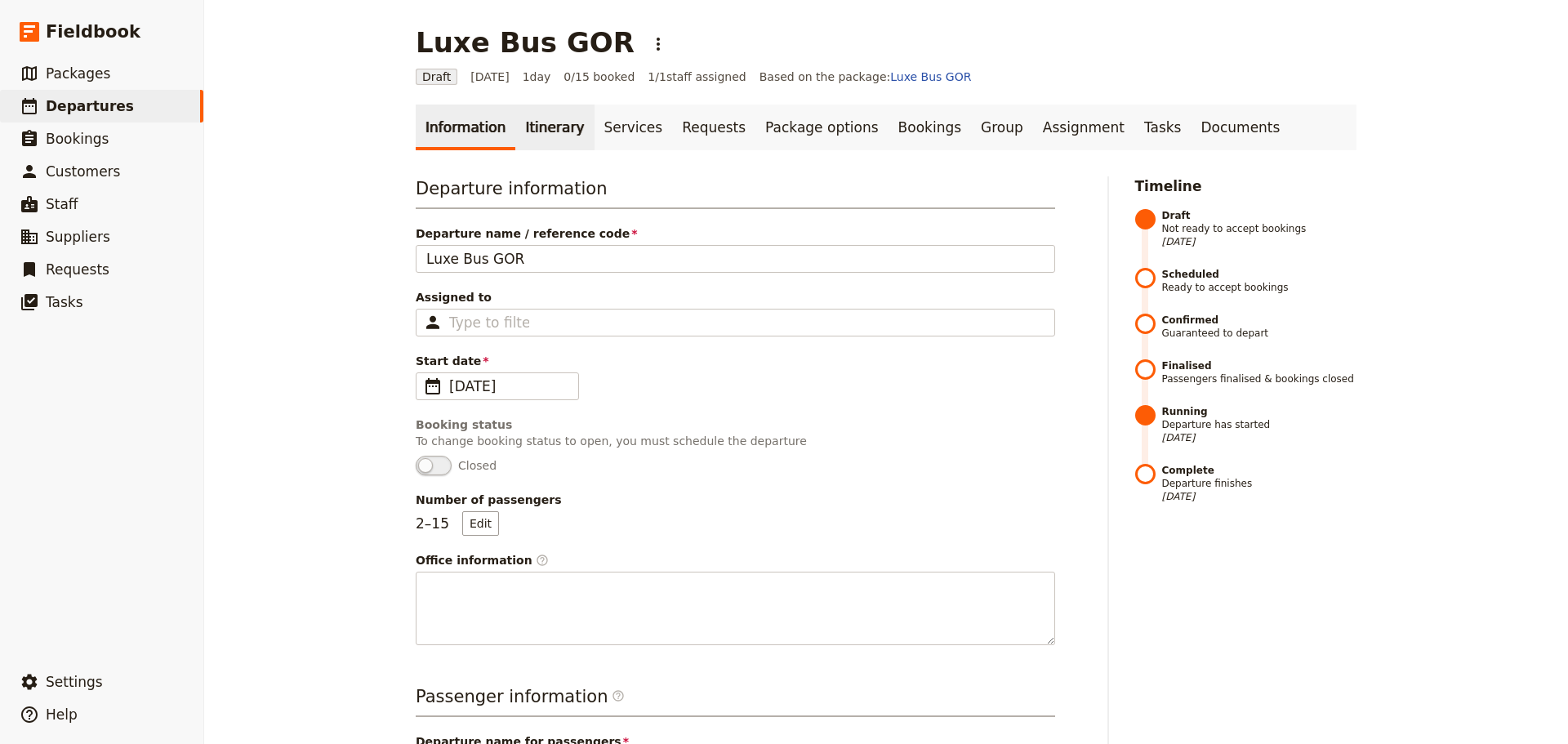
click at [541, 129] on link "Itinerary" at bounding box center [554, 127] width 78 height 45
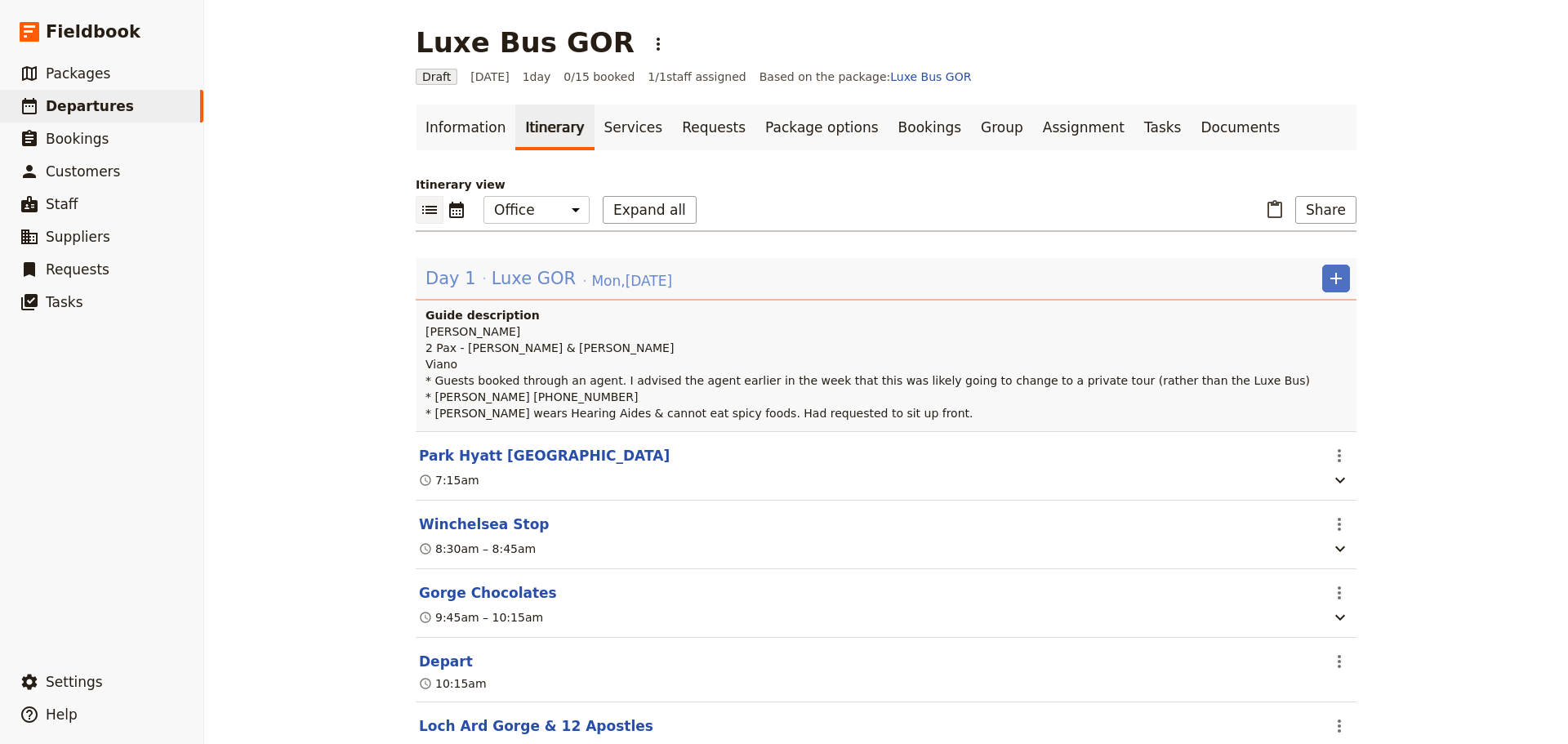
click at [526, 279] on span "Luxe GOR" at bounding box center [534, 278] width 84 height 24
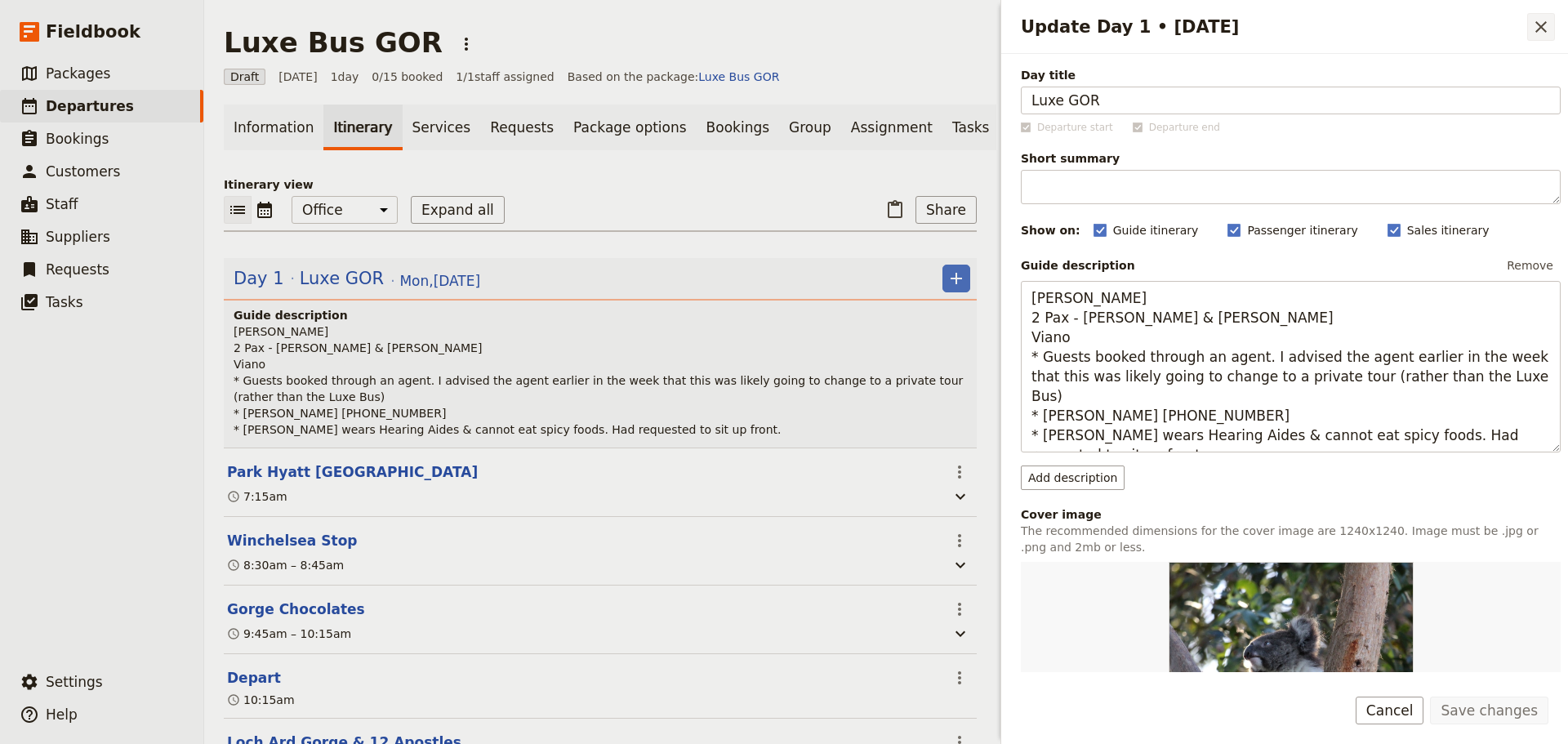
click at [1539, 29] on icon "Close drawer" at bounding box center [1541, 27] width 12 height 12
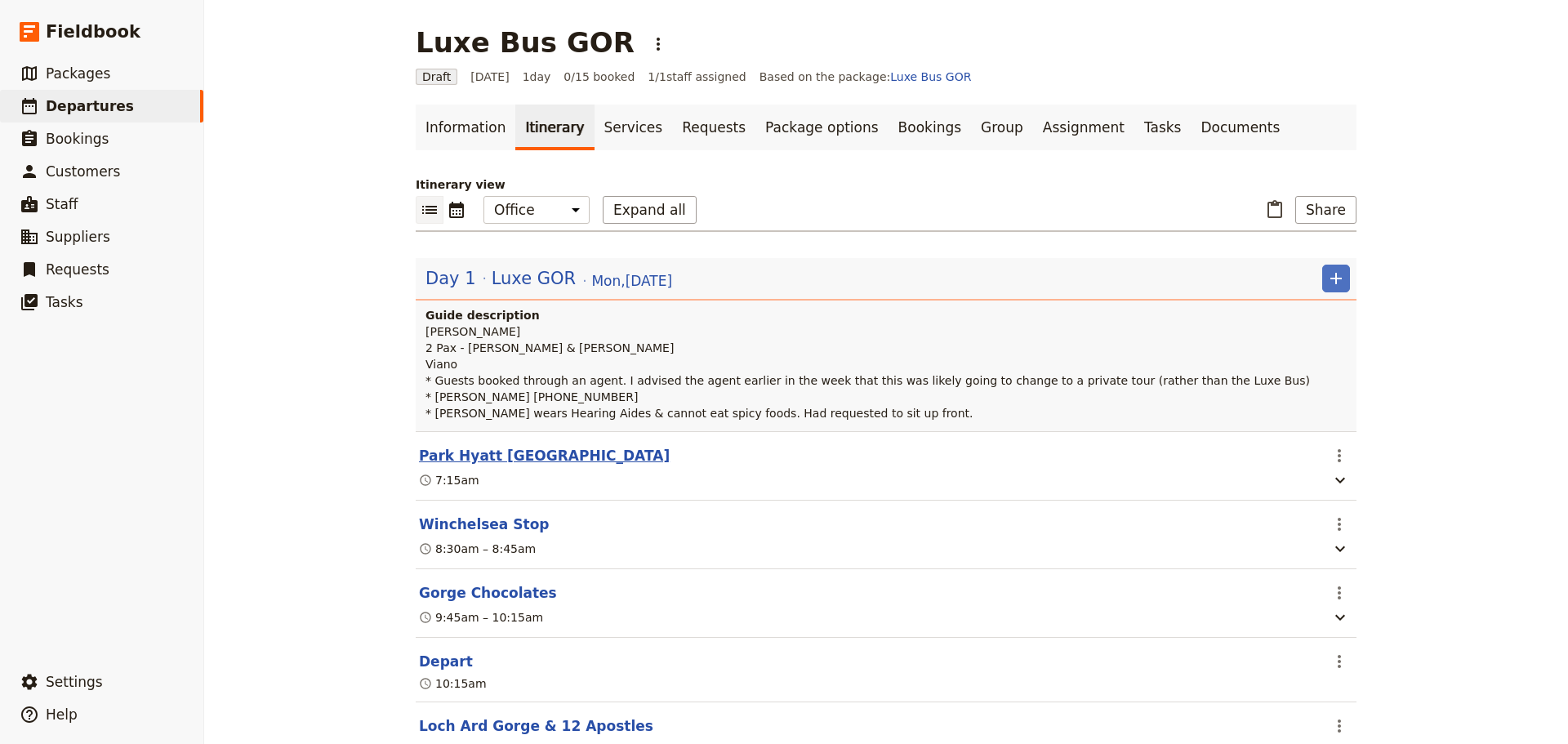
click at [439, 456] on button "Park Hyatt [GEOGRAPHIC_DATA]" at bounding box center [544, 455] width 251 height 19
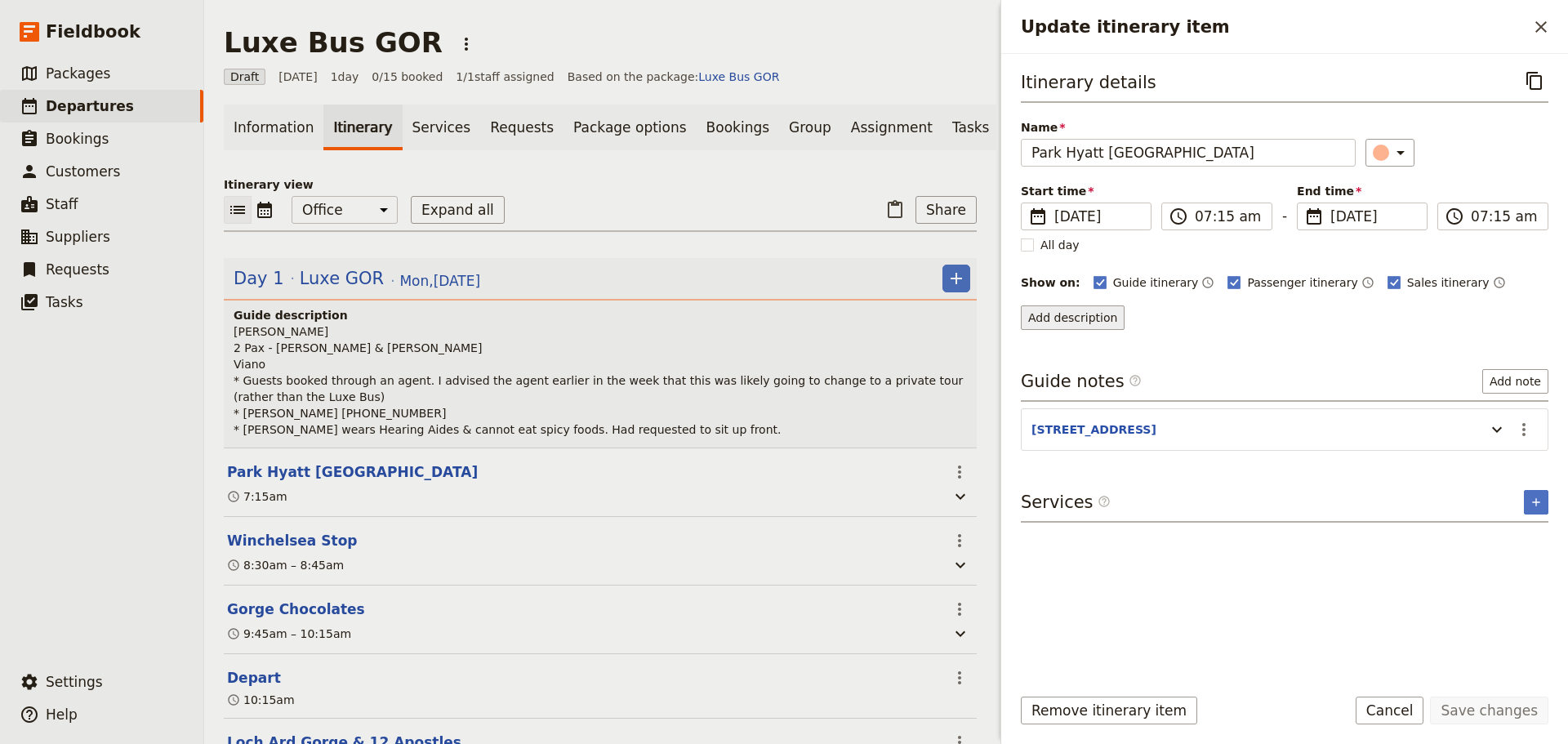
click at [1055, 317] on button "Add description" at bounding box center [1072, 317] width 103 height 24
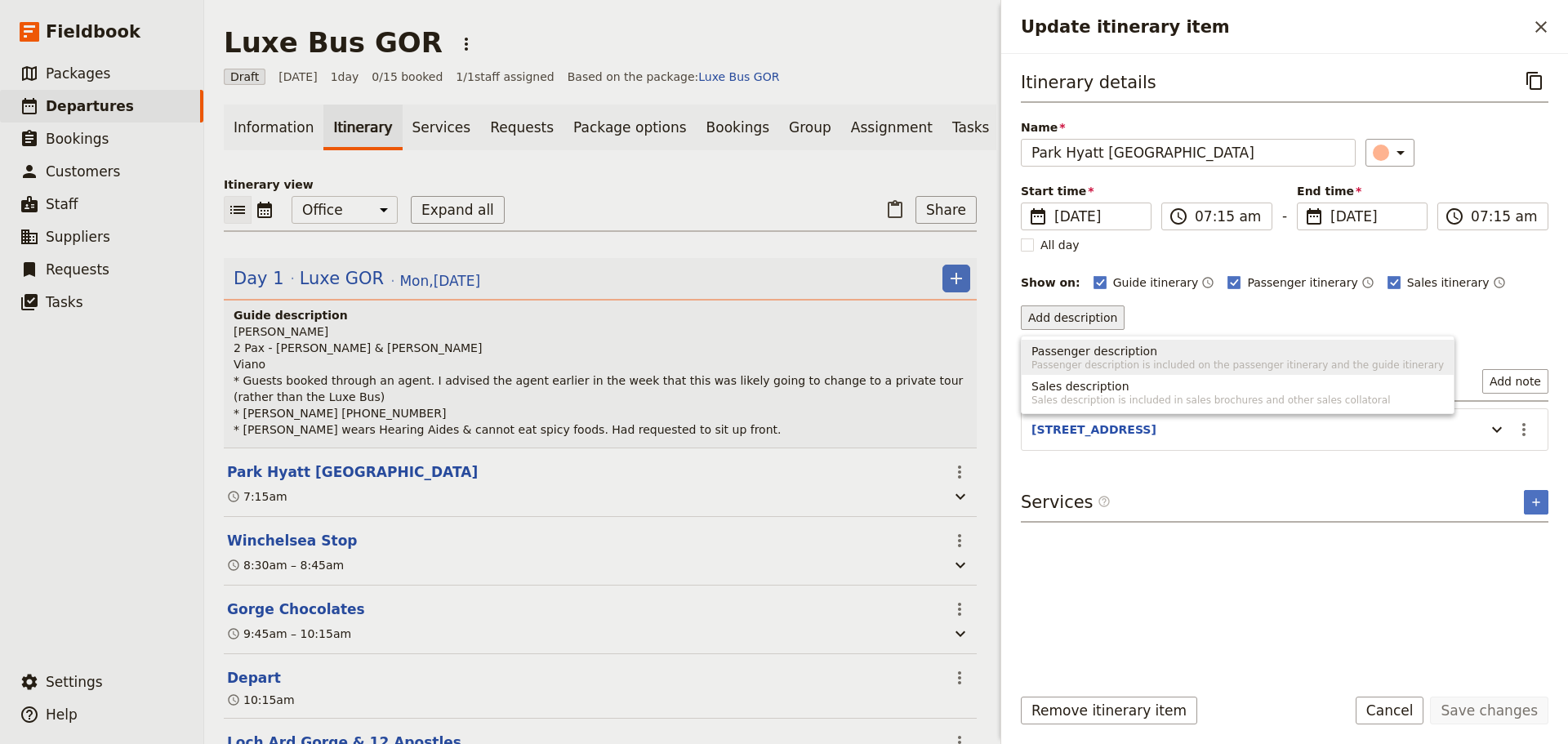
click at [1059, 344] on span "Passenger description" at bounding box center [1095, 351] width 126 height 16
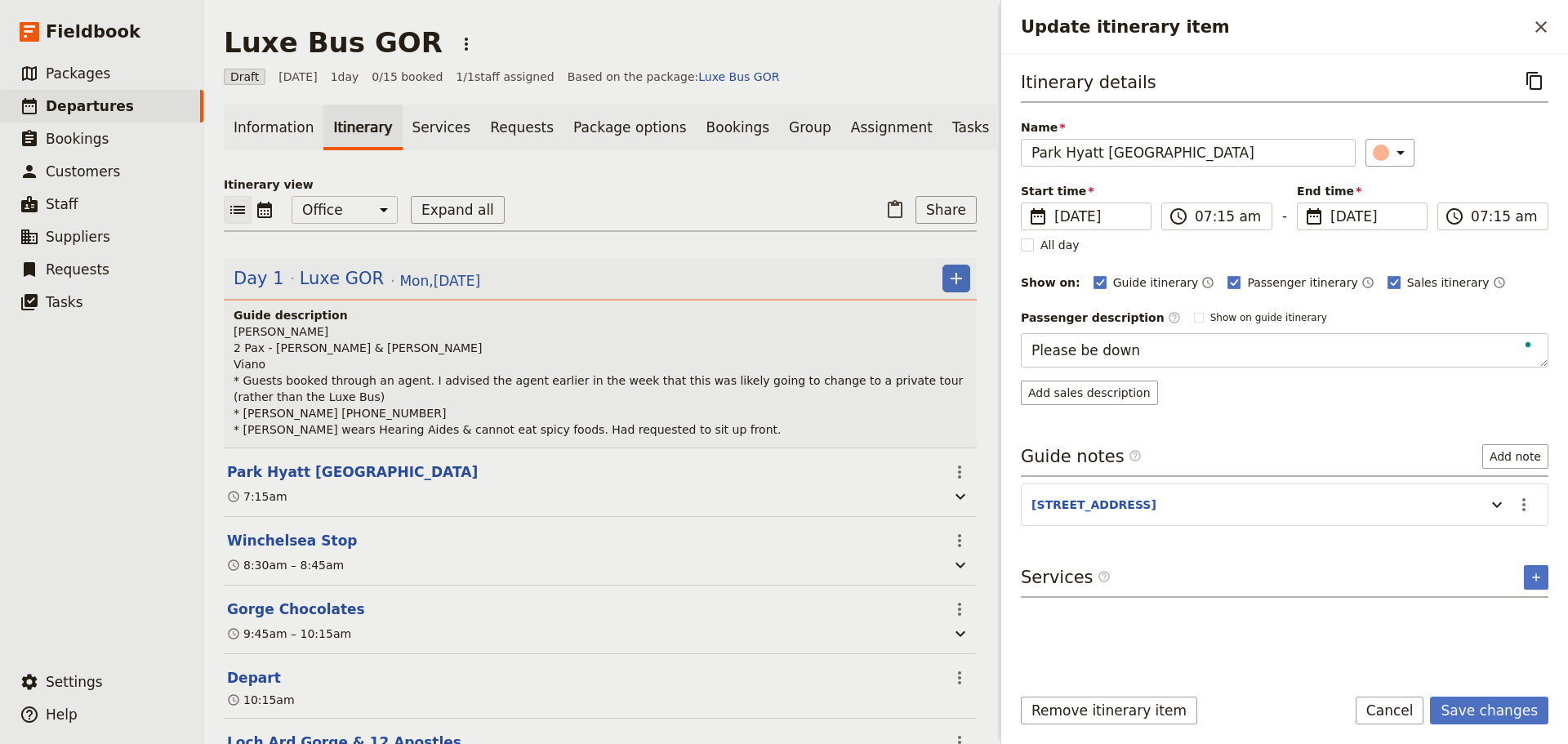
type textarea "Please be downs"
type textarea "Please be downstairs and ready to depart with your Great Private Tours guide."
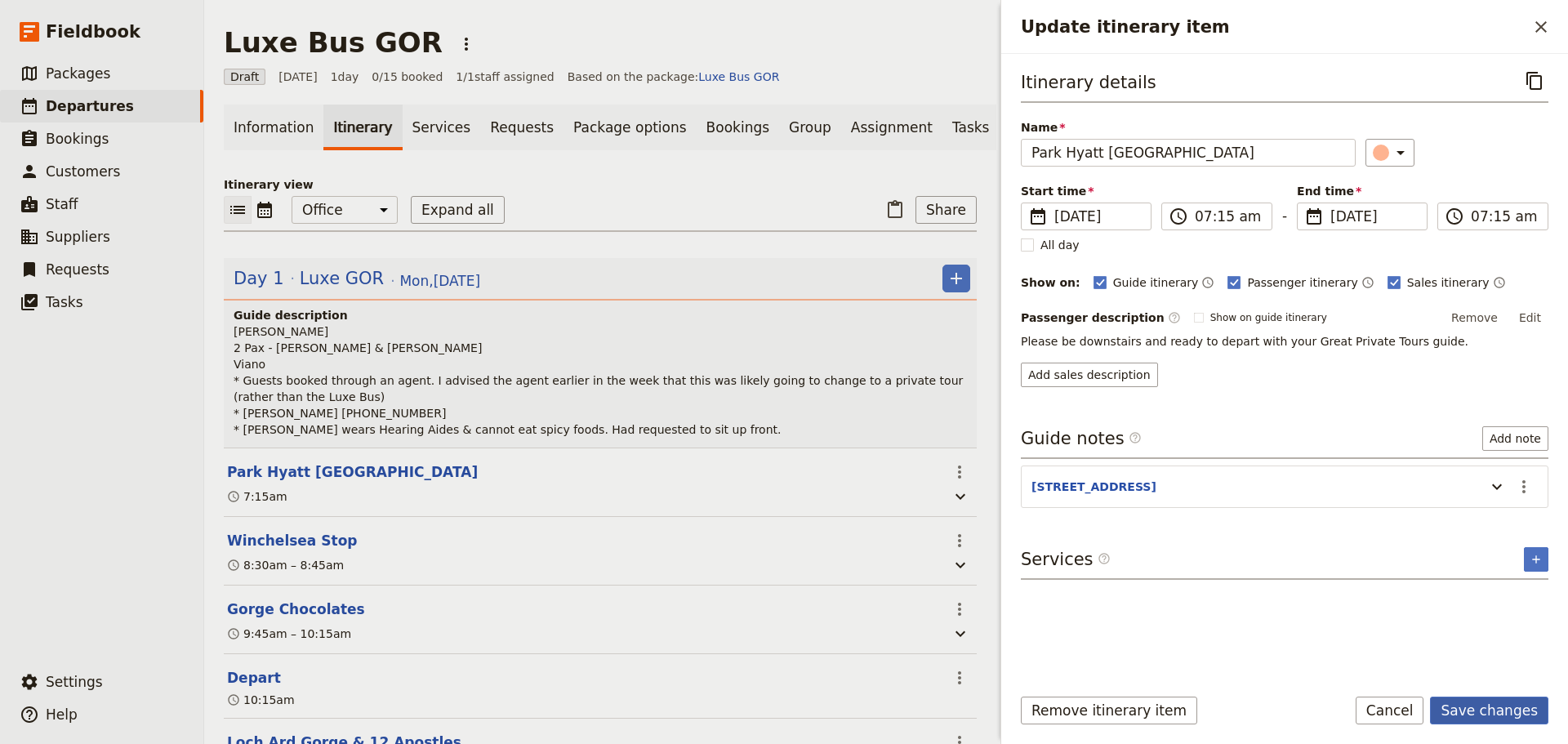
click at [1449, 699] on button "Save changes" at bounding box center [1488, 710] width 119 height 28
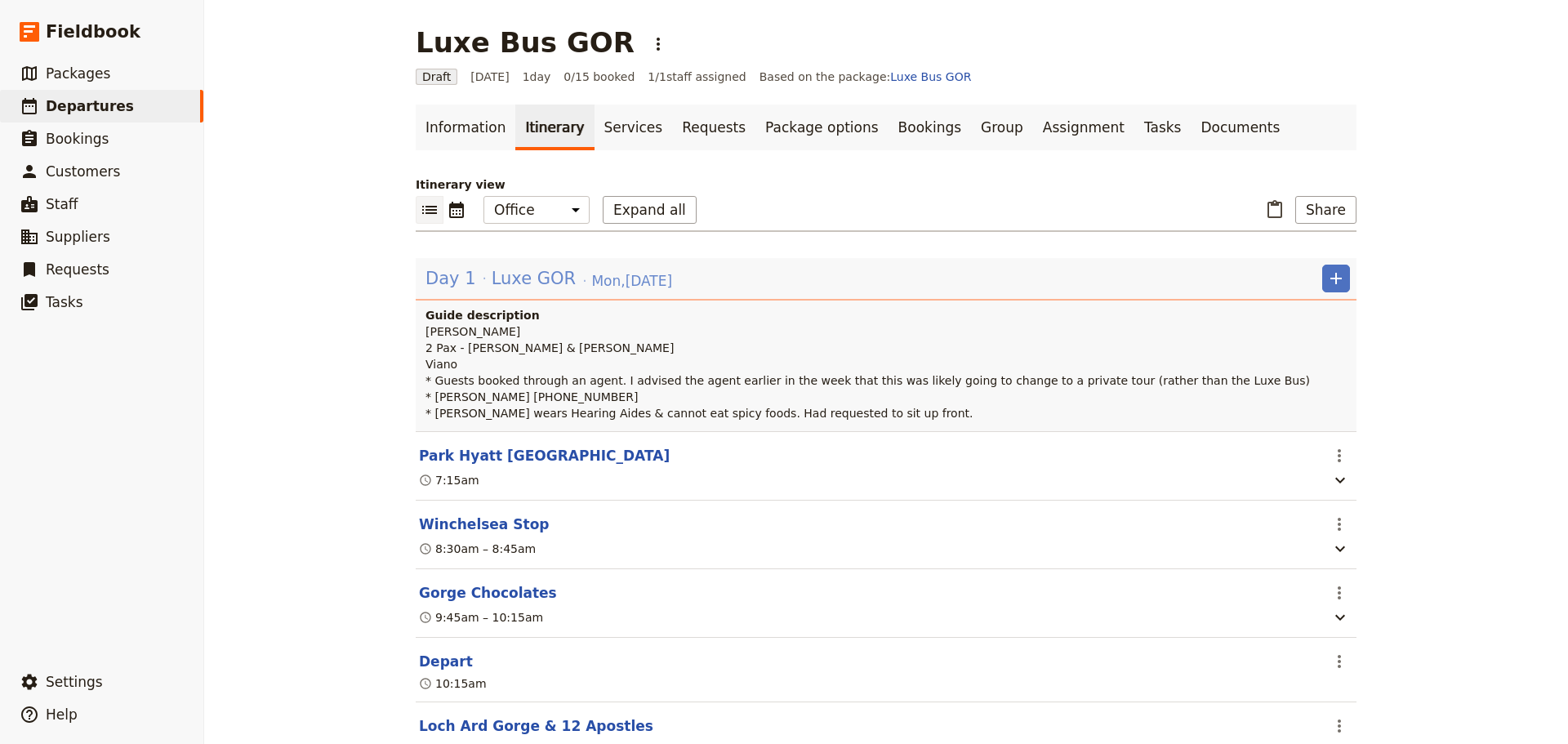
click at [492, 270] on span "Luxe GOR" at bounding box center [534, 278] width 84 height 24
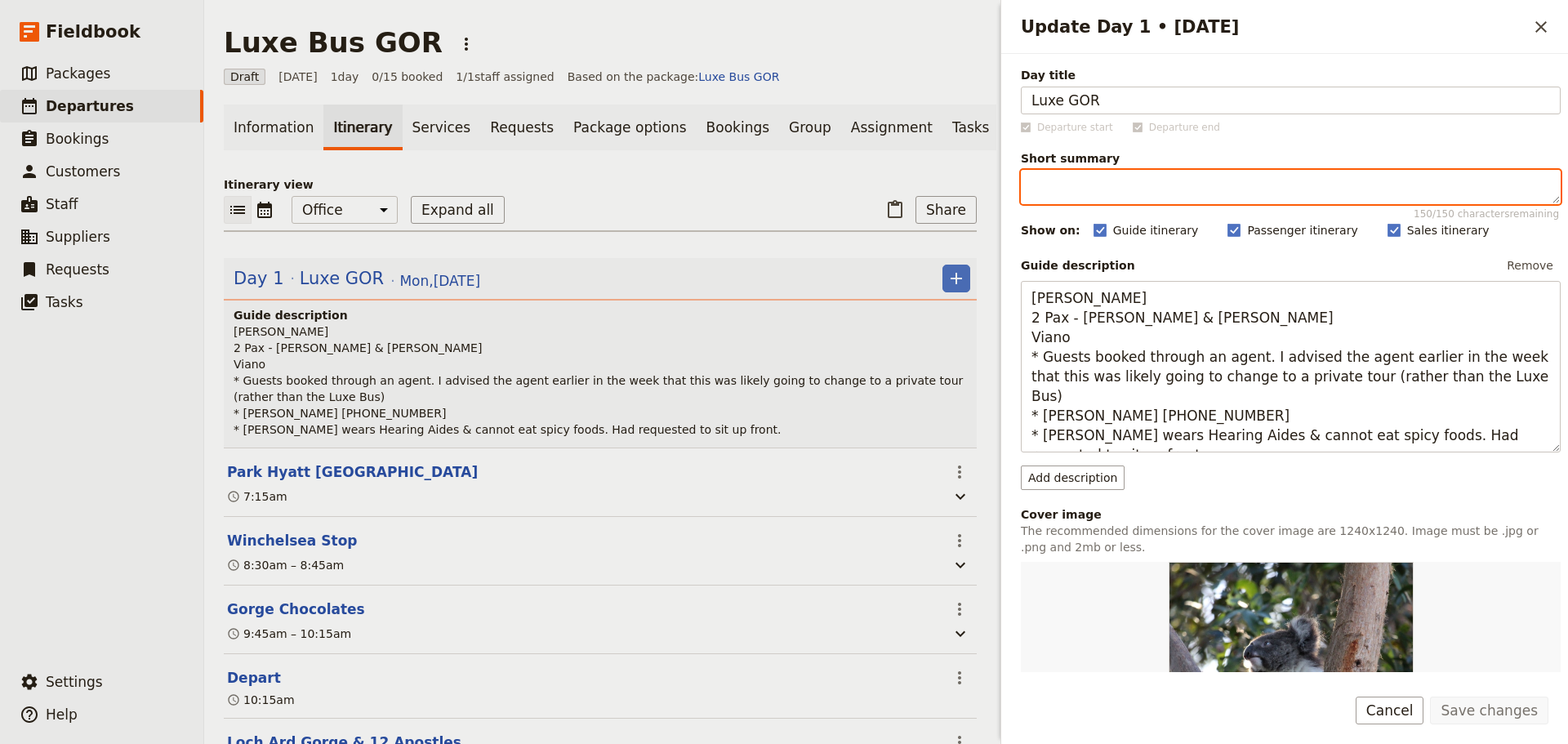
click at [1085, 185] on textarea "Short summary 150 / 150 characters remaining" at bounding box center [1291, 187] width 540 height 34
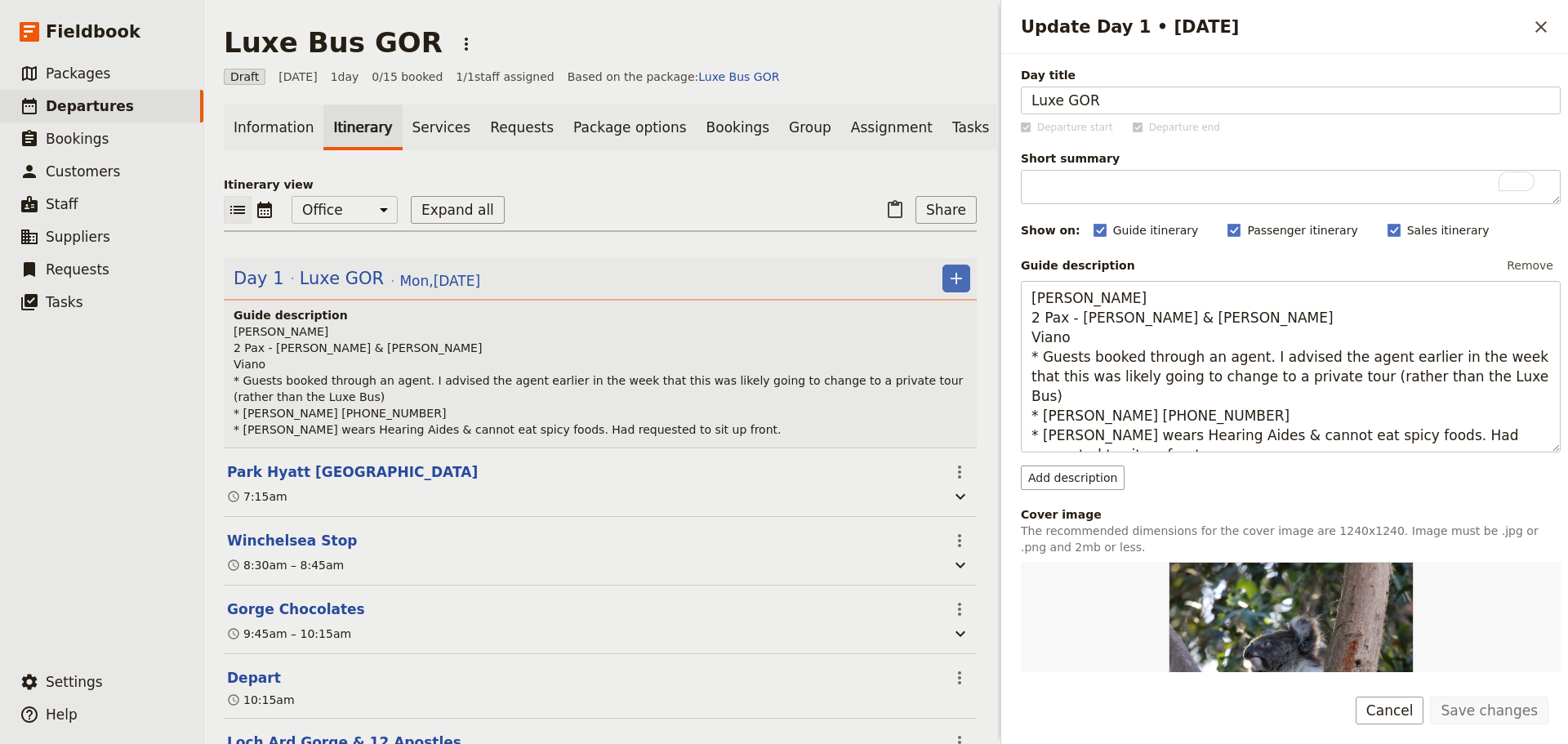
click at [1412, 713] on div "Save changes Cancel" at bounding box center [1285, 720] width 567 height 47
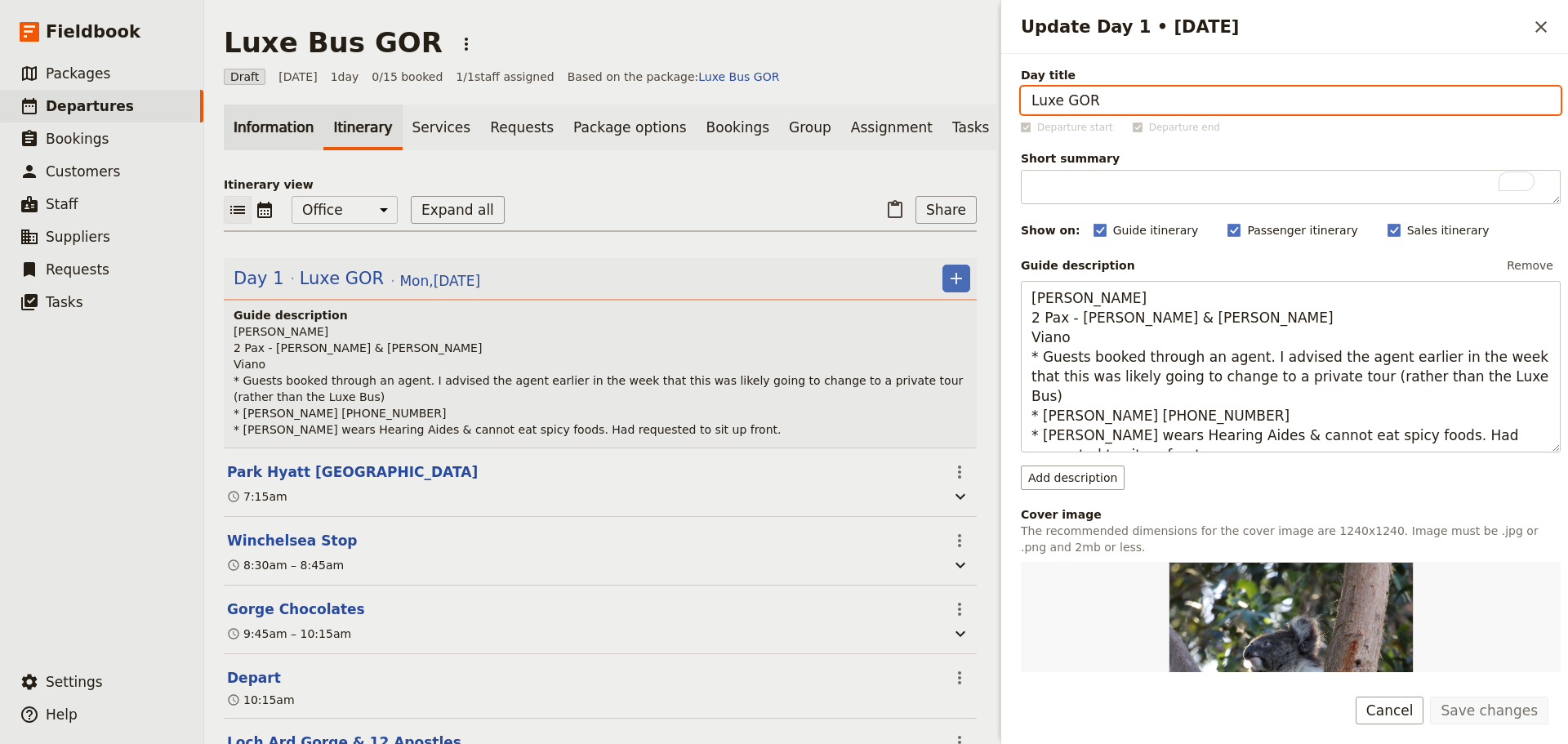
click at [241, 114] on link "Information" at bounding box center [273, 127] width 99 height 45
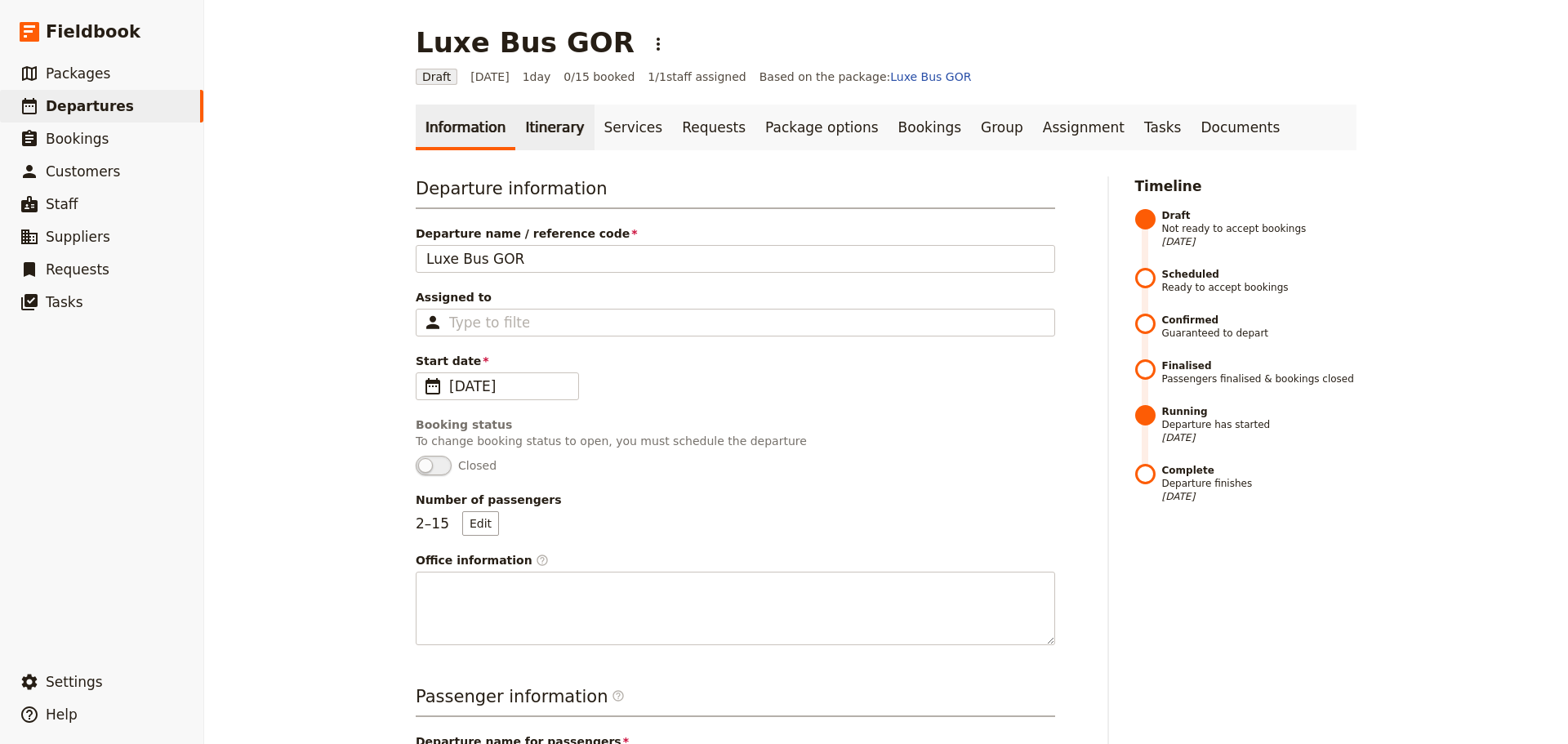
click at [534, 129] on link "Itinerary" at bounding box center [554, 127] width 78 height 45
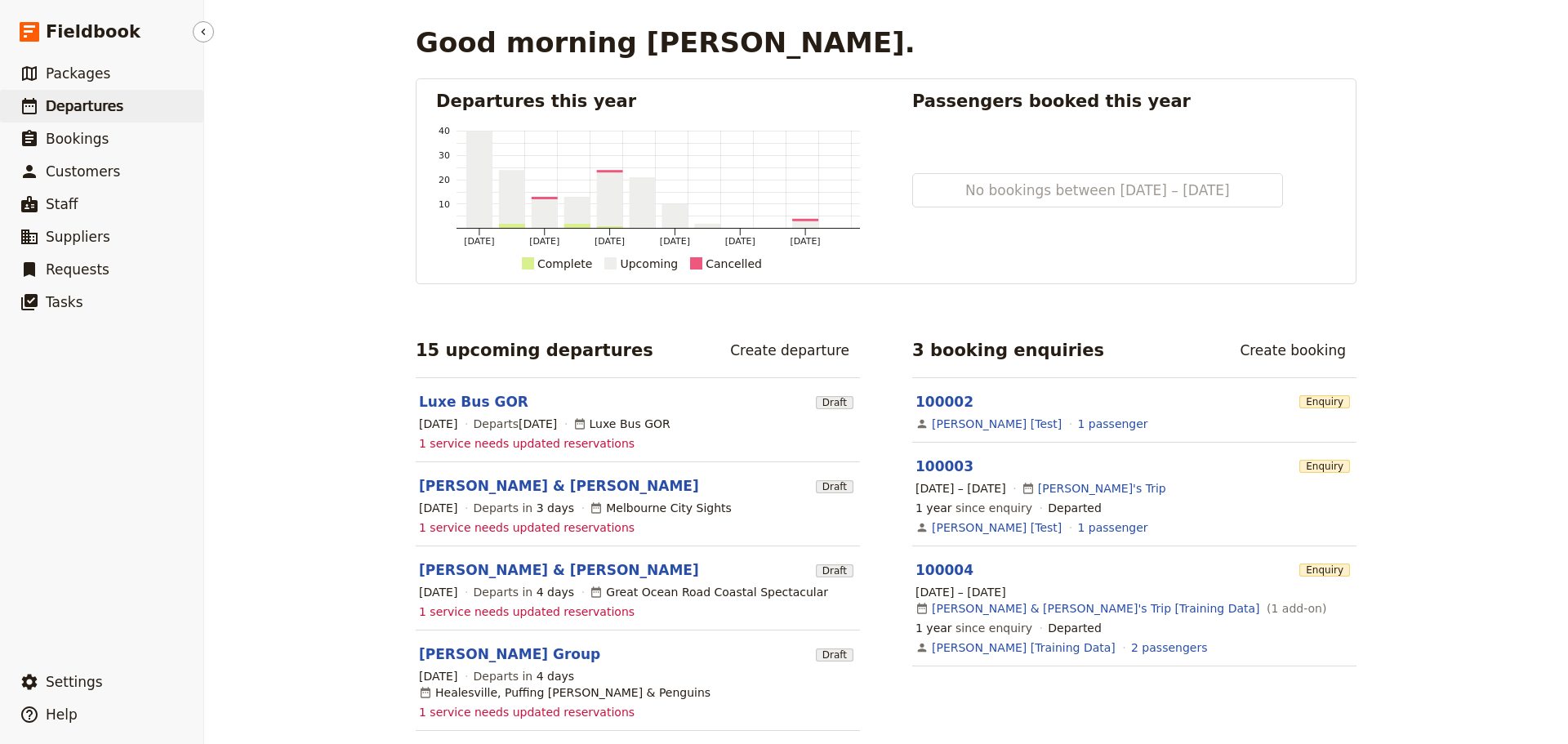
click at [58, 114] on span "Departures" at bounding box center [84, 106] width 77 height 16
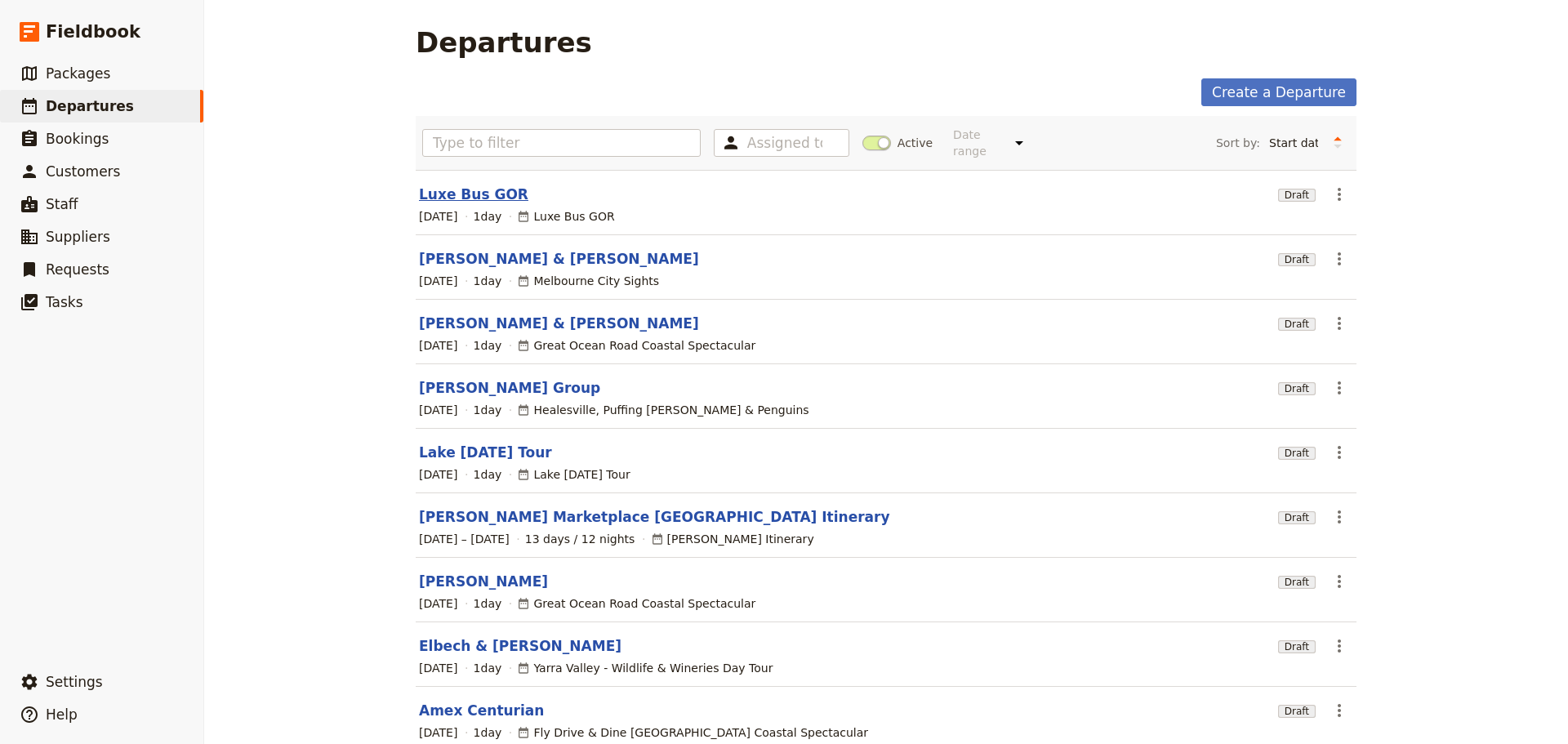
click at [467, 184] on link "Luxe Bus GOR" at bounding box center [473, 193] width 109 height 19
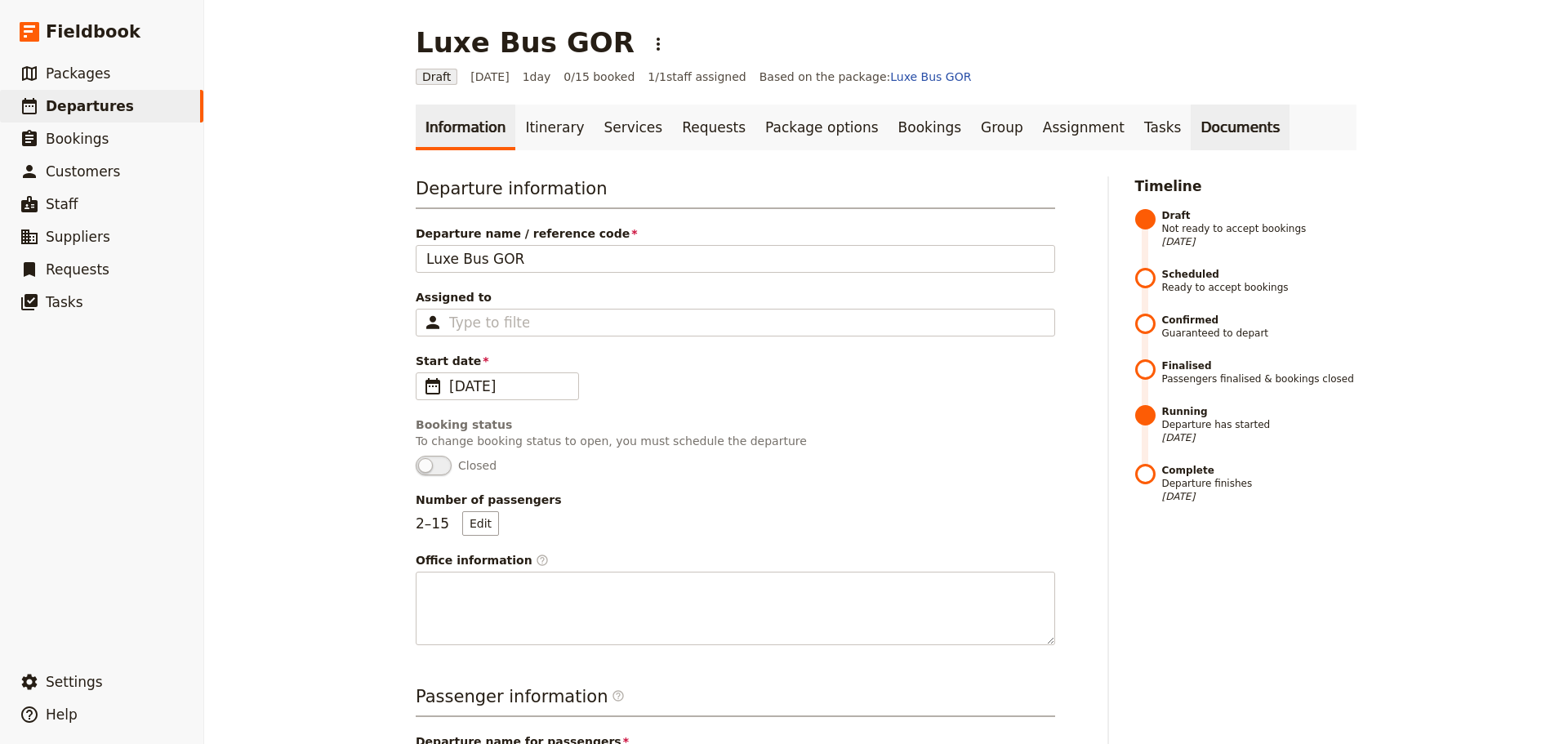
click at [1191, 129] on link "Documents" at bounding box center [1240, 127] width 99 height 45
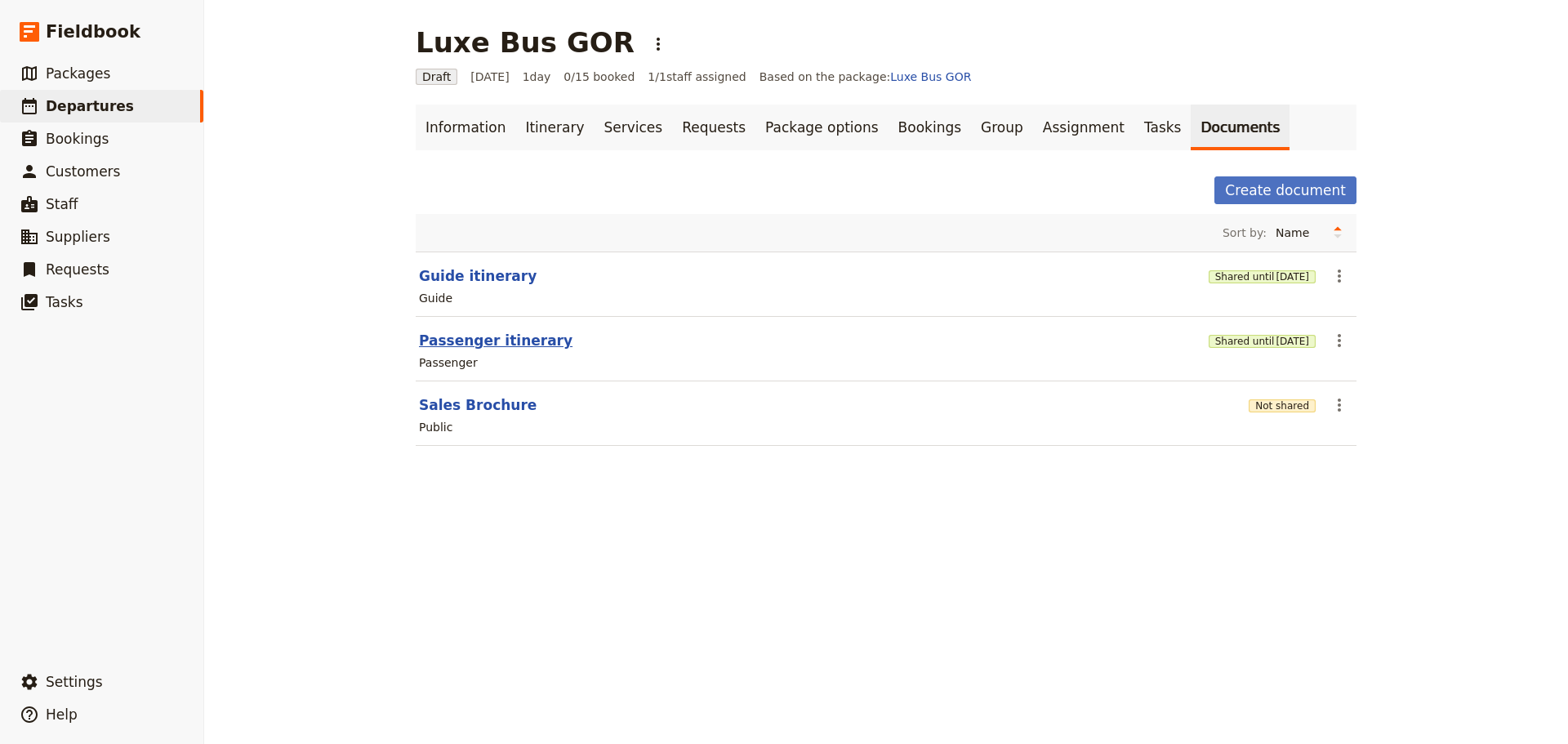
click at [495, 340] on button "Passenger itinerary" at bounding box center [495, 340] width 154 height 19
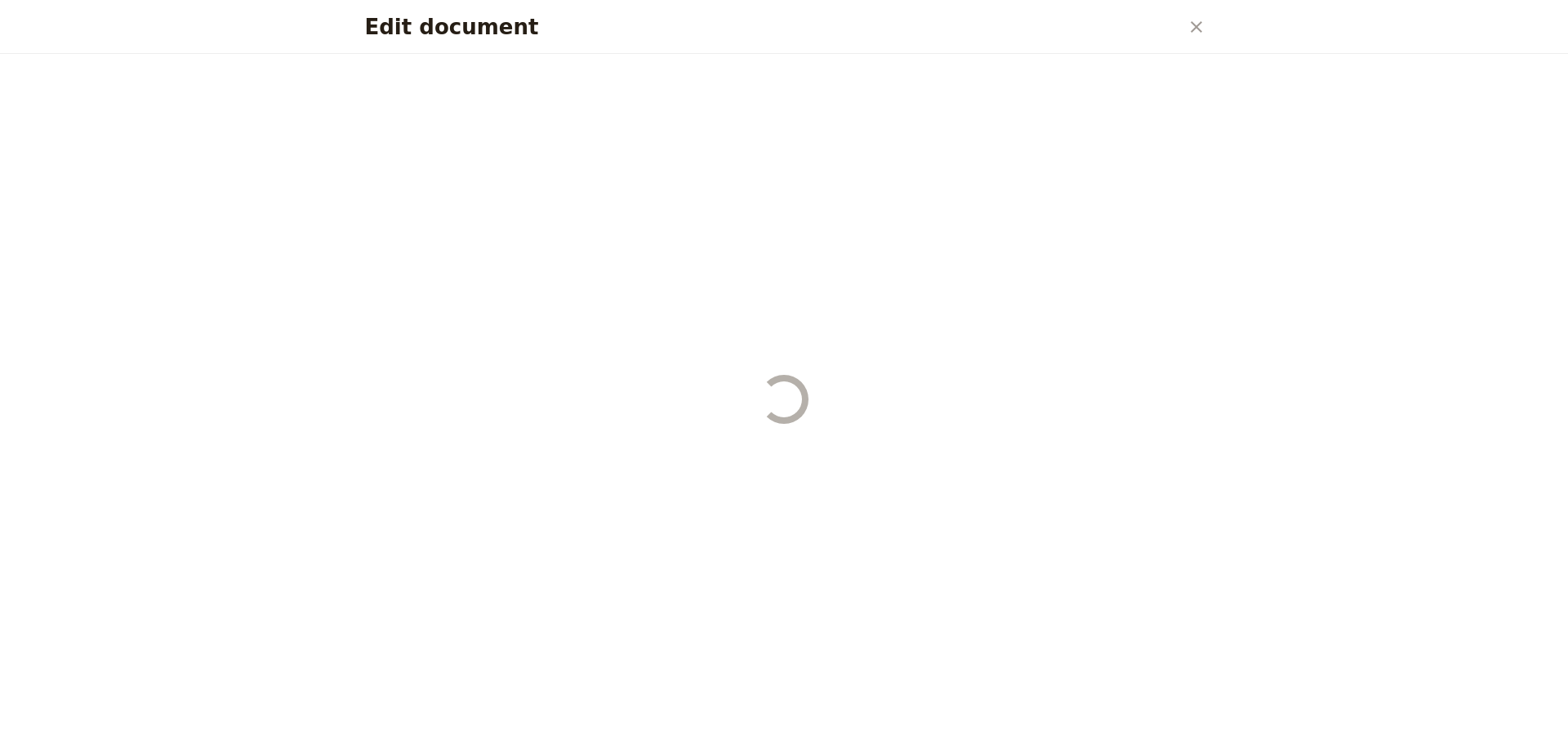
select select "PASSENGER"
select select "DEFAULT"
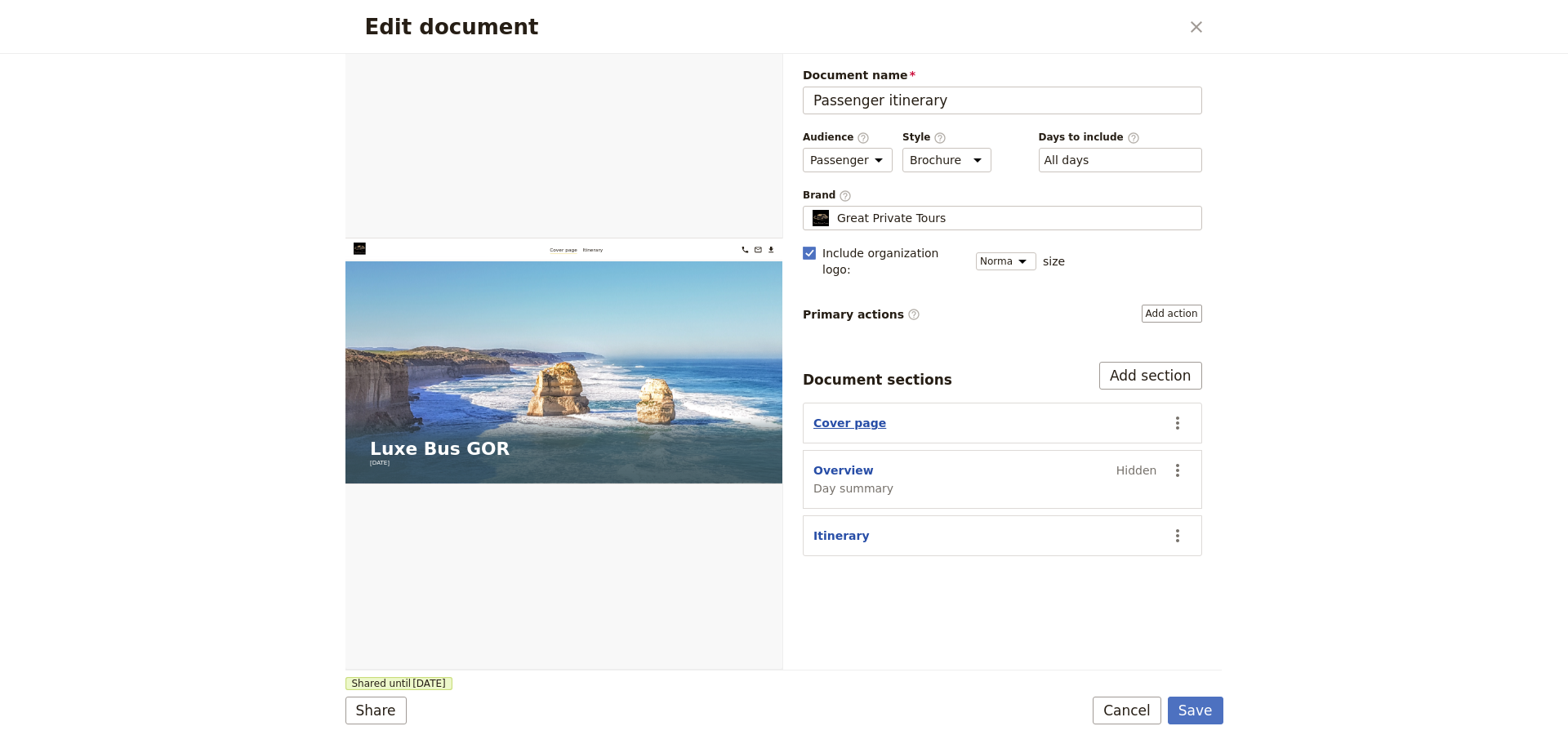
click at [837, 414] on button "Cover page" at bounding box center [849, 422] width 72 height 16
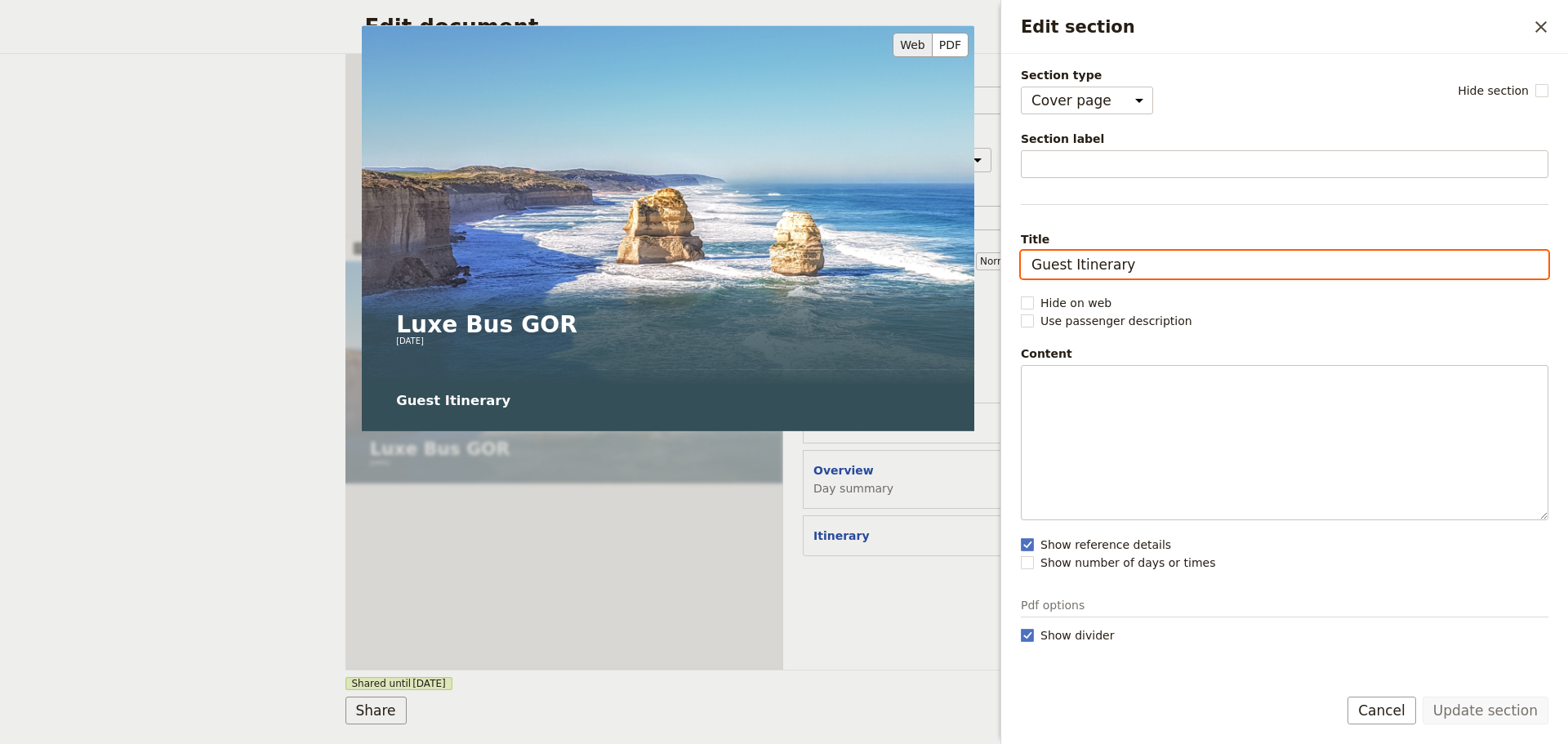
drag, startPoint x: 956, startPoint y: 251, endPoint x: 875, endPoint y: 245, distance: 81.2
click at [1021, 245] on div "Section type Cover page Day summary Itinerary Custom Hide section Section label…" at bounding box center [1284, 369] width 527 height 604
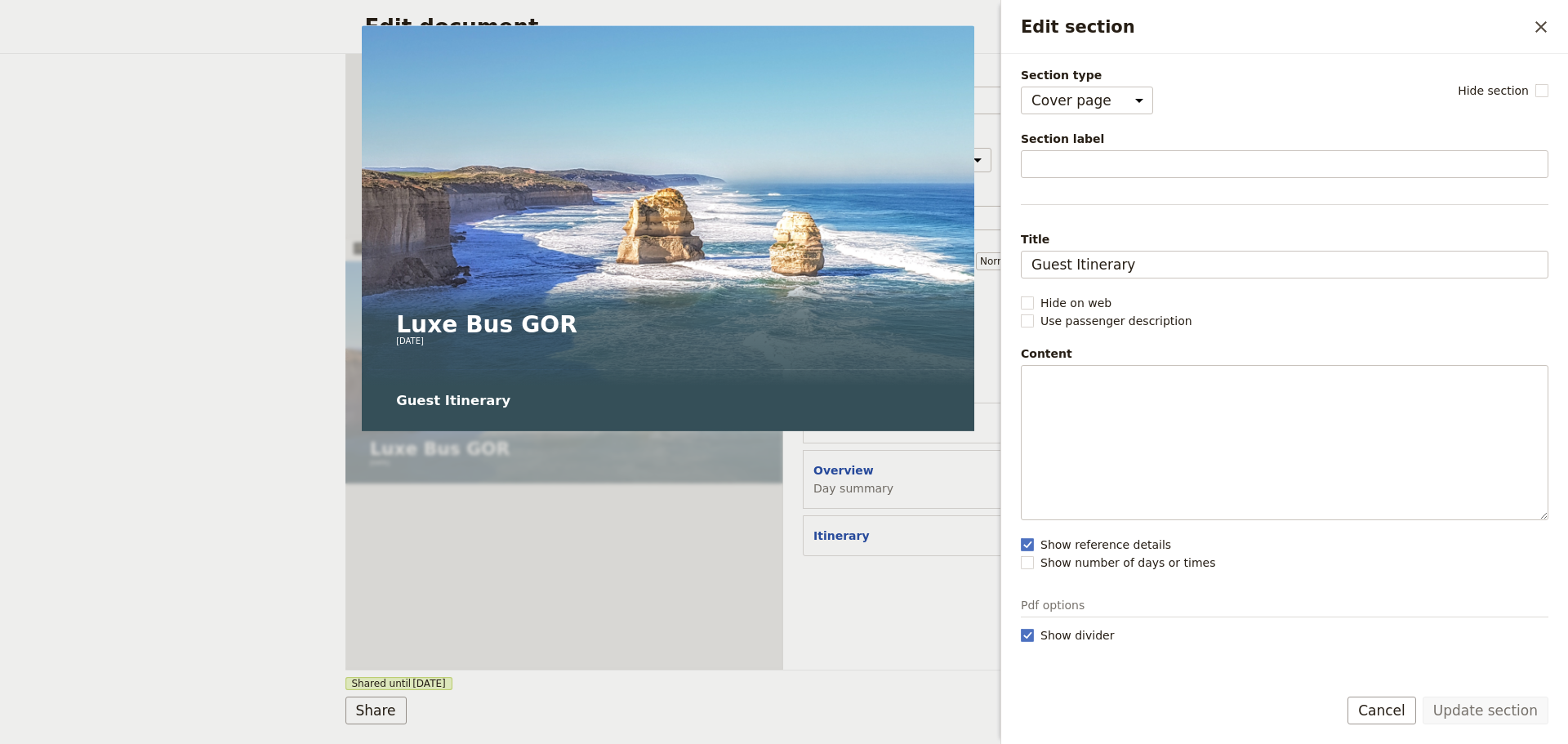
click at [1026, 242] on span "Title" at bounding box center [1284, 239] width 527 height 16
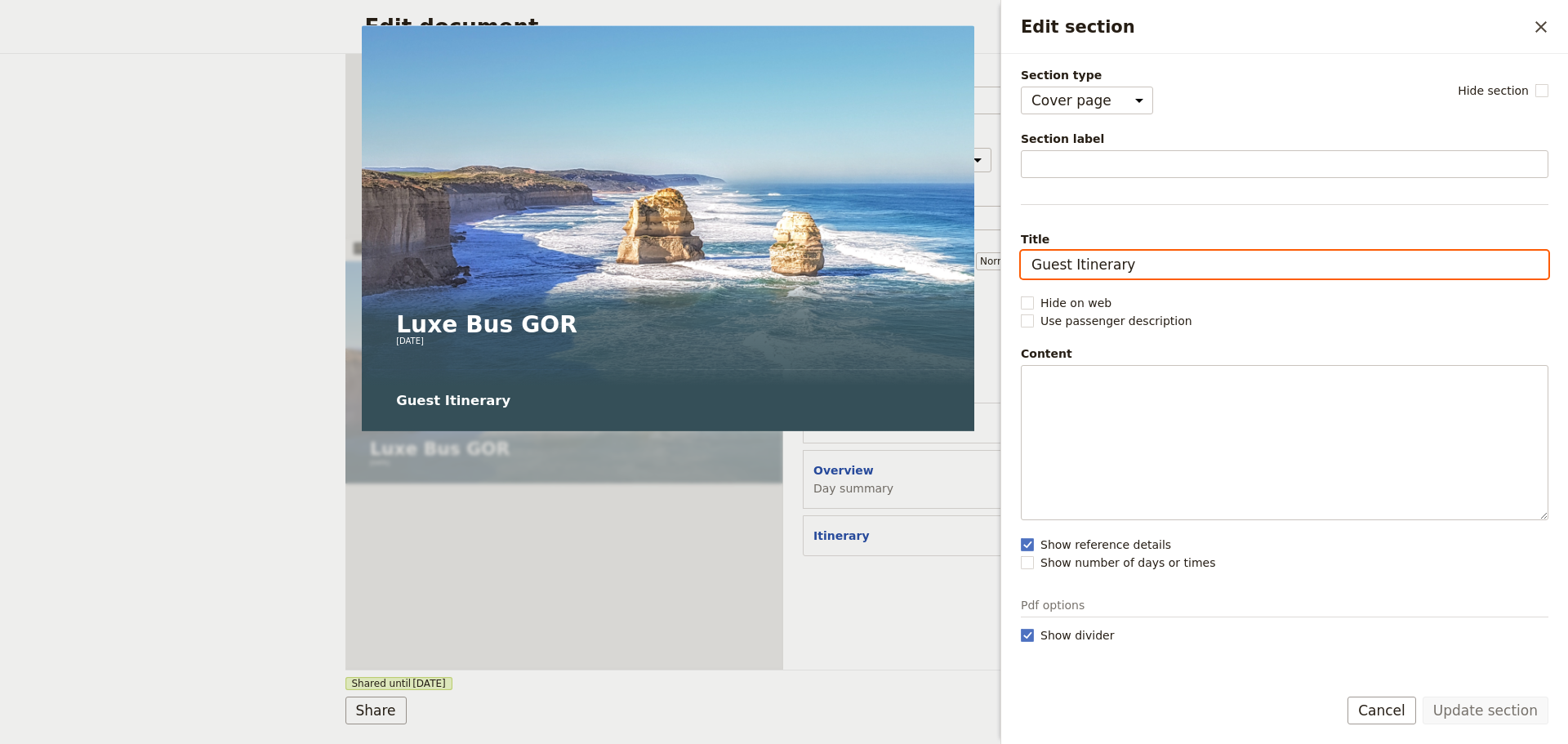
click at [1026, 251] on input "Guest Itinerary" at bounding box center [1284, 264] width 527 height 28
drag, startPoint x: 1103, startPoint y: 274, endPoint x: 1020, endPoint y: 274, distance: 83.0
click at [1020, 274] on div "Section type Cover page Day summary Itinerary Custom Hide section Section label…" at bounding box center [1285, 362] width 567 height 618
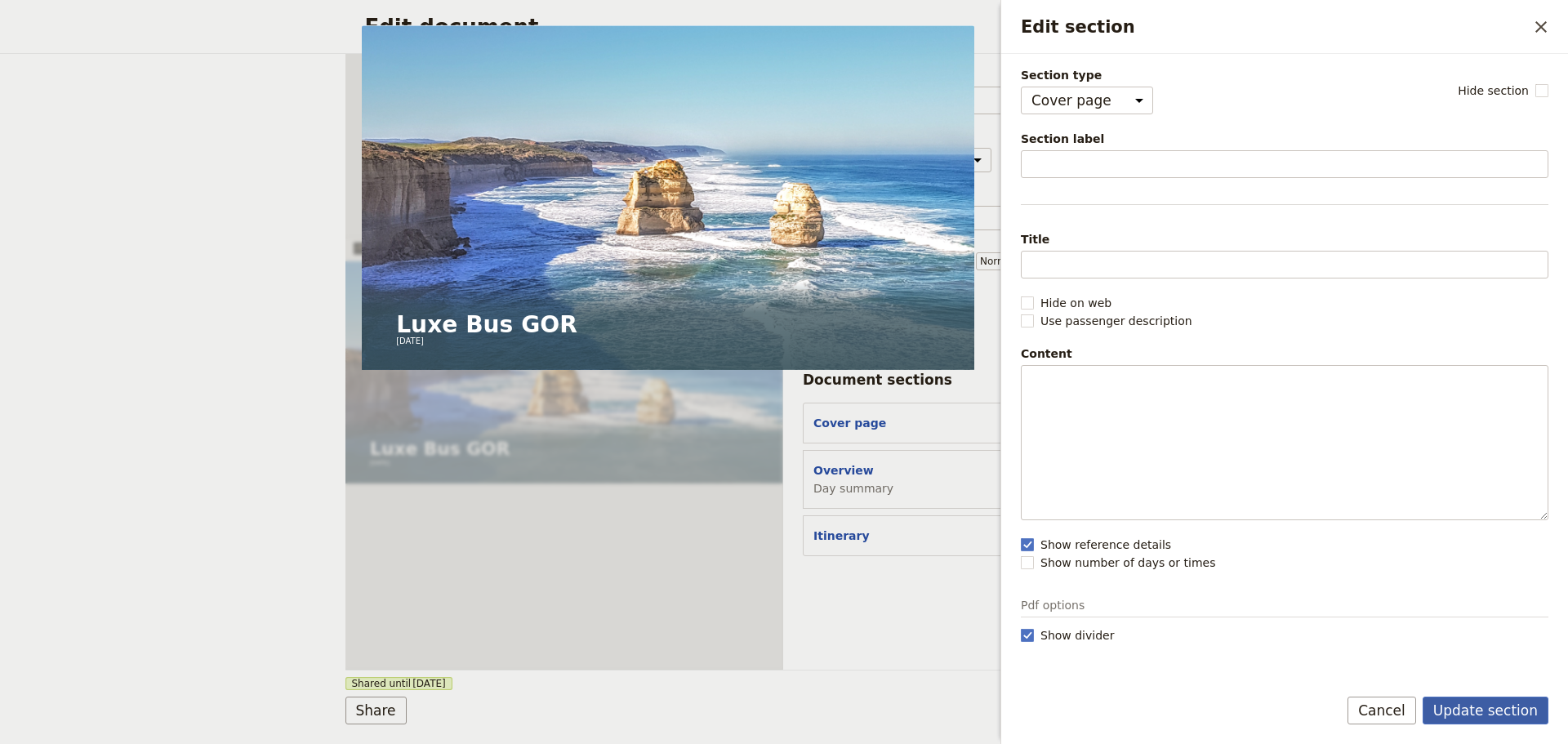
click at [1476, 710] on button "Update section" at bounding box center [1486, 710] width 126 height 28
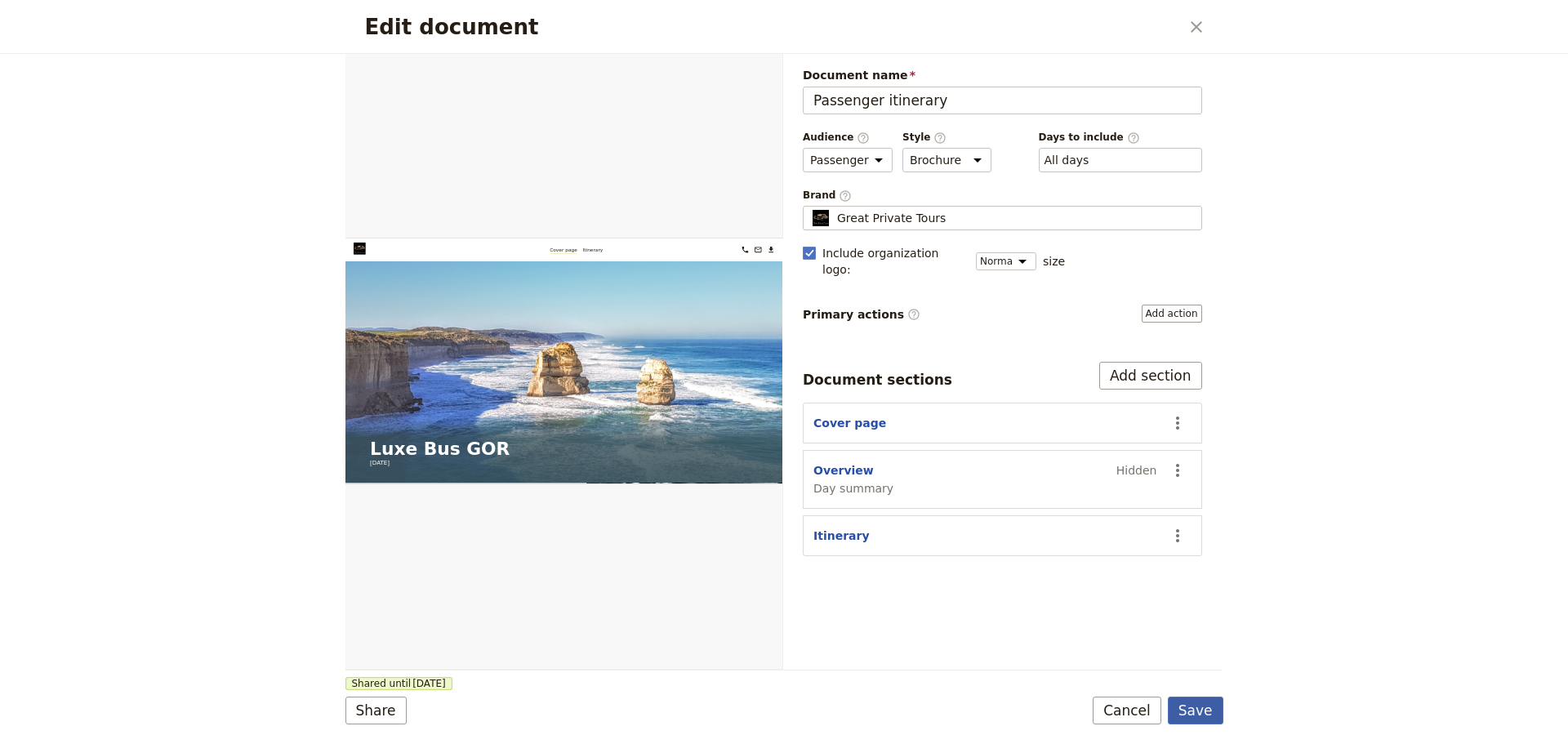
click at [1201, 713] on button "Save" at bounding box center [1196, 710] width 55 height 28
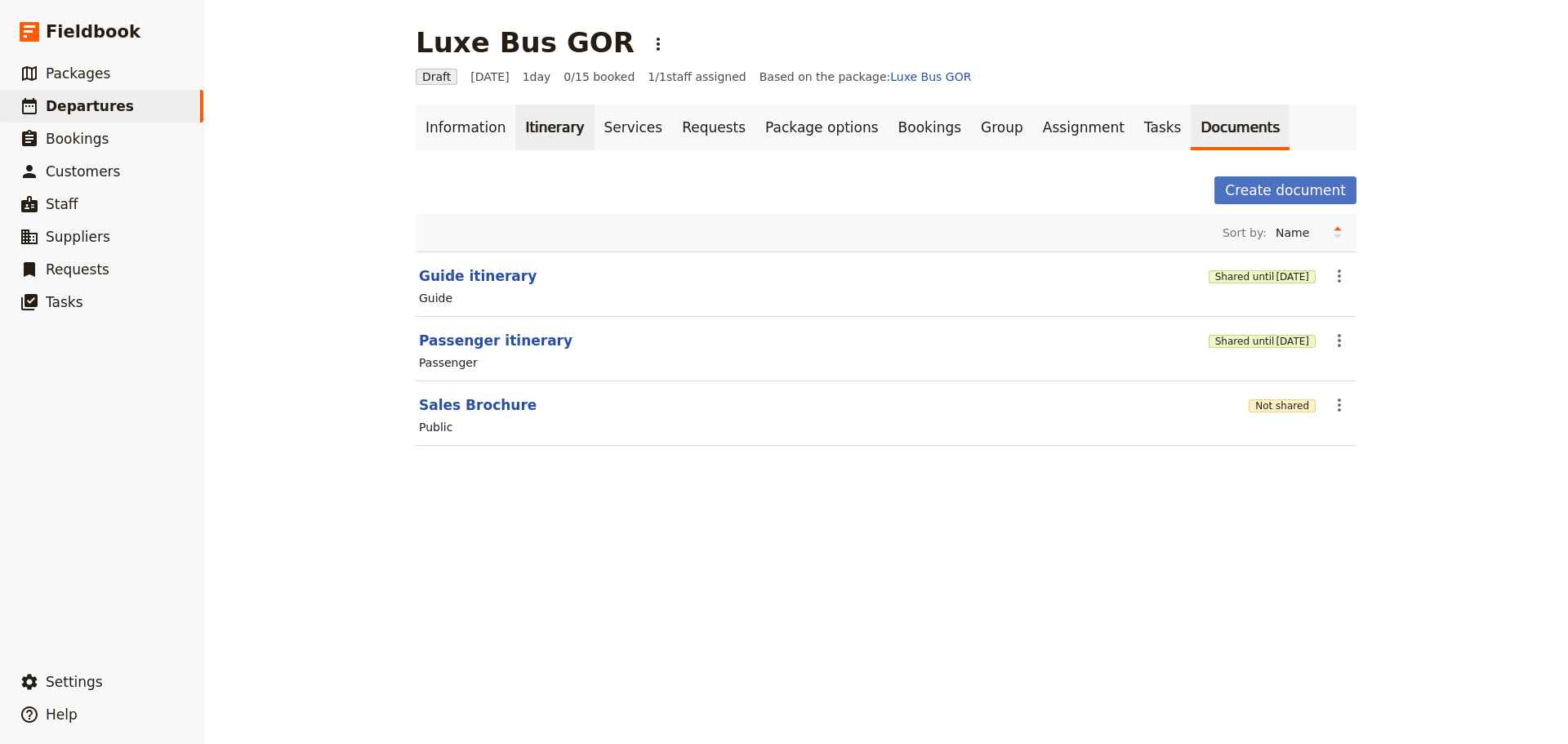
click at [536, 119] on link "Itinerary" at bounding box center [554, 127] width 78 height 45
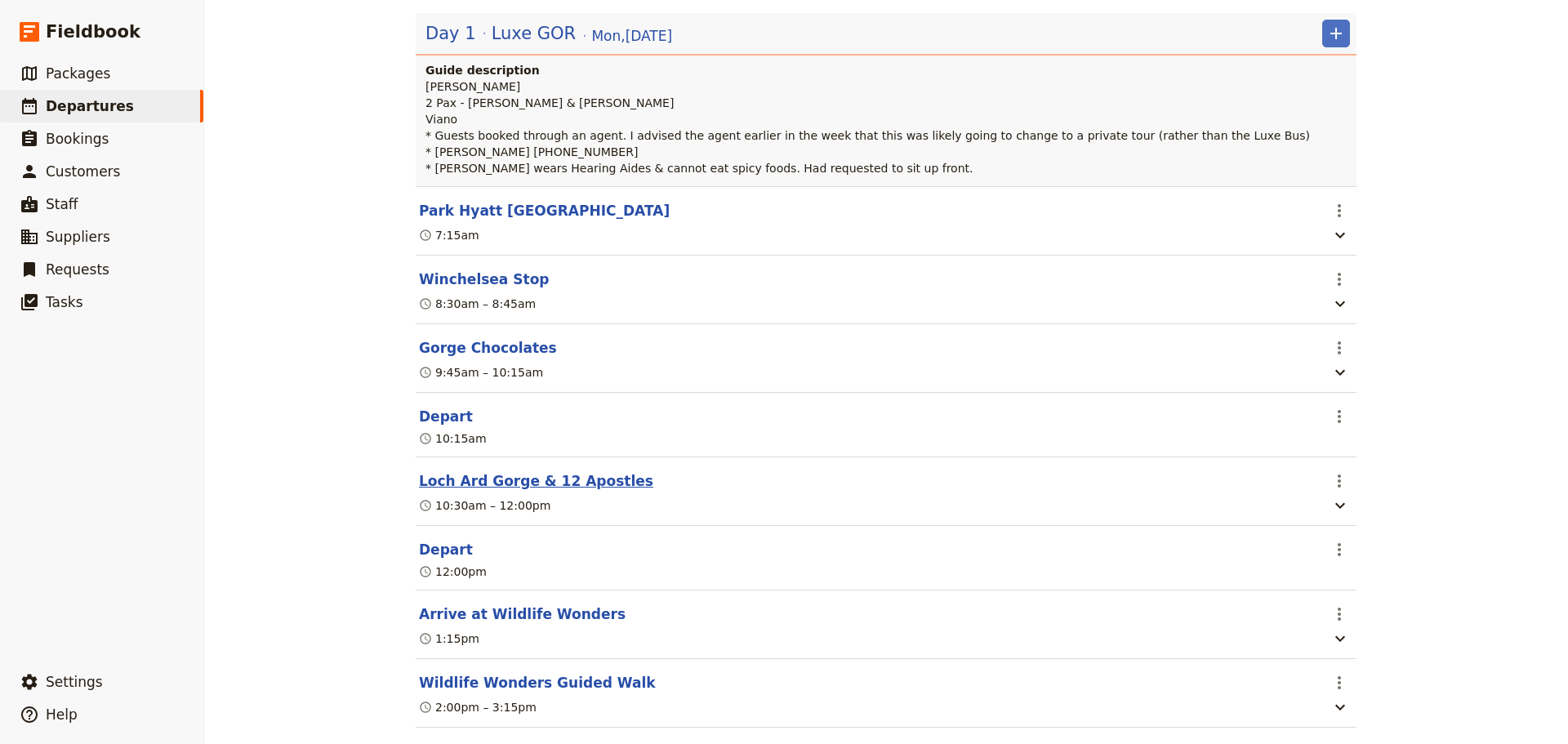
click at [515, 485] on button "Loch Ard Gorge & 12 Apostles" at bounding box center [536, 480] width 235 height 19
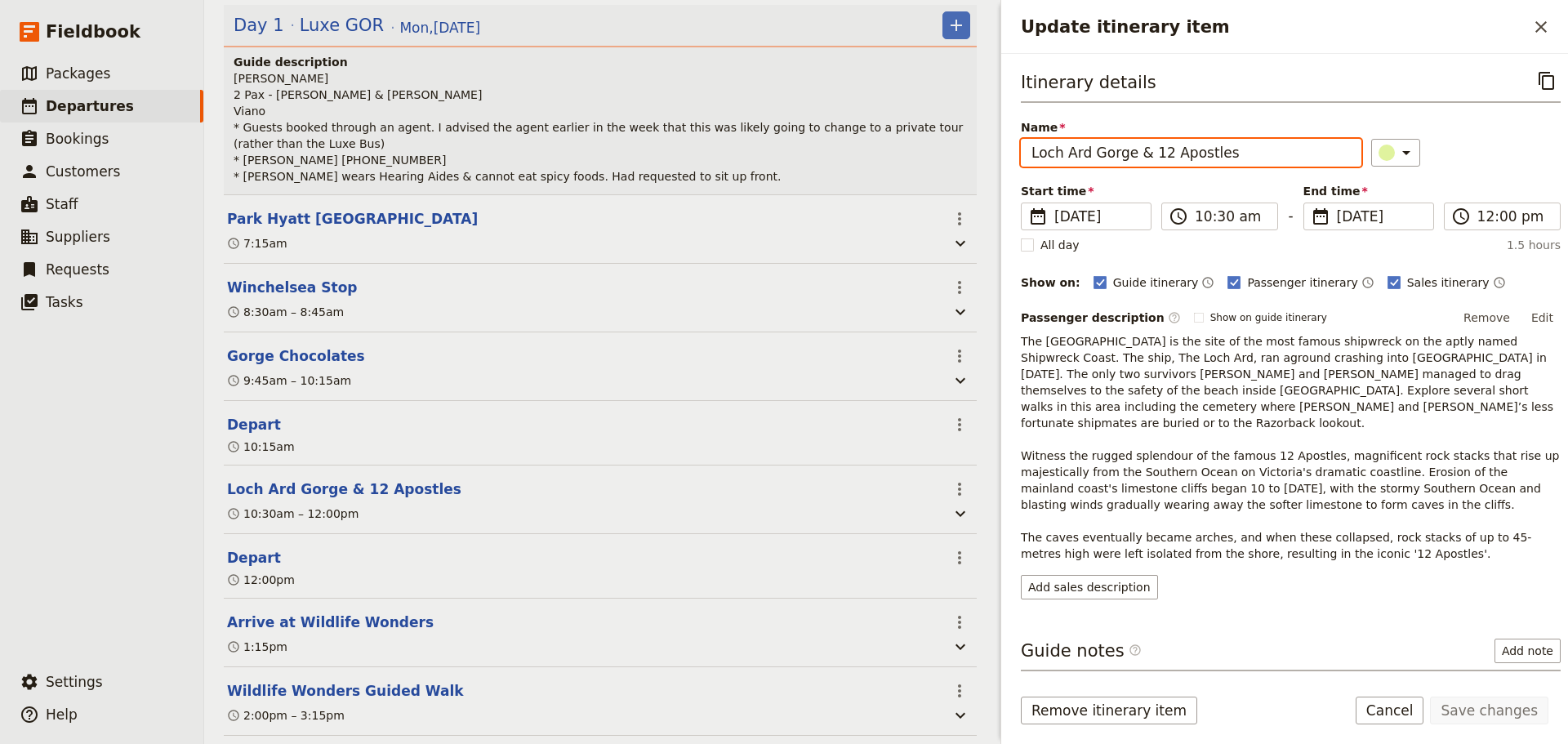
click at [1150, 156] on input "Loch Ard Gorge & 12 Apostles" at bounding box center [1191, 152] width 341 height 28
type input "Loch Ard Gorge & the 12 Apostles"
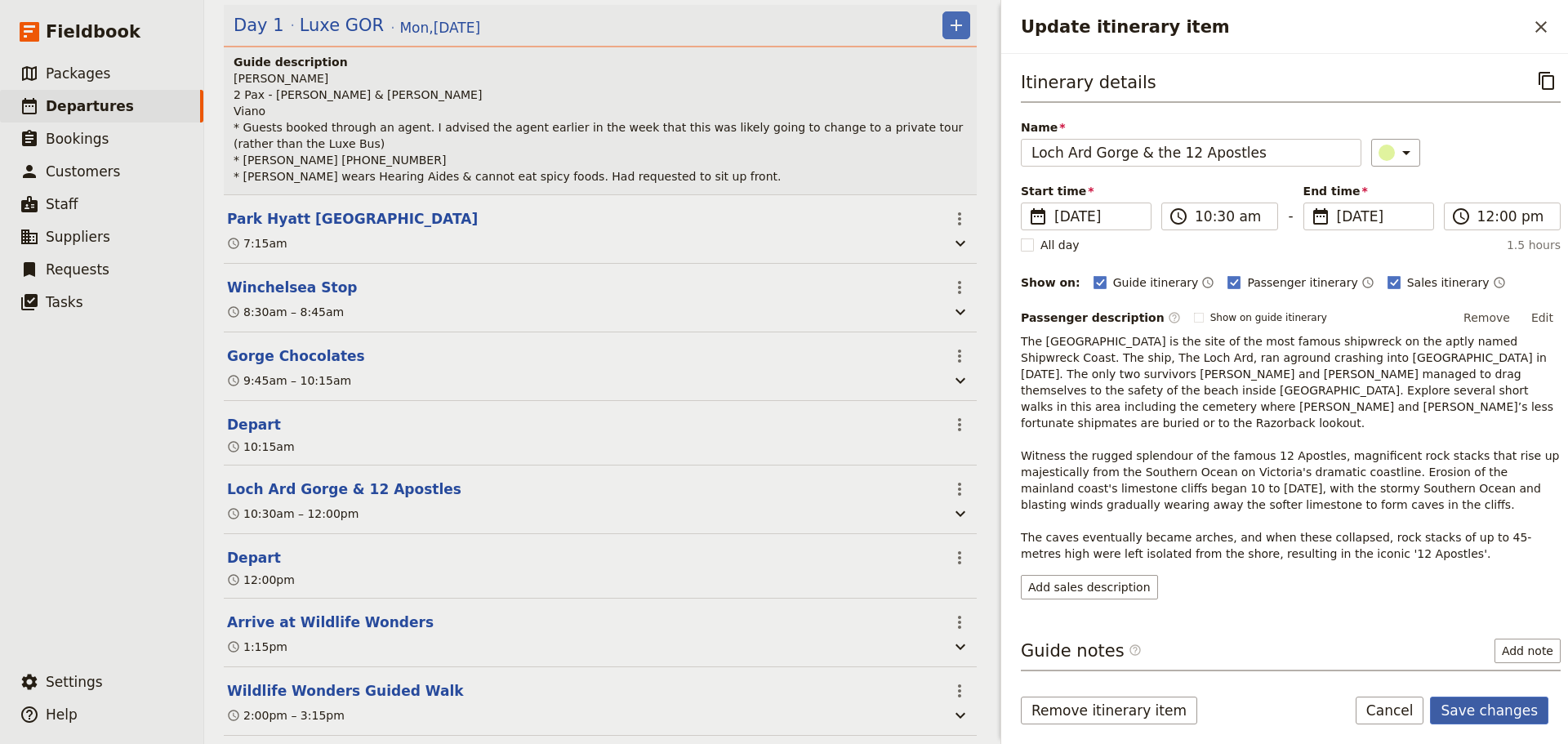
click at [1469, 720] on button "Save changes" at bounding box center [1488, 710] width 119 height 28
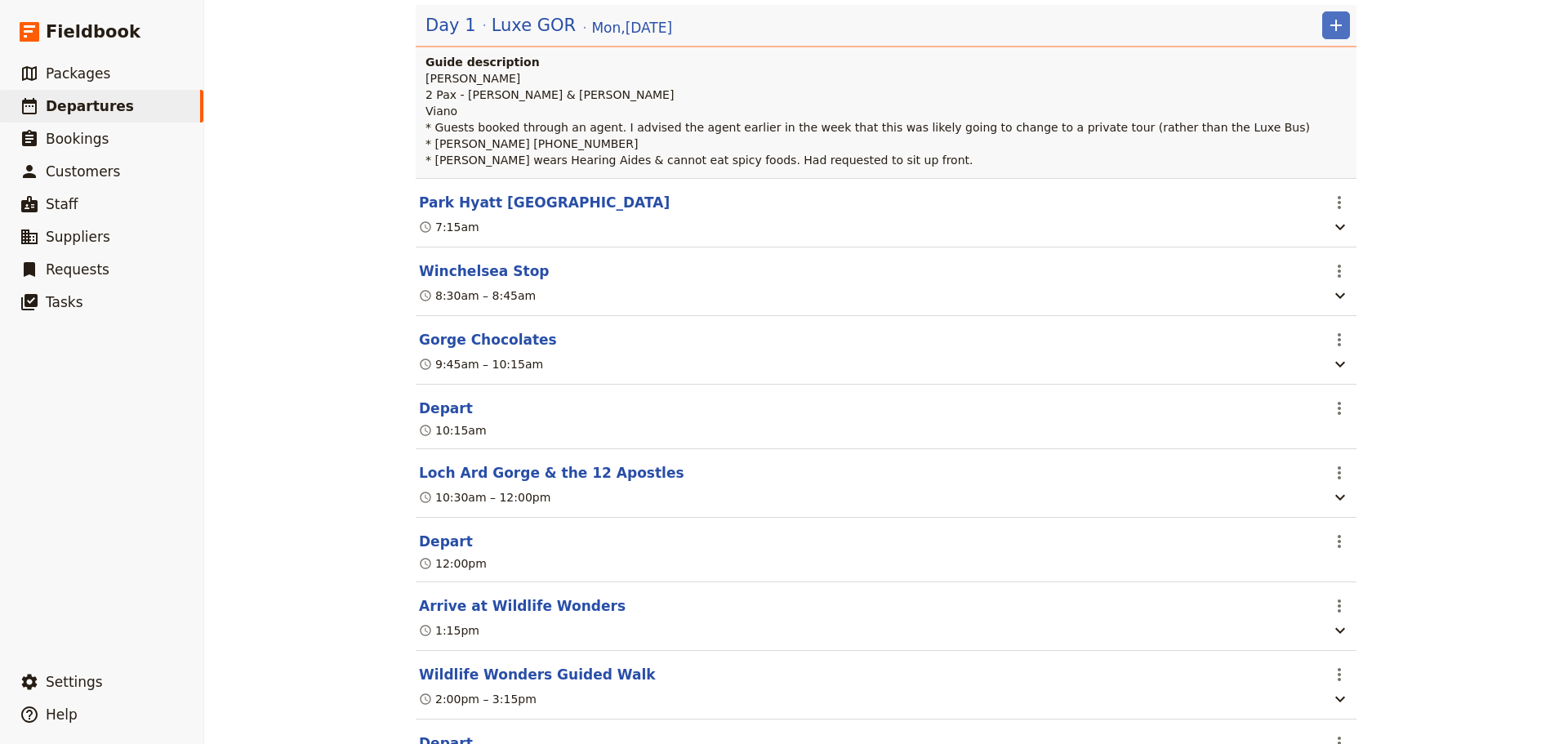
scroll to position [245, 0]
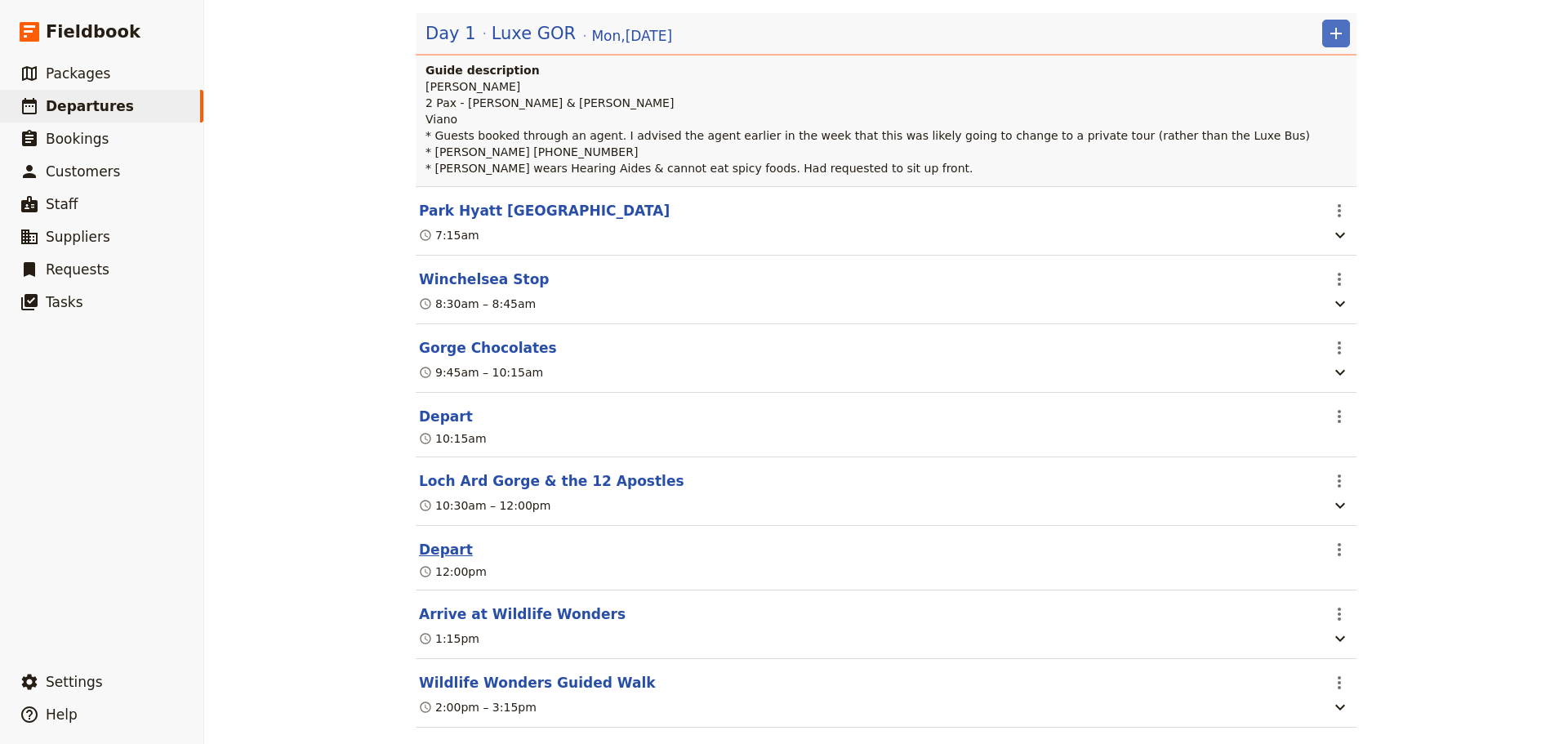
click at [424, 551] on button "Depart" at bounding box center [446, 549] width 54 height 19
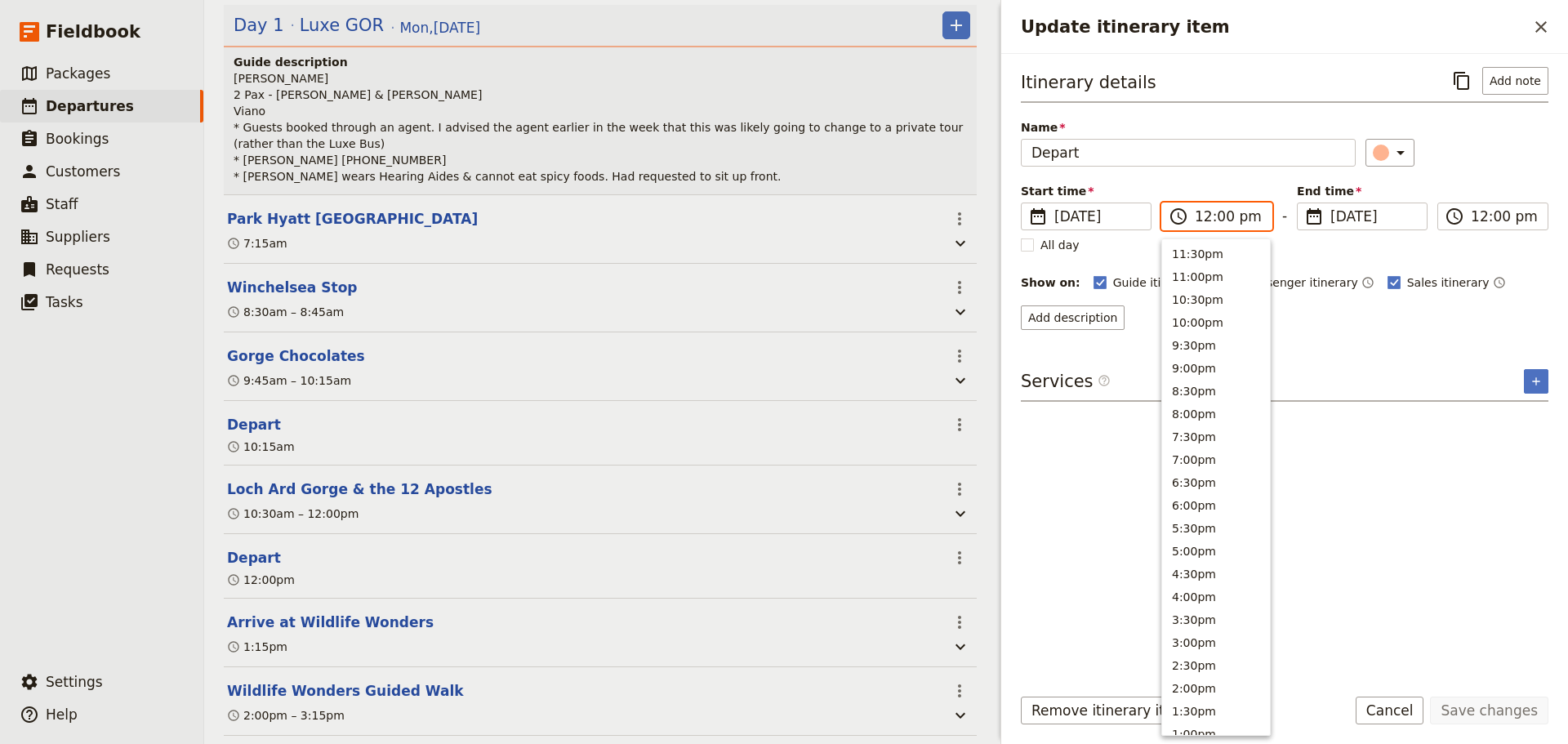
click at [1199, 219] on input "12:00 pm" at bounding box center [1228, 216] width 67 height 19
click at [1216, 221] on input "12:00 pm" at bounding box center [1228, 216] width 67 height 19
type input "12:15 pm"
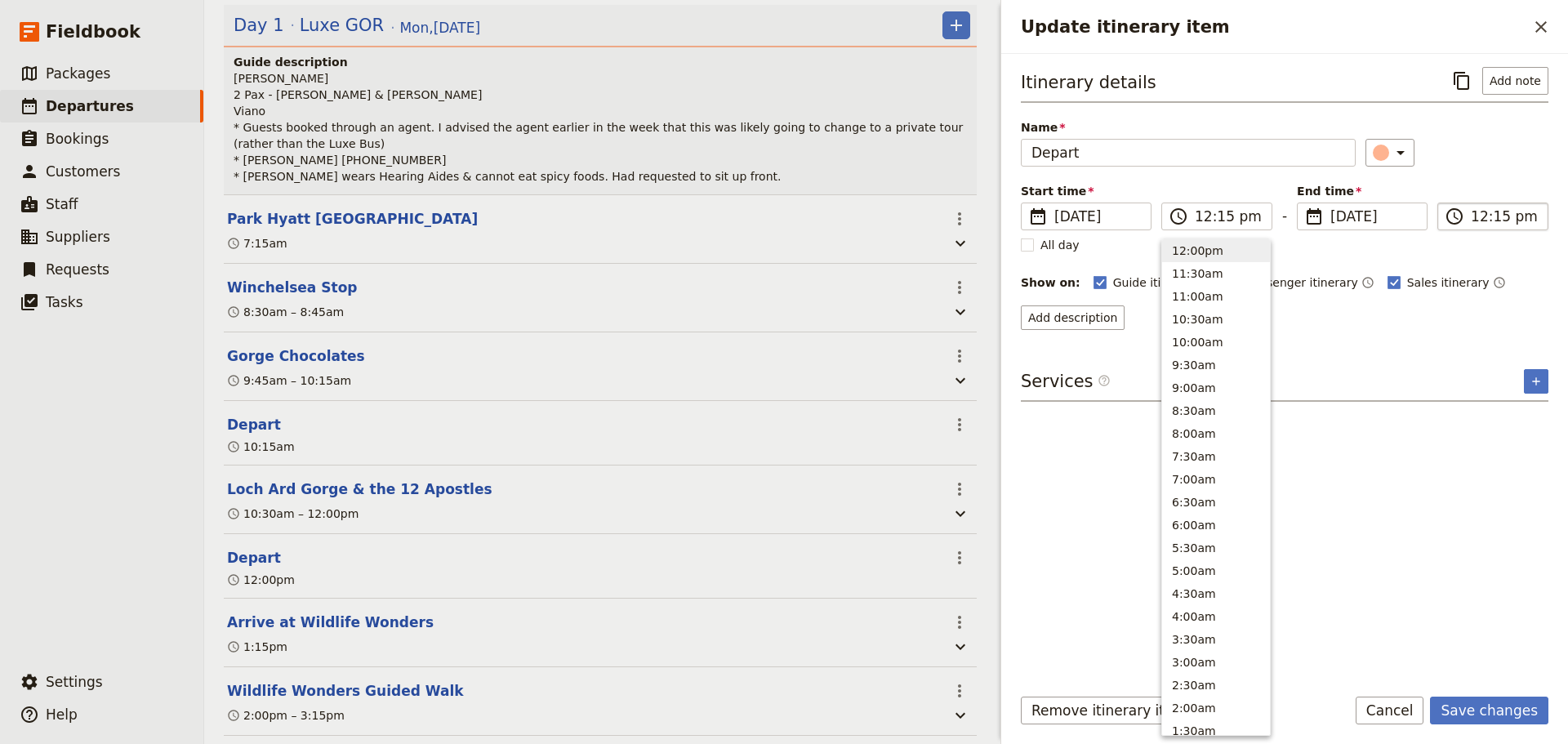
click at [1480, 217] on input "12:15 pm" at bounding box center [1504, 216] width 67 height 19
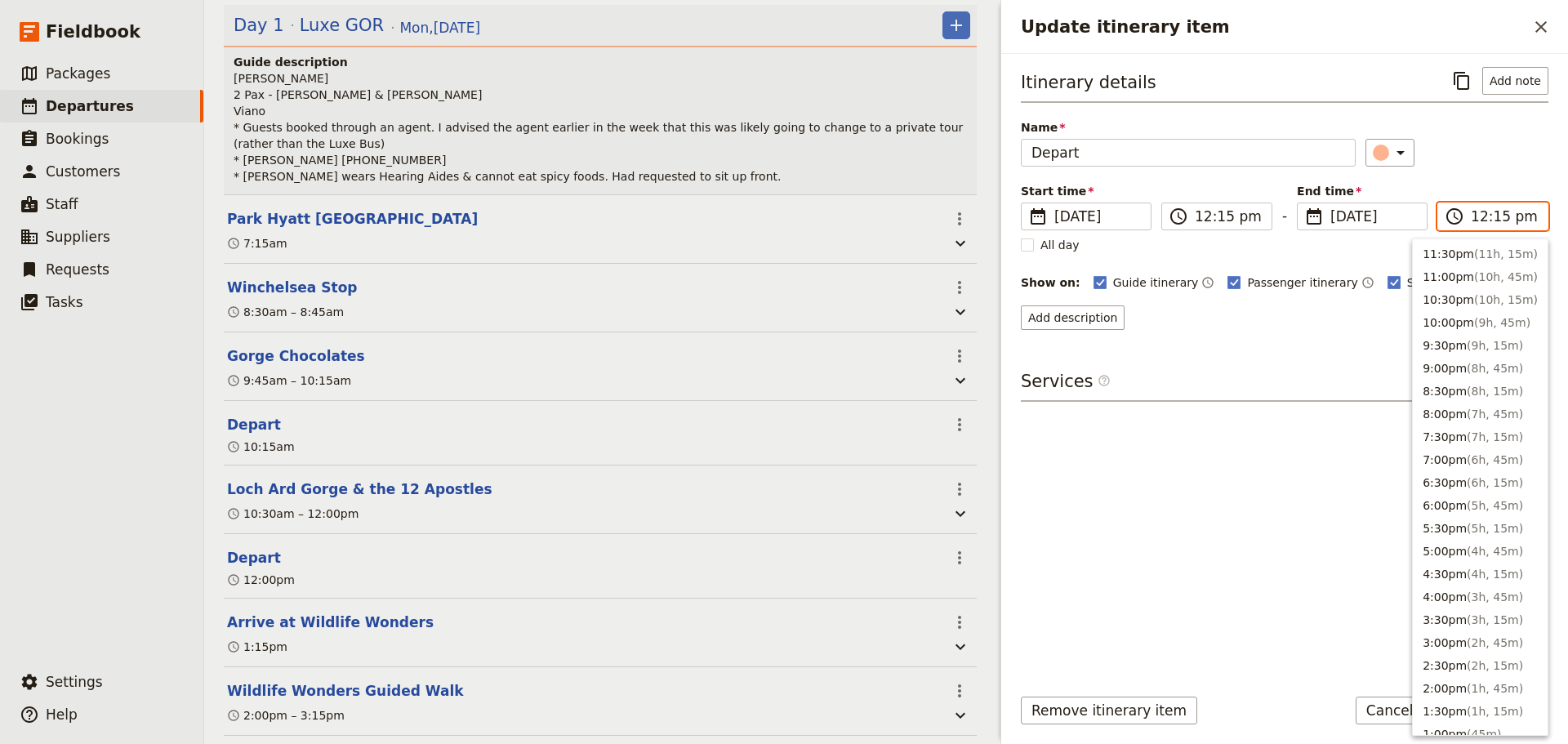
scroll to position [594, 0]
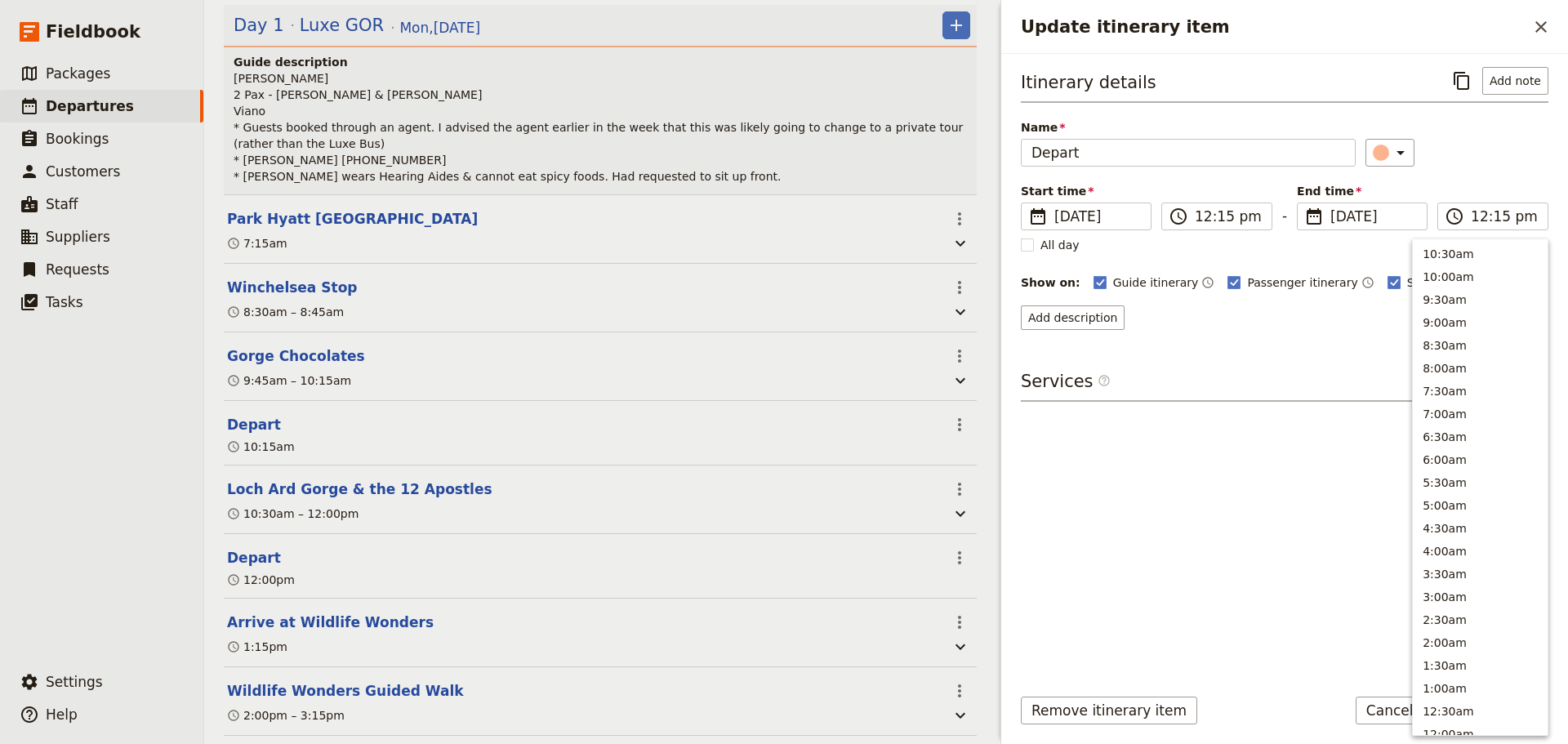
click at [1502, 178] on div "Itinerary details ​ Add note Name Depart ​ Start time ​ 1 Sep 2025 01/09/2025 2…" at bounding box center [1284, 198] width 527 height 263
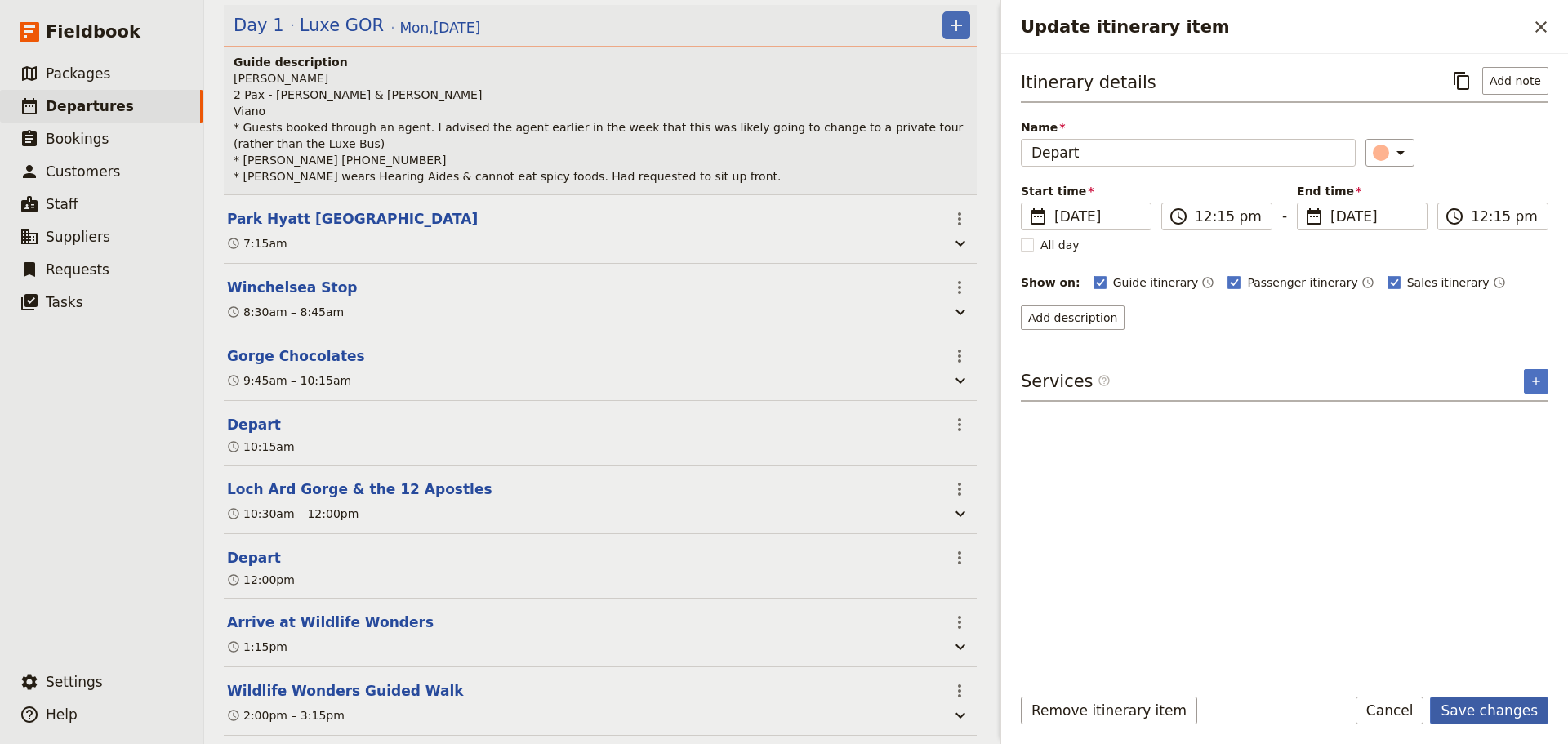
click at [1481, 717] on button "Save changes" at bounding box center [1488, 710] width 119 height 28
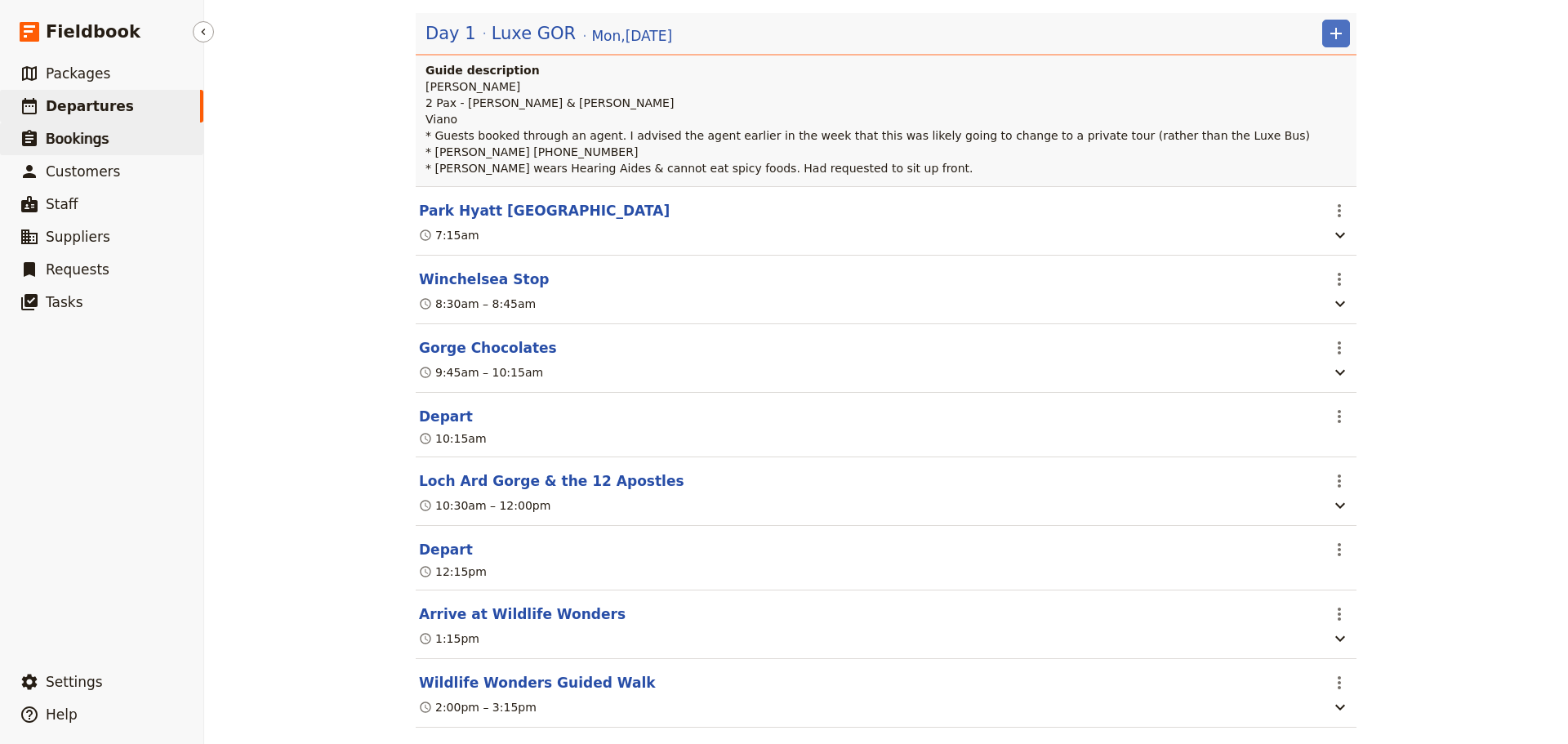
scroll to position [163, 0]
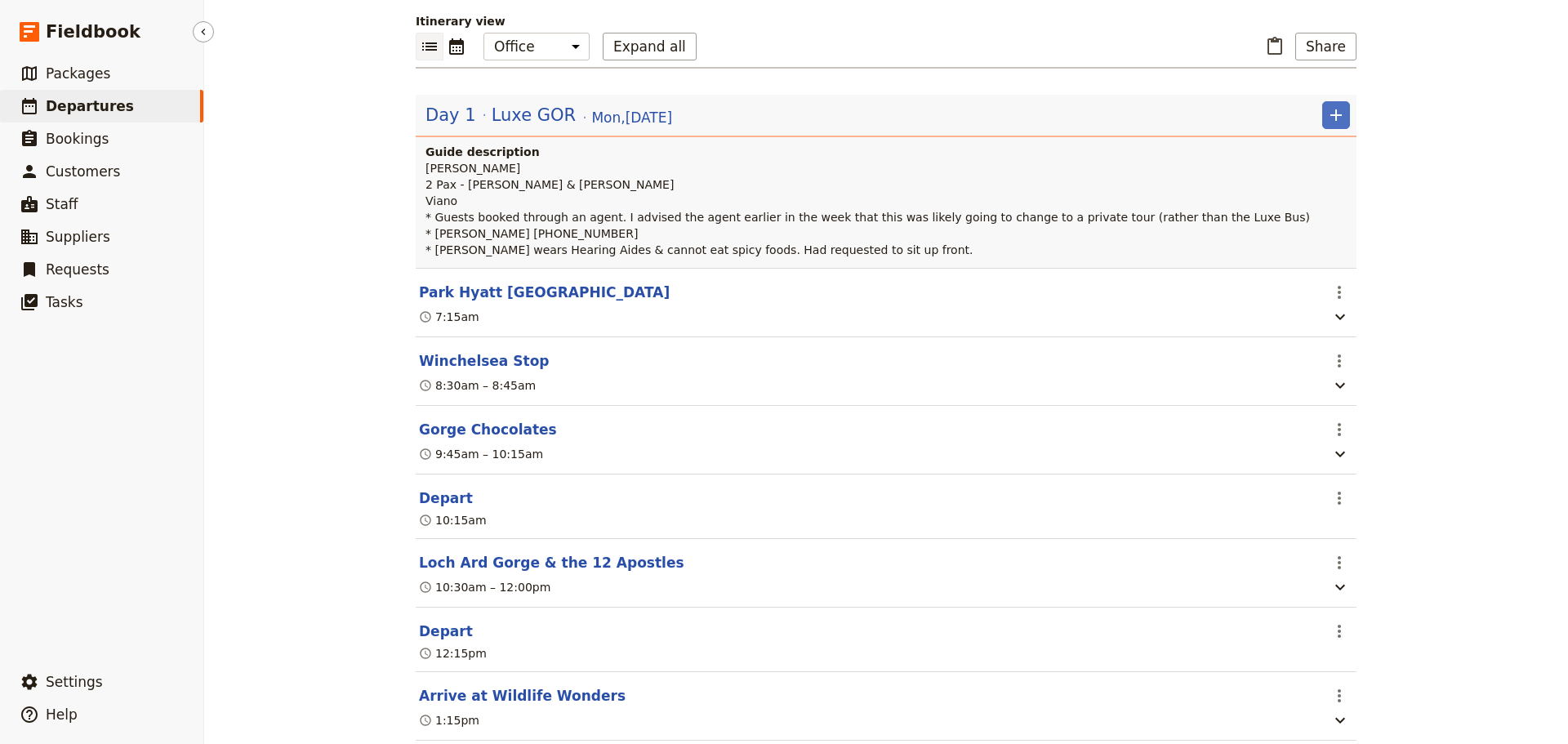
click at [74, 103] on span "Departures" at bounding box center [89, 106] width 88 height 16
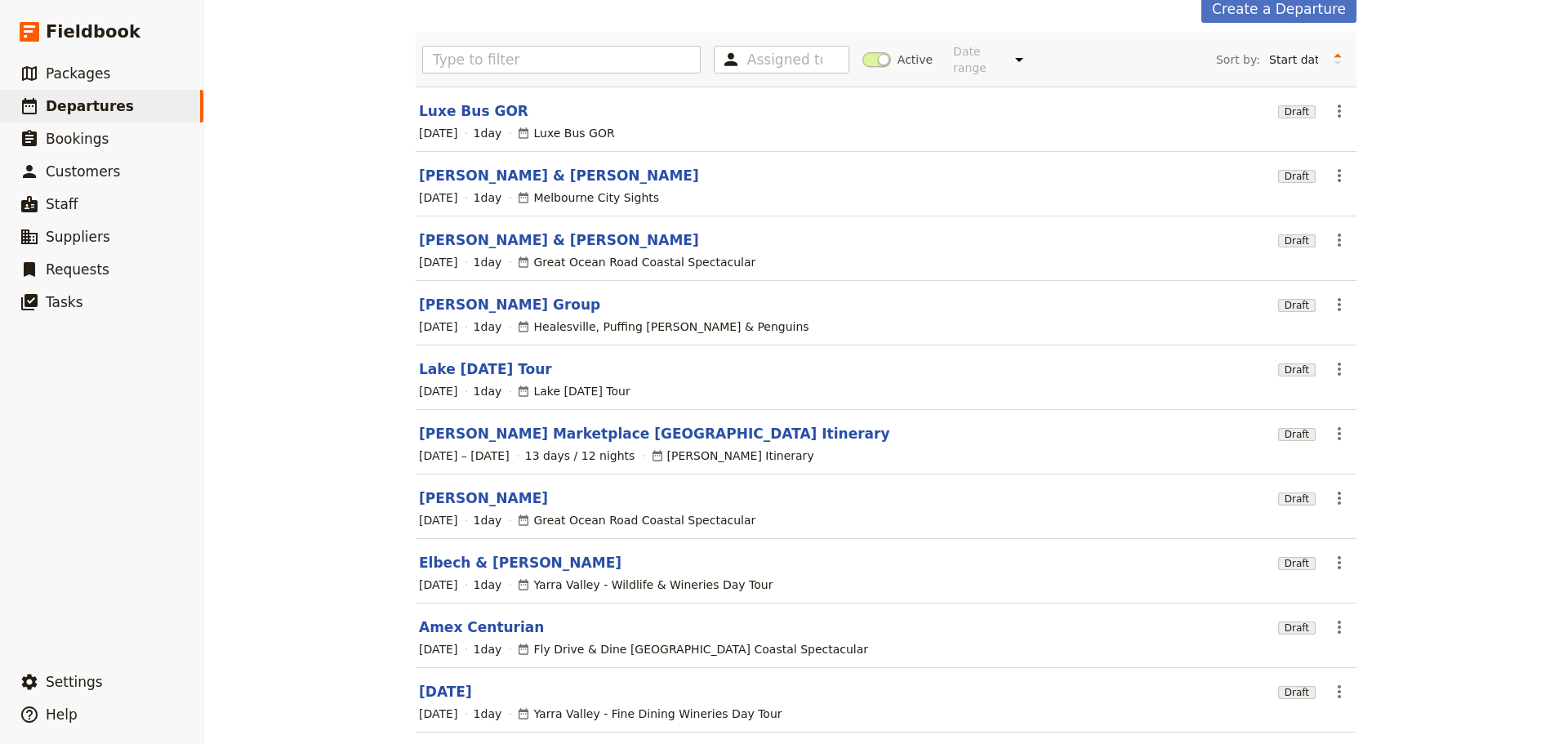
scroll to position [57, 0]
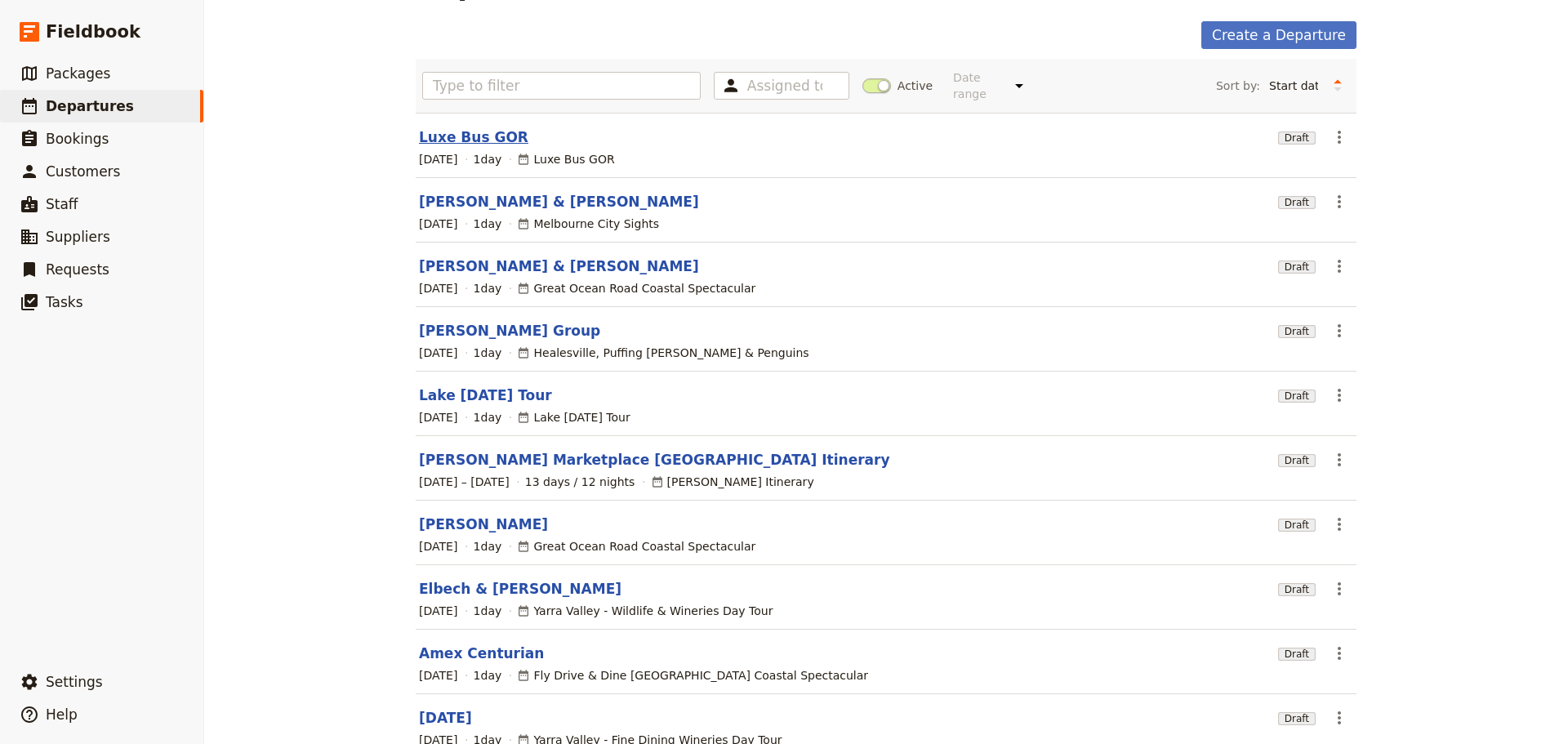
click at [442, 127] on link "Luxe Bus GOR" at bounding box center [473, 136] width 109 height 19
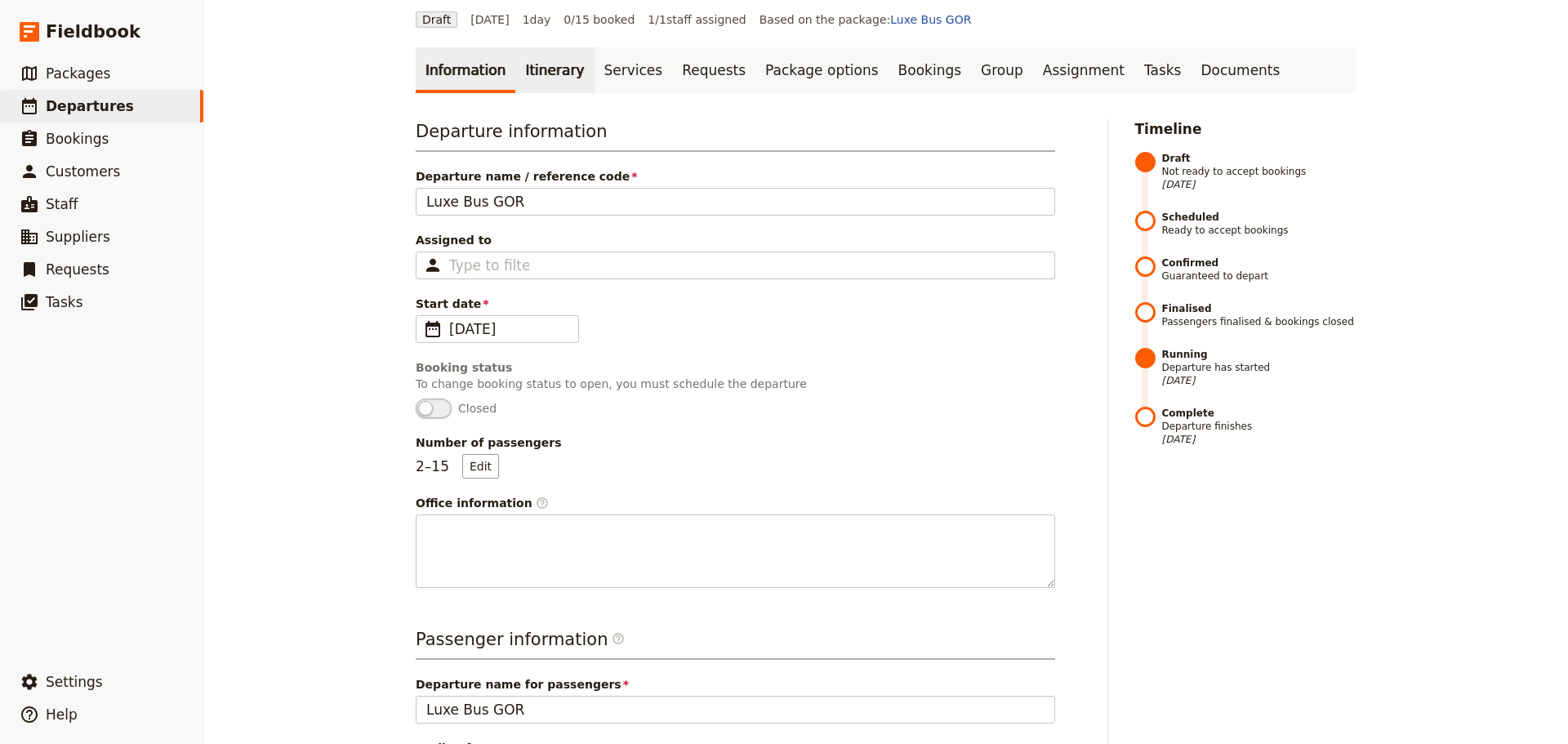
click at [524, 71] on link "Itinerary" at bounding box center [554, 70] width 78 height 45
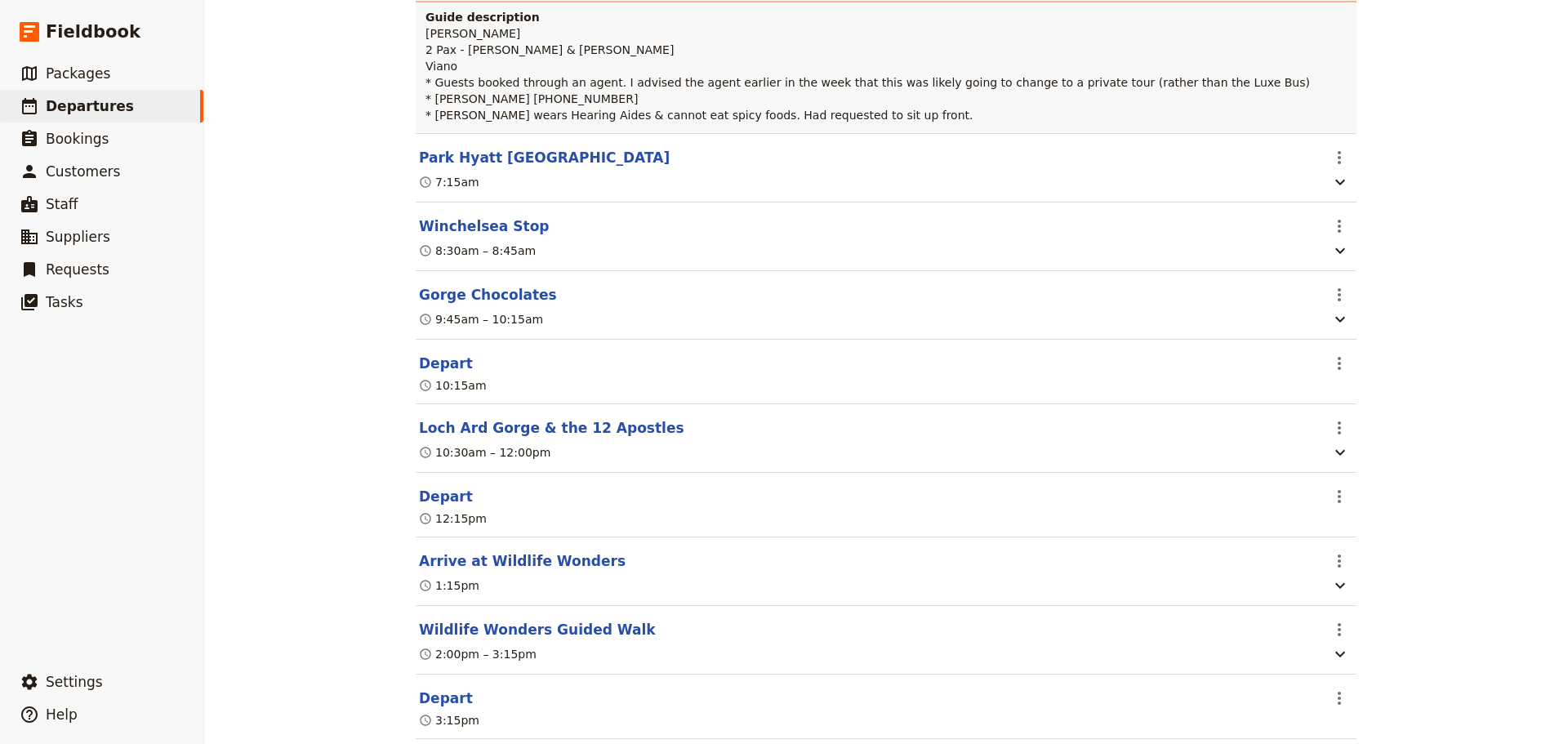
scroll to position [302, 0]
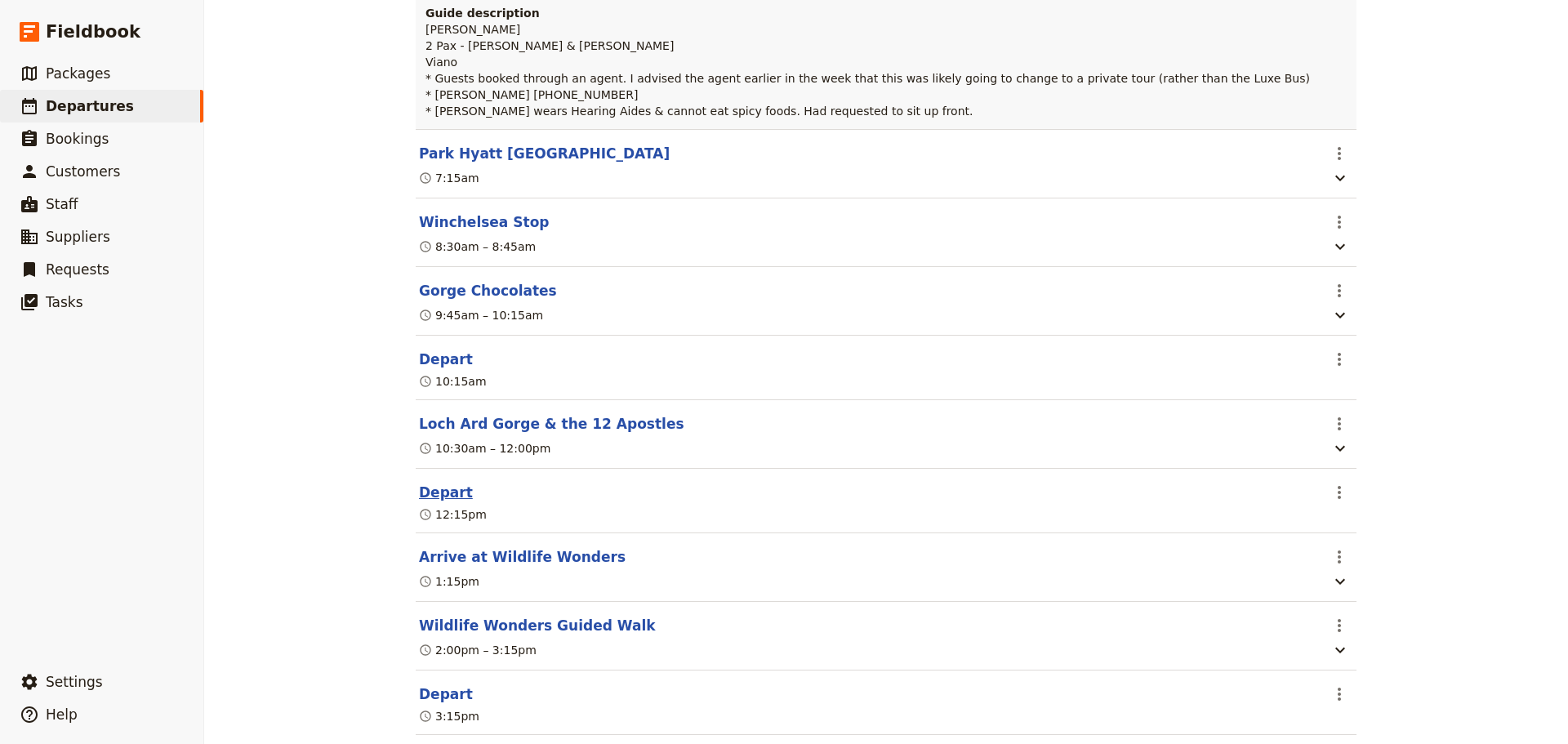
click at [443, 501] on button "Depart" at bounding box center [446, 492] width 54 height 19
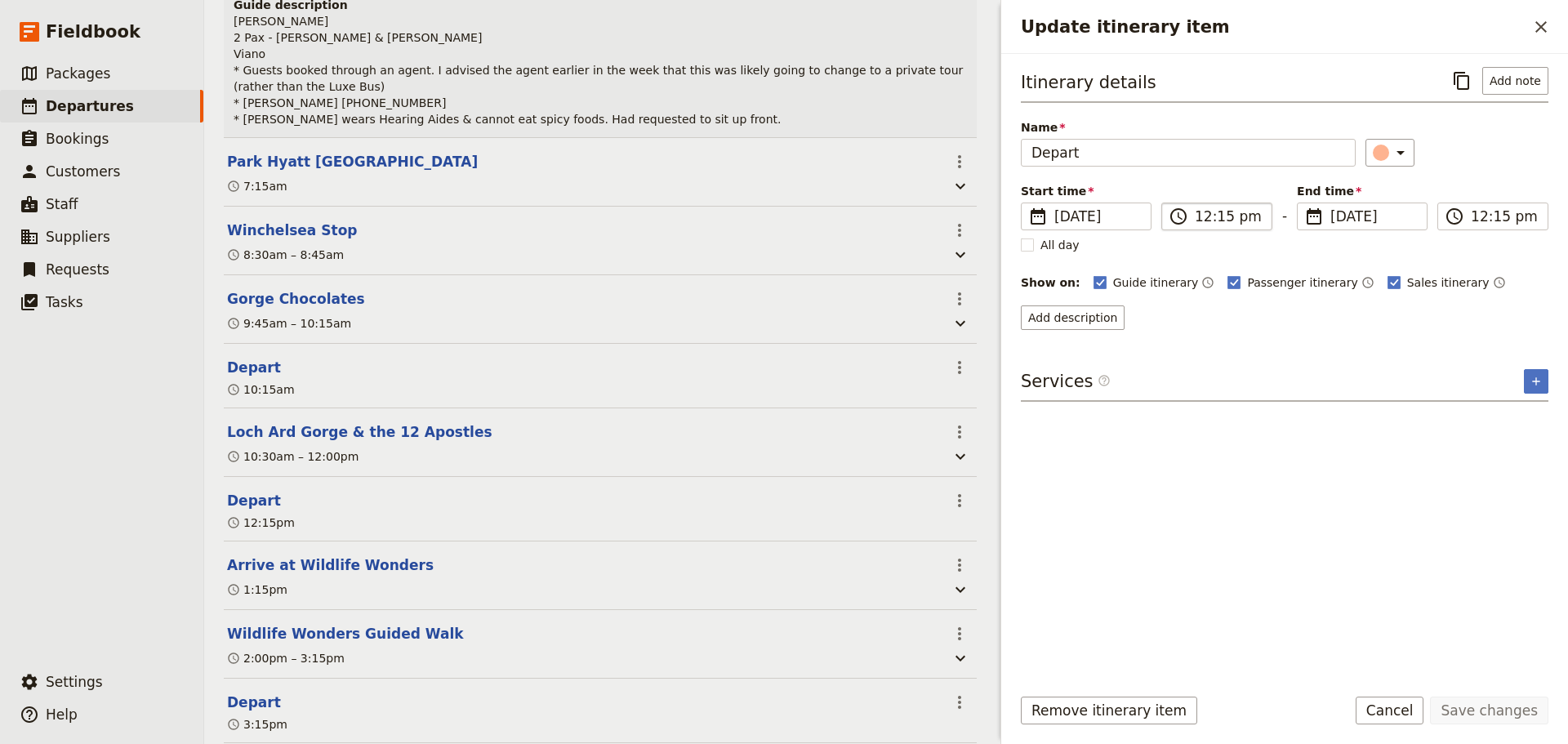
click at [1180, 216] on span "​" at bounding box center [1178, 216] width 19 height 19
click at [1195, 216] on input "12:15 pm" at bounding box center [1228, 216] width 67 height 19
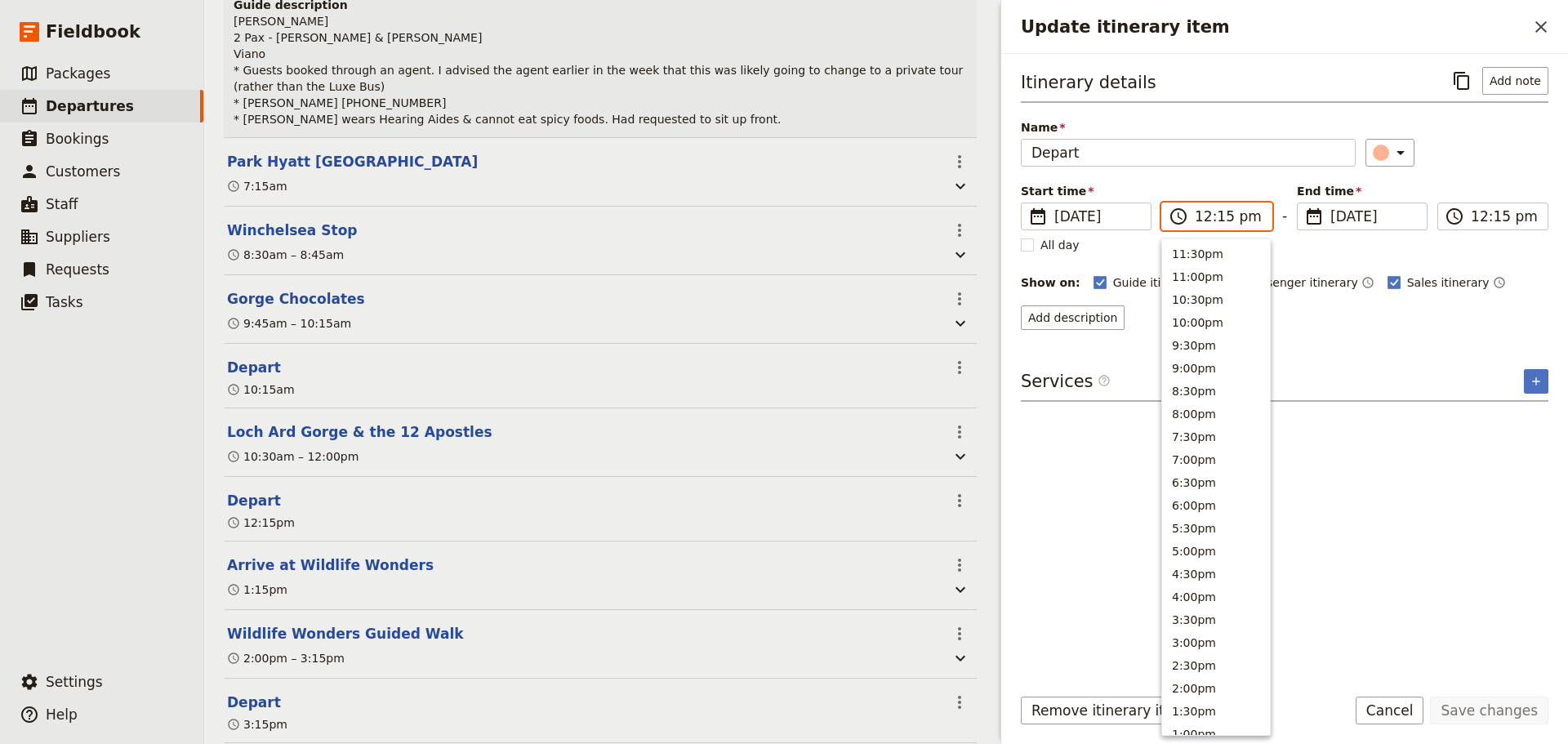
scroll to position [529, 0]
click at [1185, 253] on button "12:00pm" at bounding box center [1216, 251] width 108 height 23
type input "12:00 pm"
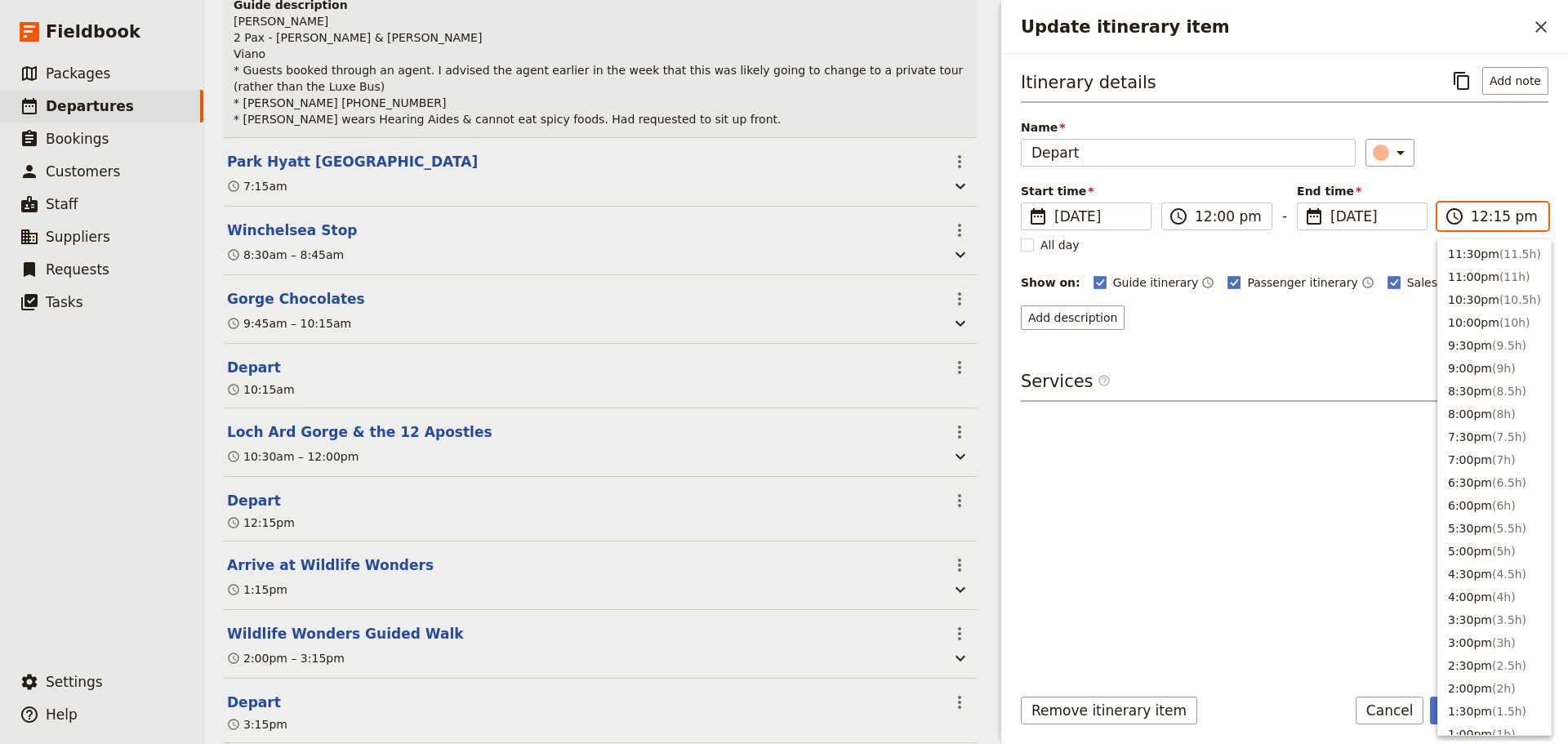
click at [1513, 217] on input "12:15 pm" at bounding box center [1504, 216] width 67 height 19
click at [1499, 252] on button "12:00pm" at bounding box center [1494, 251] width 113 height 23
type input "12:00 pm"
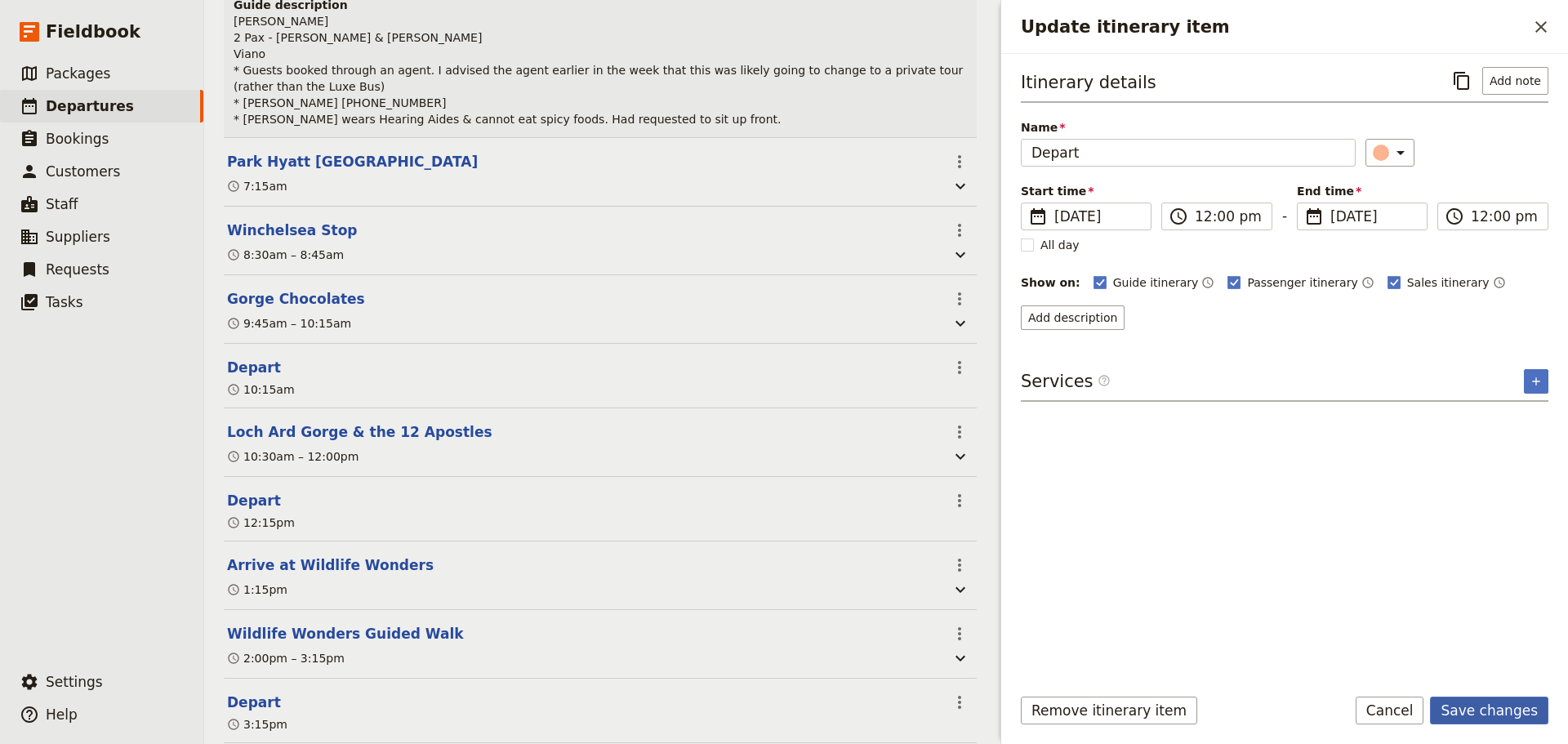
click at [1503, 710] on button "Save changes" at bounding box center [1488, 710] width 119 height 28
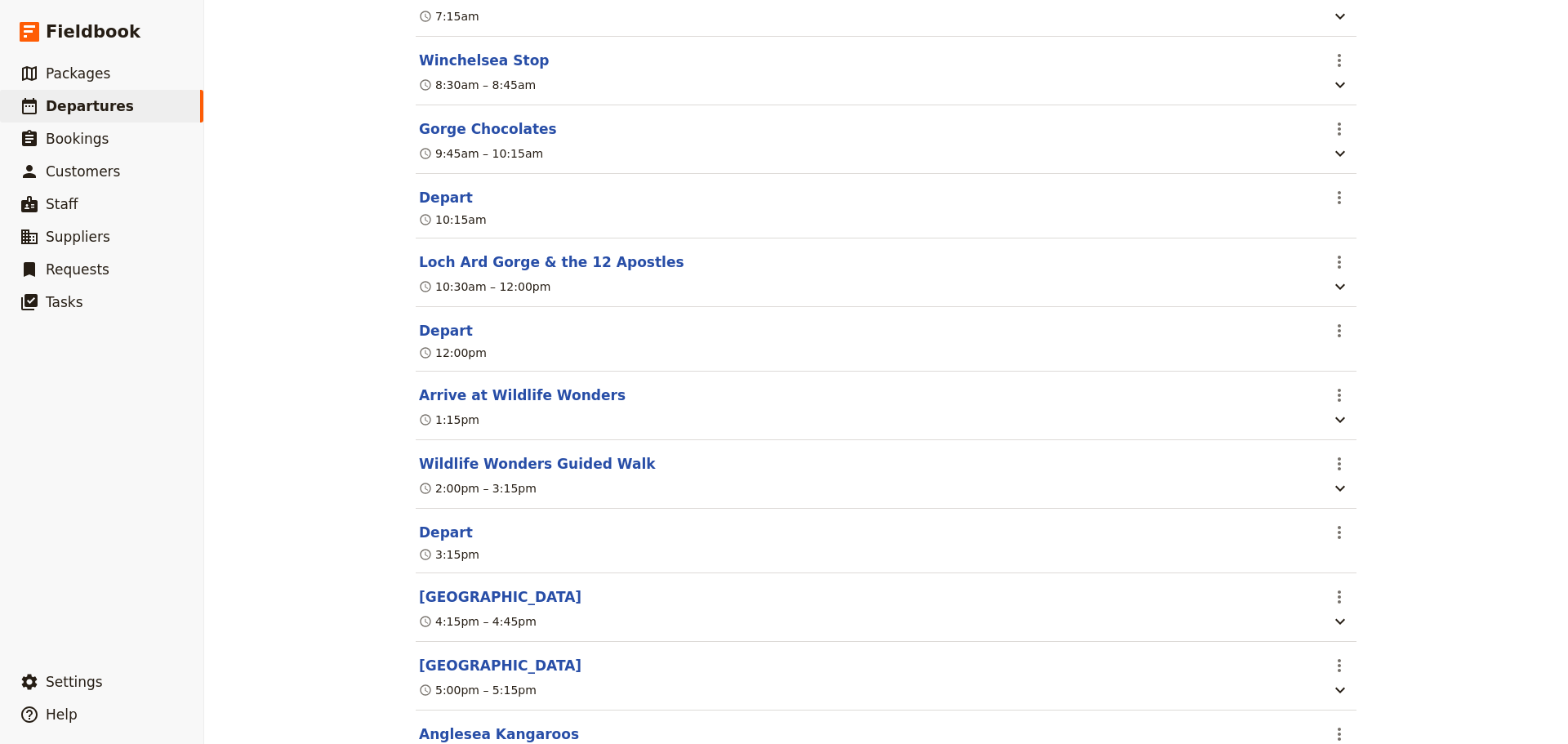
scroll to position [466, 0]
click at [133, 77] on link "​ Packages" at bounding box center [102, 73] width 203 height 33
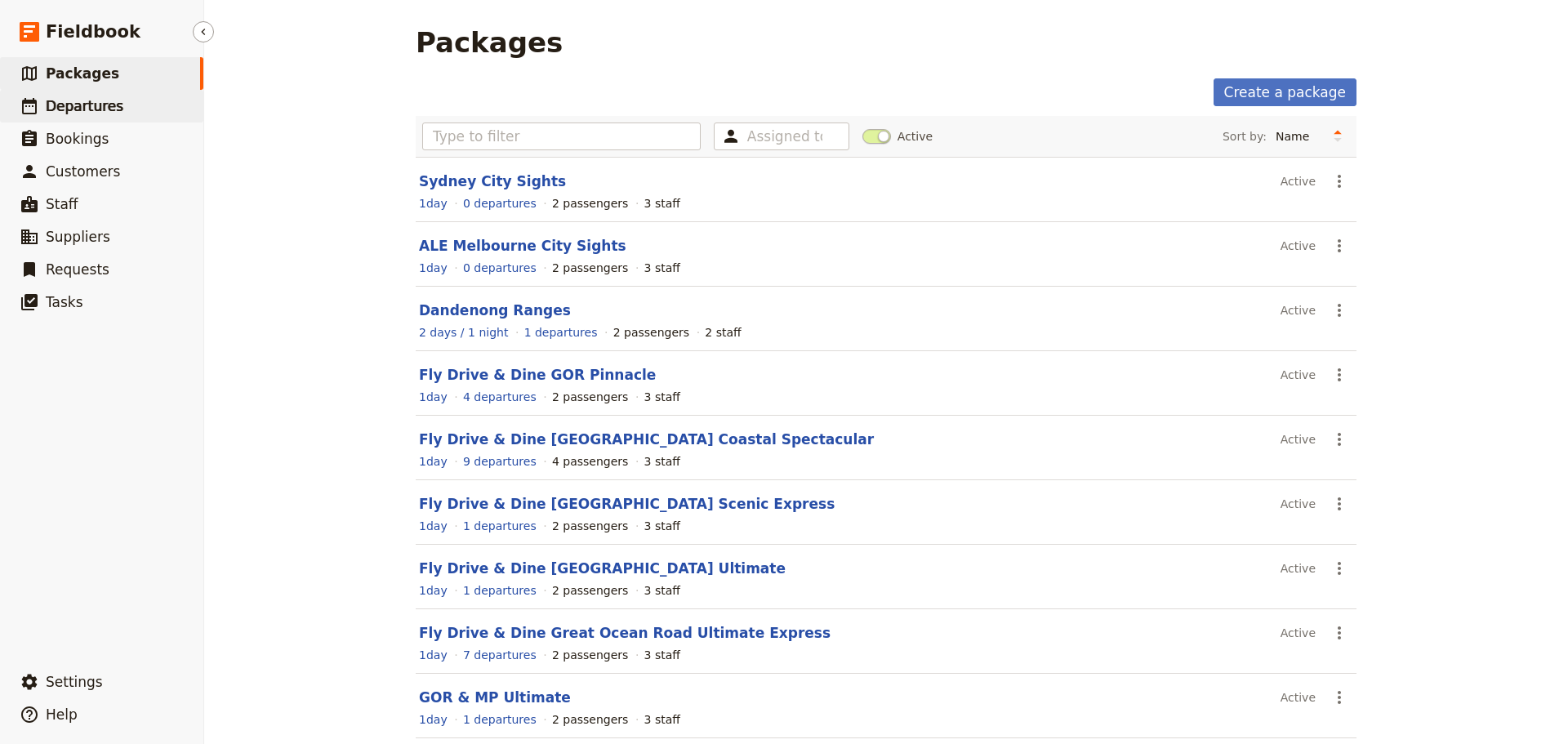
click at [157, 98] on link "​ Departures" at bounding box center [102, 106] width 203 height 33
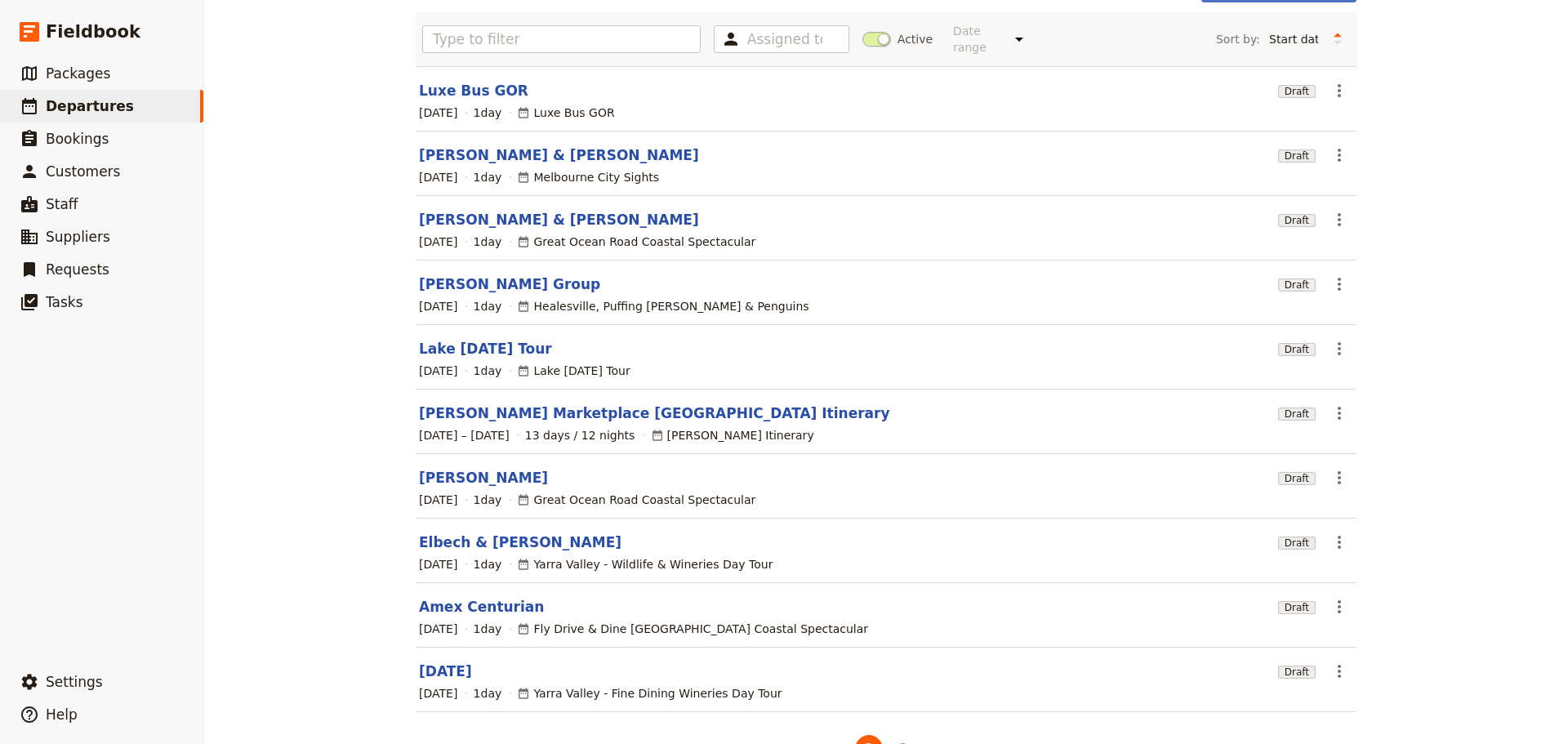
scroll to position [139, 0]
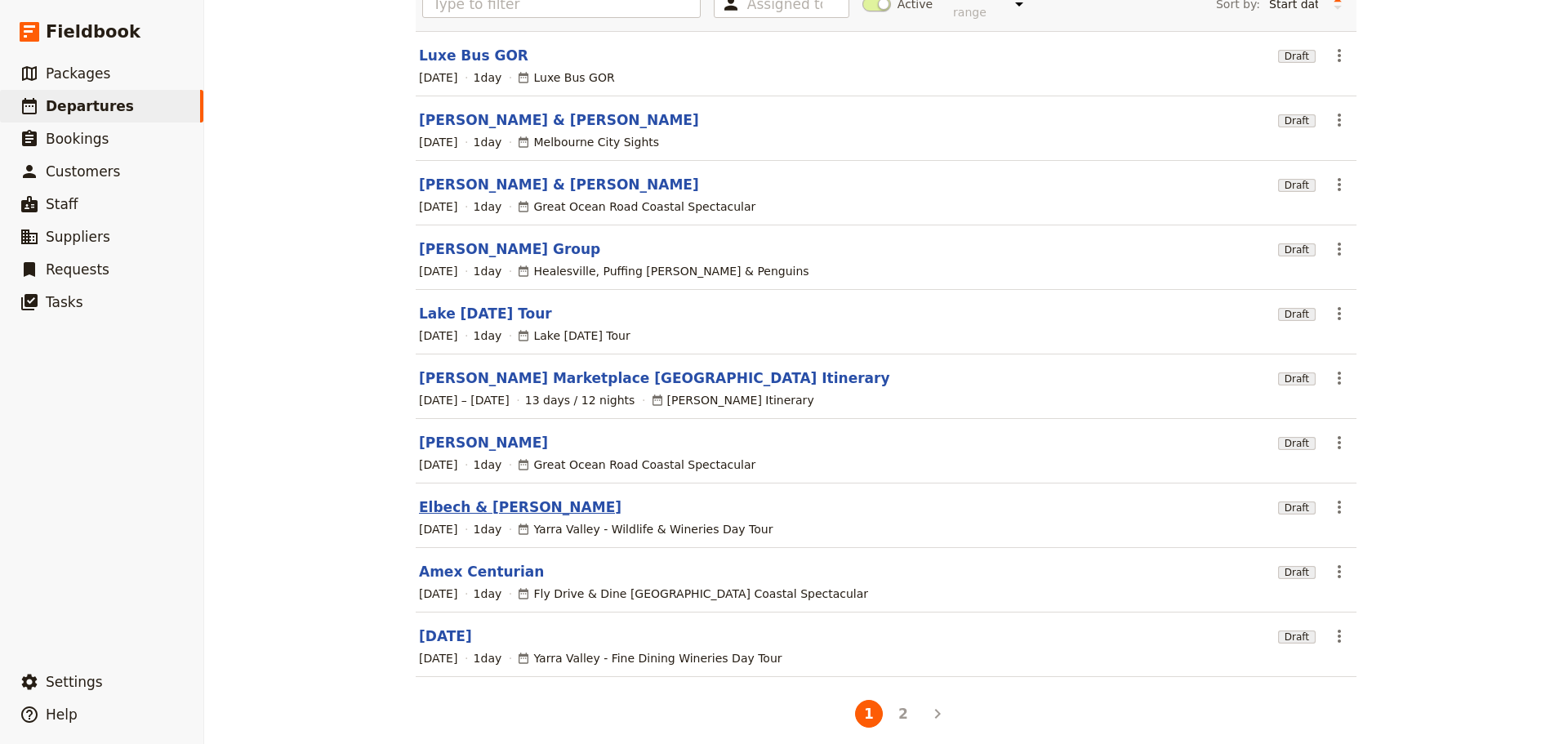
click at [489, 499] on link "Elbech & [PERSON_NAME]" at bounding box center [520, 506] width 203 height 19
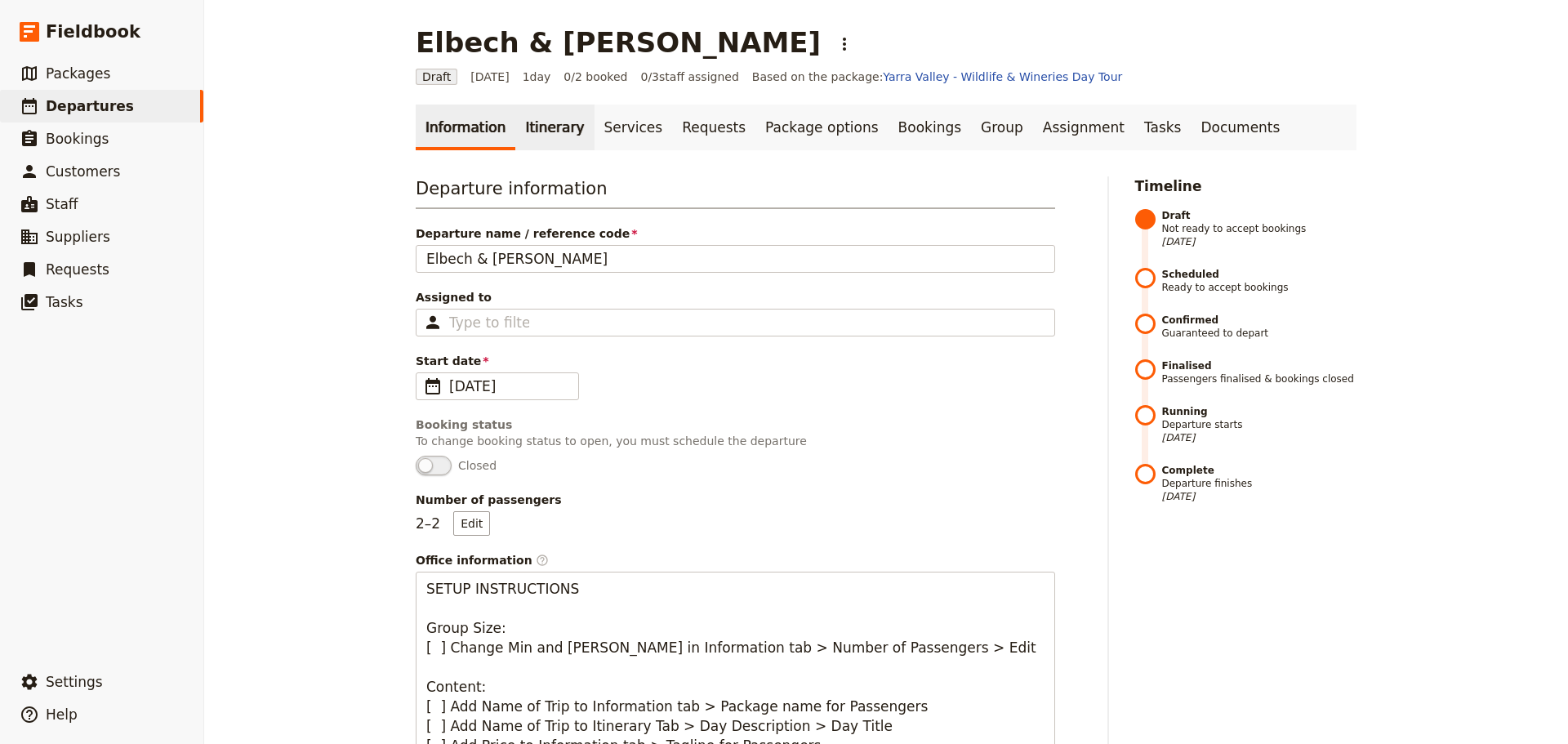
click at [536, 124] on link "Itinerary" at bounding box center [554, 127] width 78 height 45
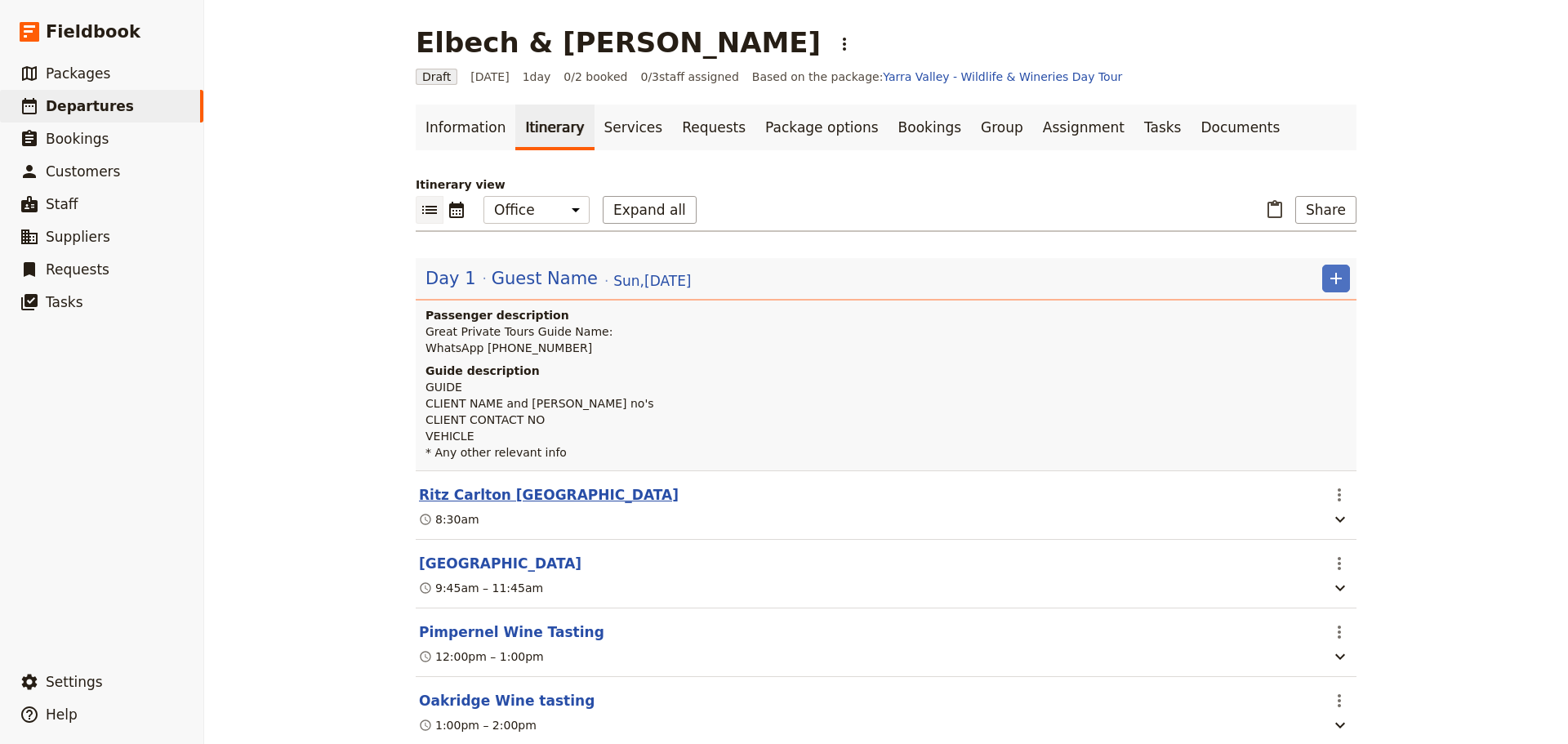
click at [439, 495] on button "Ritz Carlton Melbourne" at bounding box center [548, 494] width 260 height 19
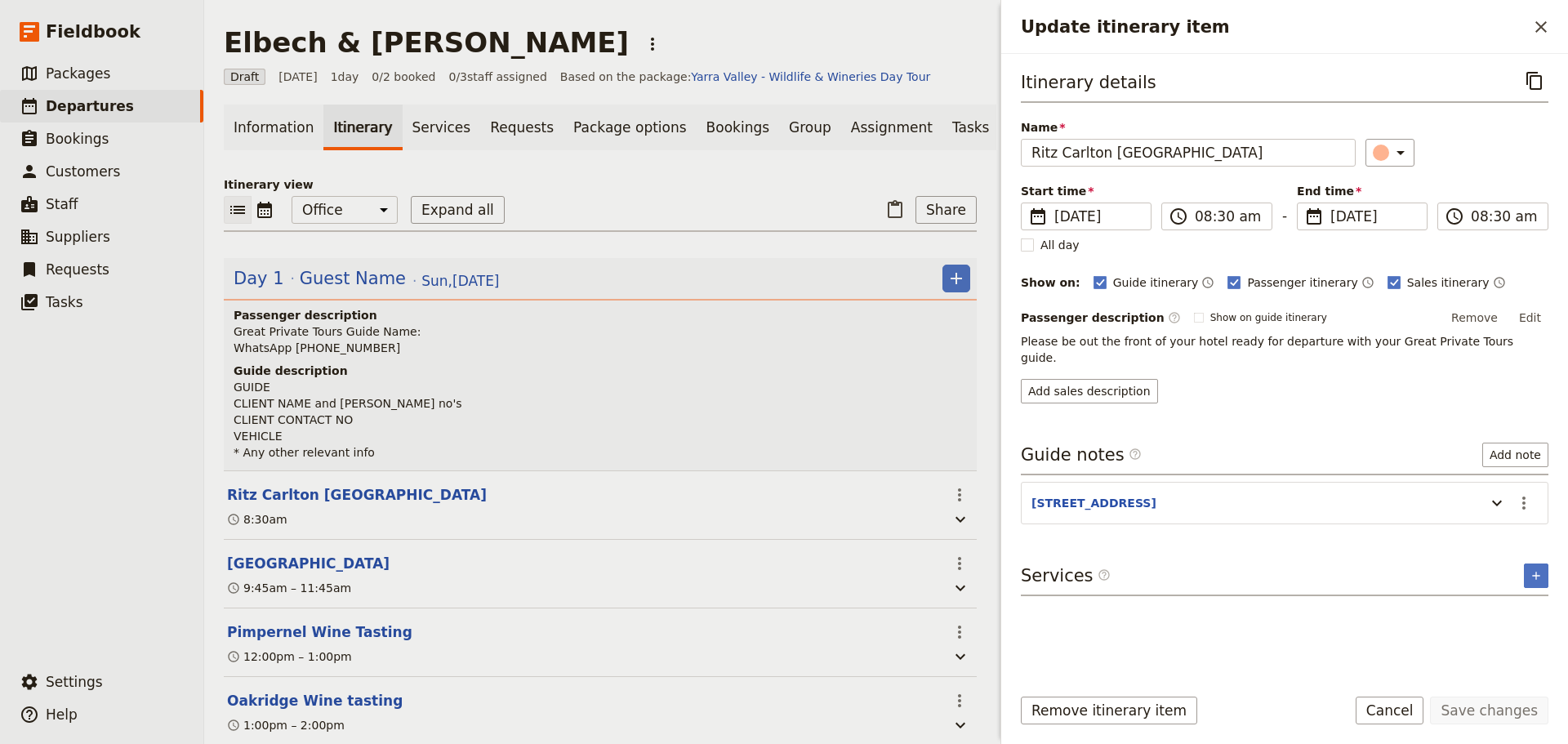
click at [1381, 709] on button "Cancel" at bounding box center [1390, 710] width 69 height 28
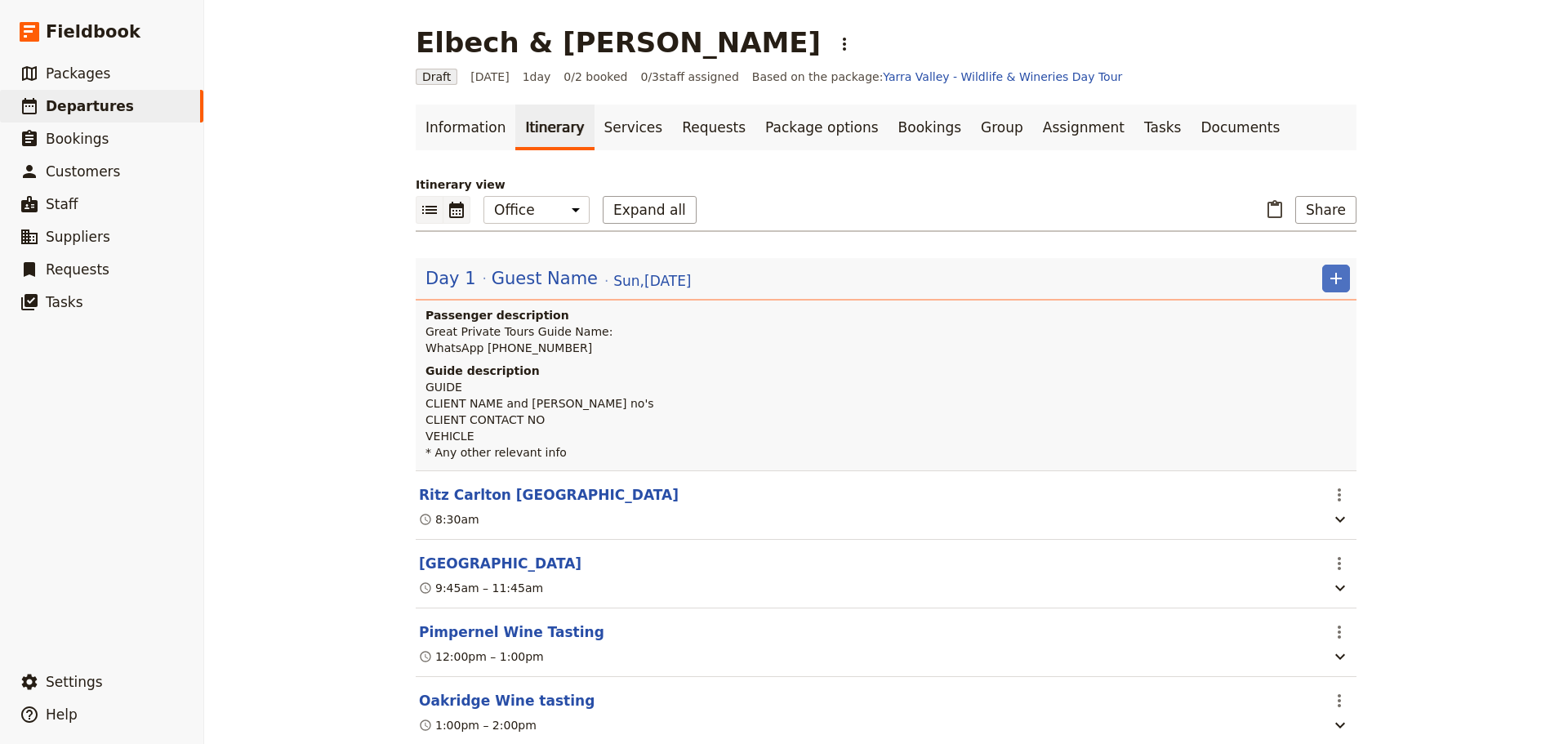
click at [464, 214] on button "​" at bounding box center [457, 209] width 27 height 28
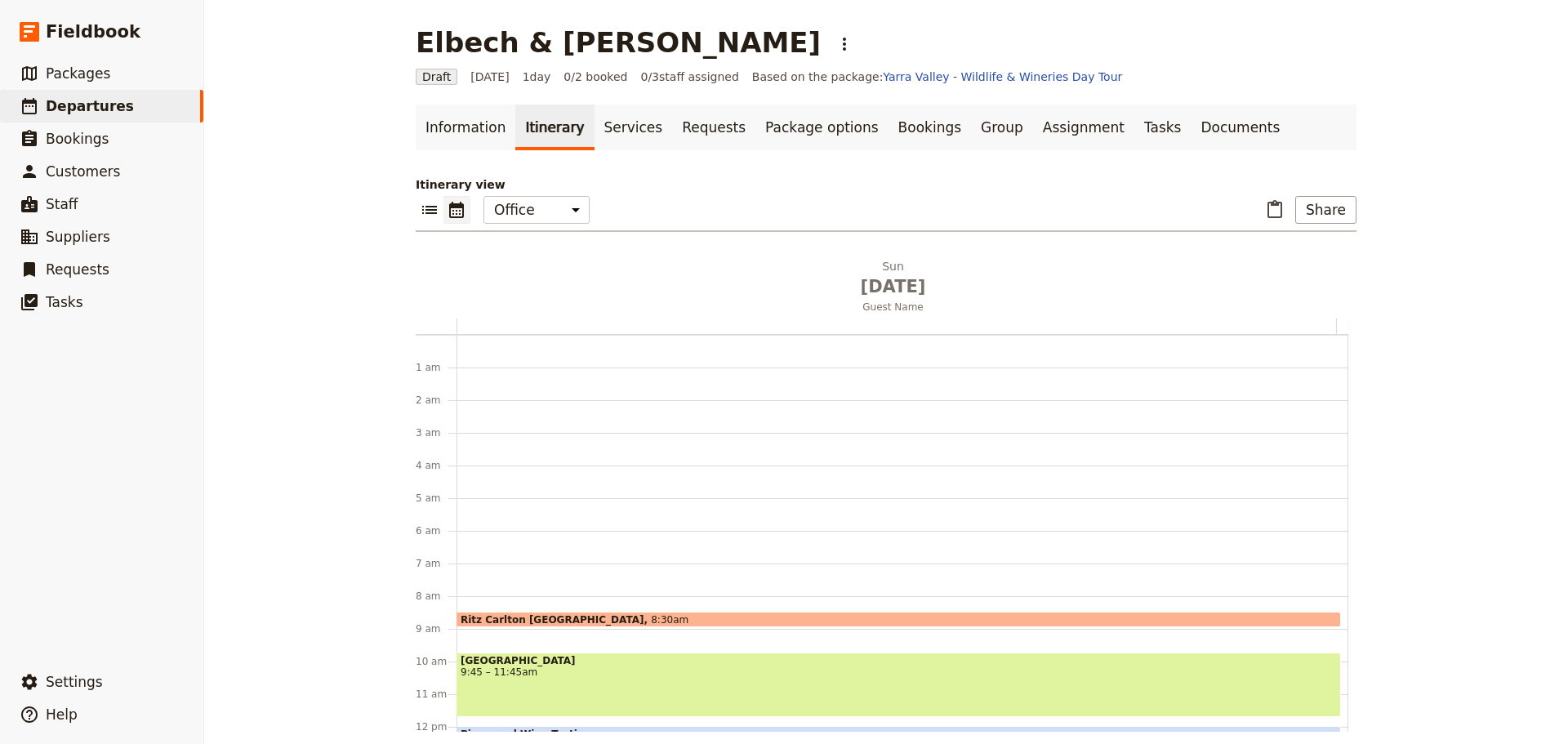
scroll to position [212, 0]
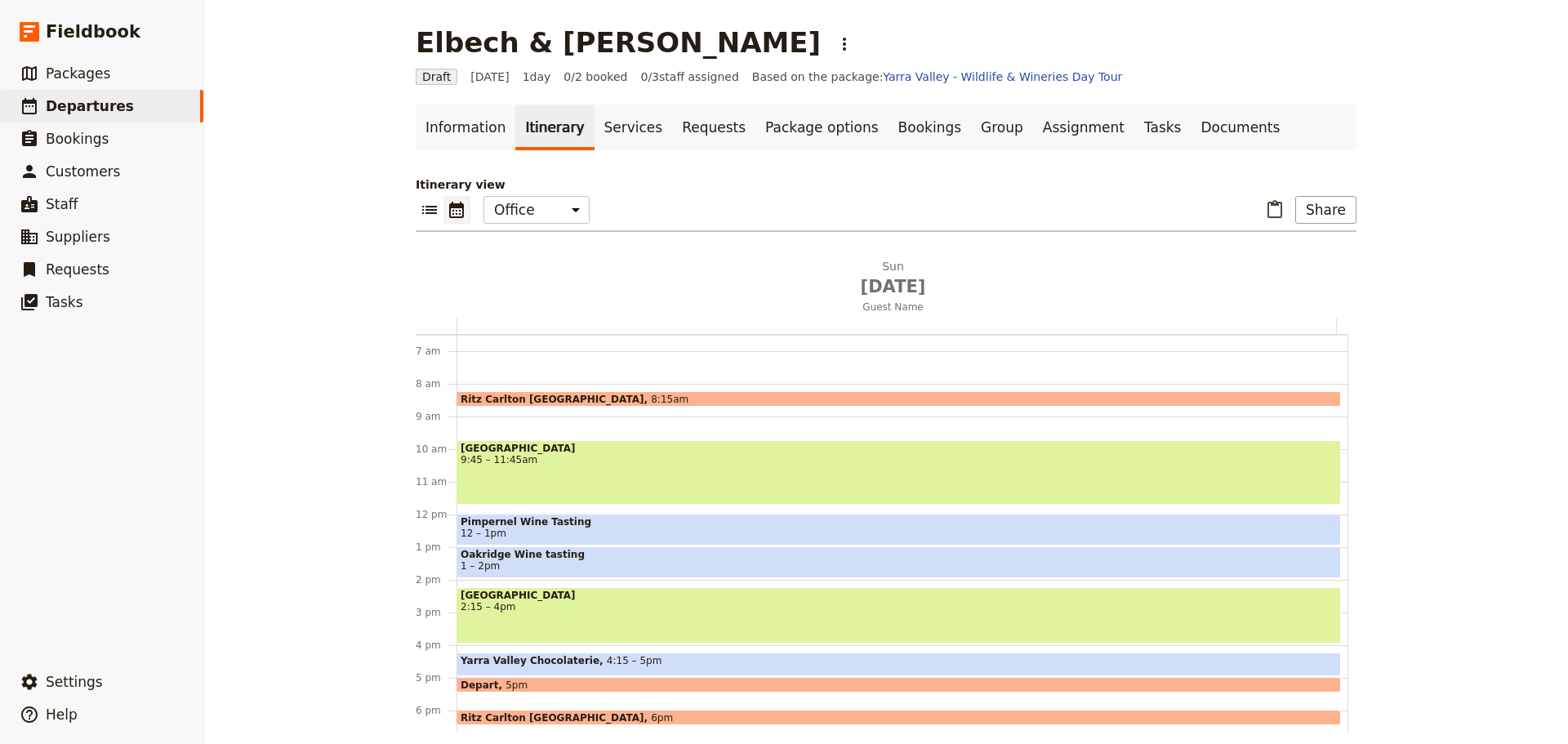
click at [547, 397] on span "Ritz Carlton Melbourne" at bounding box center [556, 398] width 190 height 11
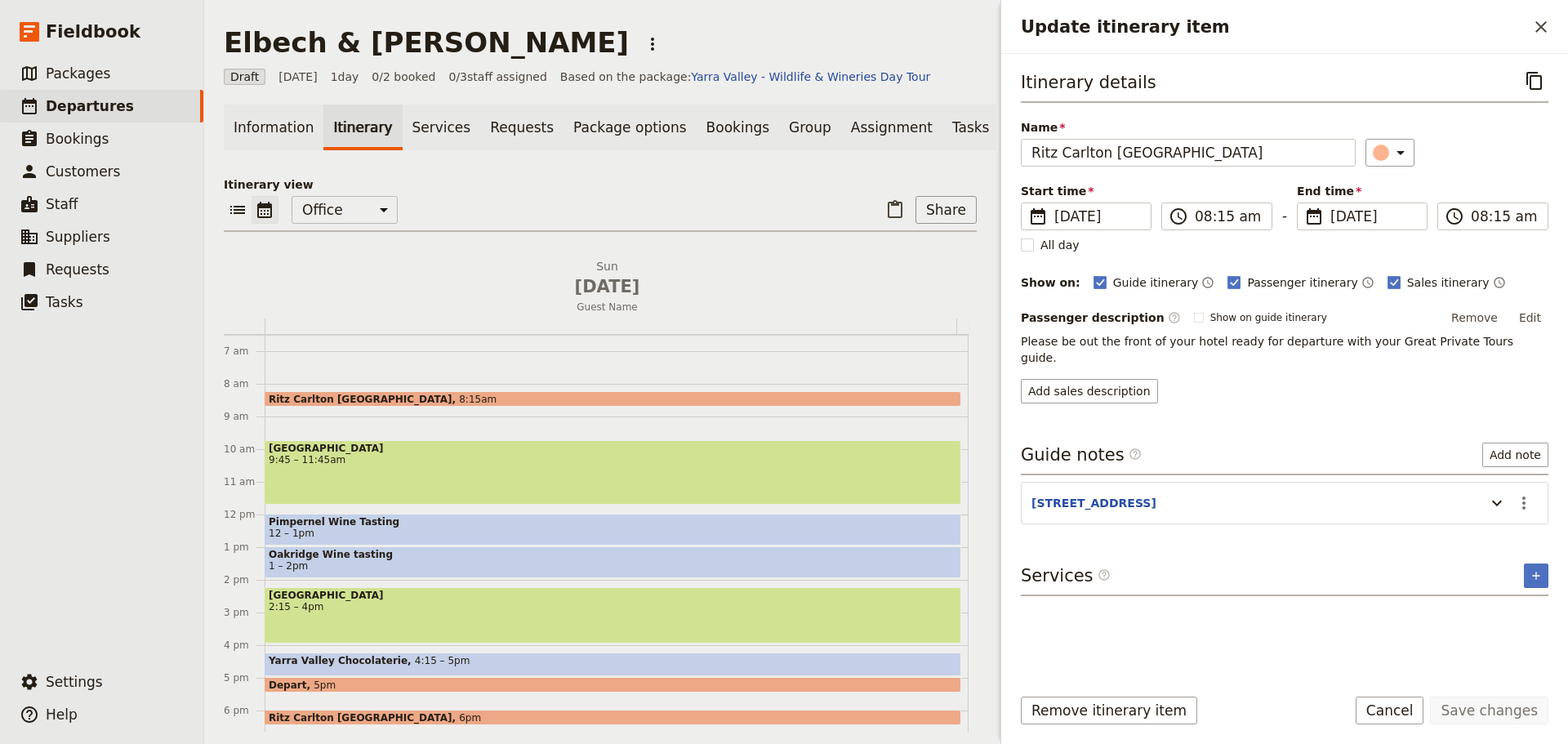
drag, startPoint x: 1536, startPoint y: 320, endPoint x: 1544, endPoint y: 314, distance: 10.0
click at [1536, 319] on button "Edit" at bounding box center [1530, 317] width 37 height 24
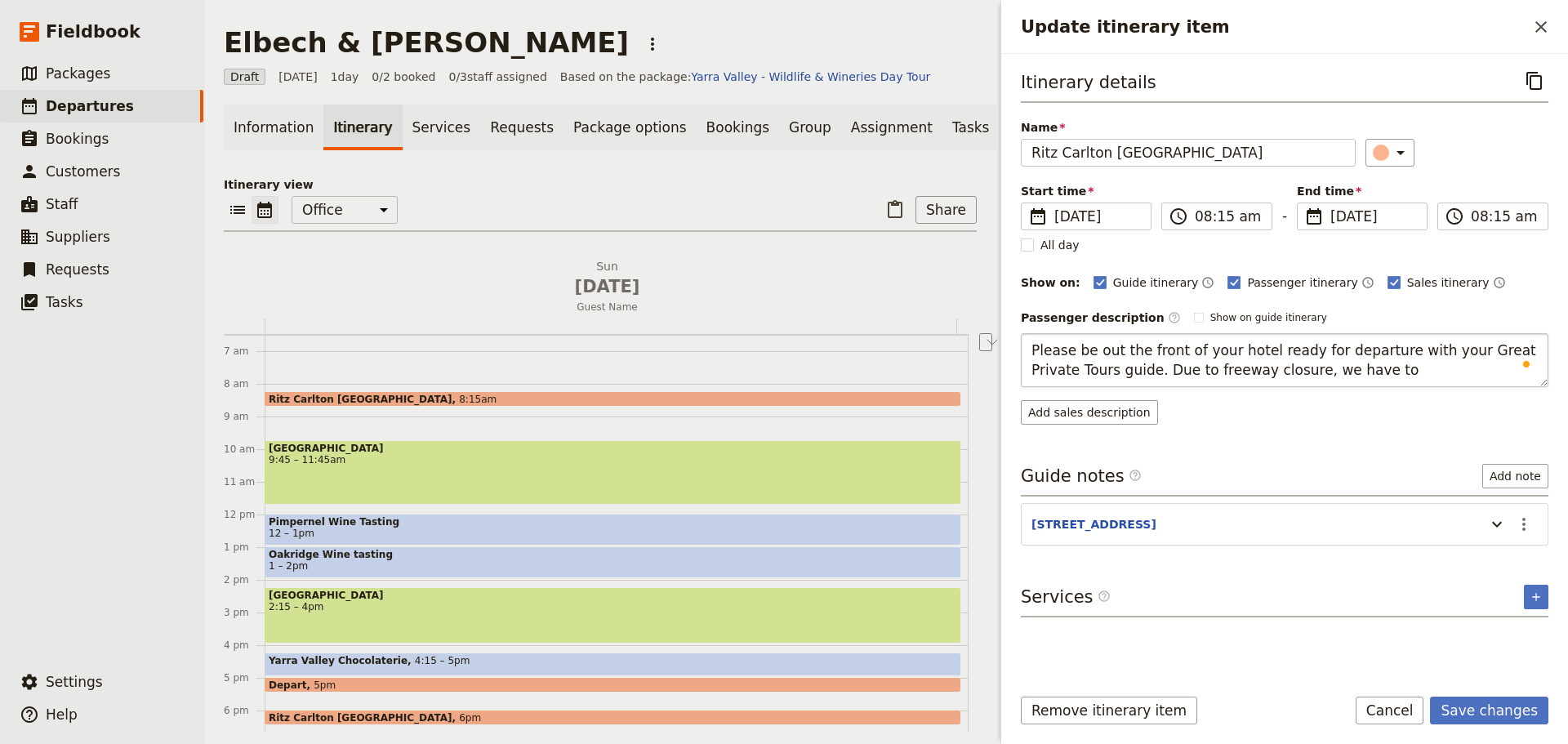
drag, startPoint x: 1338, startPoint y: 366, endPoint x: 1159, endPoint y: 375, distance: 179.2
click at [1159, 375] on textarea "Please be out the front of your hotel ready for departure with your Great Priva…" at bounding box center [1284, 360] width 527 height 54
click at [1113, 368] on textarea "Please be out the front of your hotel ready for departure with your Great Priva…" at bounding box center [1284, 360] width 527 height 54
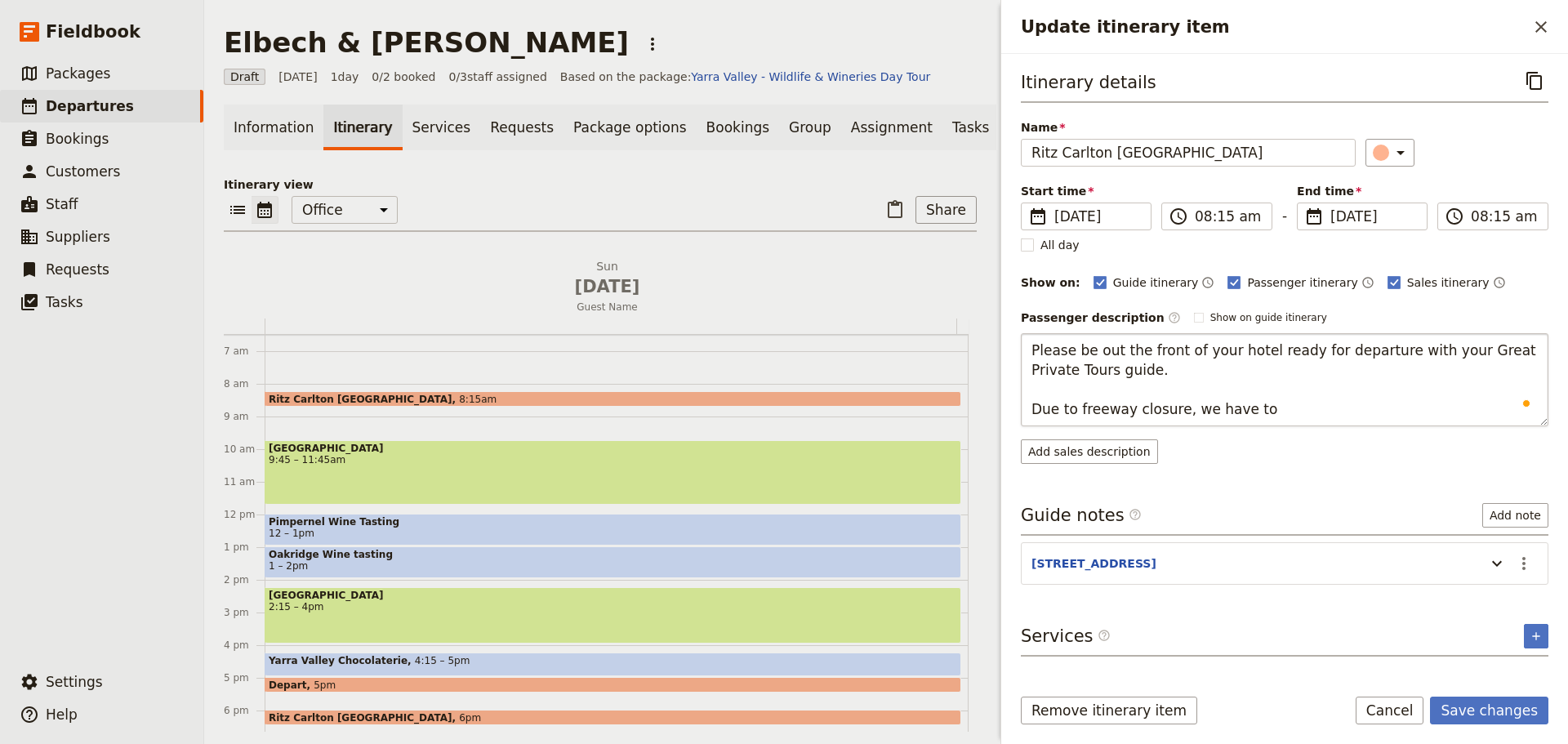
click at [1077, 409] on textarea "Please be out the front of your hotel ready for departure with your Great Priva…" at bounding box center [1284, 379] width 527 height 93
click at [1323, 399] on textarea "Please be out the front of your hotel ready for departure with your Great Priva…" at bounding box center [1284, 379] width 527 height 93
click at [1317, 411] on textarea "Please be out the front of your hotel ready for departure with your Great Priva…" at bounding box center [1284, 379] width 527 height 93
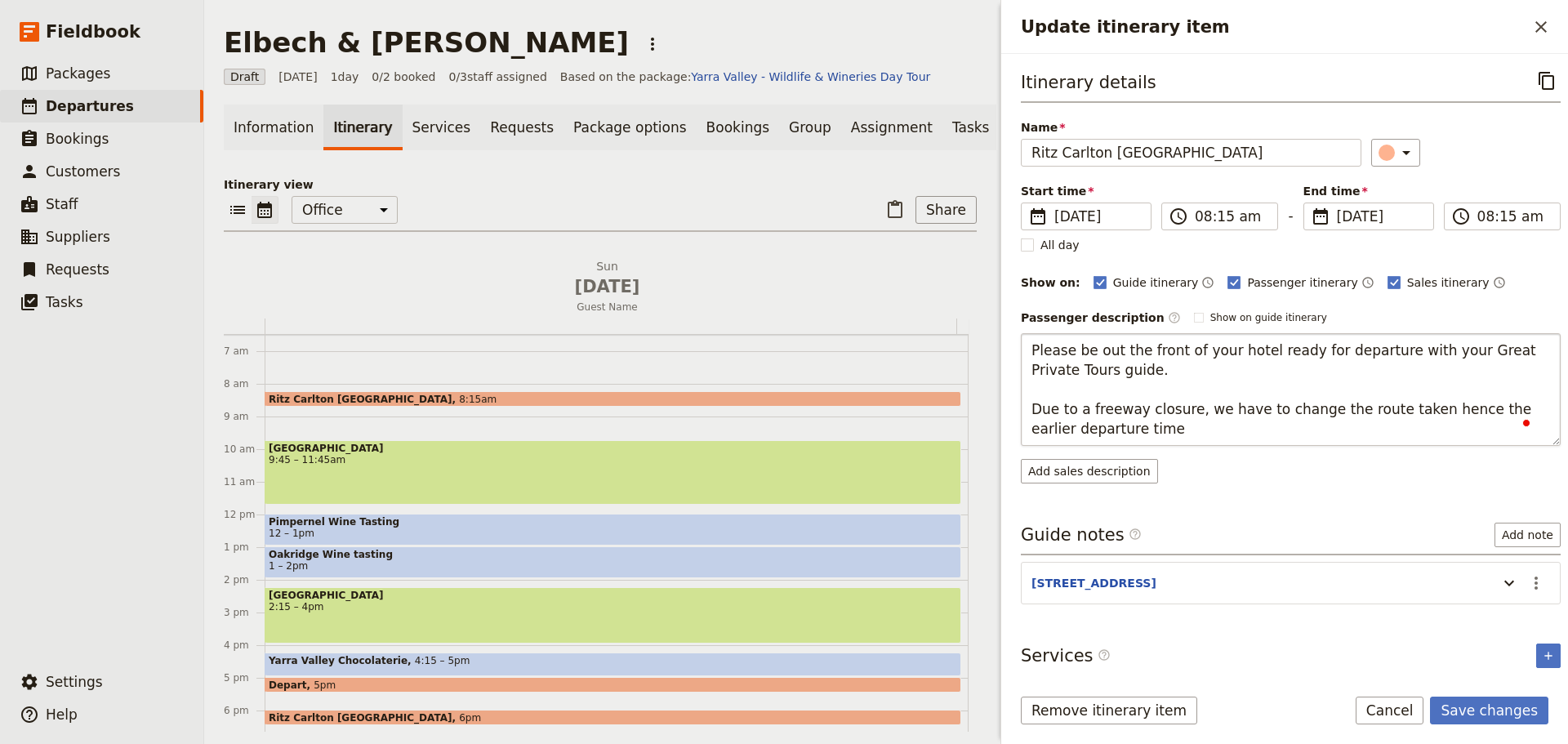
type textarea "Please be out the front of your hotel ready for departure with your Great Priva…"
click at [1494, 582] on div "Itinerary details ​ Name Ritz Carlton Melbourne ​ Start time ​ 7 Sep 2025 07/09…" at bounding box center [1291, 369] width 540 height 604
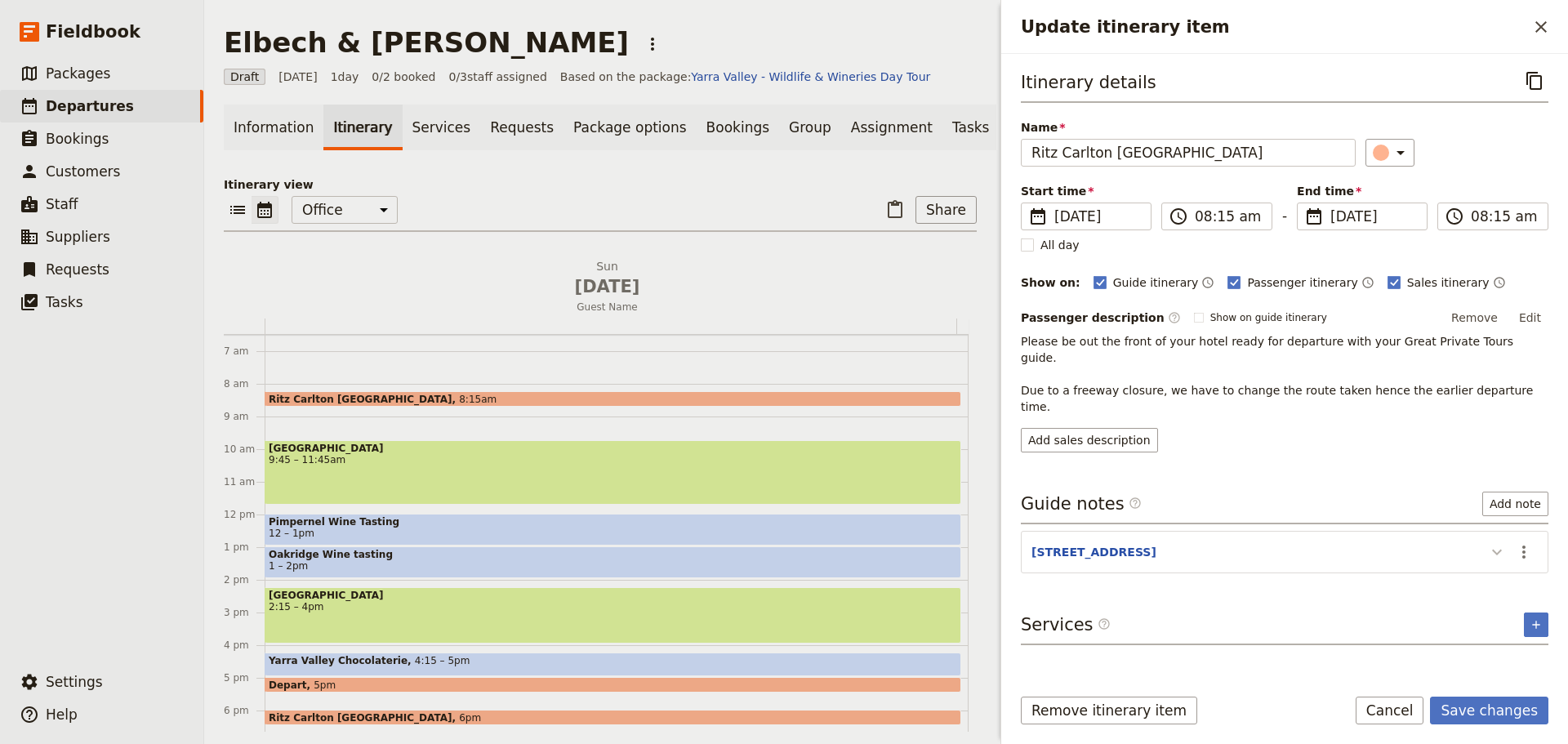
click at [1490, 542] on icon "Update itinerary item" at bounding box center [1496, 551] width 19 height 19
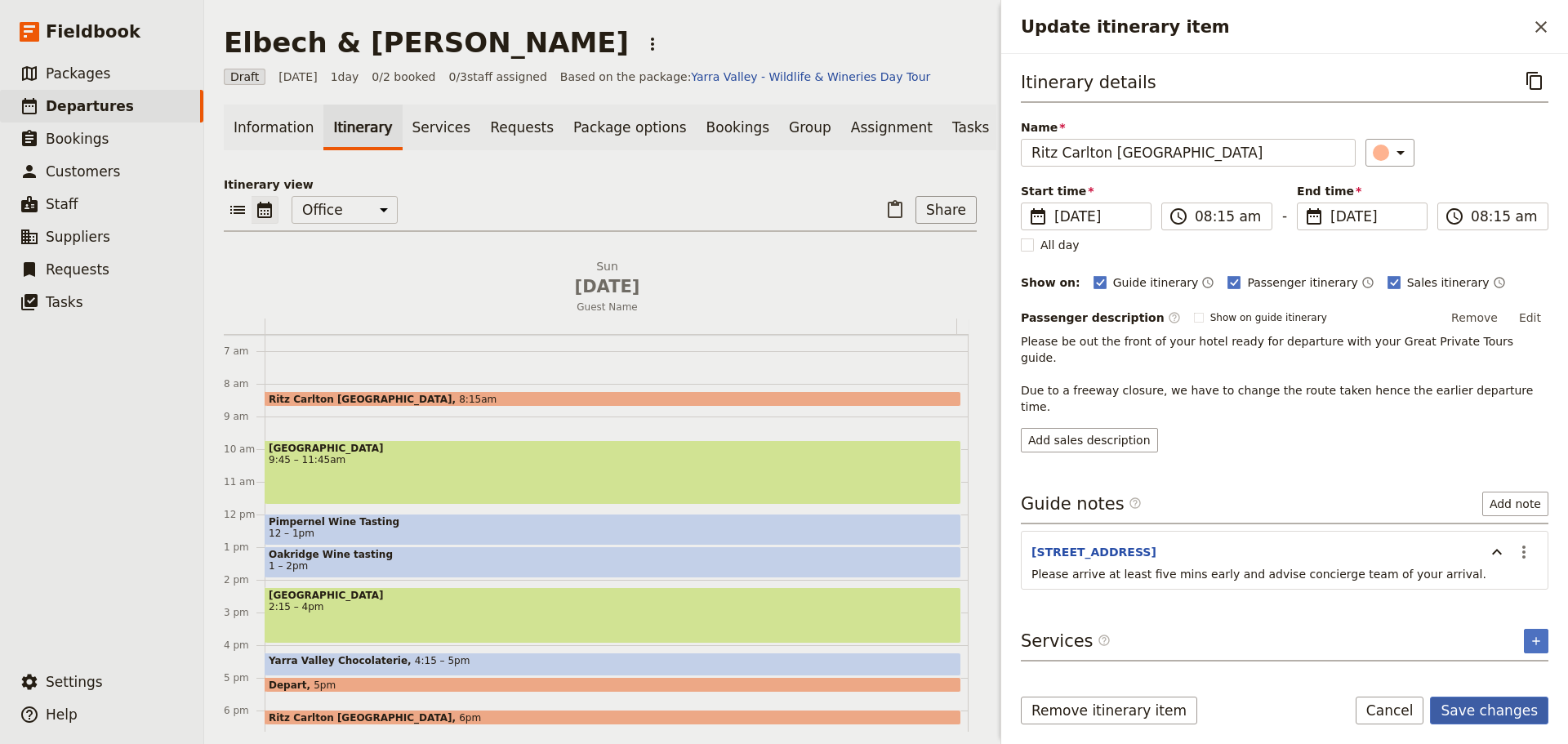
click at [1473, 719] on button "Save changes" at bounding box center [1488, 710] width 119 height 28
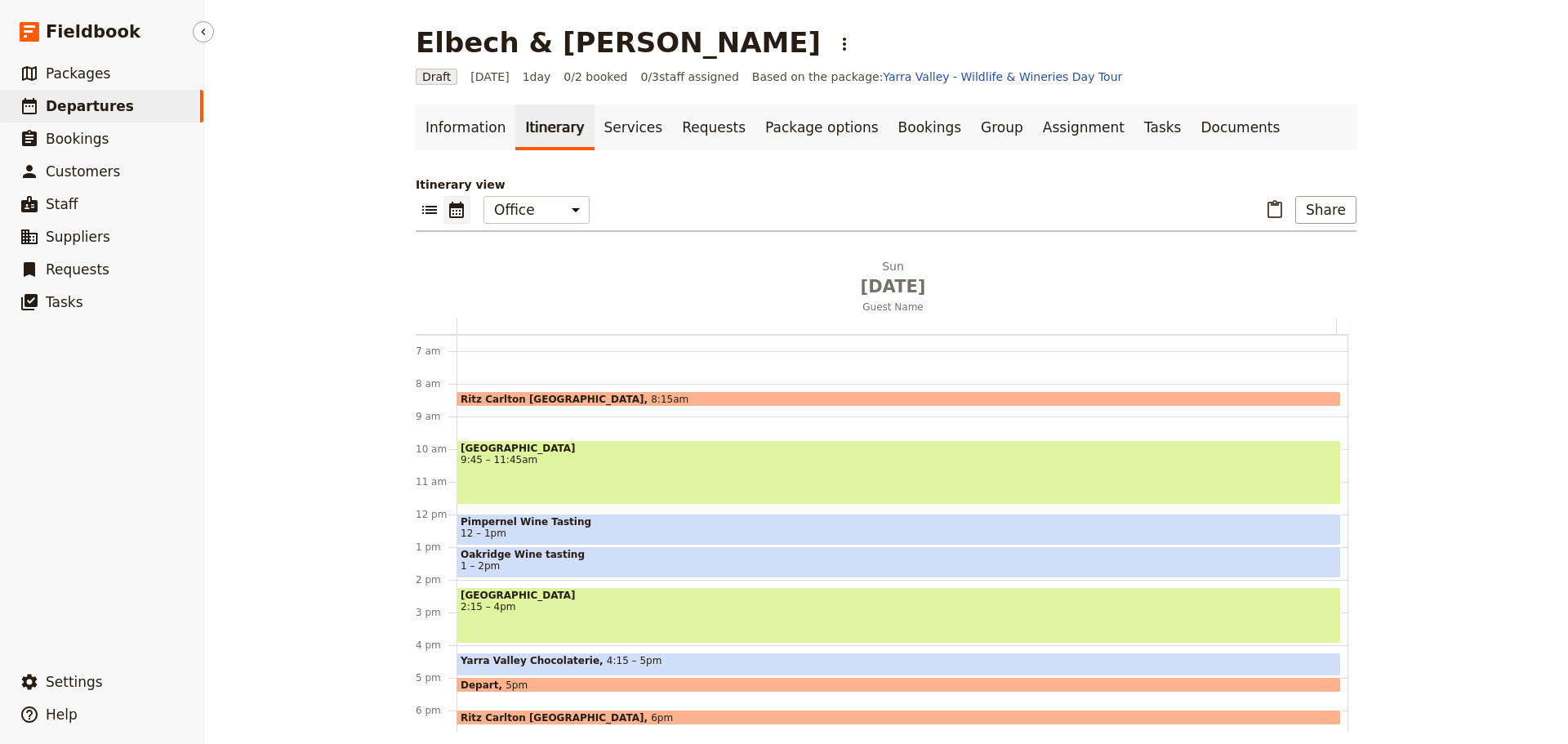
click at [86, 109] on span "Departures" at bounding box center [89, 106] width 88 height 16
